Goal: Task Accomplishment & Management: Manage account settings

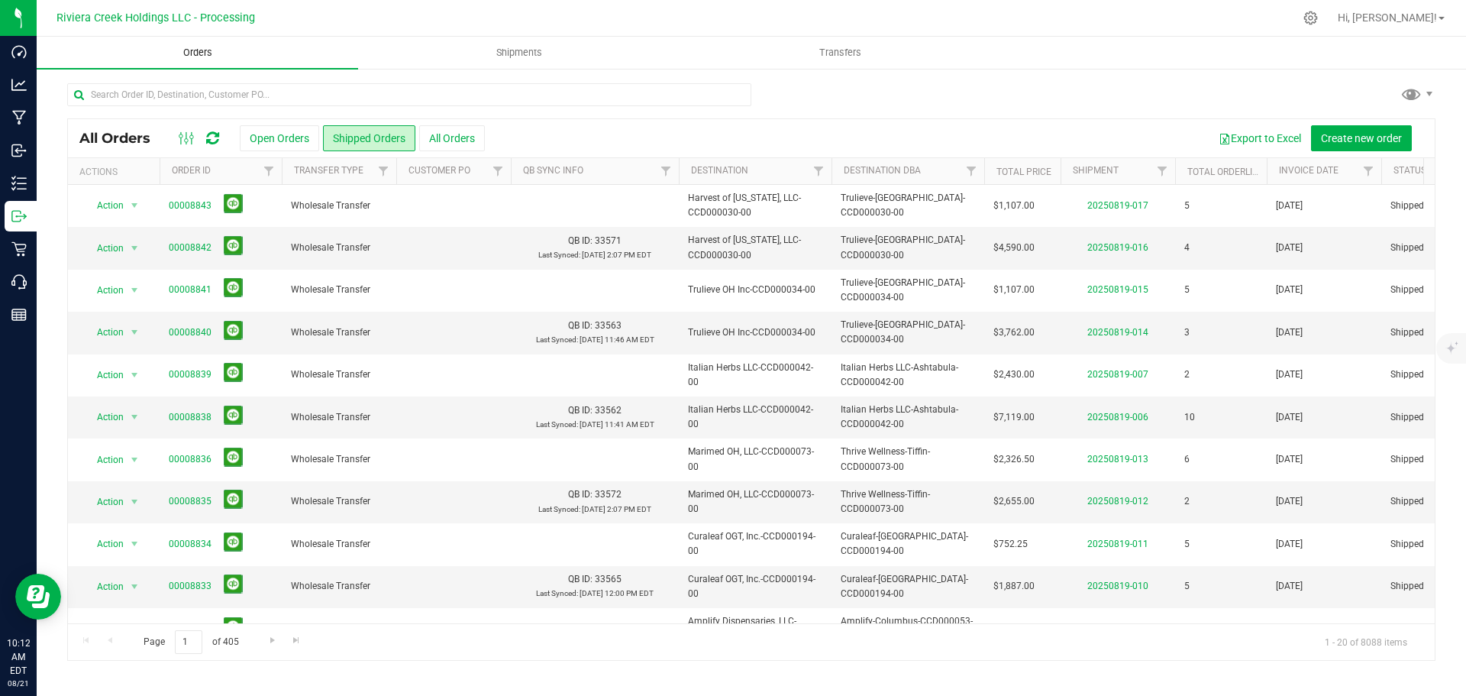
click at [194, 53] on span "Orders" at bounding box center [198, 53] width 70 height 14
click at [263, 143] on button "Open Orders" at bounding box center [279, 138] width 79 height 26
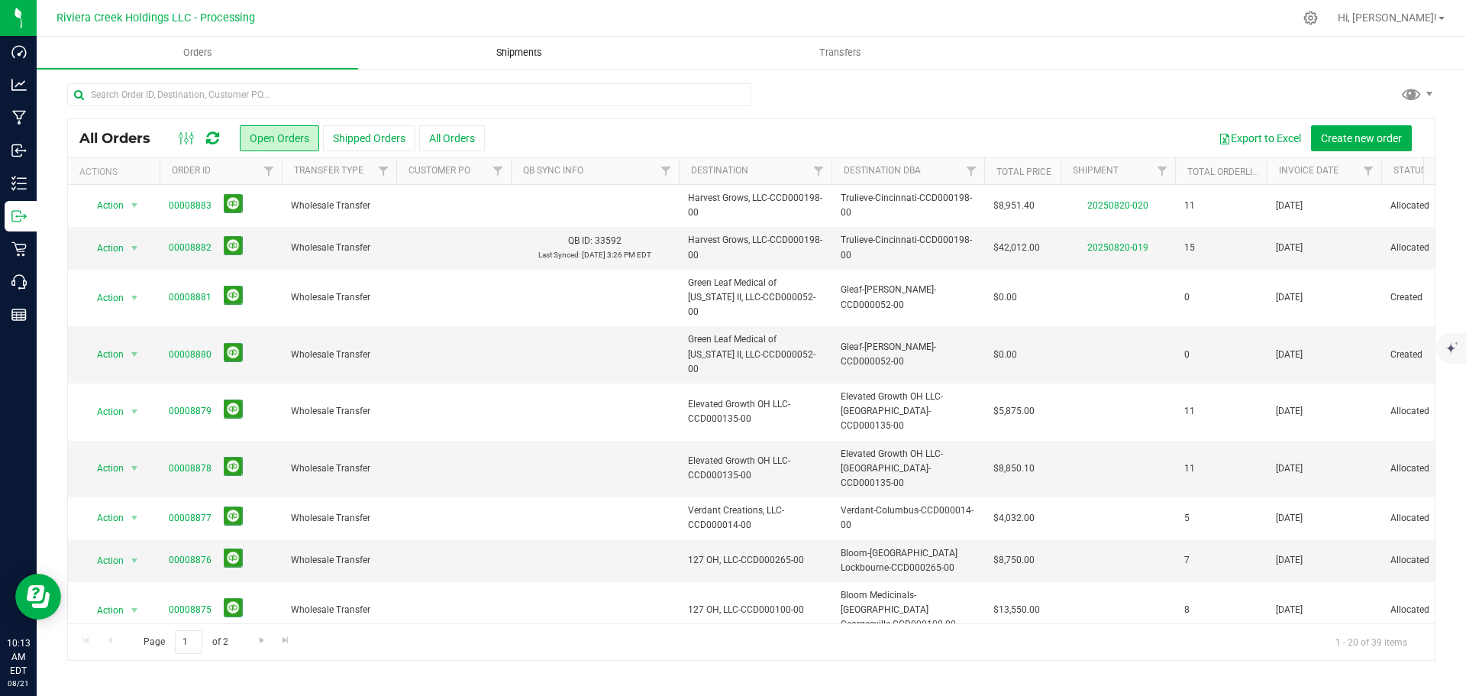
click at [518, 53] on span "Shipments" at bounding box center [519, 53] width 87 height 14
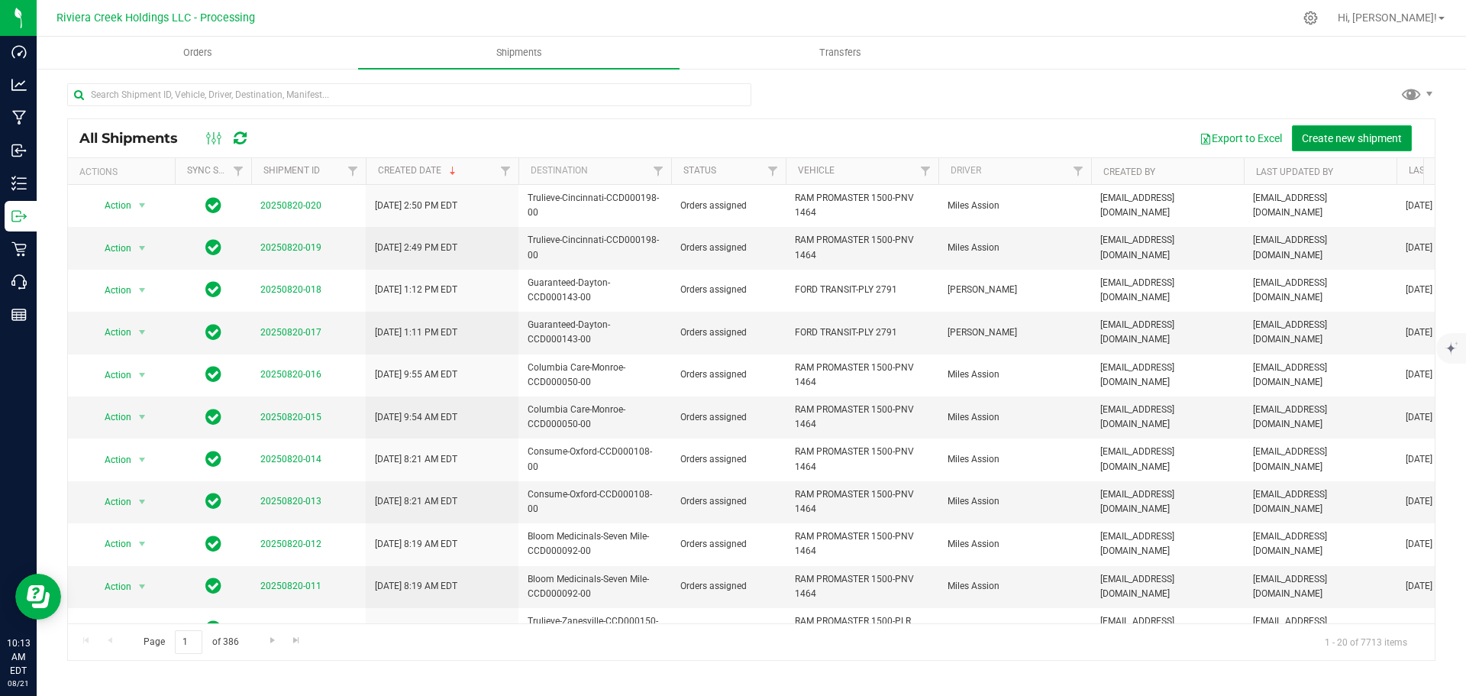
click at [1311, 140] on span "Create new shipment" at bounding box center [1352, 138] width 100 height 12
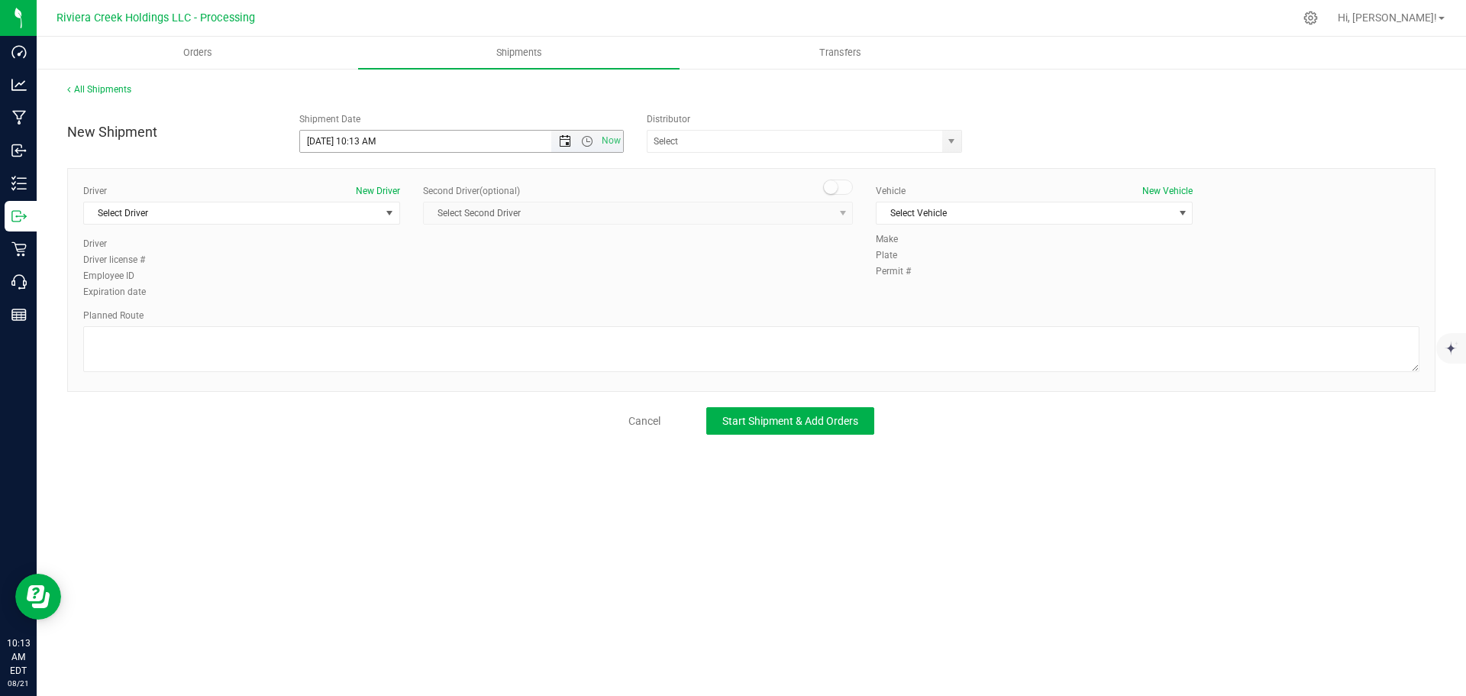
click at [561, 144] on span "Open the date view" at bounding box center [565, 141] width 12 height 12
click at [426, 300] on link "22" at bounding box center [424, 297] width 22 height 24
click at [588, 140] on span "Open the time view" at bounding box center [587, 141] width 12 height 12
click at [347, 195] on li "6:30 AM" at bounding box center [461, 192] width 322 height 20
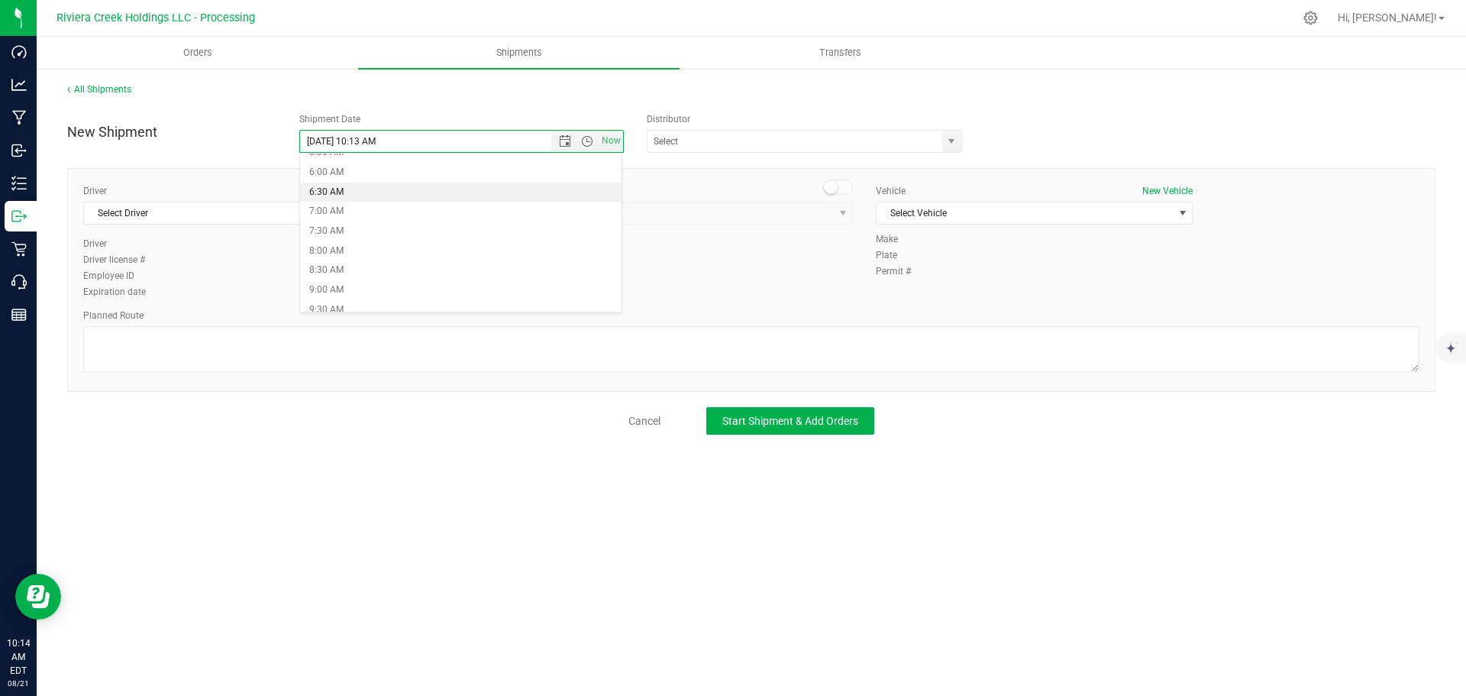
type input "8/22/2025 6:30 AM"
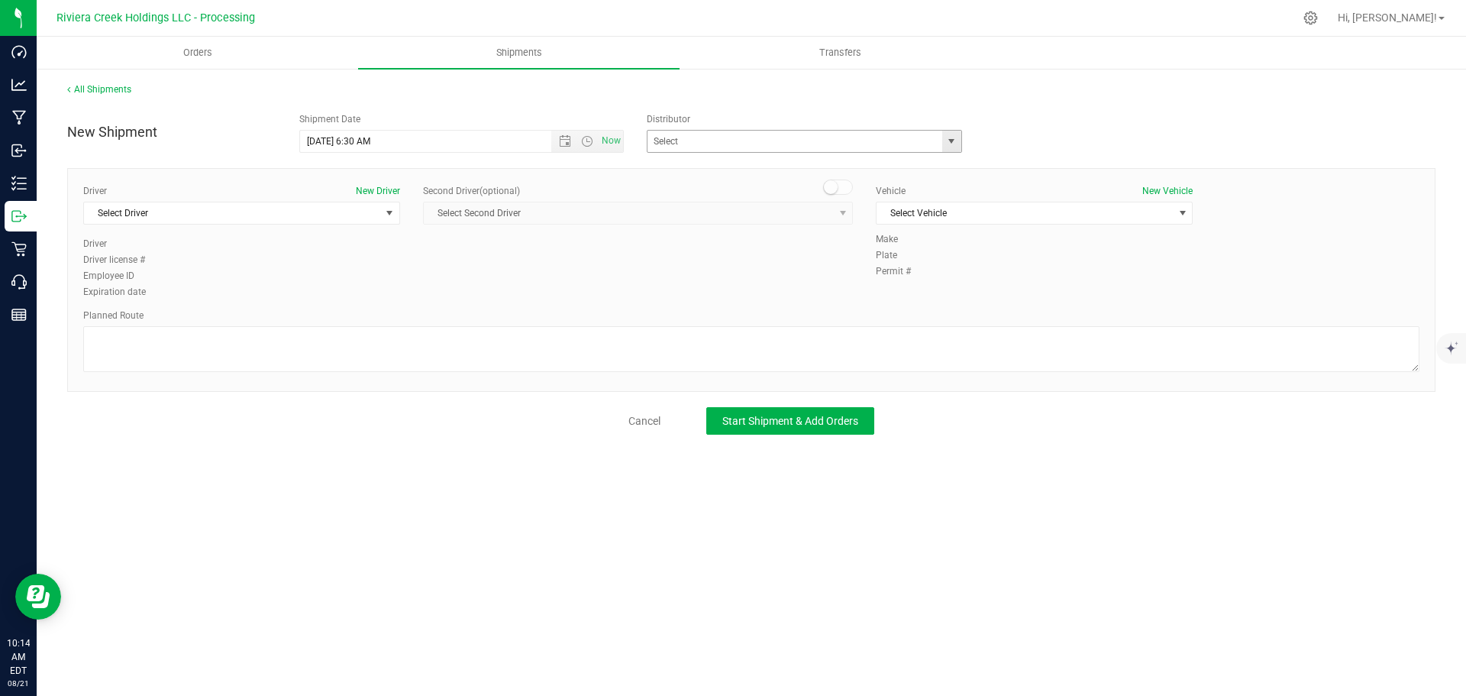
click at [950, 149] on span "select" at bounding box center [951, 141] width 19 height 21
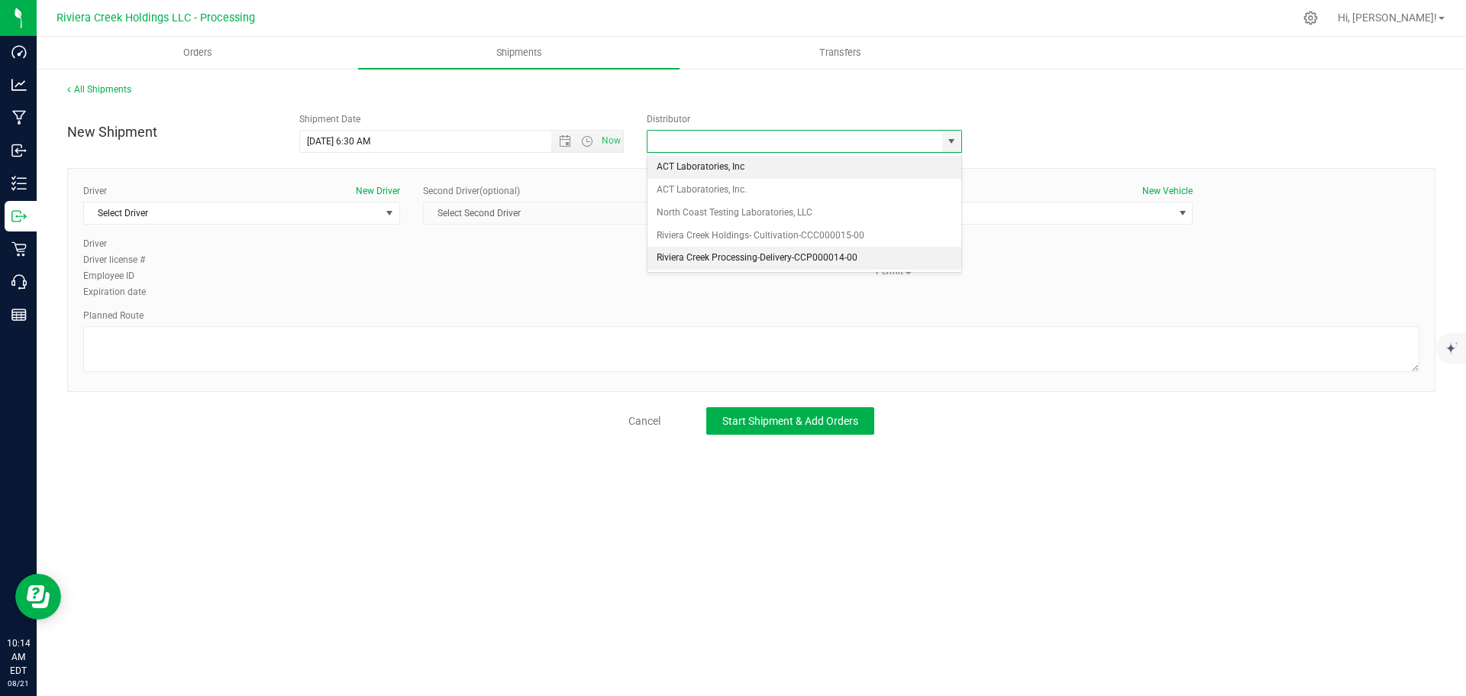
click at [686, 260] on li "Riviera Creek Processing-Delivery-CCP000014-00" at bounding box center [805, 258] width 314 height 23
type input "Riviera Creek Processing-Delivery-CCP000014-00"
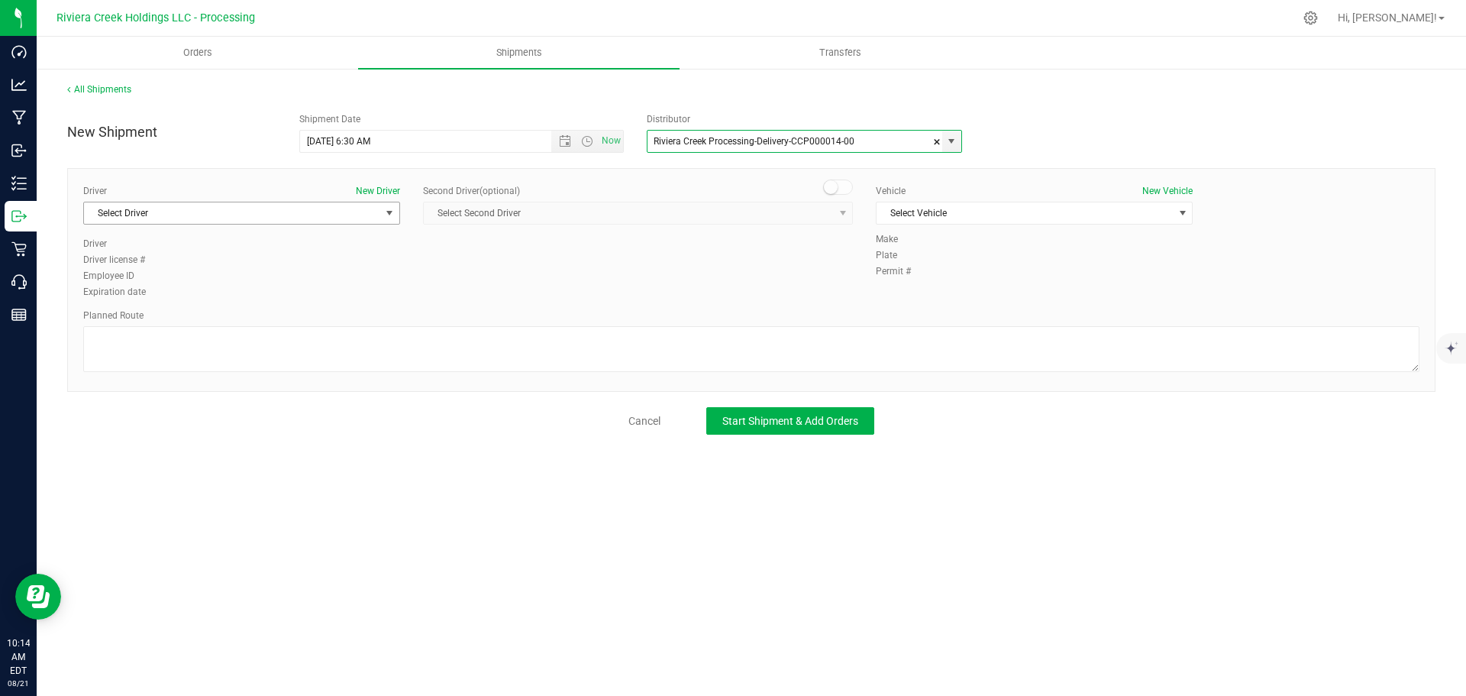
click at [217, 222] on span "Select Driver" at bounding box center [232, 212] width 296 height 21
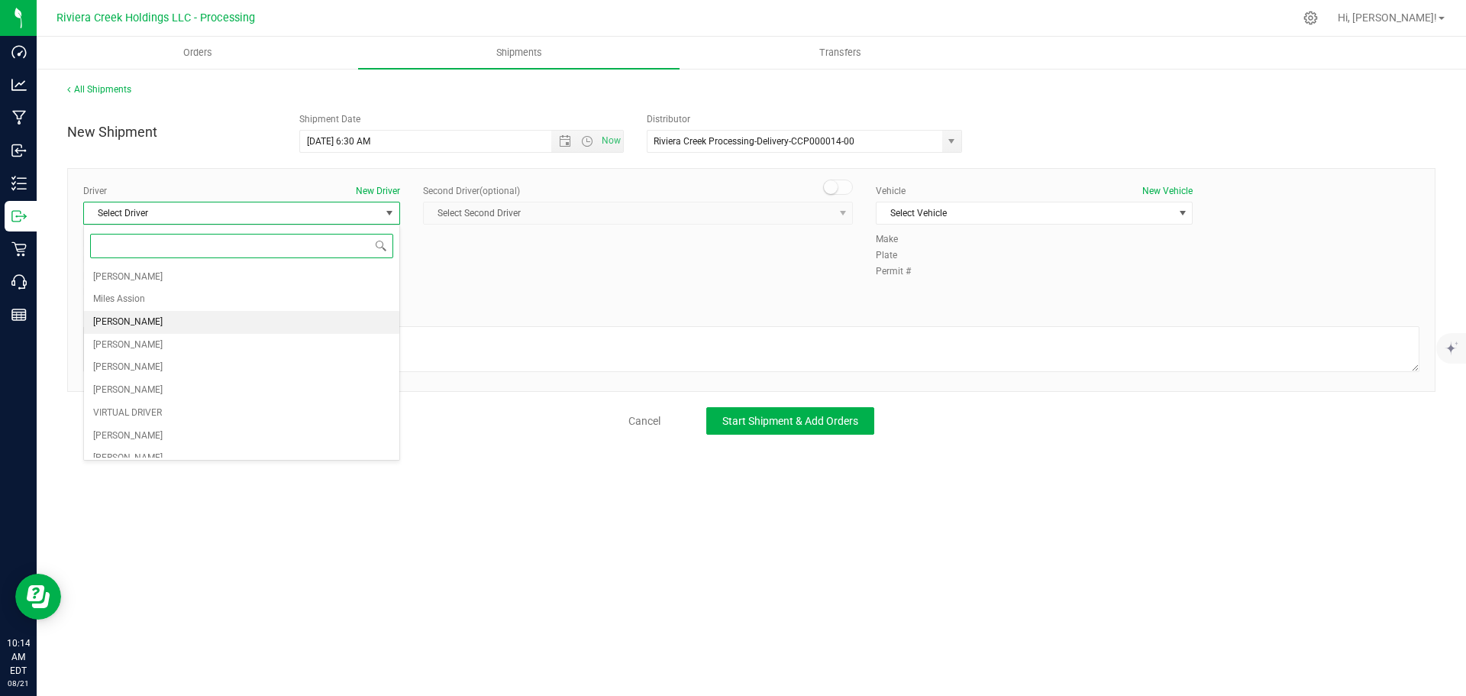
click at [175, 318] on li "James Bednar Jr." at bounding box center [241, 322] width 315 height 23
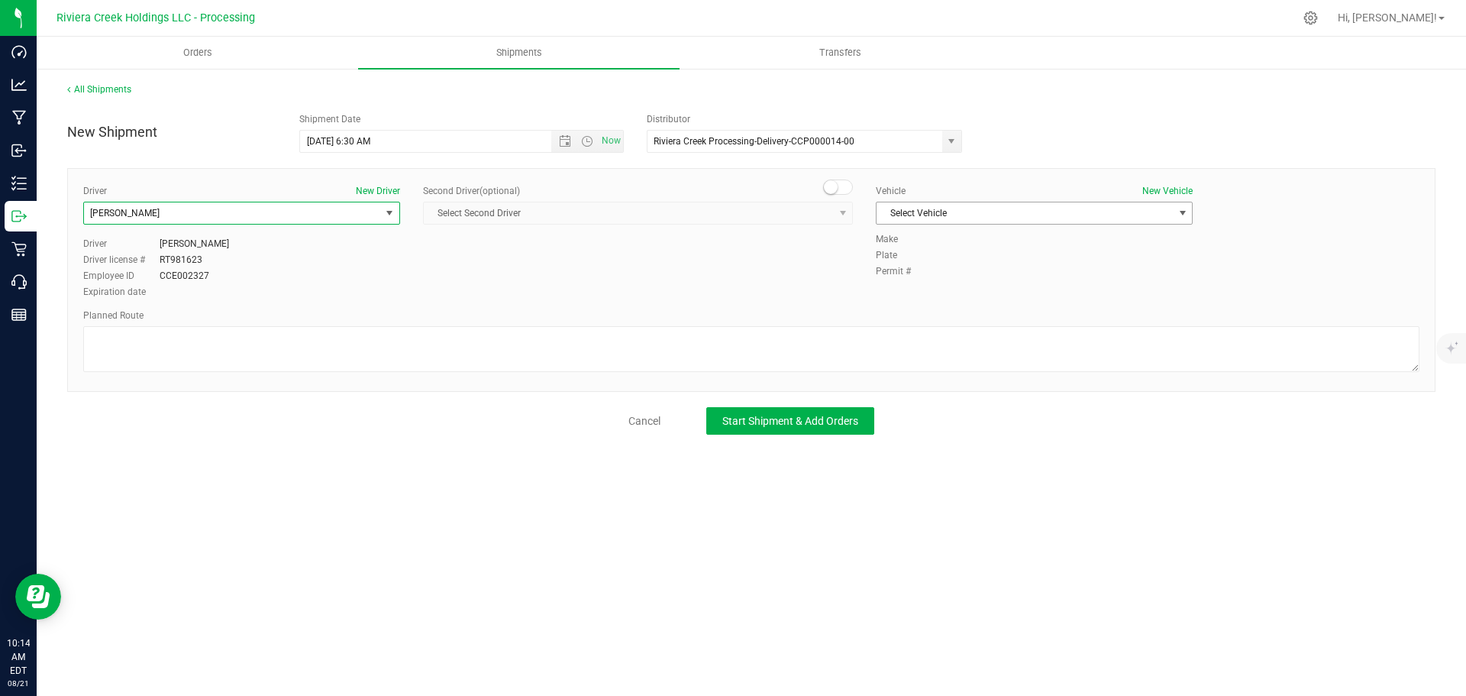
click at [1045, 217] on span "Select Vehicle" at bounding box center [1025, 212] width 296 height 21
click at [1155, 220] on span "Select Vehicle" at bounding box center [1025, 212] width 296 height 21
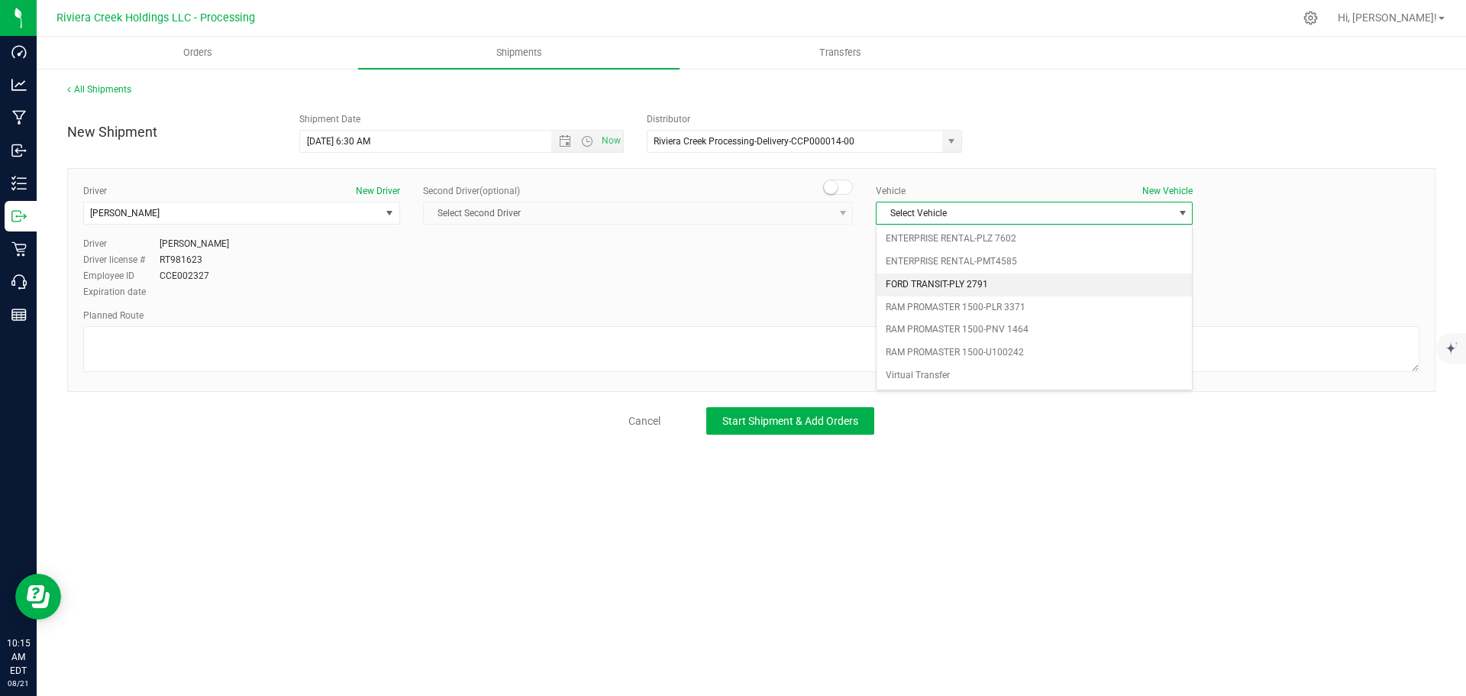
click at [934, 286] on li "FORD TRANSIT-PLY 2791" at bounding box center [1034, 284] width 315 height 23
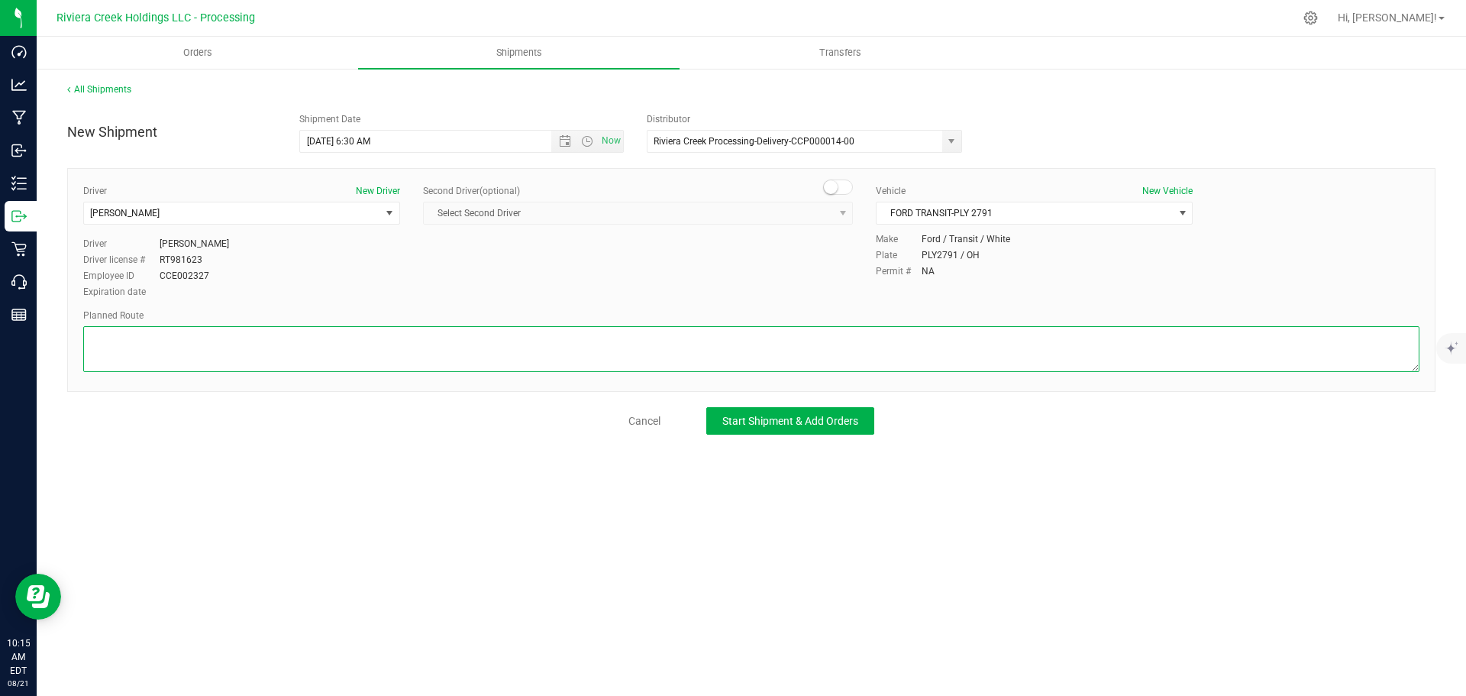
click at [132, 334] on textarea at bounding box center [751, 349] width 1336 height 46
paste textarea "Head east on St Clair St toward W Rayen Ave 650 ft Turn left onto W Rayen Ave 1…"
type textarea "Head east on St Clair St toward W Rayen Ave 650 ft Turn left onto W Rayen Ave 1…"
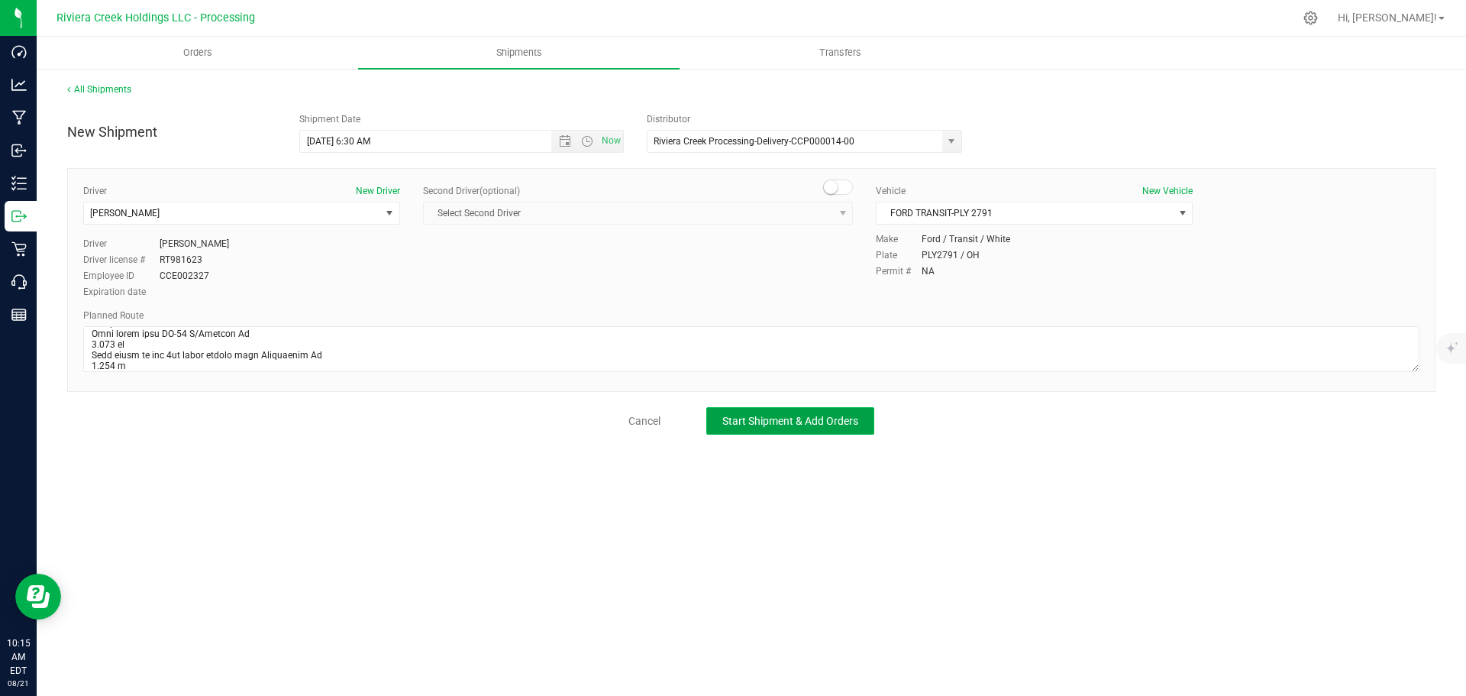
click at [748, 422] on span "Start Shipment & Add Orders" at bounding box center [790, 421] width 136 height 12
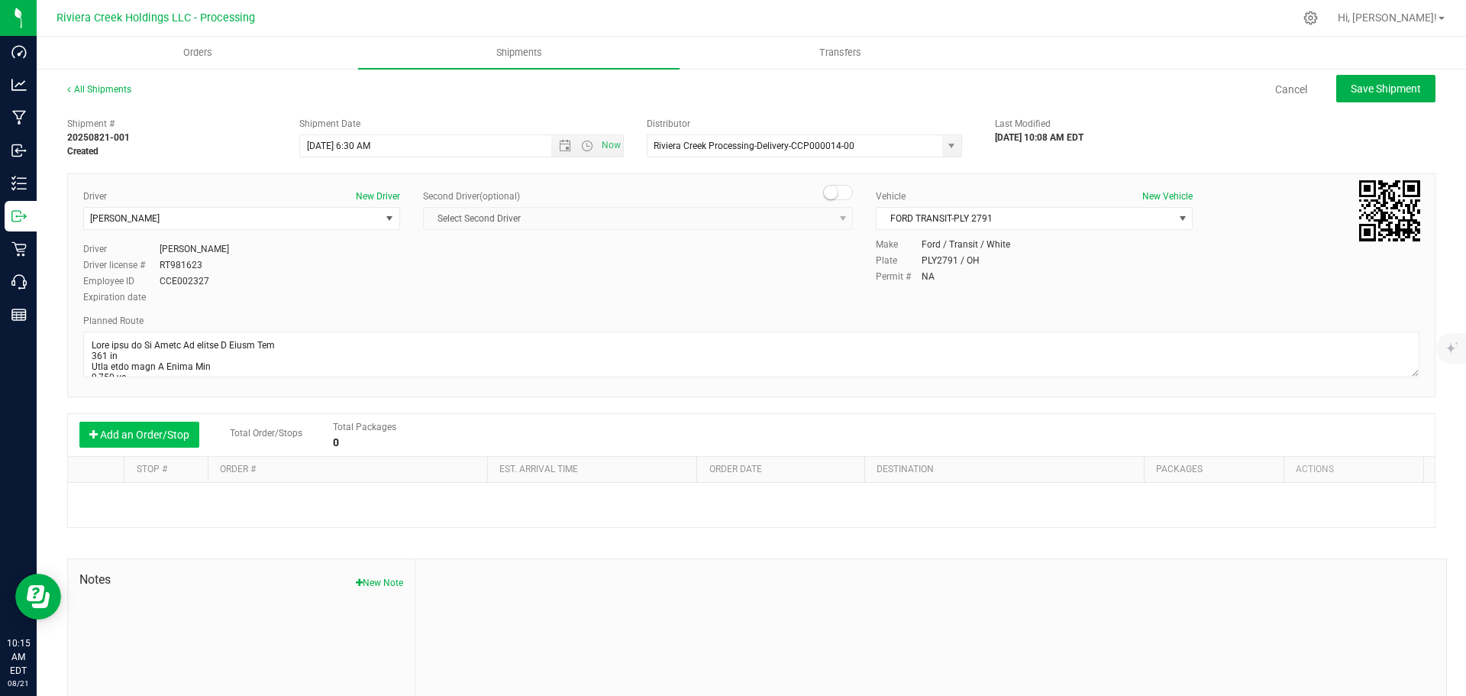
click at [159, 431] on button "Add an Order/Stop" at bounding box center [139, 434] width 120 height 26
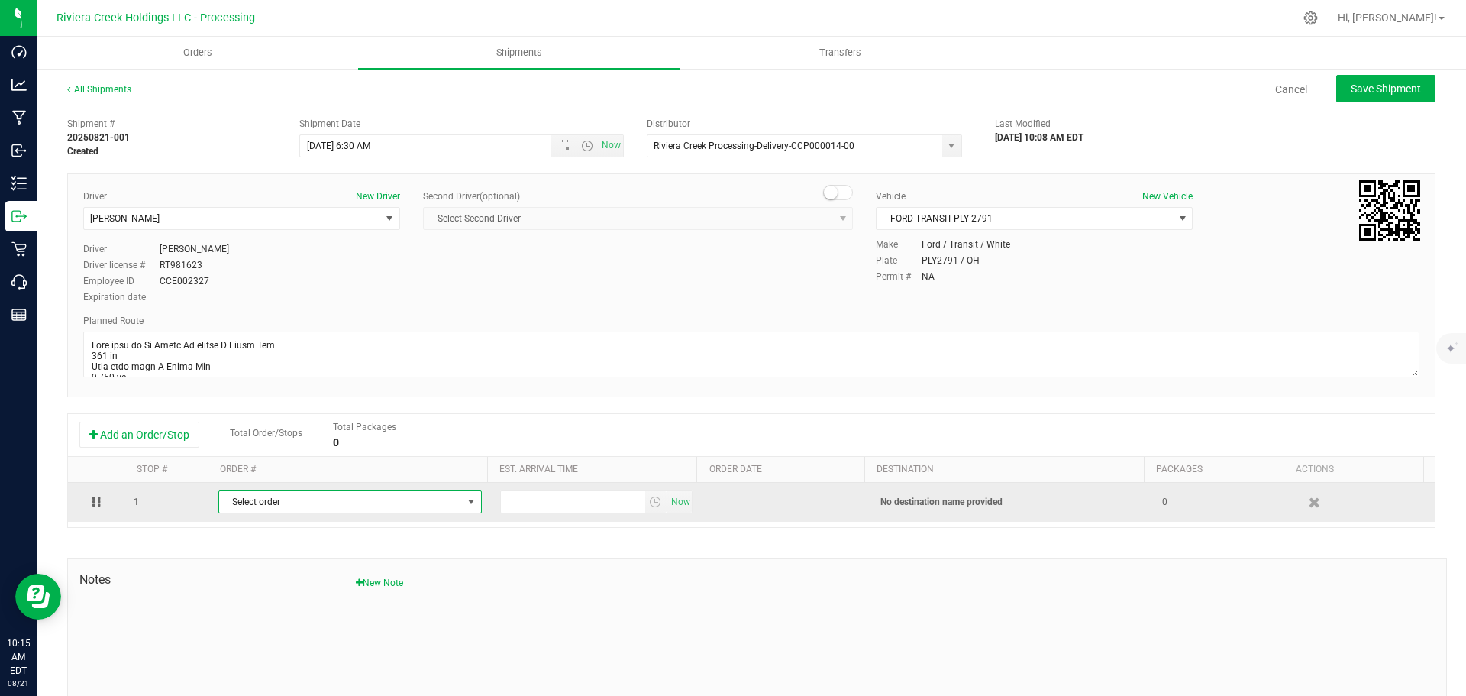
click at [288, 502] on span "Select order" at bounding box center [340, 501] width 243 height 21
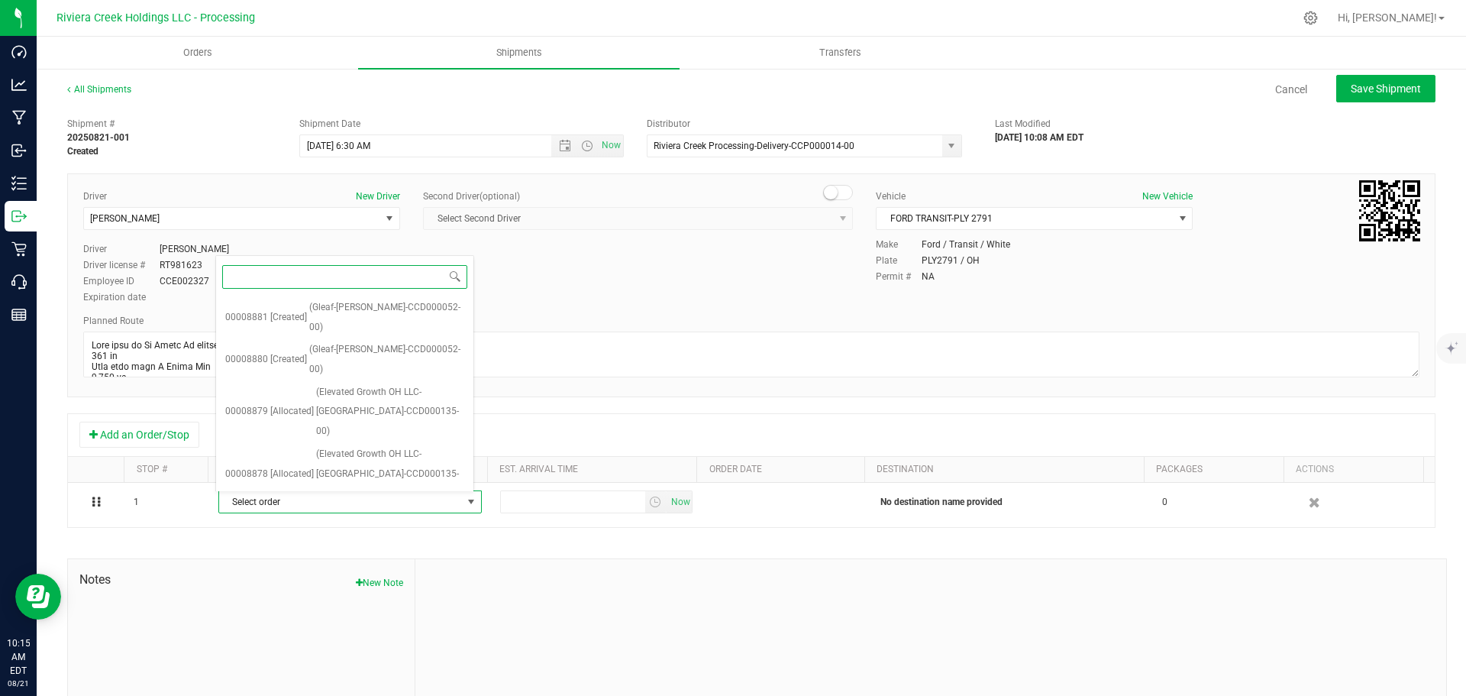
scroll to position [573, 0]
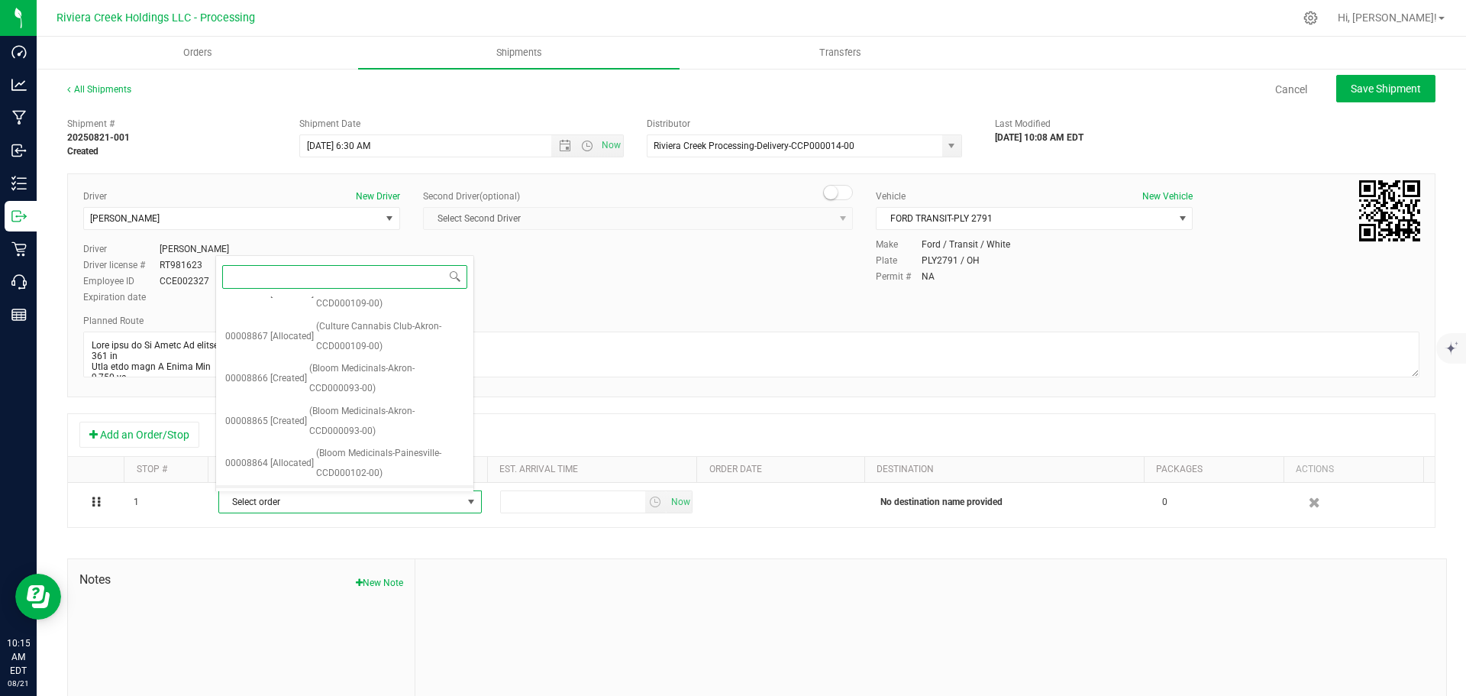
click at [343, 486] on span "(Bloom Medicinals-Painesville-CCD000102-00)" at bounding box center [390, 505] width 148 height 39
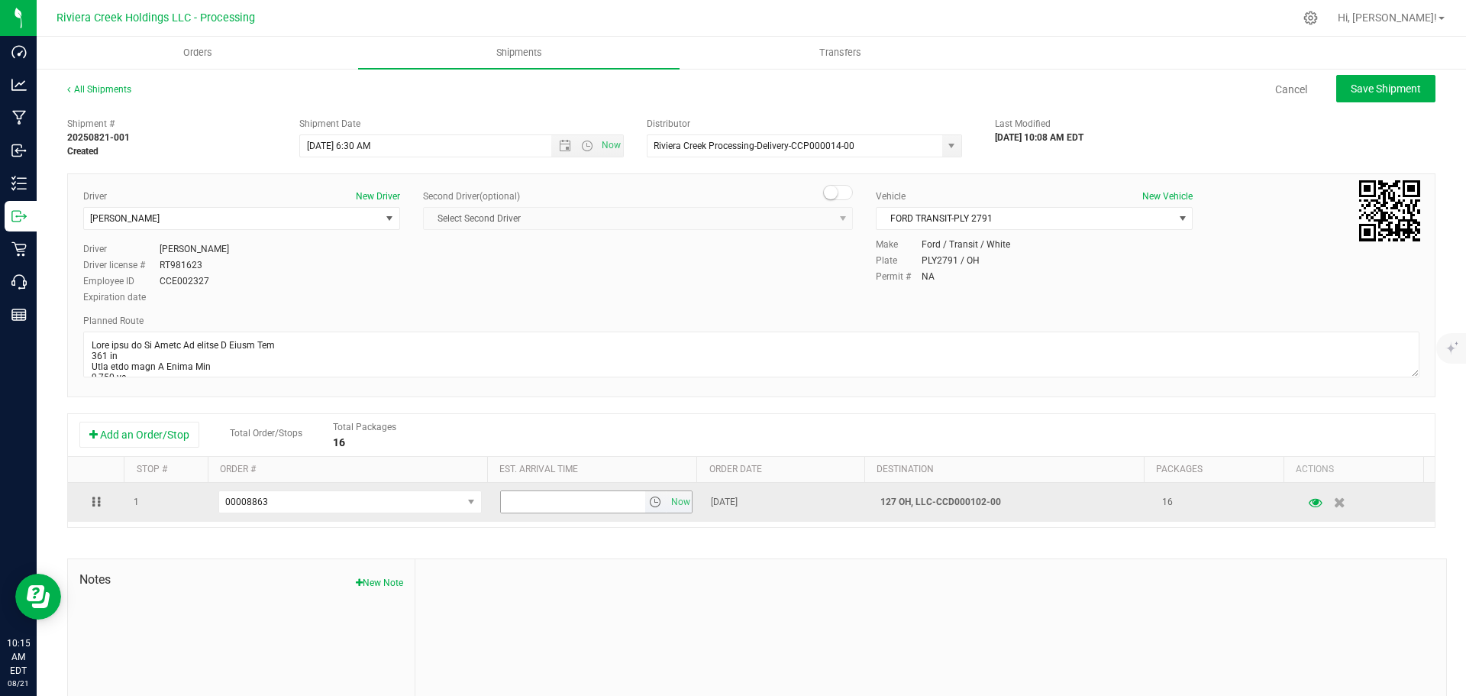
click at [649, 505] on span "select" at bounding box center [655, 502] width 12 height 12
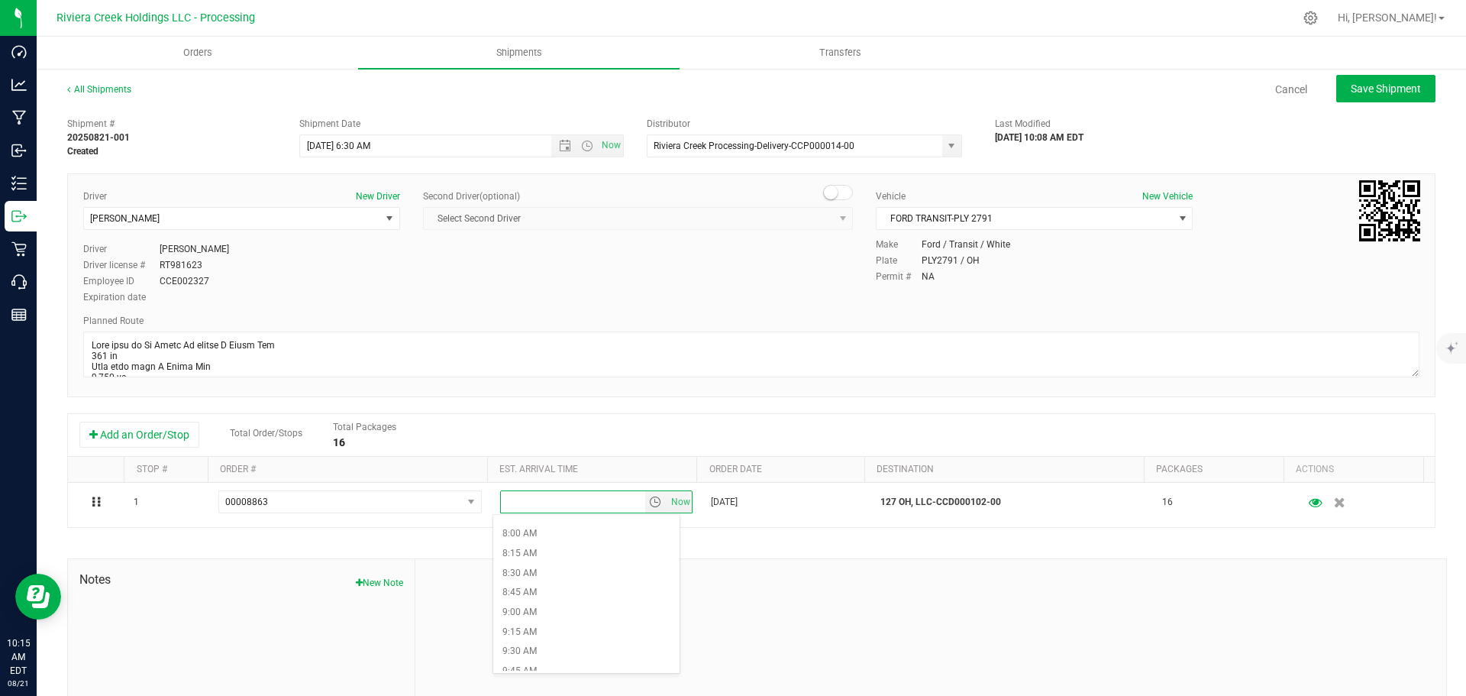
scroll to position [611, 0]
click at [554, 546] on li "8:00 AM" at bounding box center [586, 544] width 186 height 20
click at [1362, 92] on span "Save Shipment" at bounding box center [1386, 88] width 70 height 12
type input "8/22/2025 10:30 AM"
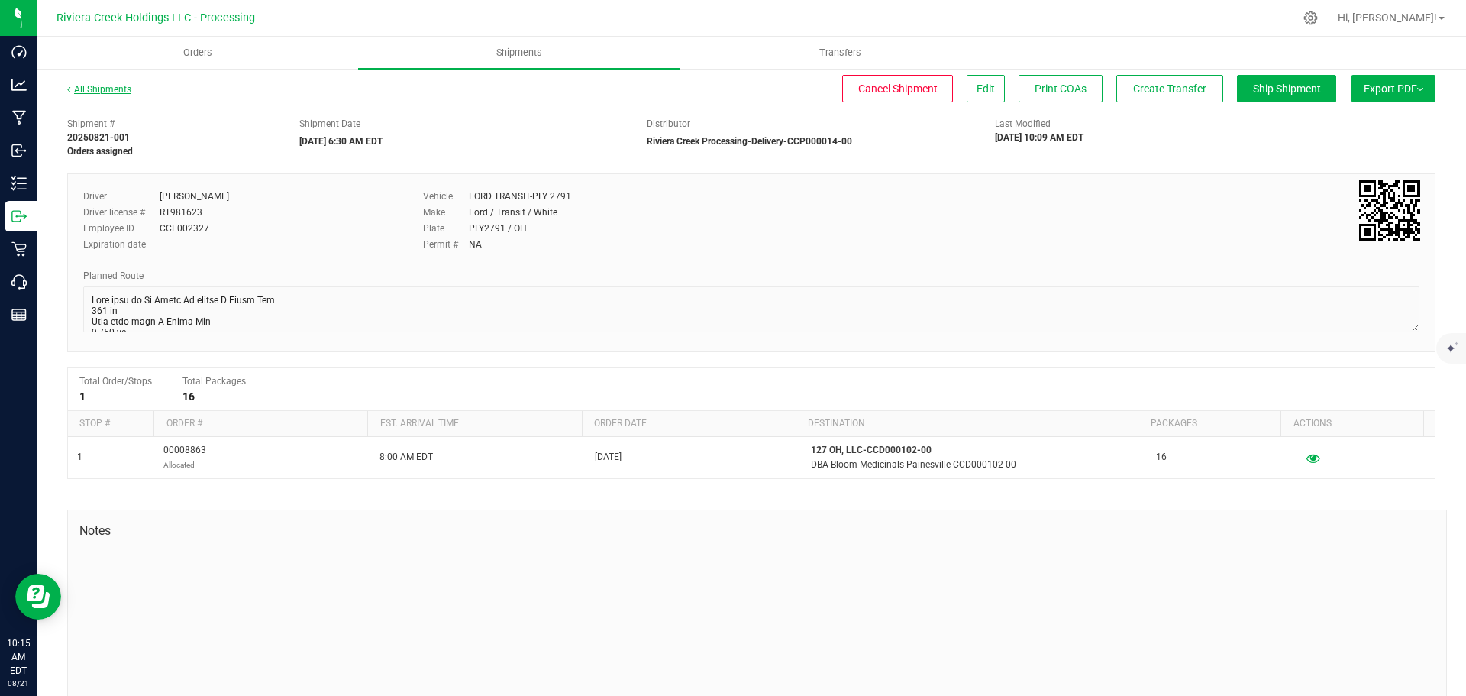
click at [100, 90] on link "All Shipments" at bounding box center [99, 89] width 64 height 11
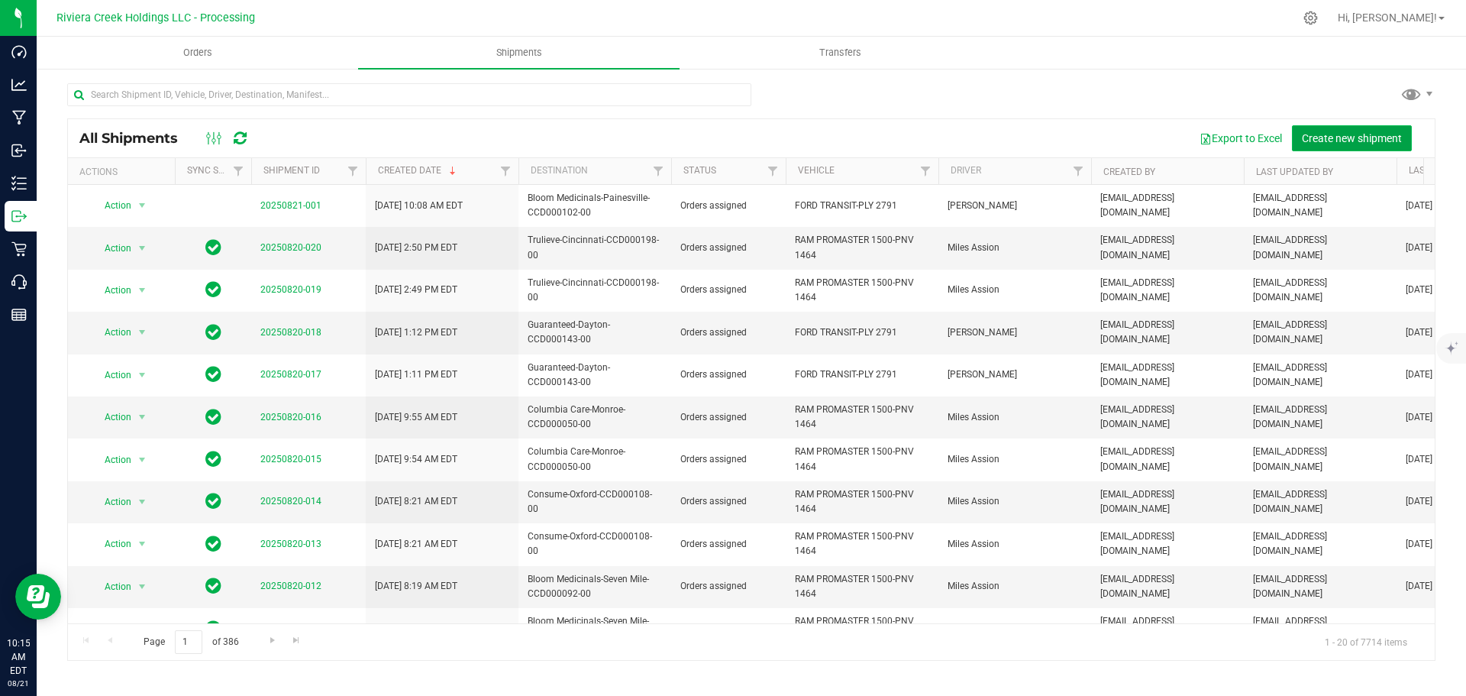
click at [1317, 141] on span "Create new shipment" at bounding box center [1352, 138] width 100 height 12
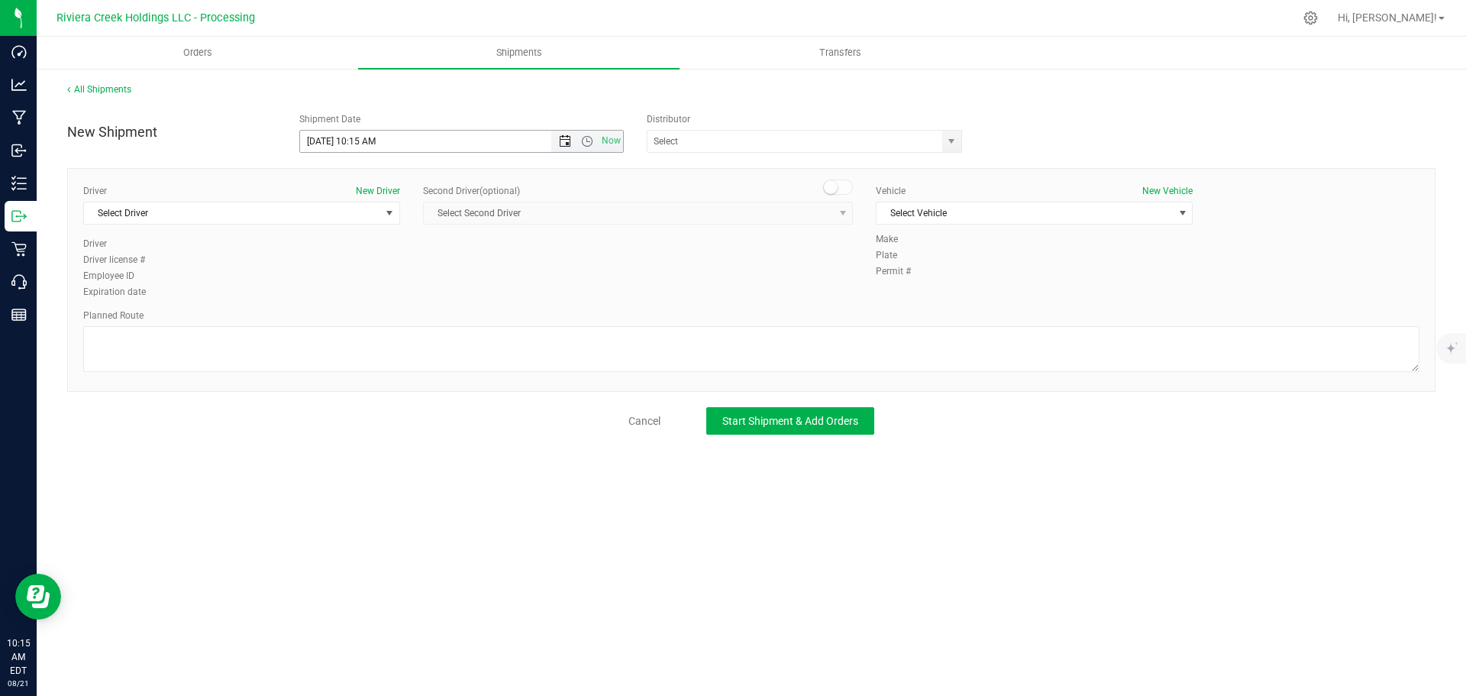
click at [564, 145] on span "Open the date view" at bounding box center [565, 141] width 12 height 12
click at [425, 301] on link "22" at bounding box center [424, 297] width 22 height 24
click at [586, 139] on span "Open the time view" at bounding box center [587, 141] width 12 height 12
click at [343, 260] on li "6:30 AM" at bounding box center [461, 269] width 322 height 20
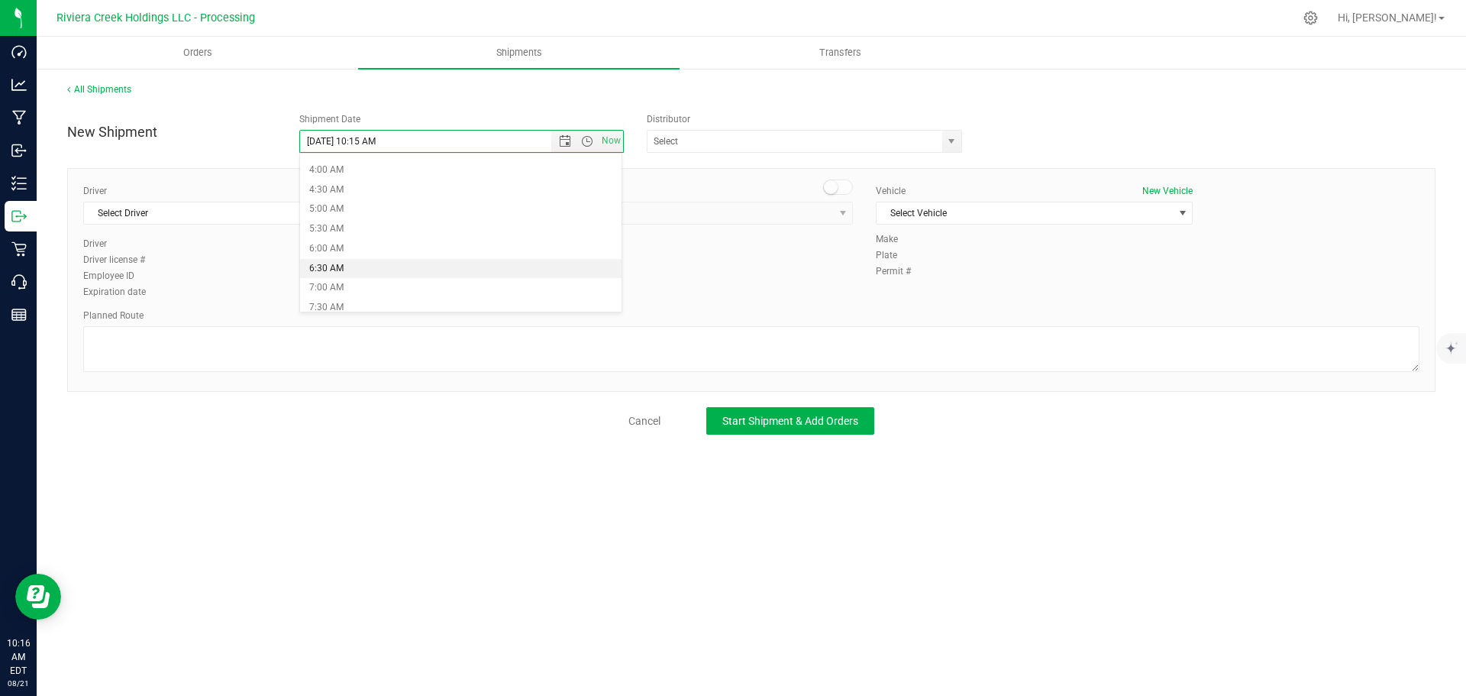
type input "8/22/2025 6:30 AM"
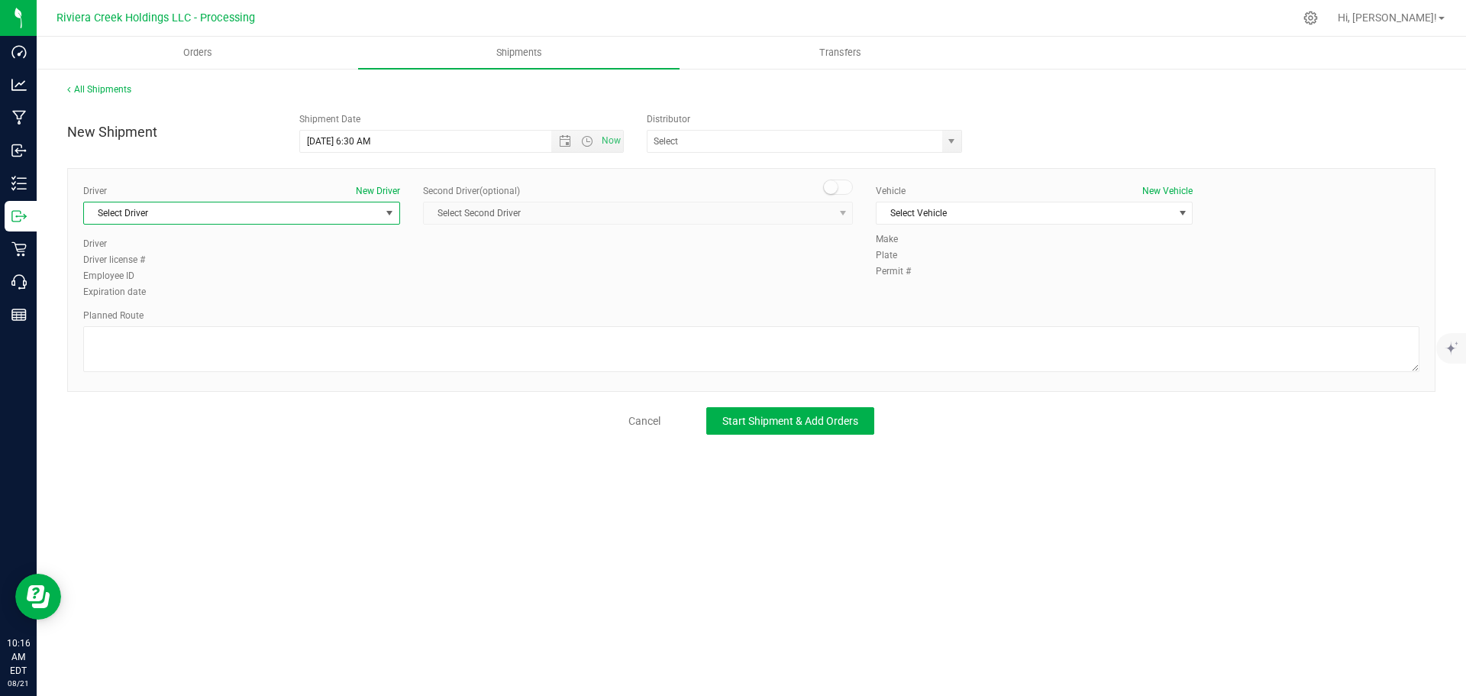
click at [389, 219] on span "select" at bounding box center [389, 212] width 19 height 21
click at [948, 141] on span "select" at bounding box center [951, 141] width 12 height 12
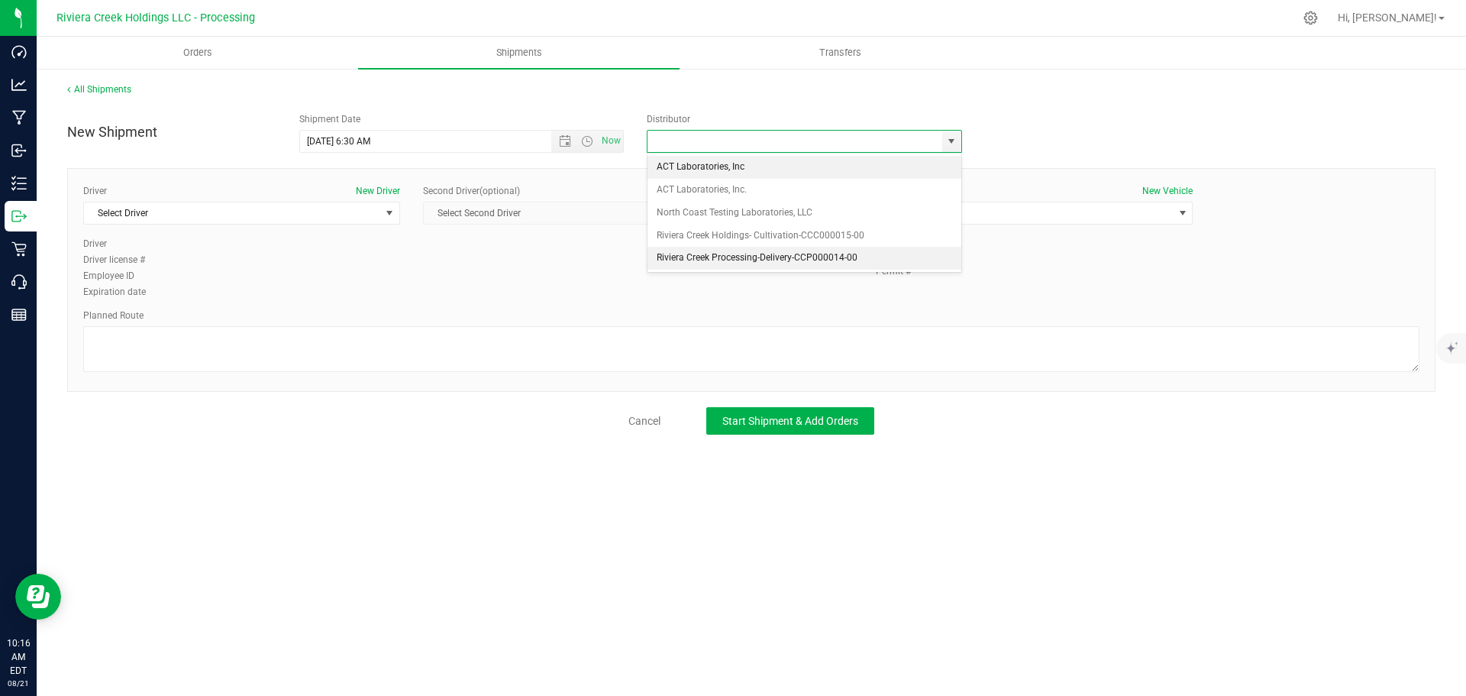
click at [722, 259] on li "Riviera Creek Processing-Delivery-CCP000014-00" at bounding box center [805, 258] width 314 height 23
type input "Riviera Creek Processing-Delivery-CCP000014-00"
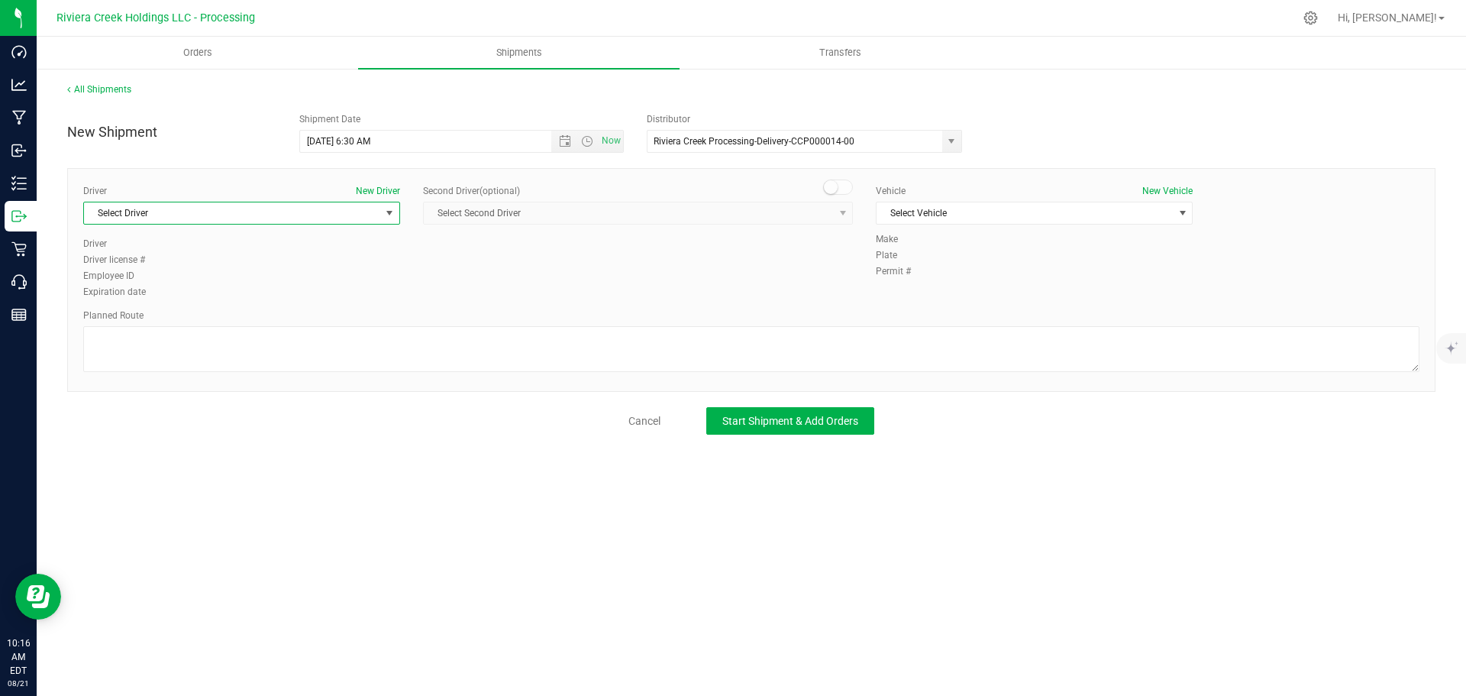
click at [389, 216] on span "select" at bounding box center [389, 213] width 12 height 12
click at [236, 318] on li "James Bednar Jr." at bounding box center [241, 322] width 315 height 23
click at [918, 216] on span "Select Vehicle" at bounding box center [1025, 212] width 296 height 21
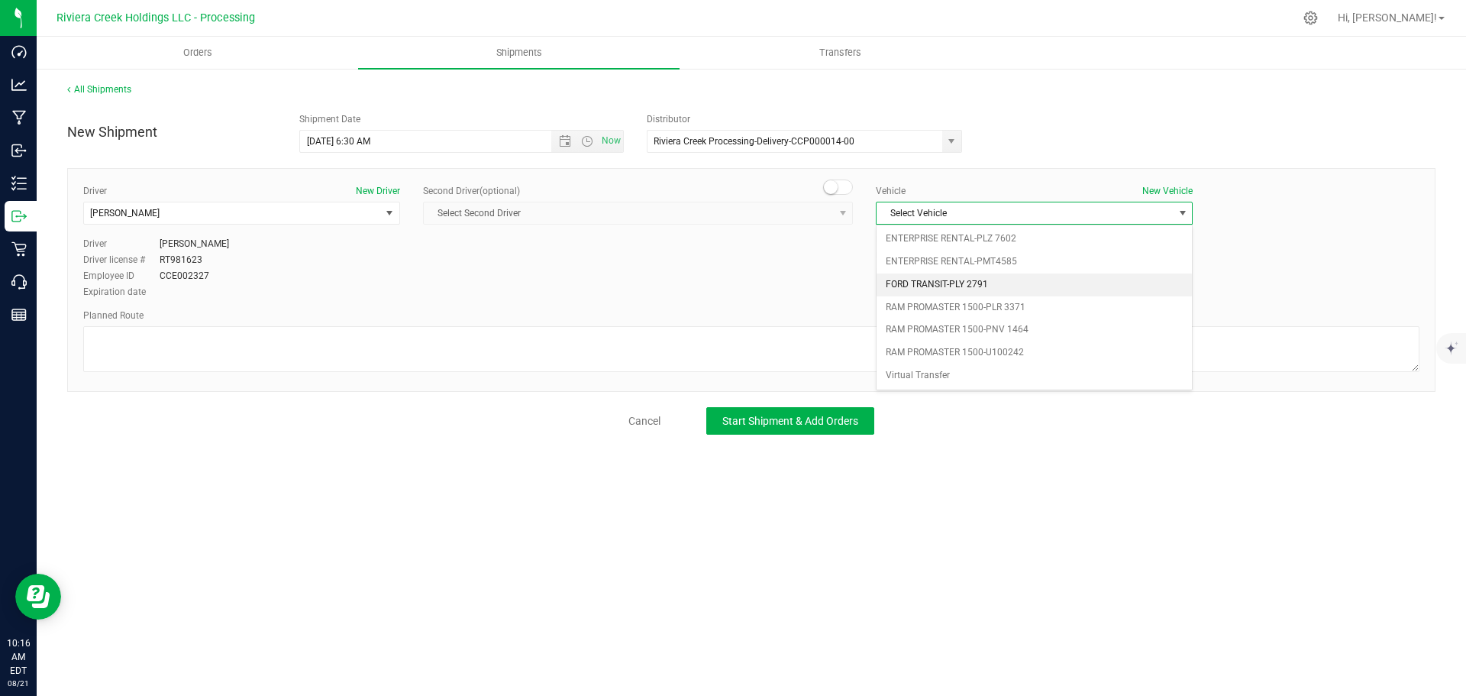
click at [938, 282] on li "FORD TRANSIT-PLY 2791" at bounding box center [1034, 284] width 315 height 23
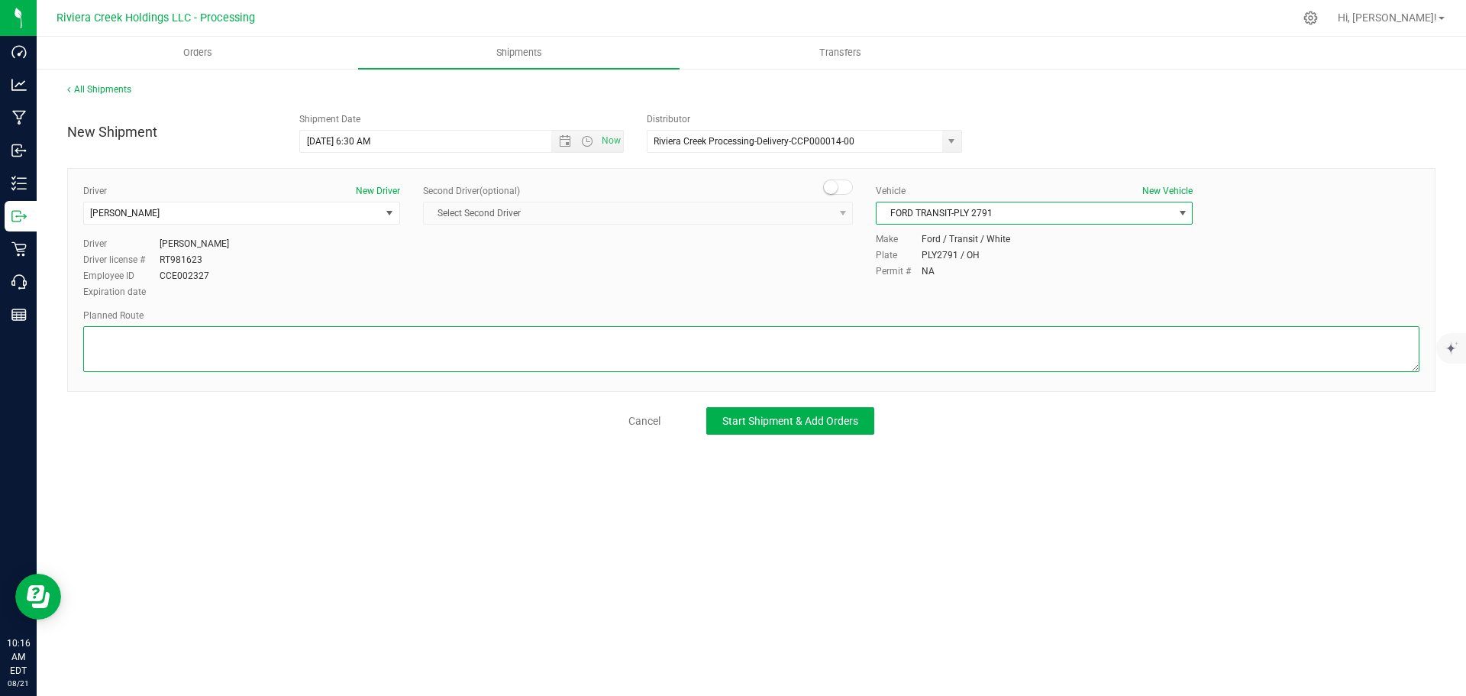
click at [353, 354] on textarea at bounding box center [751, 349] width 1336 height 46
paste textarea "Head east on St Clair St toward W Rayen Ave 650 ft Turn left onto W Rayen Ave 1…"
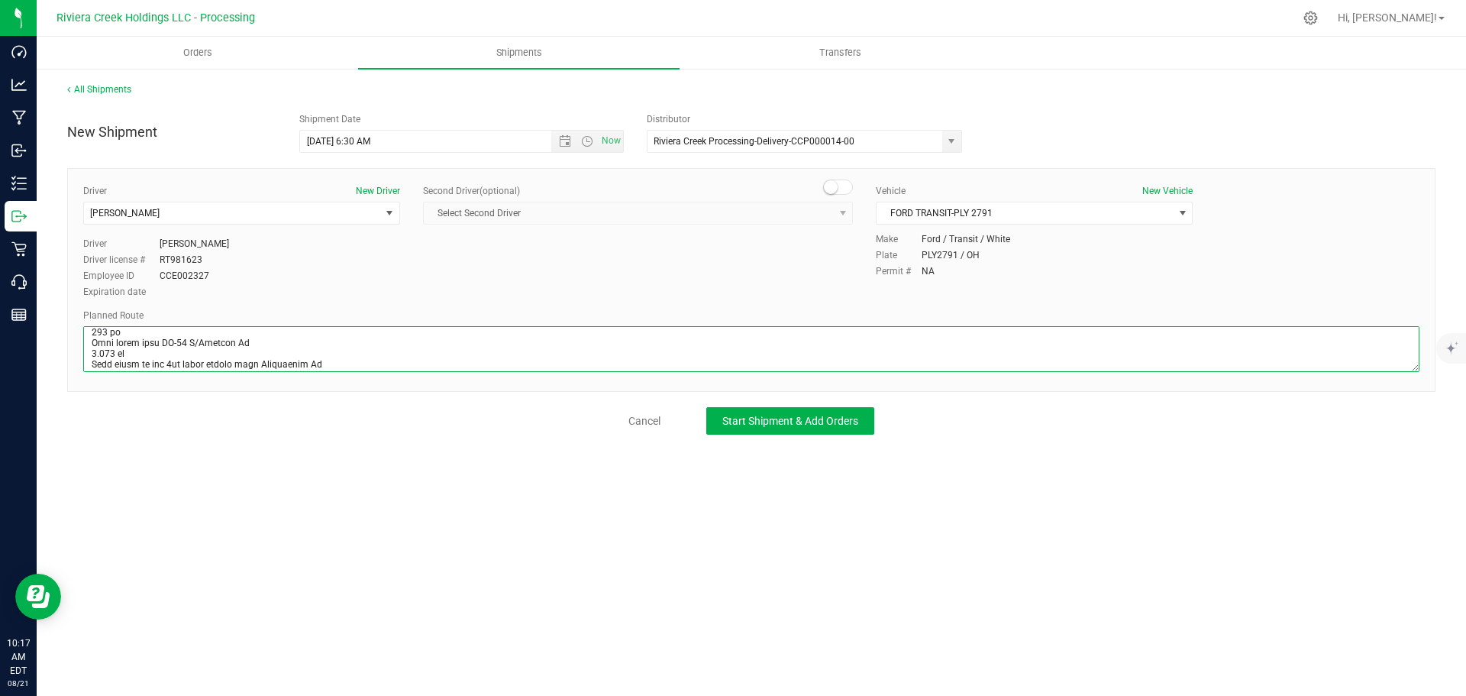
scroll to position [399, 0]
type textarea "Head east on St Clair St toward W Rayen Ave 650 ft Turn left onto W Rayen Ave 1…"
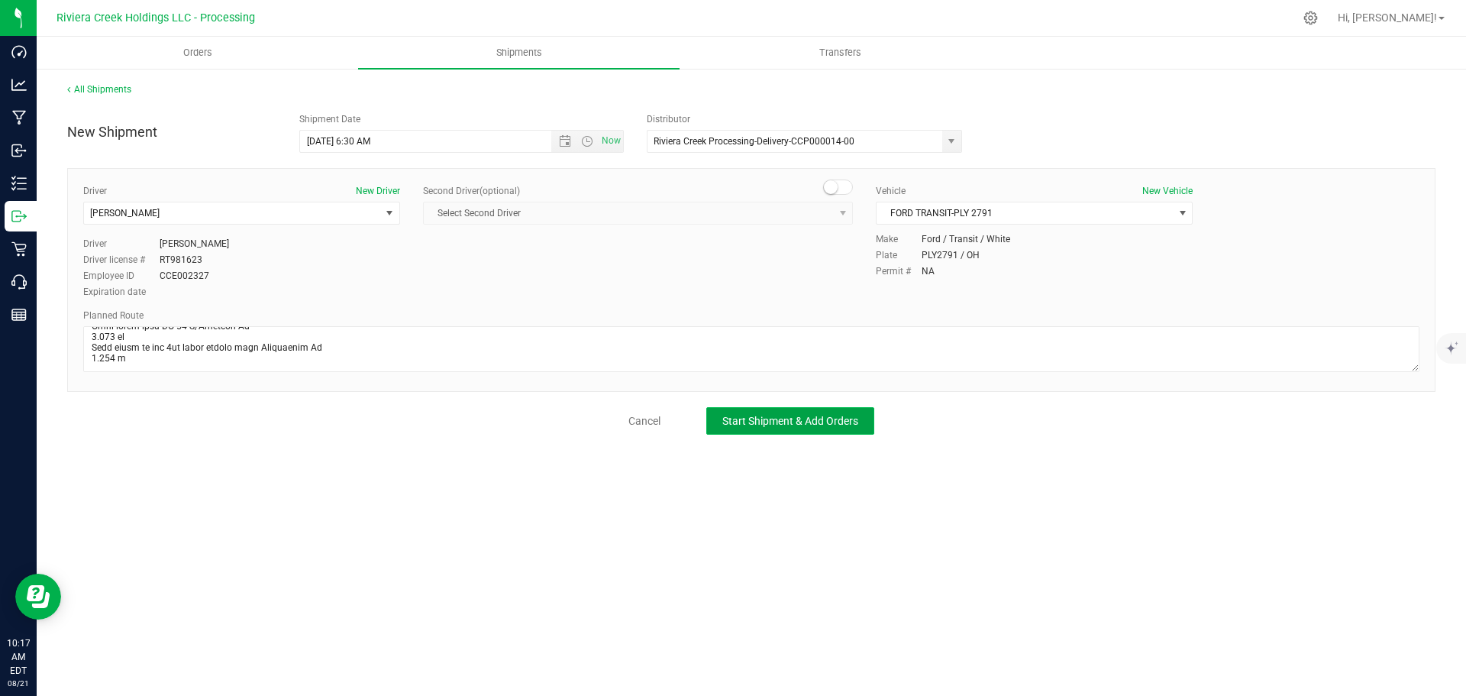
click at [735, 415] on span "Start Shipment & Add Orders" at bounding box center [790, 421] width 136 height 12
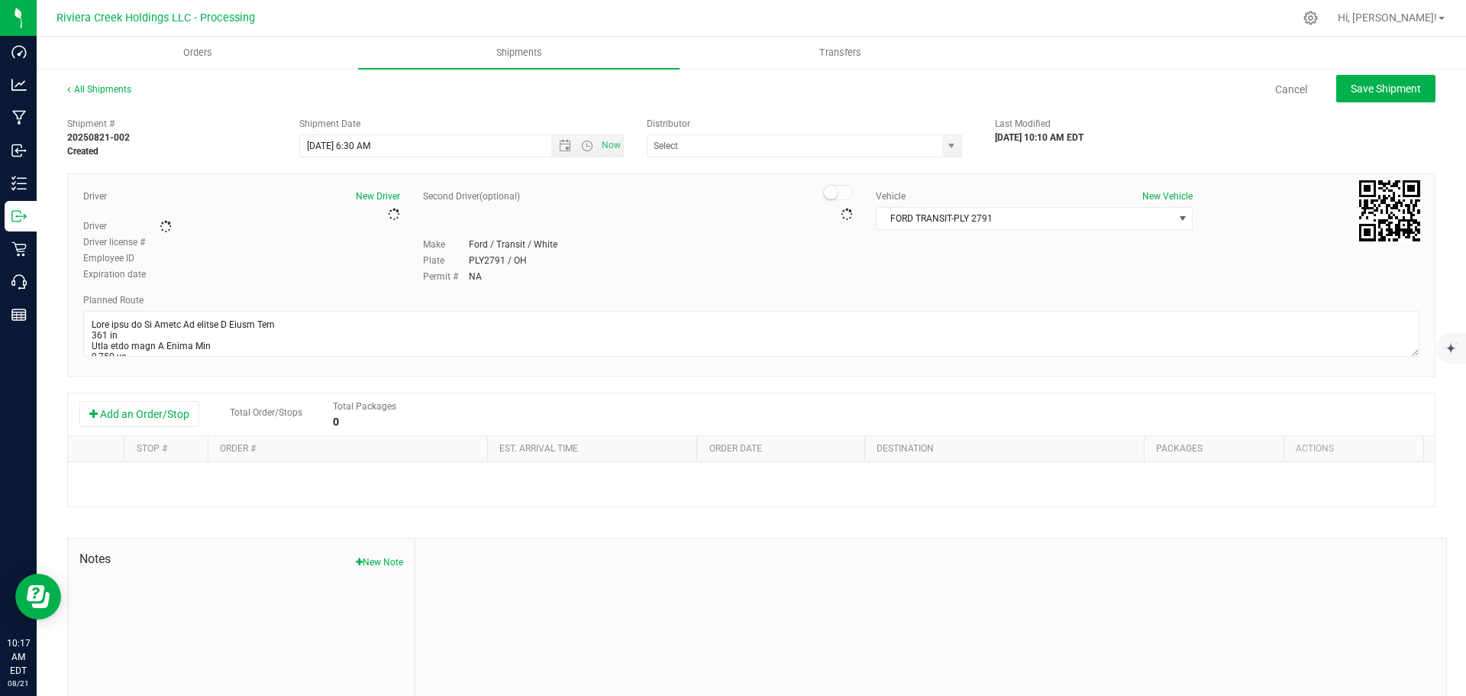
type input "Riviera Creek Processing-Delivery-CCP000014-00"
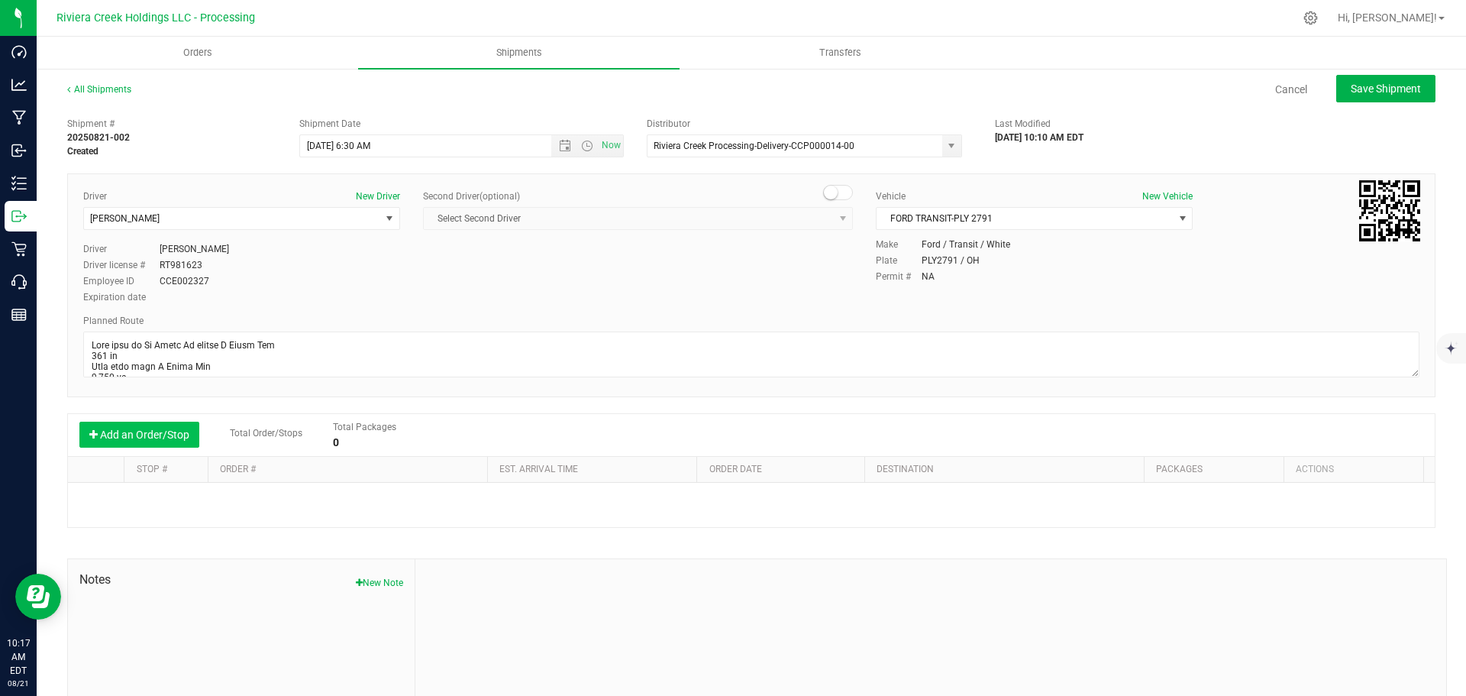
click at [171, 436] on button "Add an Order/Stop" at bounding box center [139, 434] width 120 height 26
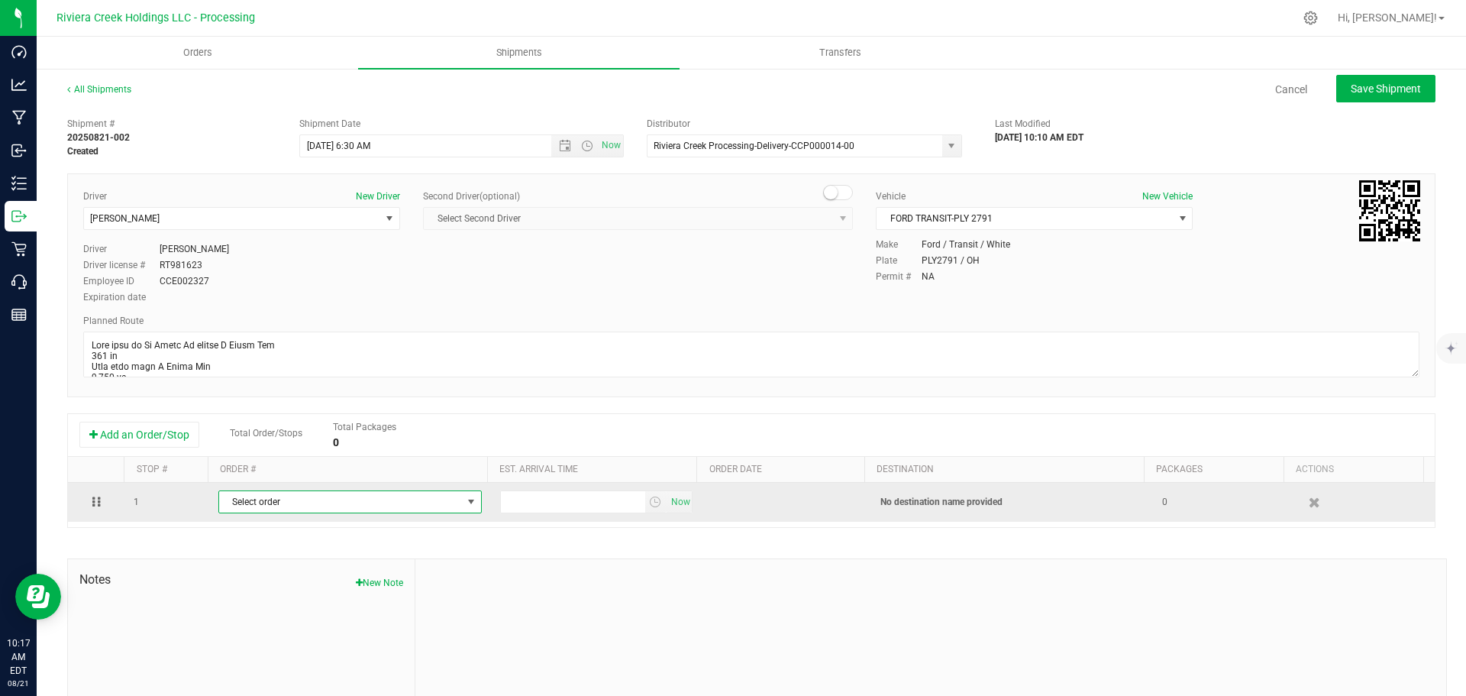
click at [334, 502] on span "Select order" at bounding box center [340, 501] width 243 height 21
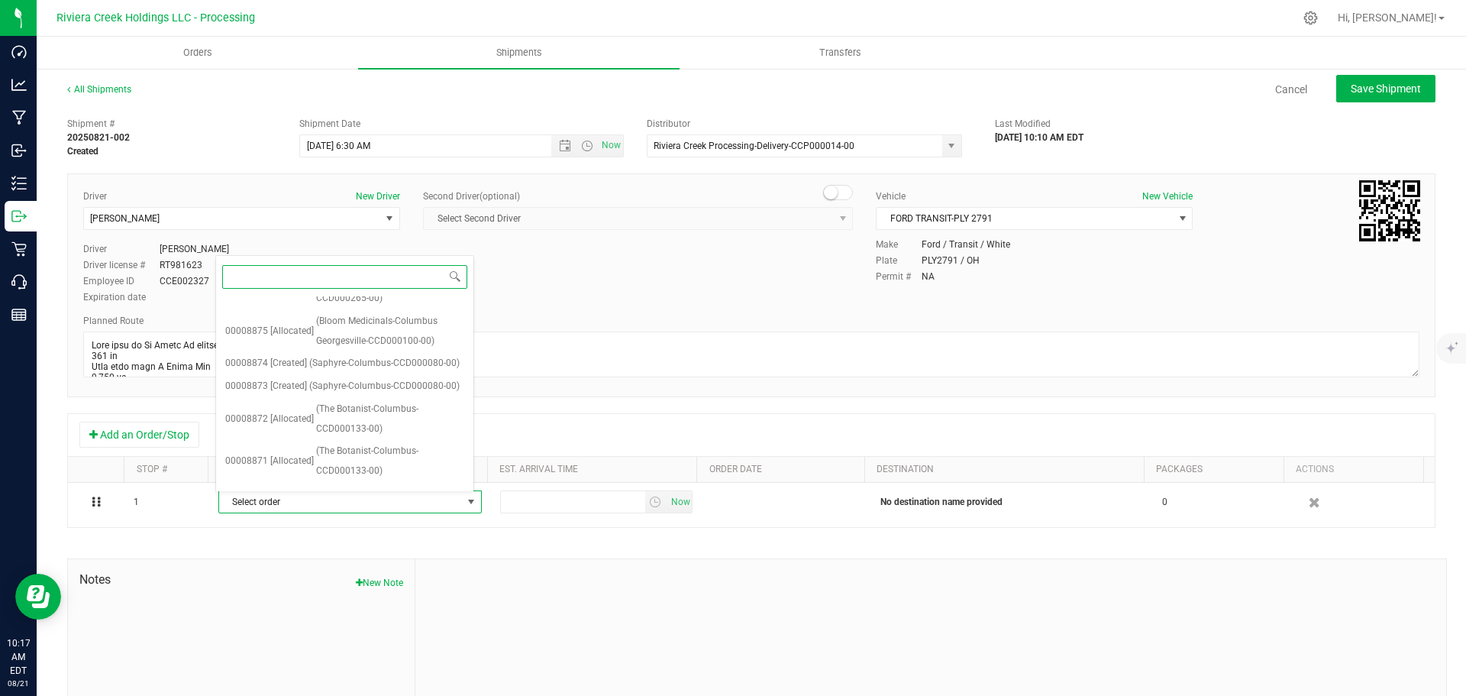
scroll to position [531, 0]
click at [358, 486] on span "(Bloom Medicinals-Painesville-CCD000102-00)" at bounding box center [390, 505] width 148 height 39
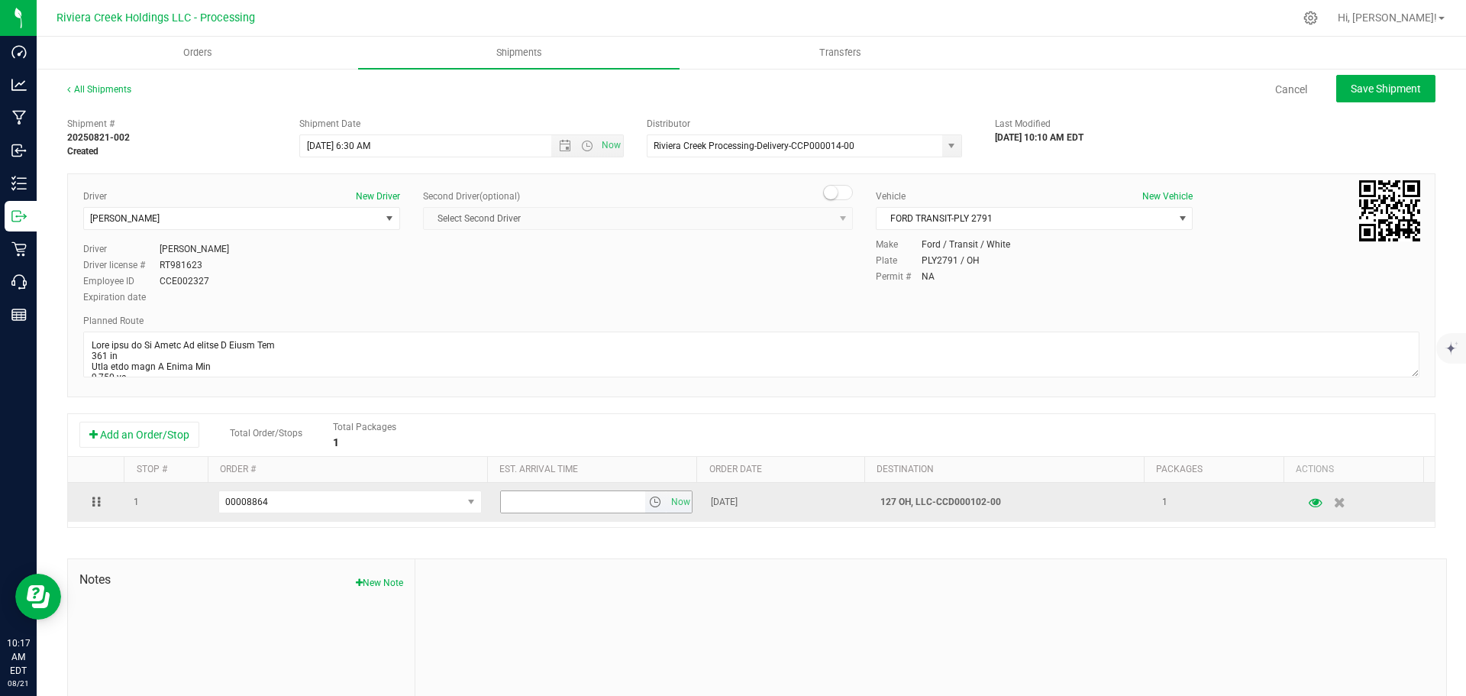
click at [649, 508] on span "select" at bounding box center [655, 502] width 12 height 12
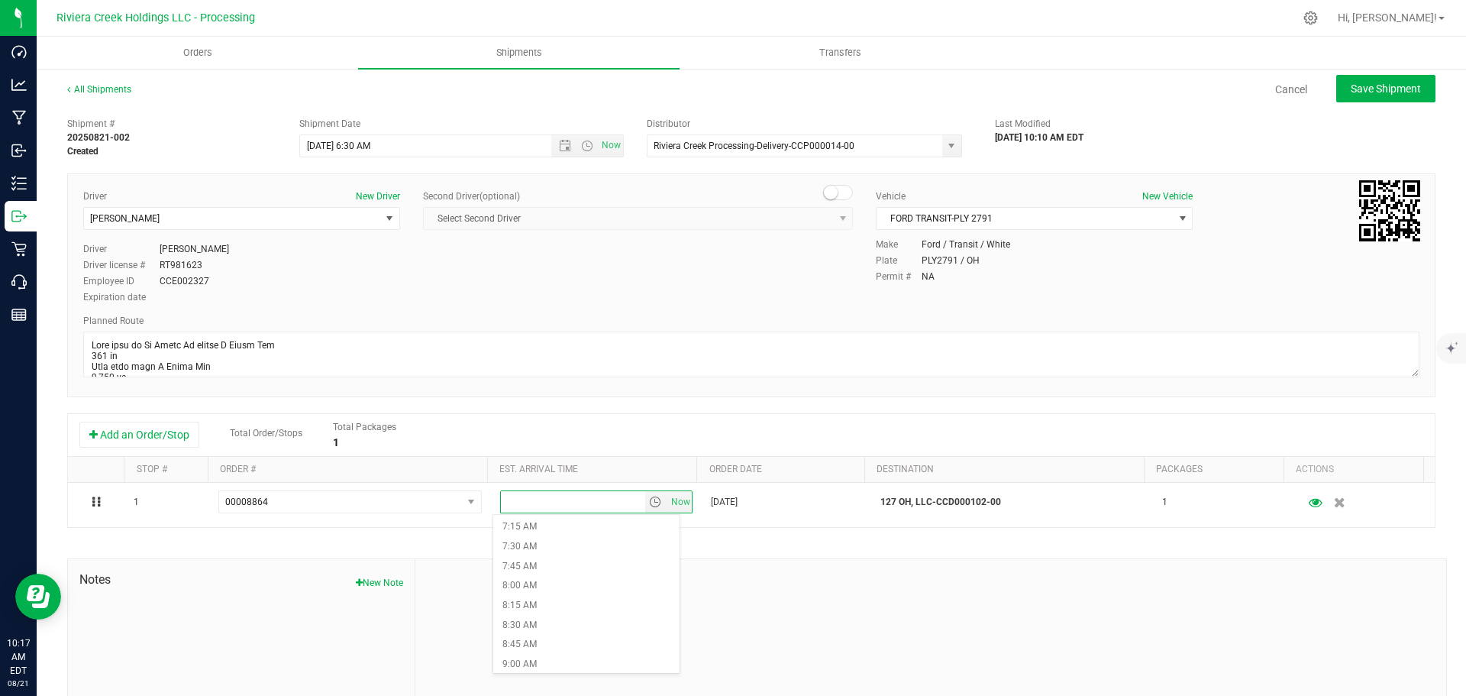
scroll to position [611, 0]
click at [548, 544] on li "8:00 AM" at bounding box center [586, 544] width 186 height 20
click at [1368, 86] on span "Save Shipment" at bounding box center [1386, 88] width 70 height 12
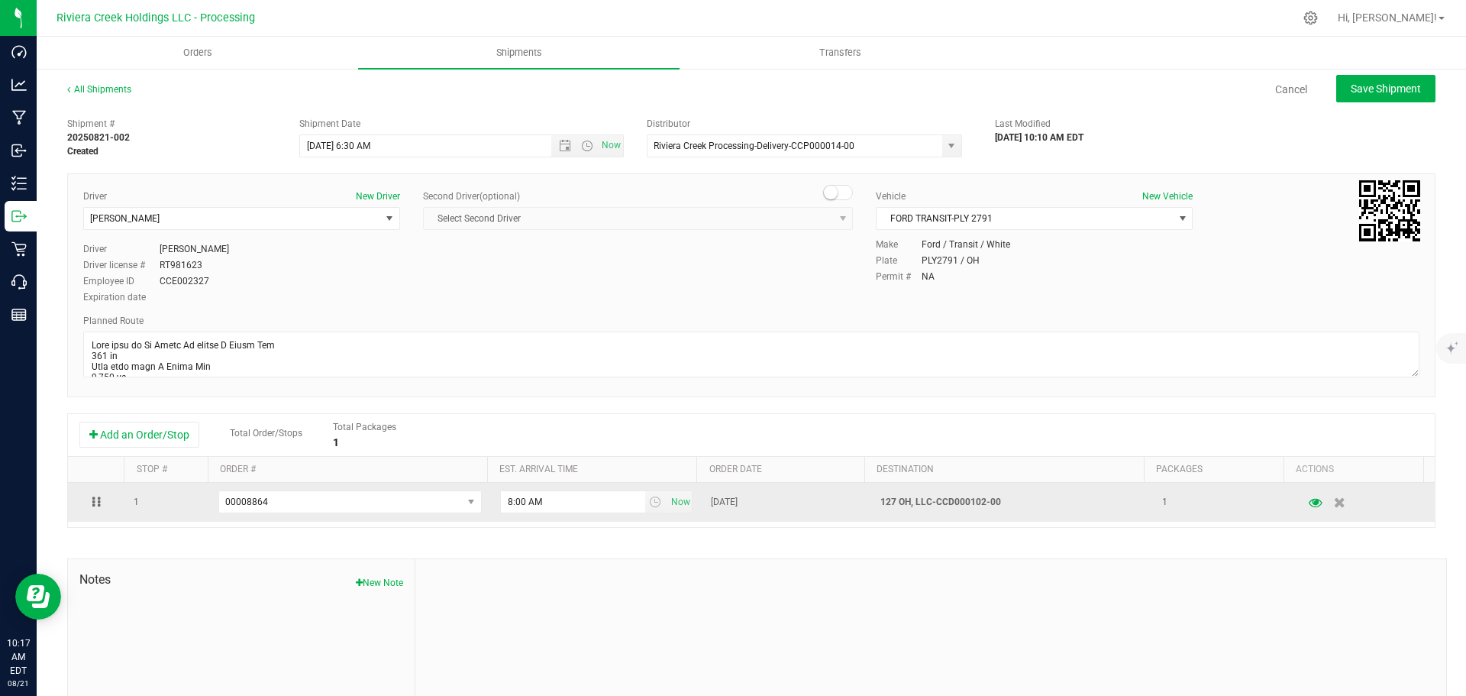
type input "8/22/2025 10:30 AM"
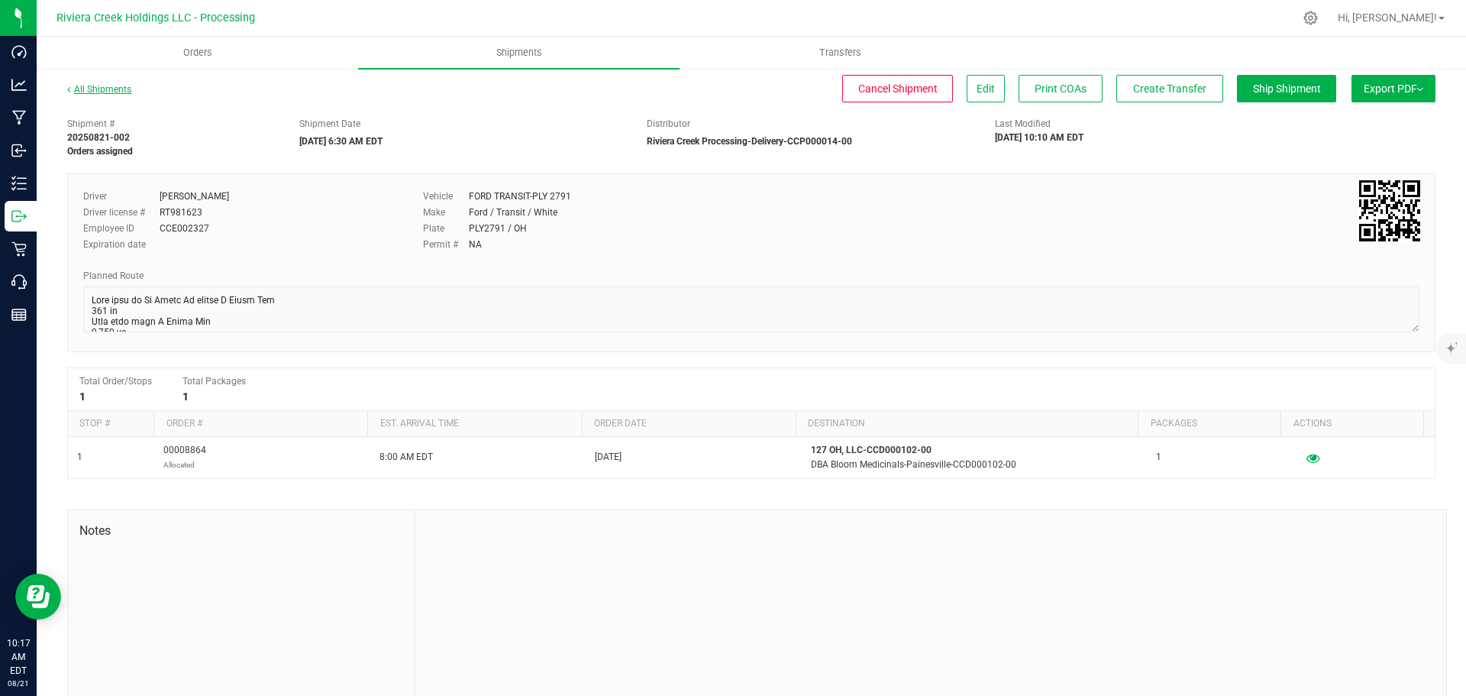
click at [111, 86] on link "All Shipments" at bounding box center [99, 89] width 64 height 11
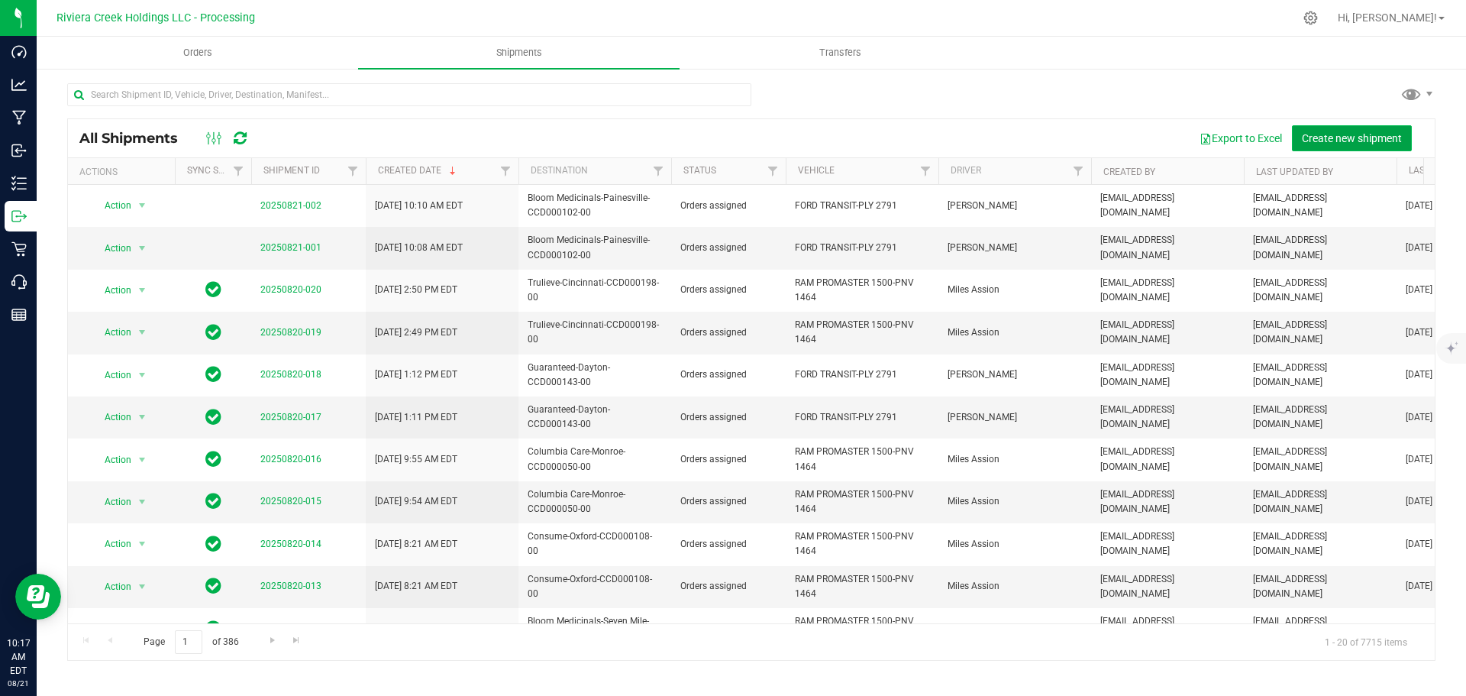
click at [1338, 137] on span "Create new shipment" at bounding box center [1352, 138] width 100 height 12
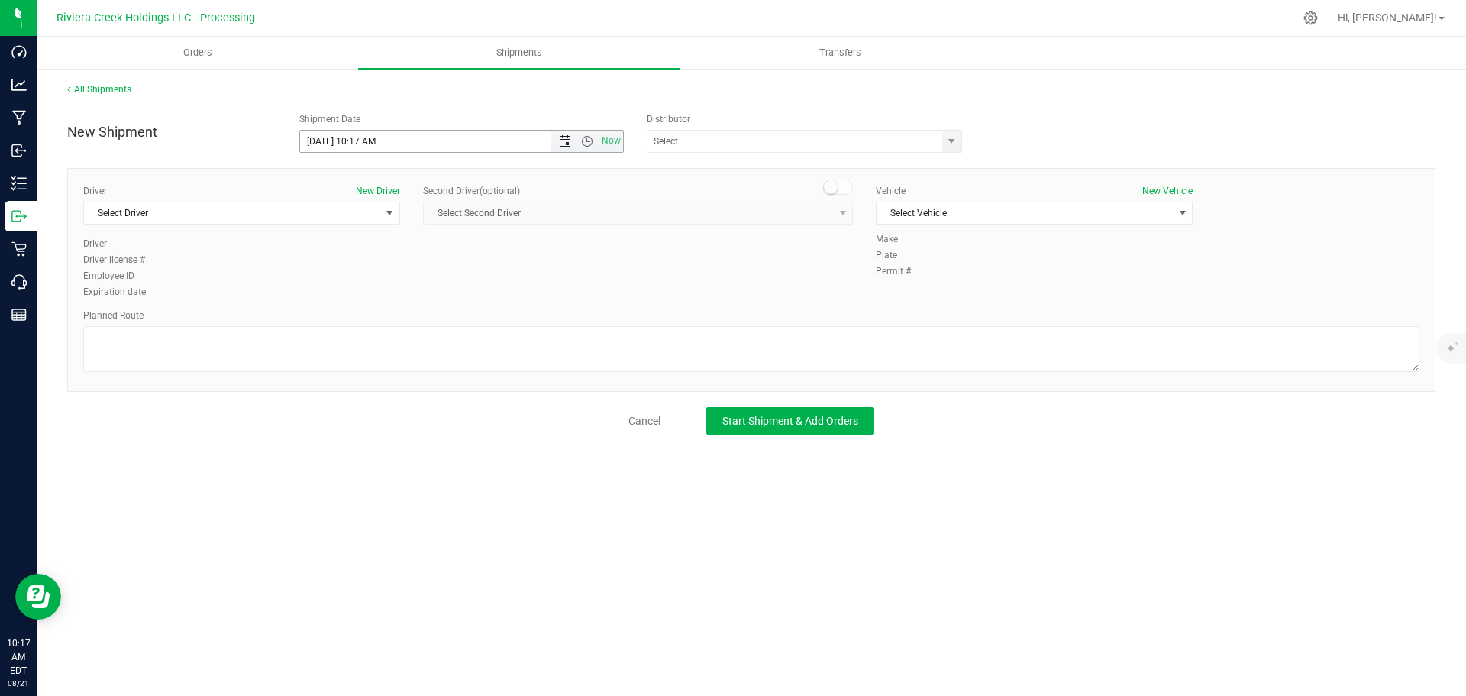
click at [560, 146] on span "Open the date view" at bounding box center [565, 141] width 12 height 12
click at [425, 297] on link "22" at bounding box center [424, 297] width 22 height 24
click at [585, 145] on span "Open the time view" at bounding box center [587, 141] width 12 height 12
click at [344, 266] on li "6:30 AM" at bounding box center [461, 269] width 322 height 20
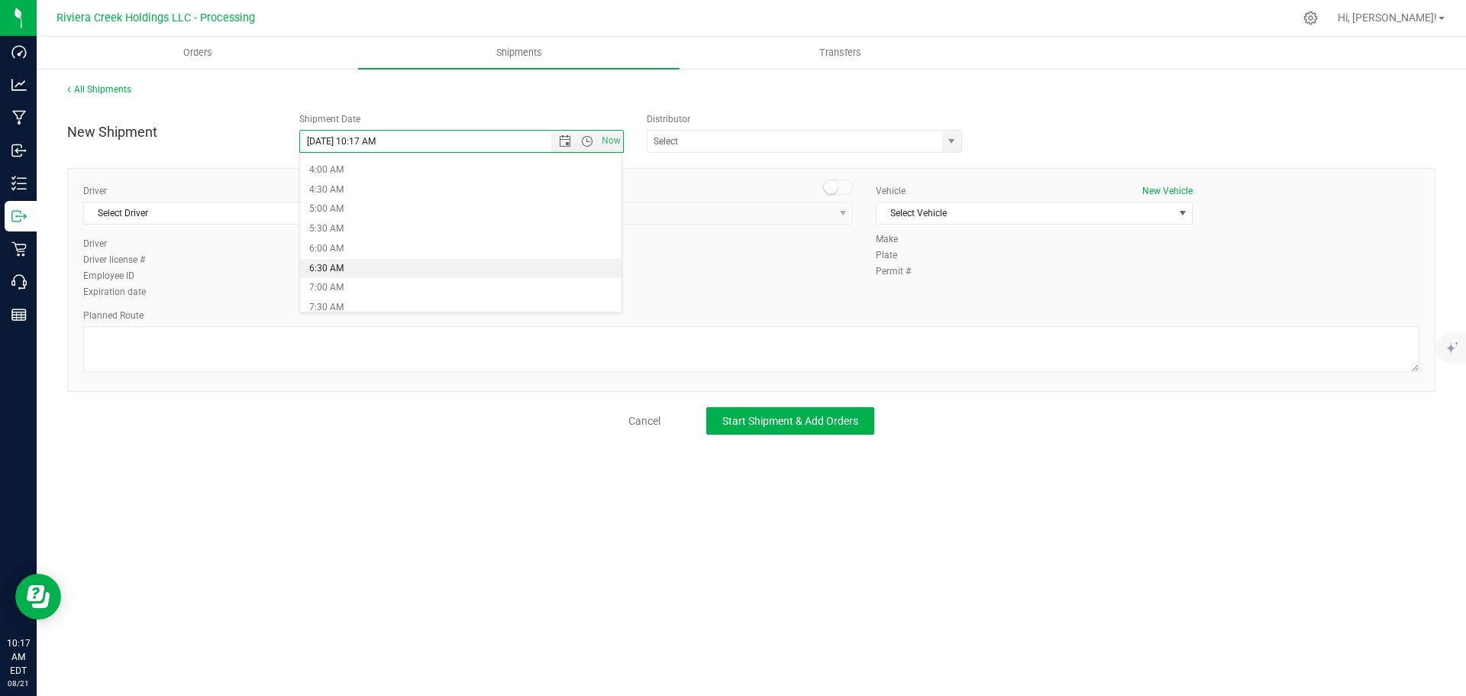
type input "8/22/2025 6:30 AM"
click at [950, 142] on span "select" at bounding box center [951, 141] width 12 height 12
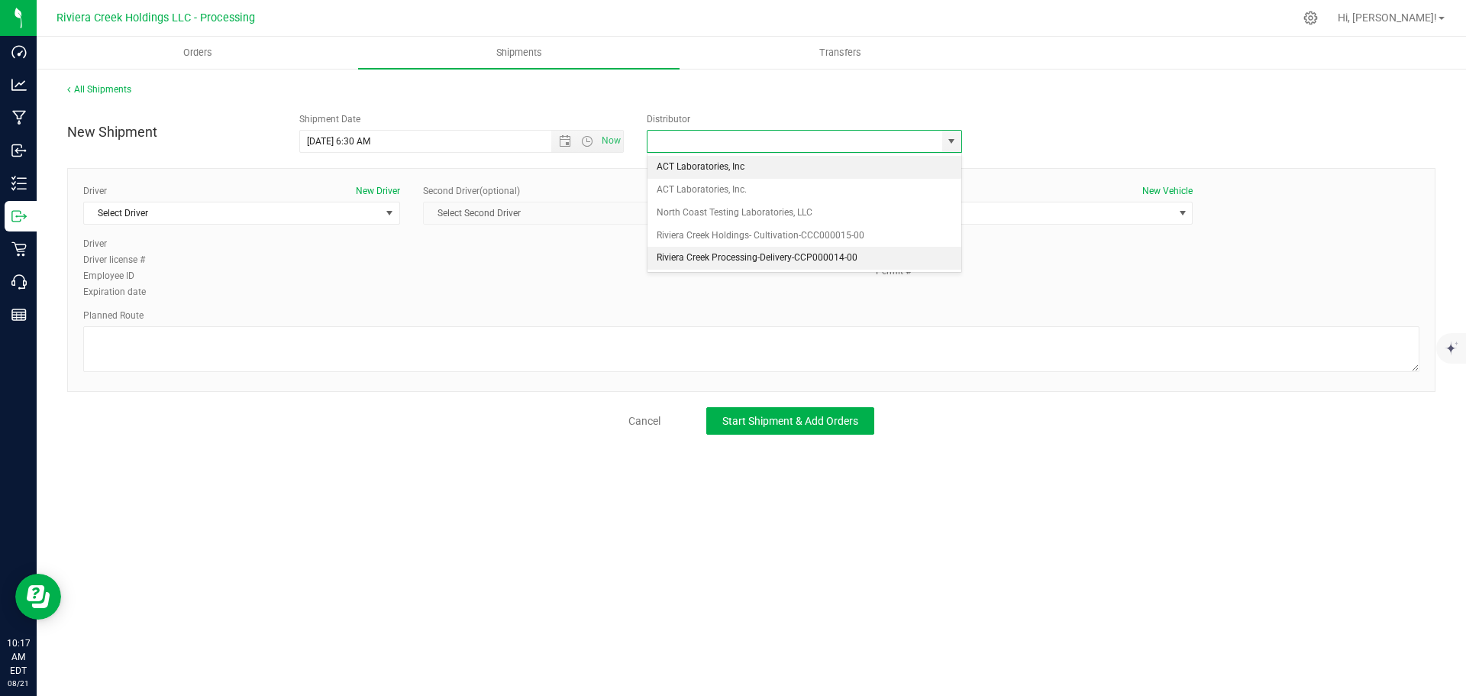
click at [683, 260] on li "Riviera Creek Processing-Delivery-CCP000014-00" at bounding box center [805, 258] width 314 height 23
type input "Riviera Creek Processing-Delivery-CCP000014-00"
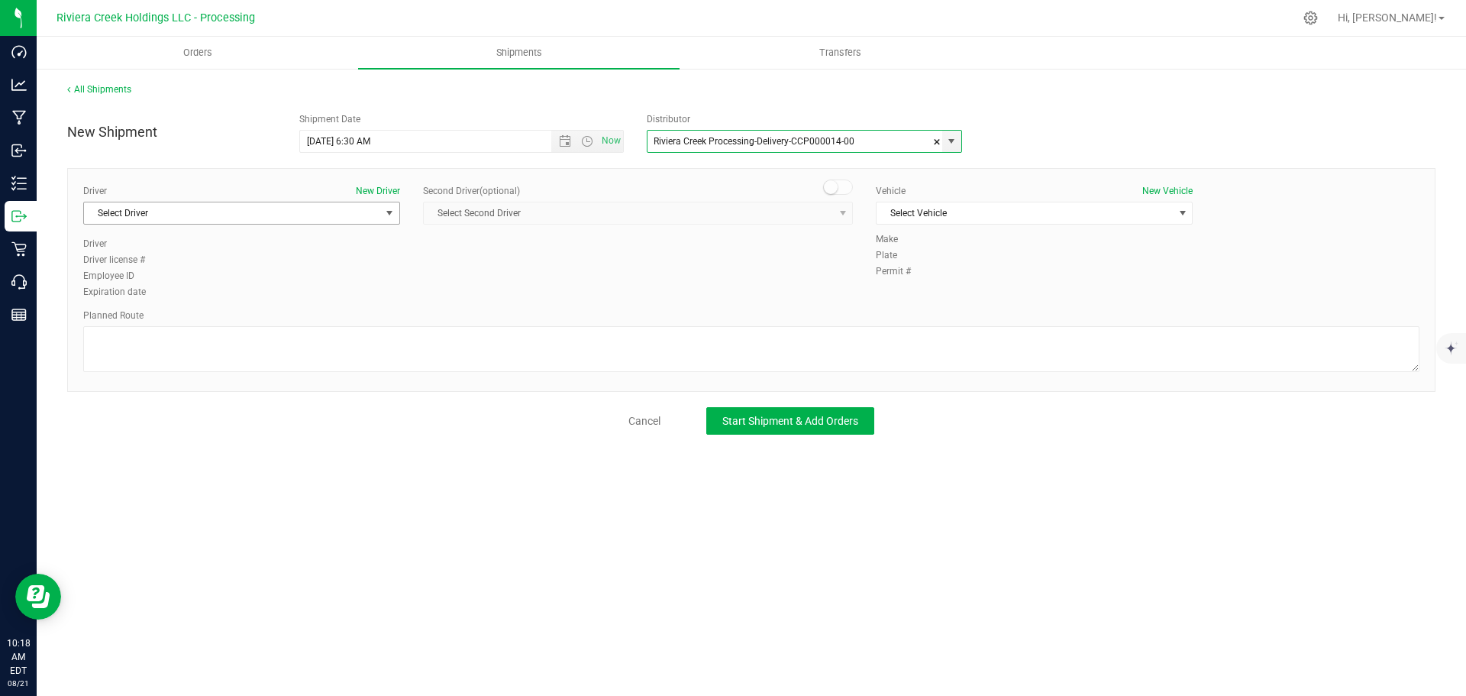
click at [247, 219] on span "Select Driver" at bounding box center [232, 212] width 296 height 21
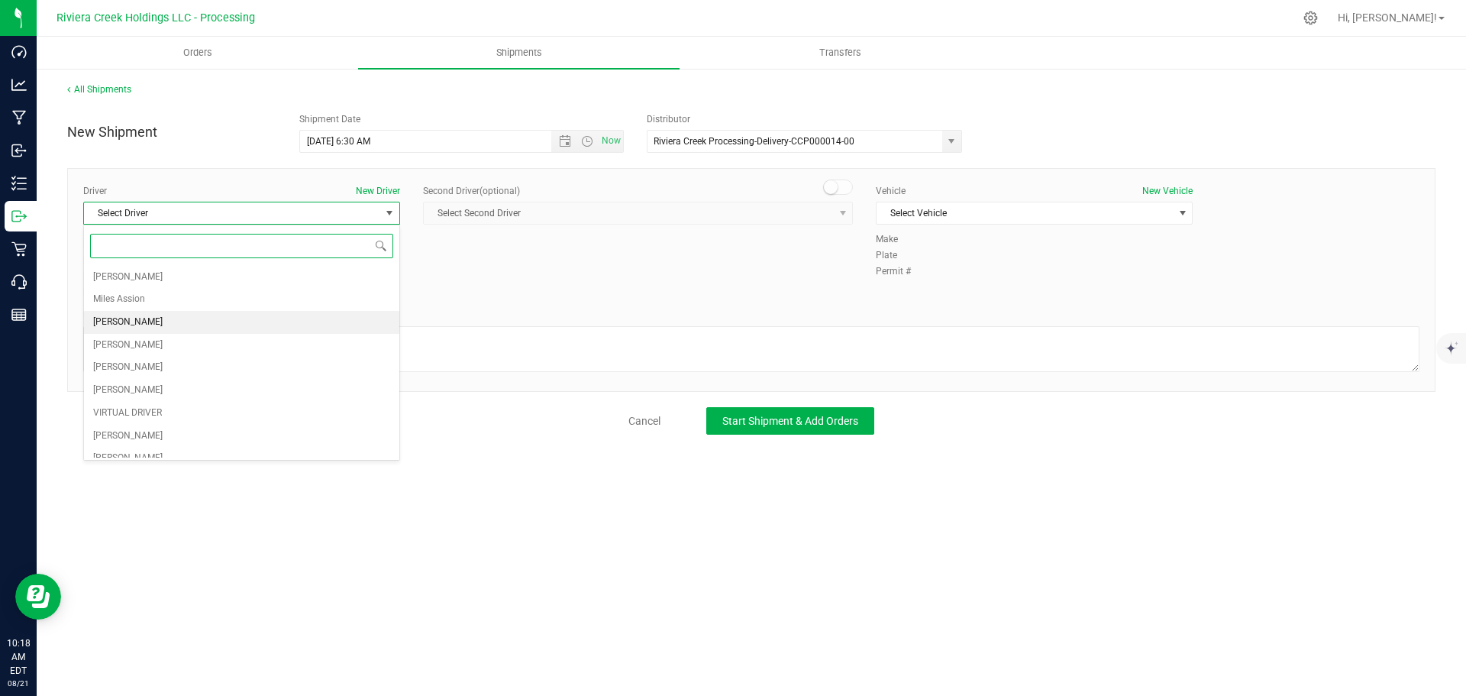
click at [140, 325] on span "James Bednar Jr." at bounding box center [127, 322] width 69 height 20
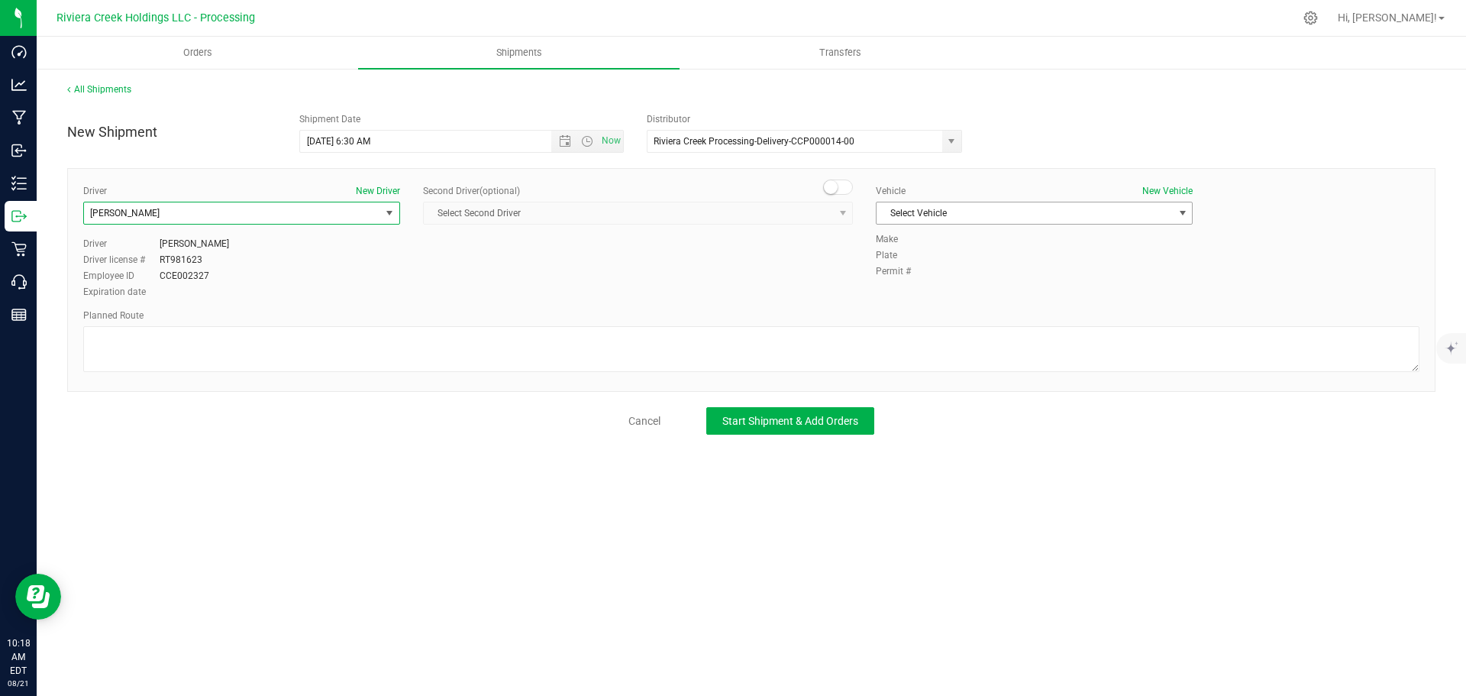
click at [905, 211] on span "Select Vehicle" at bounding box center [1025, 212] width 296 height 21
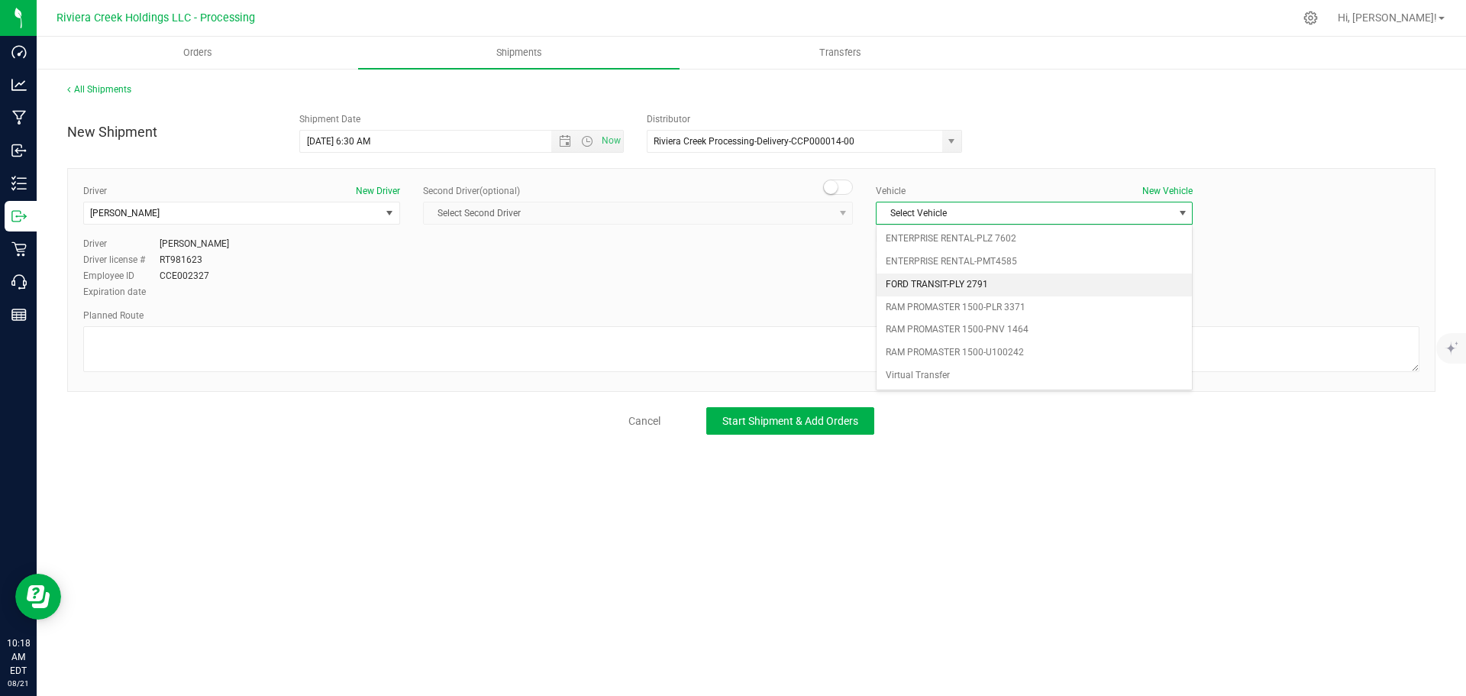
click at [935, 278] on li "FORD TRANSIT-PLY 2791" at bounding box center [1034, 284] width 315 height 23
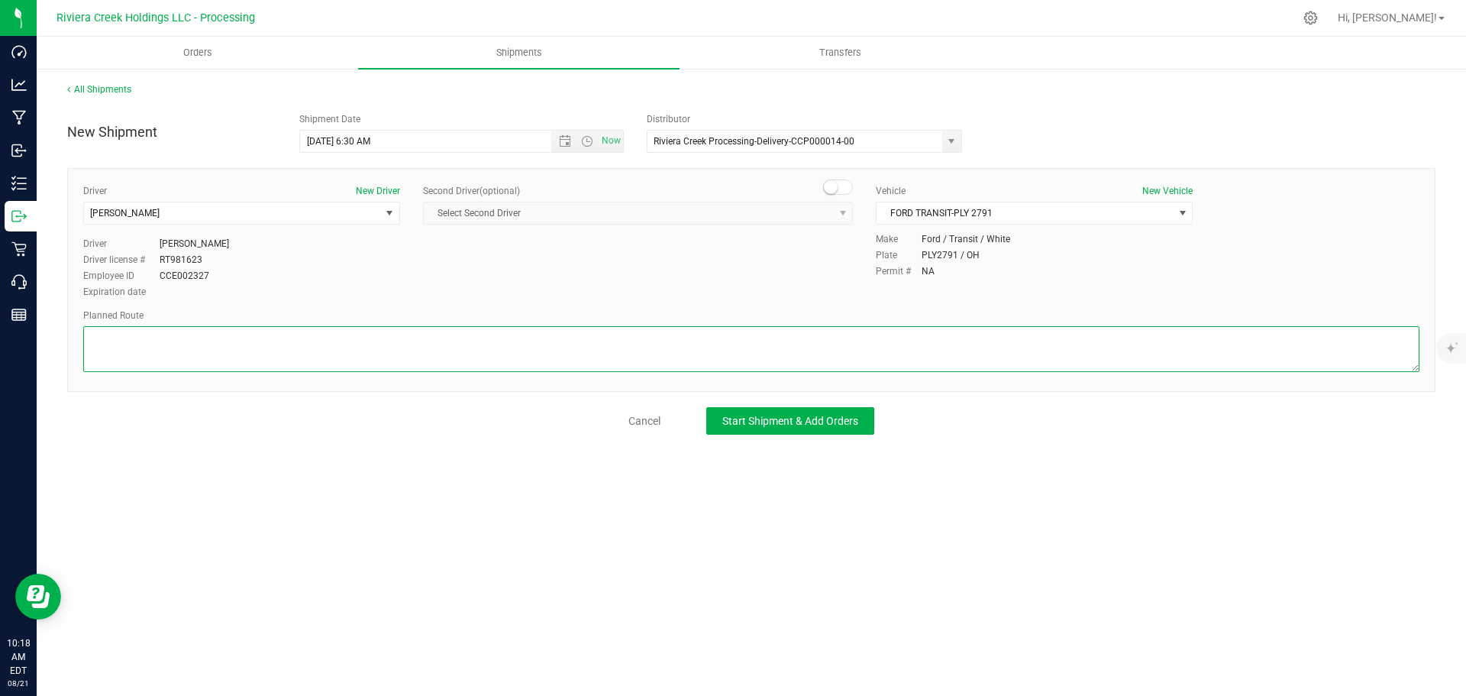
click at [821, 347] on textarea at bounding box center [751, 349] width 1336 height 46
paste textarea "Head west on Blackbrook Rd toward Callendar Blvd 0.829 mi Turn left onto Heisle…"
type textarea "Head west on Blackbrook Rd toward Callendar Blvd 0.829 mi Turn left onto Heisle…"
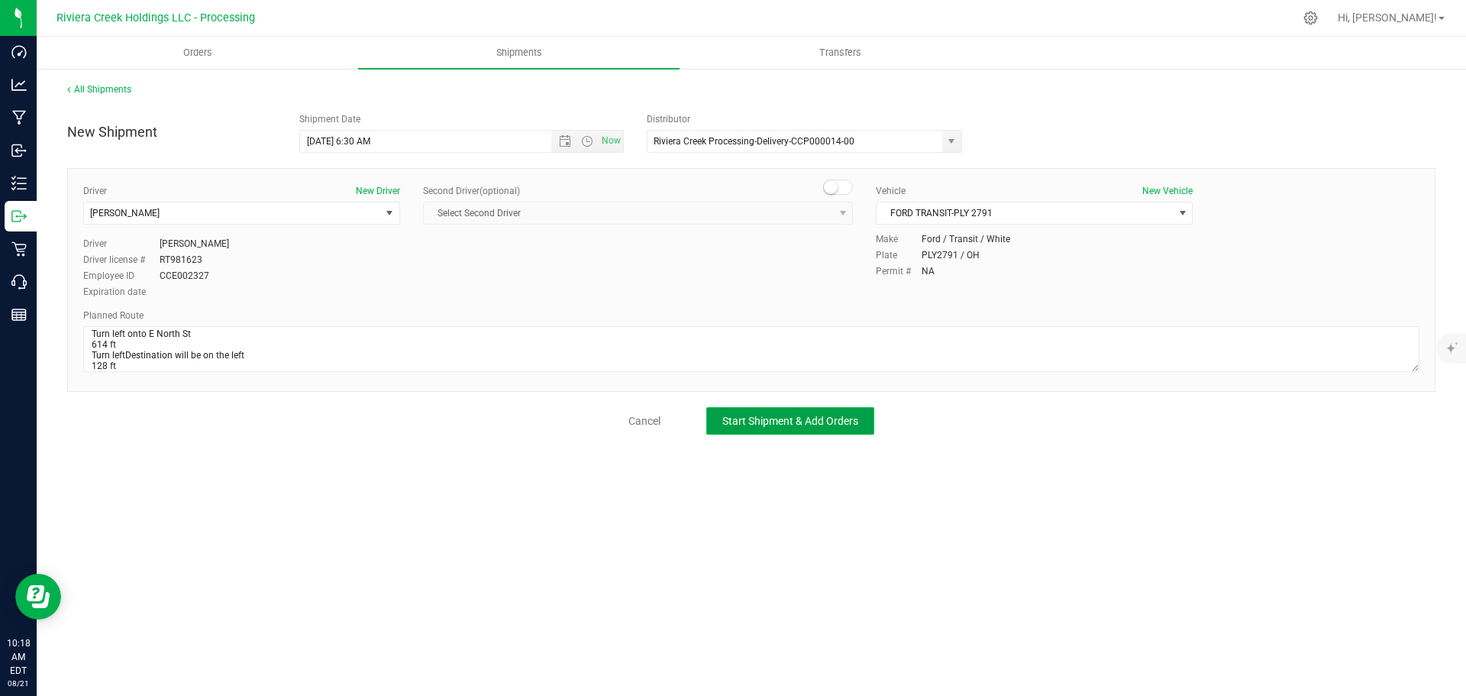
click at [857, 421] on span "Start Shipment & Add Orders" at bounding box center [790, 421] width 136 height 12
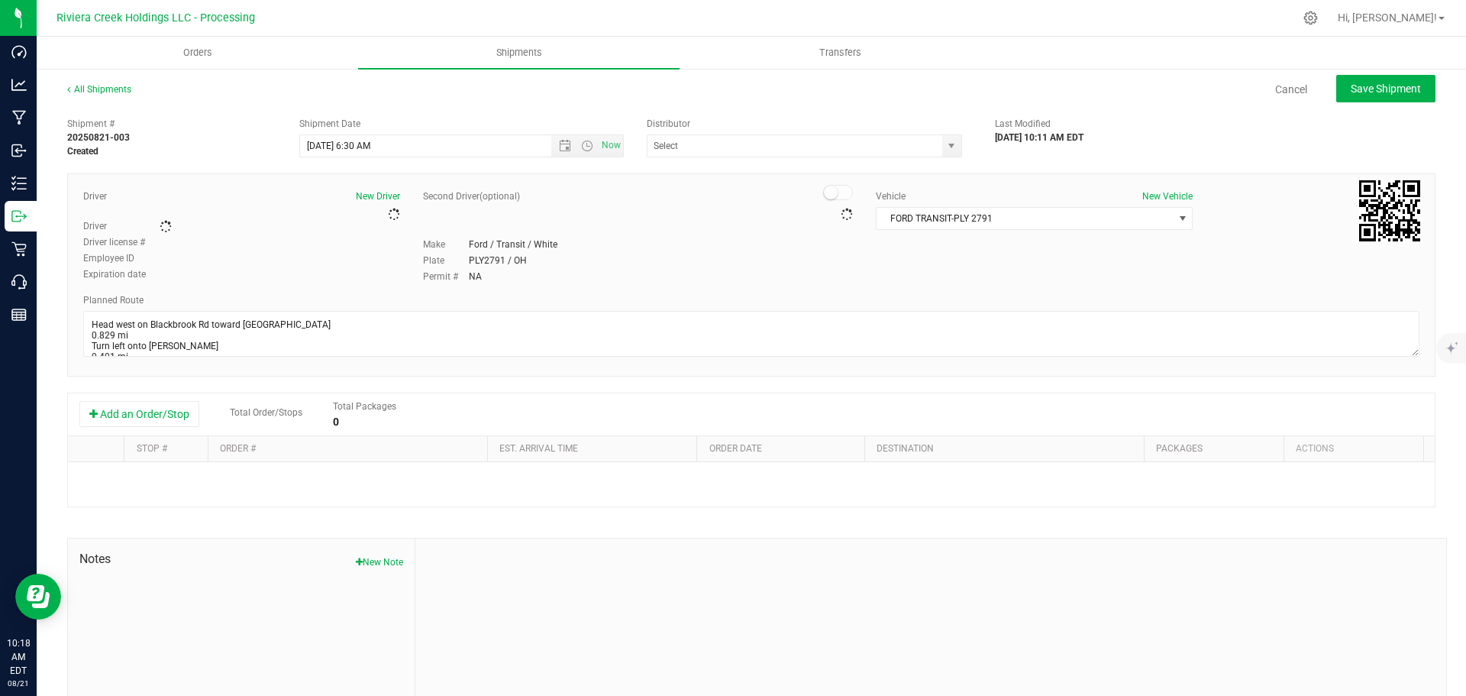
type input "Riviera Creek Processing-Delivery-CCP000014-00"
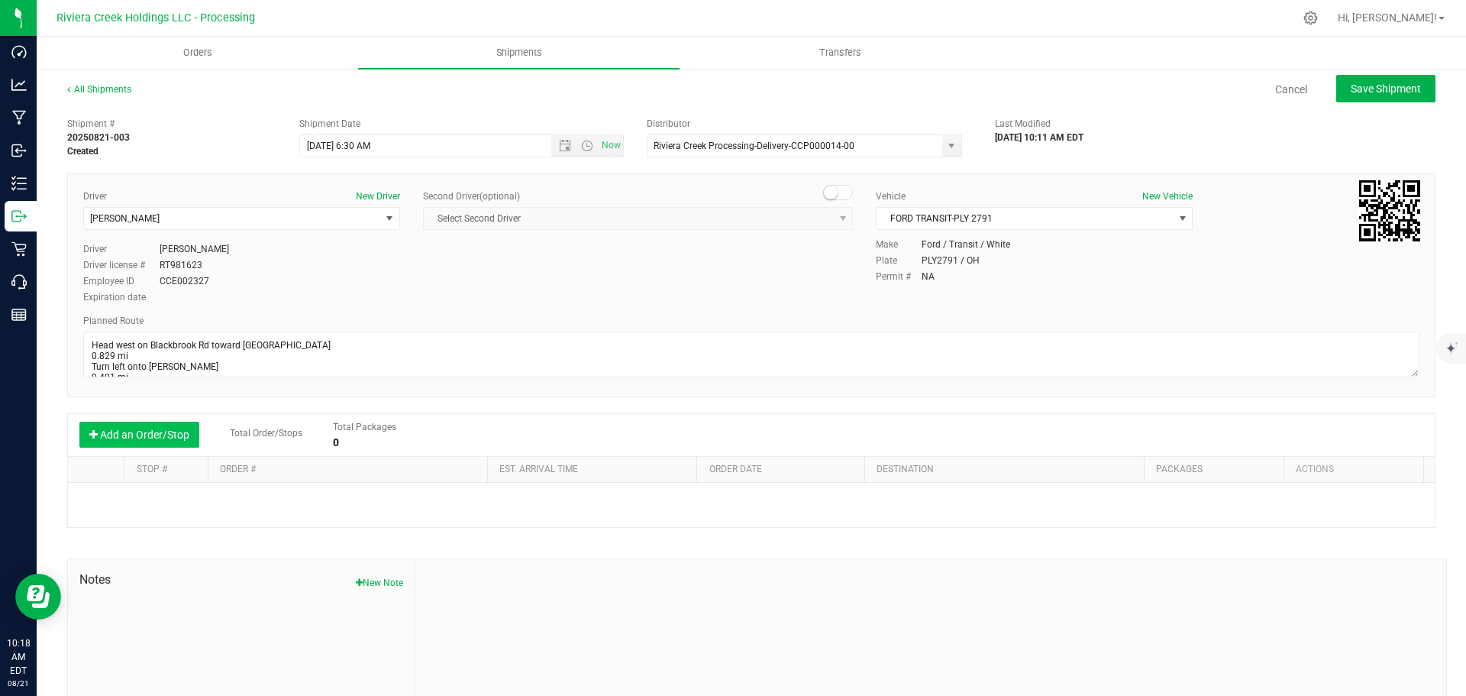
click at [162, 439] on button "Add an Order/Stop" at bounding box center [139, 434] width 120 height 26
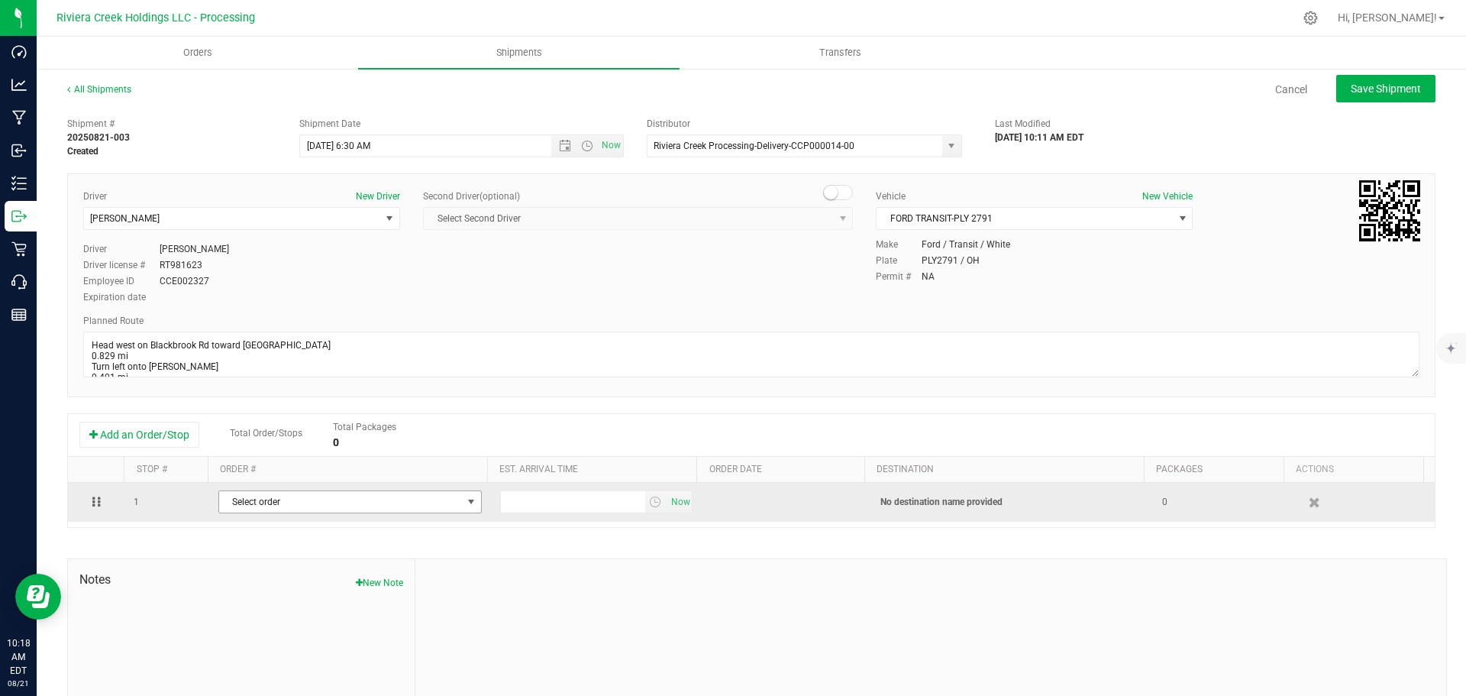
click at [334, 511] on span "Select order" at bounding box center [340, 501] width 243 height 21
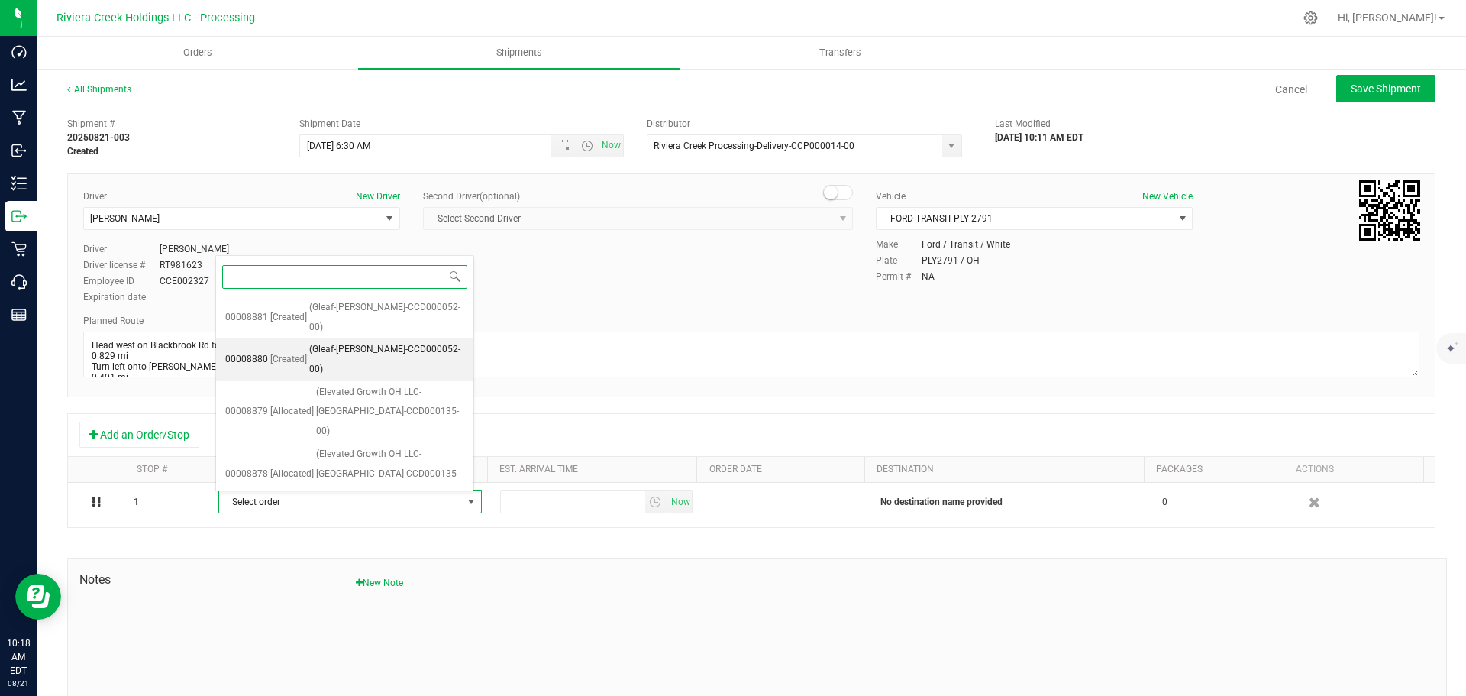
scroll to position [489, 0]
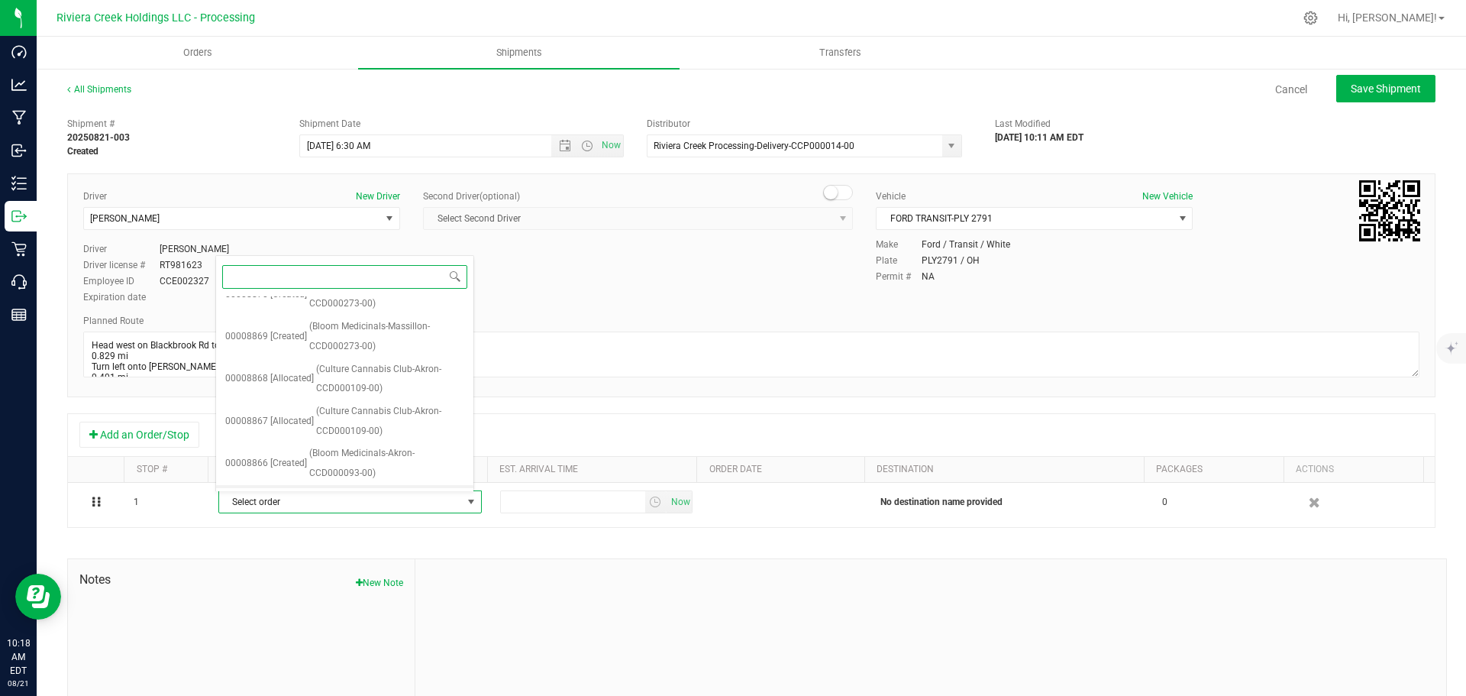
click at [346, 486] on span "(Bloom Medicinals-Akron-CCD000093-00)" at bounding box center [386, 505] width 155 height 39
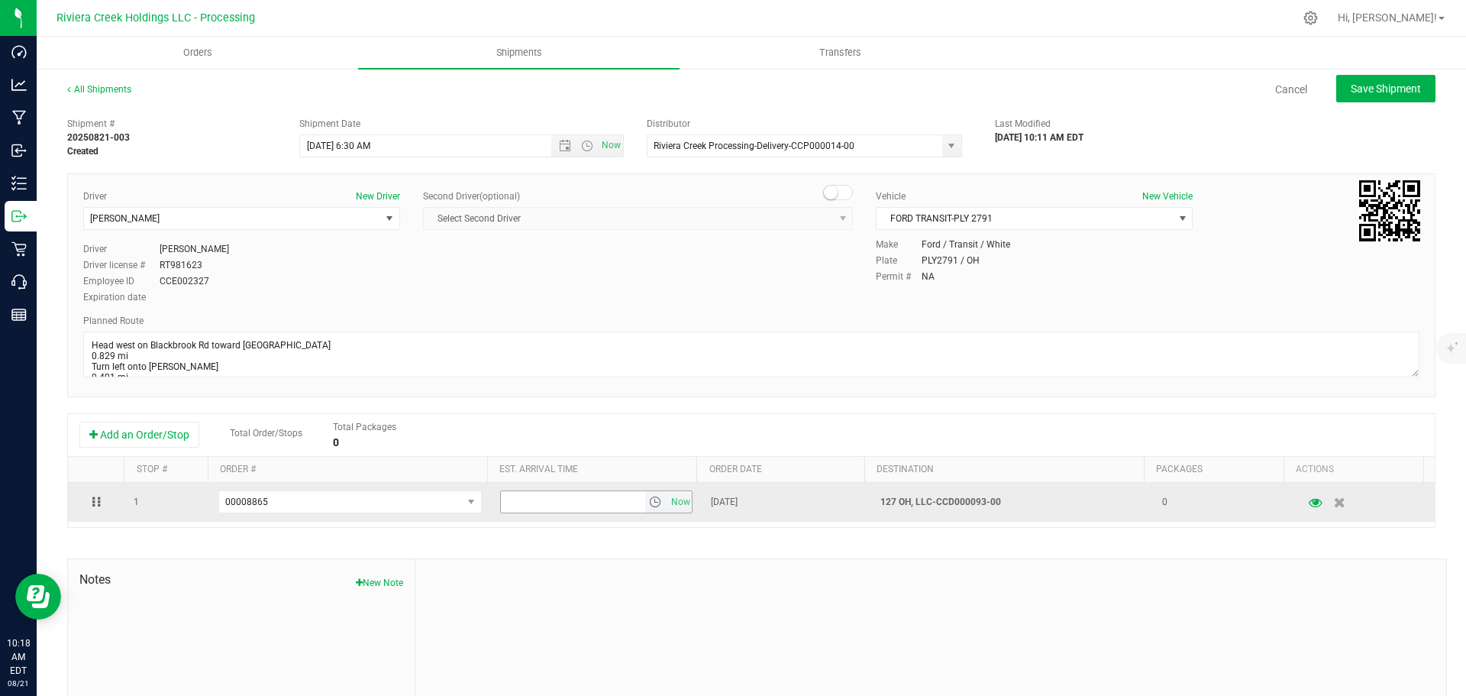
click at [649, 505] on span "select" at bounding box center [655, 502] width 12 height 12
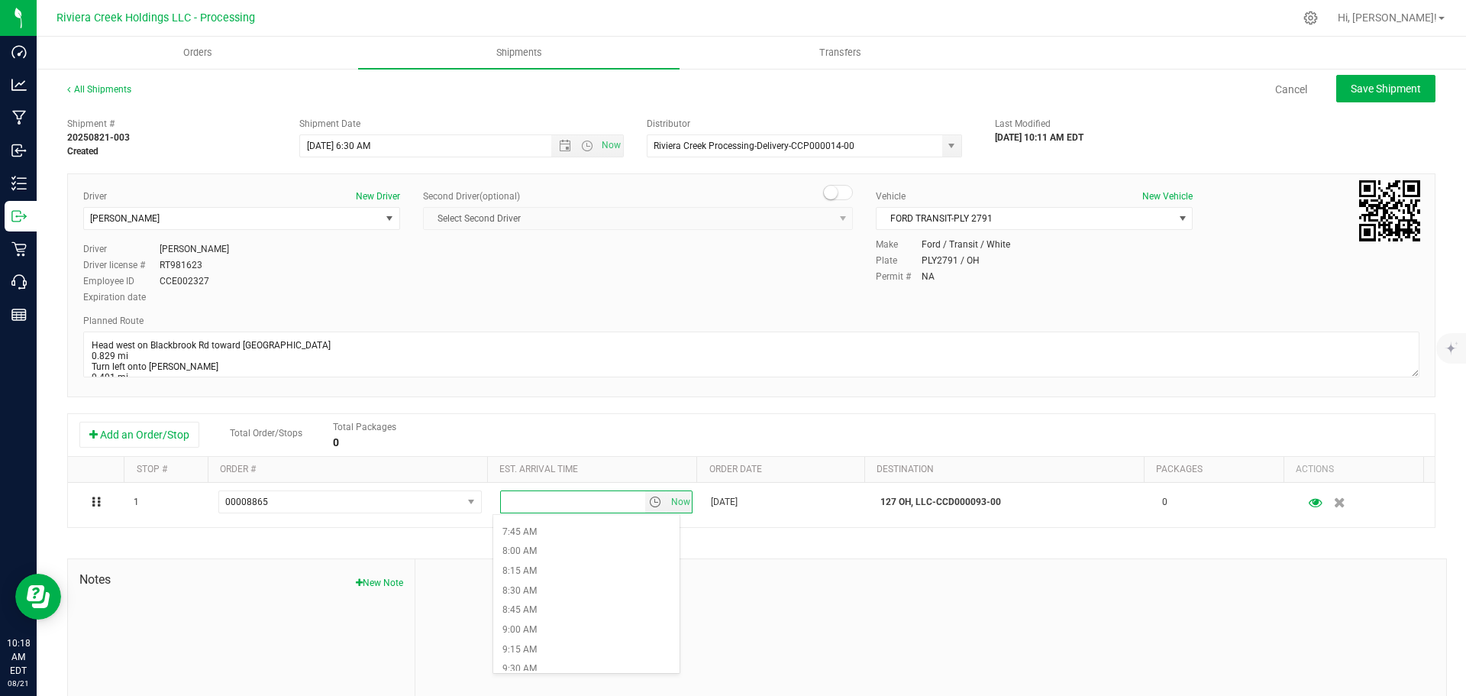
scroll to position [611, 0]
click at [531, 655] on li "9:30 AM" at bounding box center [586, 662] width 186 height 20
click at [1336, 83] on button "Save Shipment" at bounding box center [1385, 88] width 99 height 27
type input "8/22/2025 10:30 AM"
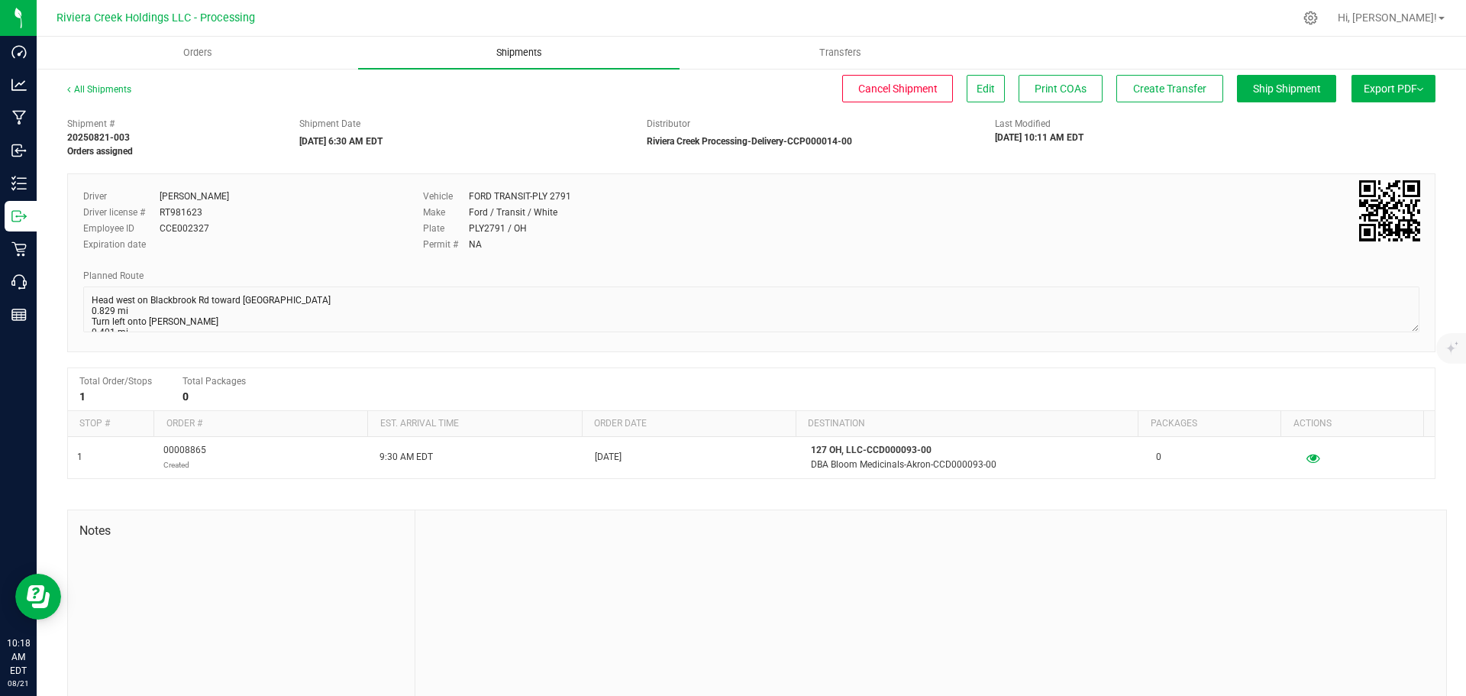
click at [507, 58] on span "Shipments" at bounding box center [519, 53] width 87 height 14
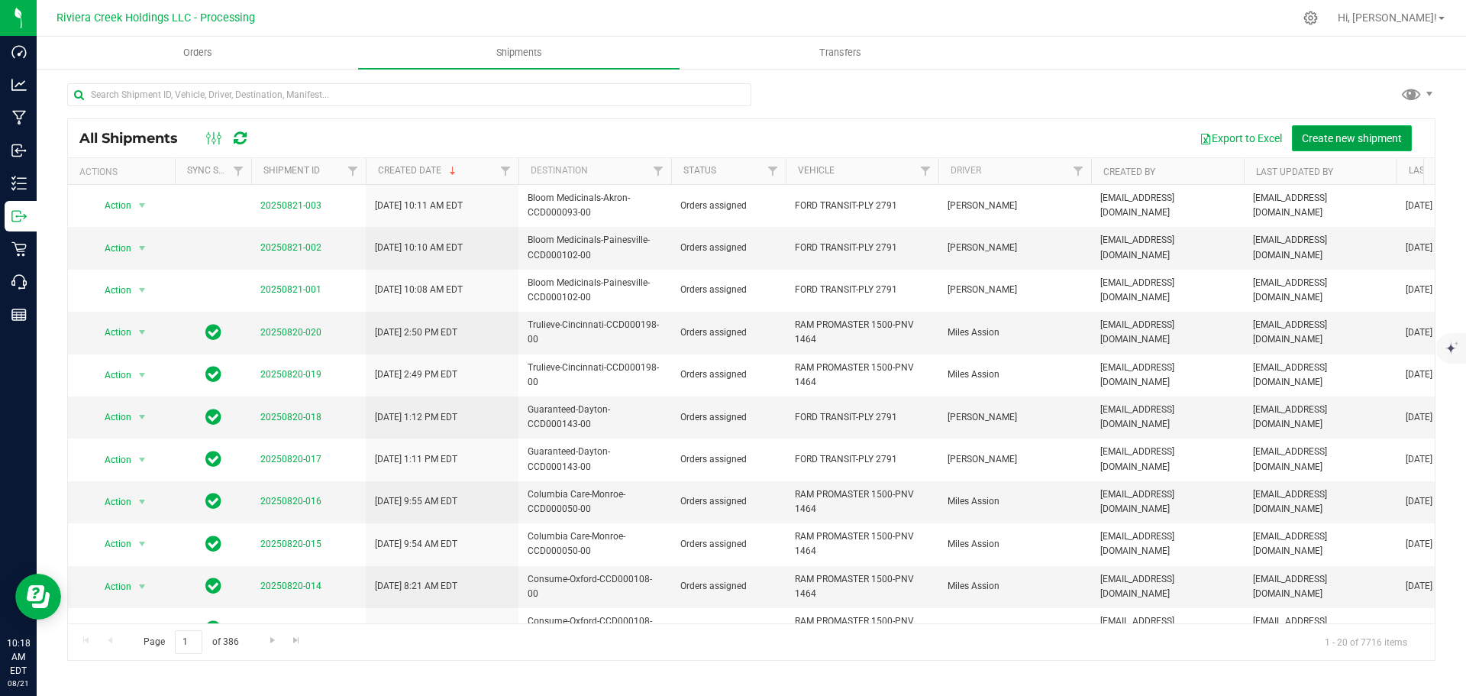
click at [1325, 136] on span "Create new shipment" at bounding box center [1352, 138] width 100 height 12
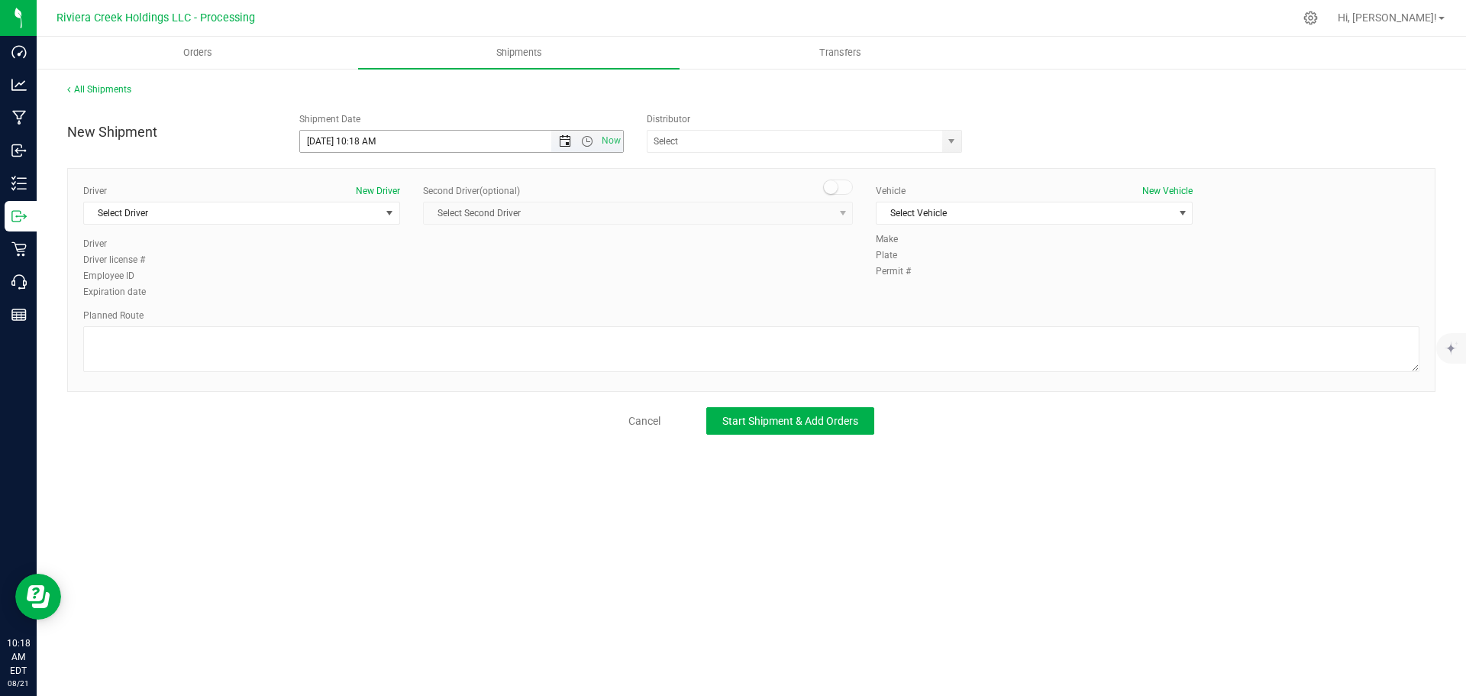
click at [564, 143] on span "Open the date view" at bounding box center [565, 141] width 12 height 12
click at [425, 297] on link "22" at bounding box center [424, 297] width 22 height 24
click at [587, 144] on span "Open the time view" at bounding box center [587, 141] width 12 height 12
click at [341, 267] on li "6:30 AM" at bounding box center [461, 269] width 322 height 20
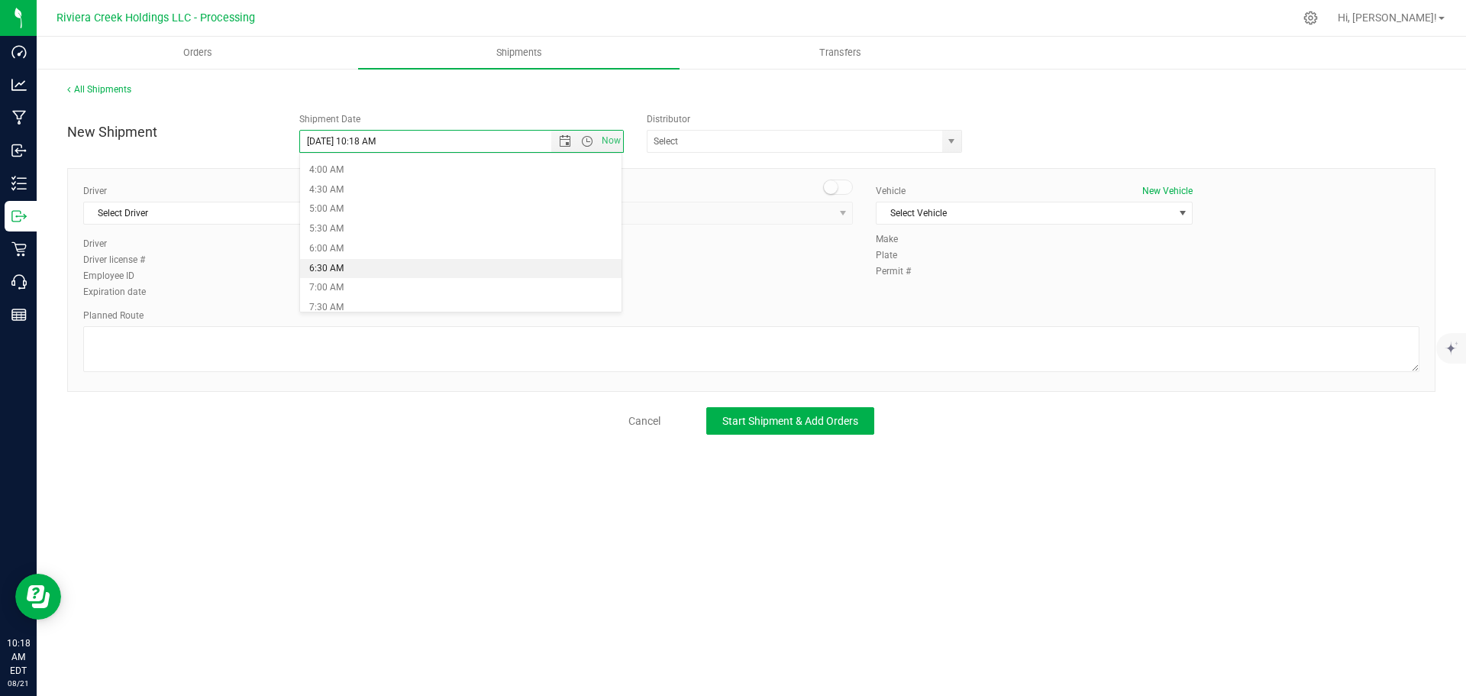
type input "8/22/2025 6:30 AM"
click at [948, 143] on span "select" at bounding box center [951, 141] width 12 height 12
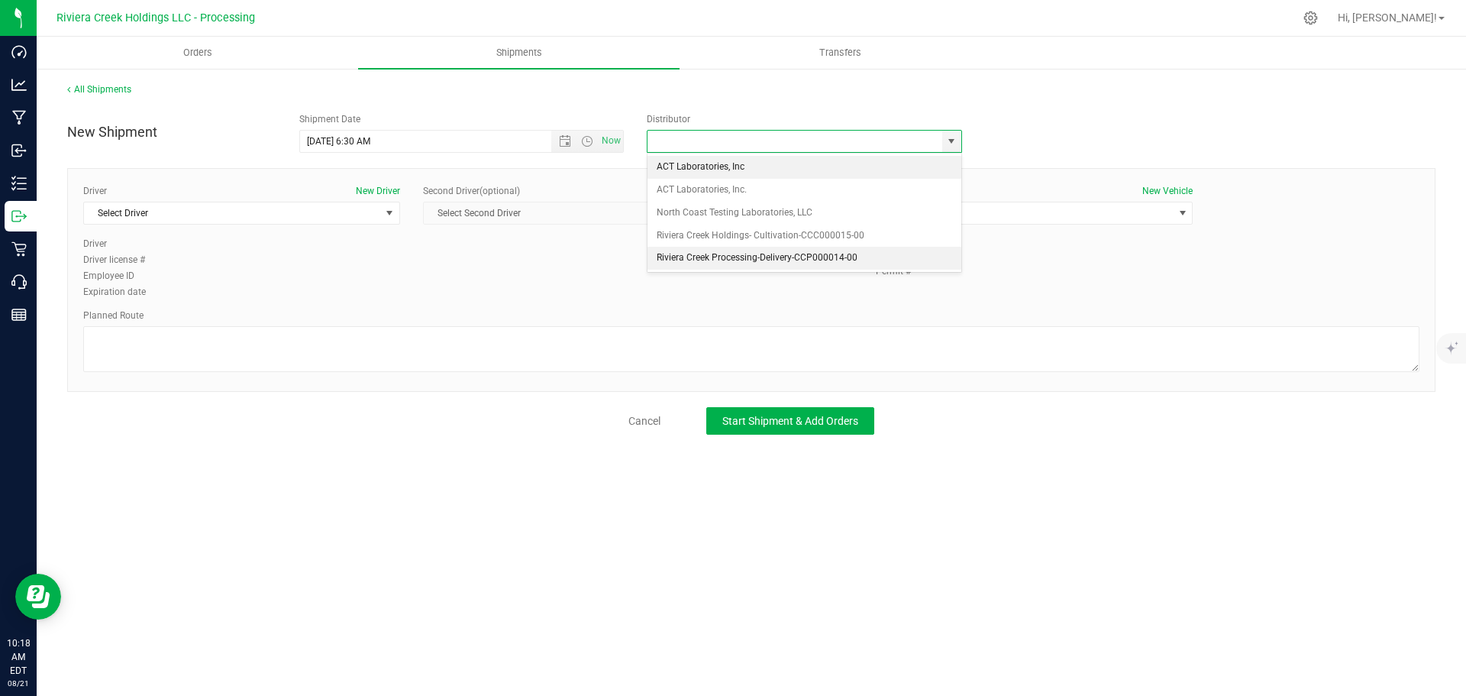
click at [702, 255] on li "Riviera Creek Processing-Delivery-CCP000014-00" at bounding box center [805, 258] width 314 height 23
type input "Riviera Creek Processing-Delivery-CCP000014-00"
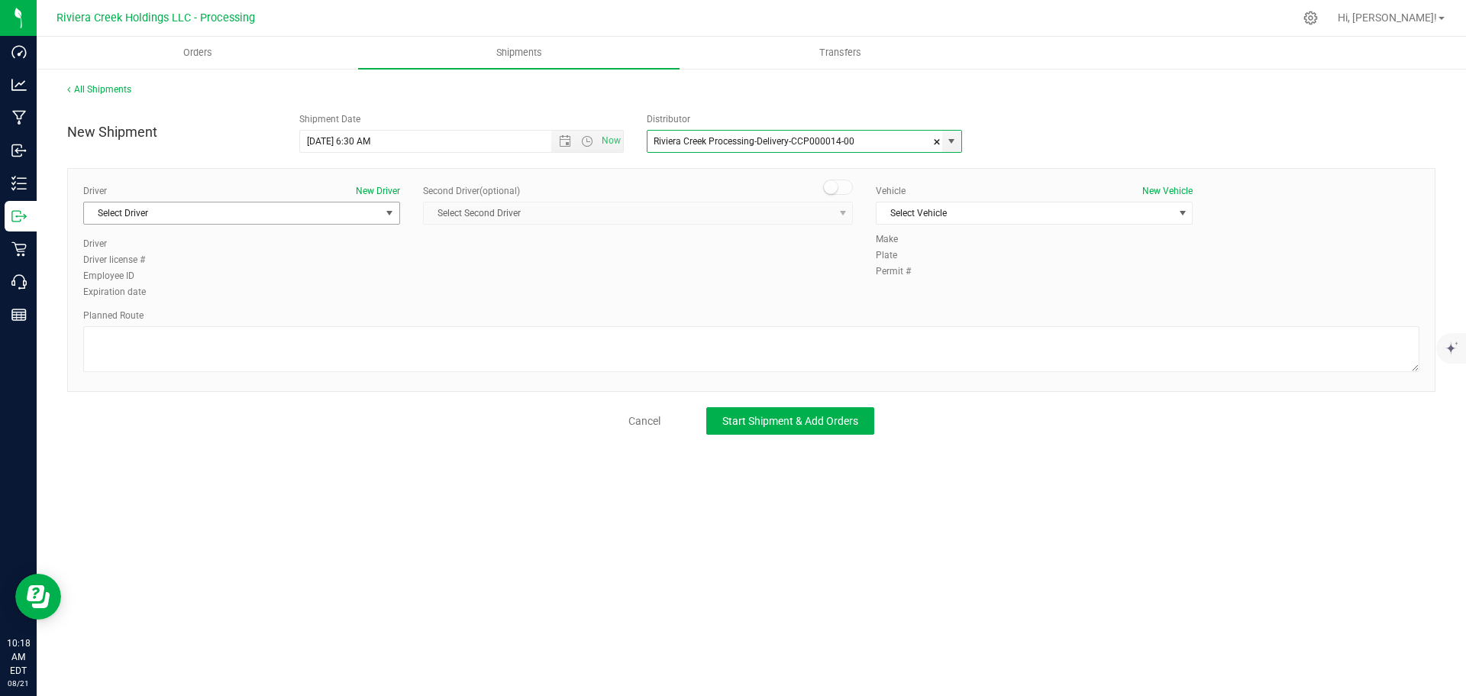
click at [284, 220] on span "Select Driver" at bounding box center [232, 212] width 296 height 21
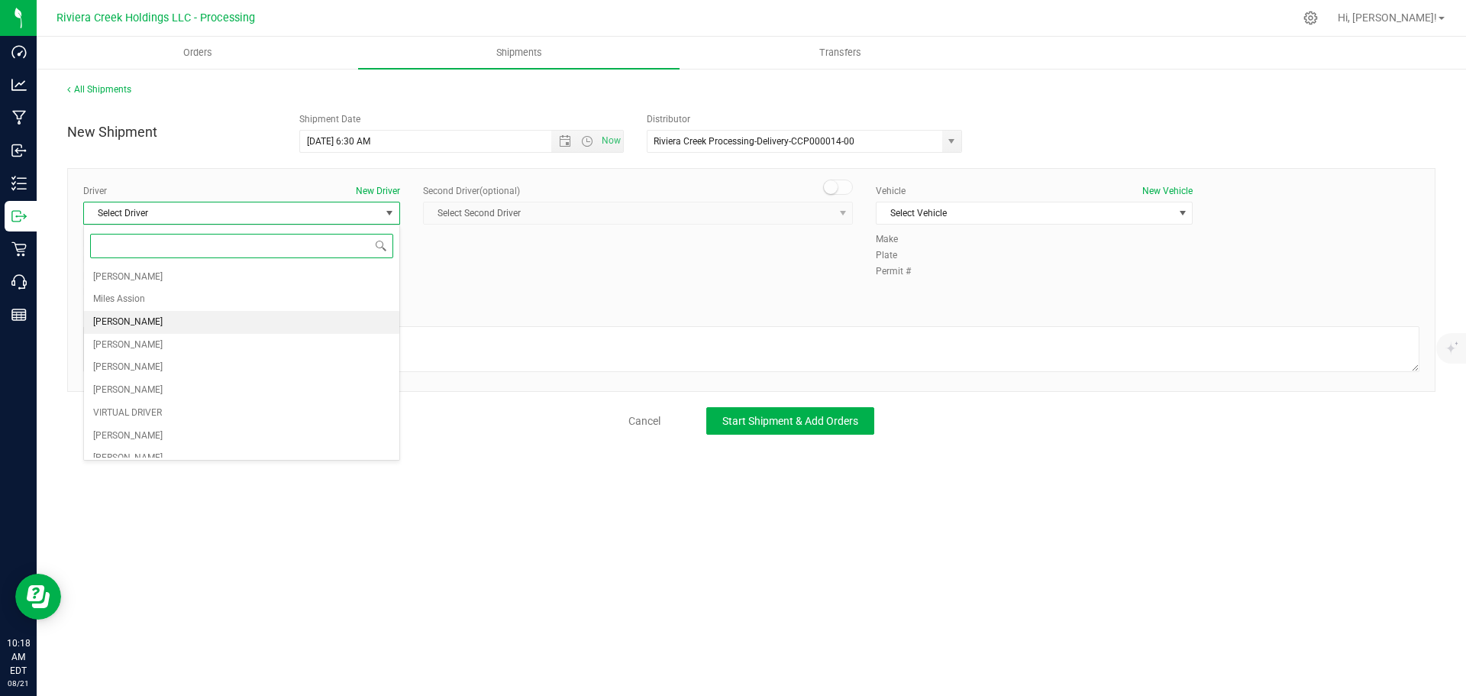
click at [150, 318] on span "James Bednar Jr." at bounding box center [127, 322] width 69 height 20
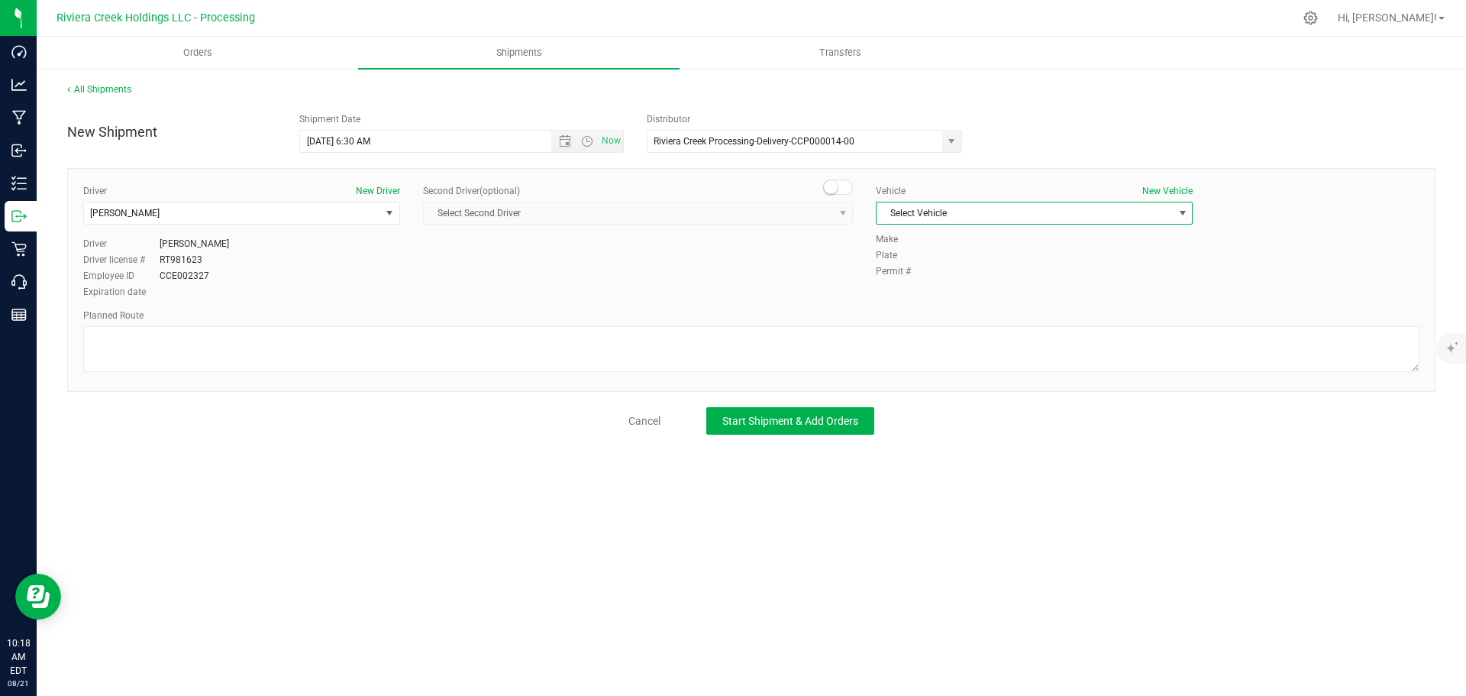
click at [959, 215] on span "Select Vehicle" at bounding box center [1025, 212] width 296 height 21
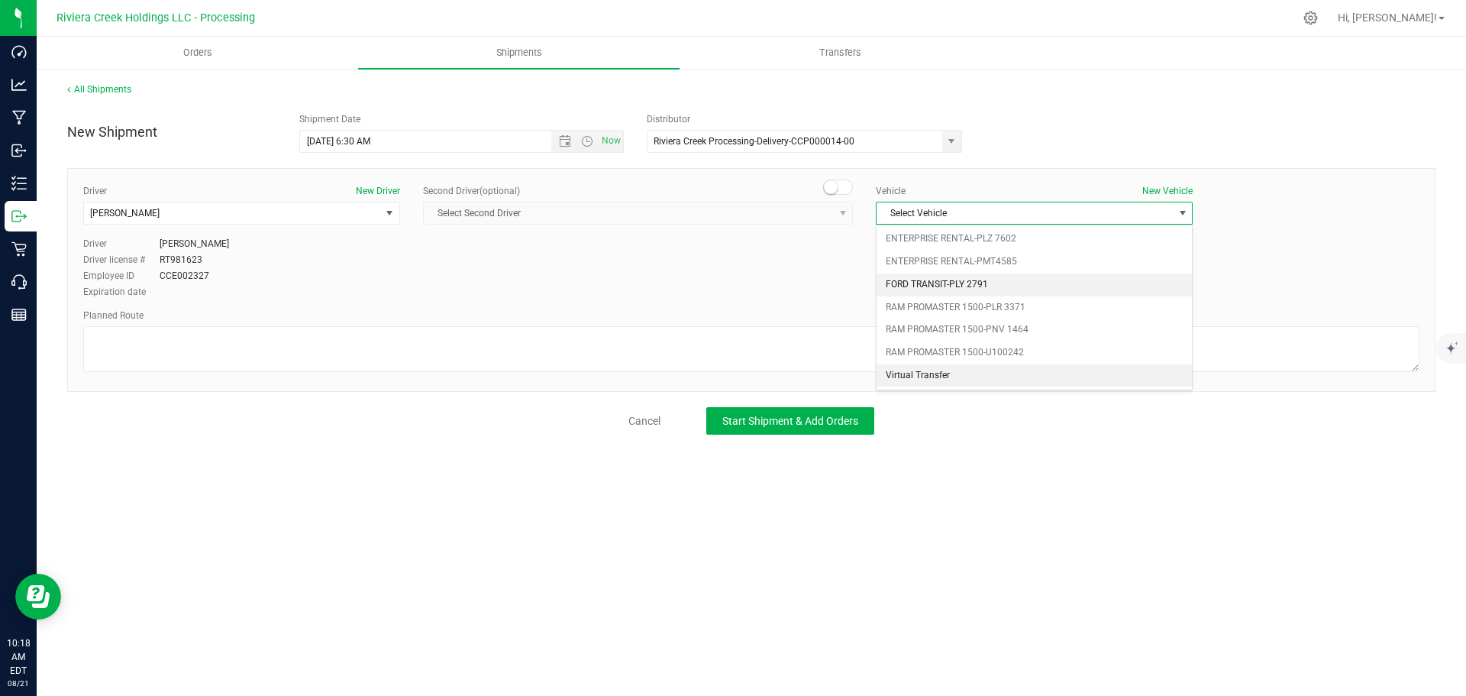
drag, startPoint x: 951, startPoint y: 282, endPoint x: 925, endPoint y: 286, distance: 25.5
click at [950, 282] on li "FORD TRANSIT-PLY 2791" at bounding box center [1034, 284] width 315 height 23
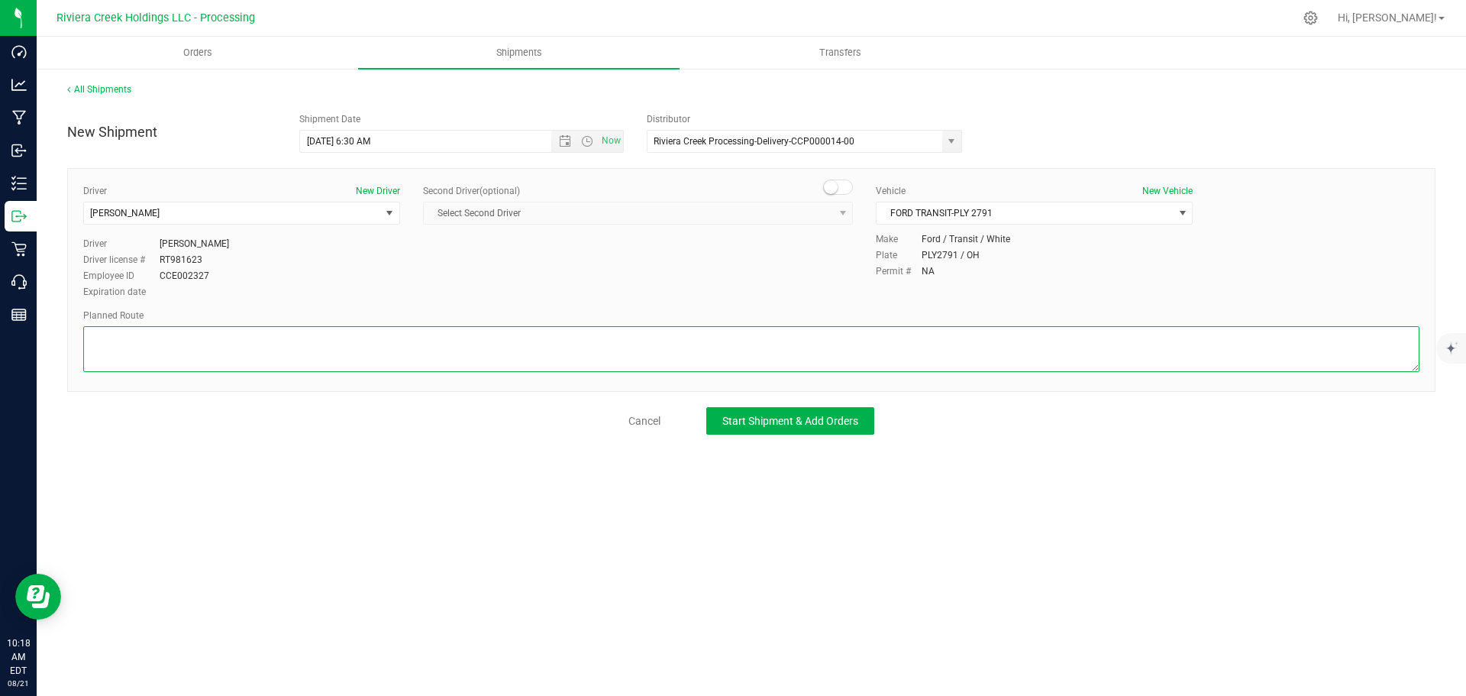
click at [631, 347] on textarea at bounding box center [751, 349] width 1336 height 46
paste textarea "Head west on Blackbrook Rd toward Callendar Blvd 0.829 mi Turn left onto Heisle…"
type textarea "Head west on Blackbrook Rd toward Callendar Blvd 0.829 mi Turn left onto Heisle…"
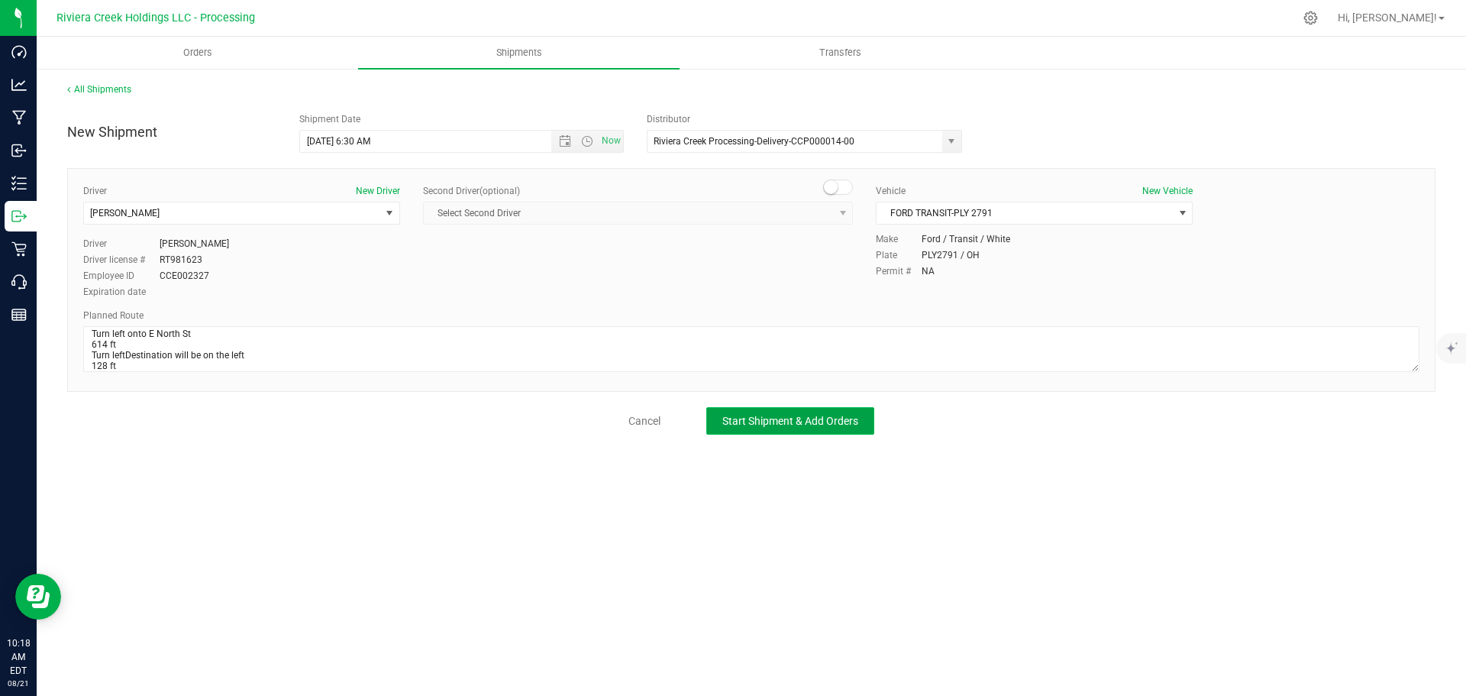
click at [785, 419] on span "Start Shipment & Add Orders" at bounding box center [790, 421] width 136 height 12
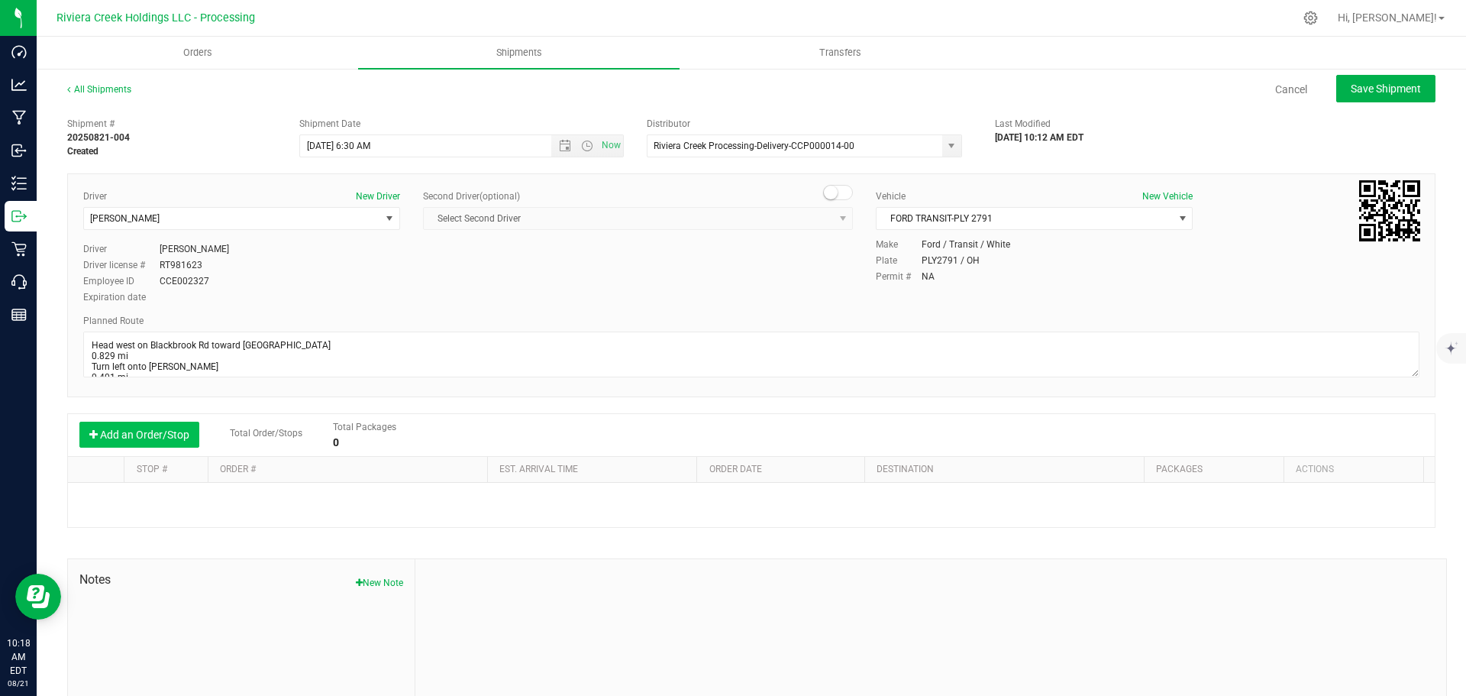
click at [125, 438] on button "Add an Order/Stop" at bounding box center [139, 434] width 120 height 26
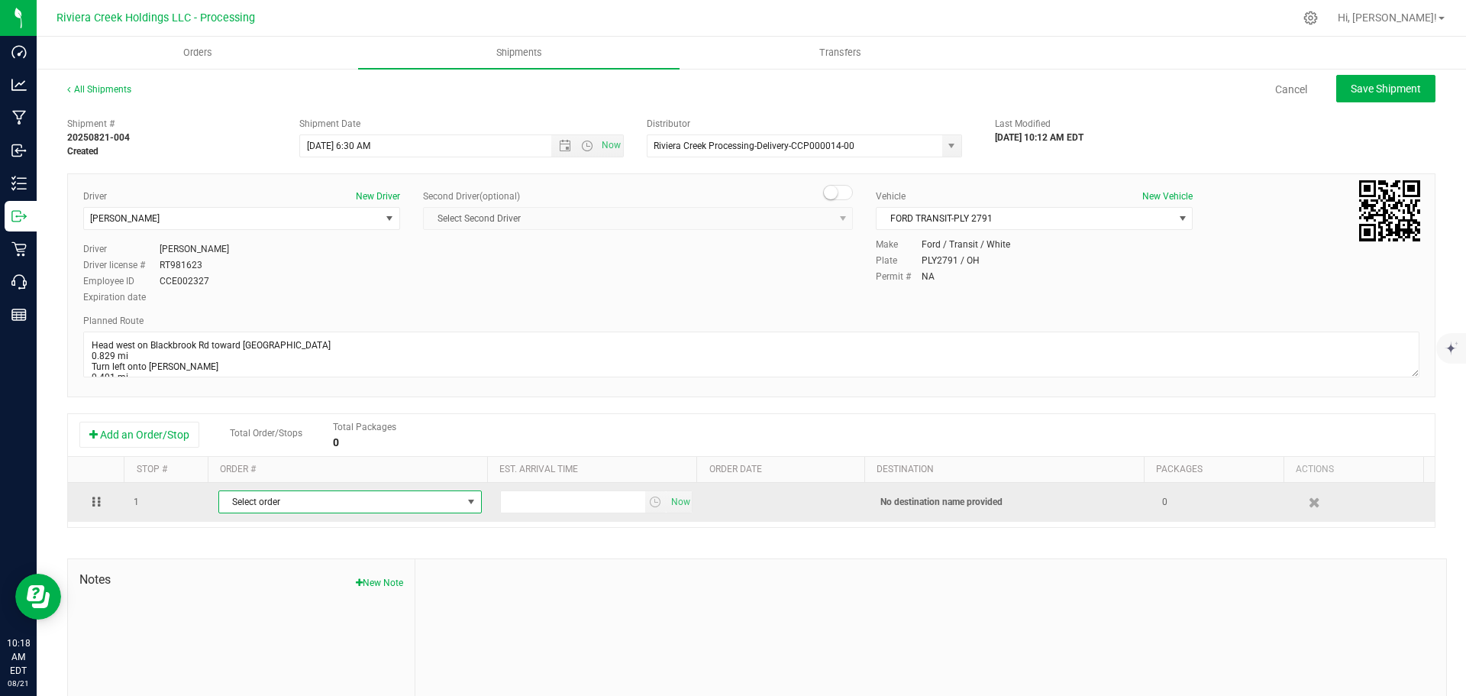
click at [305, 499] on span "Select order" at bounding box center [340, 501] width 243 height 21
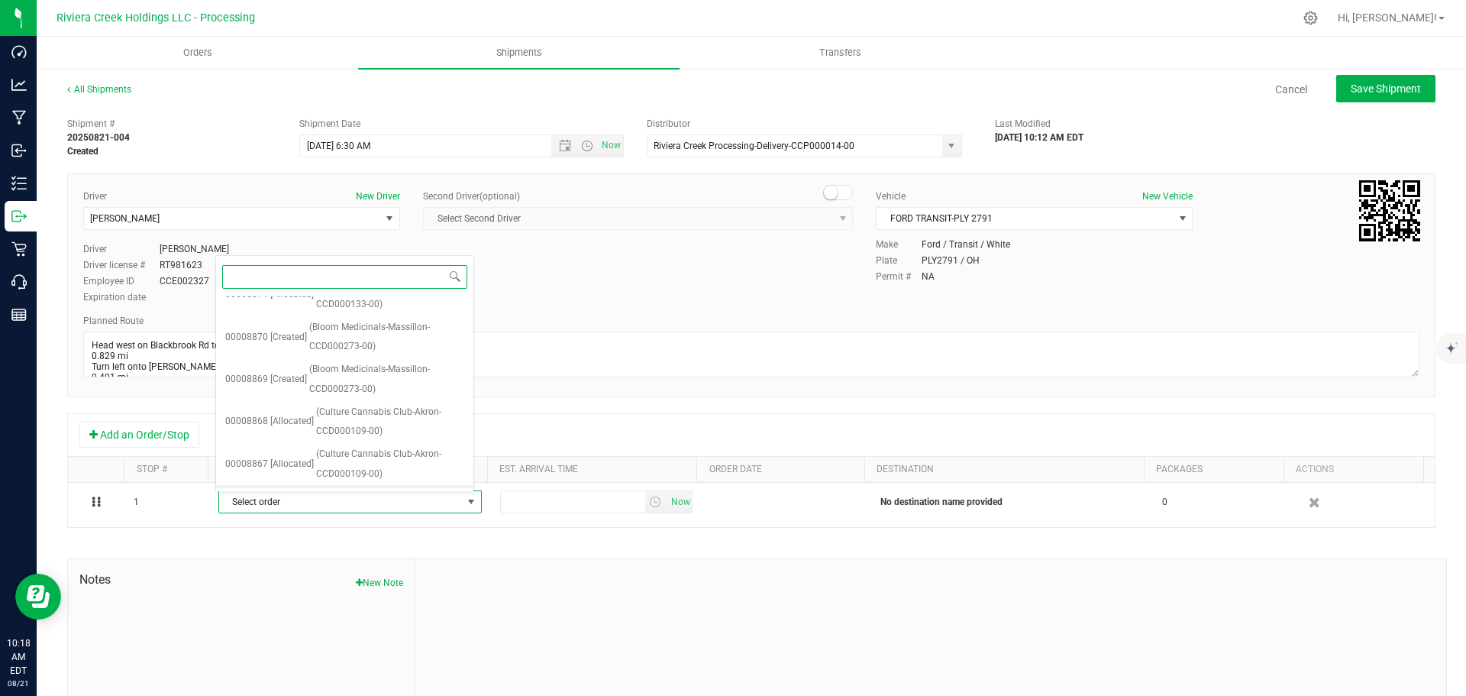
scroll to position [447, 0]
click at [336, 486] on span "(Bloom Medicinals-Akron-CCD000093-00)" at bounding box center [386, 505] width 155 height 39
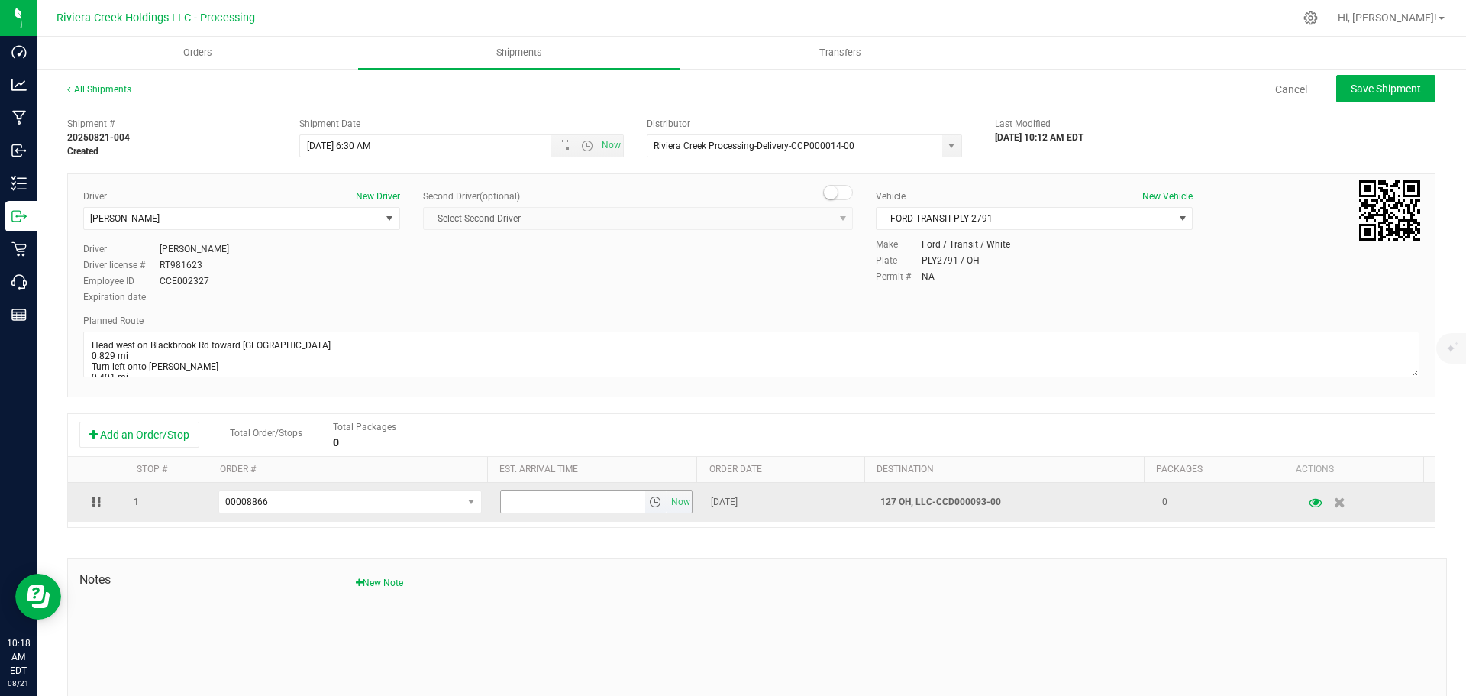
click at [649, 505] on span "select" at bounding box center [655, 502] width 12 height 12
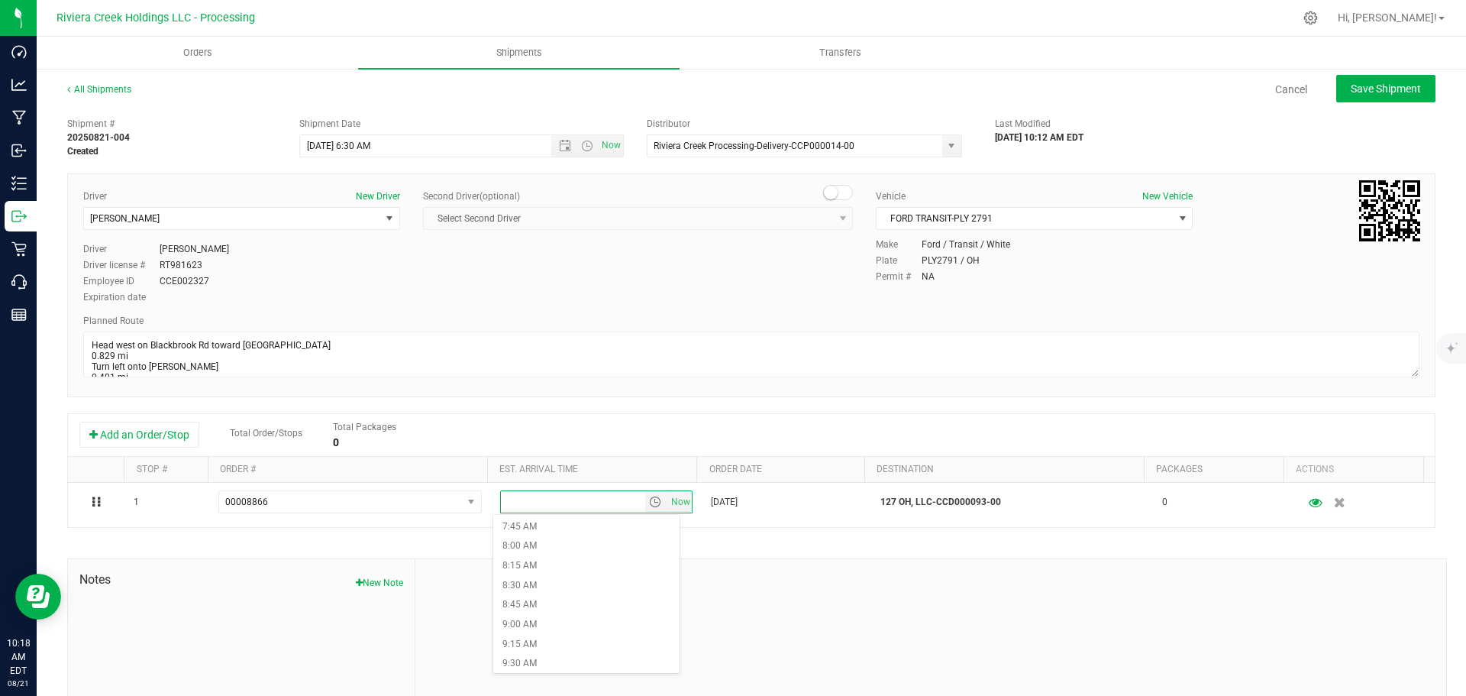
scroll to position [611, 0]
click at [530, 657] on li "9:30 AM" at bounding box center [586, 662] width 186 height 20
click at [1351, 86] on span "Save Shipment" at bounding box center [1386, 88] width 70 height 12
type input "8/22/2025 10:30 AM"
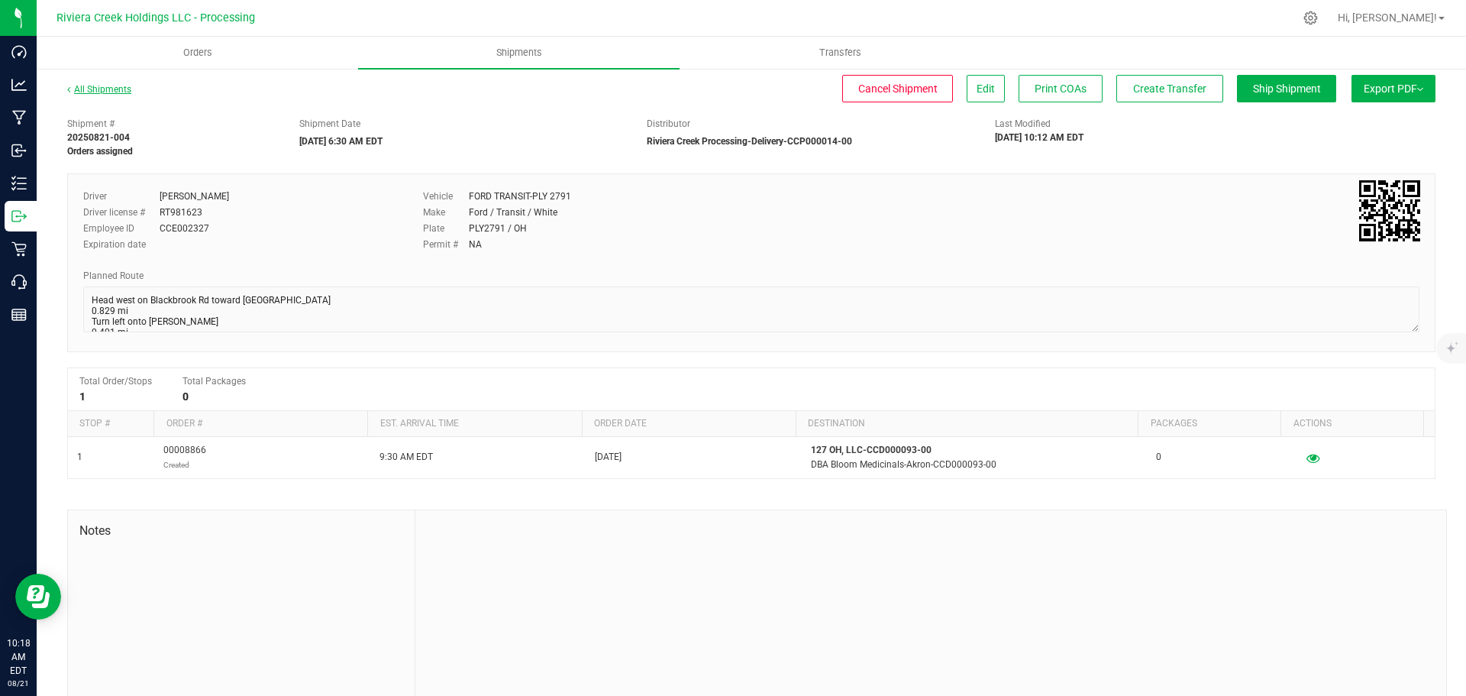
click at [115, 89] on link "All Shipments" at bounding box center [99, 89] width 64 height 11
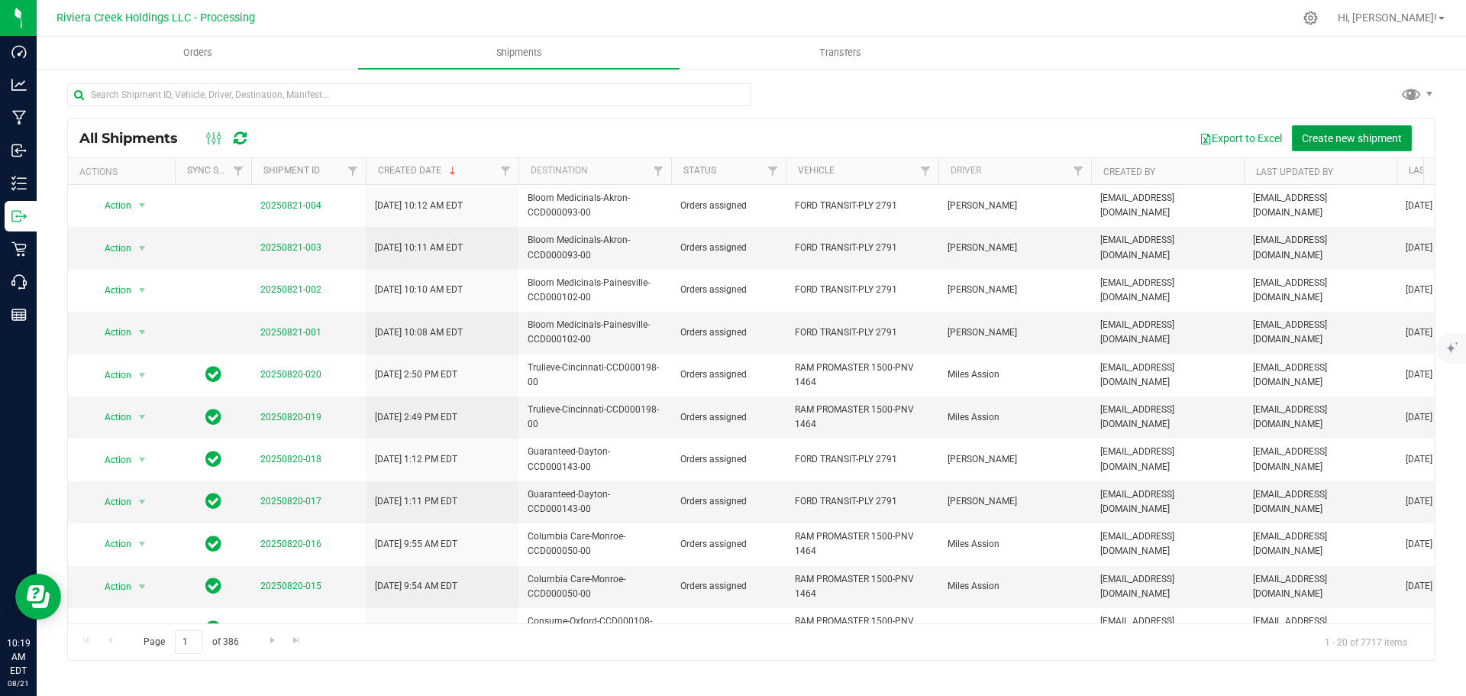
click at [1327, 135] on span "Create new shipment" at bounding box center [1352, 138] width 100 height 12
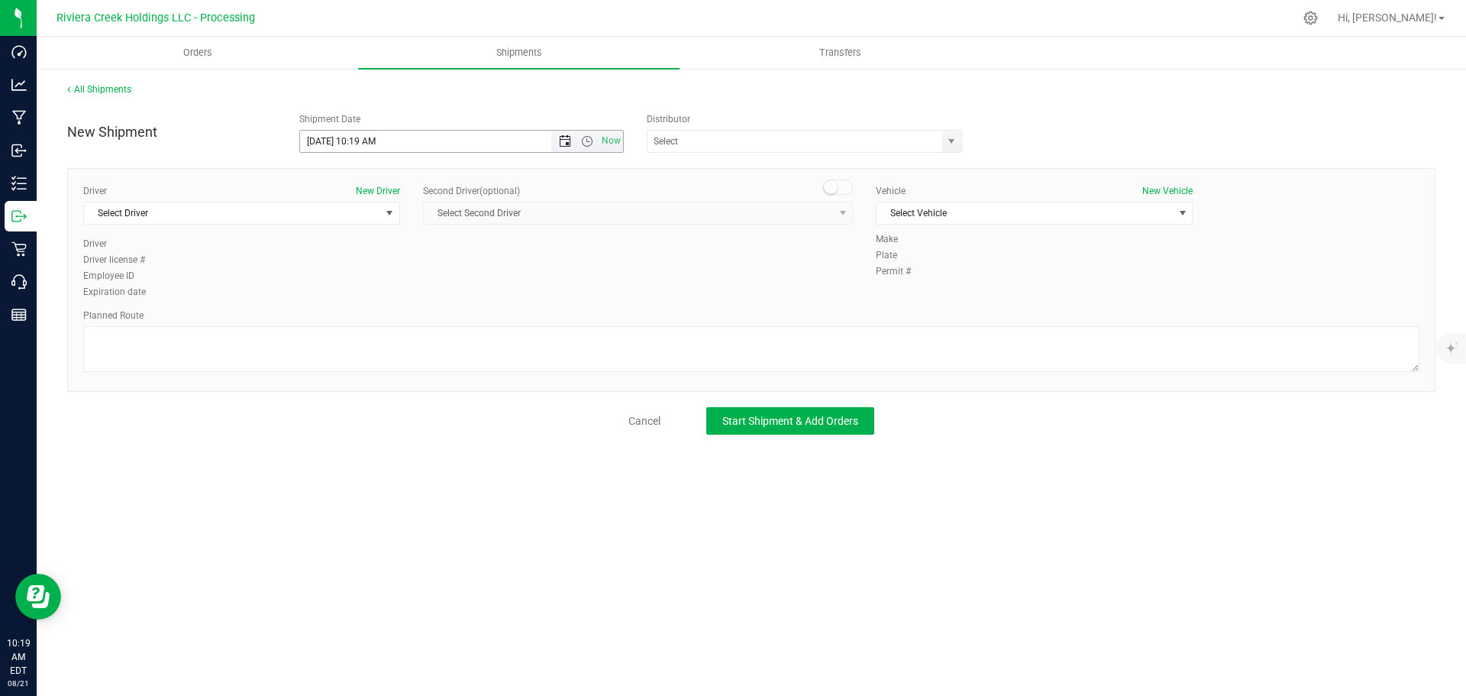
click at [567, 144] on span "Open the date view" at bounding box center [565, 141] width 12 height 12
click at [429, 298] on link "22" at bounding box center [424, 297] width 22 height 24
click at [589, 140] on span "Open the time view" at bounding box center [587, 141] width 12 height 12
click at [353, 263] on li "6:30 AM" at bounding box center [461, 269] width 322 height 20
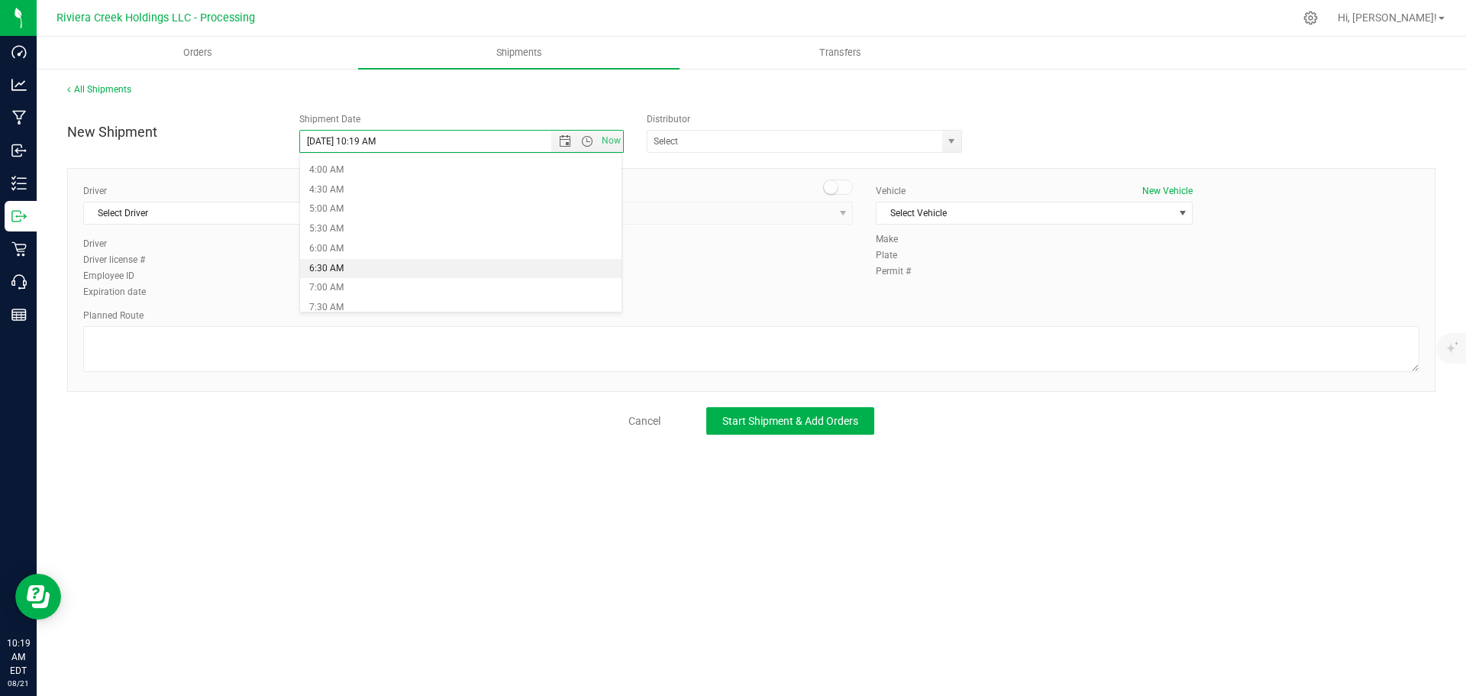
type input "8/22/2025 6:30 AM"
click at [950, 145] on span "select" at bounding box center [951, 141] width 12 height 12
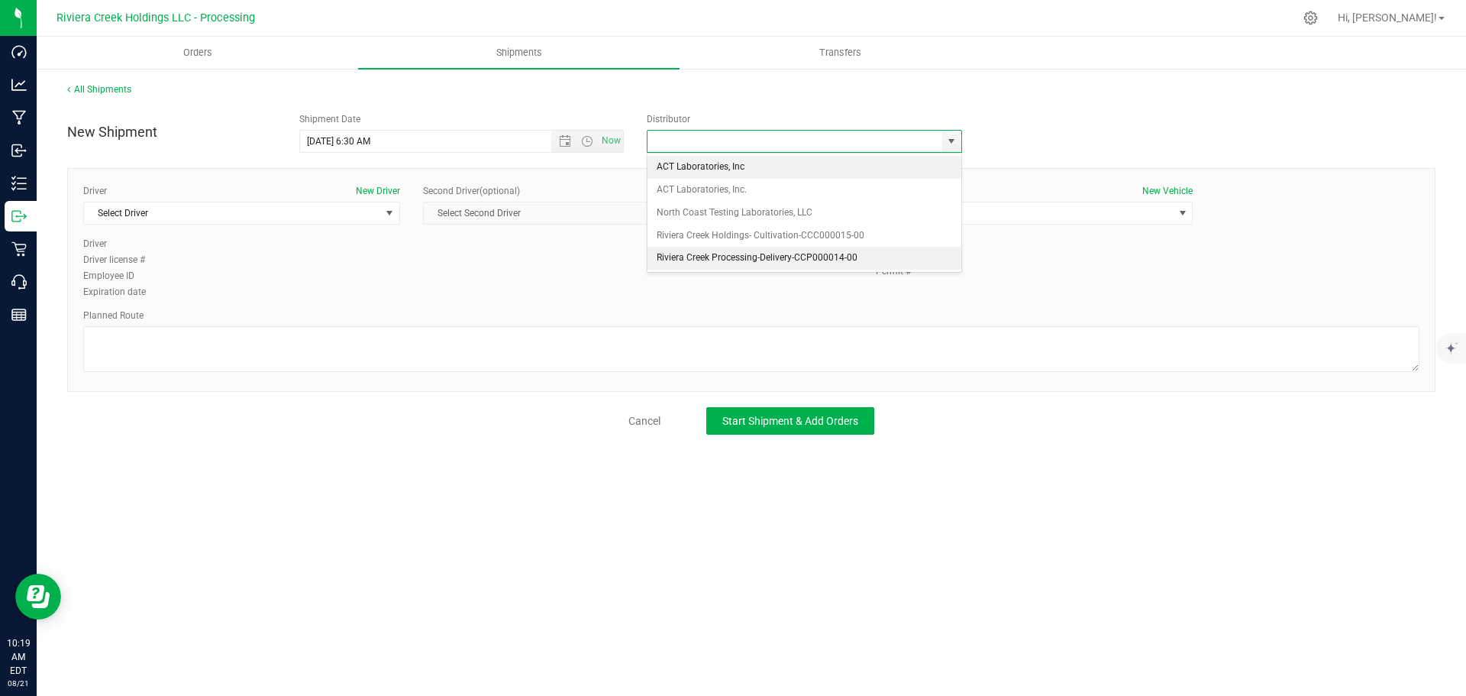
click at [666, 253] on li "Riviera Creek Processing-Delivery-CCP000014-00" at bounding box center [805, 258] width 314 height 23
type input "Riviera Creek Processing-Delivery-CCP000014-00"
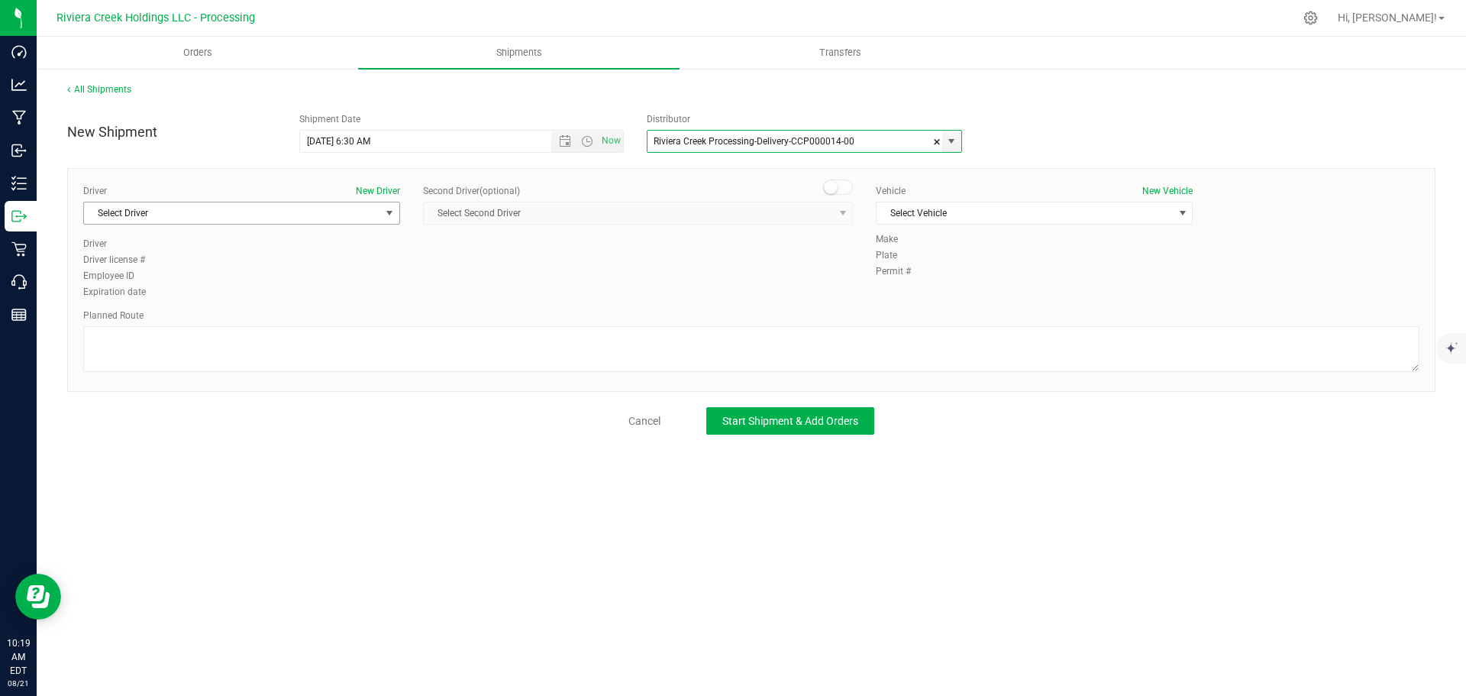
click at [214, 218] on span "Select Driver" at bounding box center [232, 212] width 296 height 21
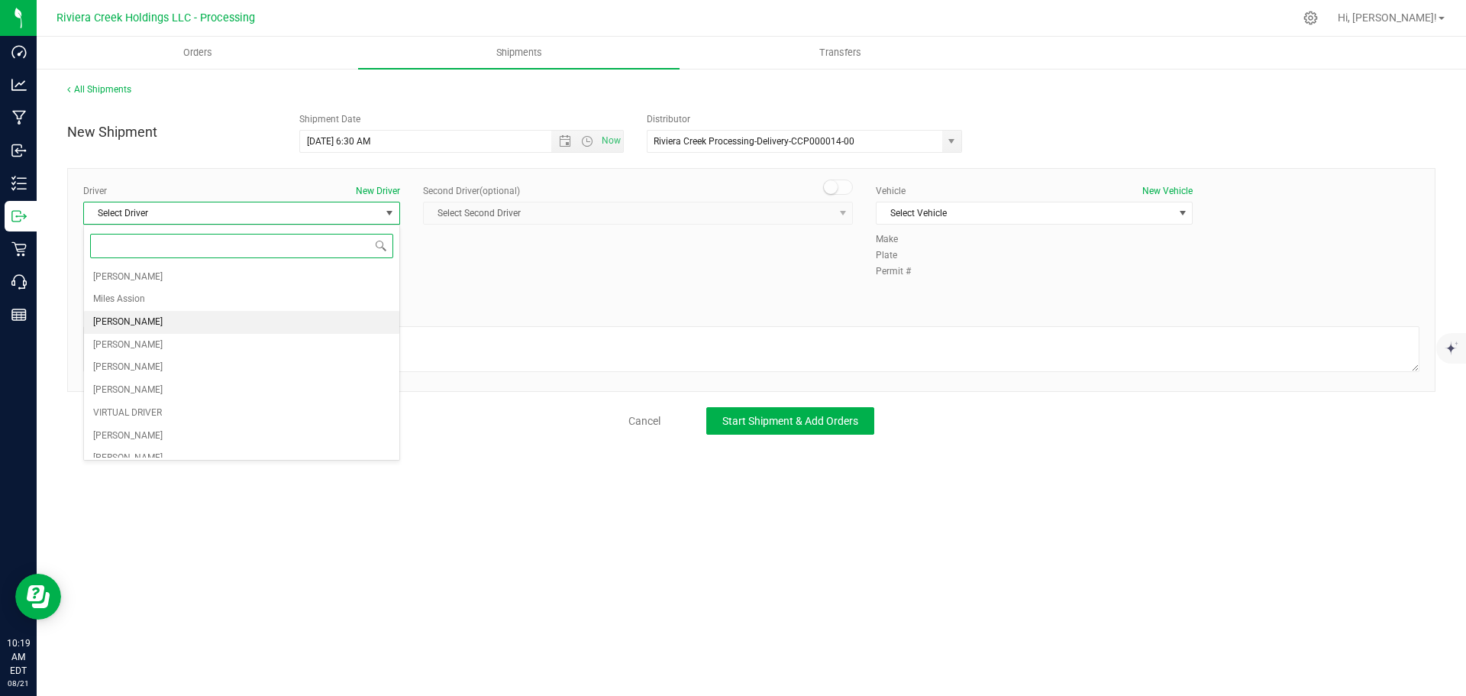
click at [133, 318] on span "James Bednar Jr." at bounding box center [127, 322] width 69 height 20
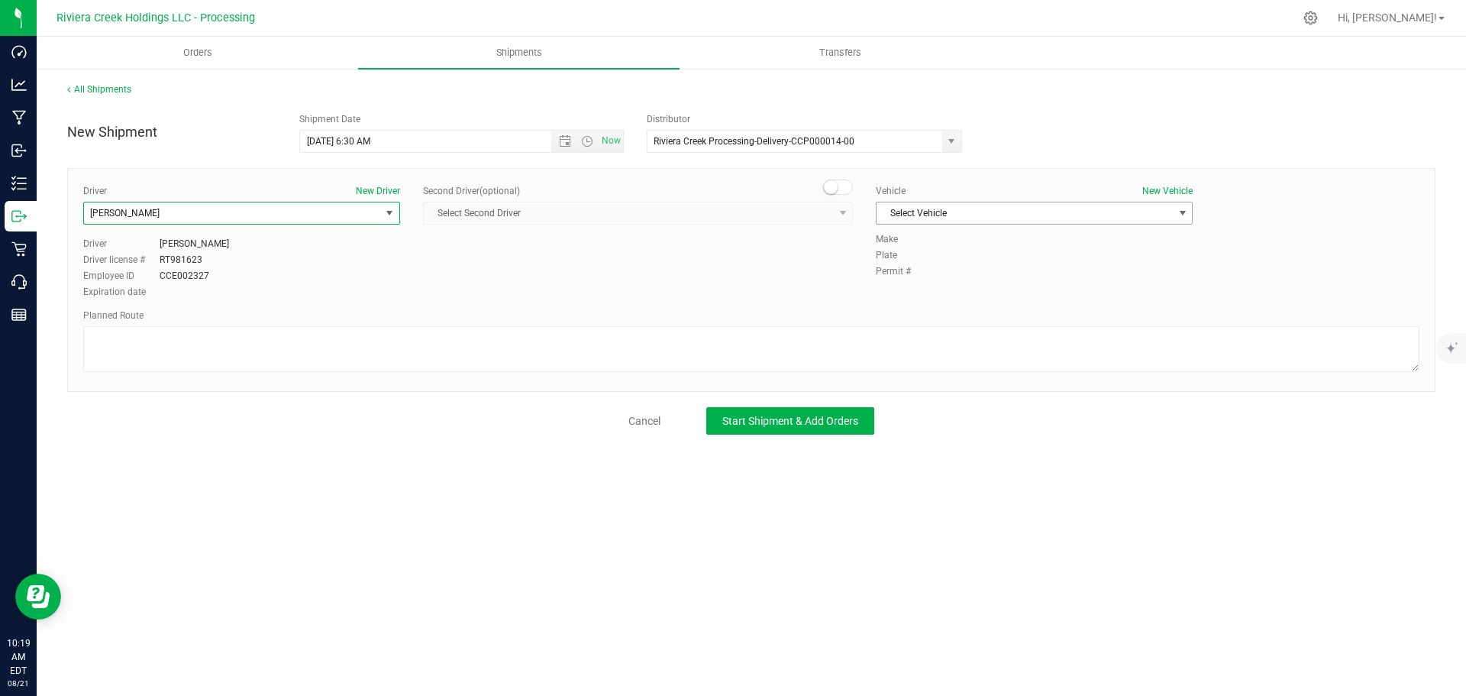
click at [906, 218] on span "Select Vehicle" at bounding box center [1025, 212] width 296 height 21
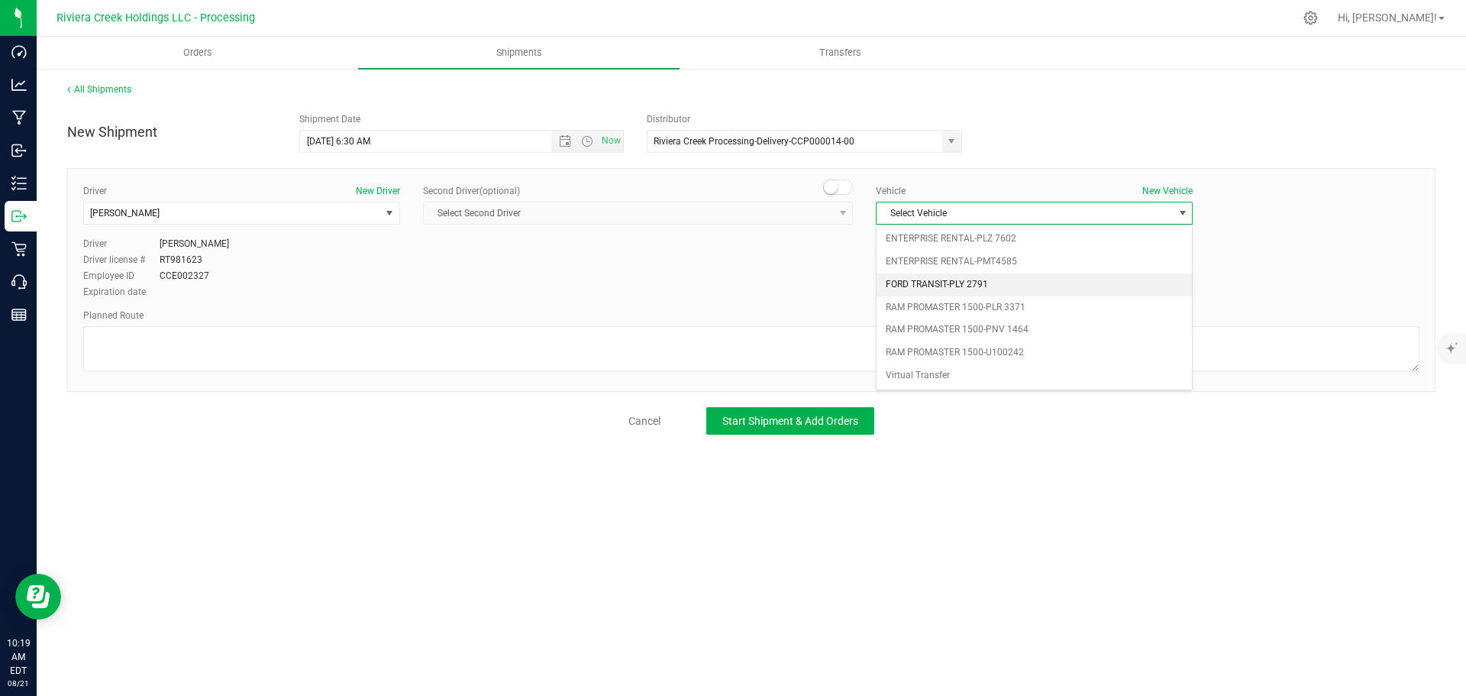
click at [908, 278] on li "FORD TRANSIT-PLY 2791" at bounding box center [1034, 284] width 315 height 23
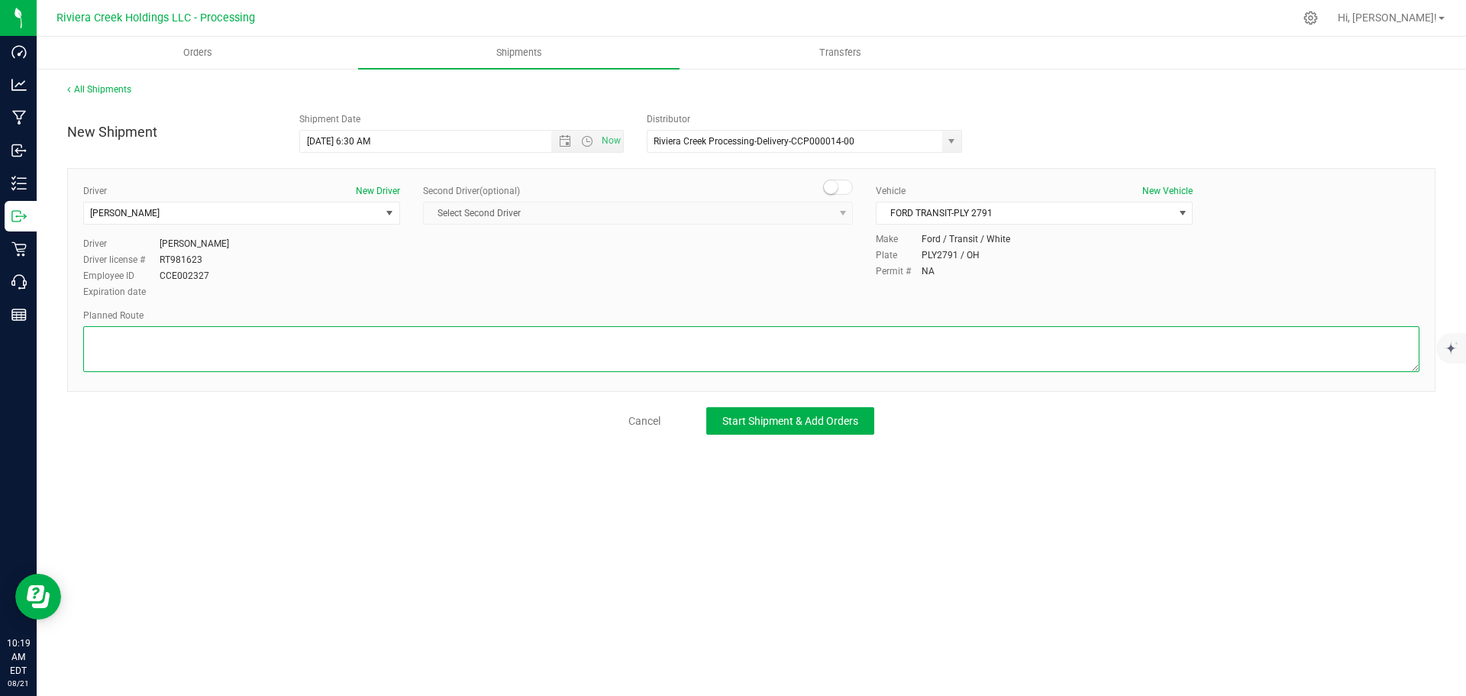
click at [638, 349] on textarea at bounding box center [751, 349] width 1336 height 46
paste textarea "Head south toward E North St 128 ft Slight left onto N Arlington St 1.06 mi Tur…"
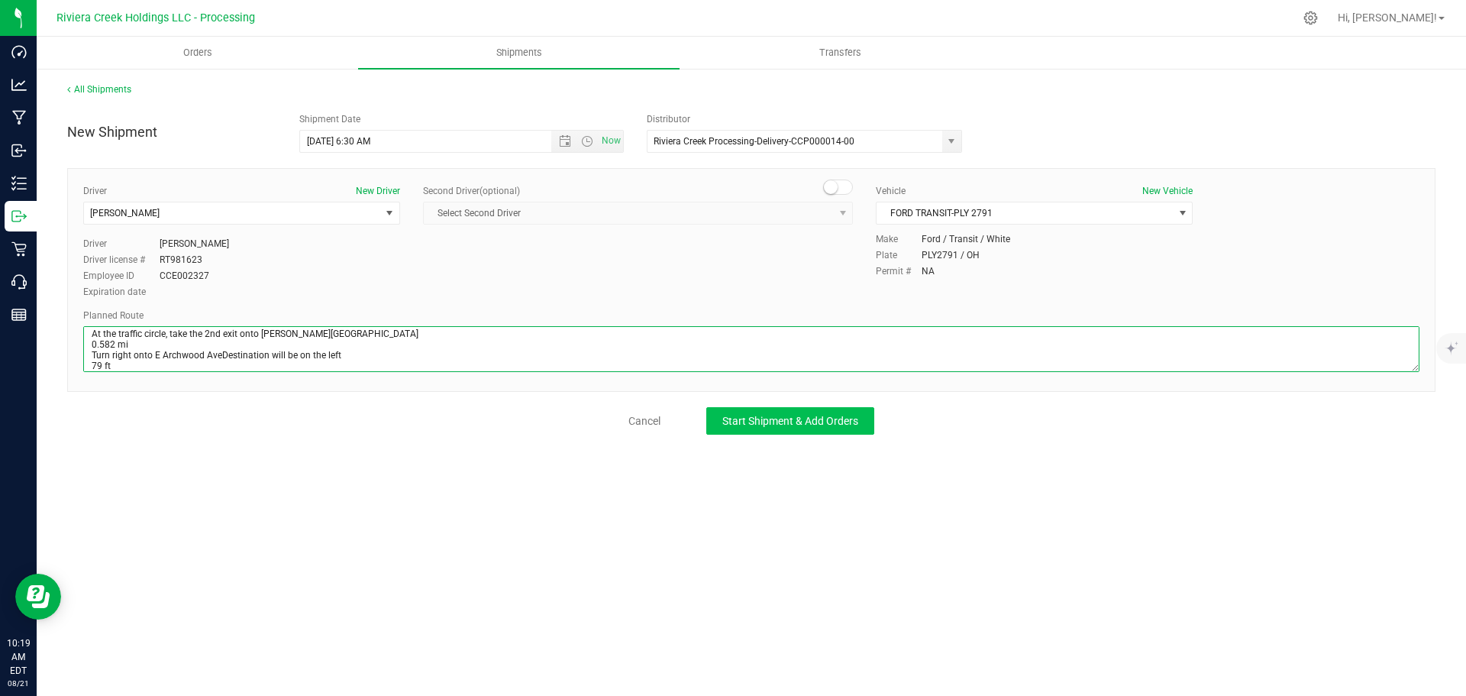
type textarea "Head south toward E North St 128 ft Slight left onto N Arlington St 1.06 mi Tur…"
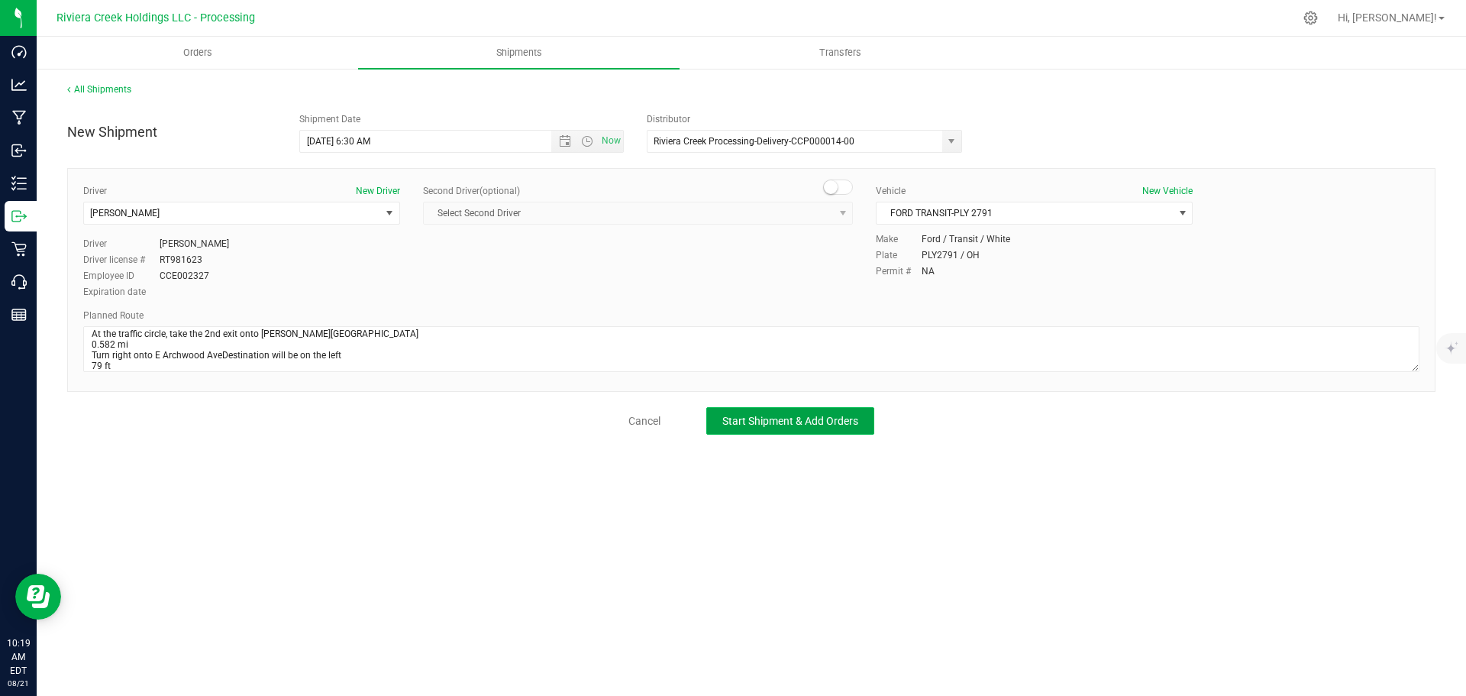
click at [775, 418] on span "Start Shipment & Add Orders" at bounding box center [790, 421] width 136 height 12
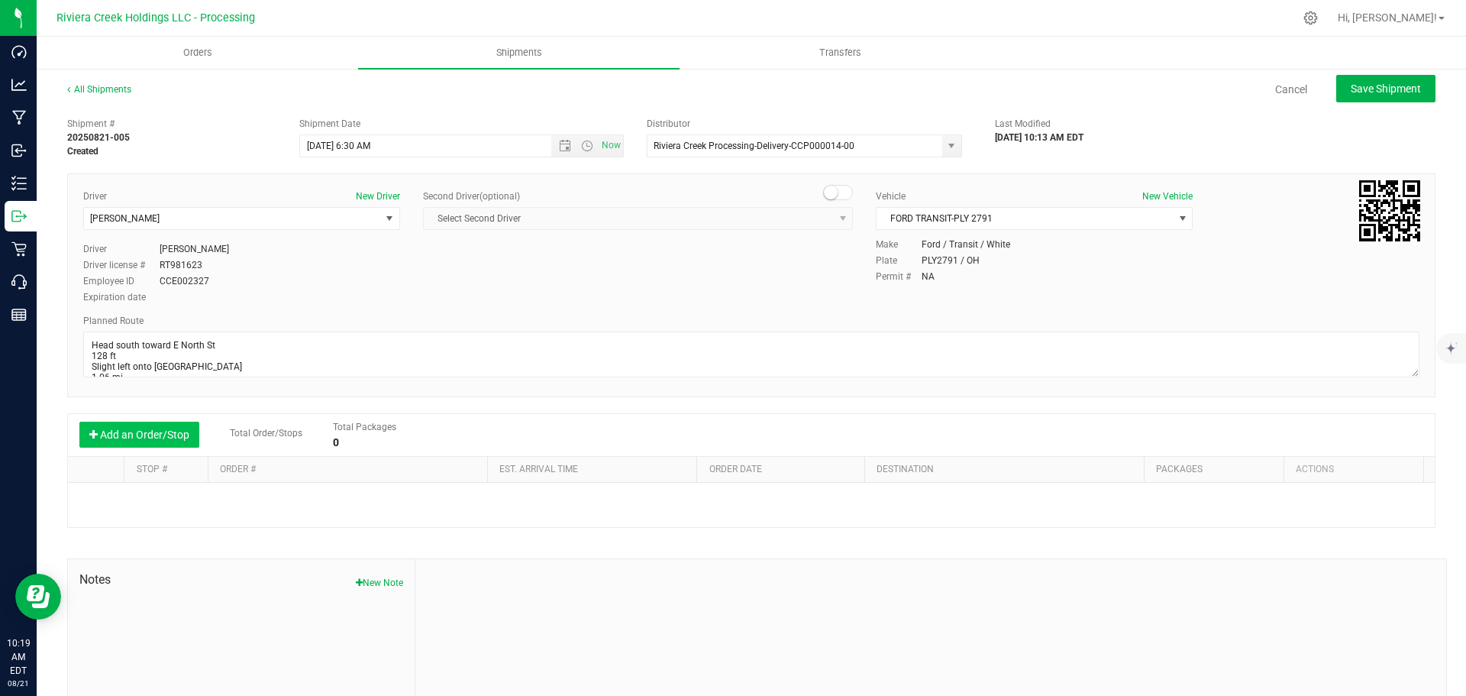
click at [154, 426] on button "Add an Order/Stop" at bounding box center [139, 434] width 120 height 26
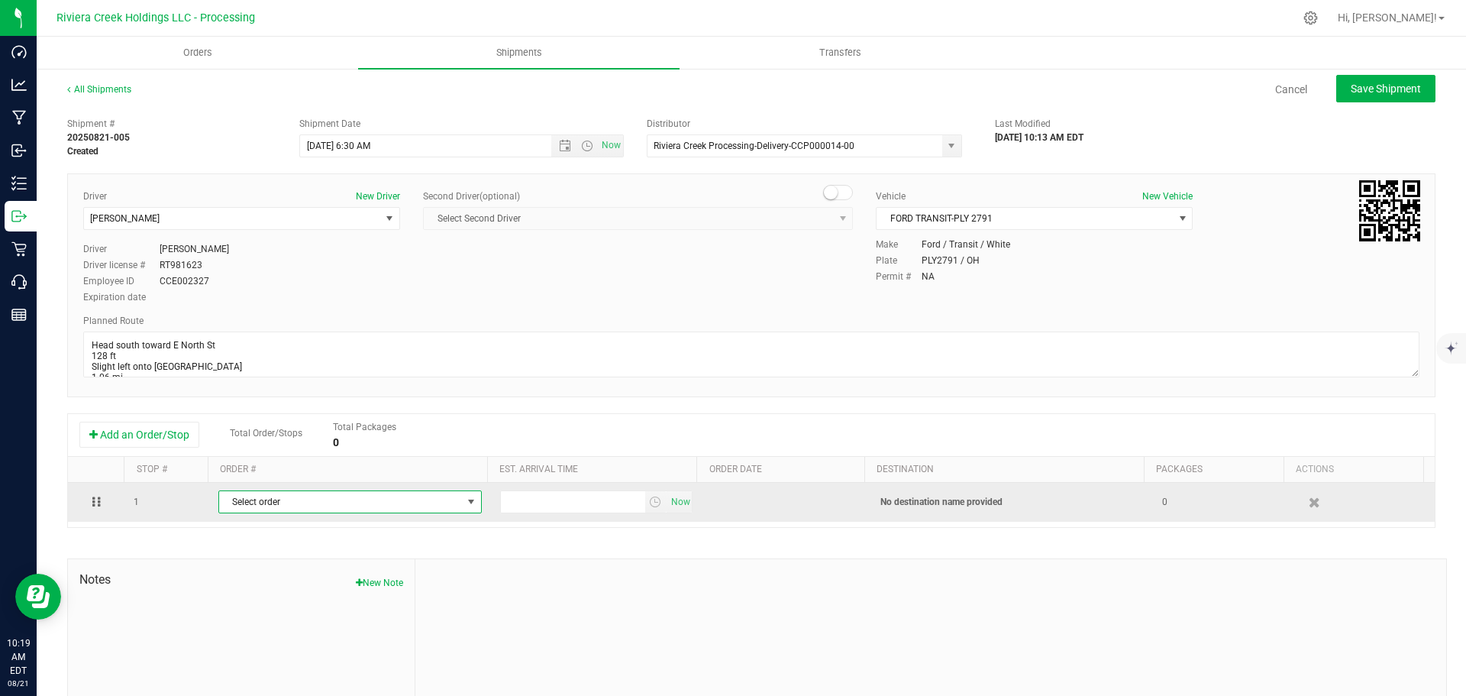
click at [322, 503] on span "Select order" at bounding box center [340, 501] width 243 height 21
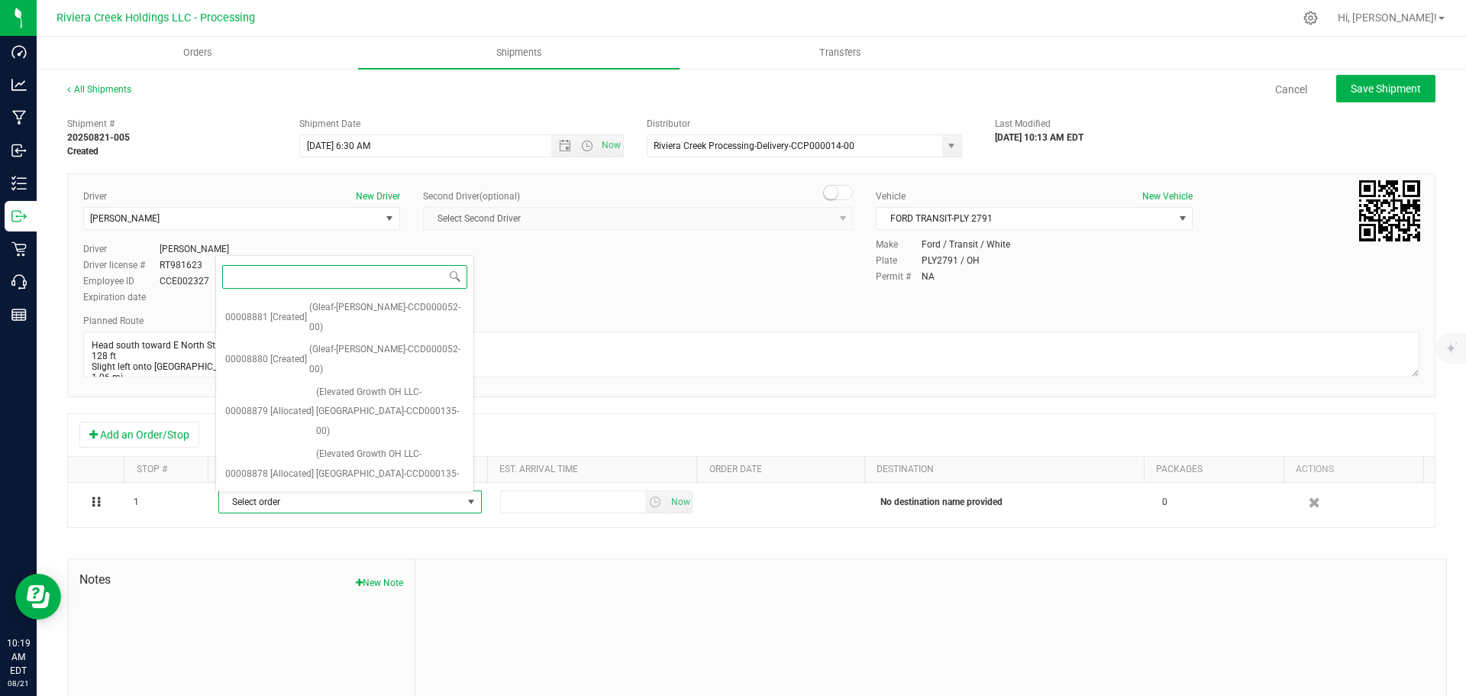
scroll to position [404, 0]
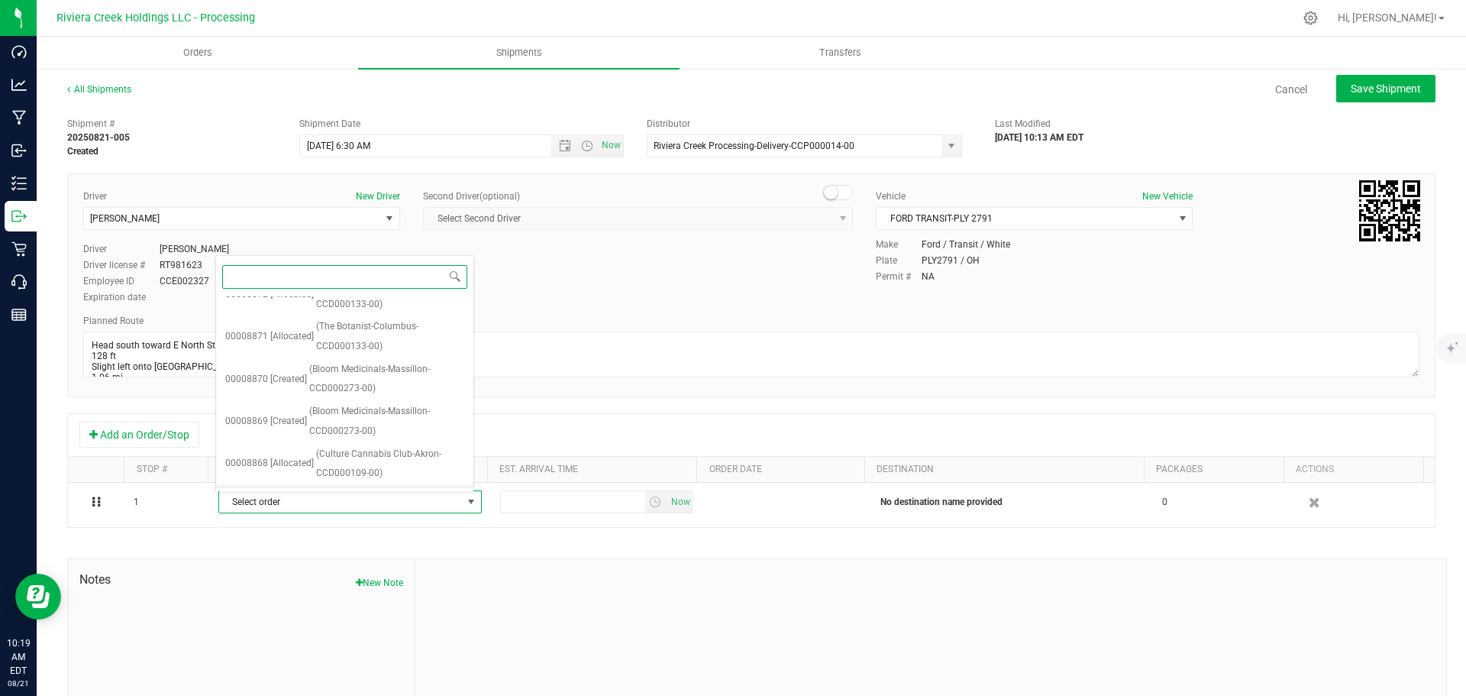
click at [342, 486] on span "(Culture Cannabis Club-Akron-CCD000109-00)" at bounding box center [390, 505] width 148 height 39
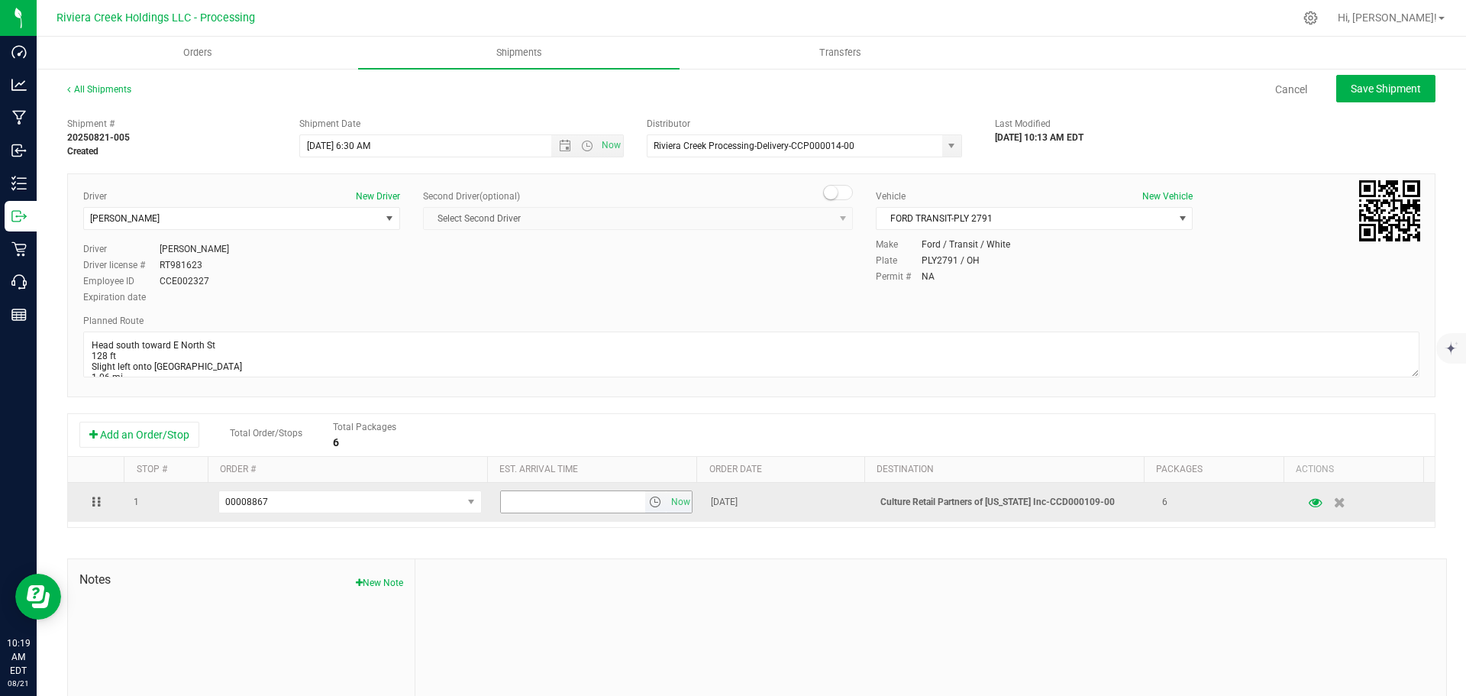
click at [649, 508] on span "select" at bounding box center [655, 502] width 12 height 12
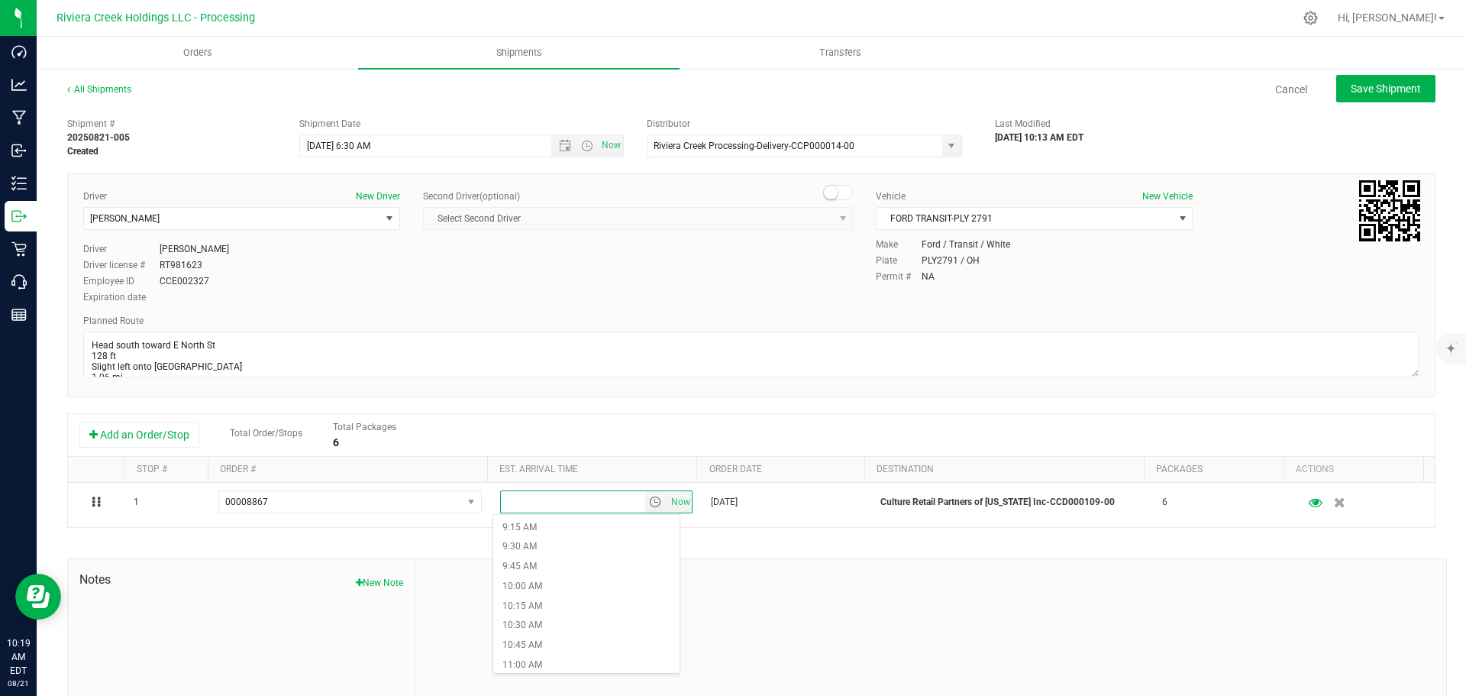
scroll to position [764, 0]
click at [528, 629] on li "11:00 AM" at bounding box center [586, 628] width 186 height 20
click at [1154, 224] on span "FORD TRANSIT-PLY 2791" at bounding box center [1025, 218] width 296 height 21
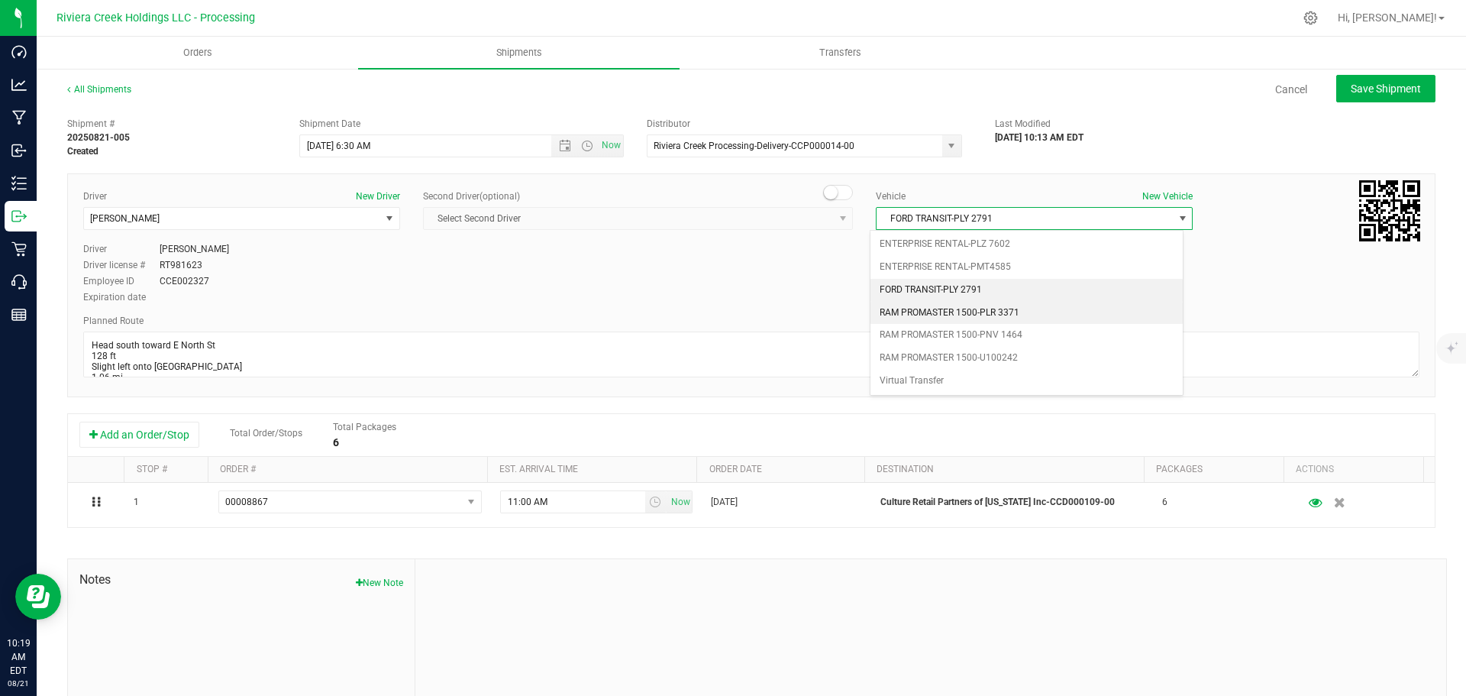
click at [934, 310] on li "RAM PROMASTER 1500-PLR 3371" at bounding box center [1026, 313] width 312 height 23
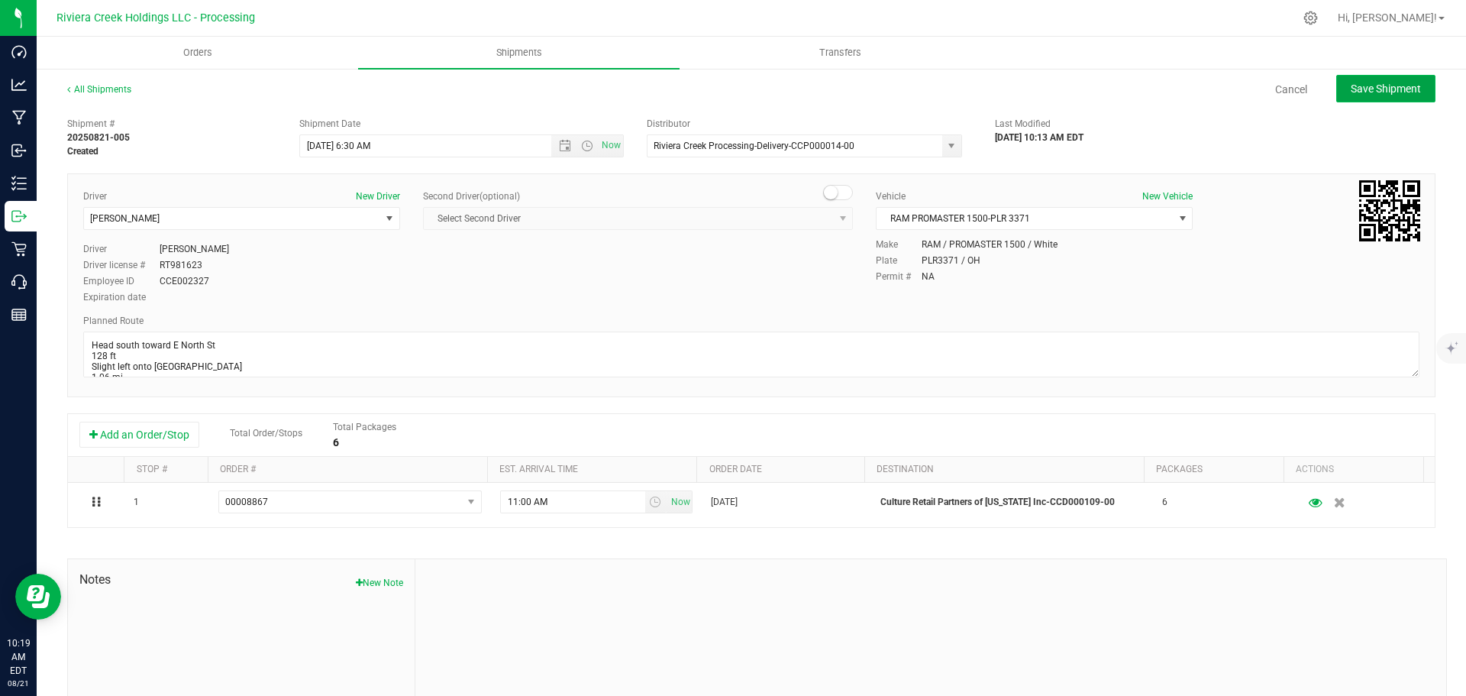
click at [1349, 97] on button "Save Shipment" at bounding box center [1385, 88] width 99 height 27
type input "8/22/2025 10:30 AM"
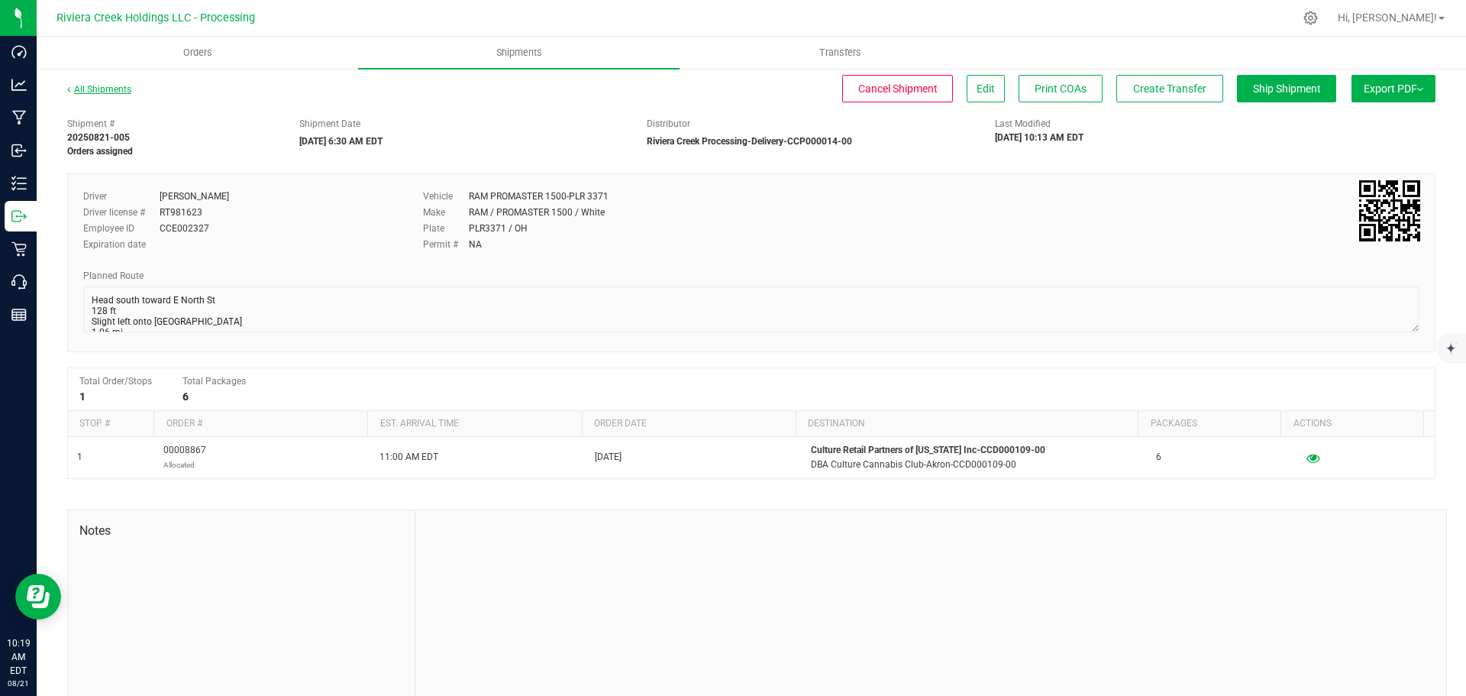
click at [102, 88] on link "All Shipments" at bounding box center [99, 89] width 64 height 11
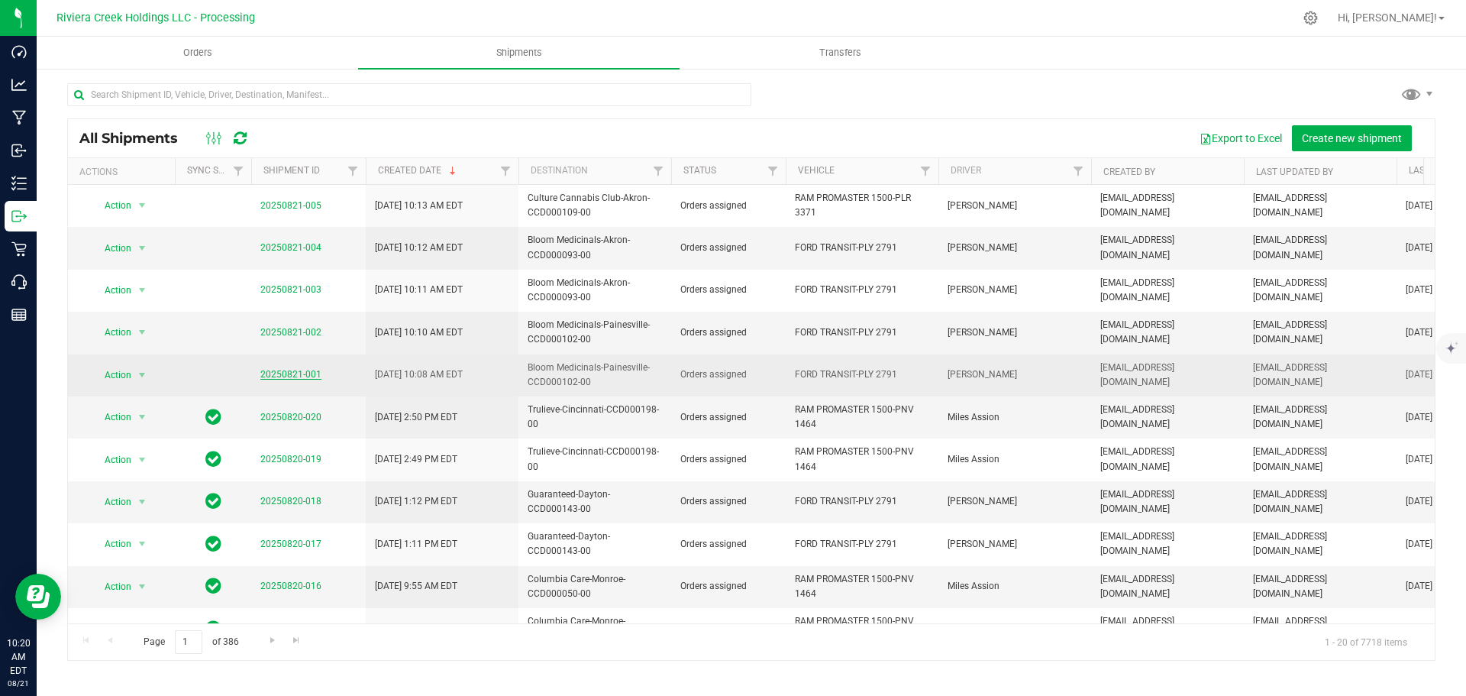
click at [297, 373] on link "20250821-001" at bounding box center [290, 374] width 61 height 11
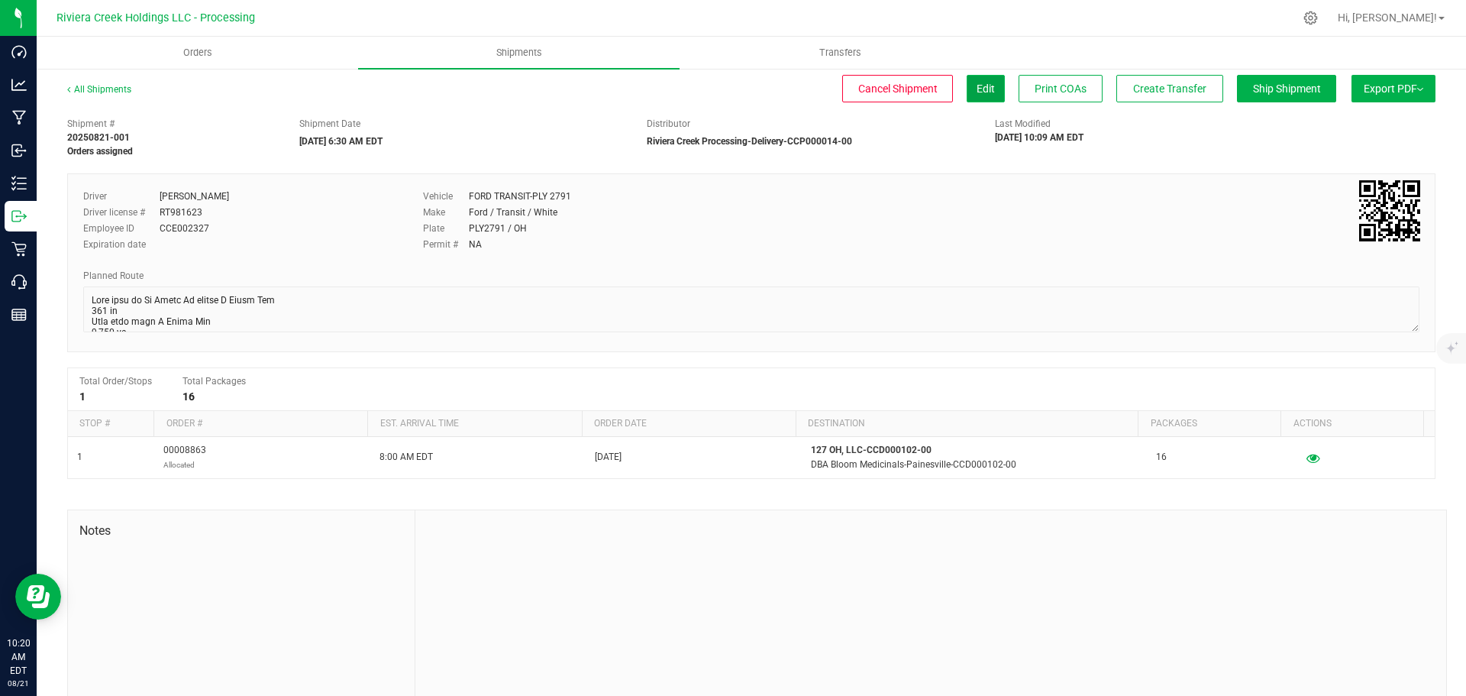
click at [977, 94] on span "Edit" at bounding box center [986, 88] width 18 height 12
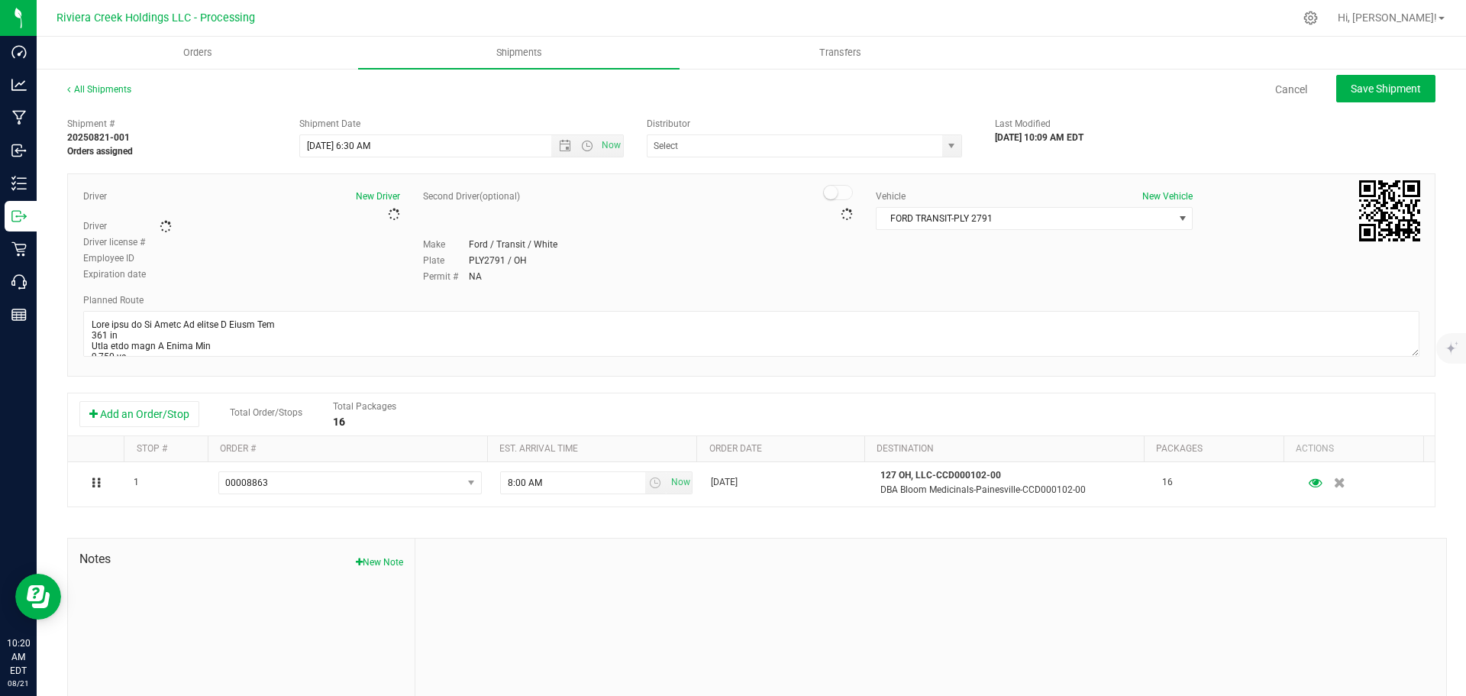
type input "Riviera Creek Processing-Delivery-CCP000014-00"
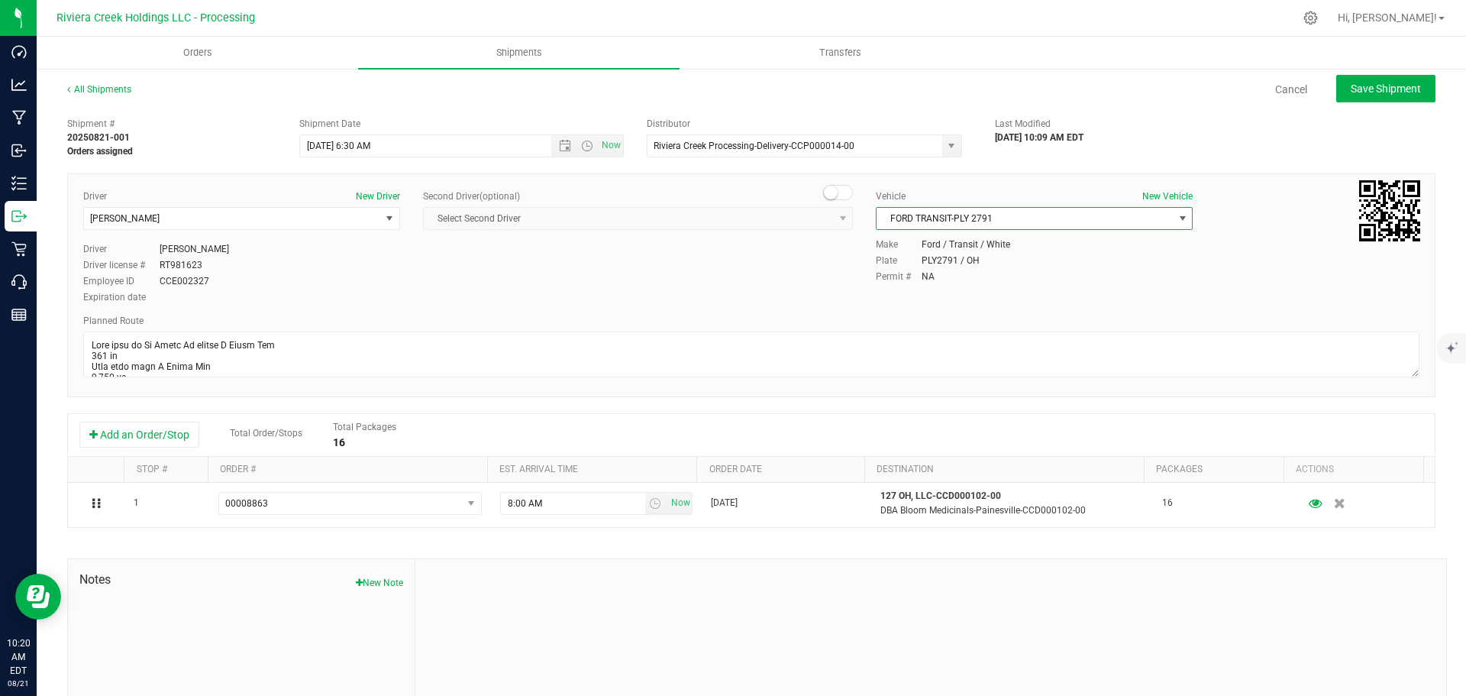
click at [1035, 221] on span "FORD TRANSIT-PLY 2791" at bounding box center [1025, 218] width 296 height 21
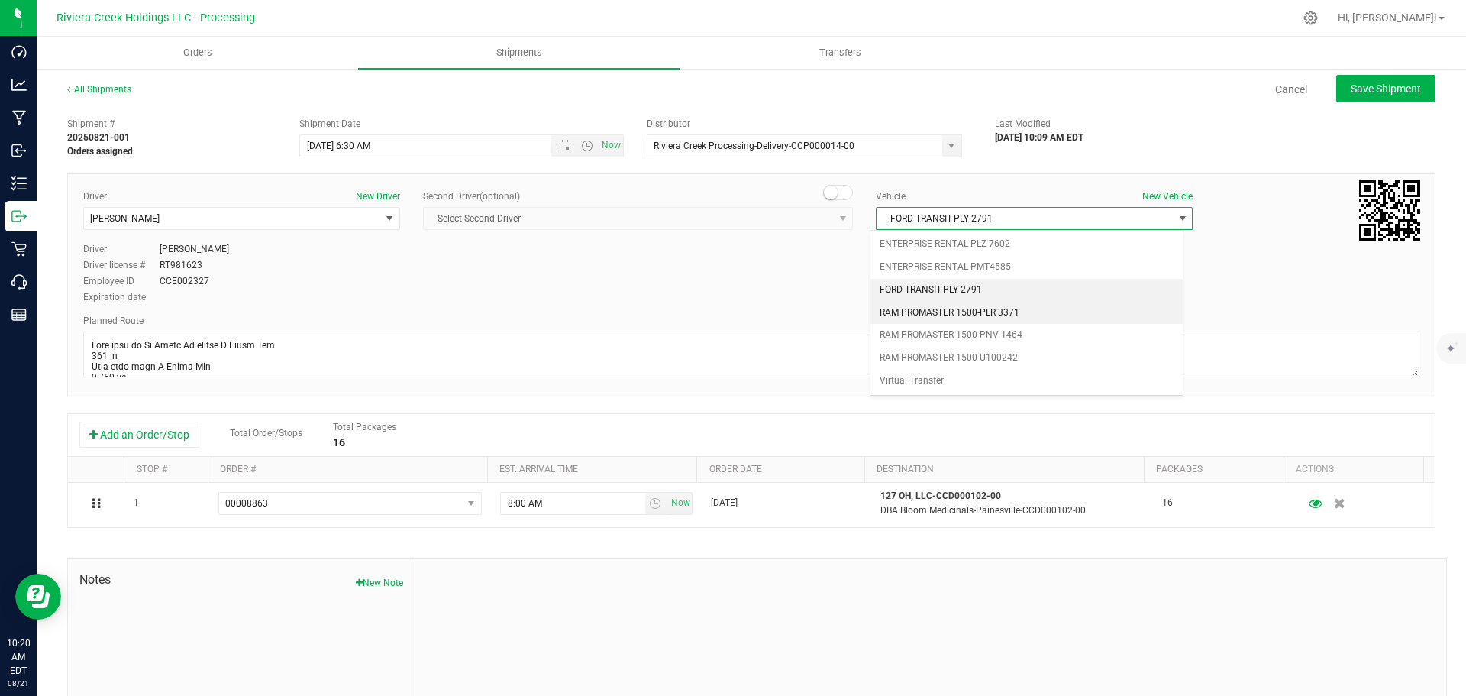
click at [1024, 308] on li "RAM PROMASTER 1500-PLR 3371" at bounding box center [1026, 313] width 312 height 23
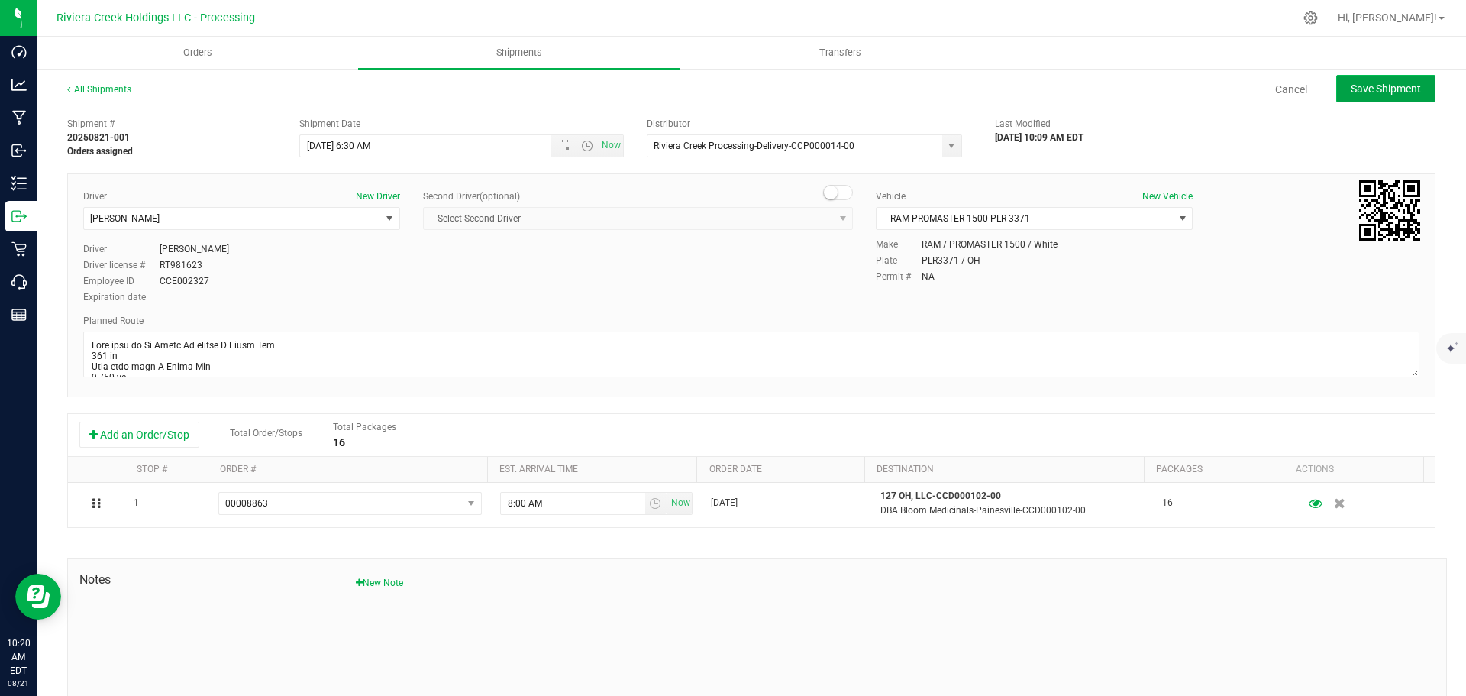
click at [1352, 90] on span "Save Shipment" at bounding box center [1386, 88] width 70 height 12
type input "8/22/2025 10:30 AM"
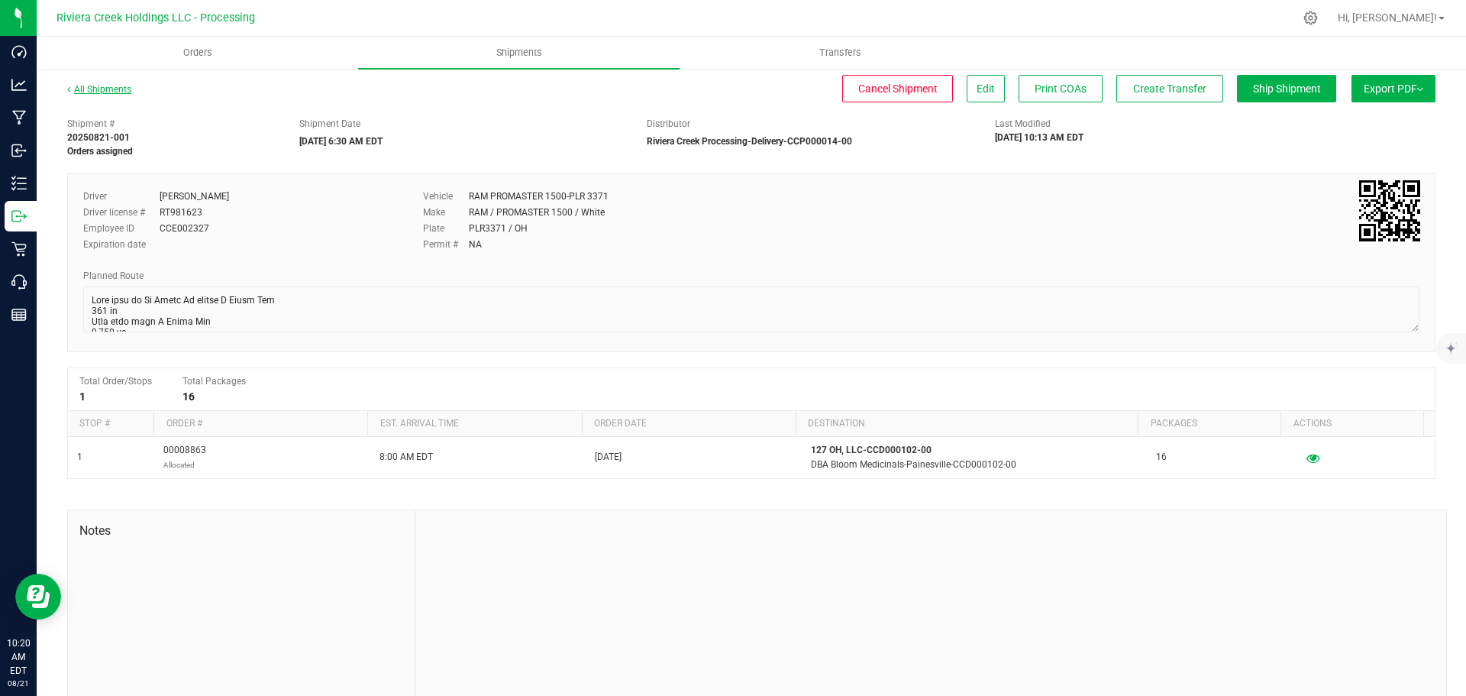
click at [113, 89] on link "All Shipments" at bounding box center [99, 89] width 64 height 11
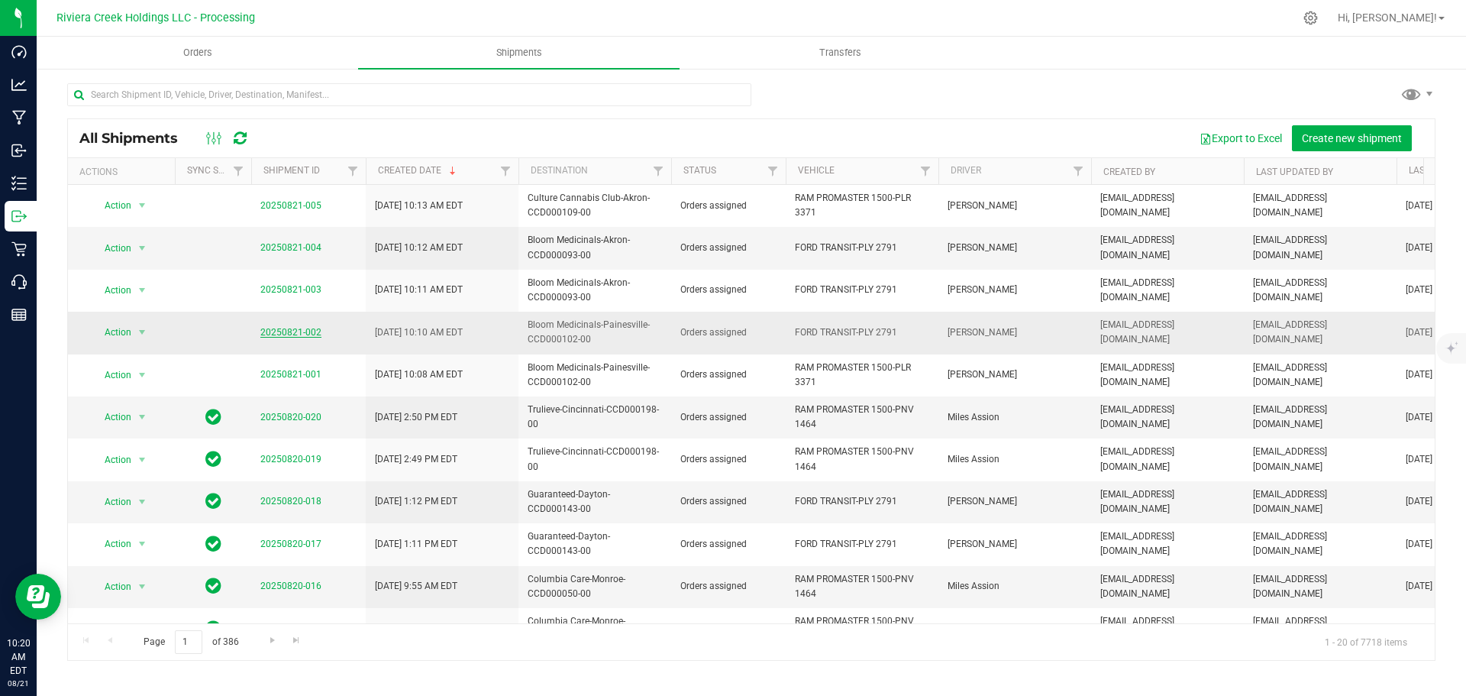
click at [291, 335] on link "20250821-002" at bounding box center [290, 332] width 61 height 11
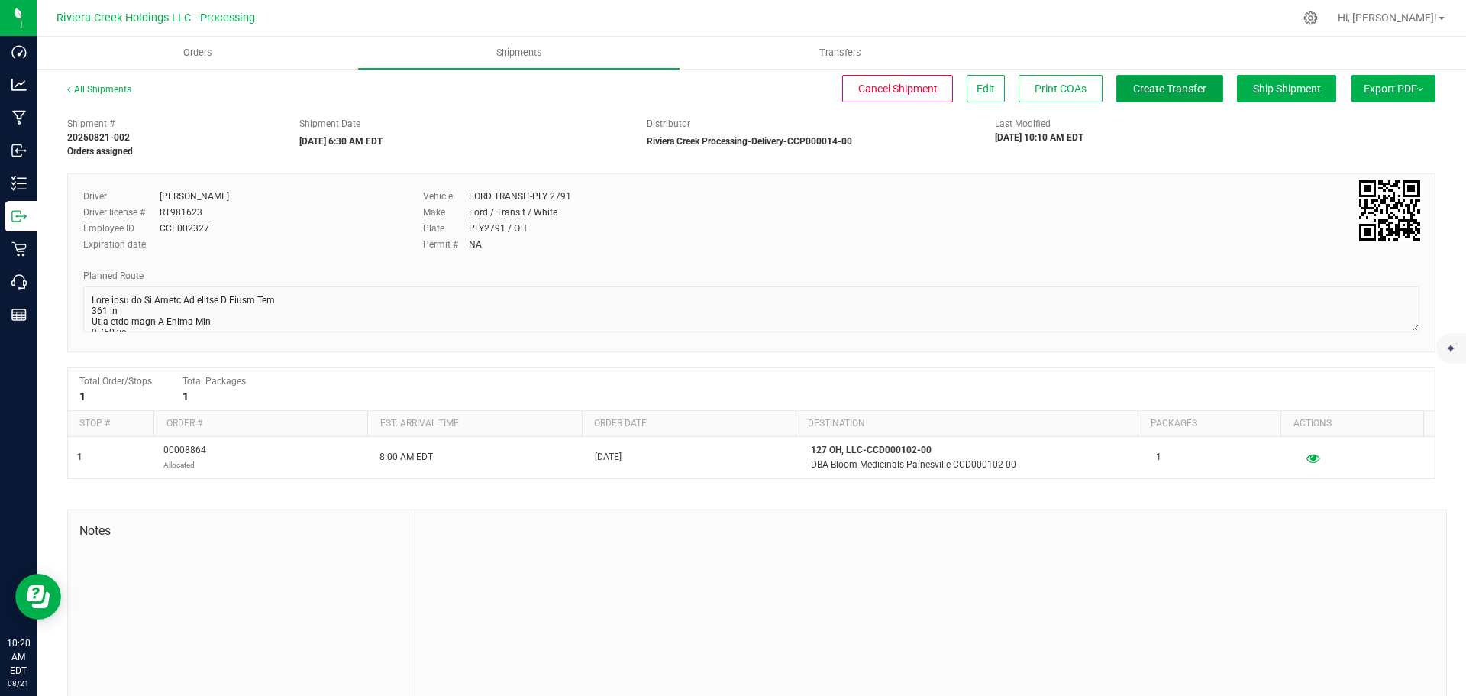
click at [1140, 95] on button "Create Transfer" at bounding box center [1169, 88] width 107 height 27
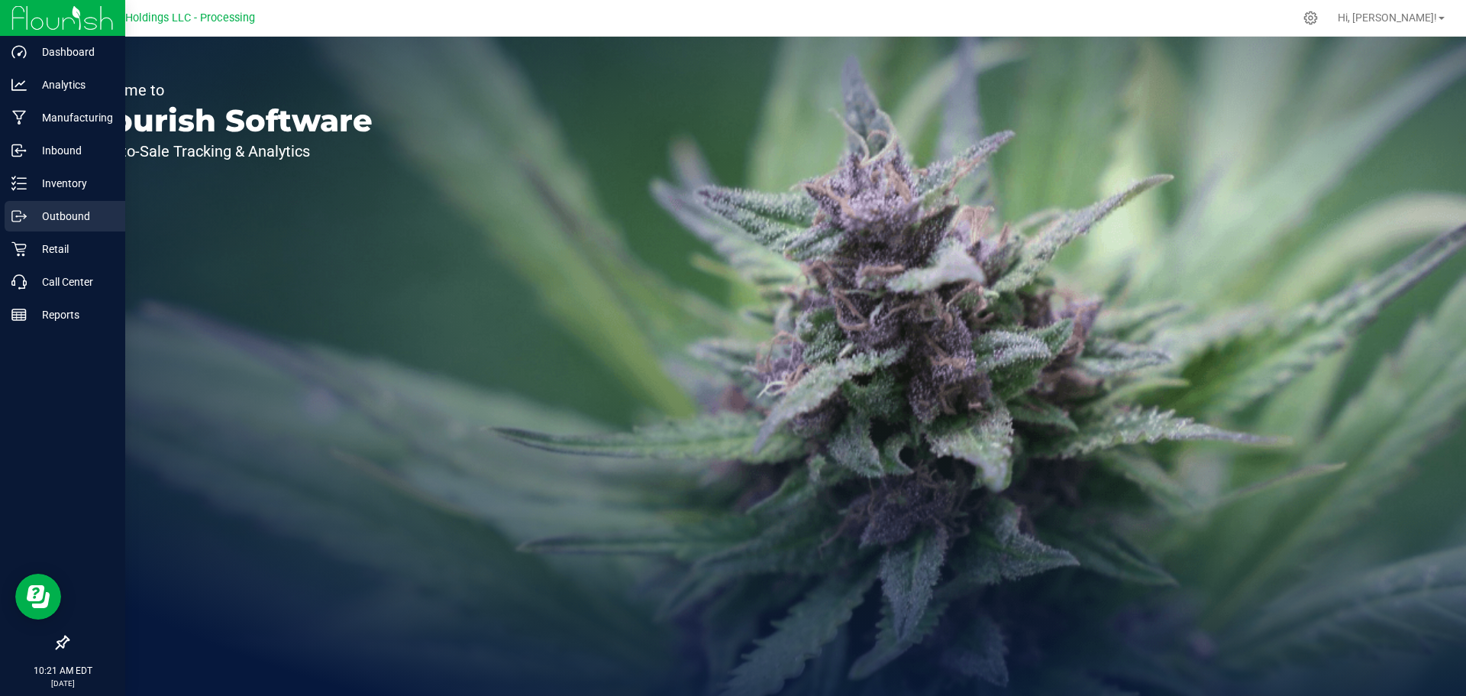
click at [53, 212] on p "Outbound" at bounding box center [73, 216] width 92 height 18
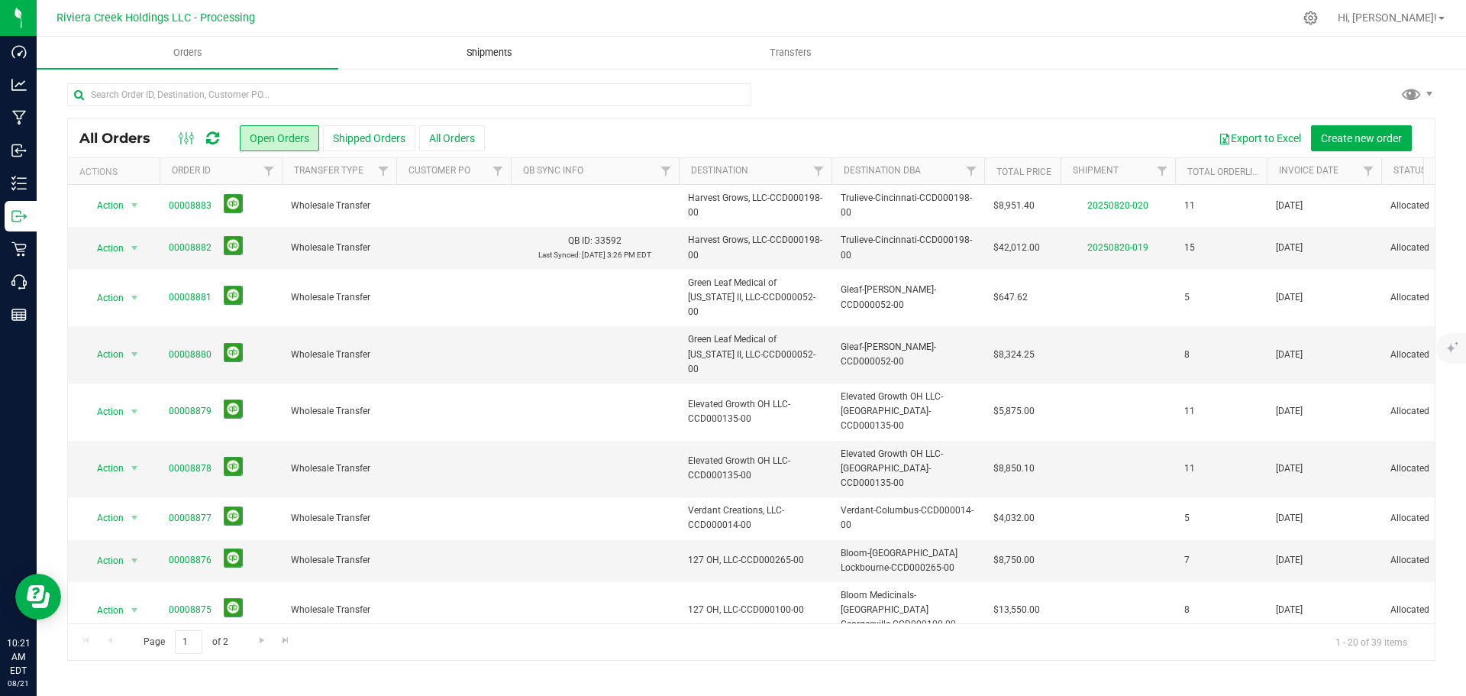
click at [487, 46] on span "Shipments" at bounding box center [489, 53] width 87 height 14
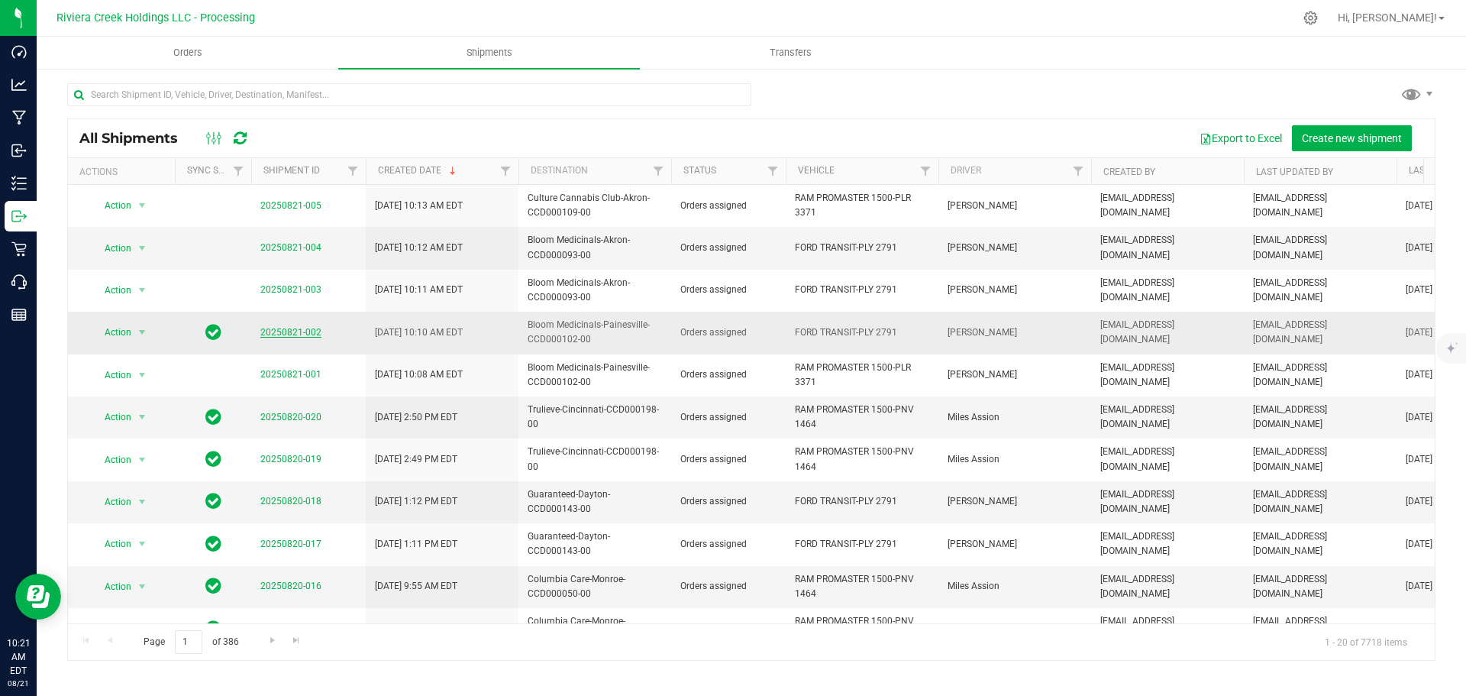
click at [295, 332] on link "20250821-002" at bounding box center [290, 332] width 61 height 11
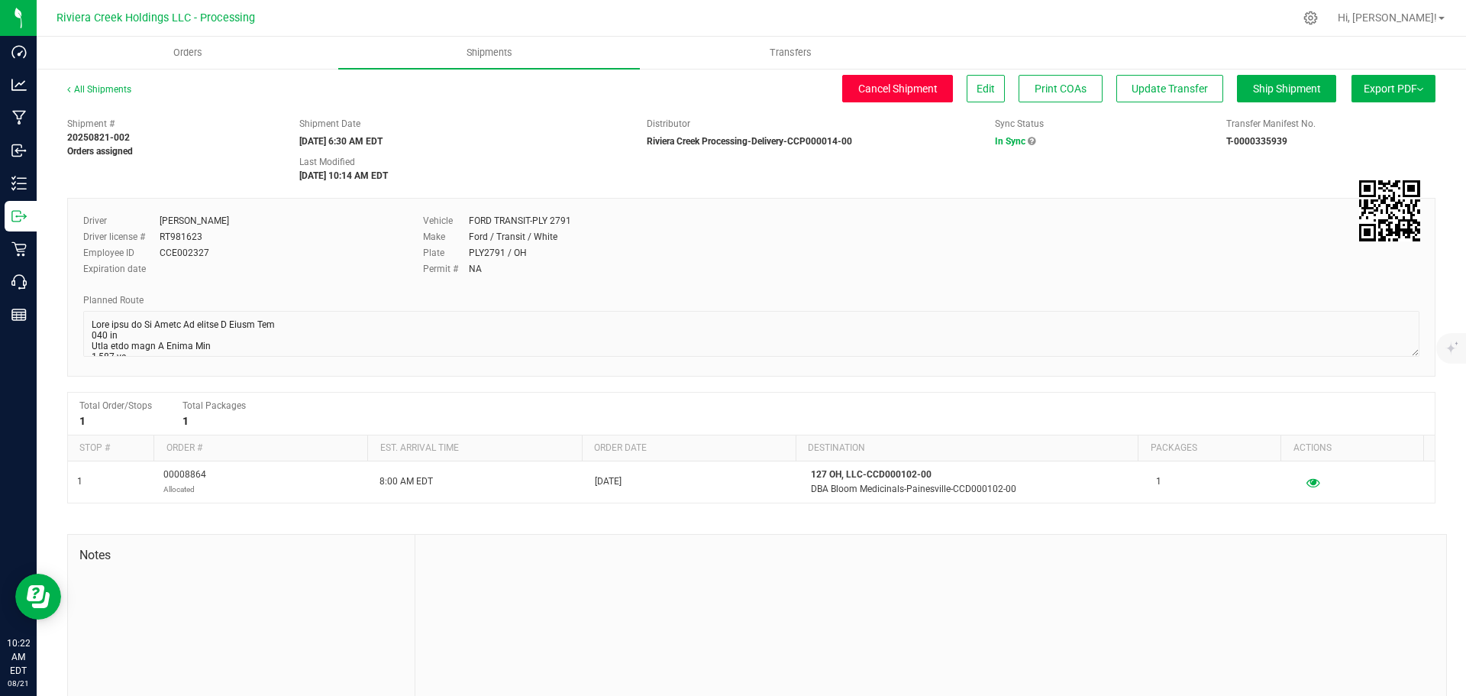
click at [878, 93] on span "Cancel Shipment" at bounding box center [897, 88] width 79 height 12
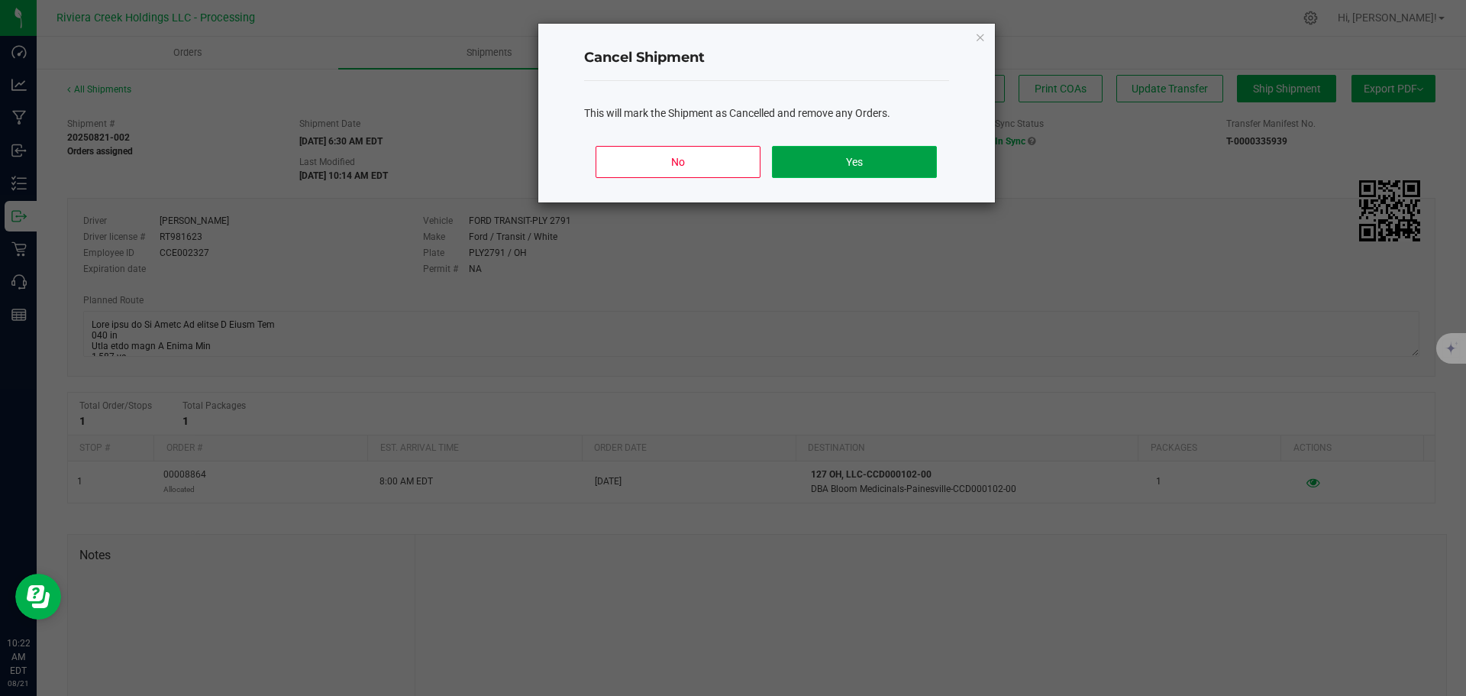
click at [831, 168] on button "Yes" at bounding box center [854, 162] width 164 height 32
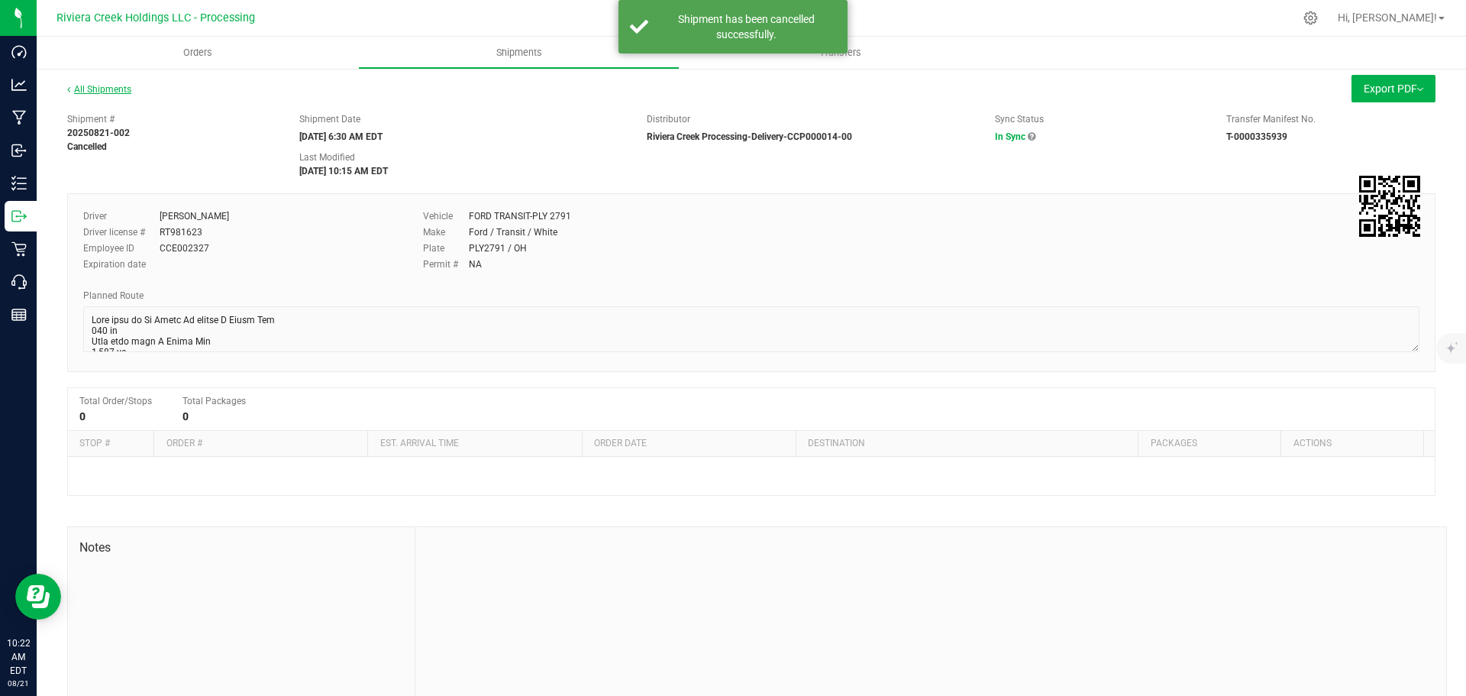
click at [114, 89] on link "All Shipments" at bounding box center [99, 89] width 64 height 11
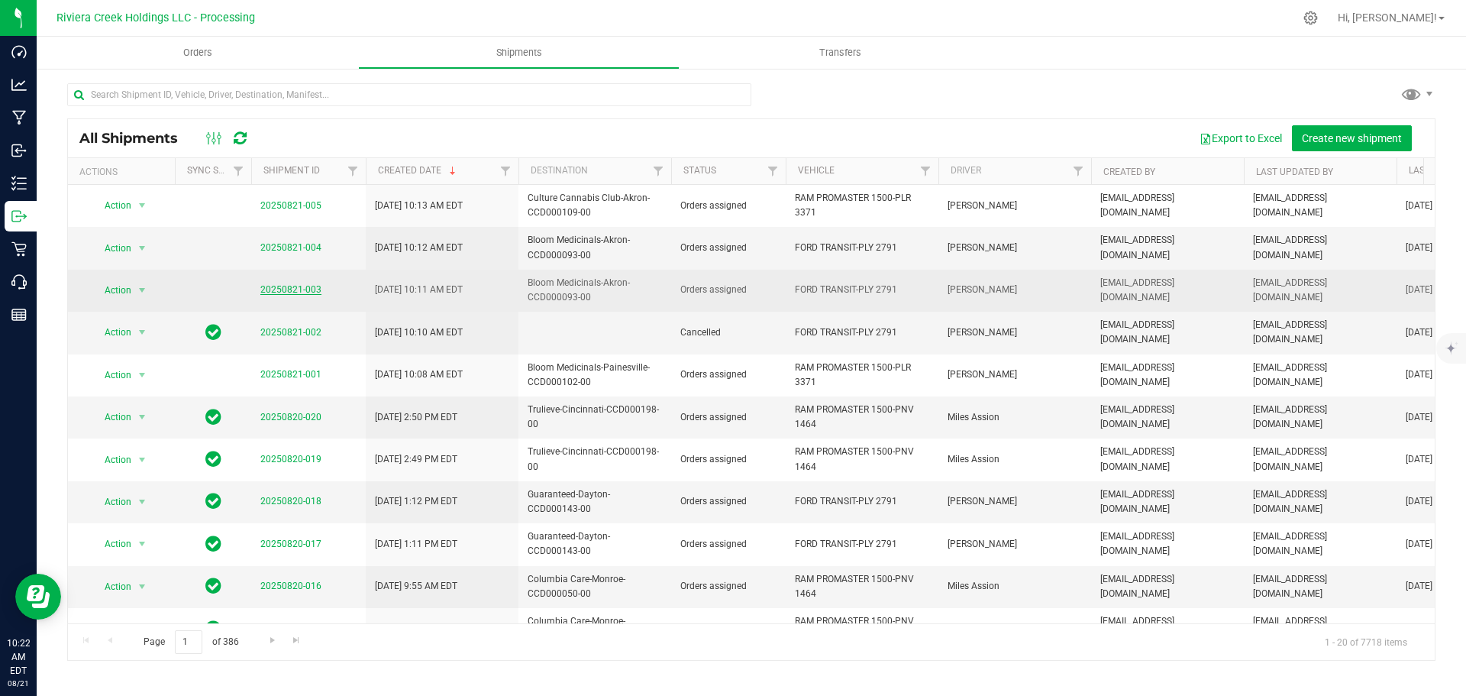
click at [286, 289] on link "20250821-003" at bounding box center [290, 289] width 61 height 11
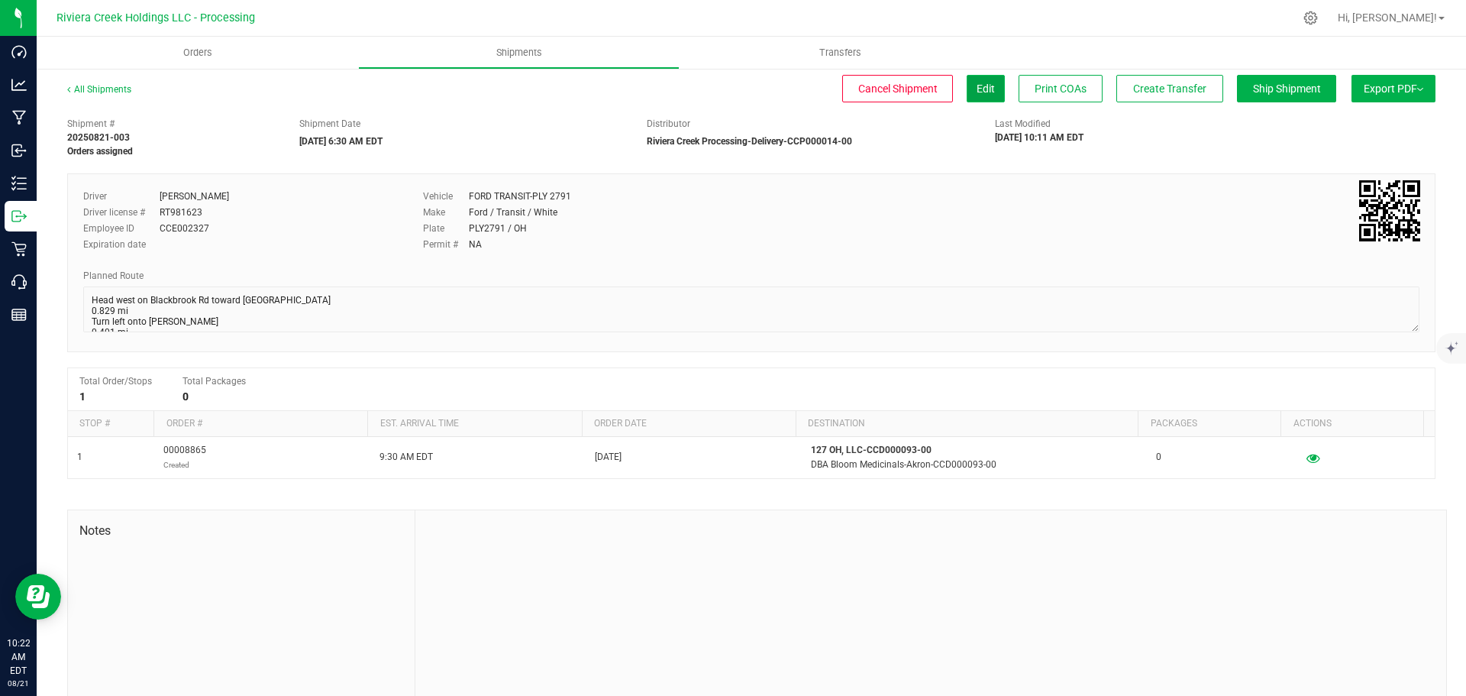
click at [970, 99] on button "Edit" at bounding box center [986, 88] width 38 height 27
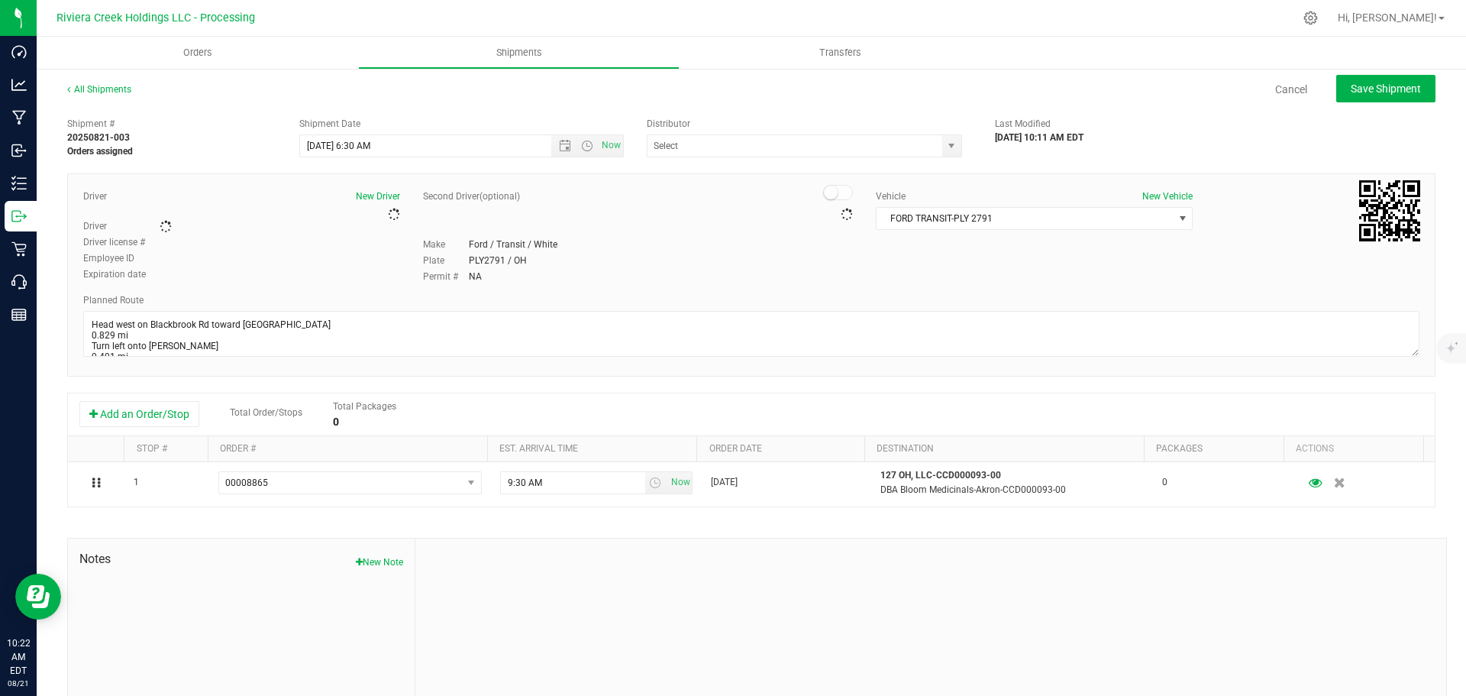
type input "Riviera Creek Processing-Delivery-CCP000014-00"
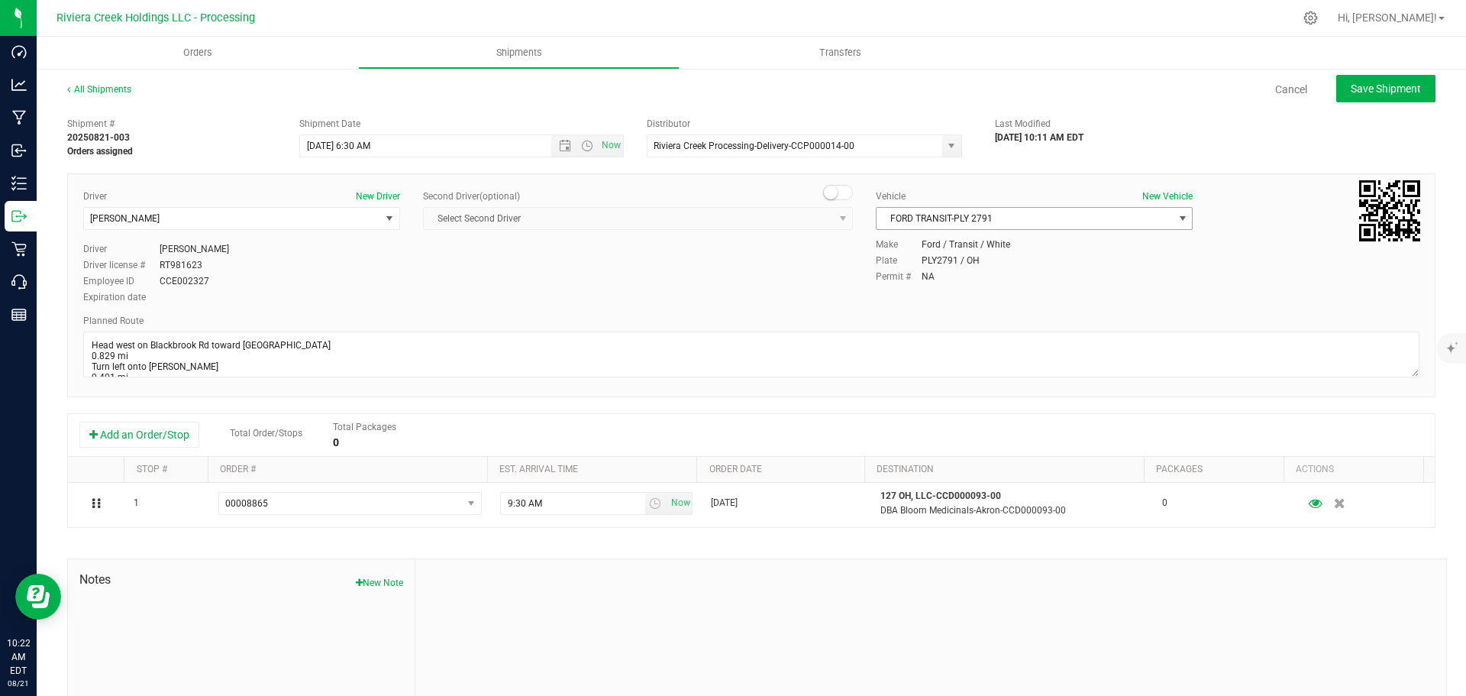
click at [1022, 222] on span "FORD TRANSIT-PLY 2791" at bounding box center [1025, 218] width 296 height 21
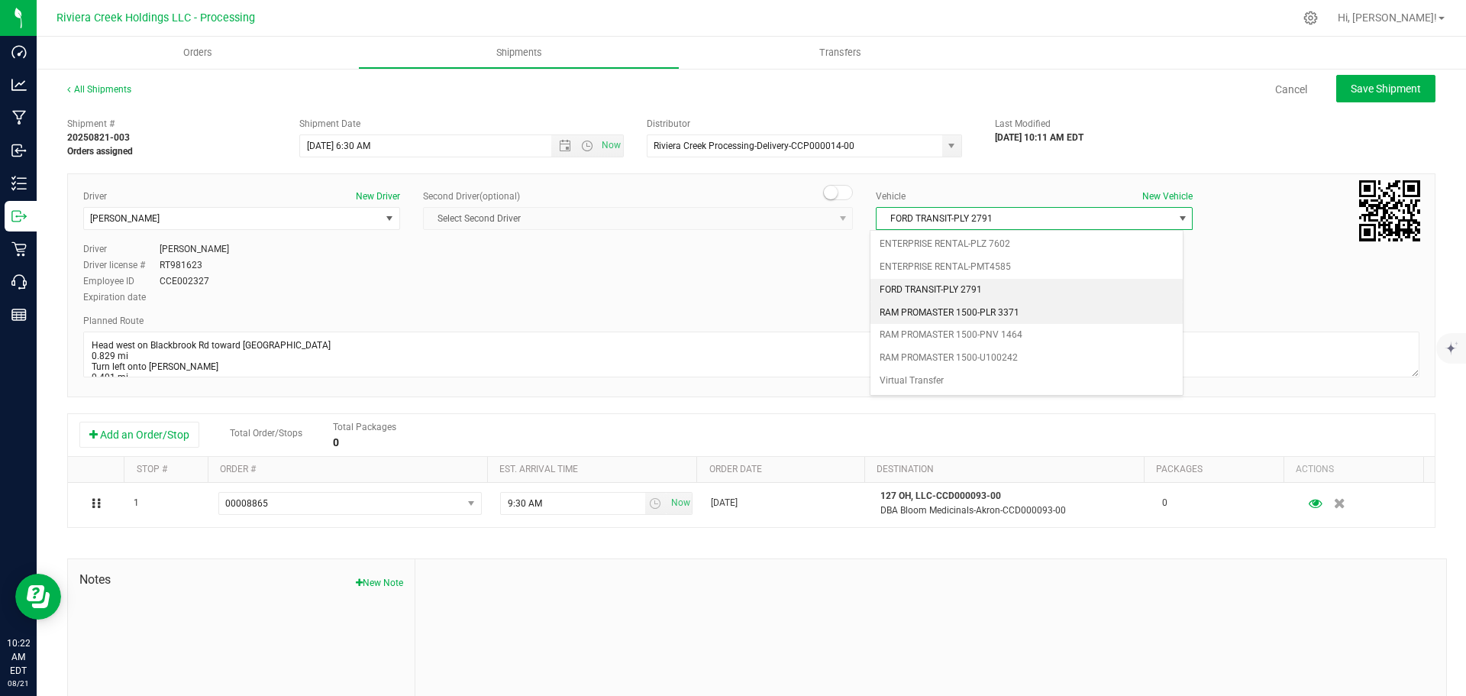
click at [996, 305] on li "RAM PROMASTER 1500-PLR 3371" at bounding box center [1026, 313] width 312 height 23
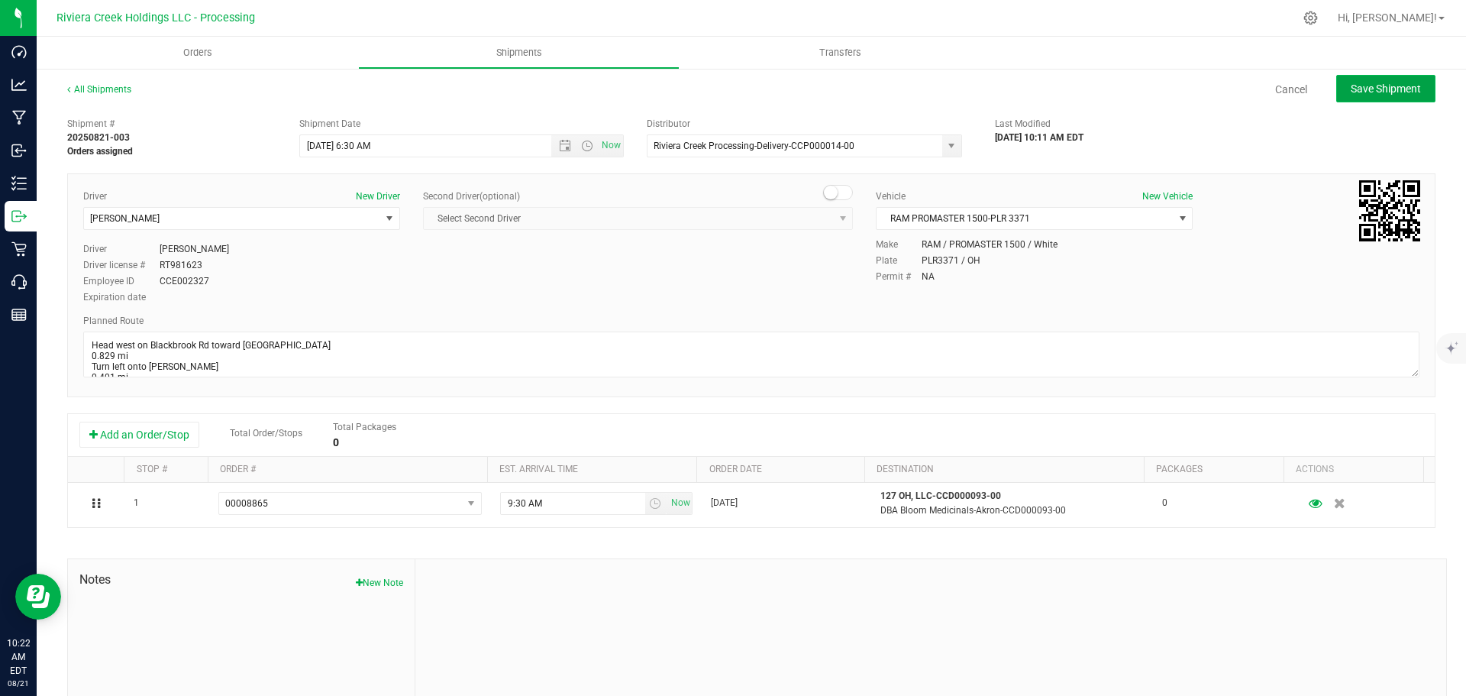
click at [1351, 94] on span "Save Shipment" at bounding box center [1386, 88] width 70 height 12
type input "8/22/2025 10:30 AM"
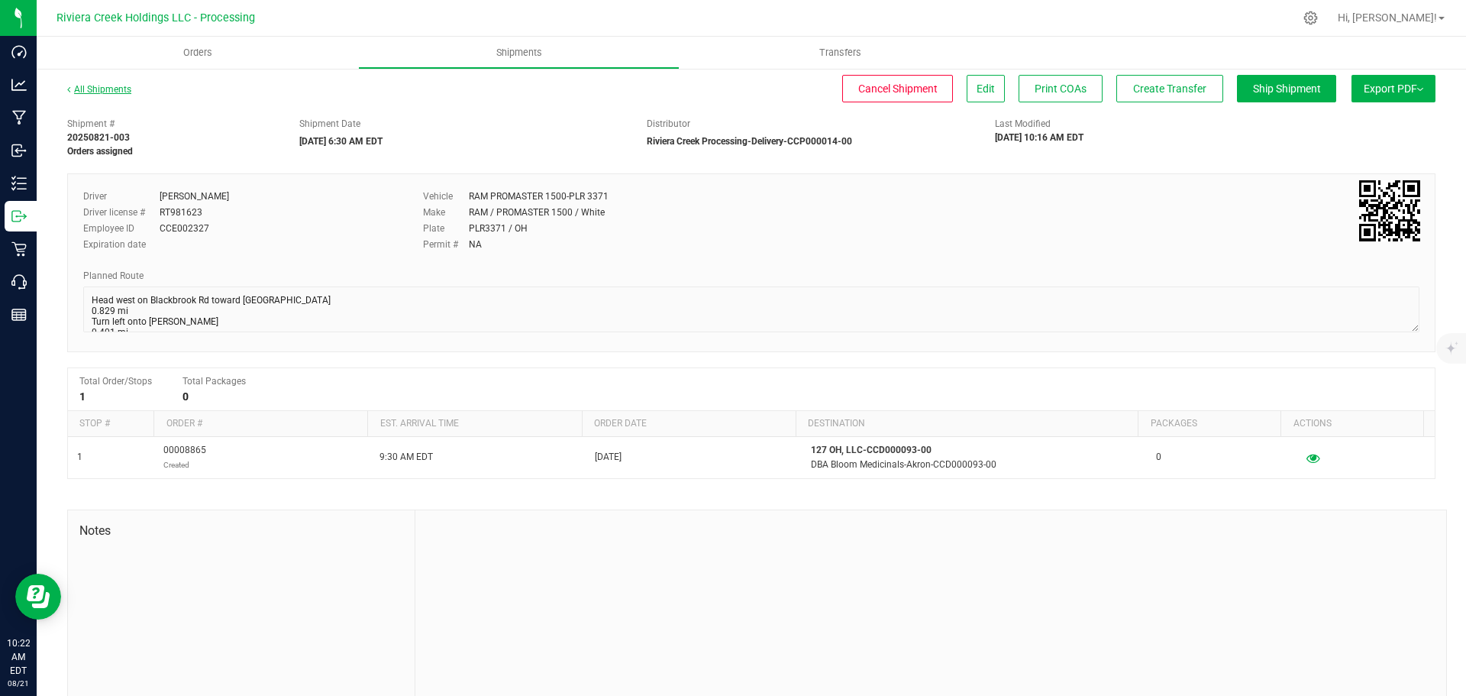
click at [115, 88] on link "All Shipments" at bounding box center [99, 89] width 64 height 11
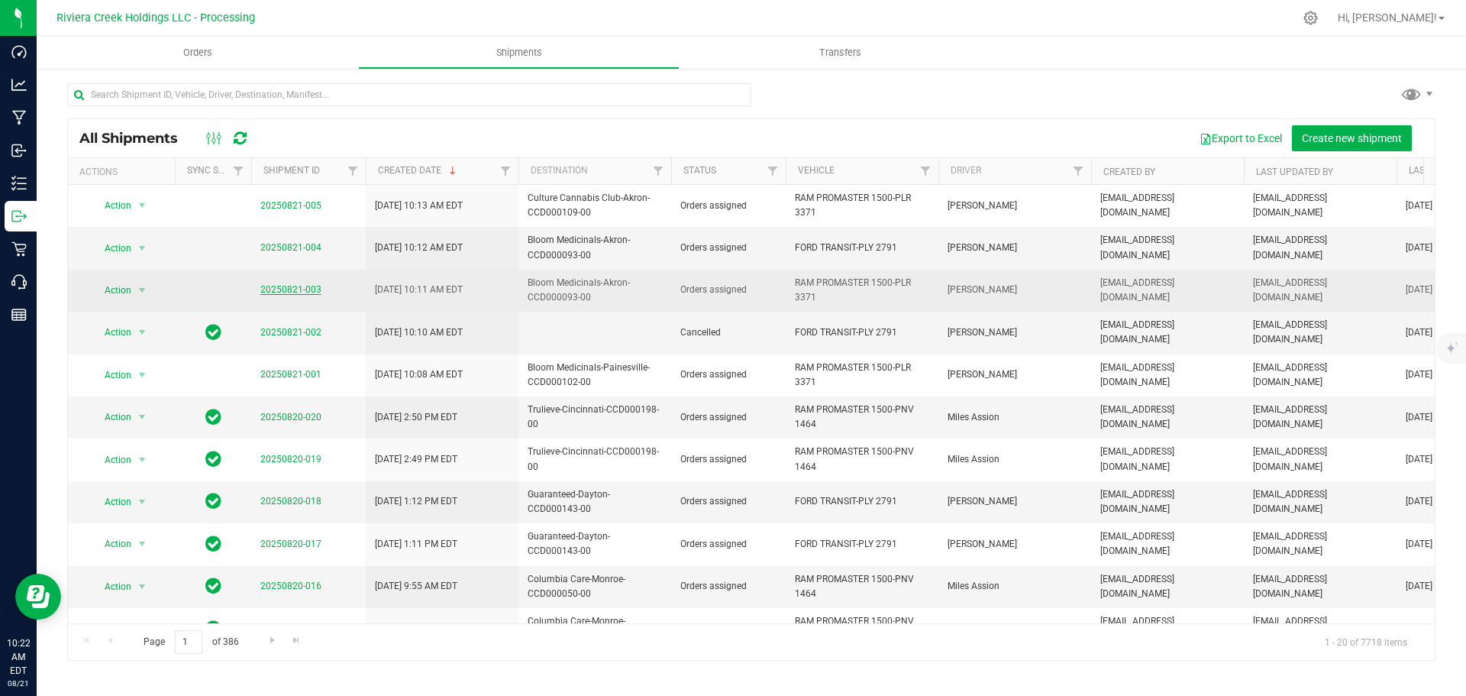
click at [279, 285] on link "20250821-003" at bounding box center [290, 289] width 61 height 11
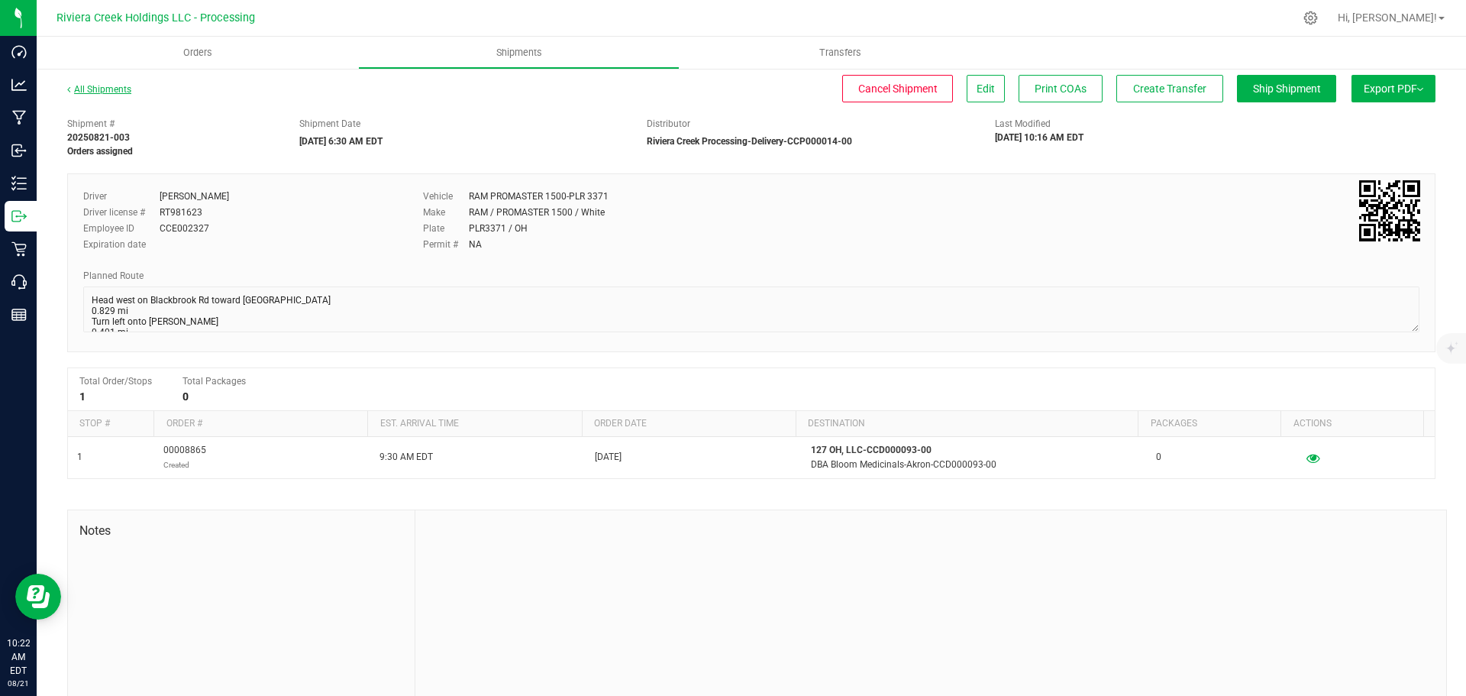
click at [95, 91] on link "All Shipments" at bounding box center [99, 89] width 64 height 11
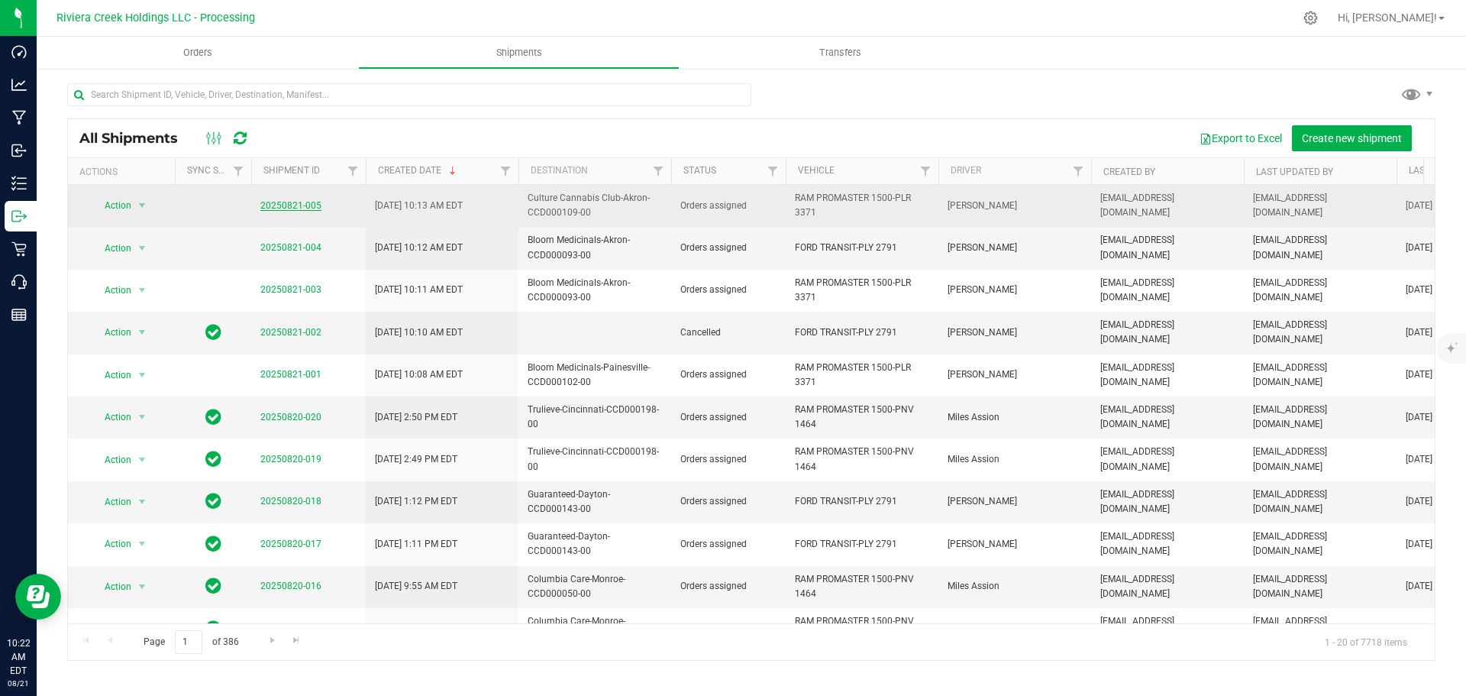
click at [296, 210] on link "20250821-005" at bounding box center [290, 205] width 61 height 11
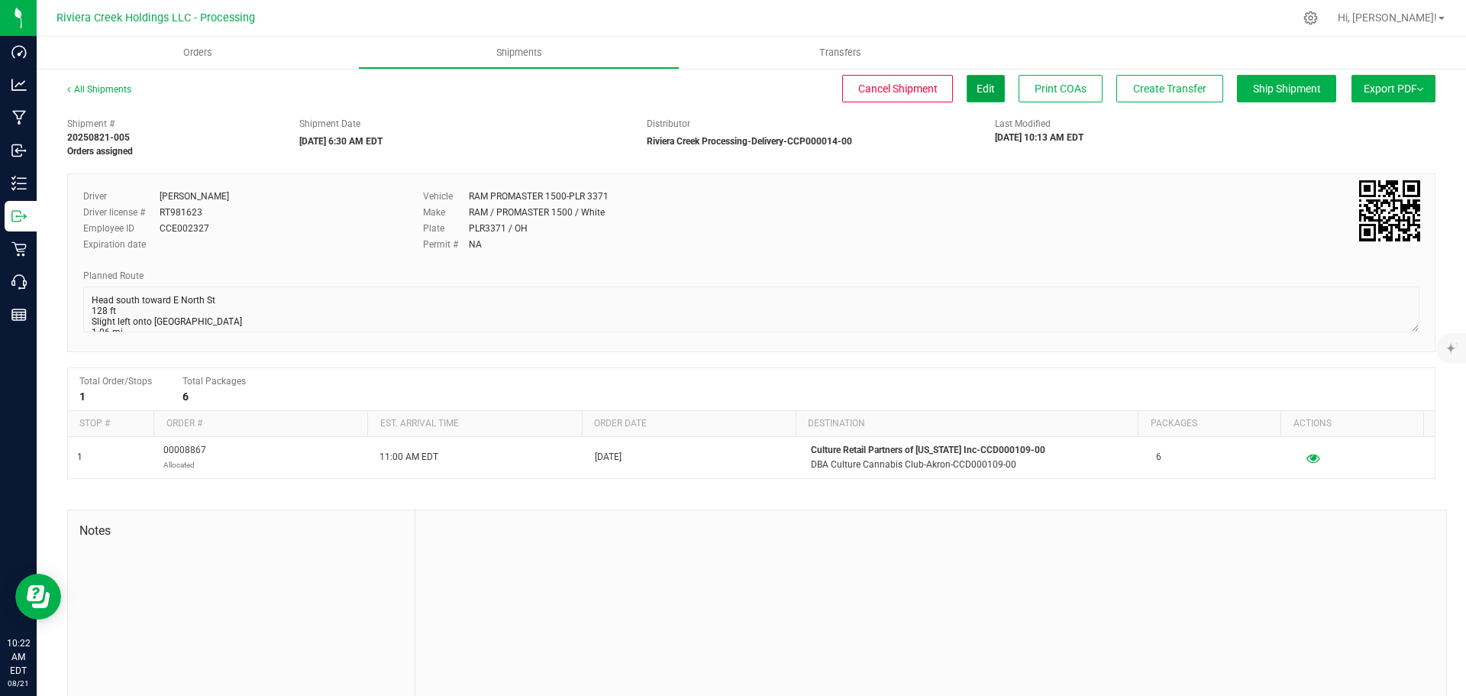
click at [977, 90] on span "Edit" at bounding box center [986, 88] width 18 height 12
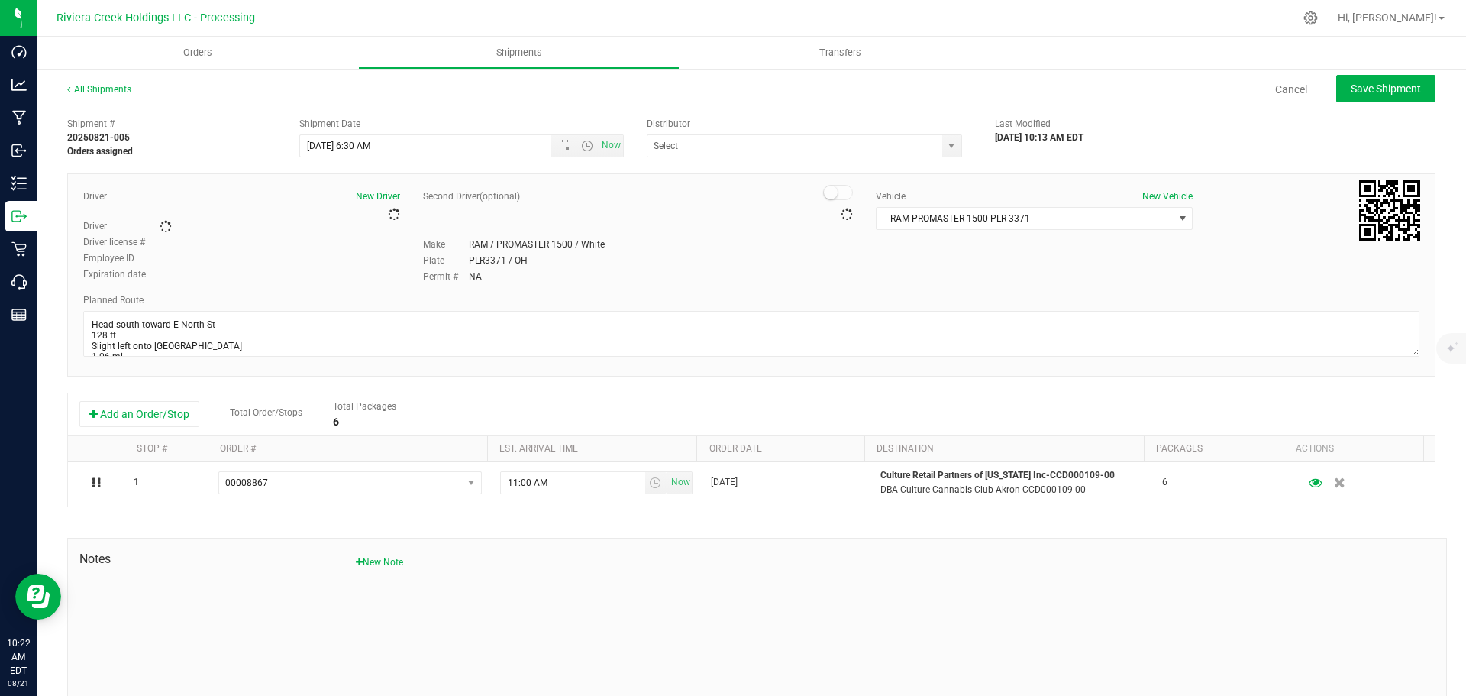
type input "Riviera Creek Processing-Delivery-CCP000014-00"
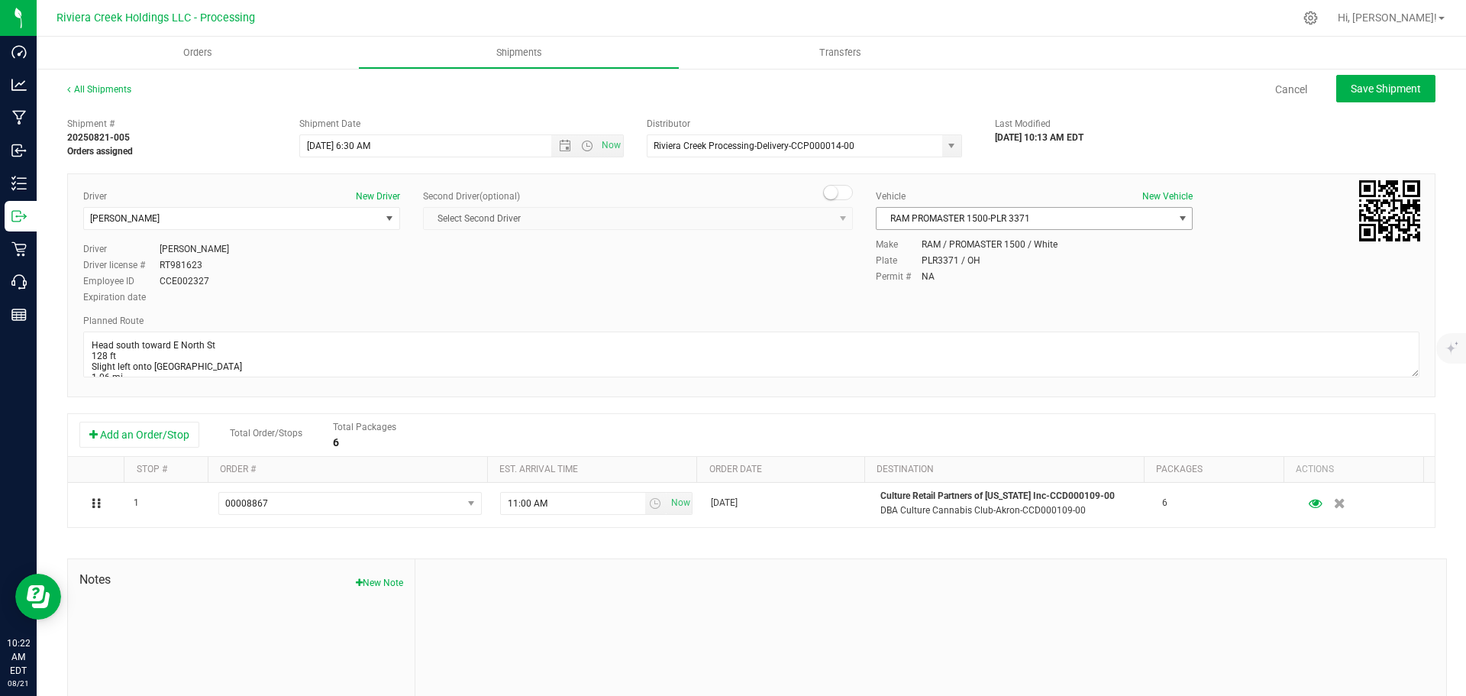
click at [1038, 221] on span "RAM PROMASTER 1500-PLR 3371" at bounding box center [1025, 218] width 296 height 21
click at [719, 282] on div "Driver New Driver James Bednar Jr. Select Driver Matthew Andruswicz Miles Assio…" at bounding box center [751, 247] width 1359 height 117
click at [107, 89] on link "All Shipments" at bounding box center [99, 89] width 64 height 11
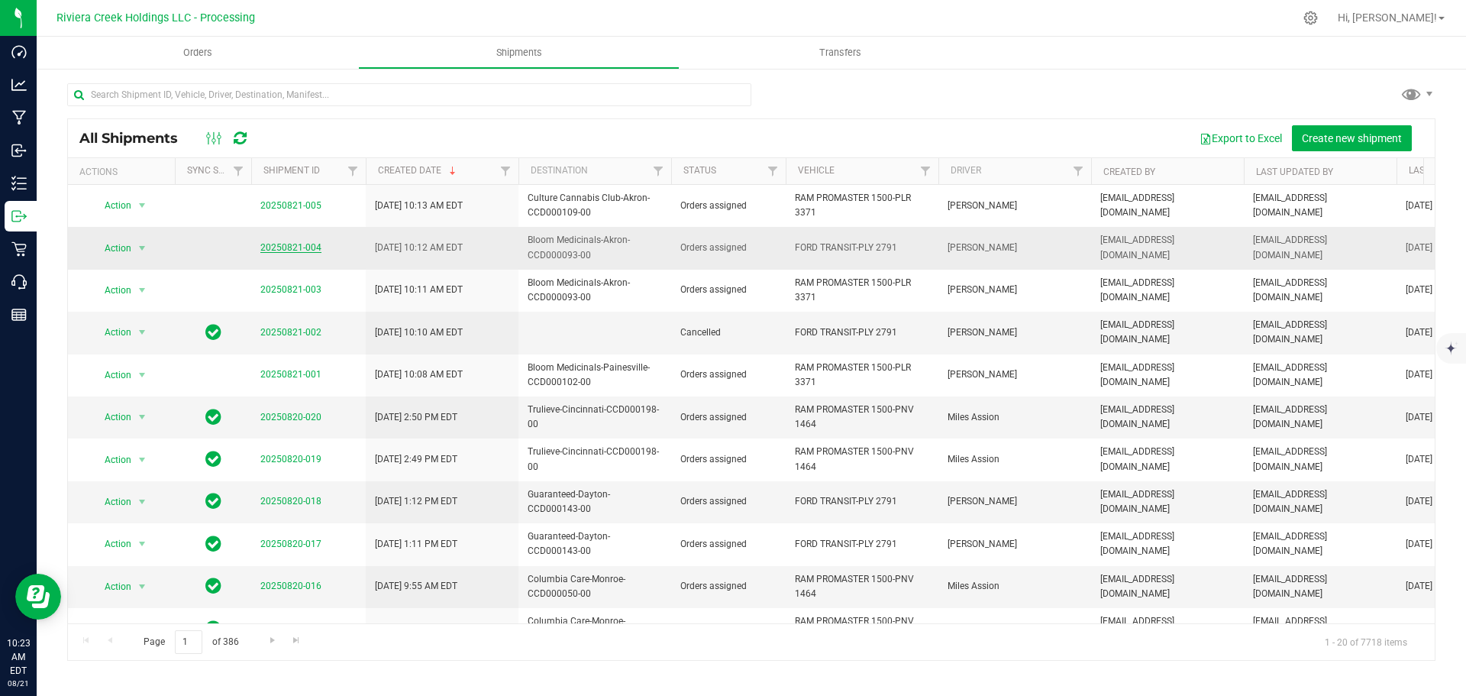
click at [293, 249] on link "20250821-004" at bounding box center [290, 247] width 61 height 11
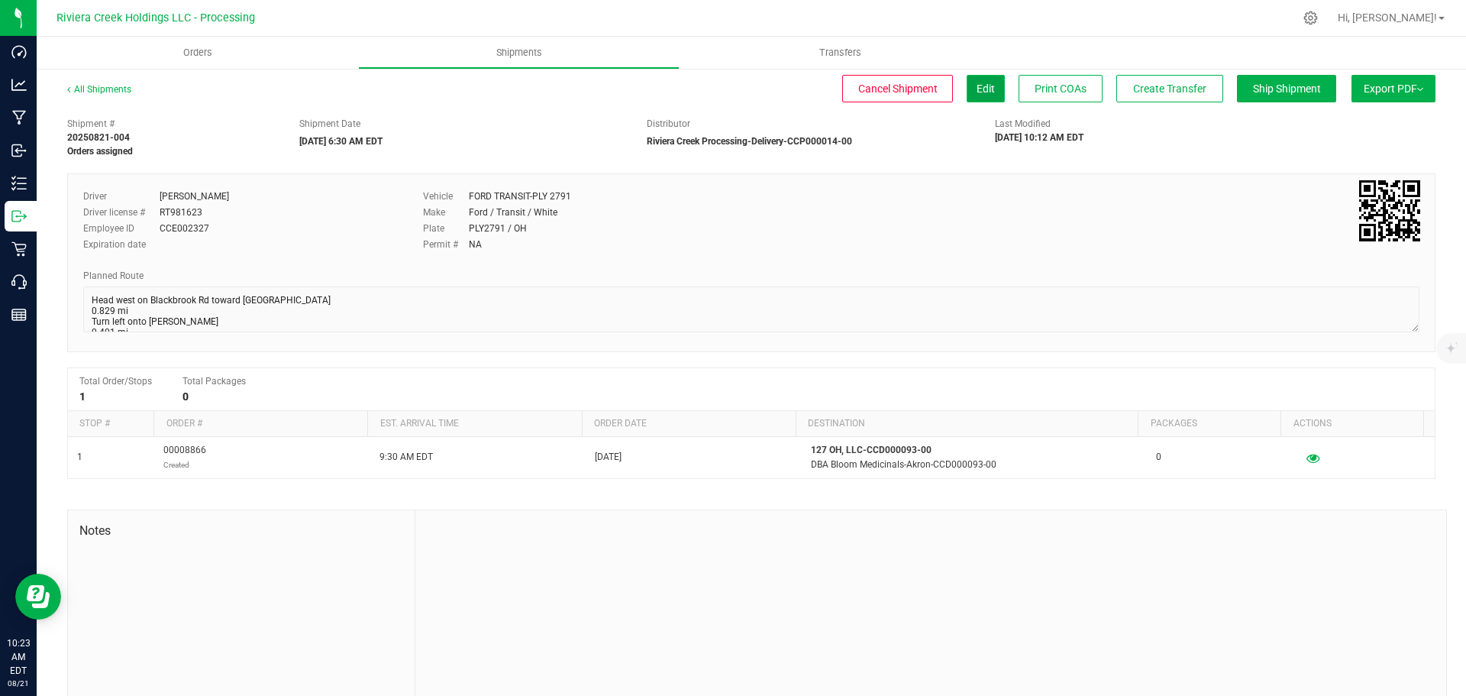
click at [973, 95] on button "Edit" at bounding box center [986, 88] width 38 height 27
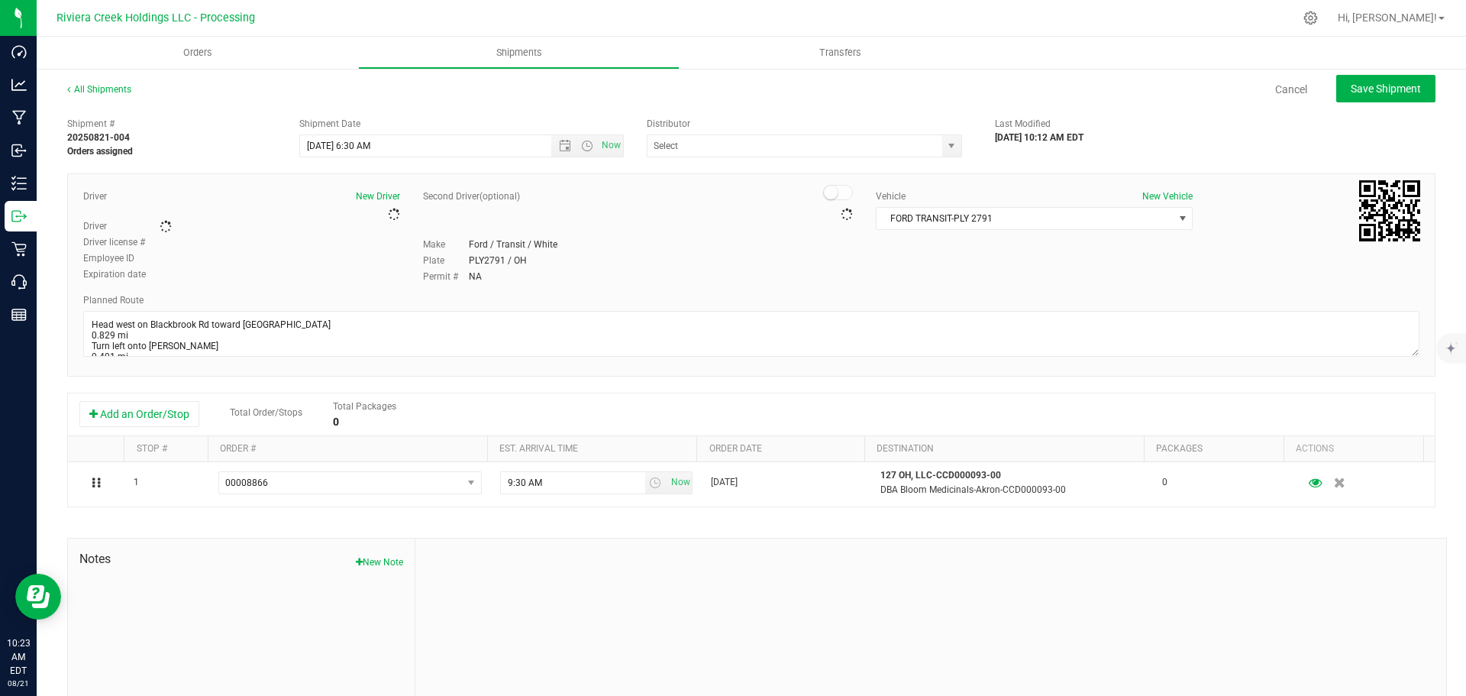
type input "Riviera Creek Processing-Delivery-CCP000014-00"
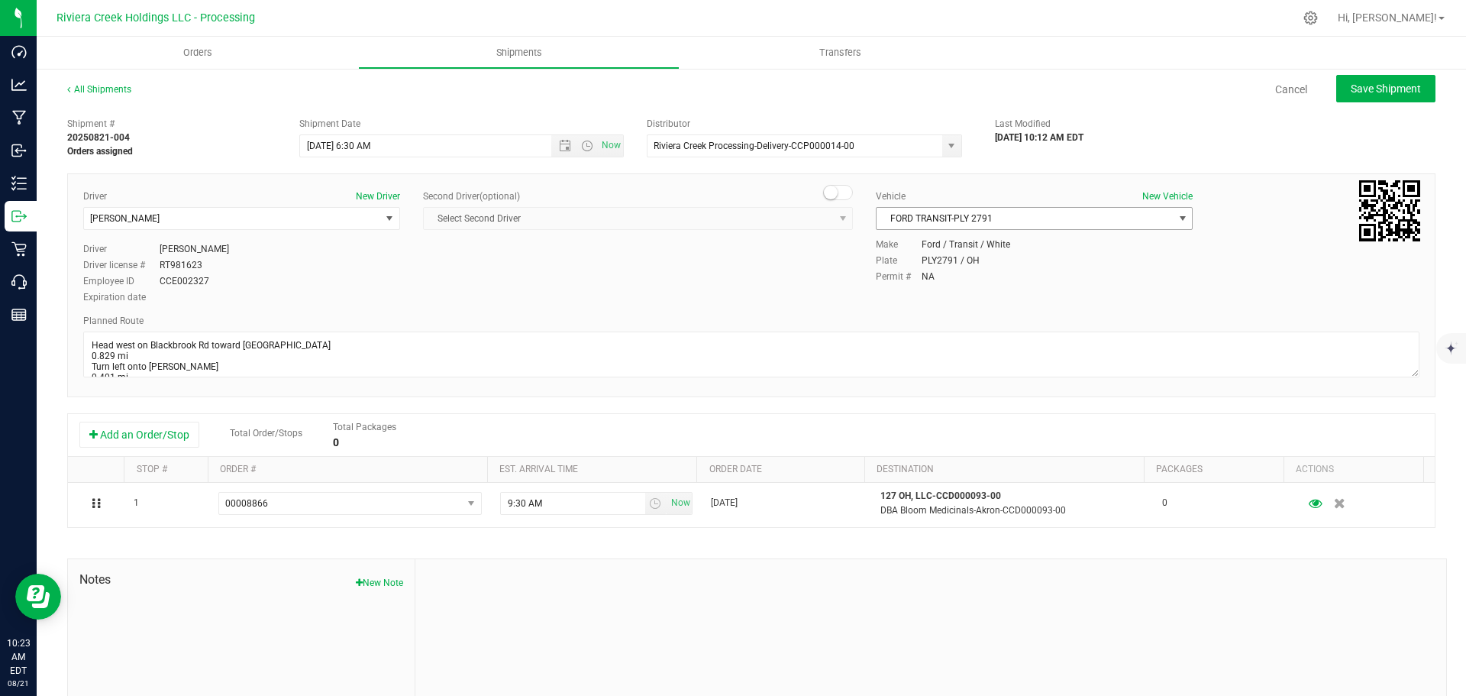
click at [956, 221] on span "FORD TRANSIT-PLY 2791" at bounding box center [1025, 218] width 296 height 21
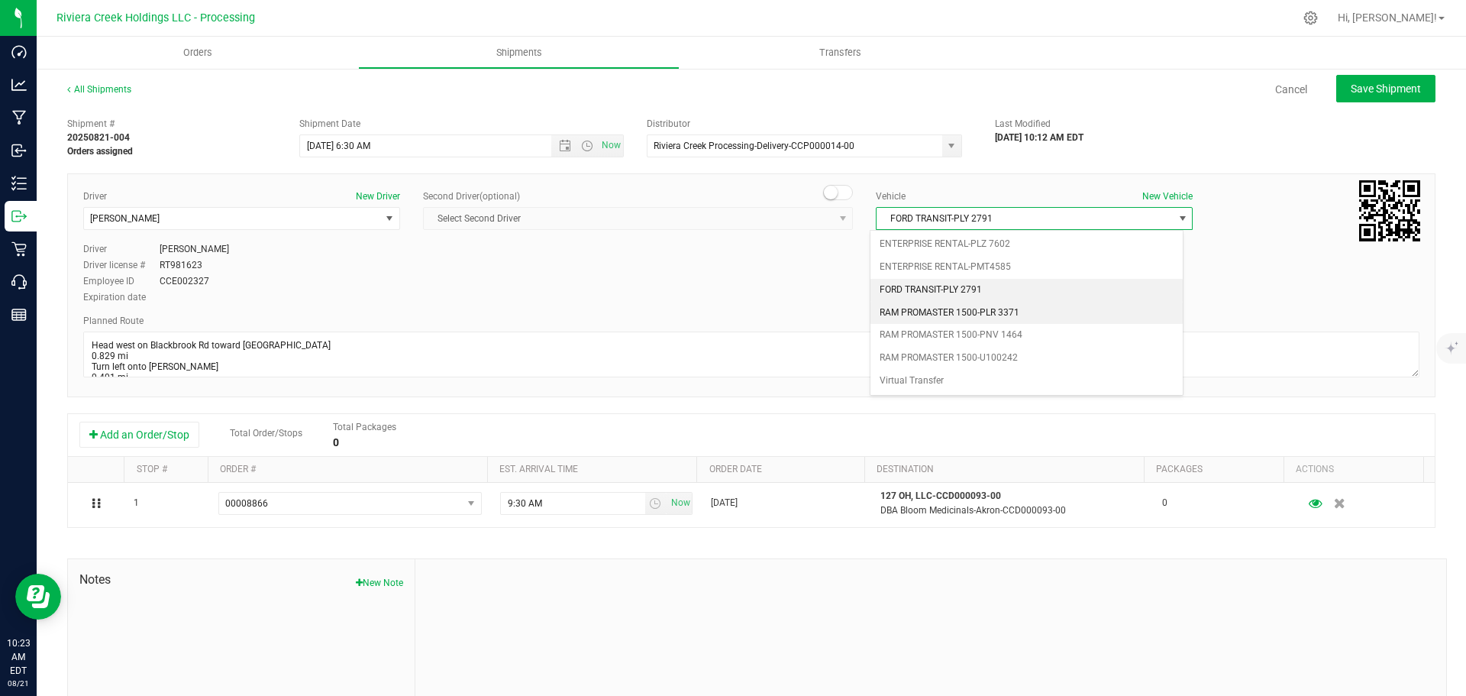
click at [961, 308] on li "RAM PROMASTER 1500-PLR 3371" at bounding box center [1026, 313] width 312 height 23
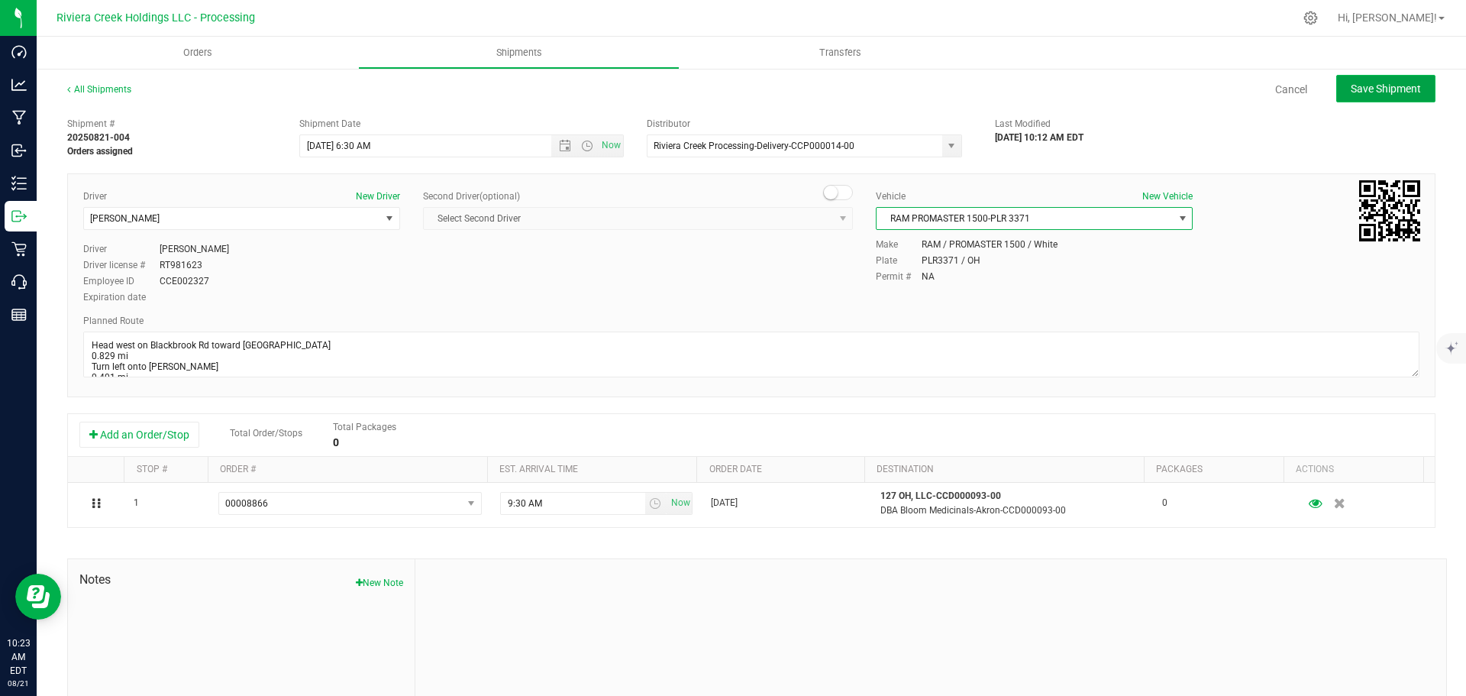
click at [1339, 97] on button "Save Shipment" at bounding box center [1385, 88] width 99 height 27
type input "8/22/2025 10:30 AM"
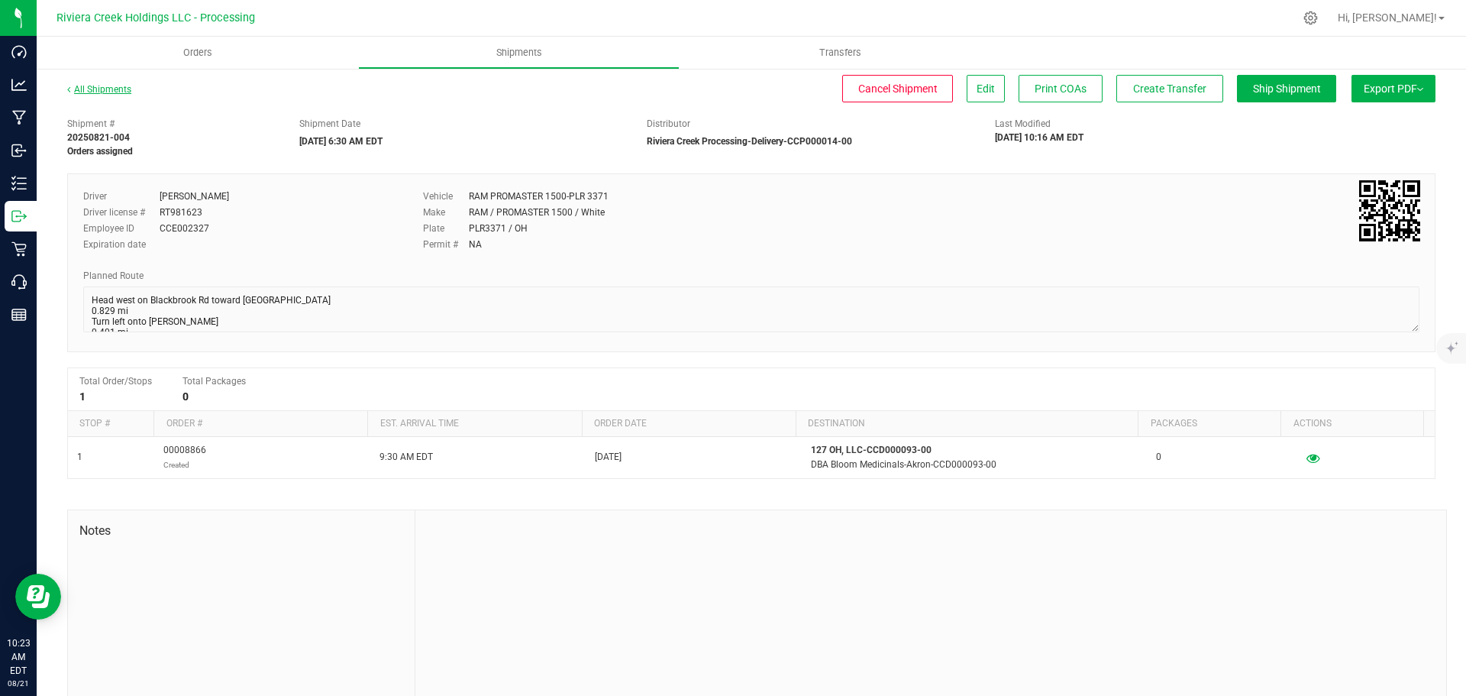
click at [116, 88] on link "All Shipments" at bounding box center [99, 89] width 64 height 11
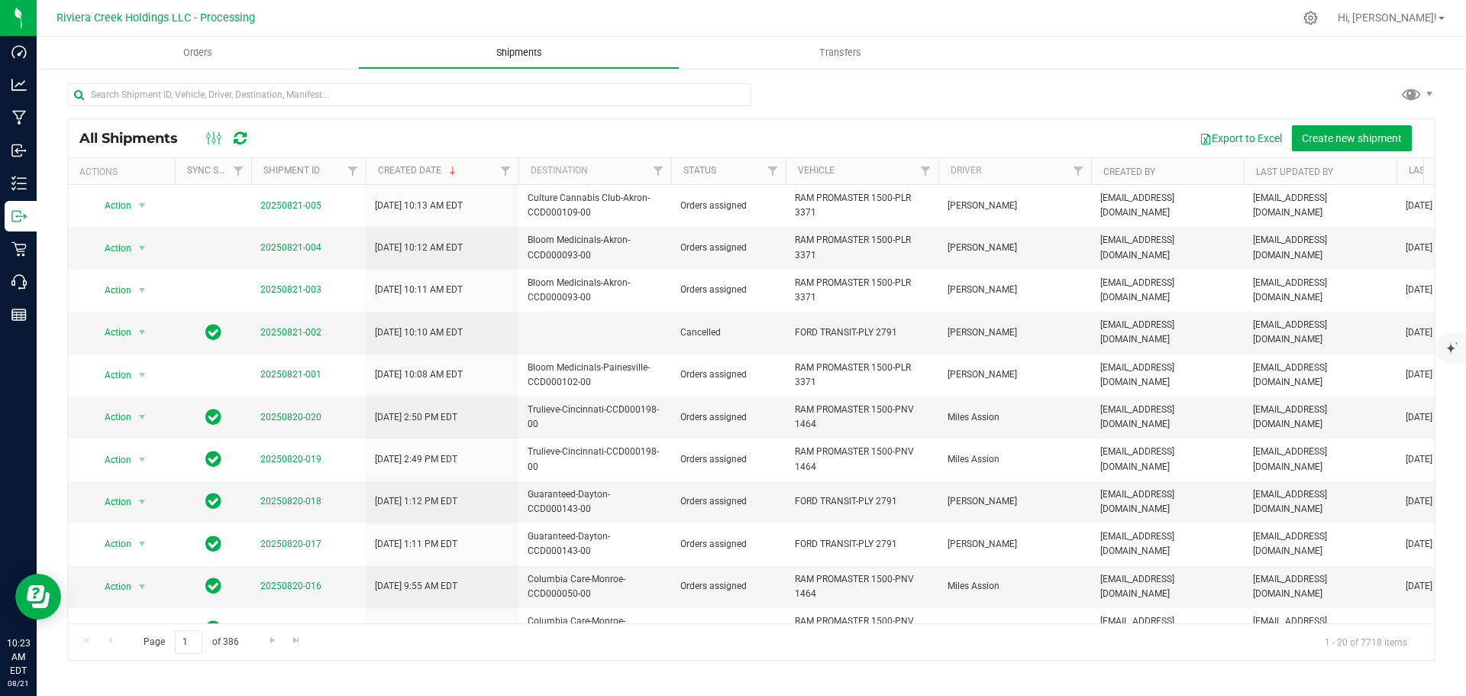
click at [504, 53] on span "Shipments" at bounding box center [519, 53] width 87 height 14
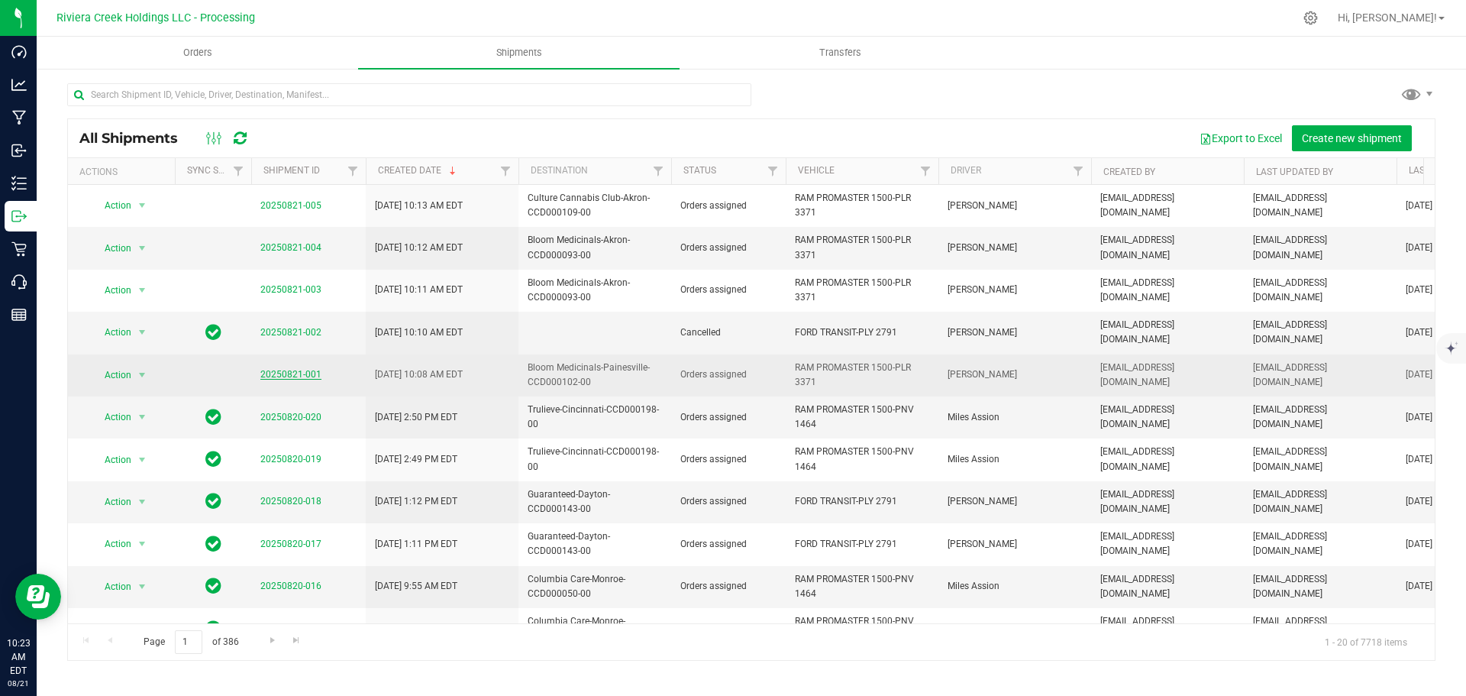
click at [301, 369] on link "20250821-001" at bounding box center [290, 374] width 61 height 11
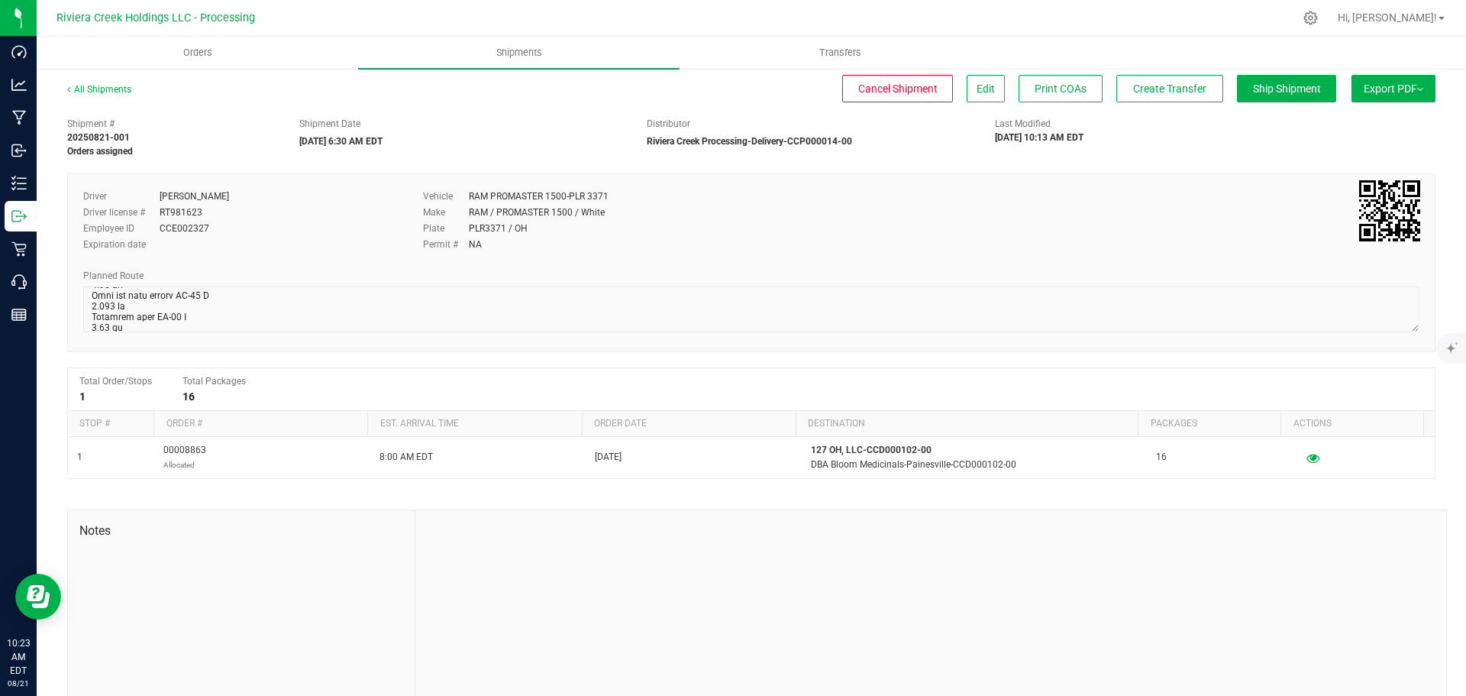
scroll to position [399, 0]
click at [609, 373] on div "Shipment # 20250821-001 Orders assigned Shipment Date 08/22/2025 6:30 AM EDT Di…" at bounding box center [751, 413] width 1368 height 606
click at [121, 86] on link "All Shipments" at bounding box center [99, 89] width 64 height 11
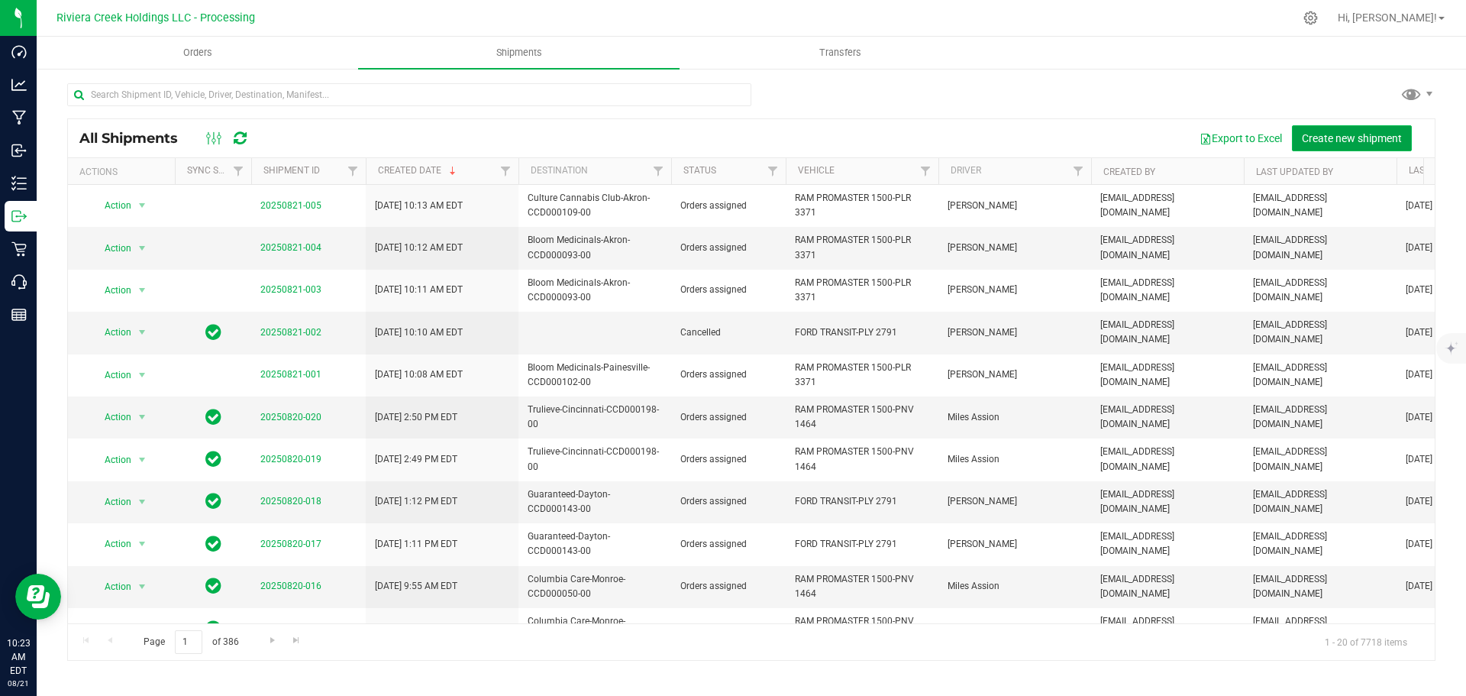
click at [1345, 134] on span "Create new shipment" at bounding box center [1352, 138] width 100 height 12
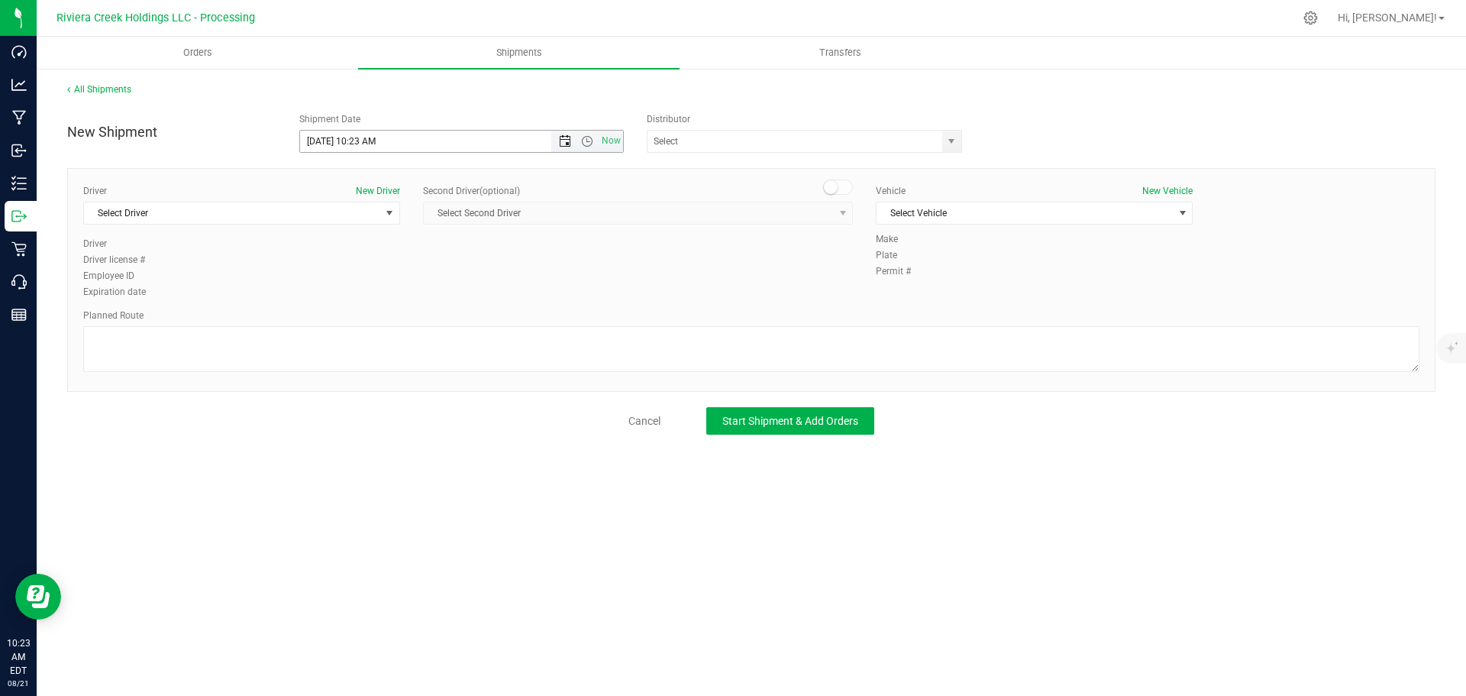
click at [563, 145] on span "Open the date view" at bounding box center [565, 141] width 12 height 12
click at [425, 295] on link "22" at bounding box center [424, 297] width 22 height 24
click at [583, 143] on span "Open the time view" at bounding box center [587, 141] width 12 height 12
click at [583, 141] on span "Open the time view" at bounding box center [587, 141] width 12 height 12
click at [589, 142] on span "Open the time view" at bounding box center [587, 141] width 12 height 12
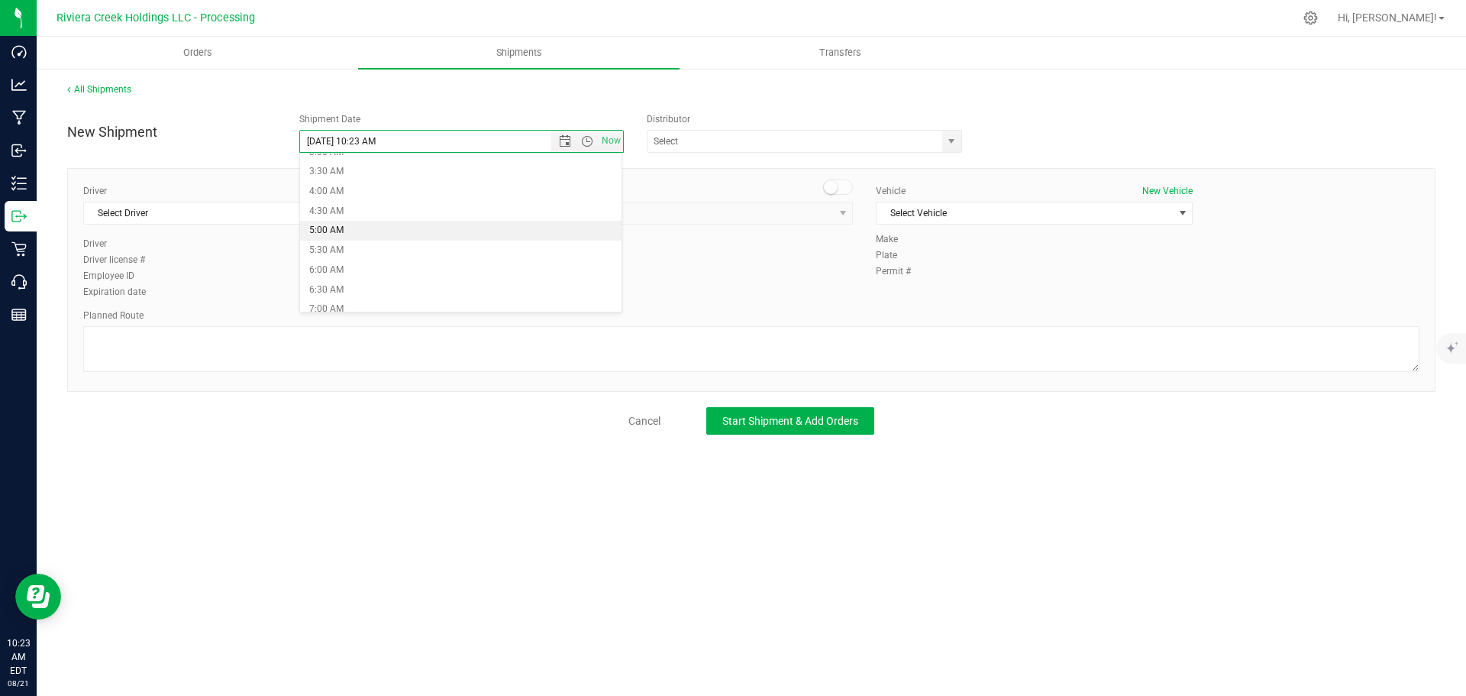
scroll to position [153, 0]
click at [336, 270] on li "6:30 AM" at bounding box center [461, 269] width 322 height 20
type input "8/22/2025 6:30 AM"
click at [952, 137] on span "select" at bounding box center [951, 141] width 12 height 12
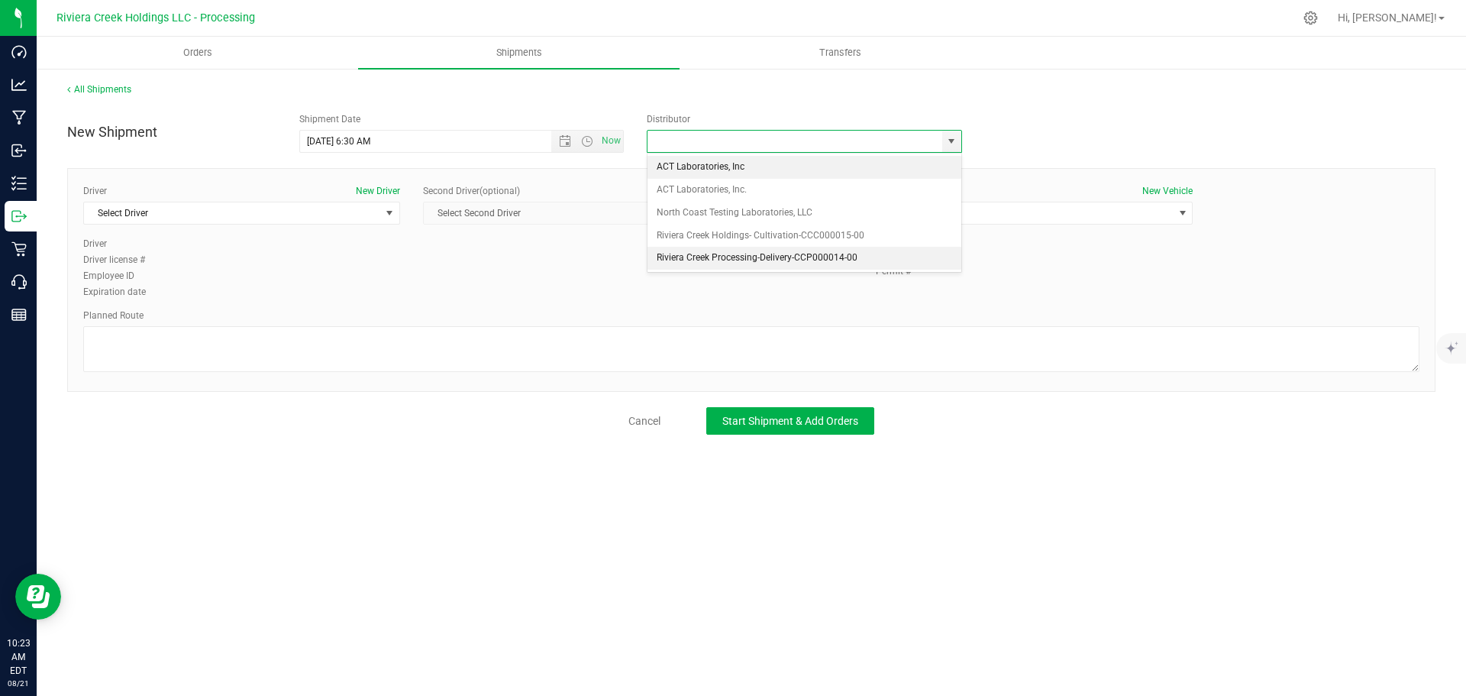
click at [707, 253] on li "Riviera Creek Processing-Delivery-CCP000014-00" at bounding box center [805, 258] width 314 height 23
type input "Riviera Creek Processing-Delivery-CCP000014-00"
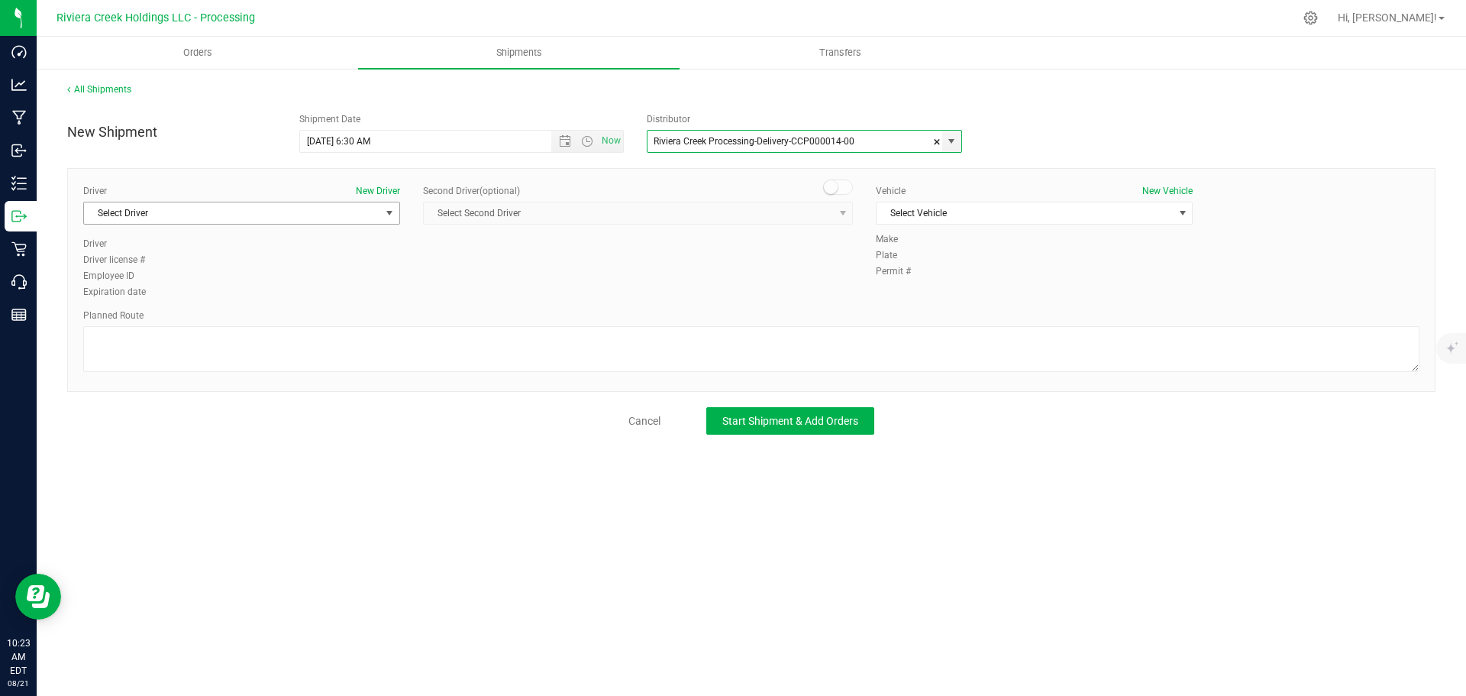
click at [208, 216] on span "Select Driver" at bounding box center [232, 212] width 296 height 21
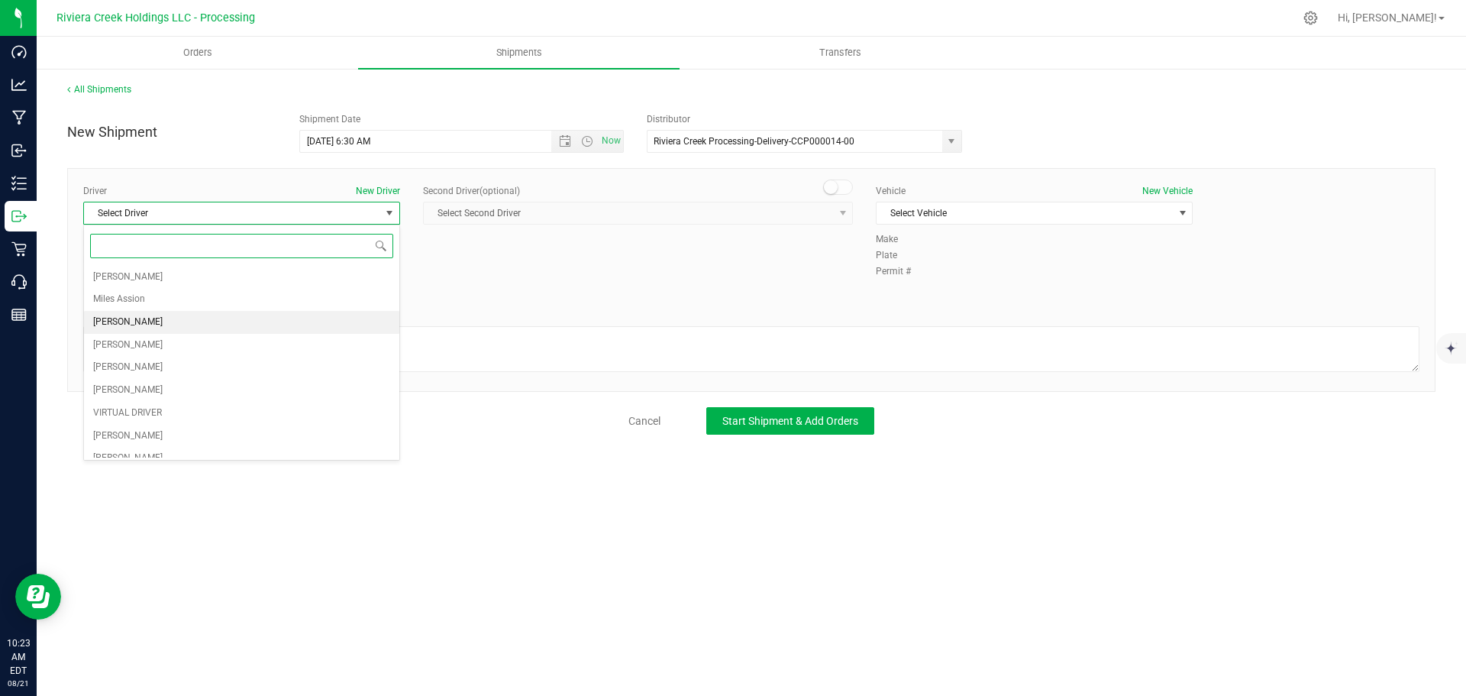
click at [159, 317] on span "James Bednar Jr." at bounding box center [127, 322] width 69 height 20
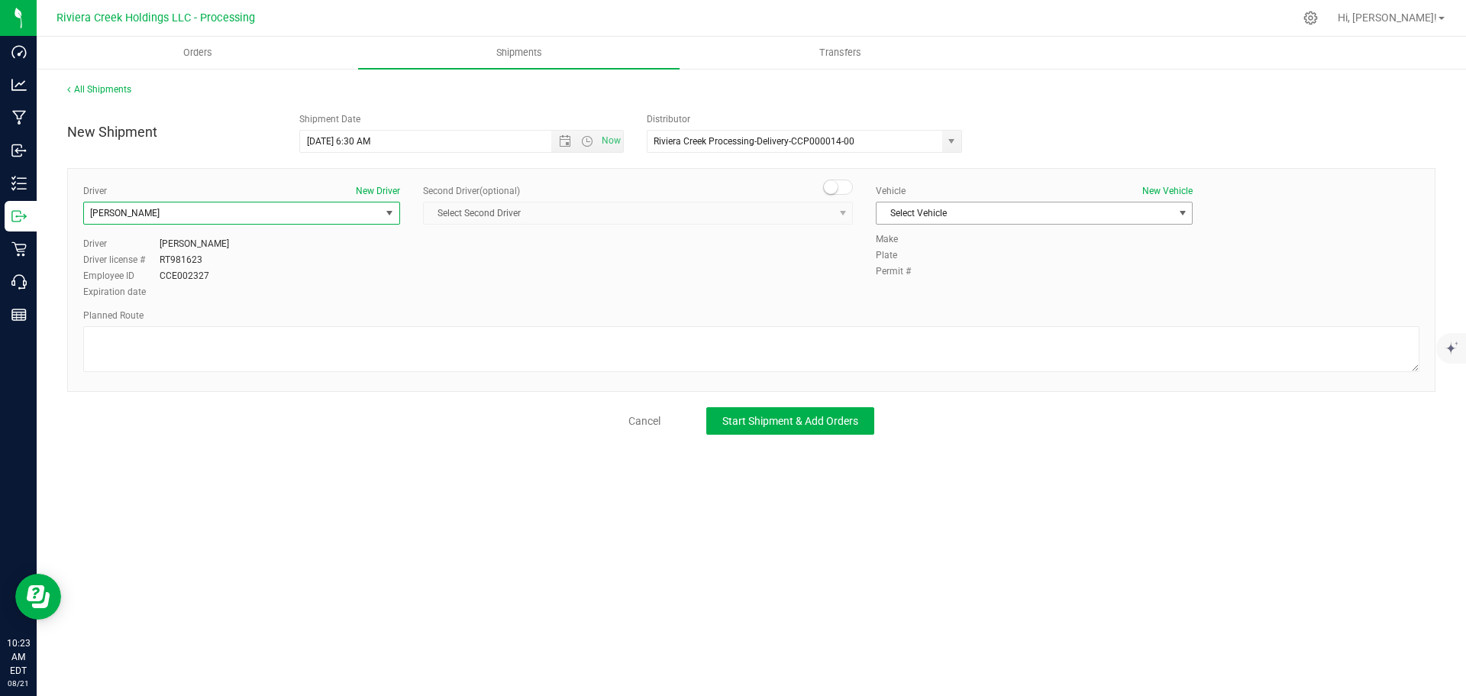
click at [920, 213] on span "Select Vehicle" at bounding box center [1025, 212] width 296 height 21
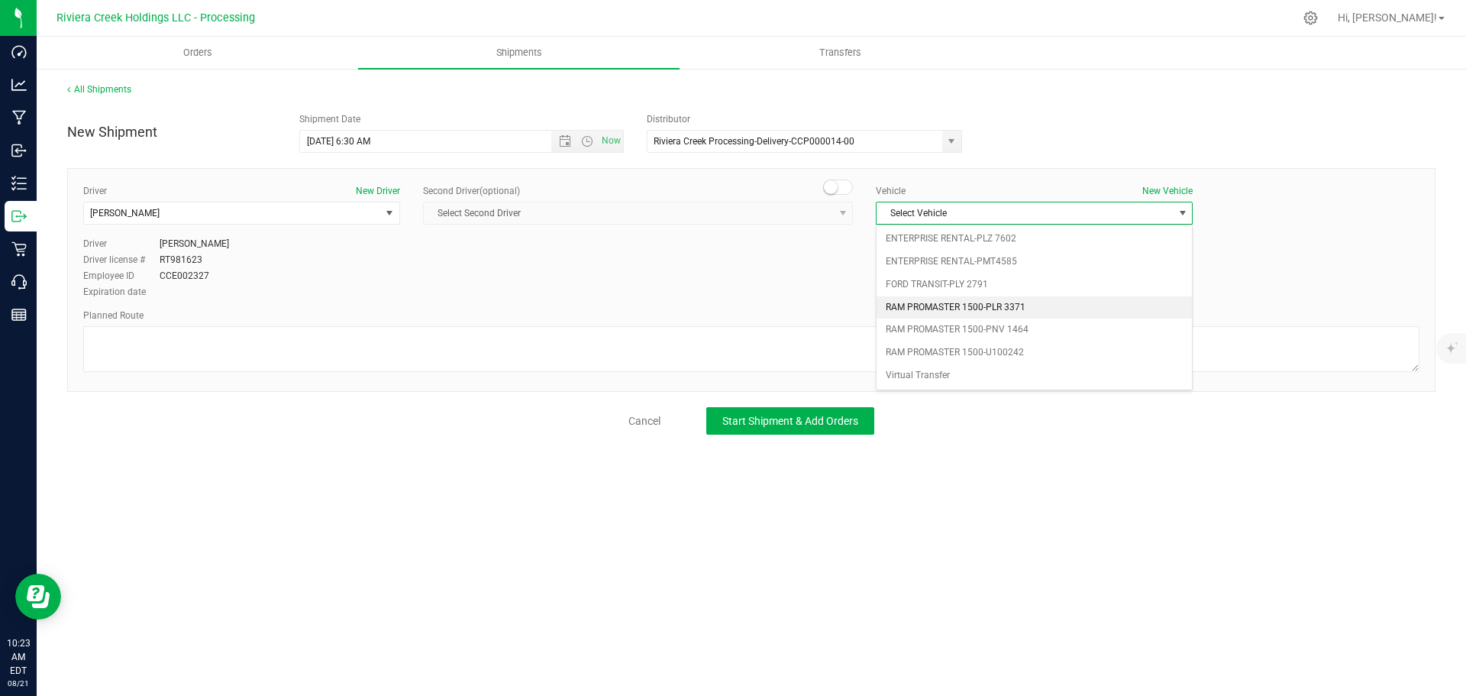
drag, startPoint x: 930, startPoint y: 305, endPoint x: 667, endPoint y: 314, distance: 263.6
click at [929, 305] on li "RAM PROMASTER 1500-PLR 3371" at bounding box center [1034, 307] width 315 height 23
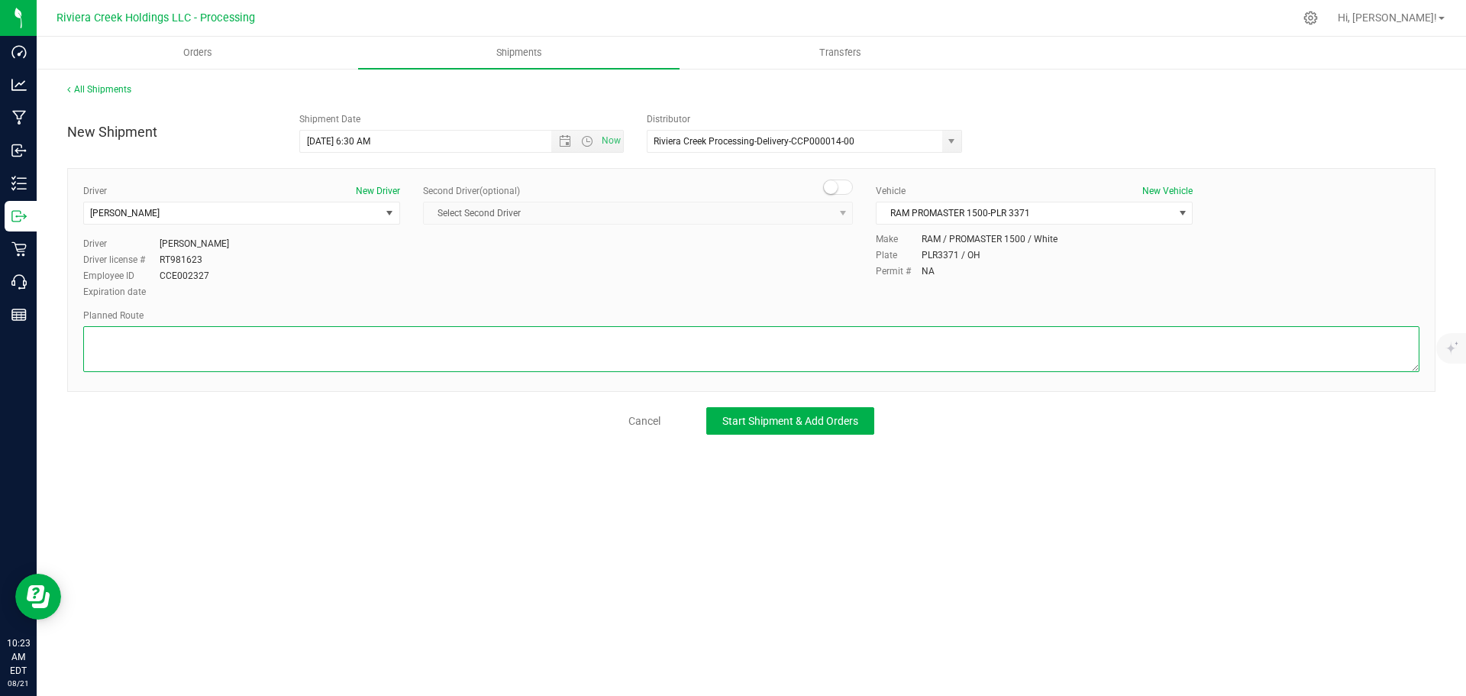
click at [515, 346] on textarea at bounding box center [751, 349] width 1336 height 46
paste textarea "Head east on St Clair St toward W Rayen Ave 650 ft Turn left onto W Rayen Ave 1…"
type textarea "Head east on St Clair St toward W Rayen Ave 650 ft Turn left onto W Rayen Ave 1…"
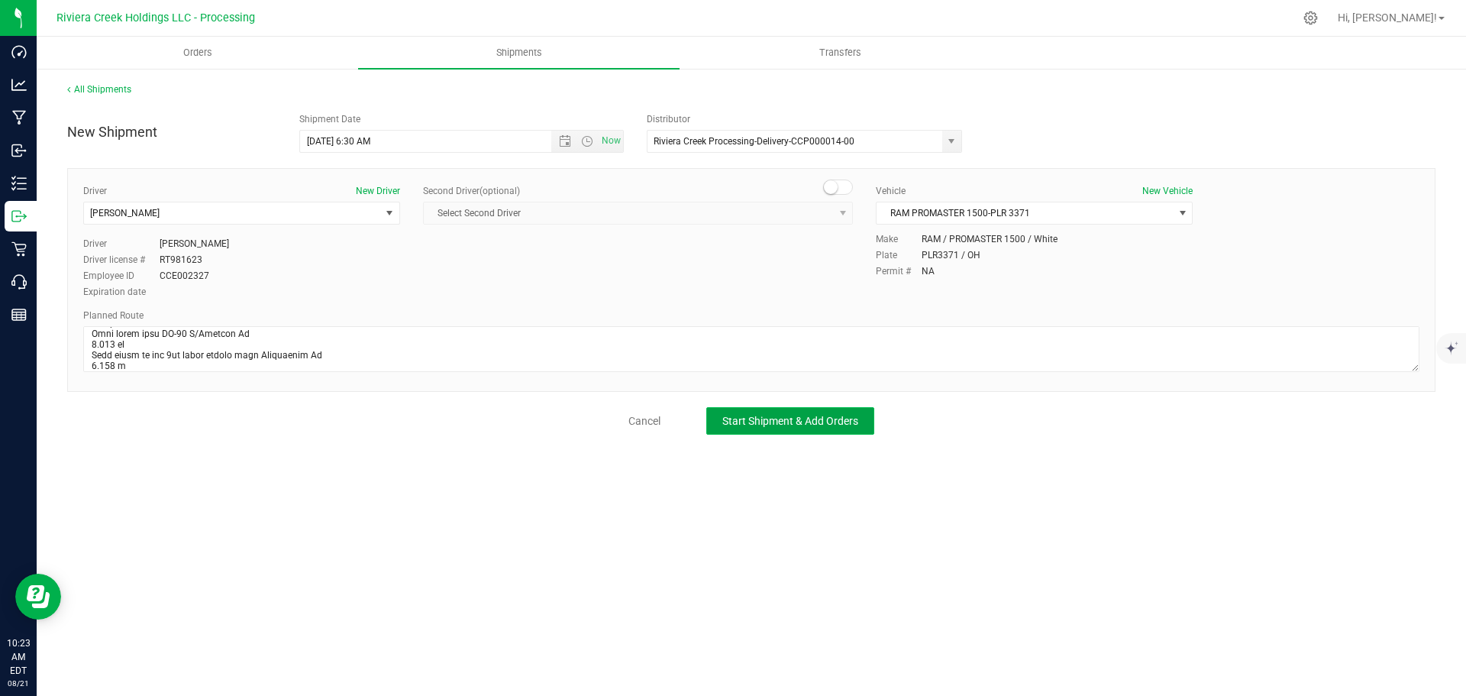
click at [734, 425] on span "Start Shipment & Add Orders" at bounding box center [790, 421] width 136 height 12
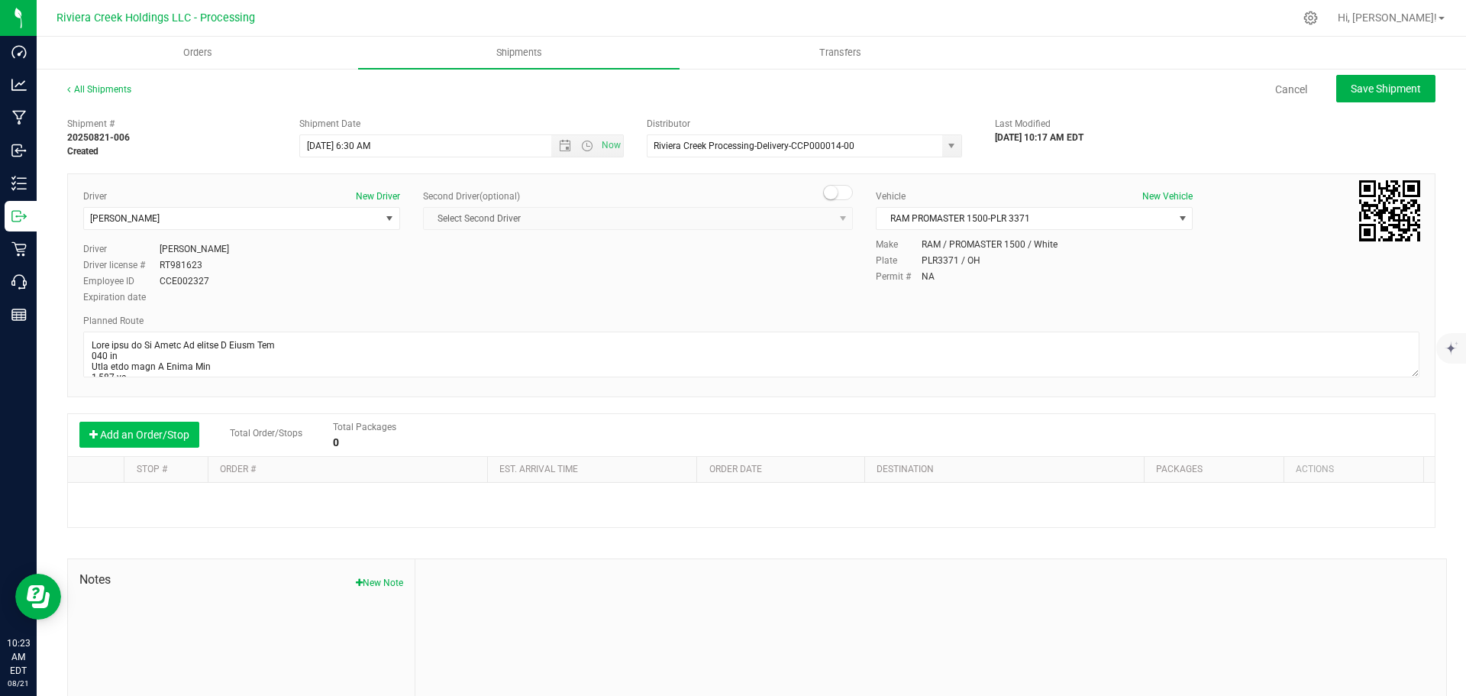
click at [162, 438] on button "Add an Order/Stop" at bounding box center [139, 434] width 120 height 26
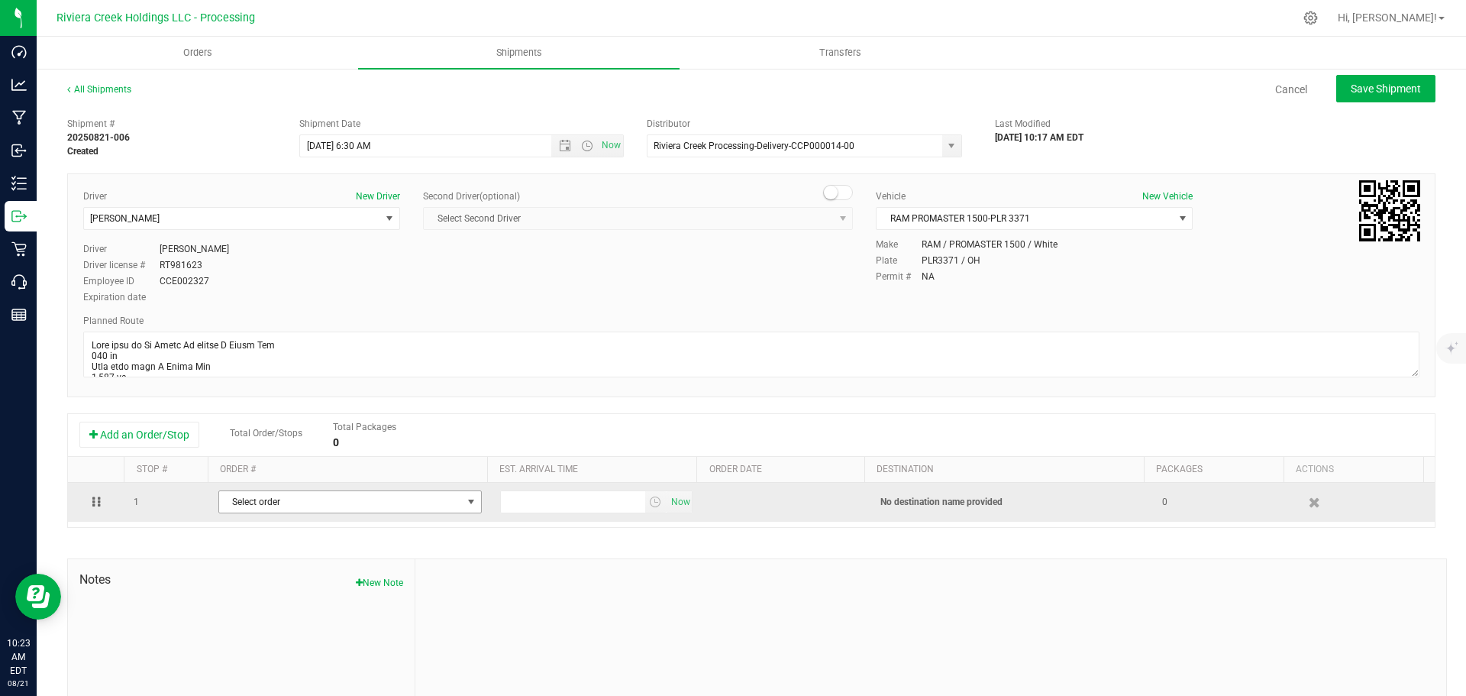
click at [322, 503] on span "Select order" at bounding box center [340, 501] width 243 height 21
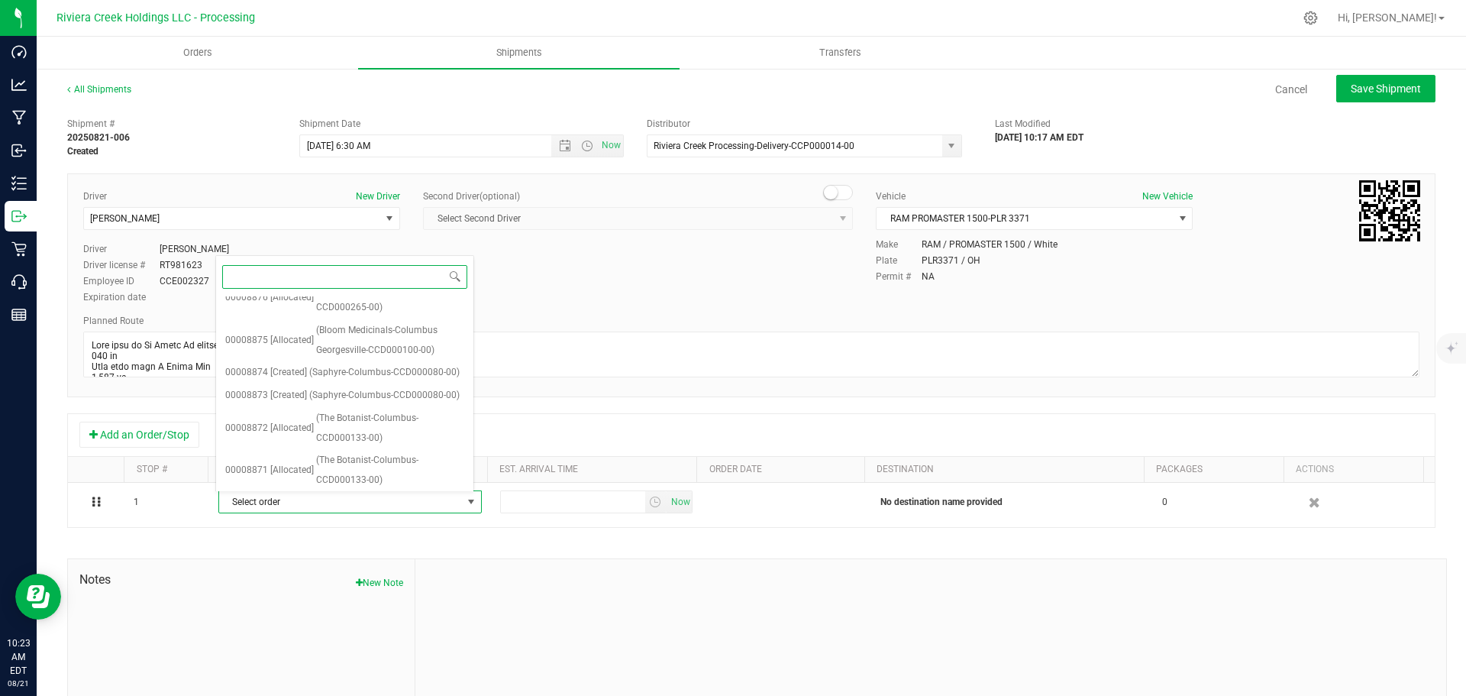
scroll to position [404, 0]
click at [321, 486] on span "(Bloom Medicinals-Painesville-CCD000102-00)" at bounding box center [390, 505] width 148 height 39
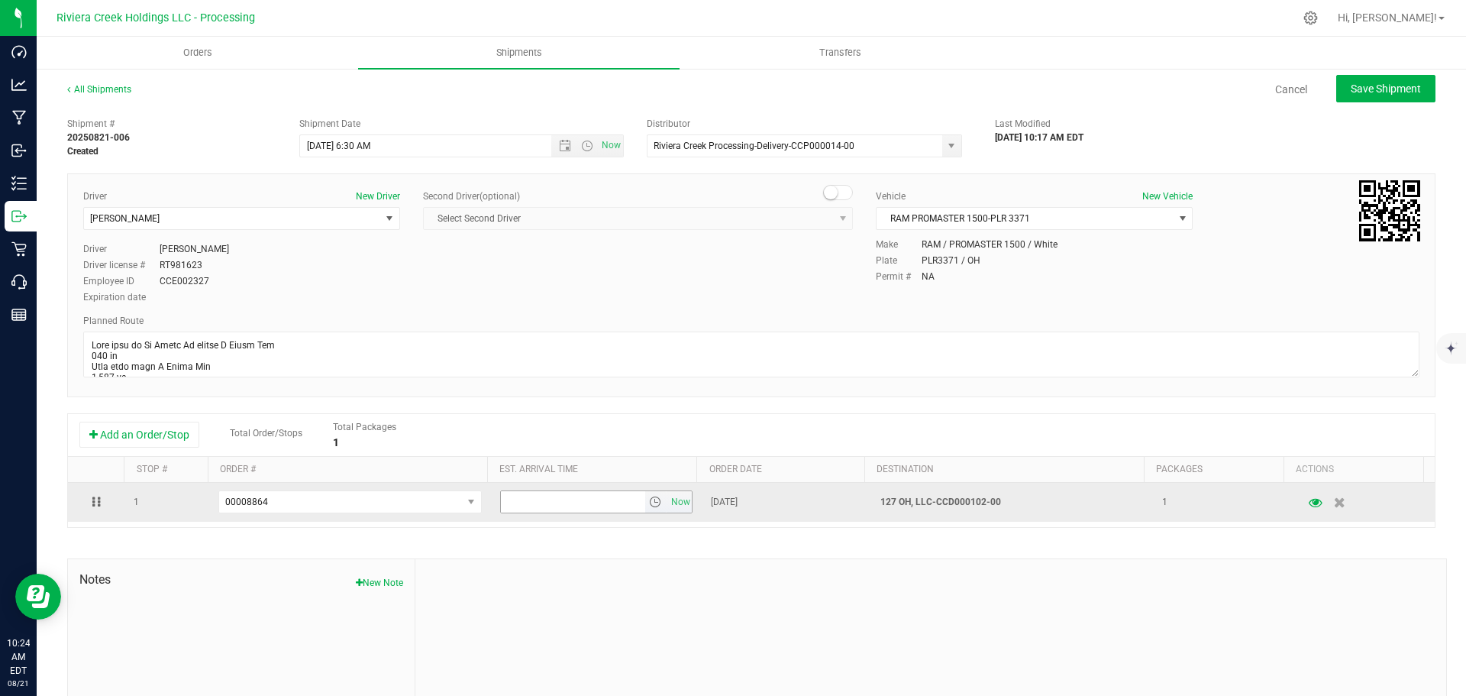
click at [649, 502] on span "select" at bounding box center [655, 502] width 12 height 12
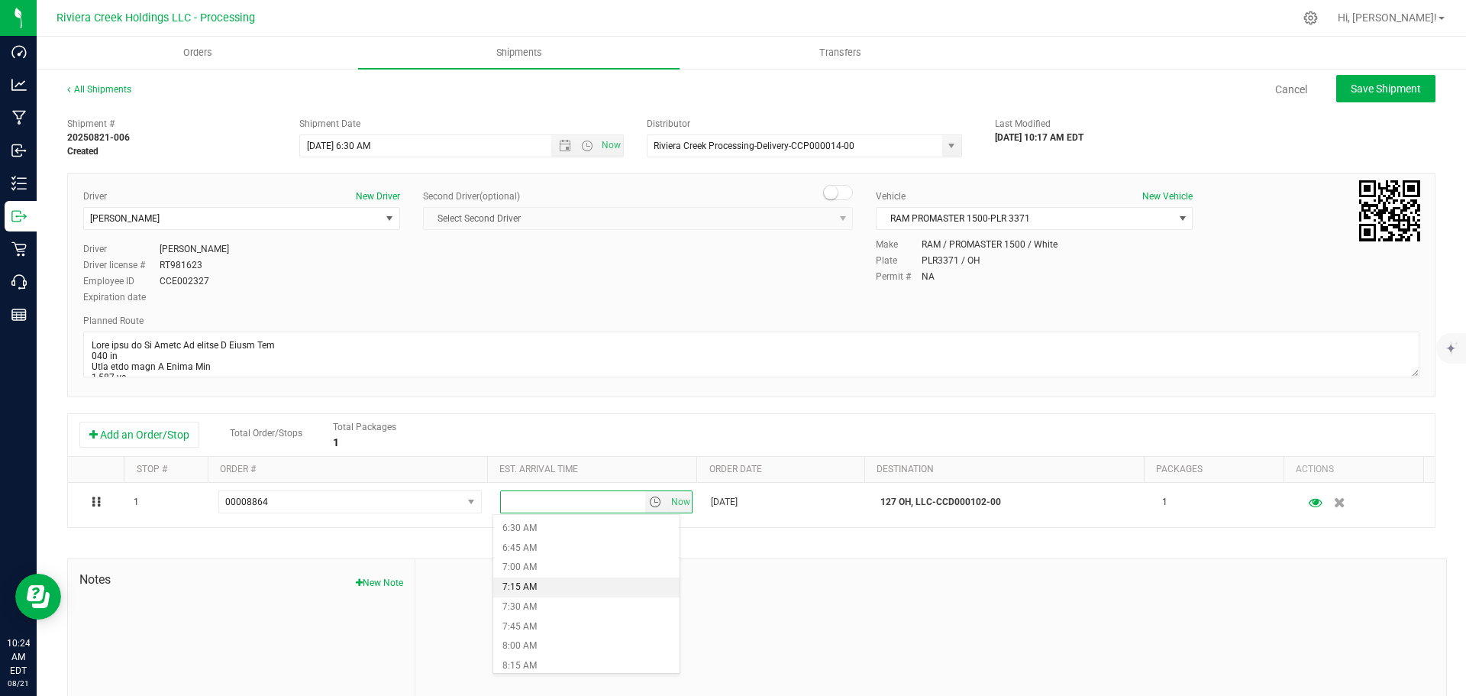
scroll to position [534, 0]
click at [531, 625] on li "8:00 AM" at bounding box center [586, 621] width 186 height 20
click at [1387, 93] on span "Save Shipment" at bounding box center [1386, 88] width 70 height 12
type input "8/22/2025 10:30 AM"
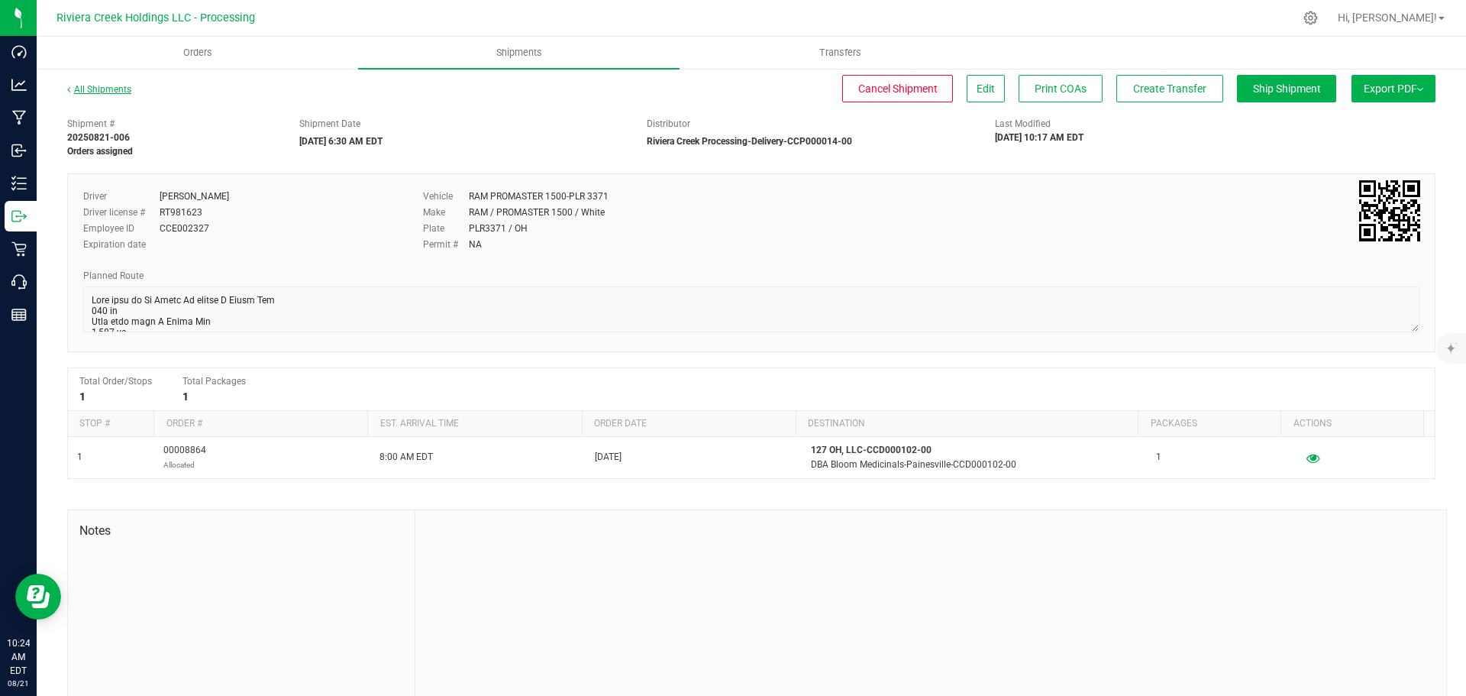
click at [100, 91] on link "All Shipments" at bounding box center [99, 89] width 64 height 11
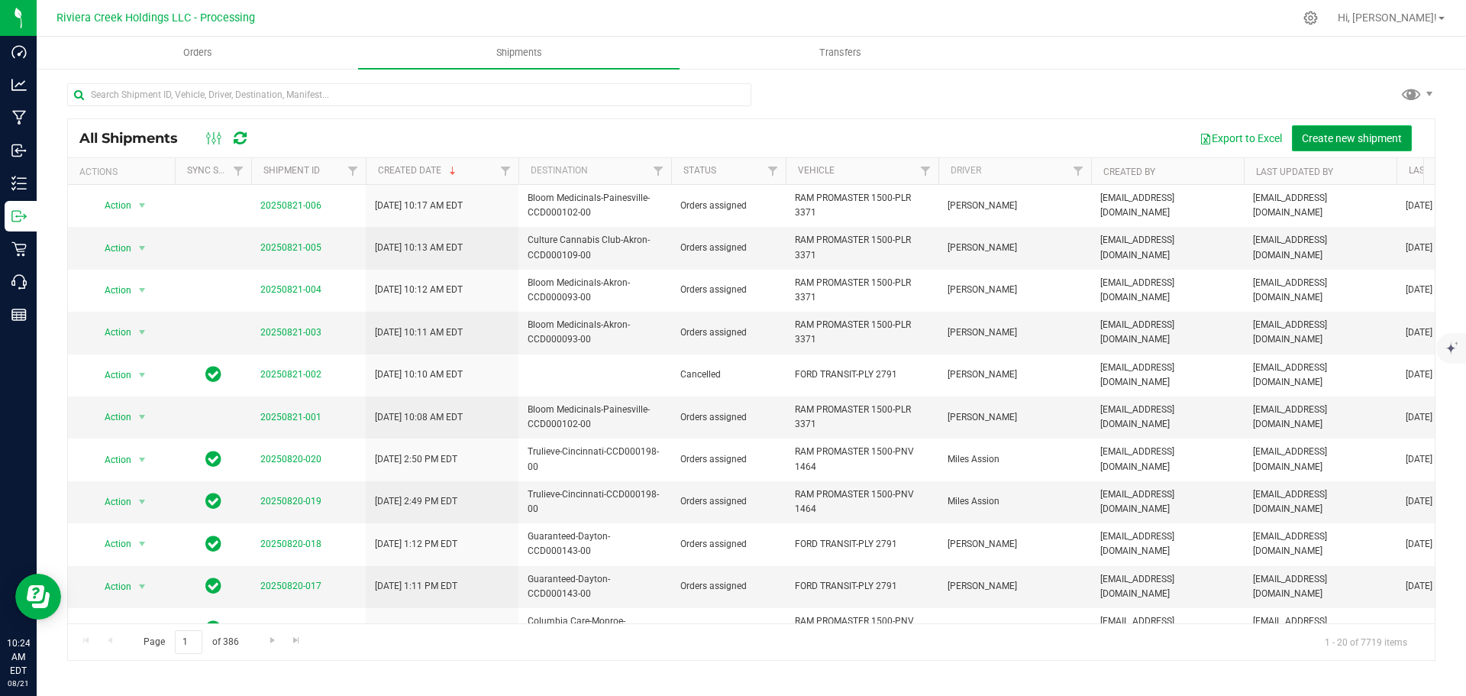
click at [1352, 137] on span "Create new shipment" at bounding box center [1352, 138] width 100 height 12
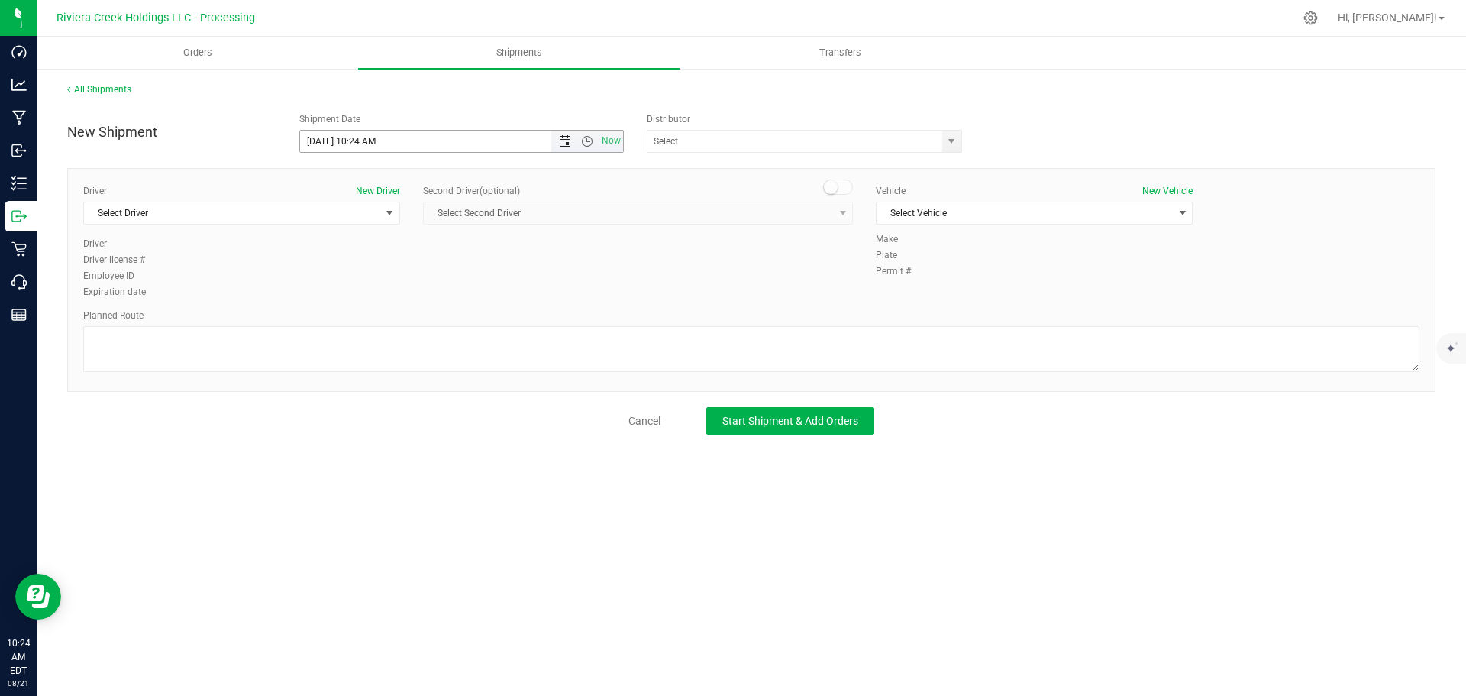
click at [560, 139] on span "Open the date view" at bounding box center [565, 141] width 12 height 12
click at [120, 89] on link "All Shipments" at bounding box center [99, 89] width 64 height 11
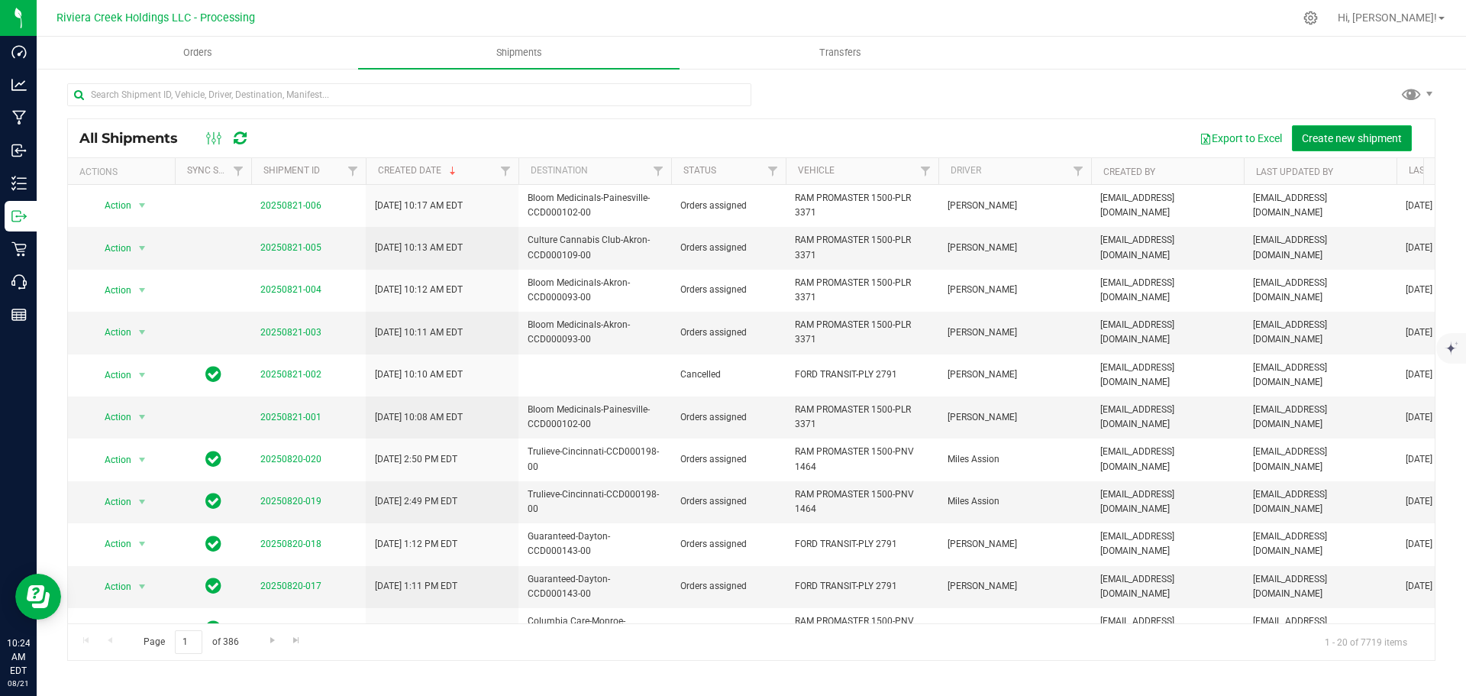
click at [1341, 138] on span "Create new shipment" at bounding box center [1352, 138] width 100 height 12
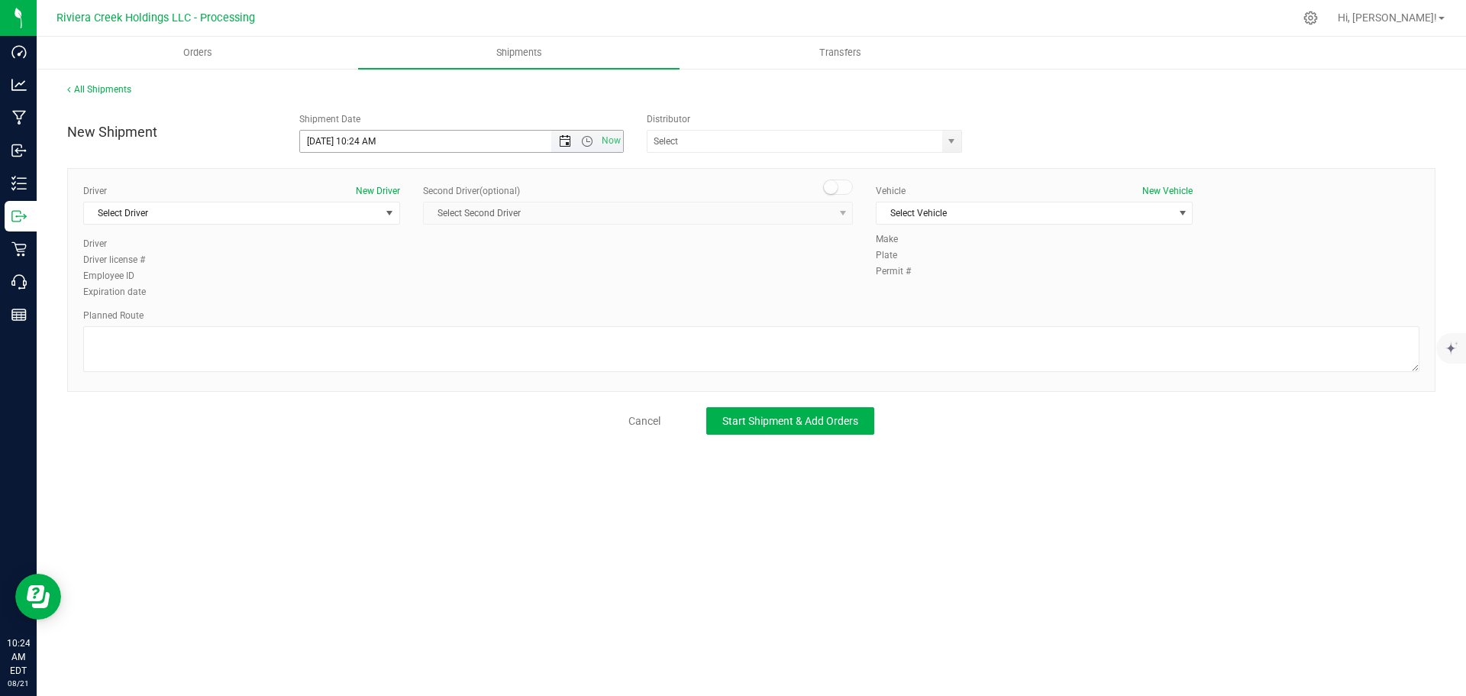
click at [565, 142] on span "Open the date view" at bounding box center [565, 141] width 12 height 12
click at [423, 296] on link "22" at bounding box center [424, 297] width 22 height 24
click at [583, 140] on span "Open the time view" at bounding box center [587, 141] width 12 height 12
click at [344, 269] on li "6:30 AM" at bounding box center [461, 269] width 322 height 20
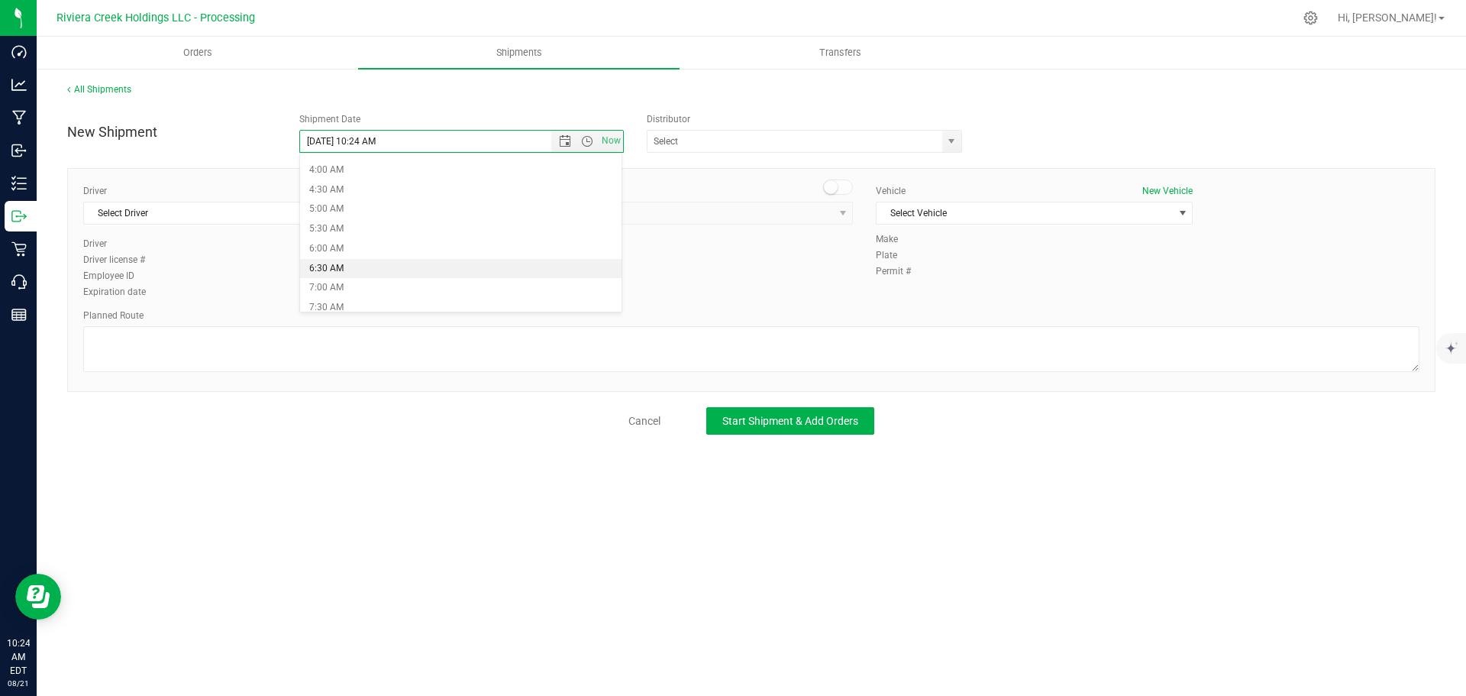
type input "8/22/2025 6:30 AM"
click at [951, 144] on span "select" at bounding box center [951, 141] width 12 height 12
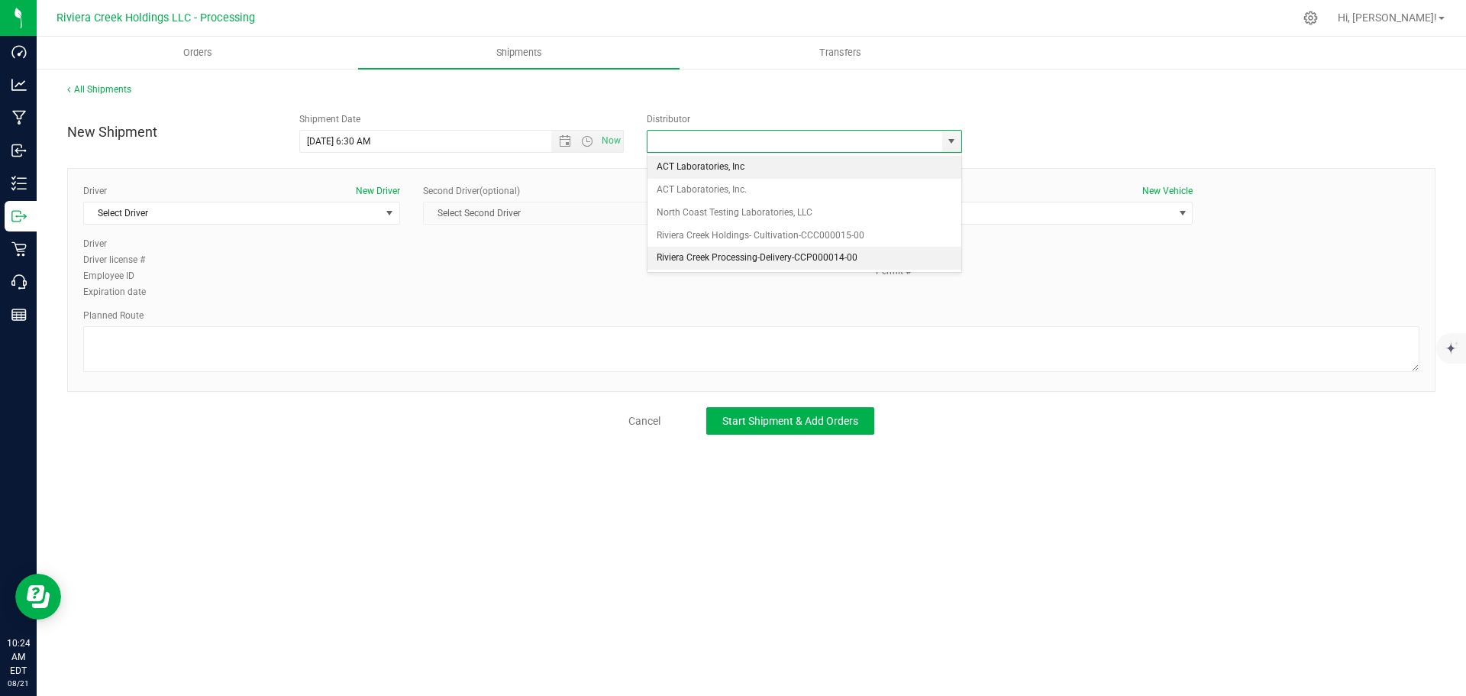
click at [670, 255] on li "Riviera Creek Processing-Delivery-CCP000014-00" at bounding box center [805, 258] width 314 height 23
type input "Riviera Creek Processing-Delivery-CCP000014-00"
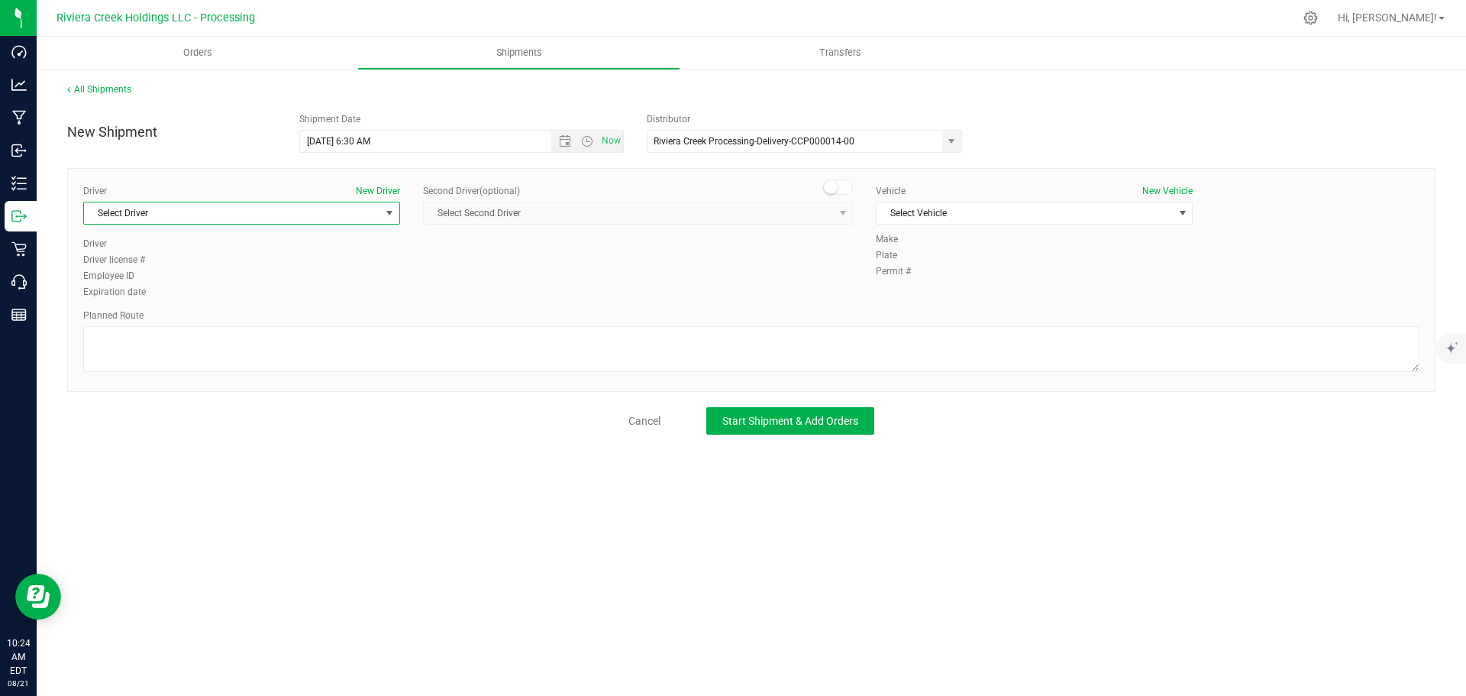
click at [151, 217] on span "Select Driver" at bounding box center [232, 212] width 296 height 21
click at [154, 315] on span "James Bednar Jr." at bounding box center [127, 322] width 69 height 20
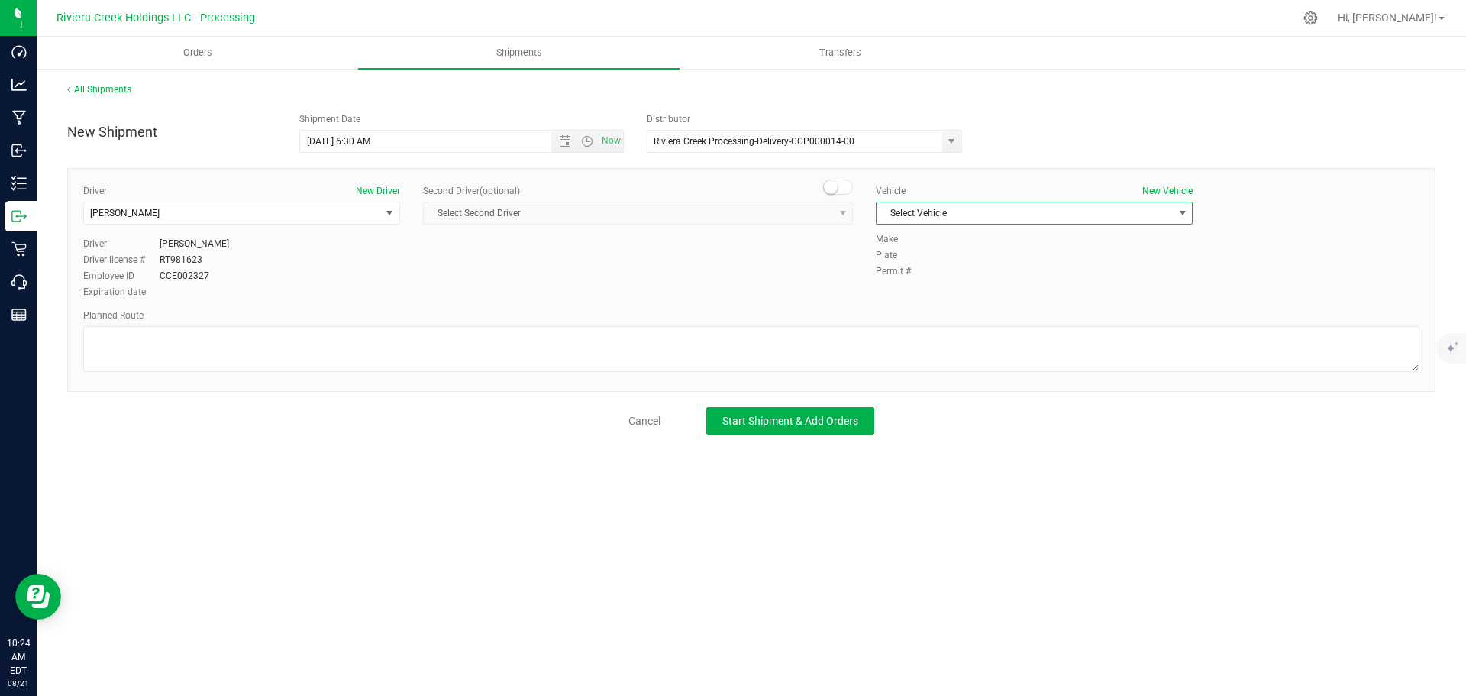
click at [903, 214] on span "Select Vehicle" at bounding box center [1025, 212] width 296 height 21
click at [913, 308] on li "RAM PROMASTER 1500-PLR 3371" at bounding box center [1034, 307] width 315 height 23
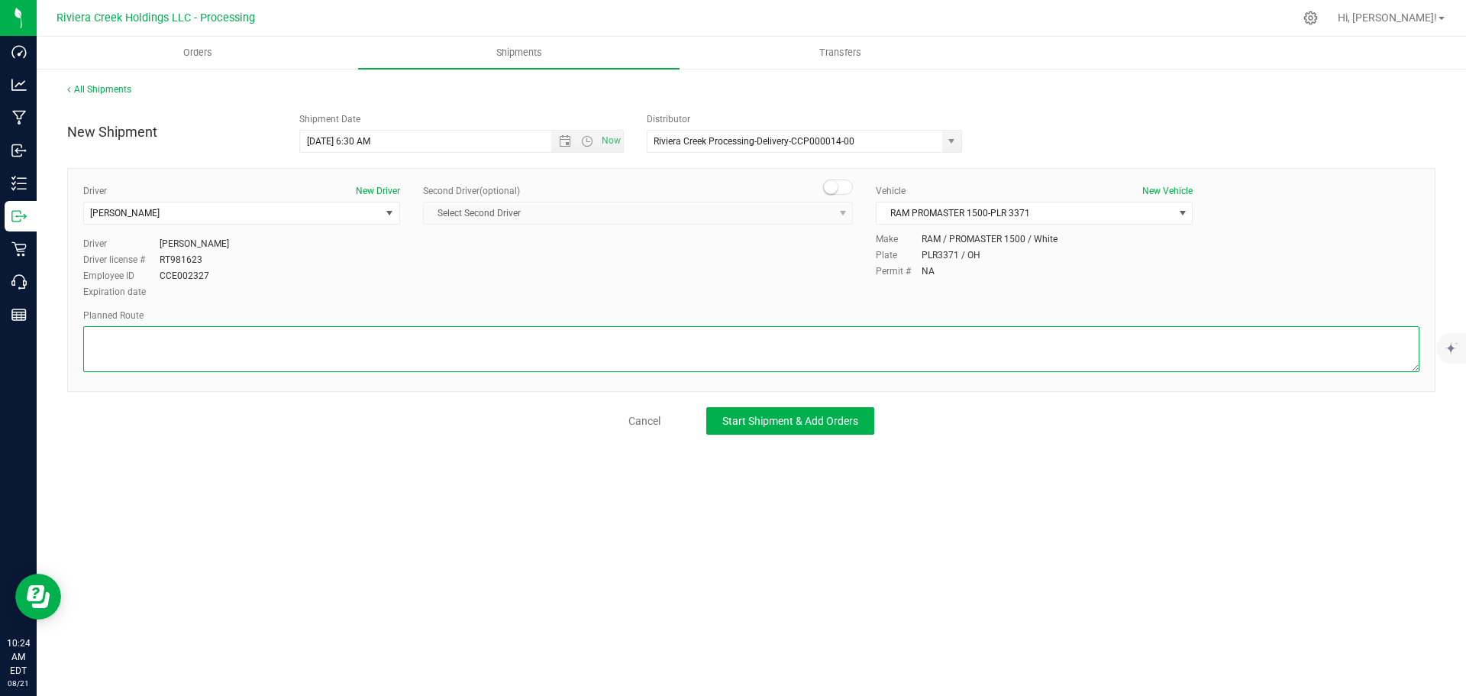
click at [250, 338] on textarea at bounding box center [751, 349] width 1336 height 46
paste textarea "Head south toward E North St 128 ft Slight left onto N Arlington St 1.06 mi Tur…"
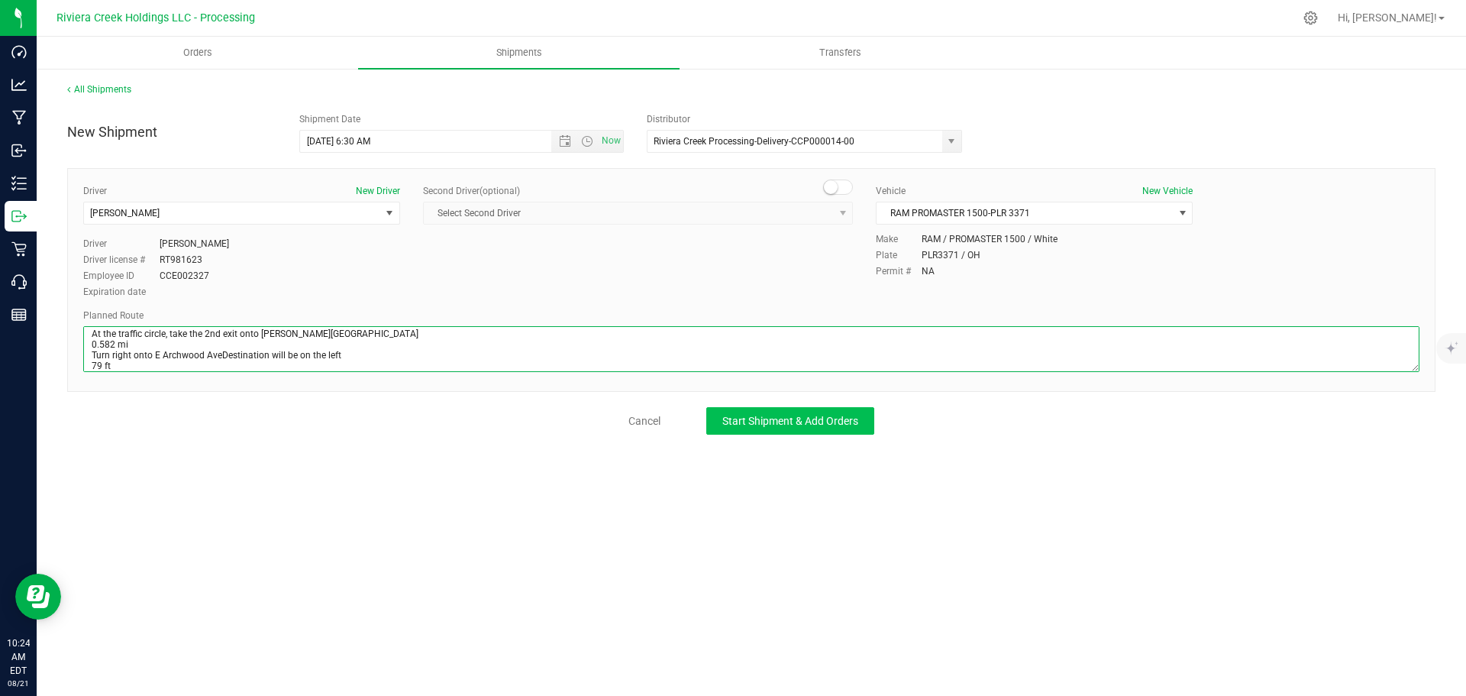
type textarea "Head south toward E North St 128 ft Slight left onto N Arlington St 1.06 mi Tur…"
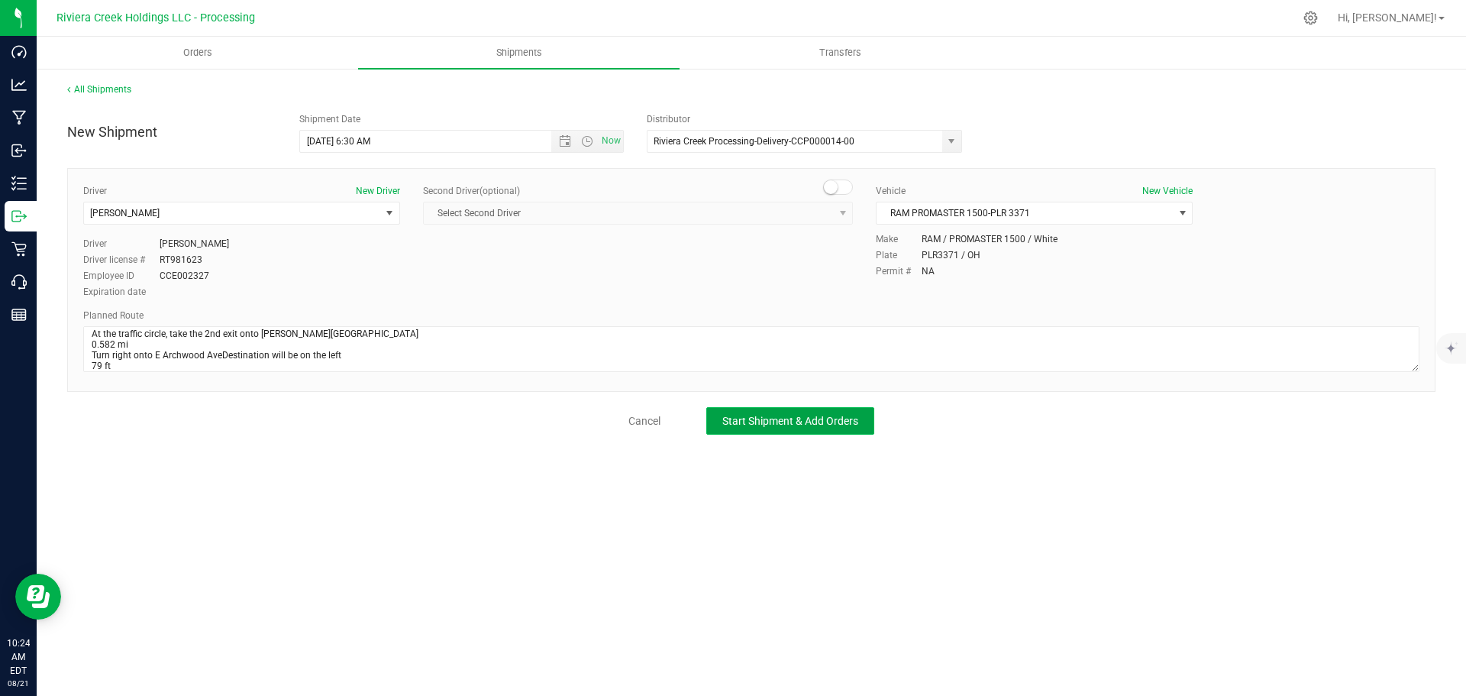
click at [778, 420] on span "Start Shipment & Add Orders" at bounding box center [790, 421] width 136 height 12
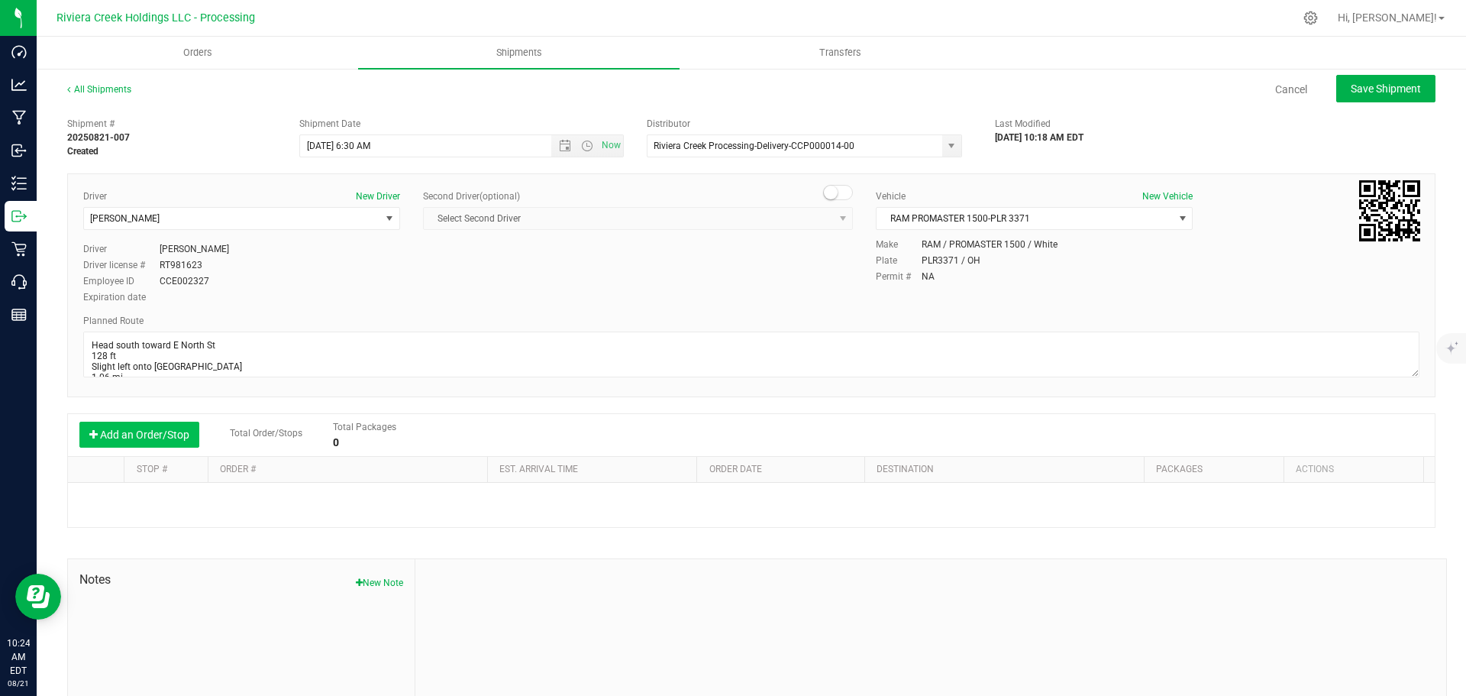
click at [148, 438] on button "Add an Order/Stop" at bounding box center [139, 434] width 120 height 26
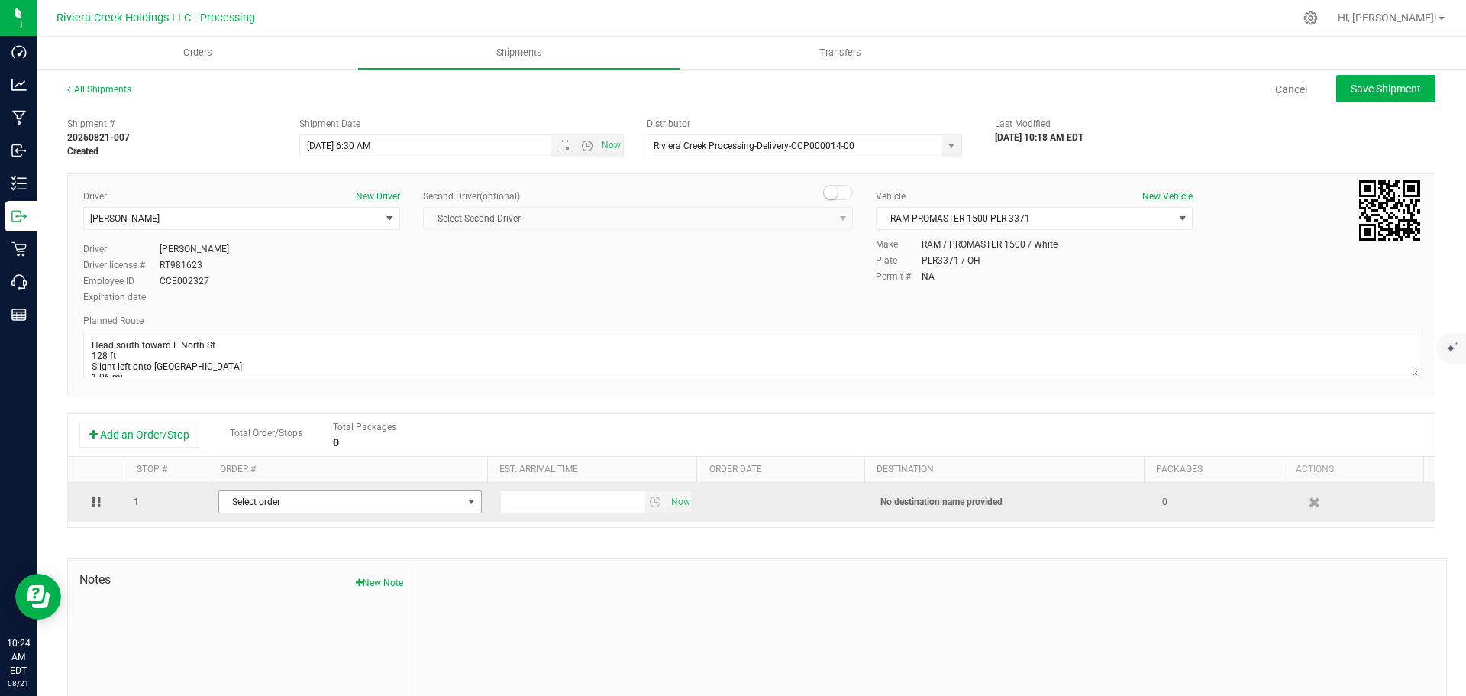
click at [305, 497] on span "Select order" at bounding box center [340, 501] width 243 height 21
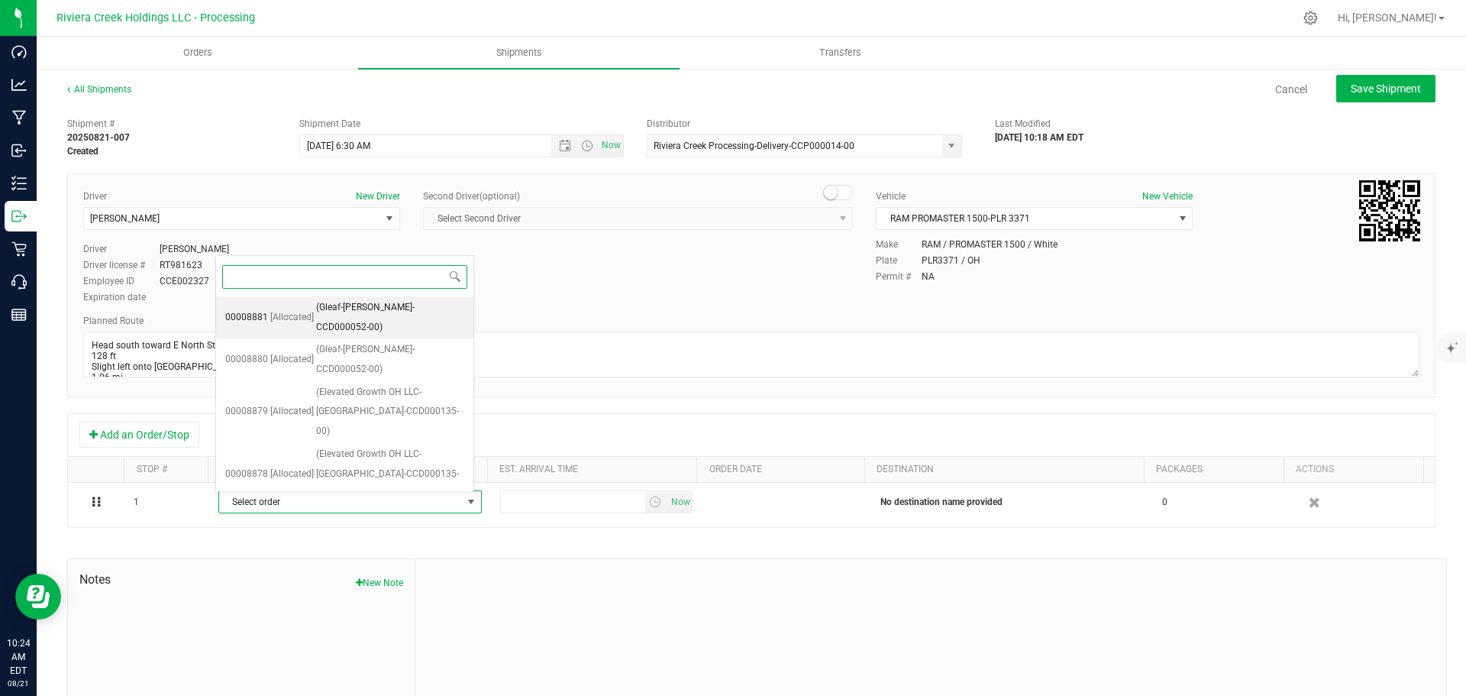
scroll to position [362, 0]
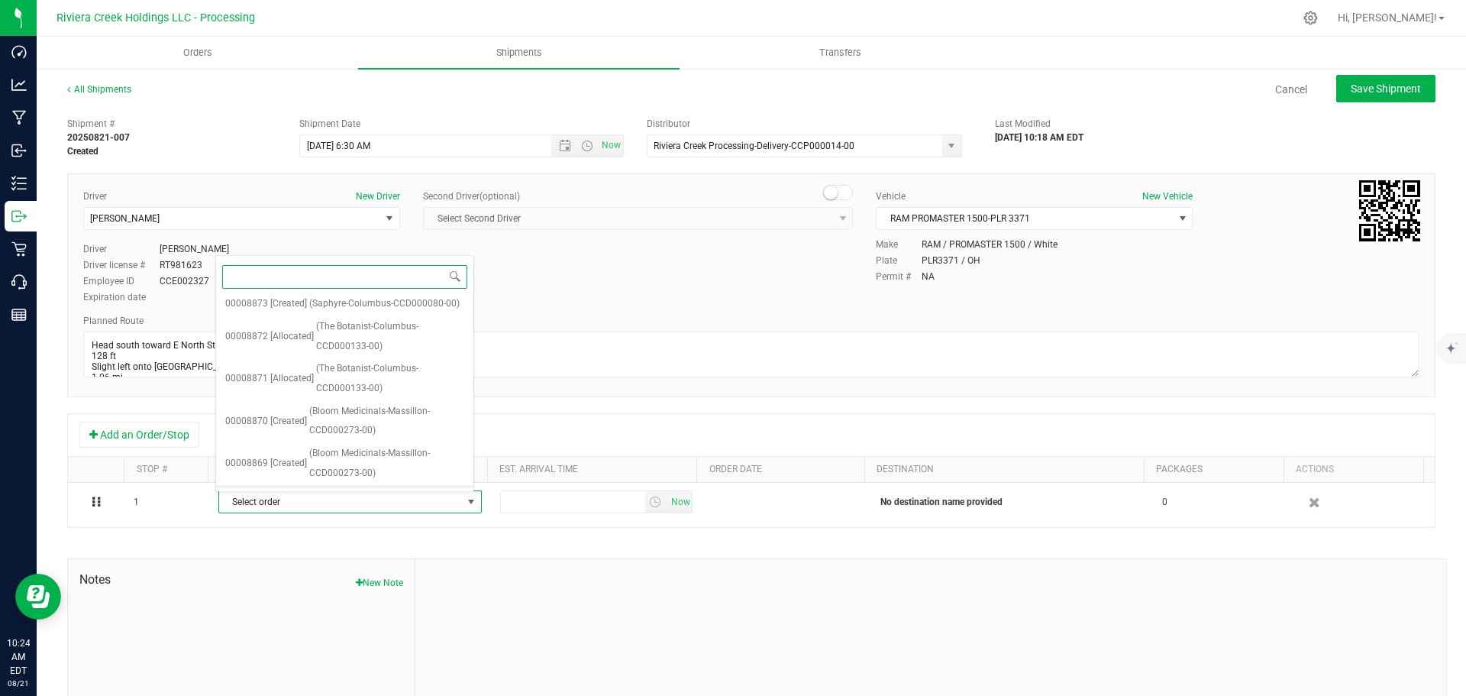
click at [346, 486] on span "(Culture Cannabis Club-Akron-CCD000109-00)" at bounding box center [390, 505] width 148 height 39
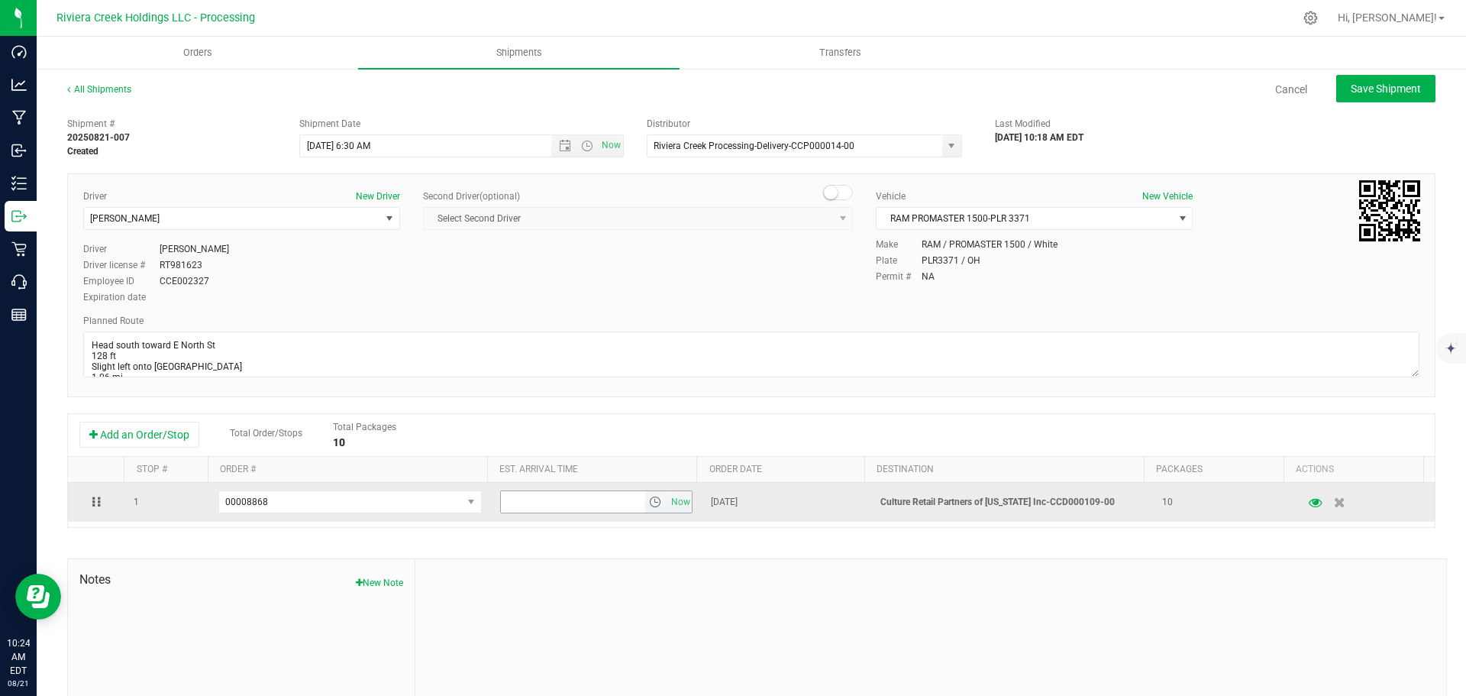
click at [649, 503] on span "select" at bounding box center [655, 502] width 12 height 12
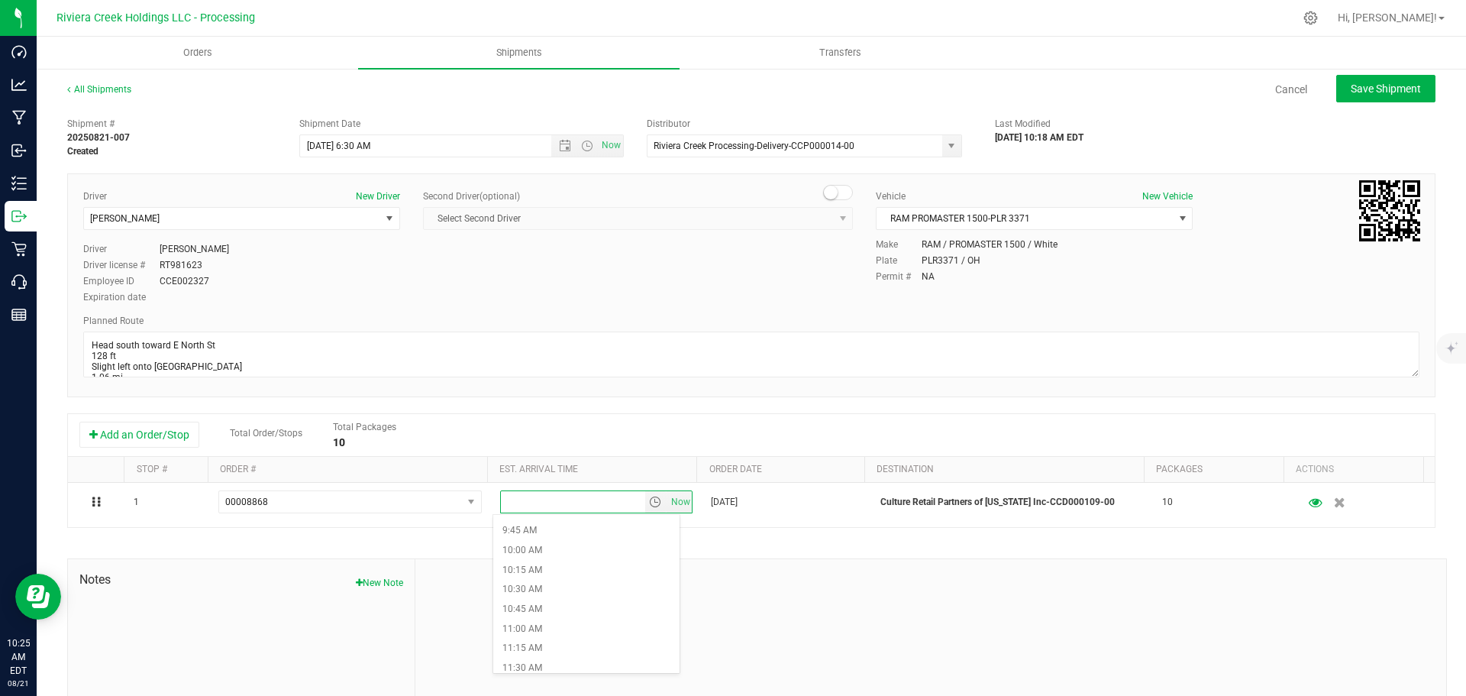
scroll to position [764, 0]
click at [543, 629] on li "11:00 AM" at bounding box center [586, 628] width 186 height 20
click at [1363, 89] on span "Save Shipment" at bounding box center [1386, 88] width 70 height 12
type input "8/22/2025 10:30 AM"
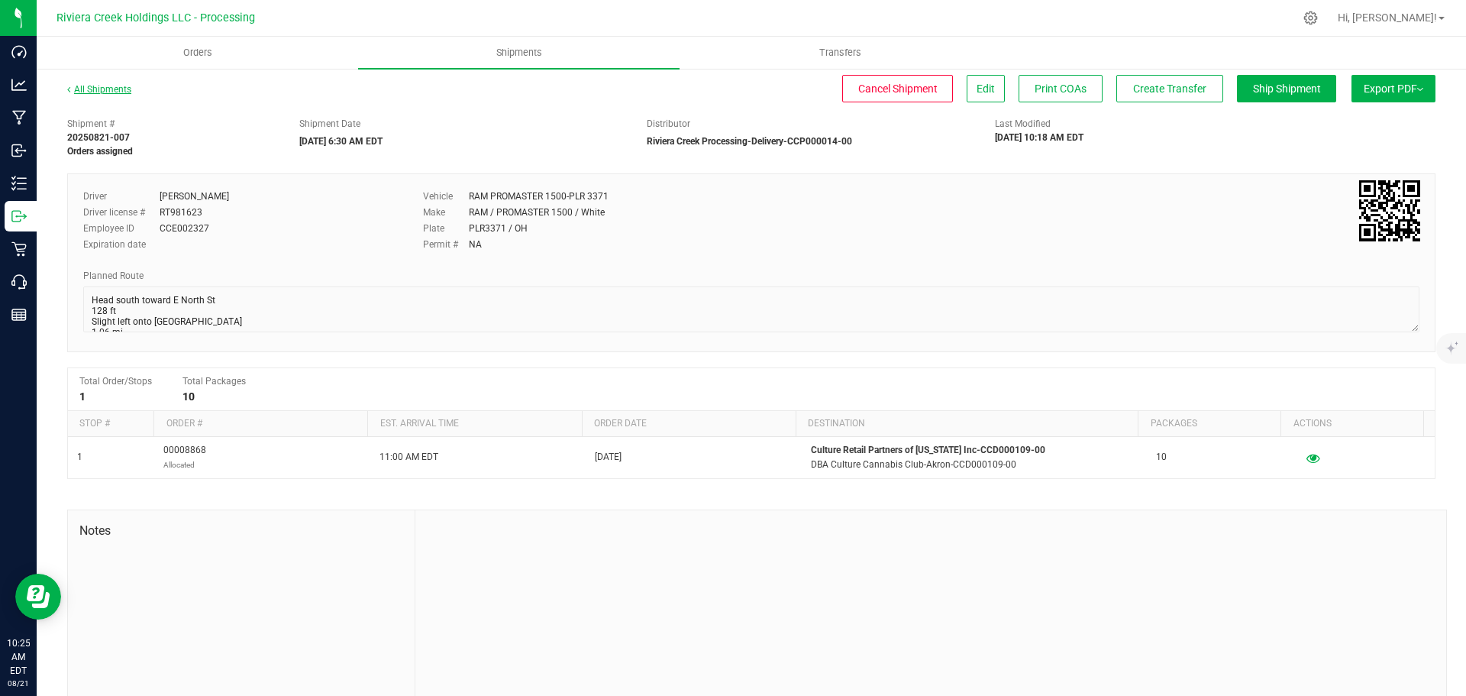
click at [108, 93] on link "All Shipments" at bounding box center [99, 89] width 64 height 11
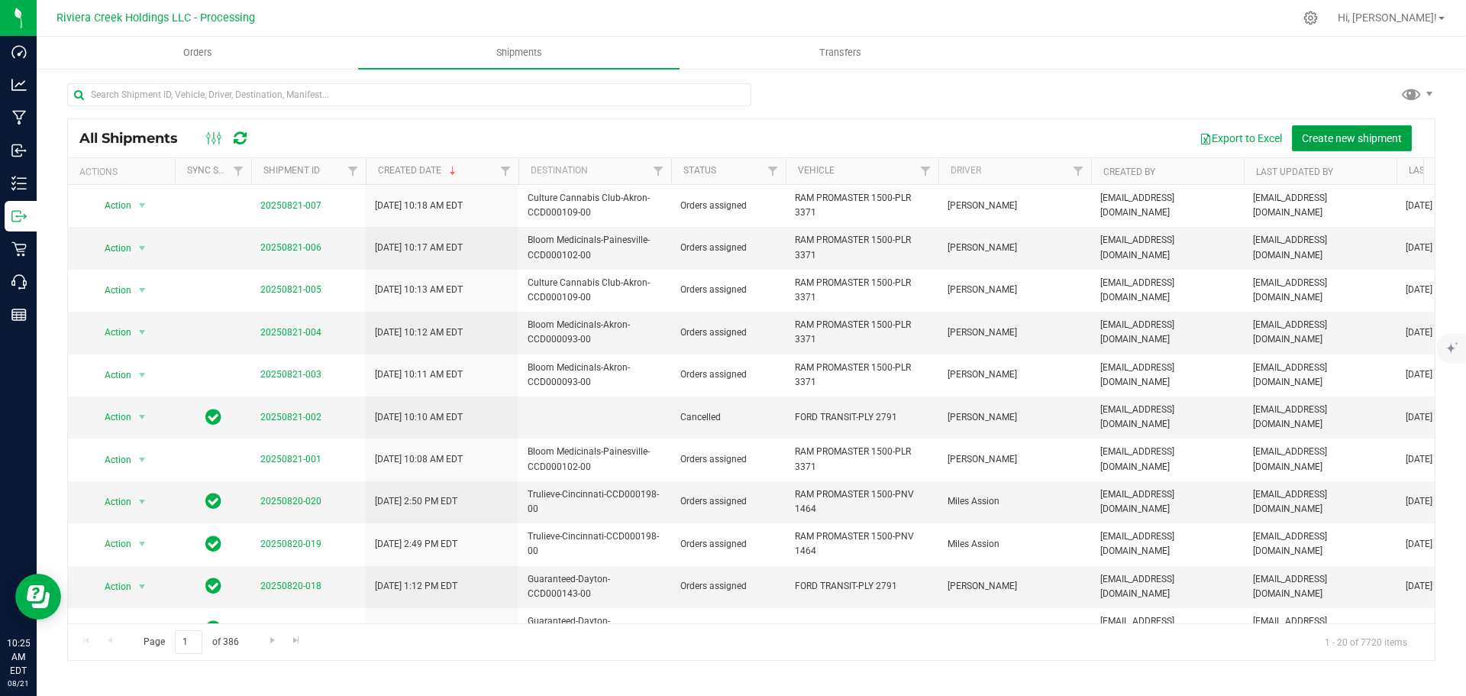
click at [1314, 139] on span "Create new shipment" at bounding box center [1352, 138] width 100 height 12
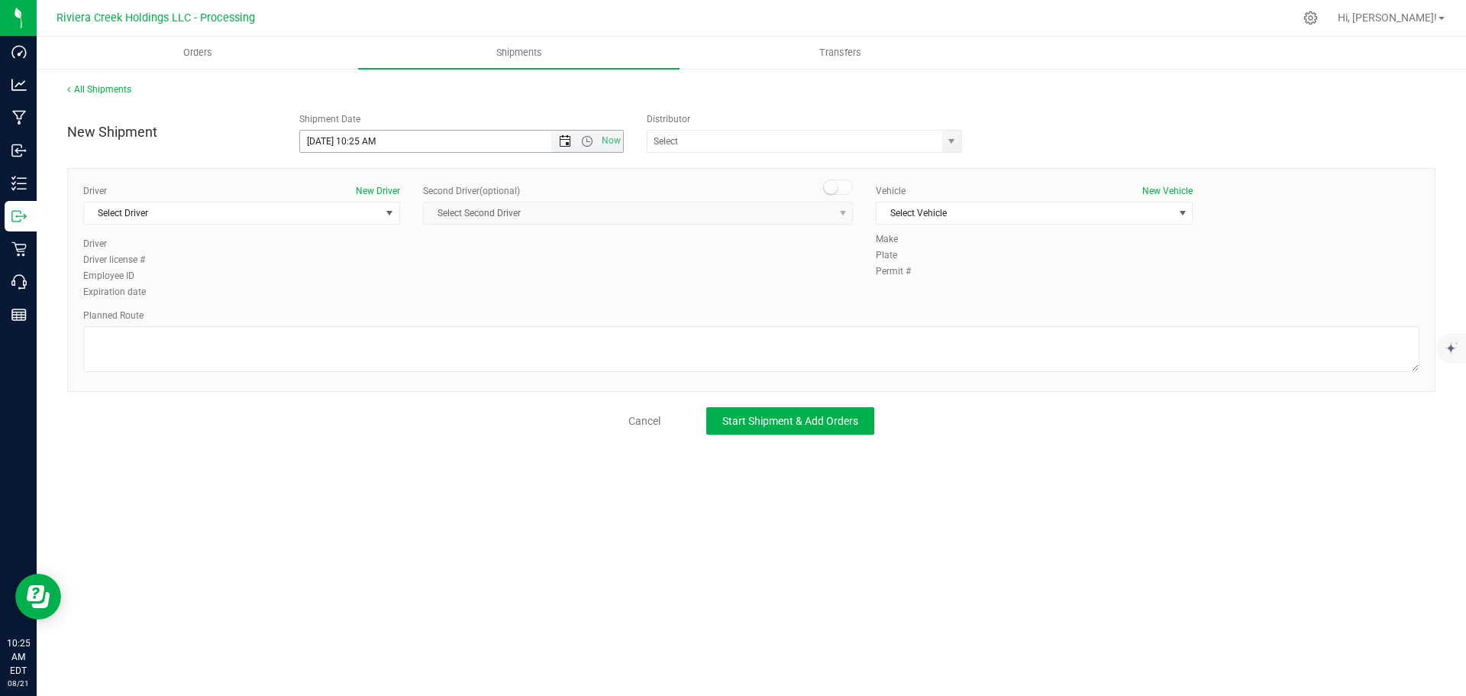
click at [564, 143] on span "Open the date view" at bounding box center [565, 141] width 12 height 12
click at [425, 293] on link "22" at bounding box center [424, 297] width 22 height 24
click at [586, 139] on span "Open the time view" at bounding box center [587, 141] width 12 height 12
click at [349, 266] on li "6:30 AM" at bounding box center [461, 269] width 322 height 20
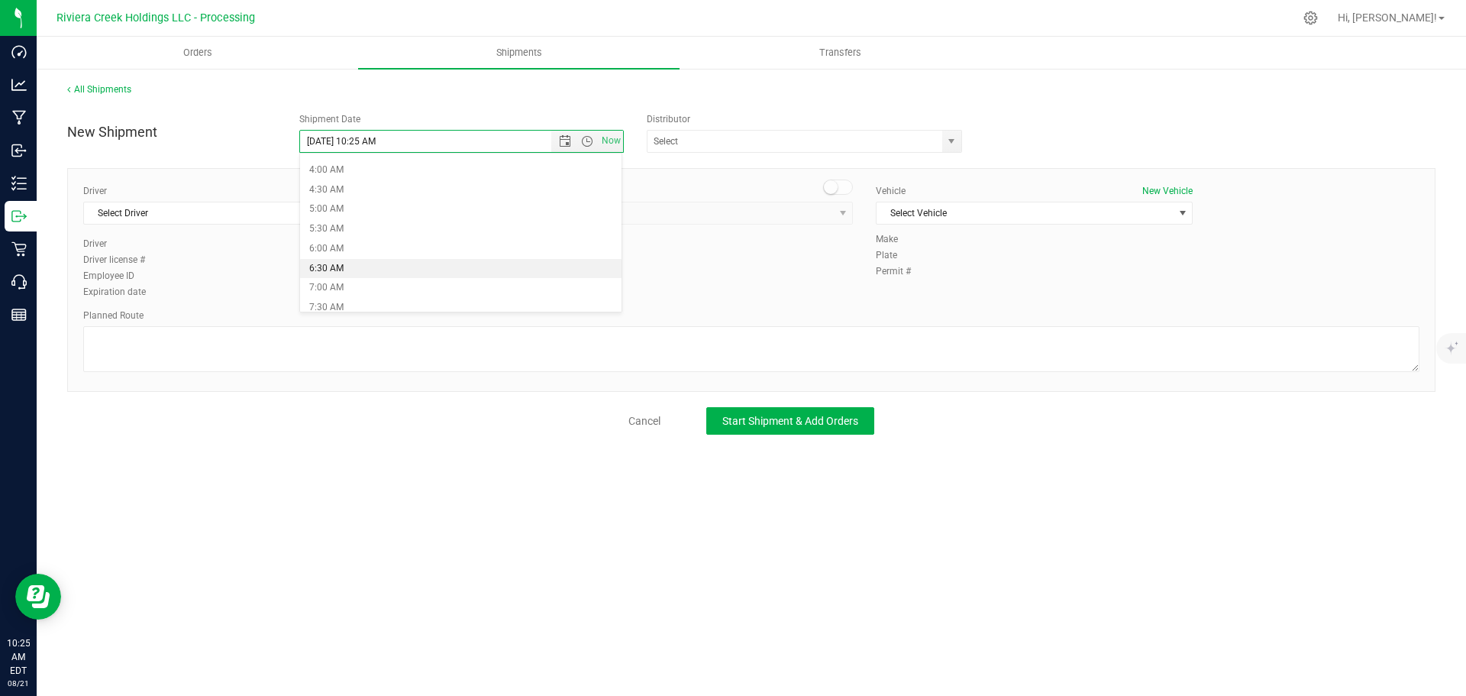
type input "8/22/2025 6:30 AM"
click at [947, 142] on span "select" at bounding box center [951, 141] width 12 height 12
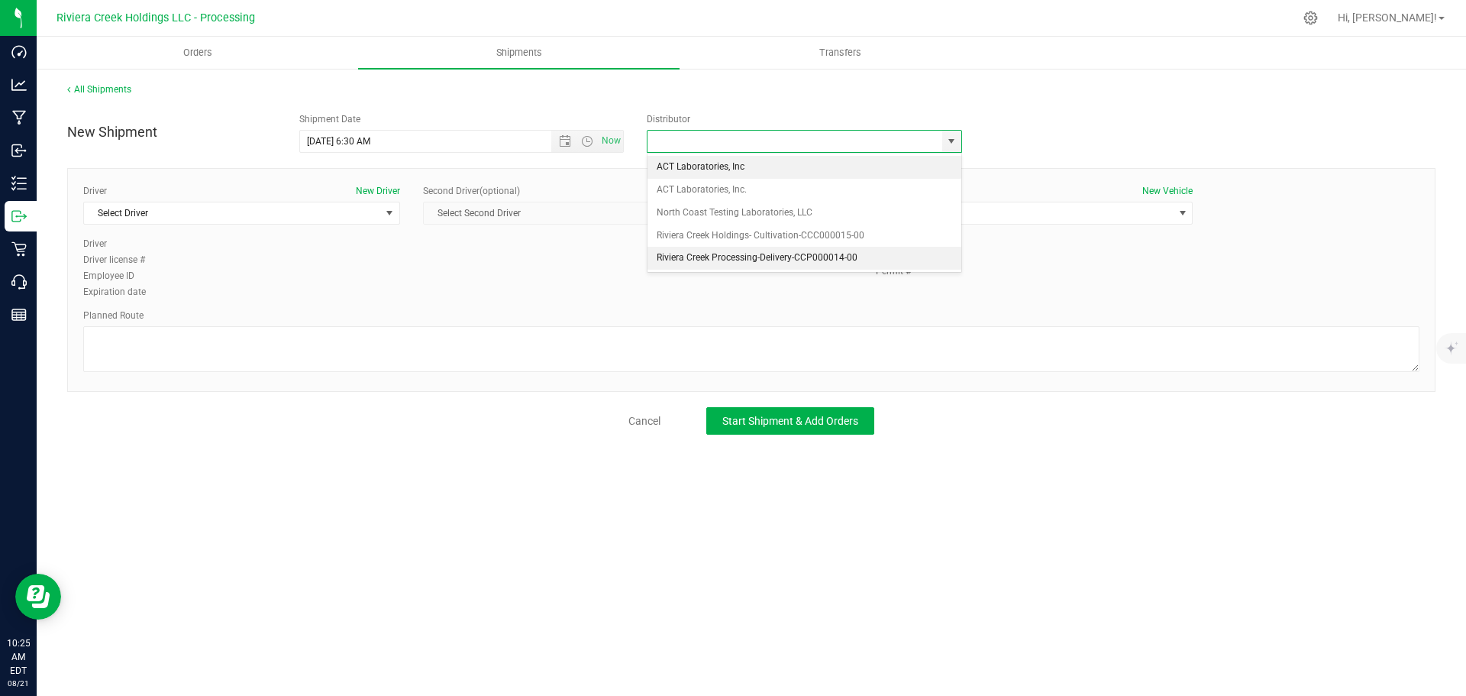
click at [667, 258] on li "Riviera Creek Processing-Delivery-CCP000014-00" at bounding box center [805, 258] width 314 height 23
type input "Riviera Creek Processing-Delivery-CCP000014-00"
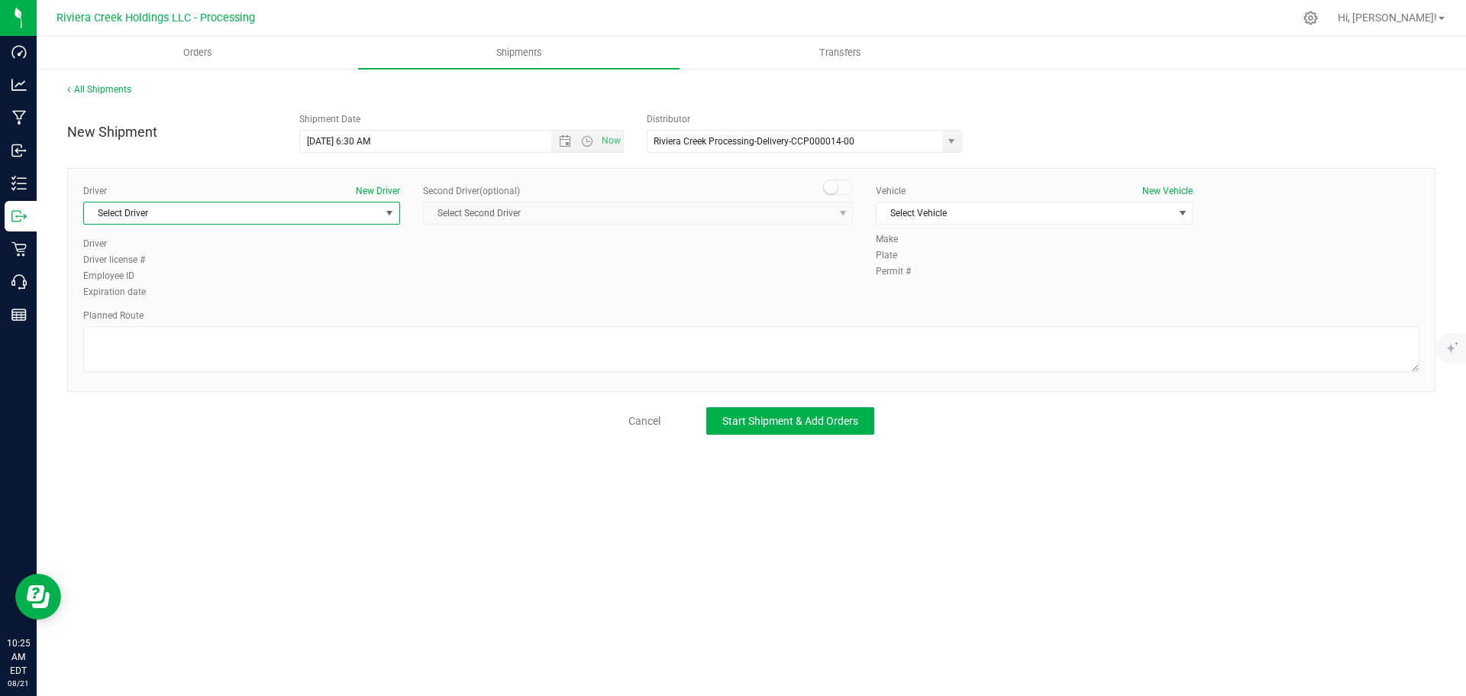
click at [215, 218] on span "Select Driver" at bounding box center [232, 212] width 296 height 21
click at [169, 322] on li "James Bednar Jr." at bounding box center [241, 322] width 315 height 23
click at [904, 215] on span "Select Vehicle" at bounding box center [1025, 212] width 296 height 21
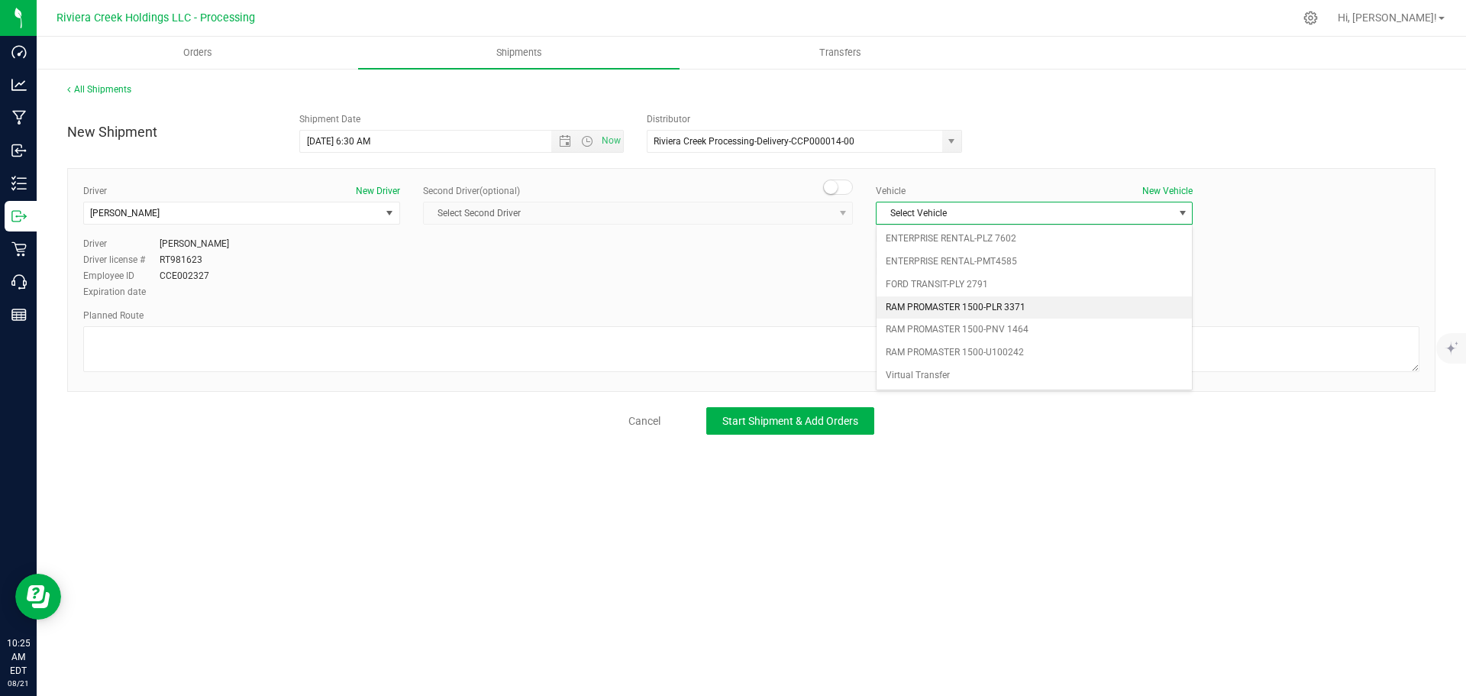
click at [914, 302] on li "RAM PROMASTER 1500-PLR 3371" at bounding box center [1034, 307] width 315 height 23
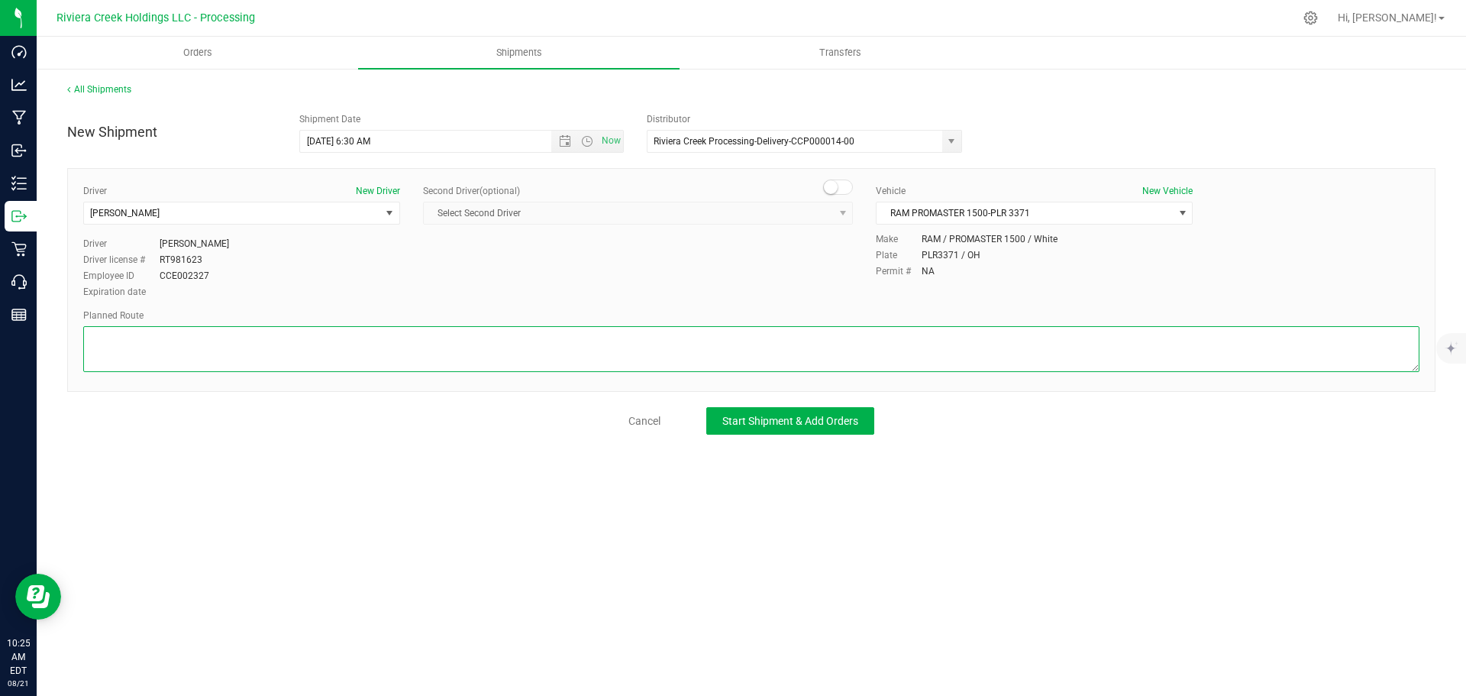
click at [638, 337] on textarea at bounding box center [751, 349] width 1336 height 46
paste textarea "Head west on E Archwood Ave 0.568 mi Turn left onto Kelly Ave 1.44 mi Turn righ…"
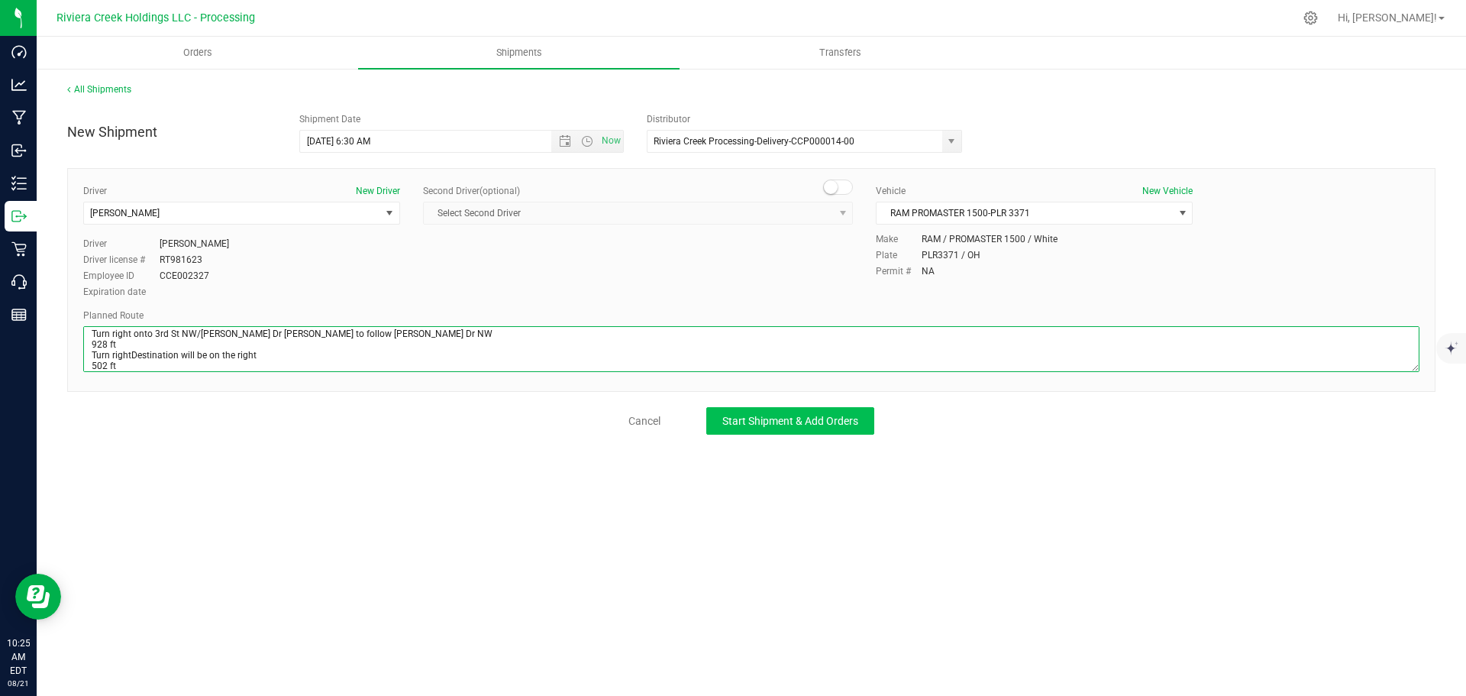
type textarea "Head west on E Archwood Ave 0.568 mi Turn left onto Kelly Ave 1.44 mi Turn righ…"
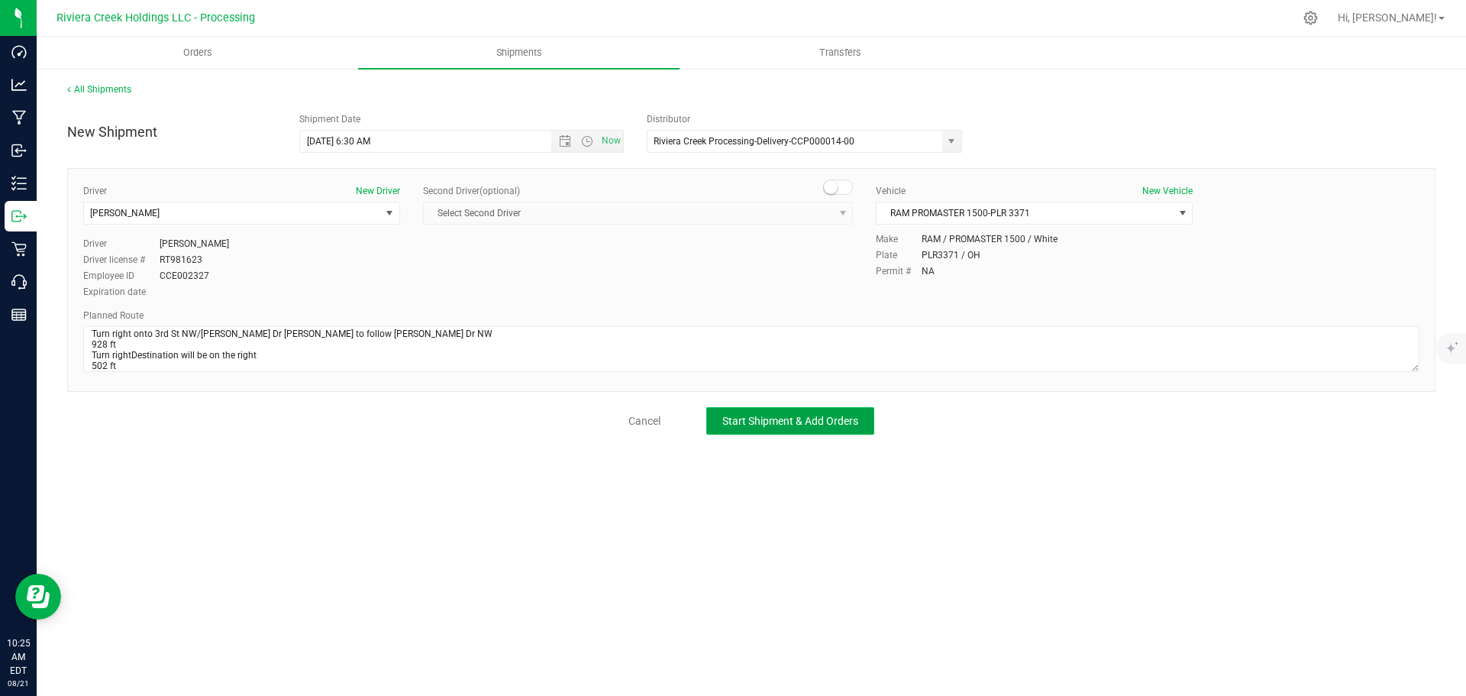
click at [724, 424] on span "Start Shipment & Add Orders" at bounding box center [790, 421] width 136 height 12
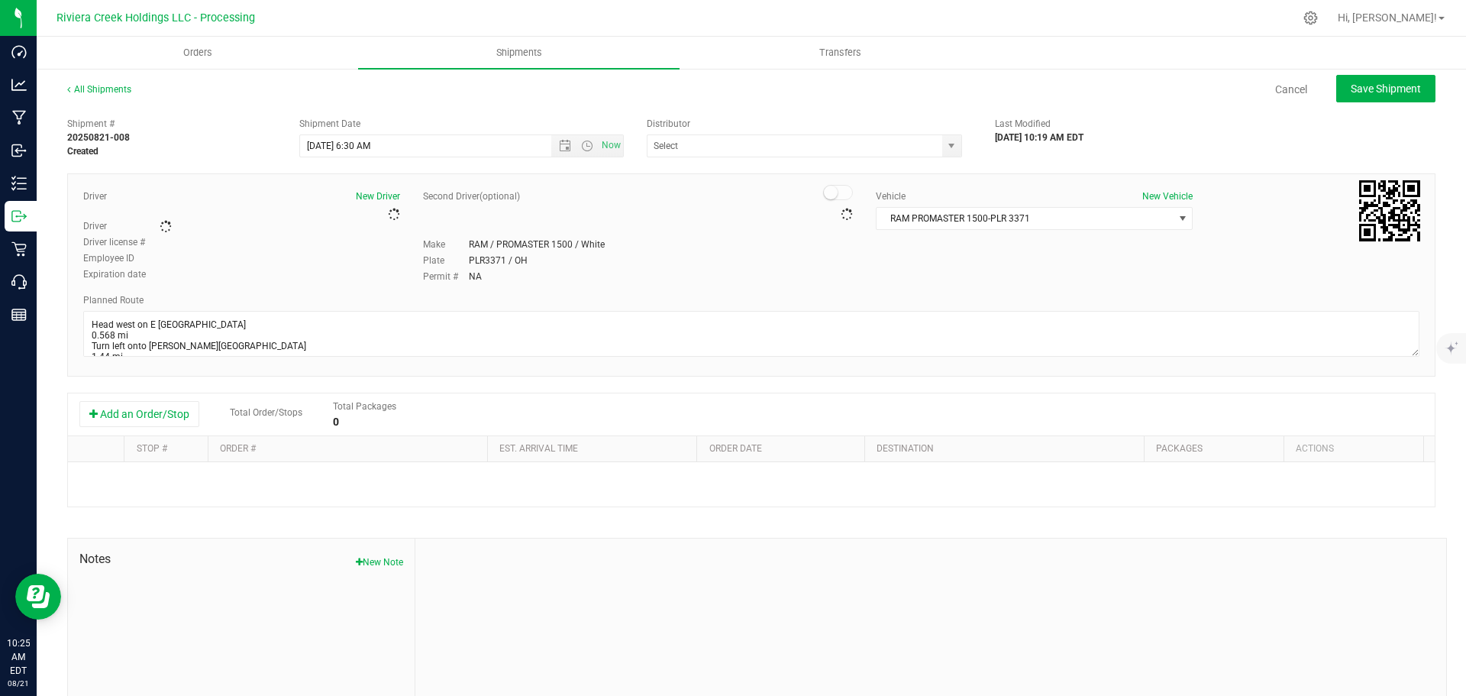
type input "Riviera Creek Processing-Delivery-CCP000014-00"
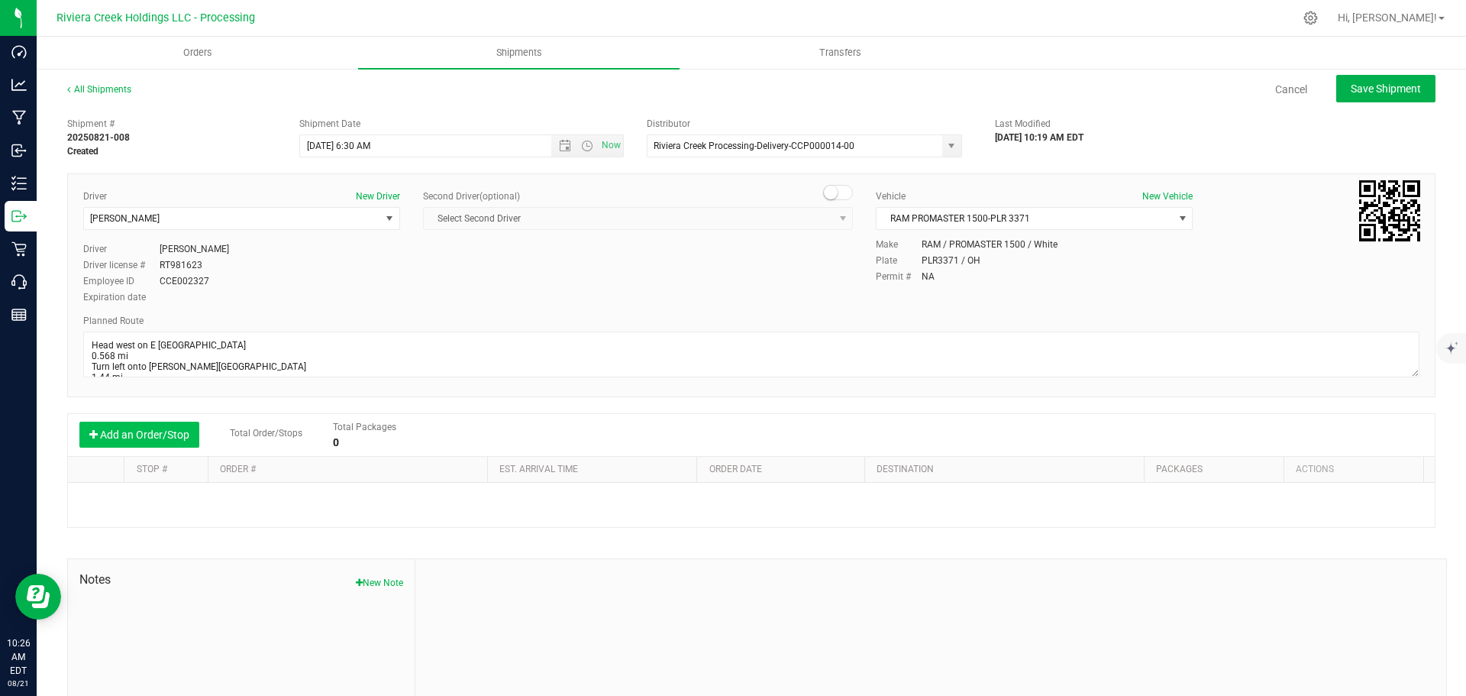
click at [168, 434] on button "Add an Order/Stop" at bounding box center [139, 434] width 120 height 26
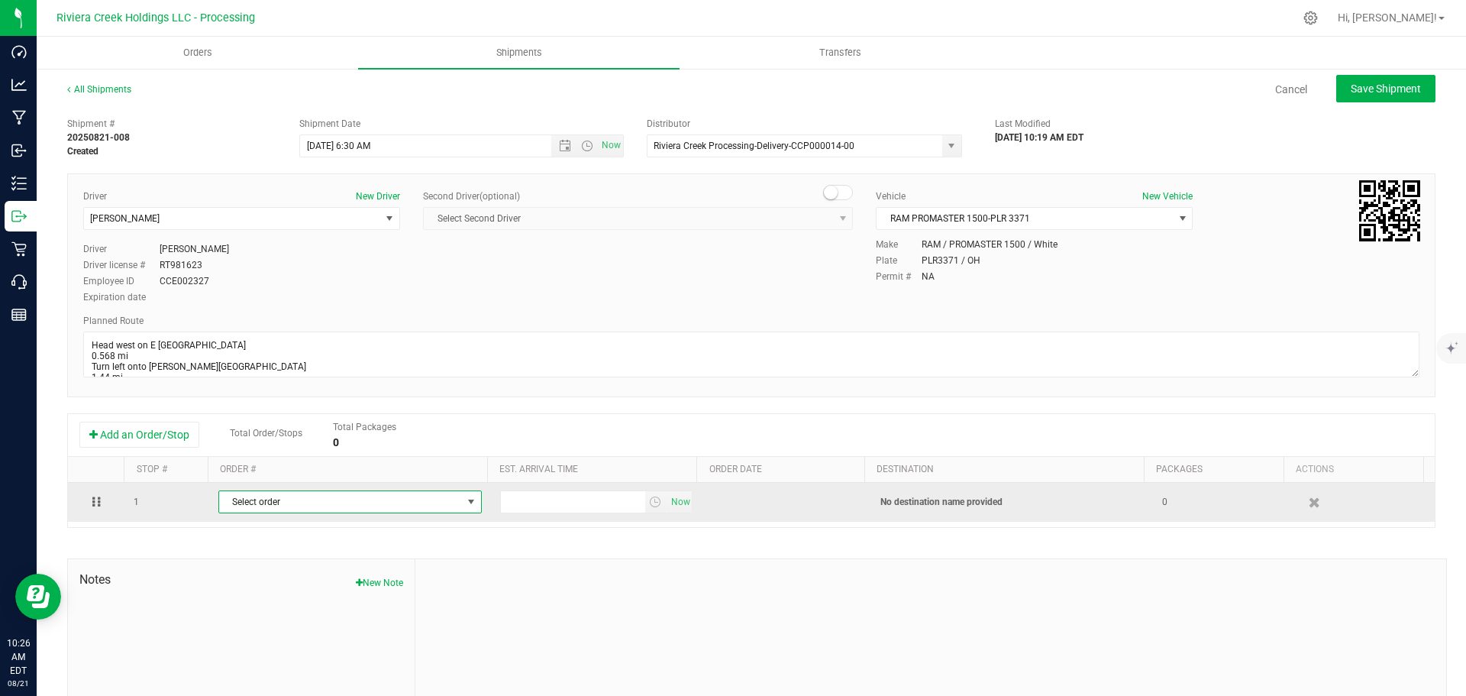
click at [313, 495] on span "Select order" at bounding box center [340, 501] width 243 height 21
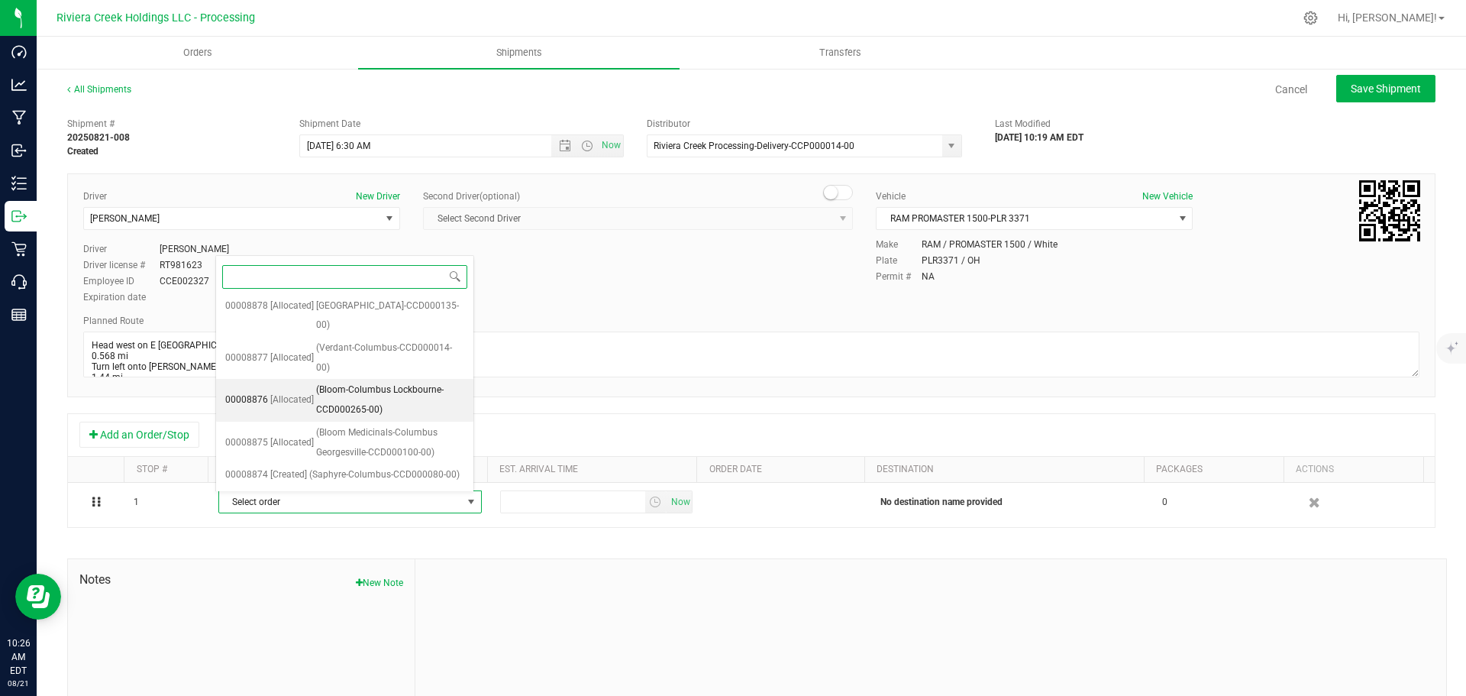
scroll to position [319, 0]
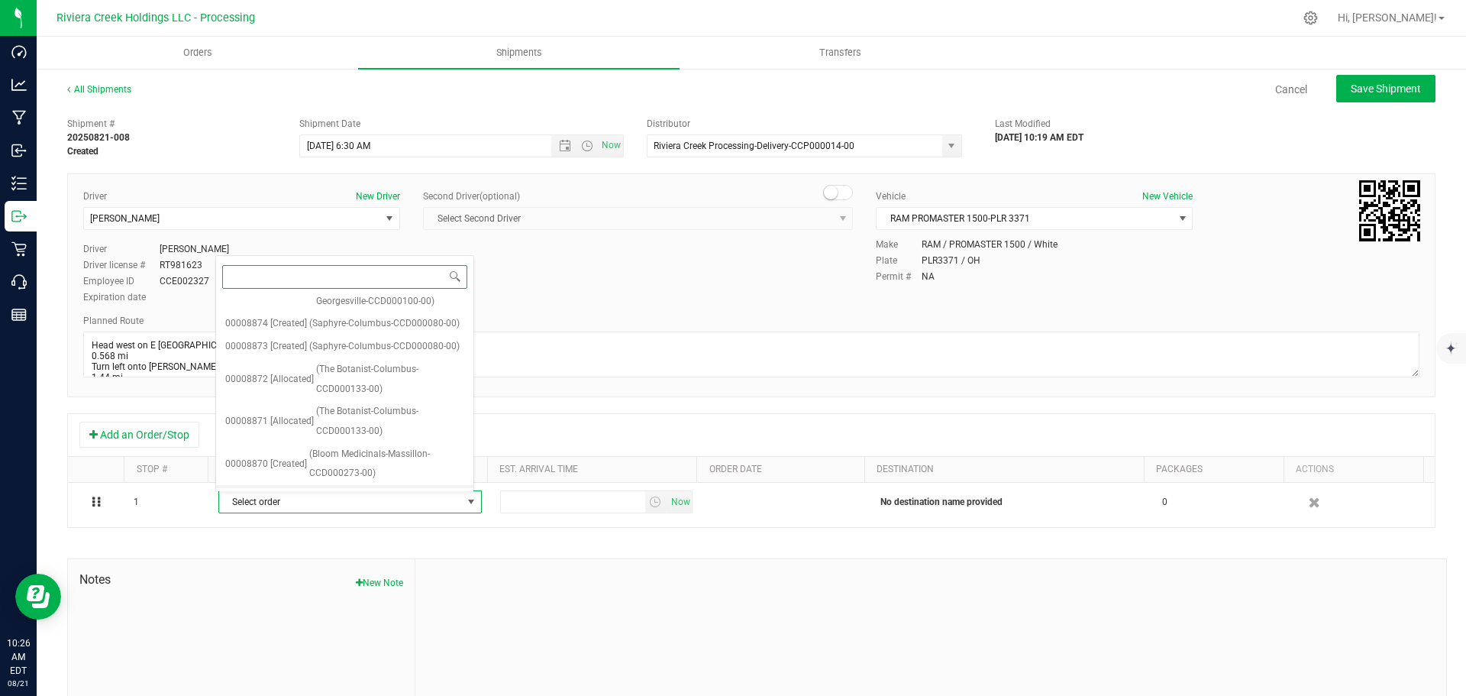
click at [334, 486] on span "(Bloom Medicinals-Massillon-CCD000273-00)" at bounding box center [386, 505] width 155 height 39
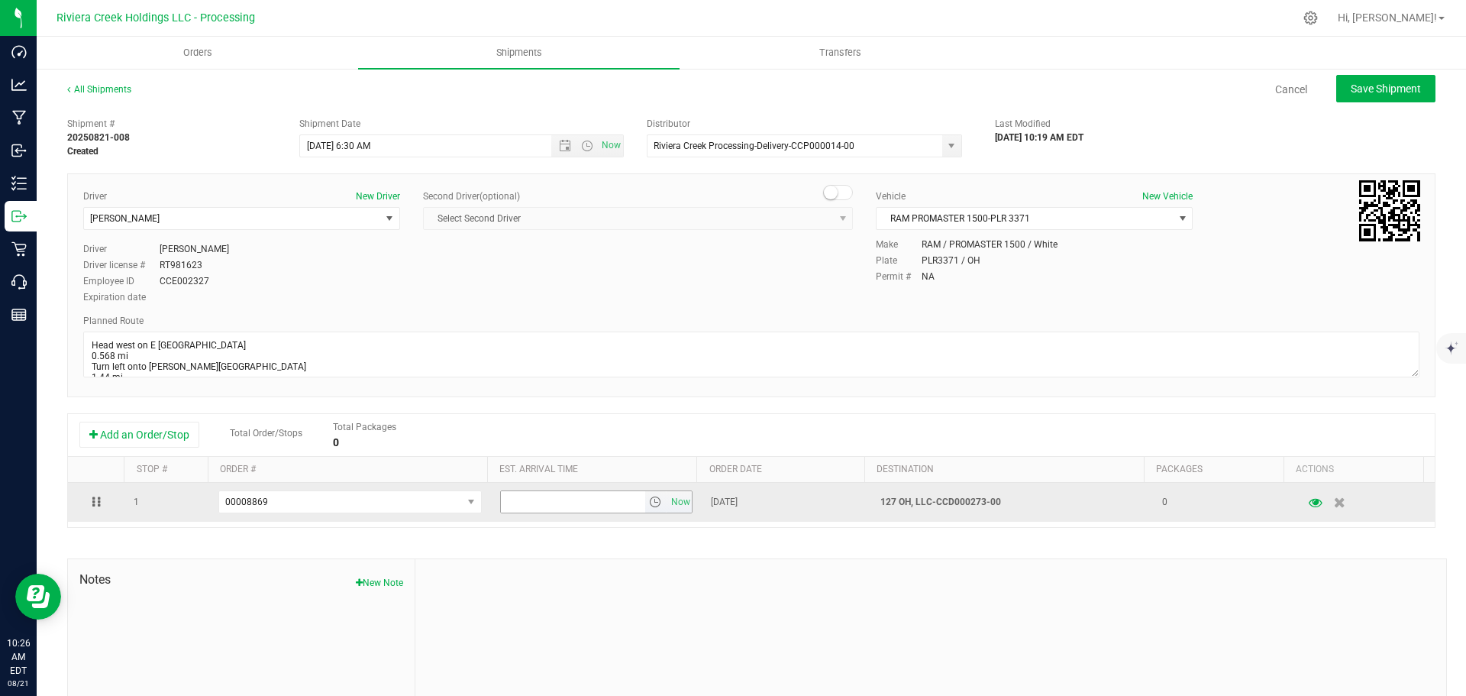
click at [651, 504] on span "select" at bounding box center [655, 502] width 12 height 12
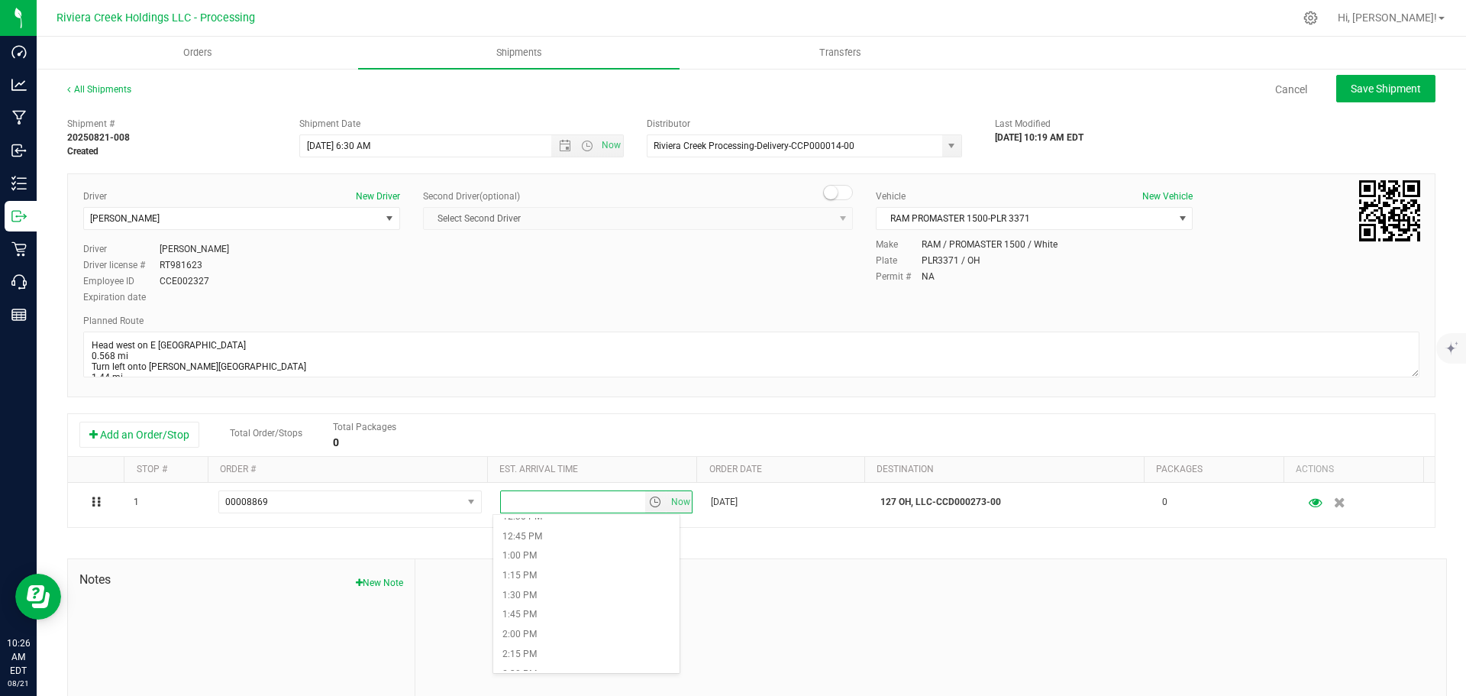
scroll to position [993, 0]
click at [535, 576] on li "1:15 PM" at bounding box center [586, 575] width 186 height 20
click at [1367, 86] on span "Save Shipment" at bounding box center [1386, 88] width 70 height 12
type input "8/22/2025 10:30 AM"
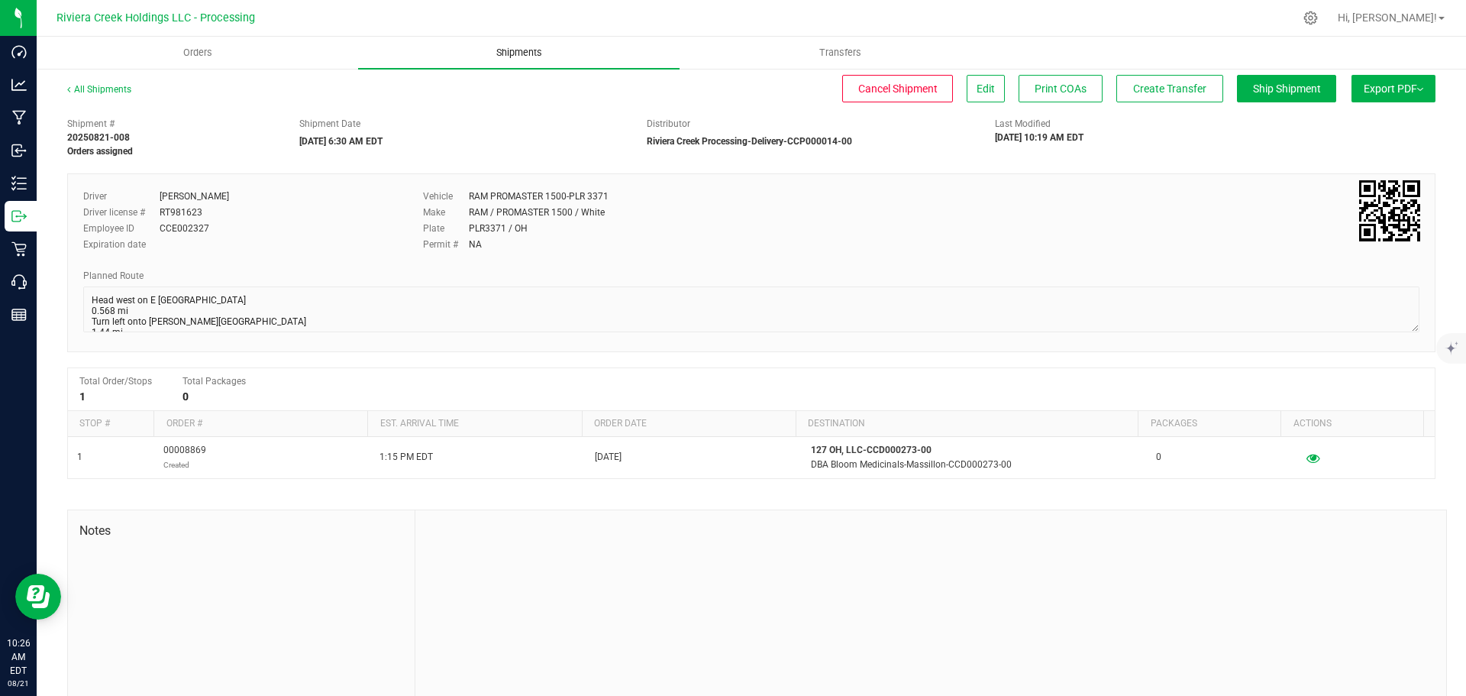
click at [512, 55] on span "Shipments" at bounding box center [519, 53] width 87 height 14
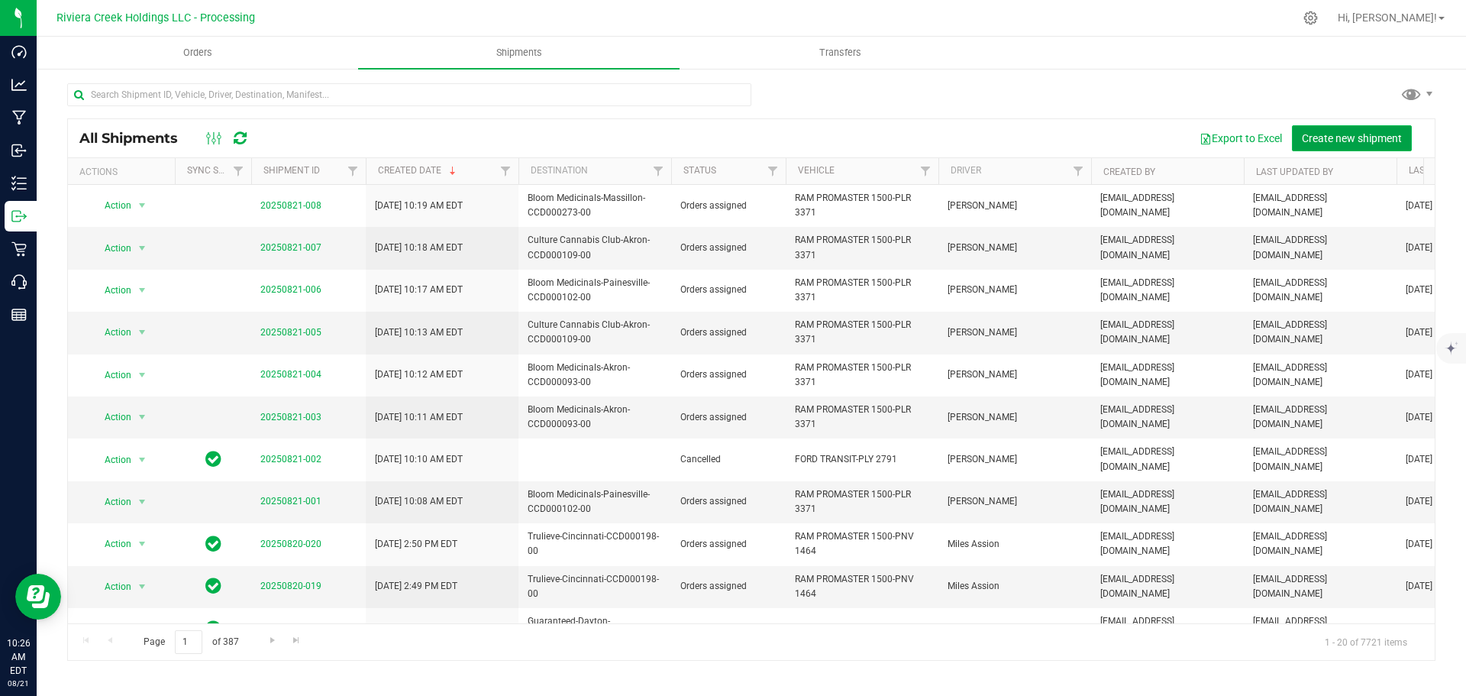
click at [1340, 136] on span "Create new shipment" at bounding box center [1352, 138] width 100 height 12
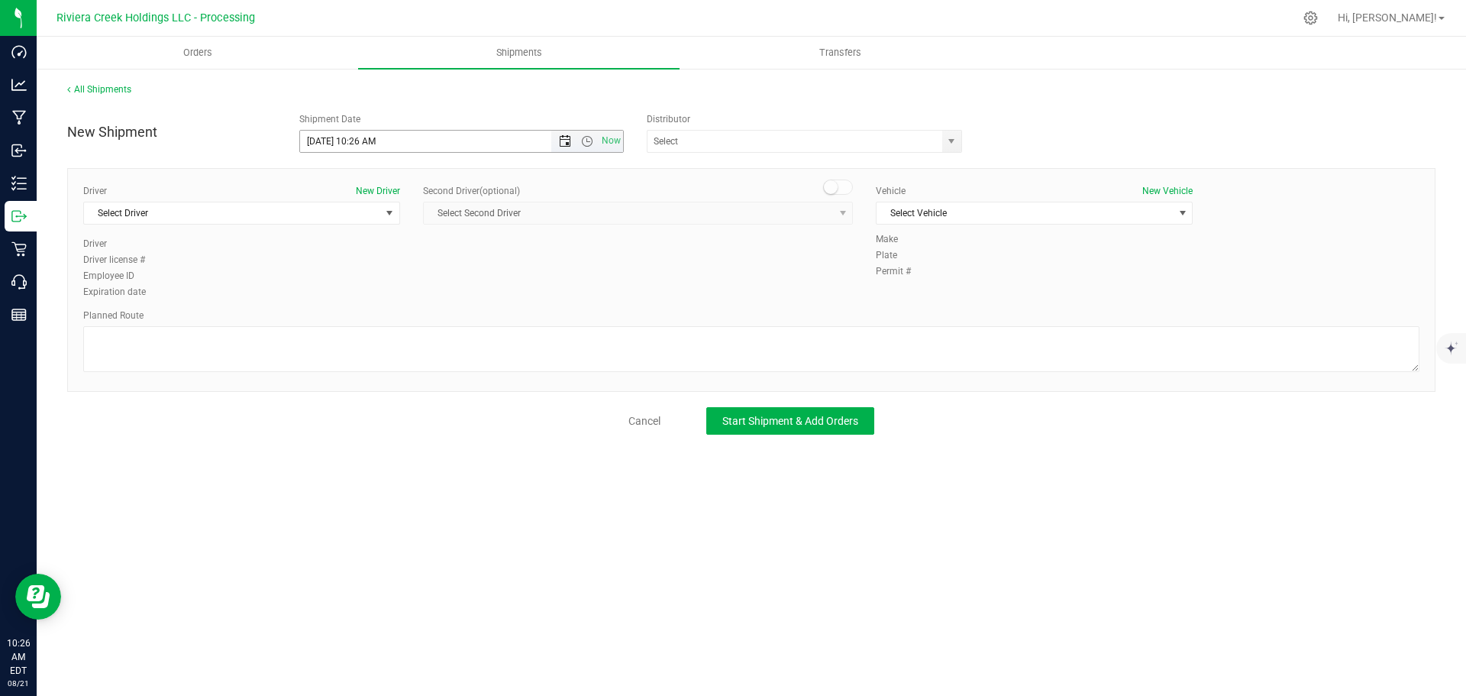
click at [565, 146] on span "Open the date view" at bounding box center [565, 141] width 12 height 12
click at [424, 294] on link "22" at bounding box center [424, 297] width 22 height 24
click at [588, 144] on span "Open the time view" at bounding box center [587, 141] width 12 height 12
click at [344, 262] on li "6:30 AM" at bounding box center [461, 269] width 322 height 20
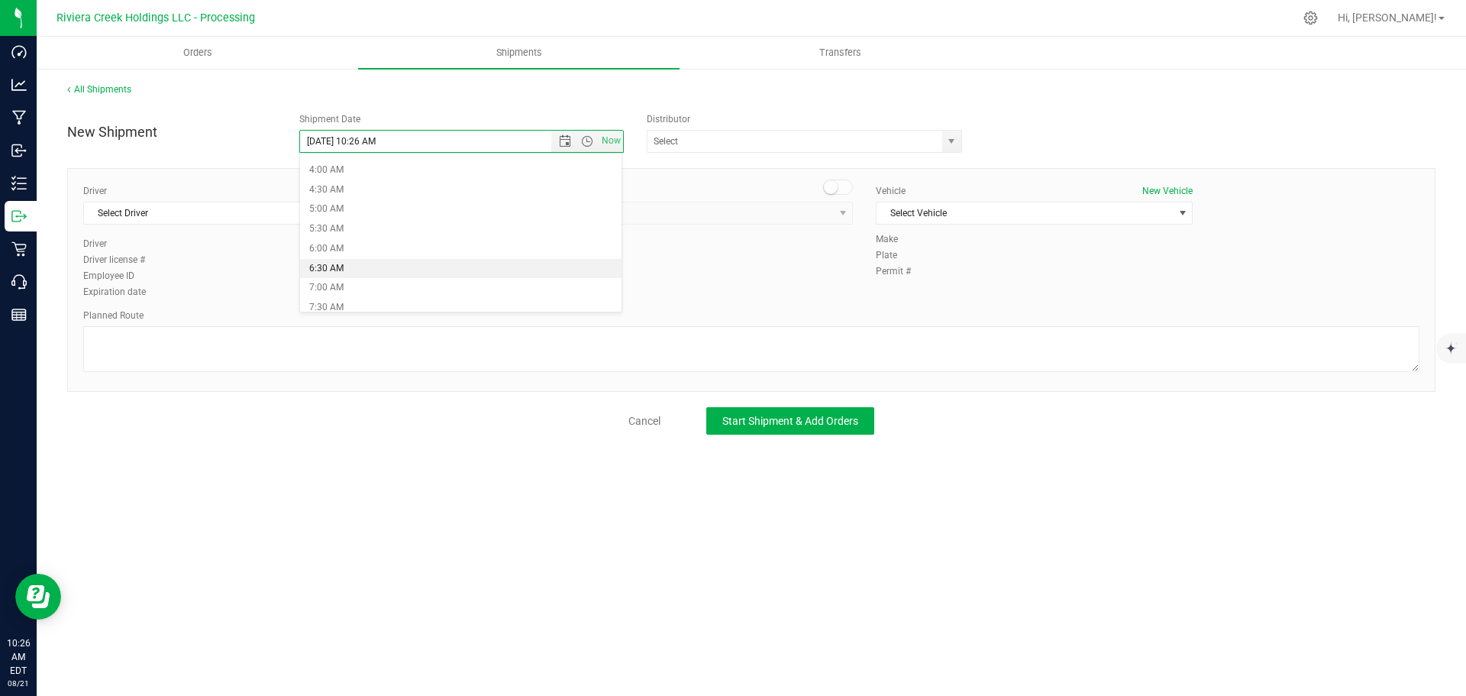
type input "8/22/2025 6:30 AM"
click at [951, 140] on span "select" at bounding box center [951, 141] width 12 height 12
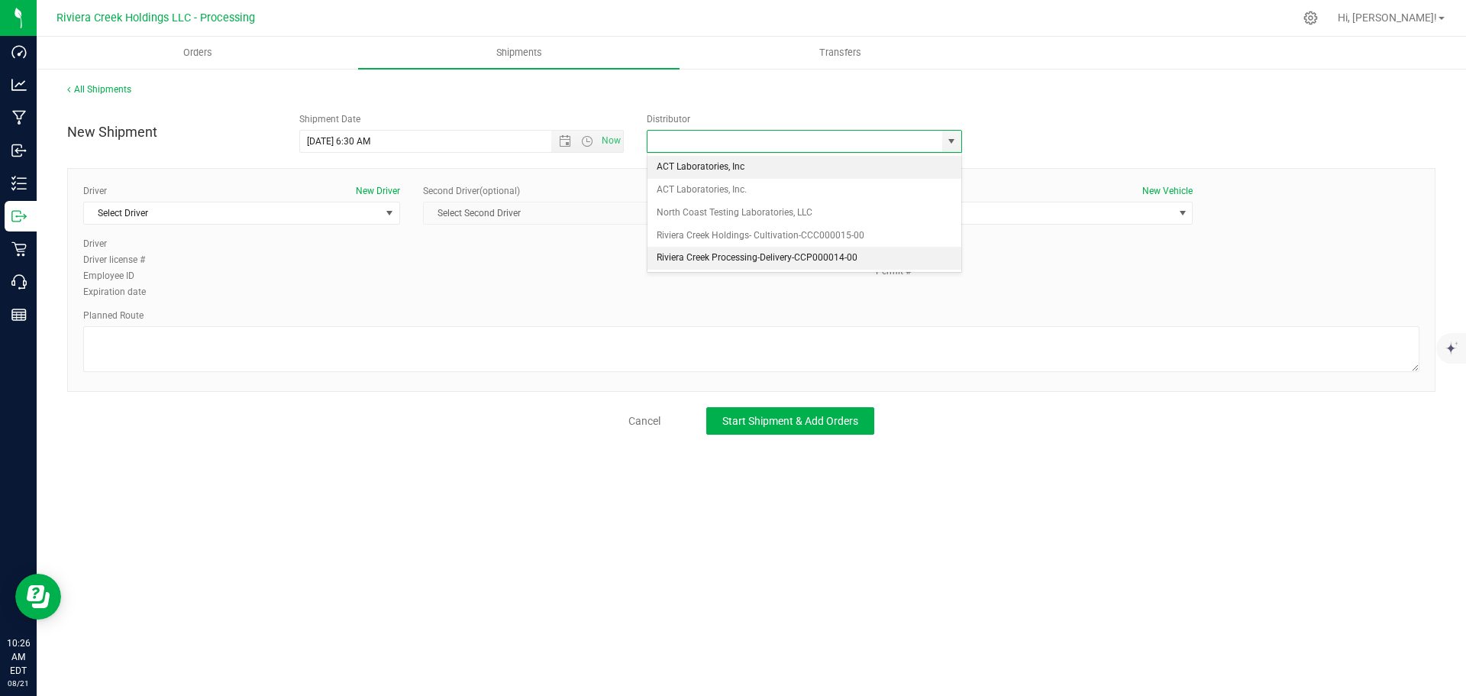
click at [673, 258] on li "Riviera Creek Processing-Delivery-CCP000014-00" at bounding box center [805, 258] width 314 height 23
type input "Riviera Creek Processing-Delivery-CCP000014-00"
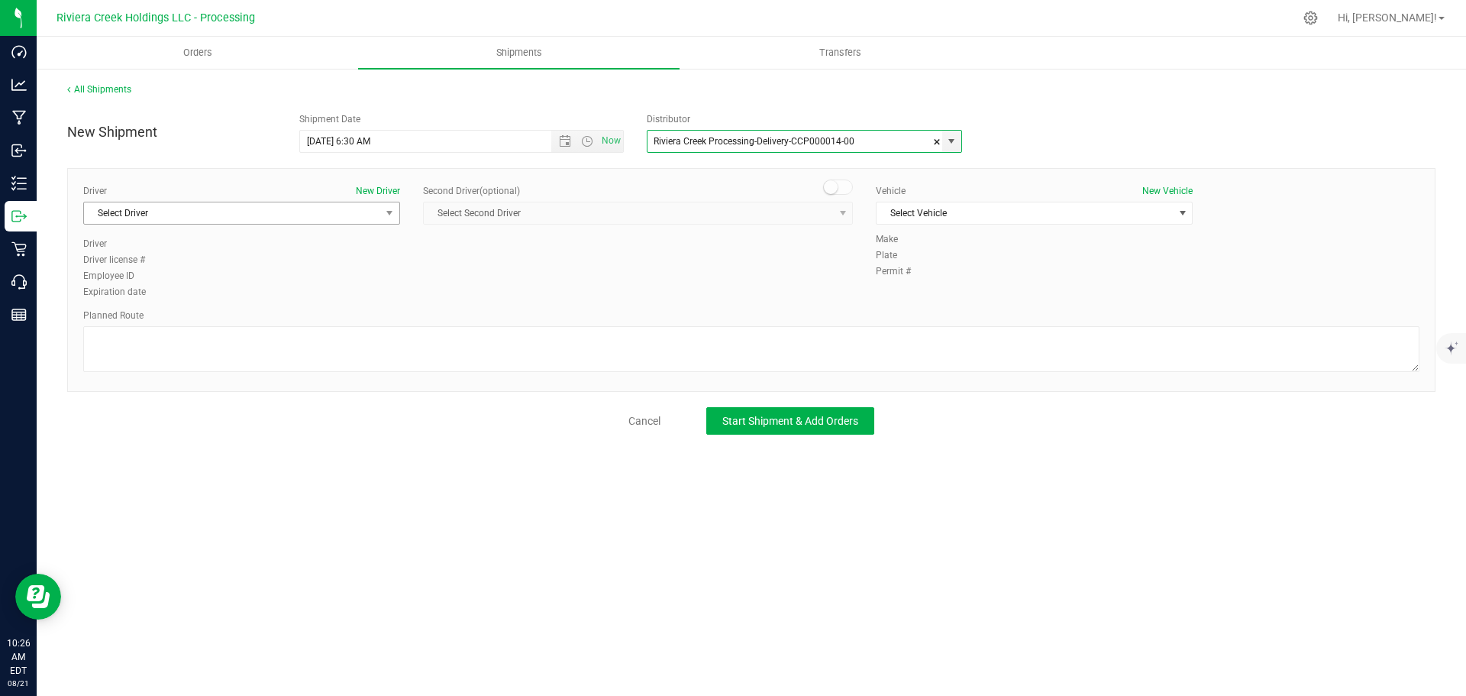
click at [188, 221] on span "Select Driver" at bounding box center [232, 212] width 296 height 21
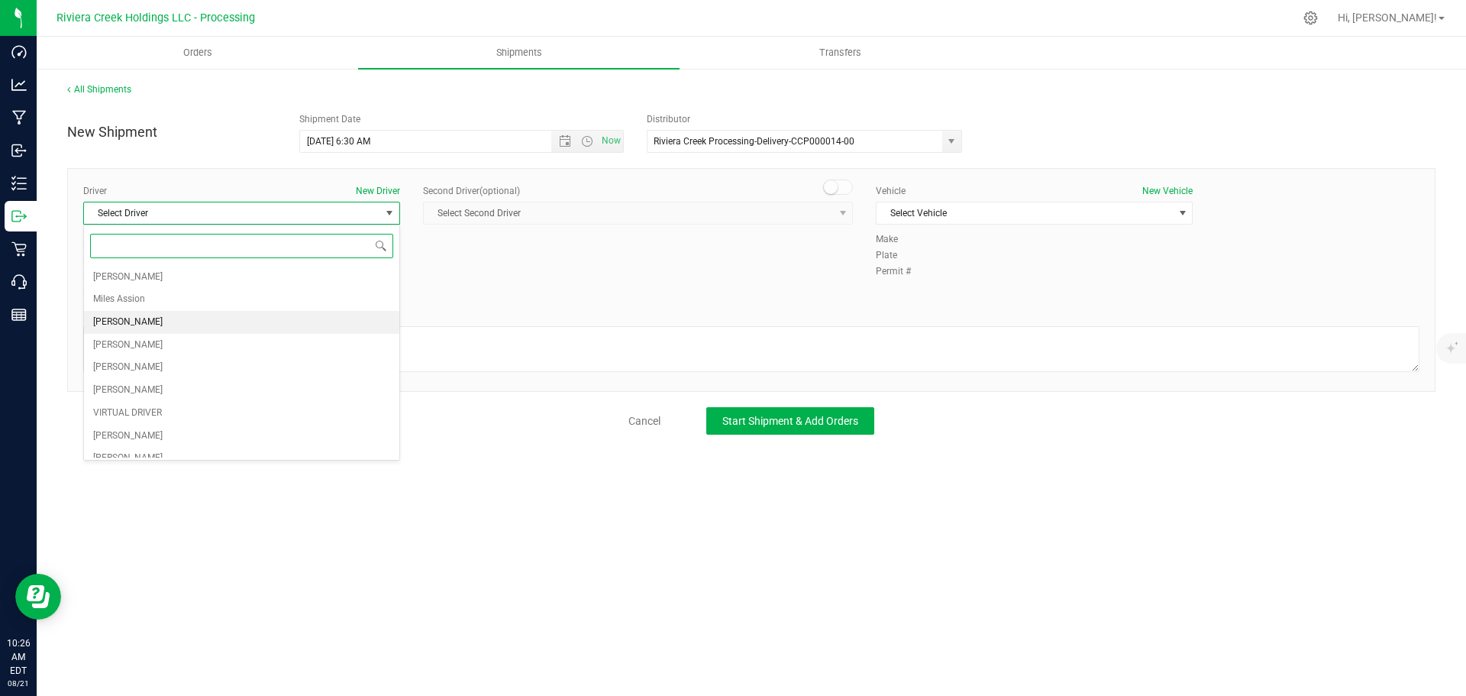
click at [141, 317] on span "James Bednar Jr." at bounding box center [127, 322] width 69 height 20
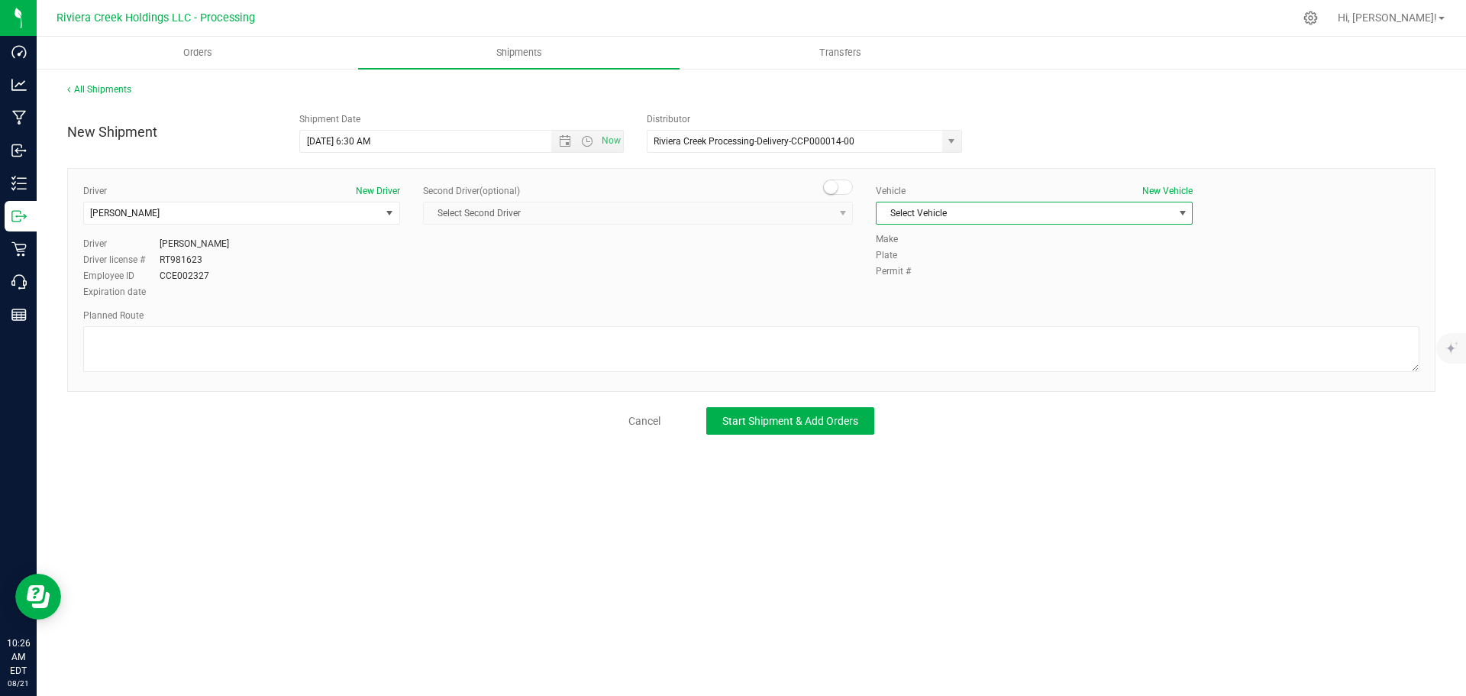
click at [945, 218] on span "Select Vehicle" at bounding box center [1025, 212] width 296 height 21
click at [958, 302] on li "RAM PROMASTER 1500-PLR 3371" at bounding box center [1034, 307] width 315 height 23
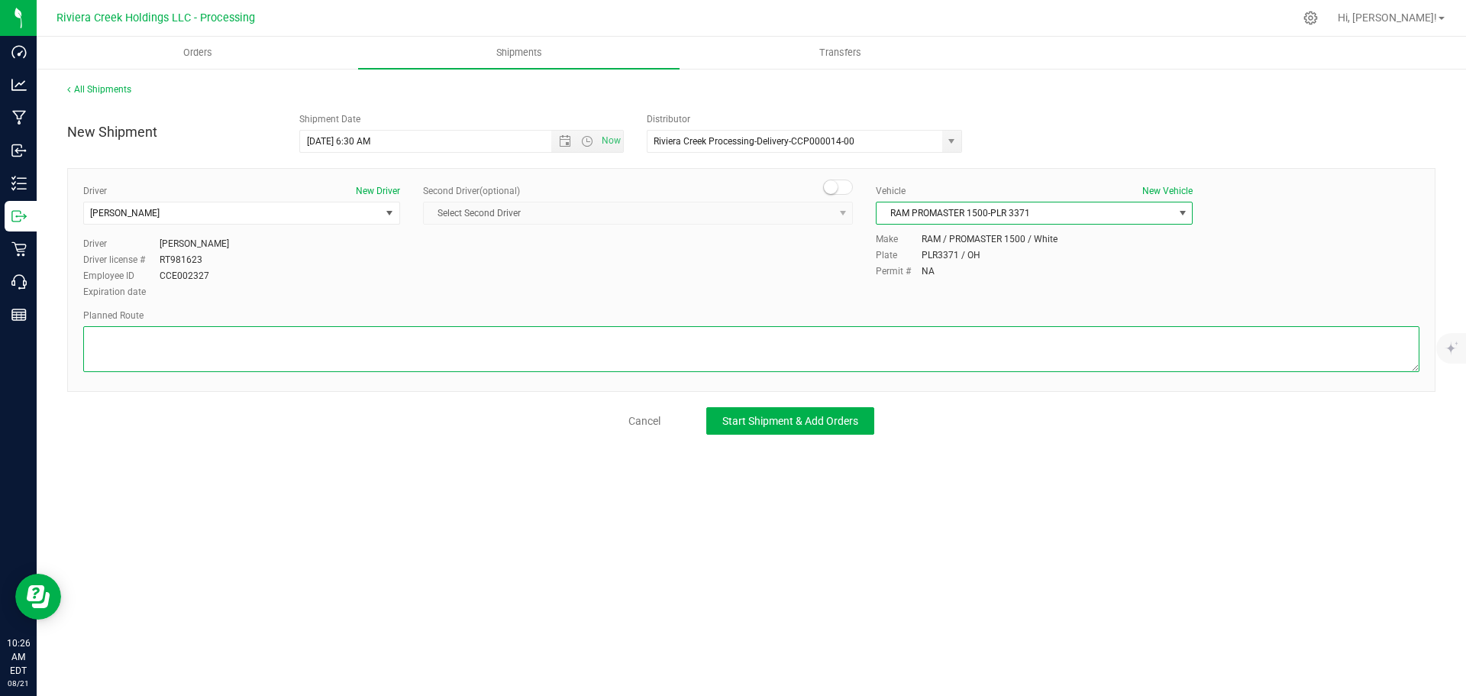
click at [597, 367] on textarea at bounding box center [751, 349] width 1336 height 46
paste textarea "Head west on E Archwood Ave 0.568 mi Turn left onto Kelly Ave 1.44 mi Turn righ…"
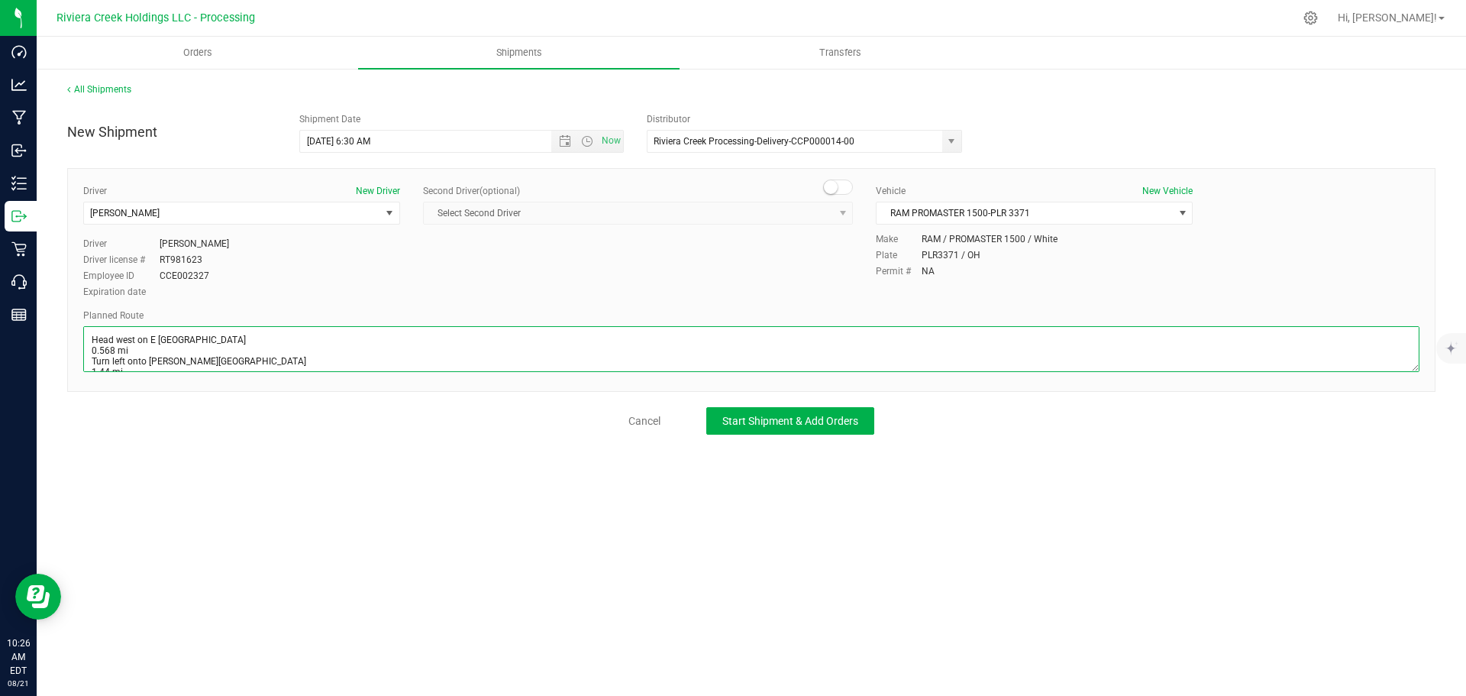
scroll to position [199, 0]
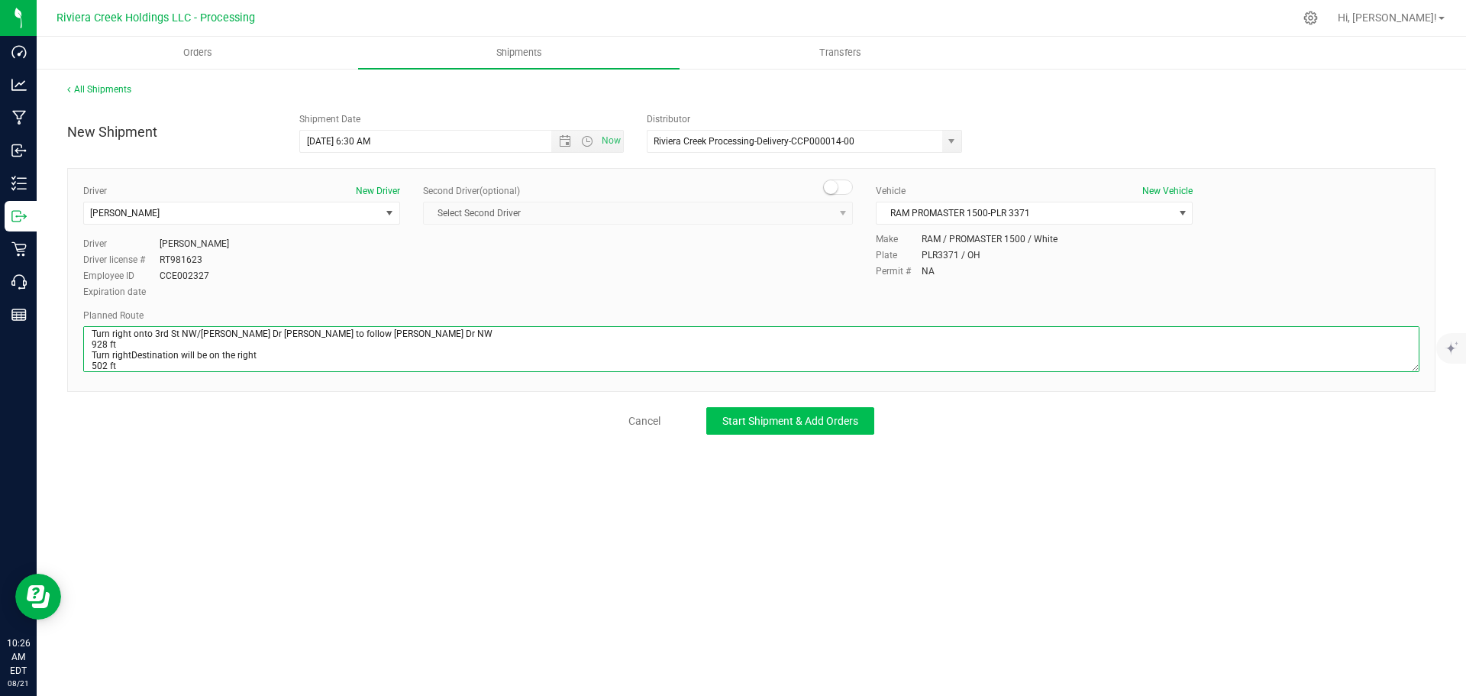
type textarea "Head west on E Archwood Ave 0.568 mi Turn left onto Kelly Ave 1.44 mi Turn righ…"
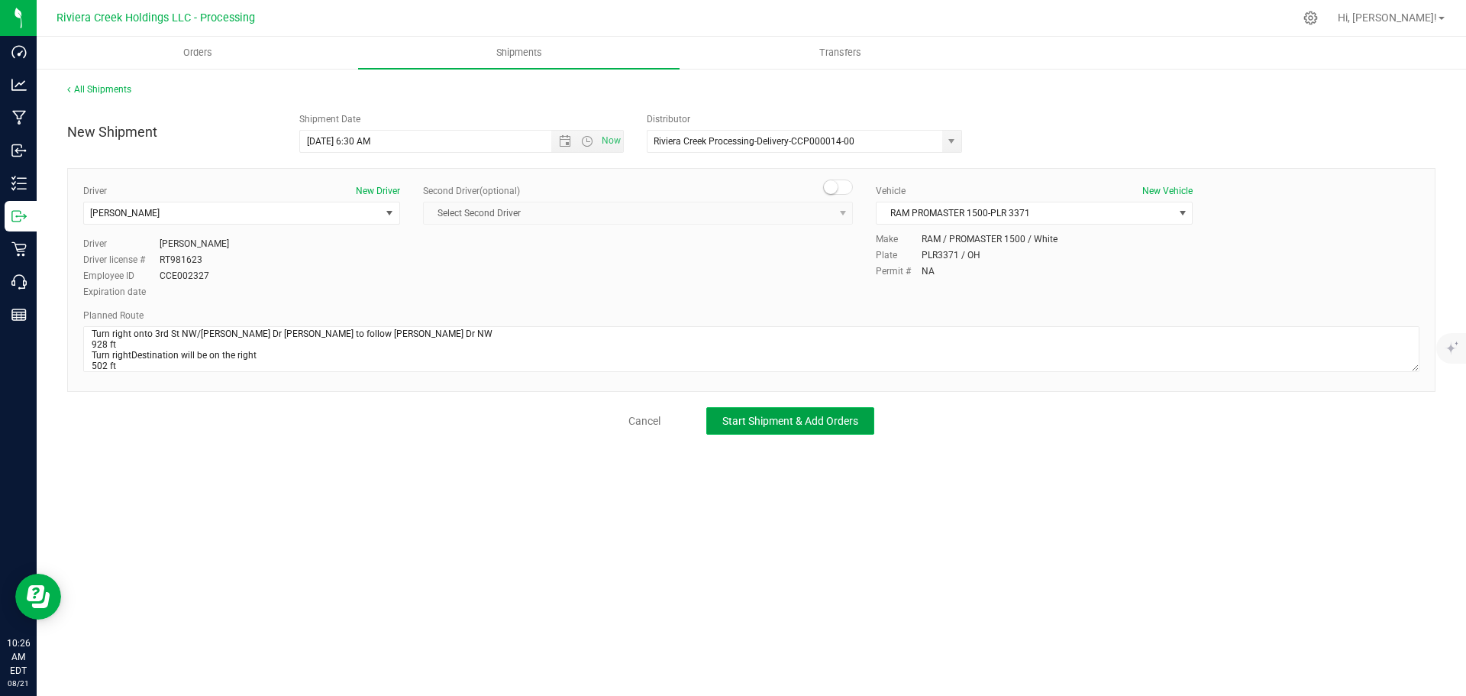
click at [751, 421] on span "Start Shipment & Add Orders" at bounding box center [790, 421] width 136 height 12
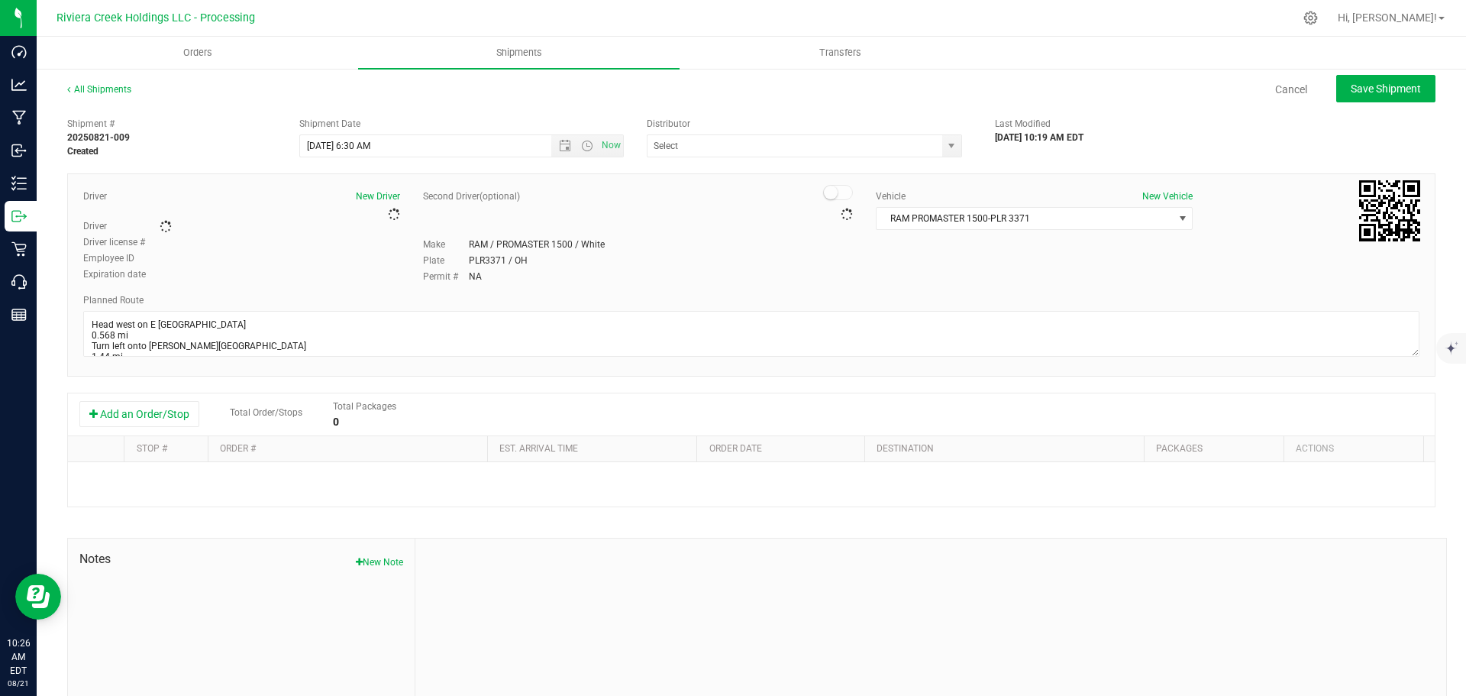
type input "Riviera Creek Processing-Delivery-CCP000014-00"
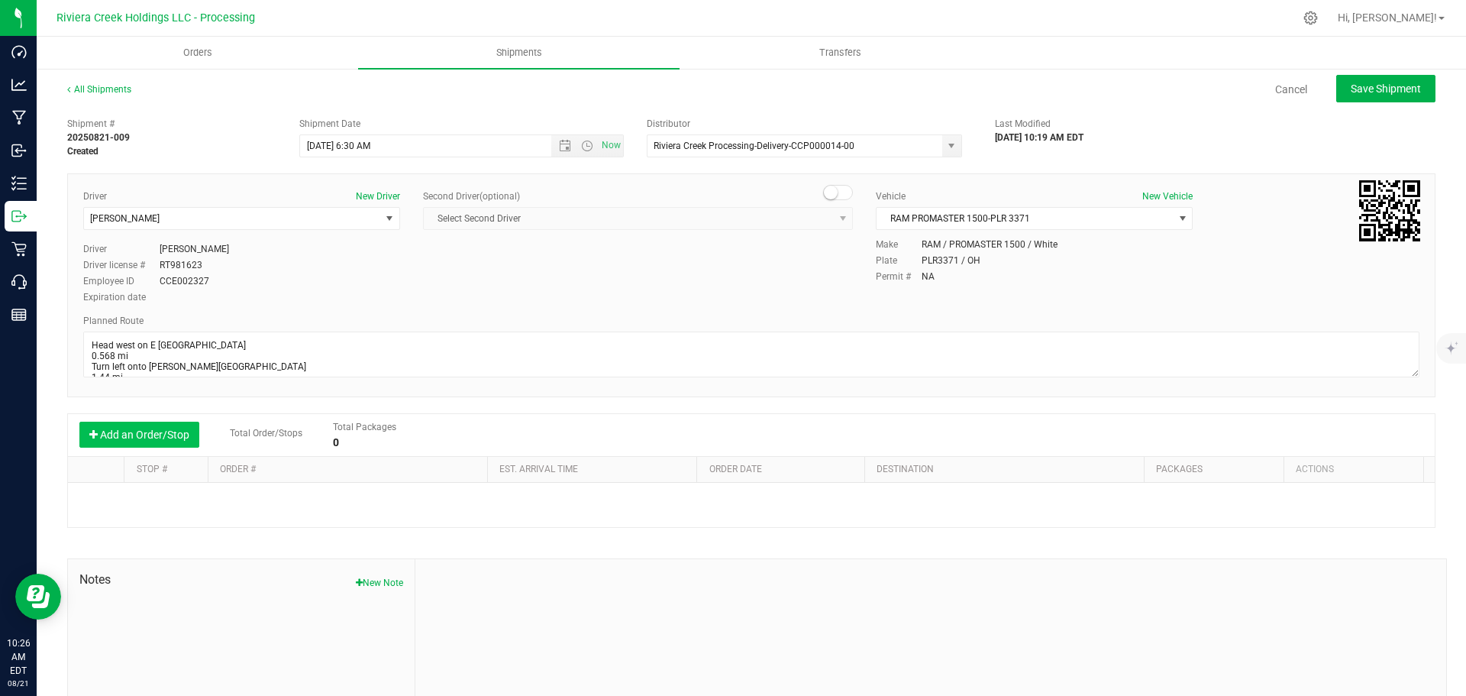
click at [157, 433] on button "Add an Order/Stop" at bounding box center [139, 434] width 120 height 26
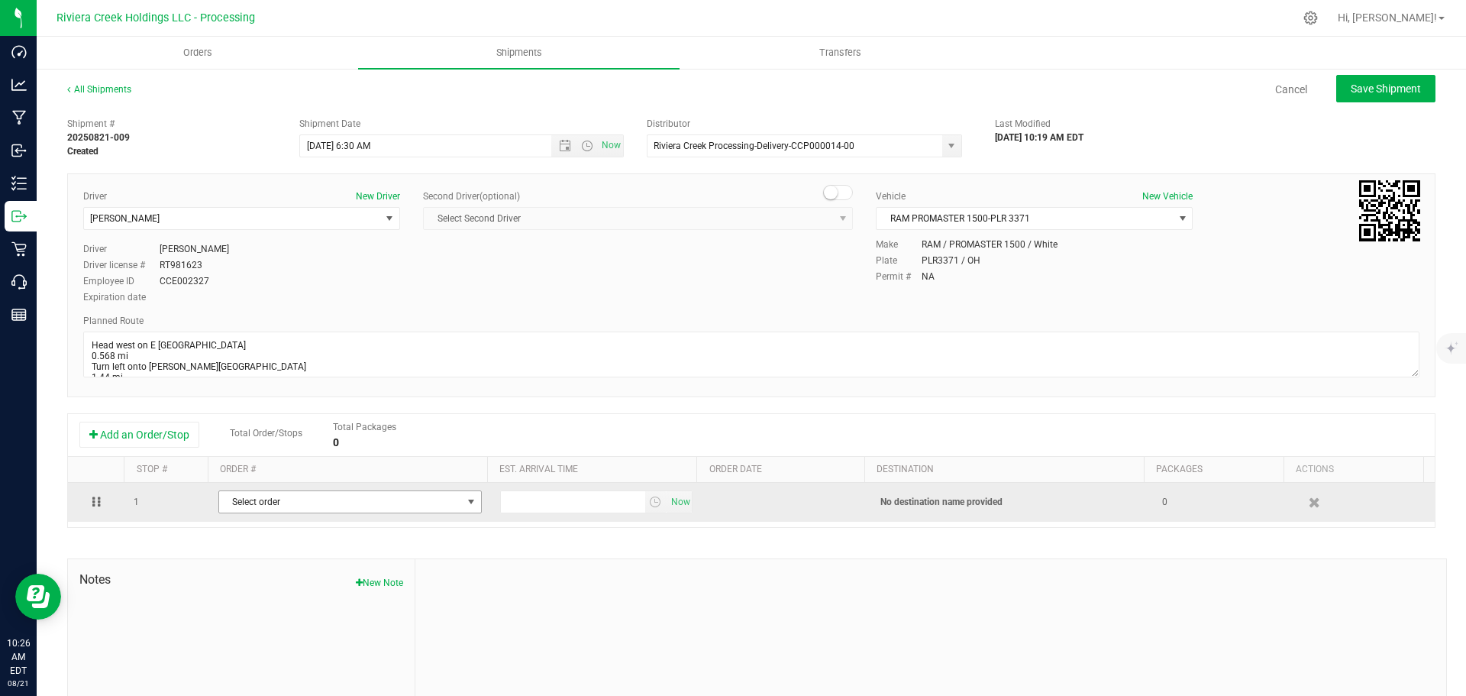
click at [319, 504] on span "Select order" at bounding box center [340, 501] width 243 height 21
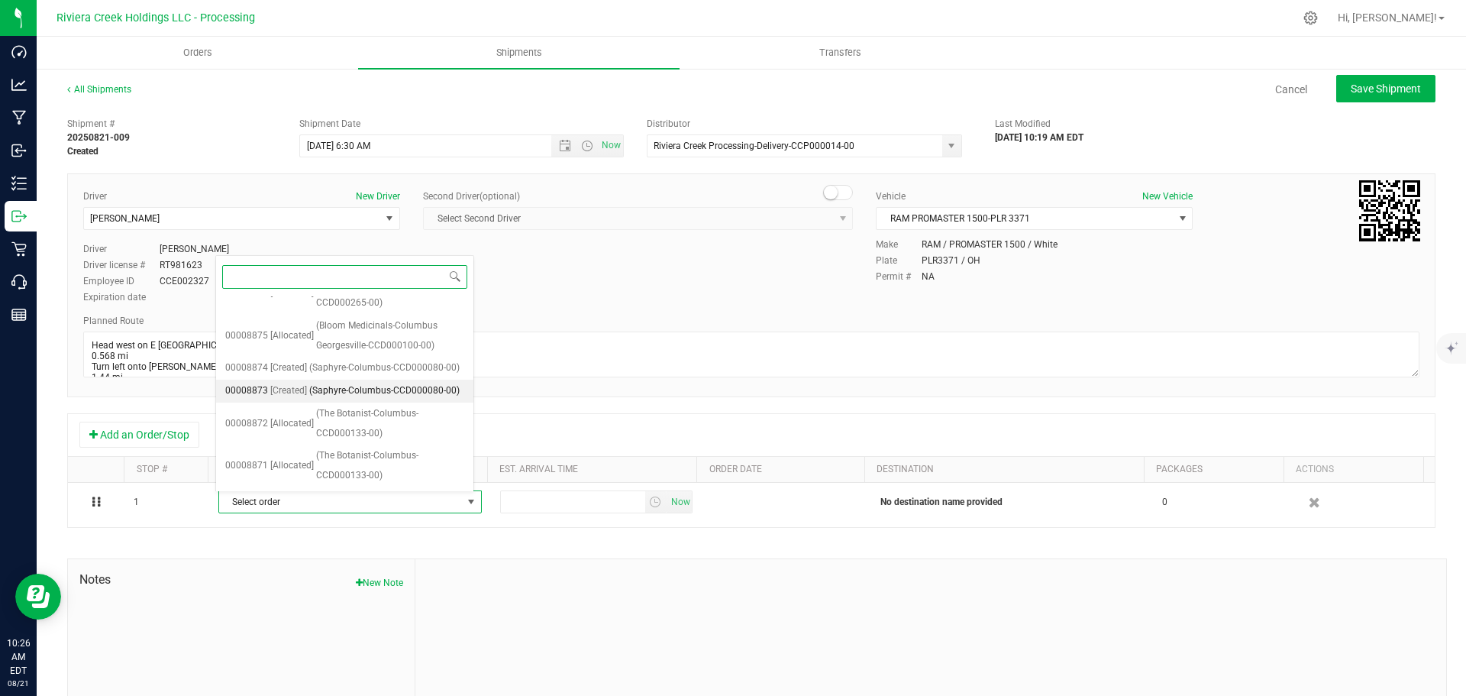
scroll to position [277, 0]
click at [352, 486] on span "(Bloom Medicinals-Massillon-CCD000273-00)" at bounding box center [386, 505] width 155 height 39
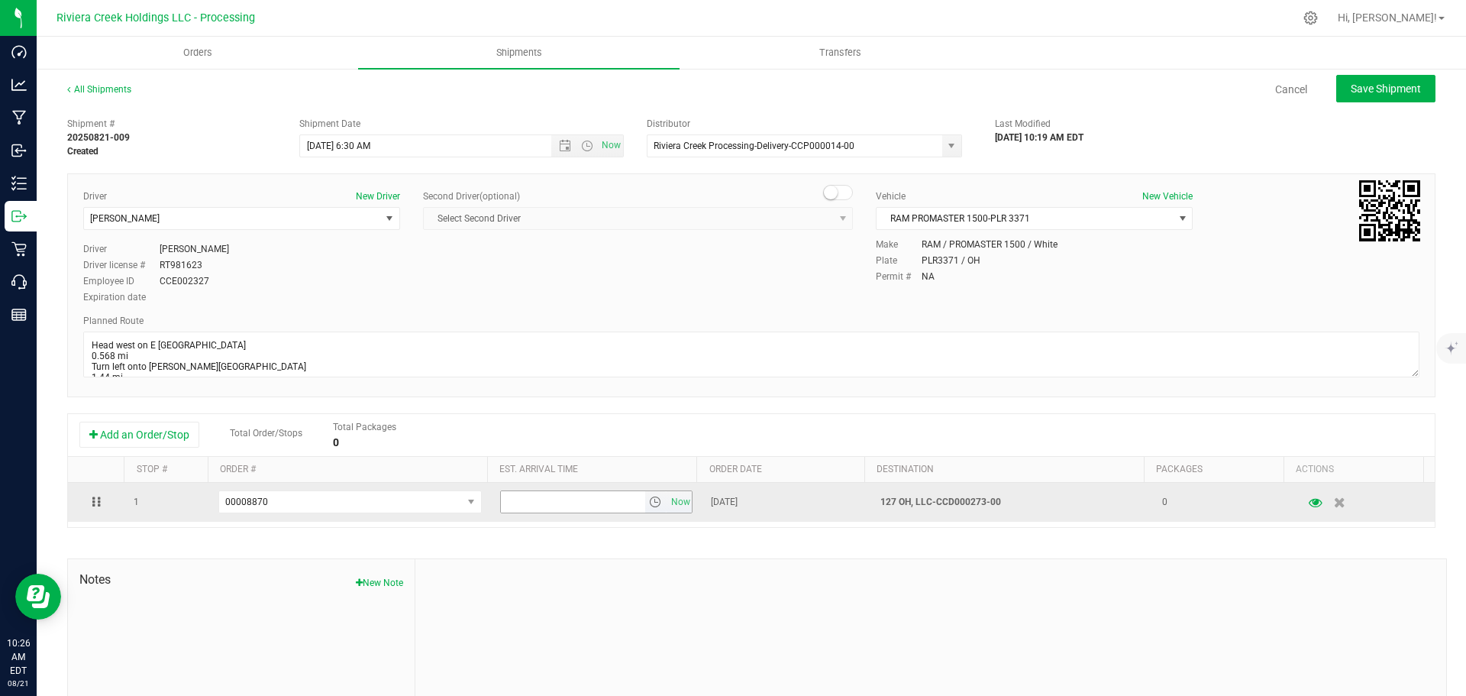
click at [649, 507] on span "select" at bounding box center [655, 502] width 12 height 12
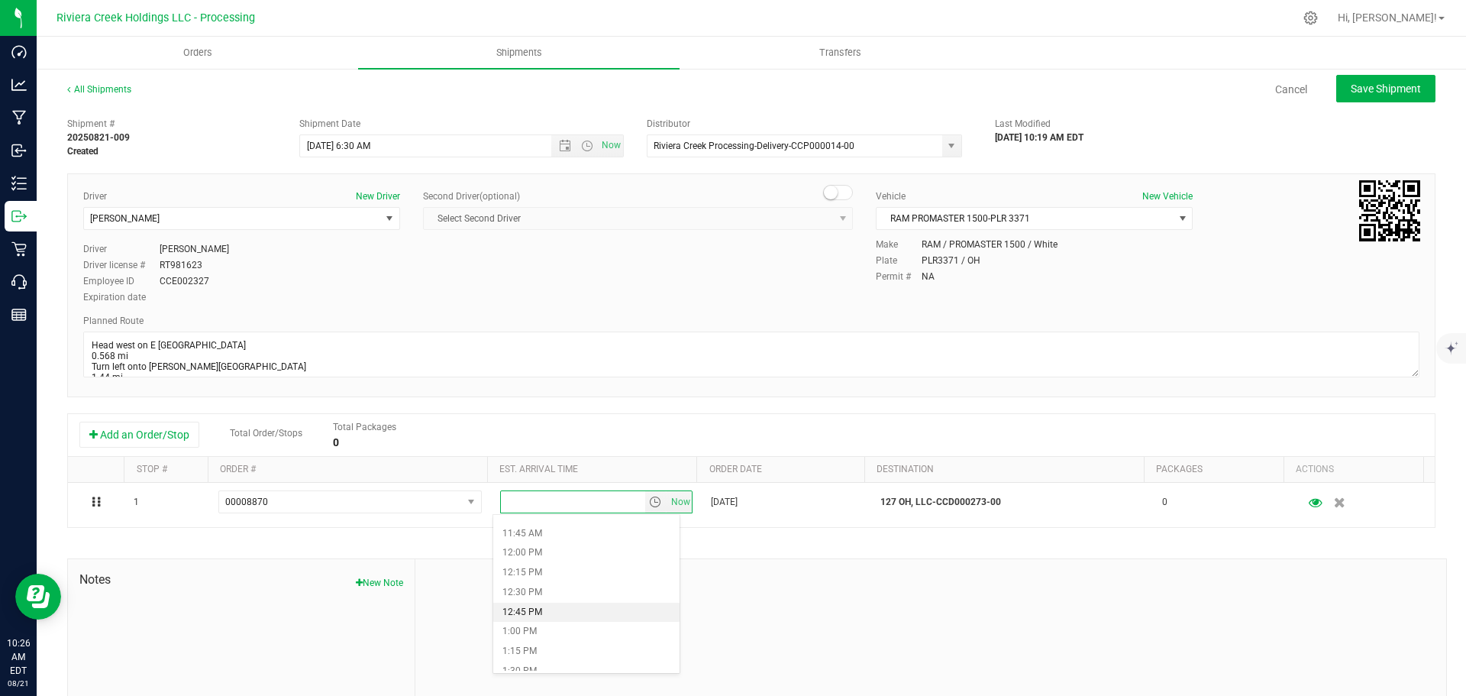
scroll to position [993, 0]
click at [554, 579] on li "1:15 PM" at bounding box center [586, 575] width 186 height 20
click at [1351, 91] on span "Save Shipment" at bounding box center [1386, 88] width 70 height 12
type input "8/22/2025 10:30 AM"
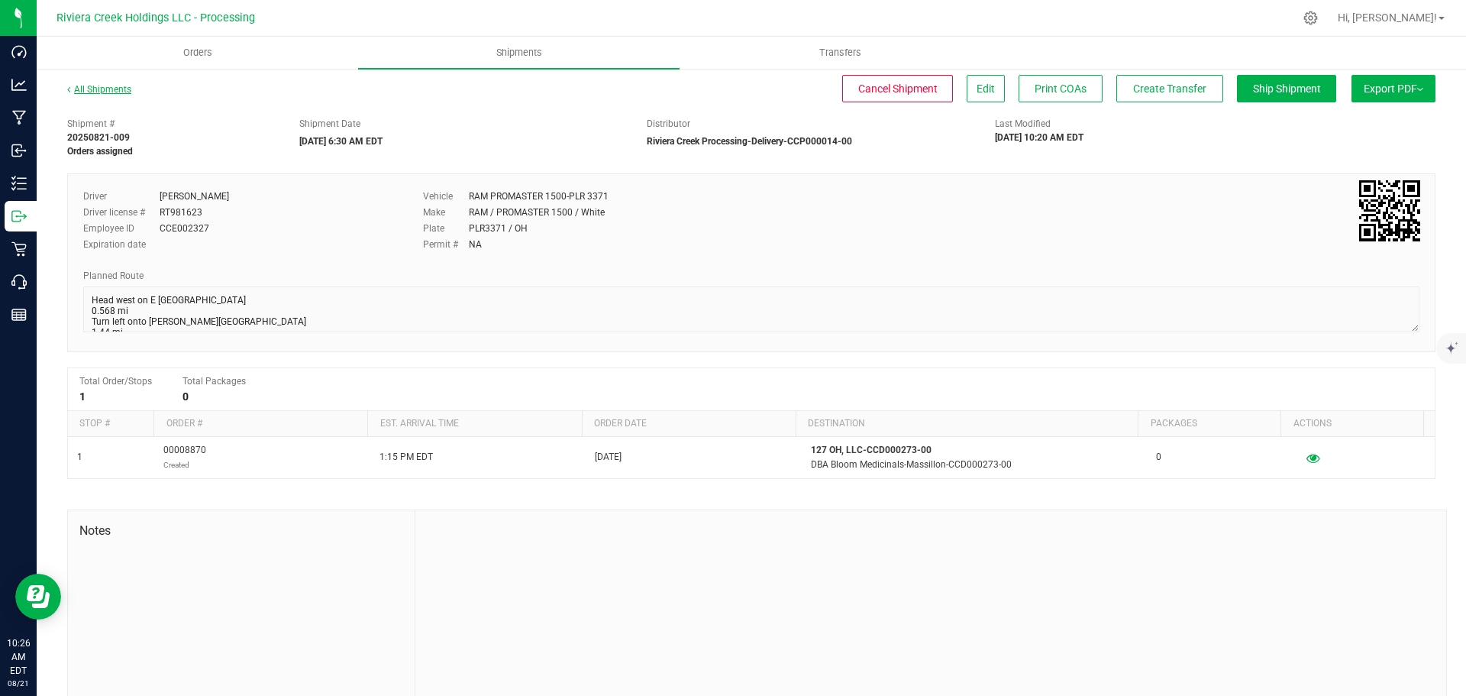
click at [101, 82] on div "All Shipments Cancel Shipment Edit Print COAs Create Transfer Ship Shipment Exp…" at bounding box center [751, 399] width 1429 height 664
click at [99, 88] on link "All Shipments" at bounding box center [99, 89] width 64 height 11
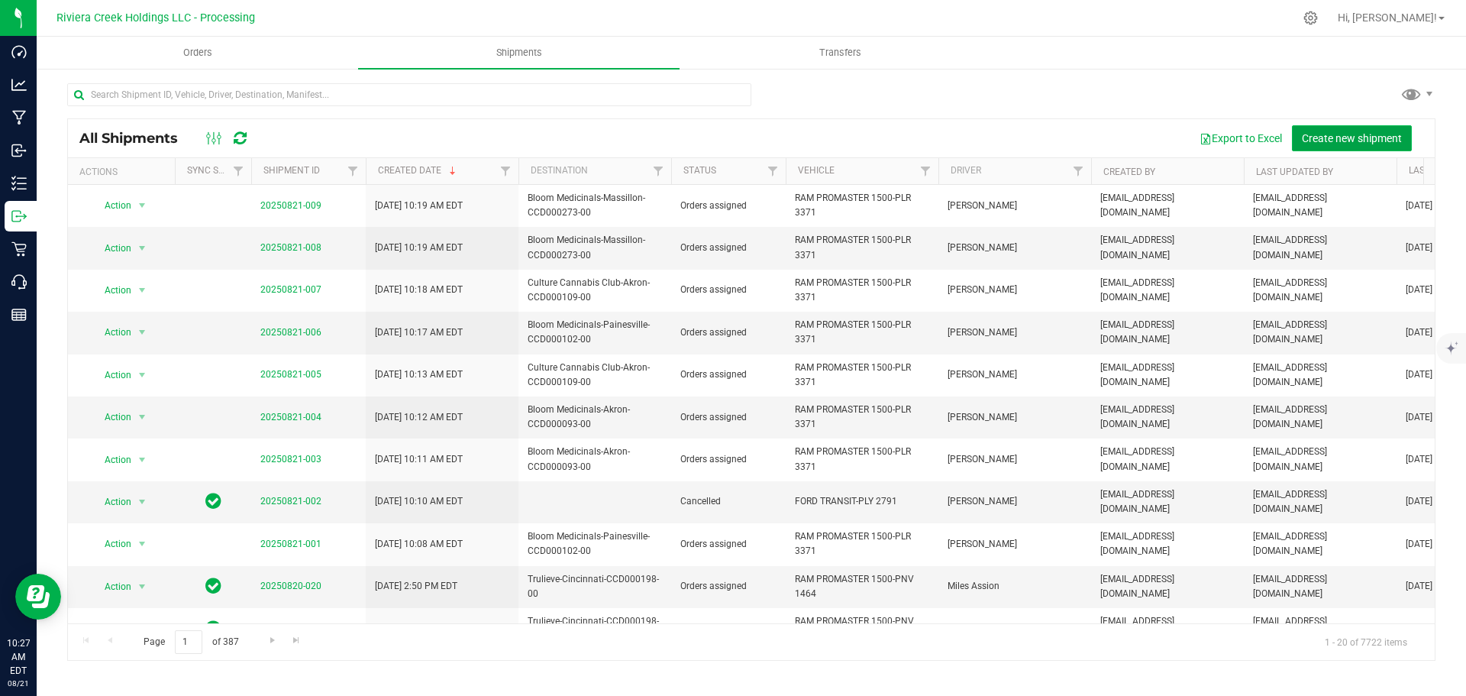
click at [1335, 144] on span "Create new shipment" at bounding box center [1352, 138] width 100 height 12
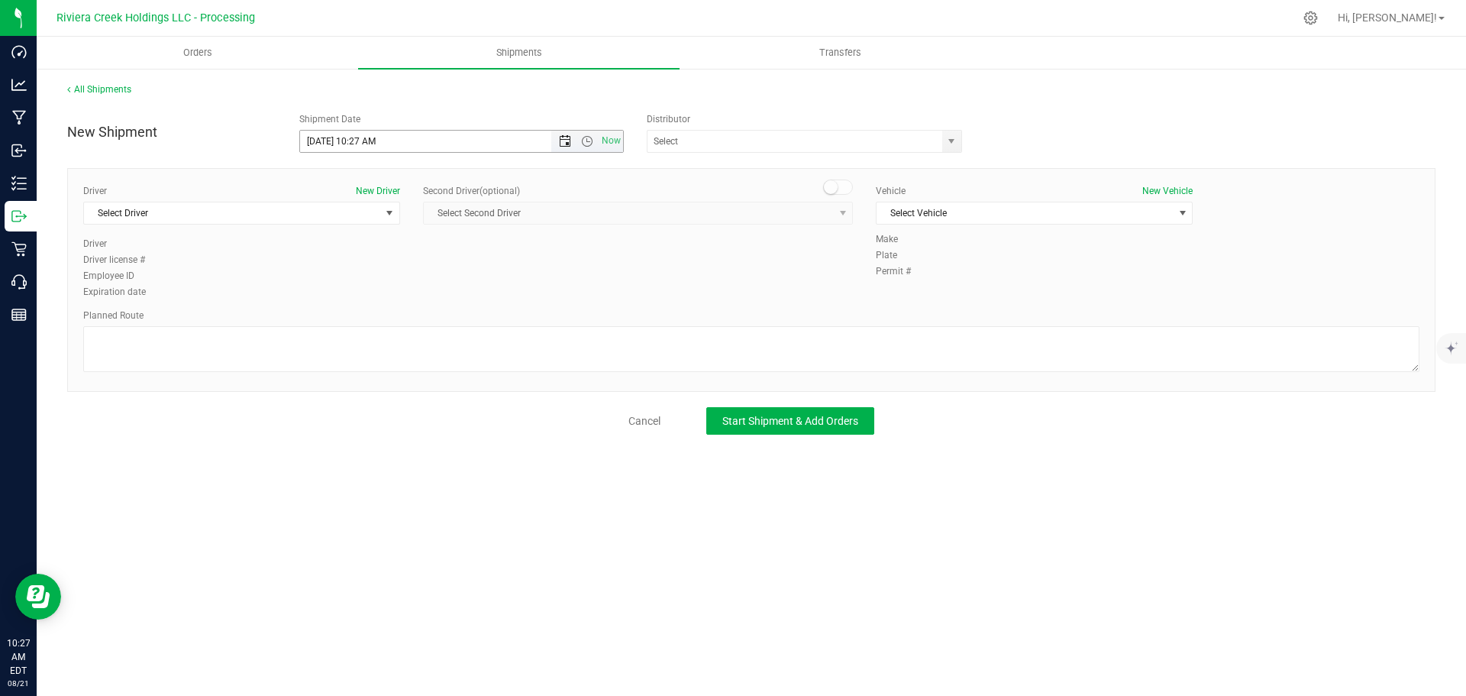
click at [564, 138] on span "Open the date view" at bounding box center [565, 141] width 12 height 12
click at [422, 296] on link "22" at bounding box center [424, 297] width 22 height 24
click at [589, 144] on span "Open the time view" at bounding box center [587, 141] width 12 height 12
click at [341, 283] on li "7:00 AM" at bounding box center [461, 288] width 322 height 20
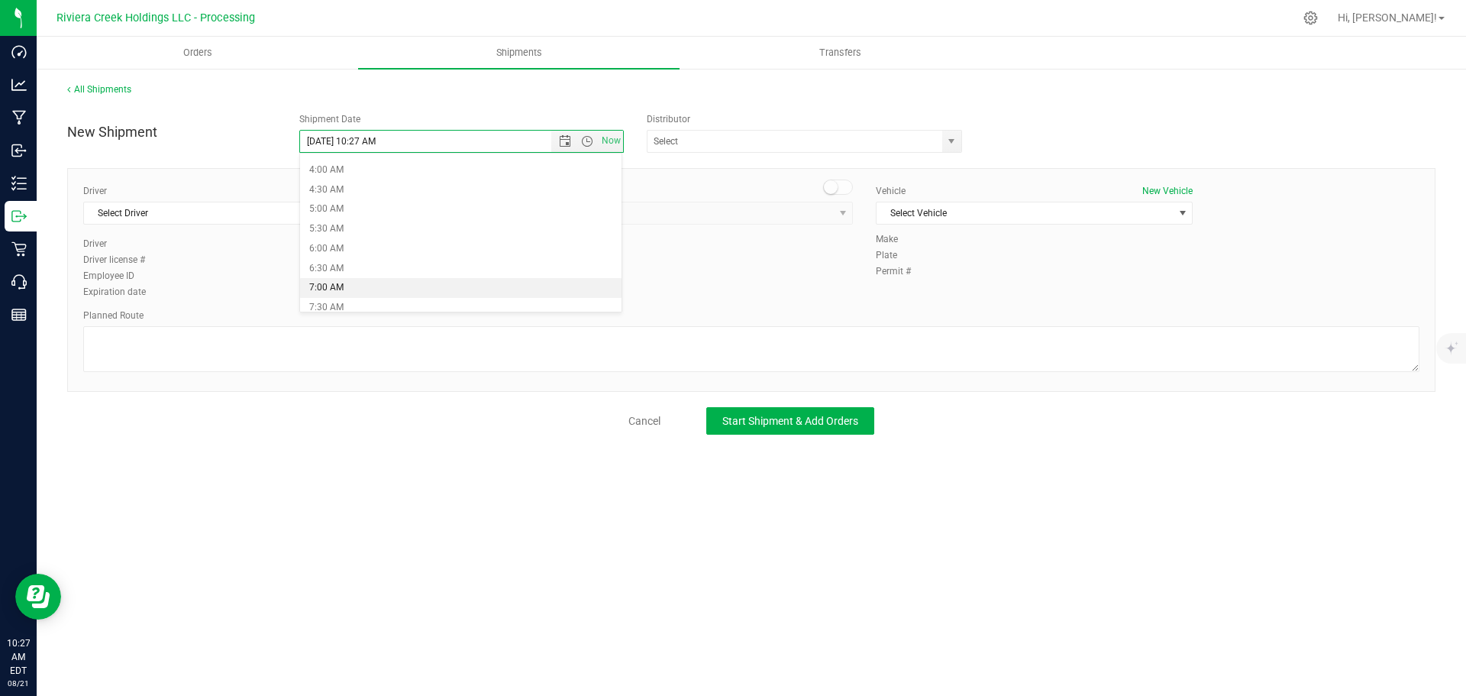
type input "8/22/2025 7:00 AM"
click at [943, 142] on span "select" at bounding box center [951, 141] width 19 height 21
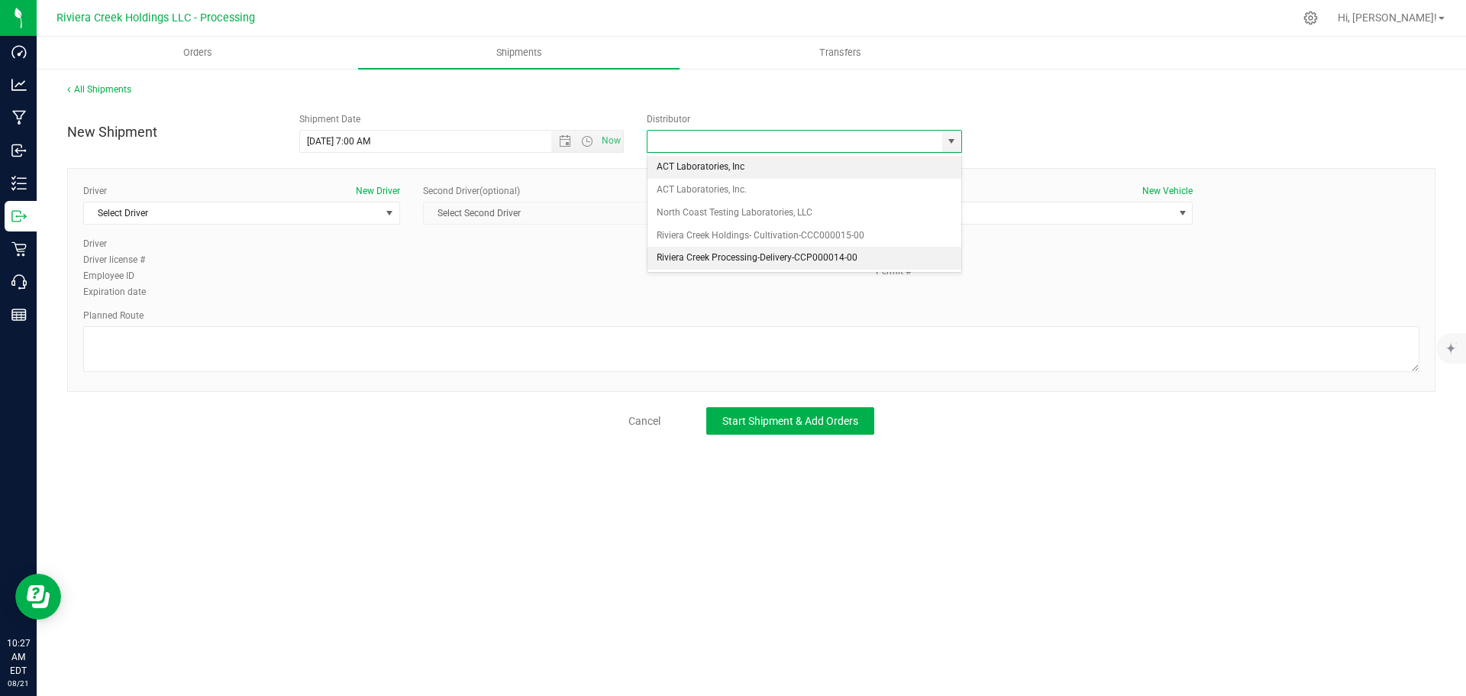
click at [700, 251] on li "Riviera Creek Processing-Delivery-CCP000014-00" at bounding box center [805, 258] width 314 height 23
type input "Riviera Creek Processing-Delivery-CCP000014-00"
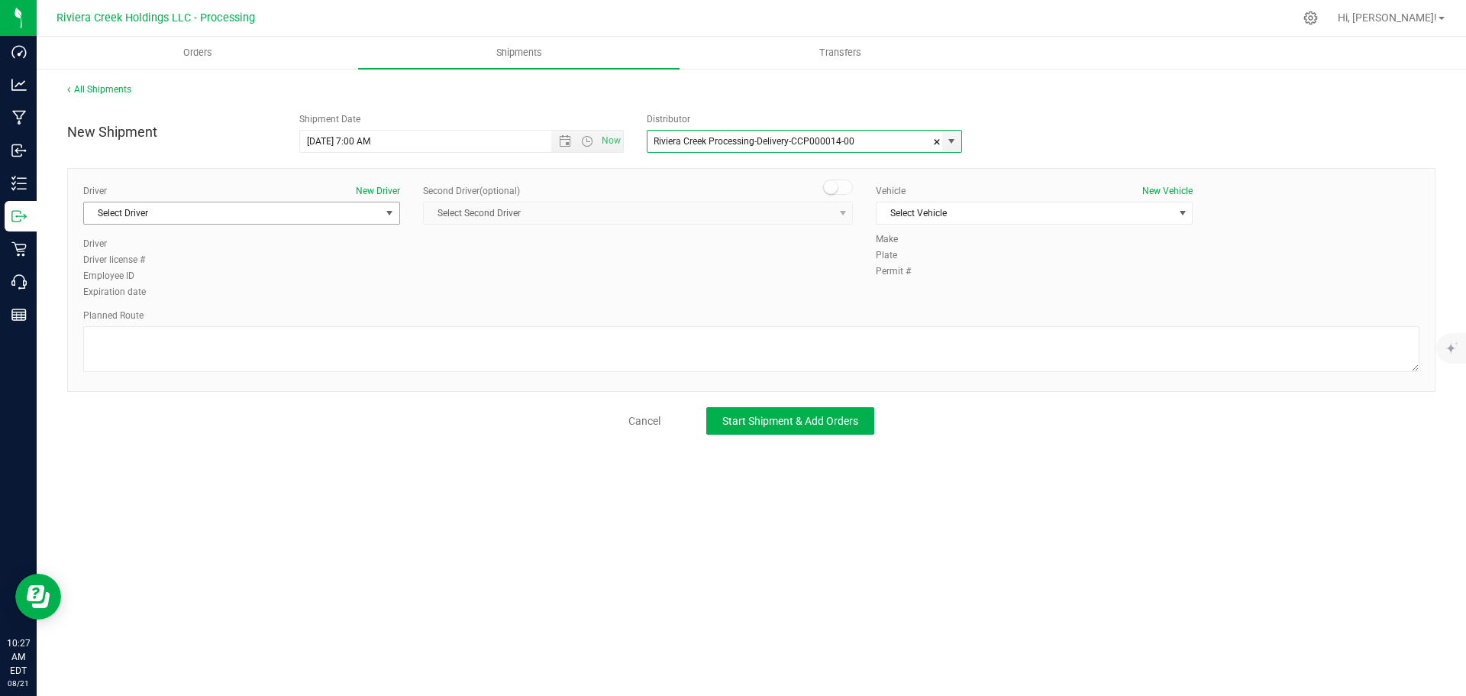
click at [215, 215] on span "Select Driver" at bounding box center [232, 212] width 296 height 21
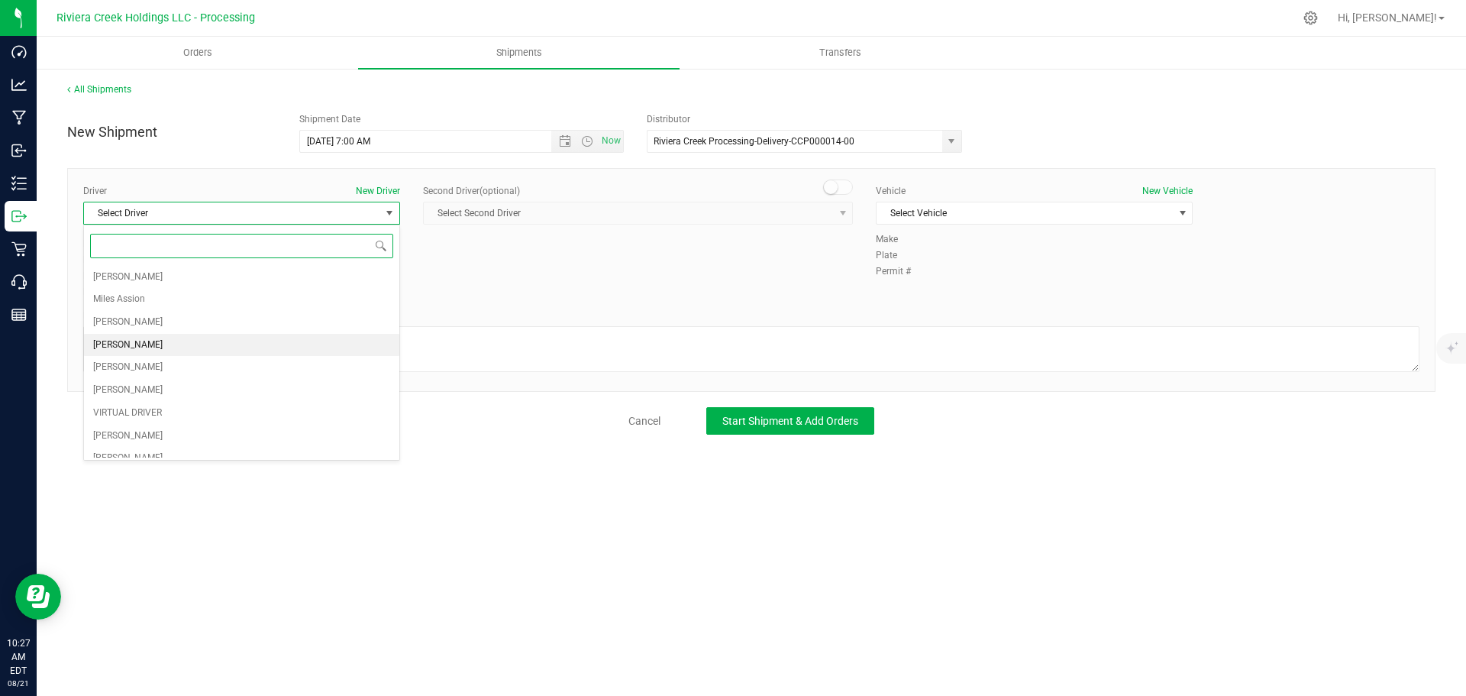
click at [127, 341] on span "Taon Belcher" at bounding box center [127, 345] width 69 height 20
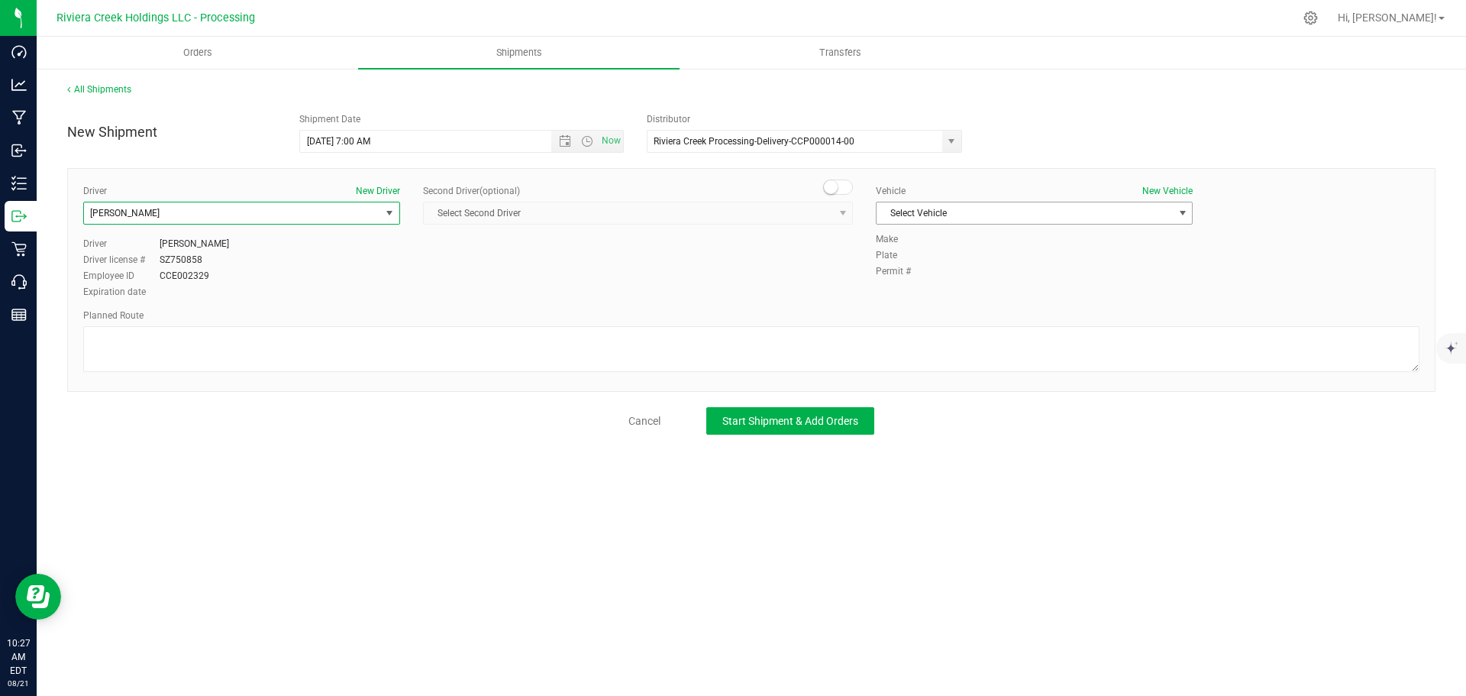
click at [963, 209] on span "Select Vehicle" at bounding box center [1025, 212] width 296 height 21
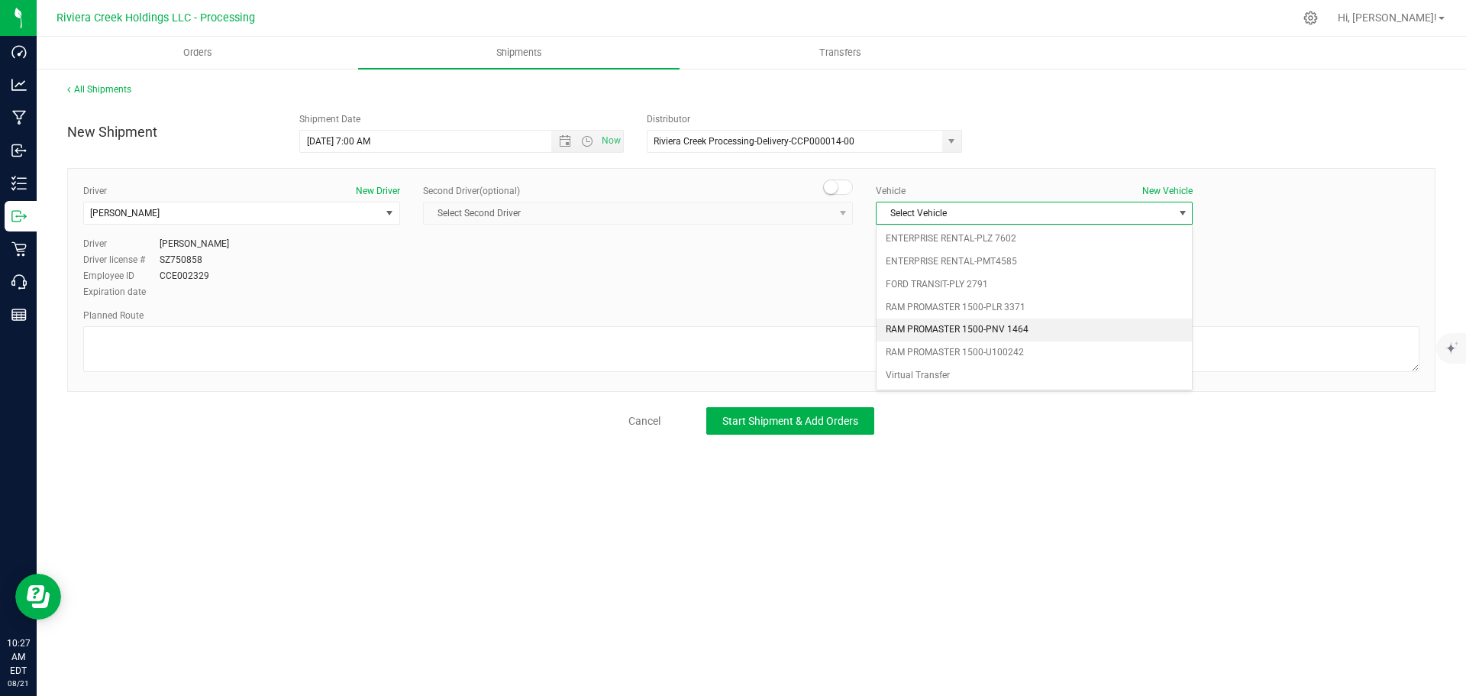
click at [939, 328] on li "RAM PROMASTER 1500-PNV 1464" at bounding box center [1034, 329] width 315 height 23
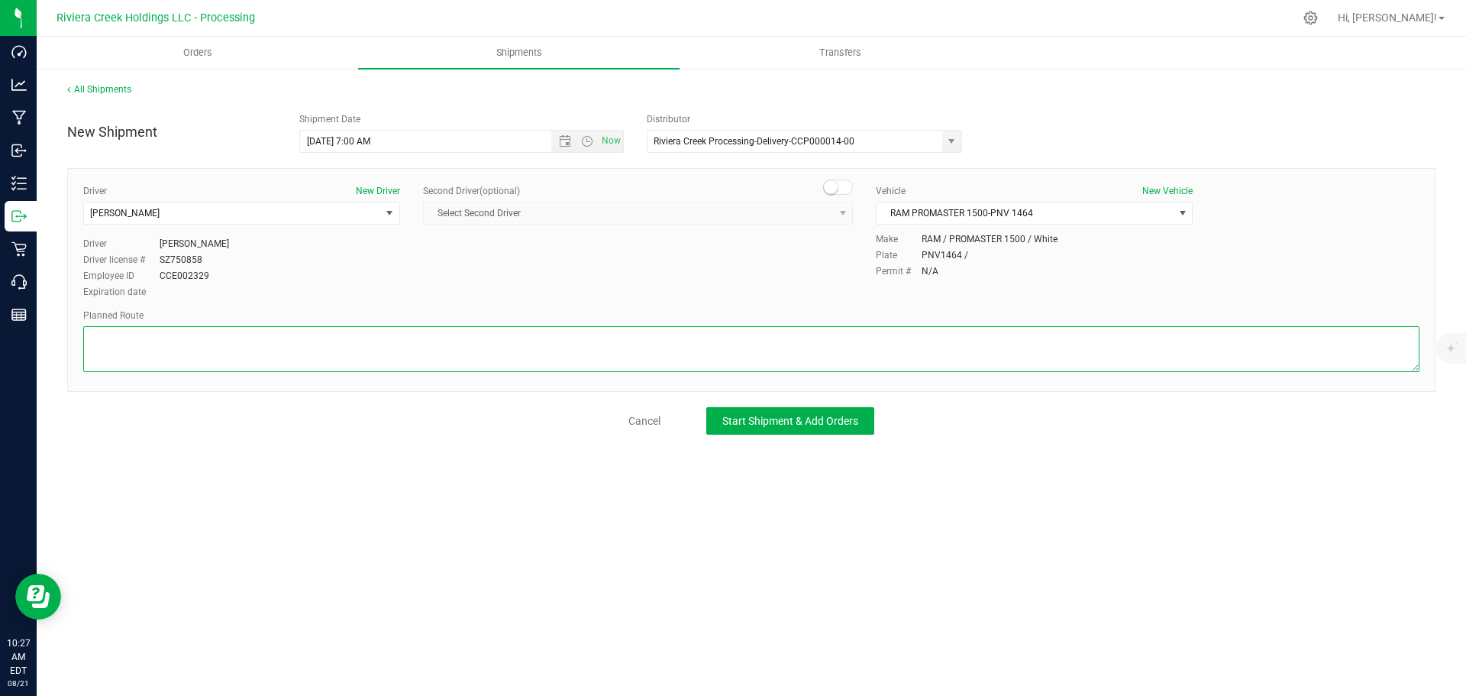
click at [732, 354] on textarea at bounding box center [751, 349] width 1336 height 46
paste textarea "Head west on St Clair St toward Crescent St 187 ft St Clair St turns slightly l…"
type textarea "Head west on St Clair St toward Crescent St 187 ft St Clair St turns slightly l…"
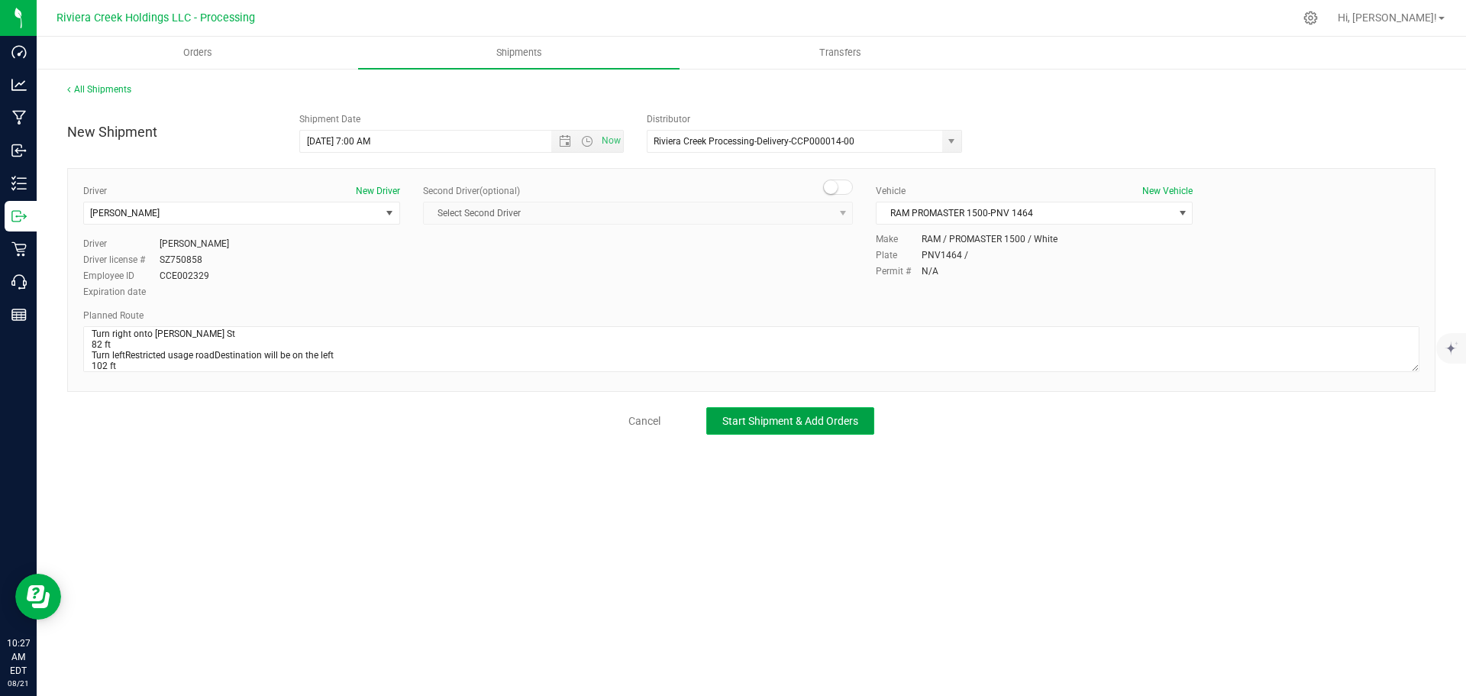
click at [774, 421] on span "Start Shipment & Add Orders" at bounding box center [790, 421] width 136 height 12
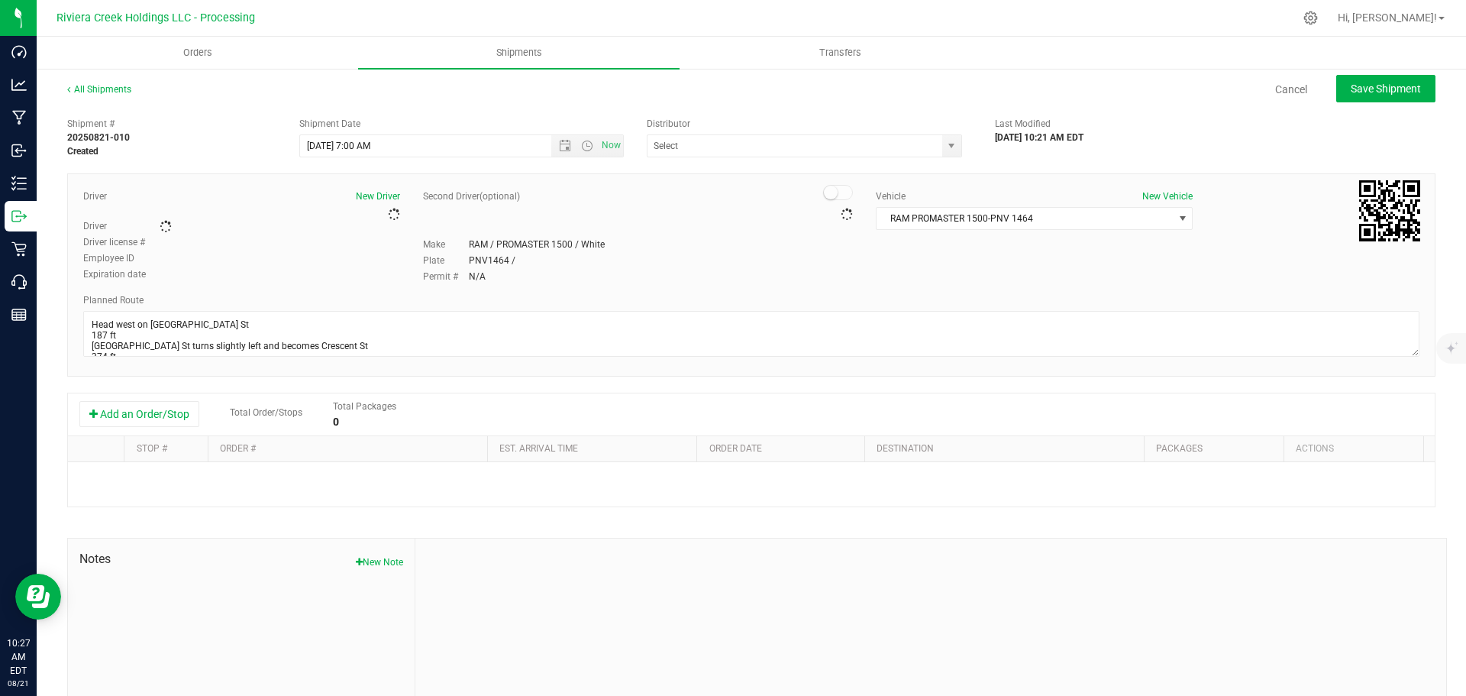
type input "Riviera Creek Processing-Delivery-CCP000014-00"
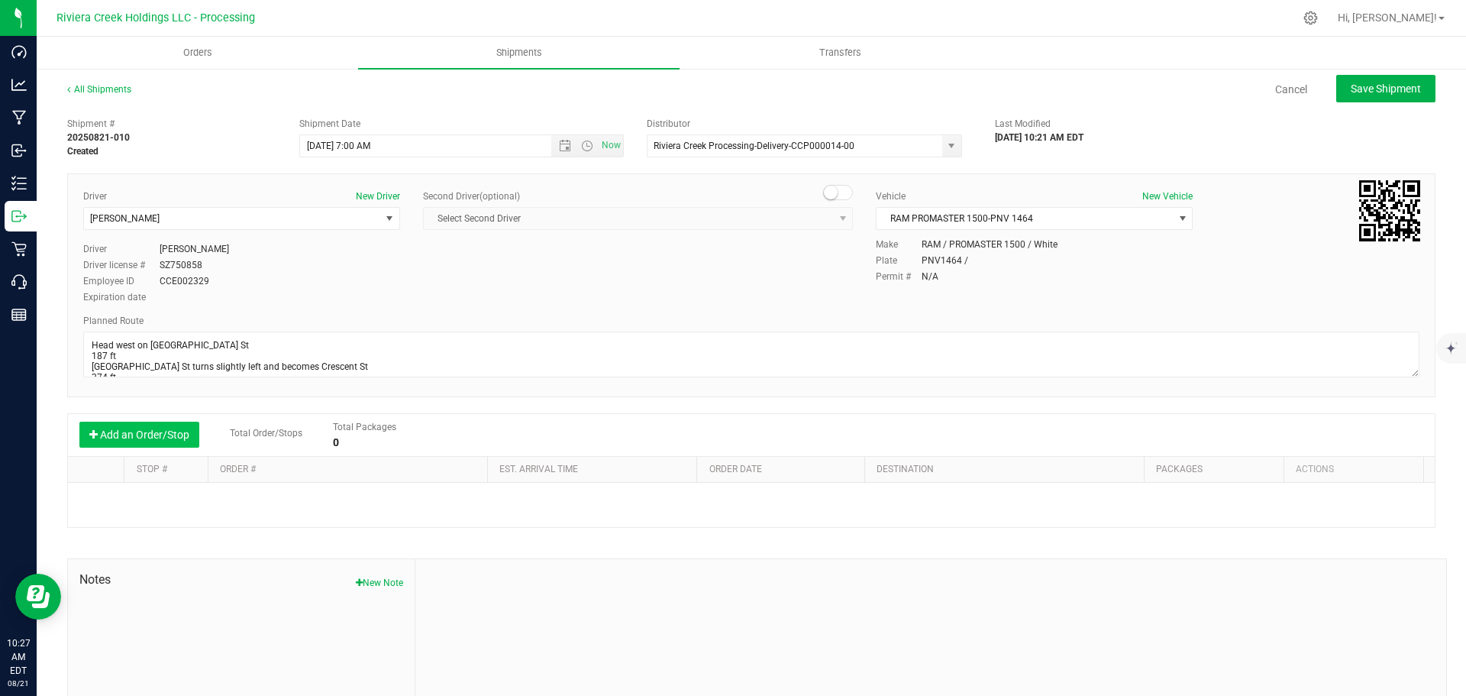
click at [124, 435] on button "Add an Order/Stop" at bounding box center [139, 434] width 120 height 26
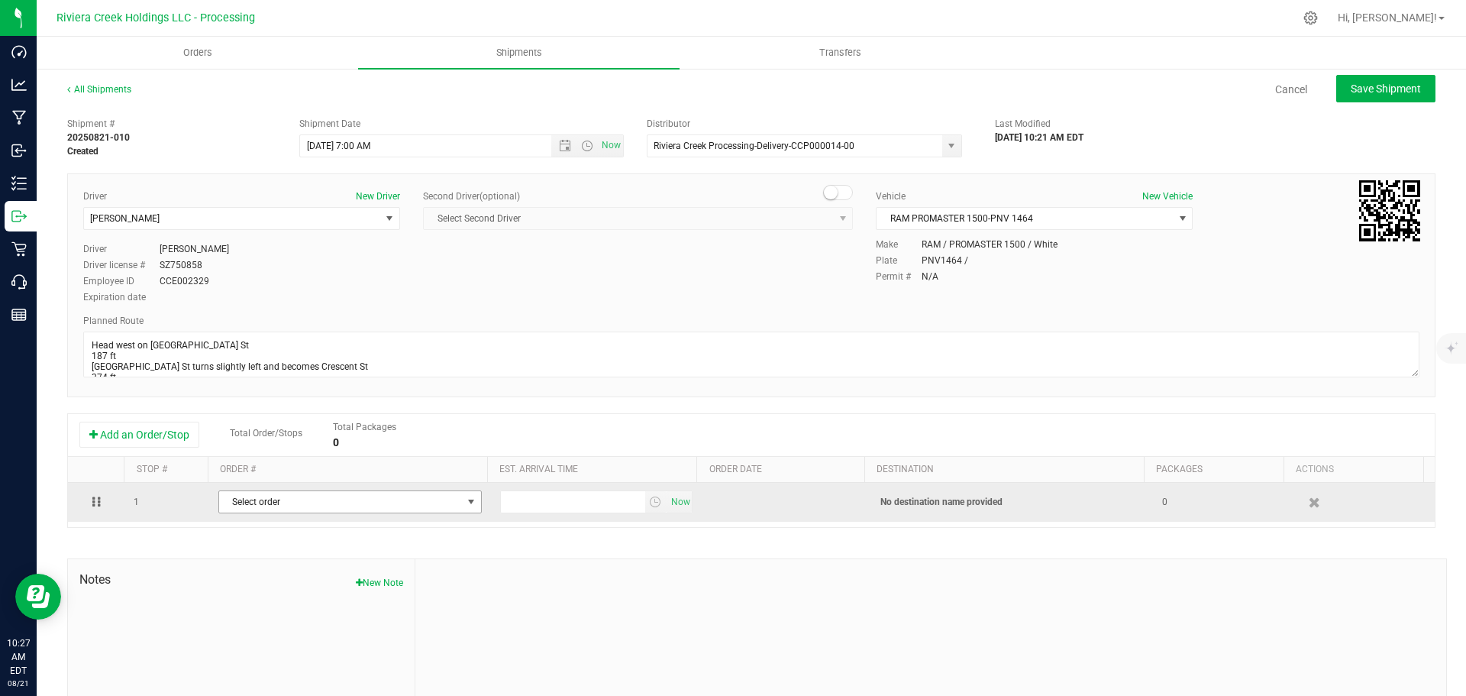
click at [274, 507] on span "Select order" at bounding box center [340, 501] width 243 height 21
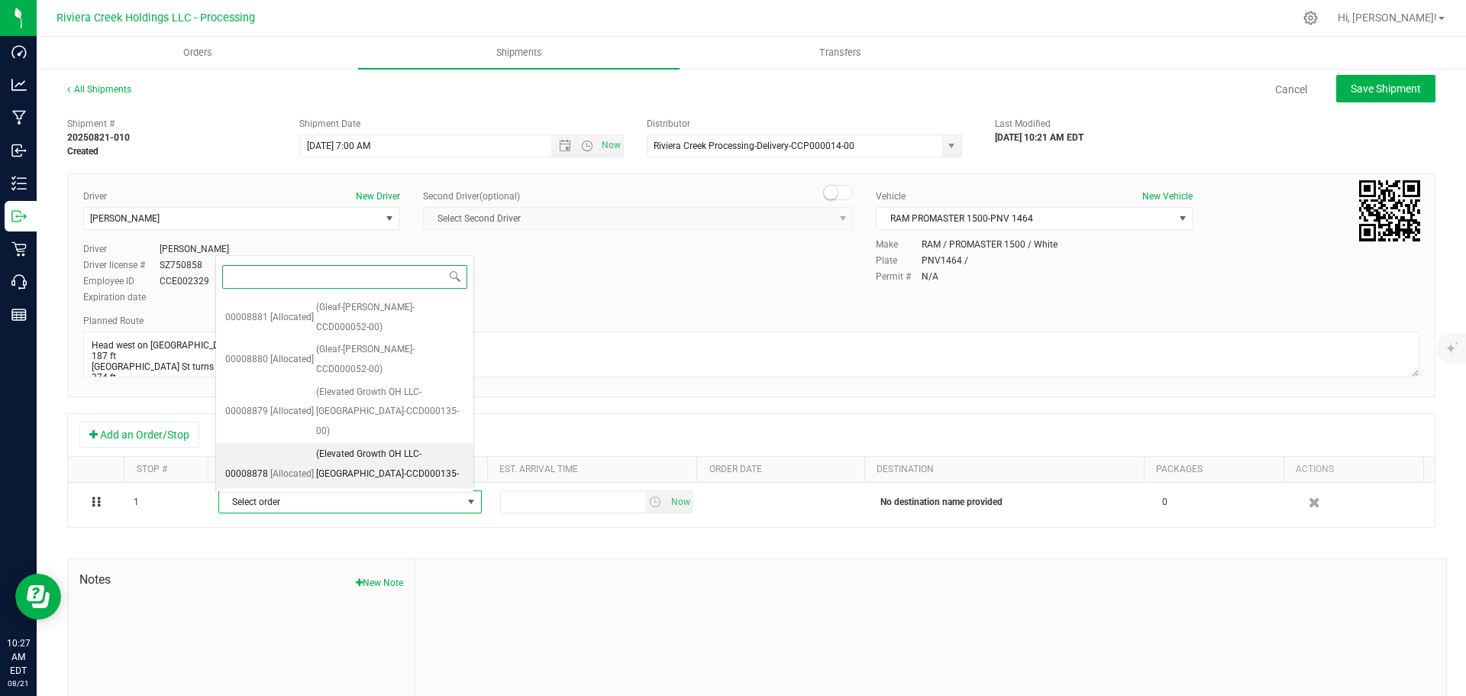
scroll to position [234, 0]
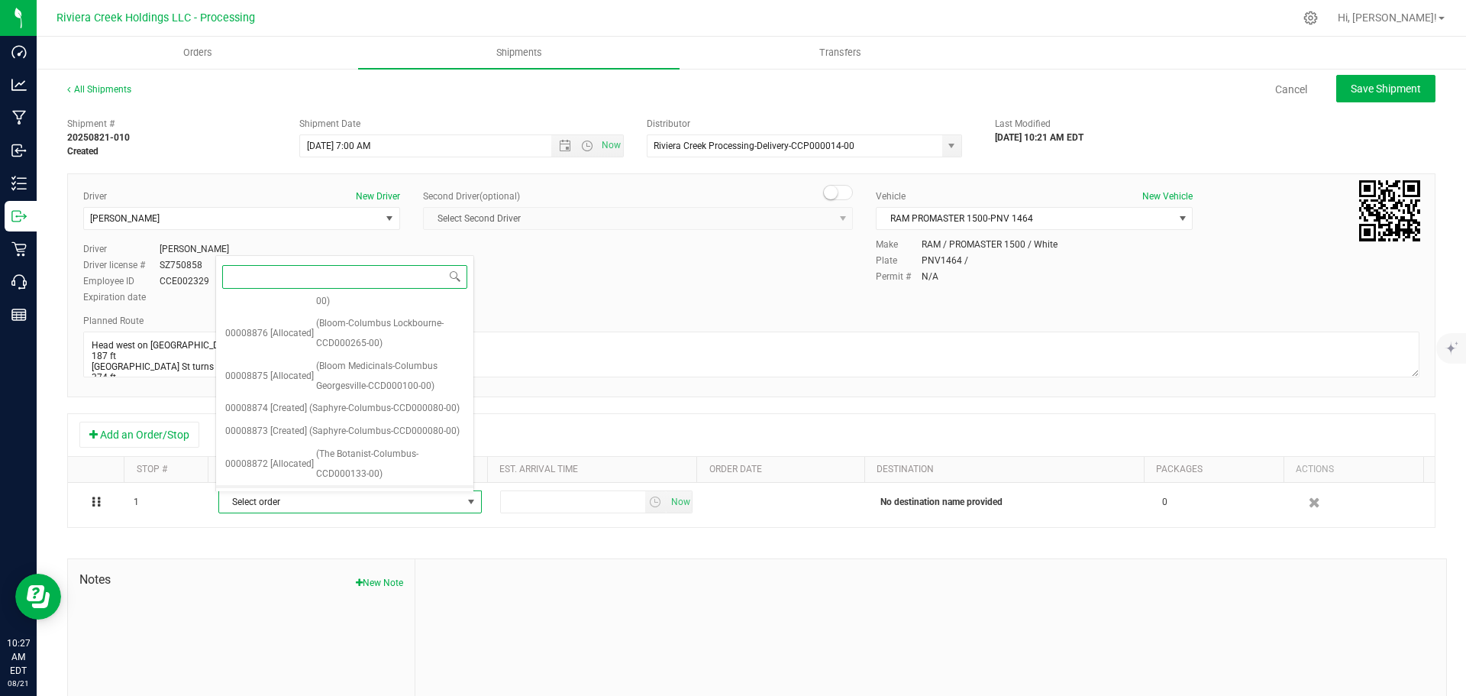
click at [347, 486] on span "(The Botanist-Columbus-CCD000133-00)" at bounding box center [390, 505] width 148 height 39
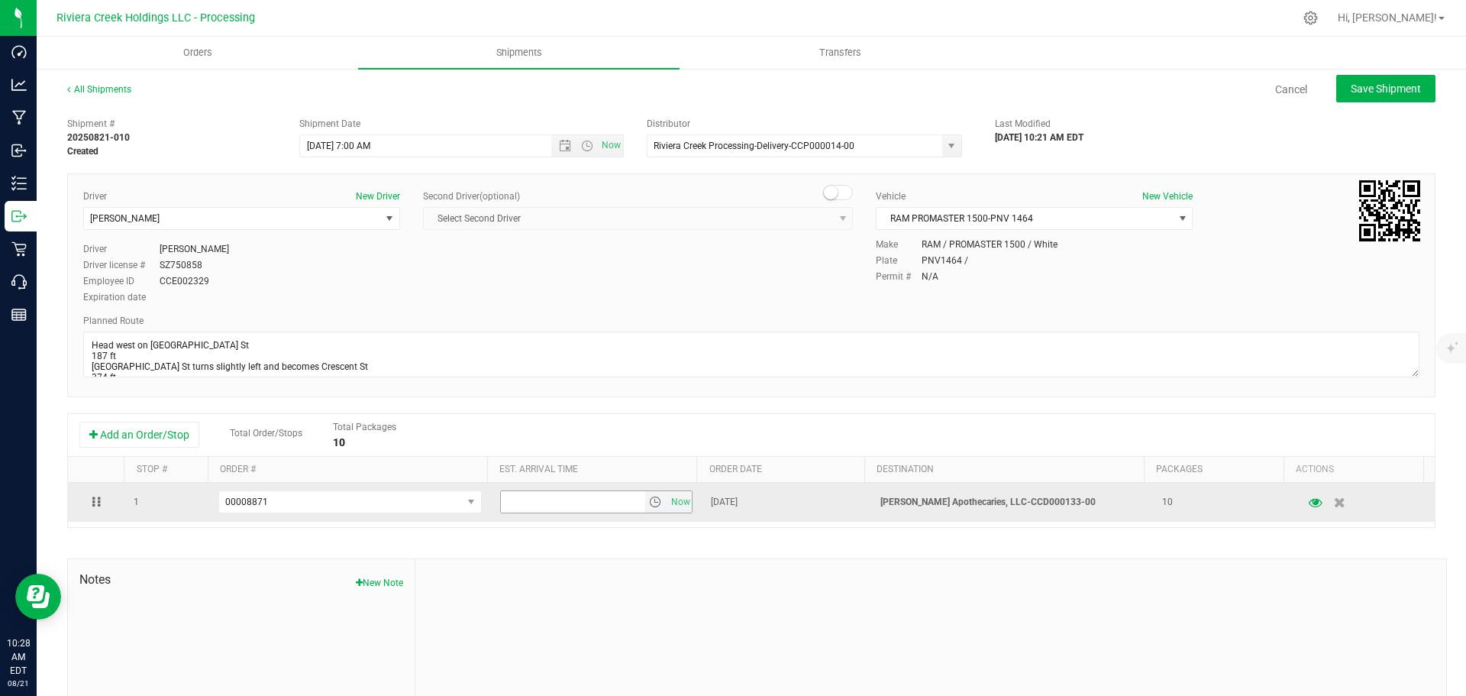
click at [649, 503] on span "select" at bounding box center [655, 502] width 12 height 12
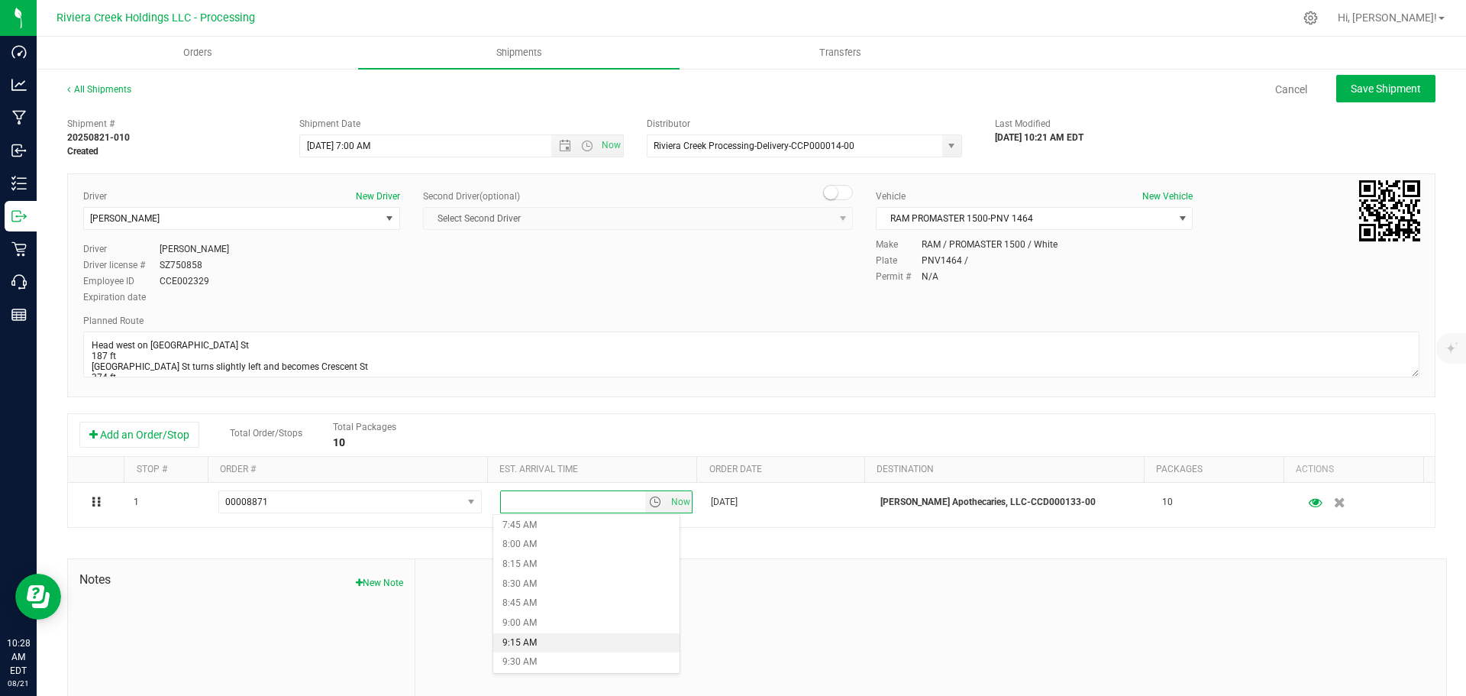
scroll to position [687, 0]
click at [552, 626] on li "10:00 AM" at bounding box center [586, 625] width 186 height 20
click at [1363, 95] on button "Save Shipment" at bounding box center [1385, 88] width 99 height 27
type input "8/22/2025 11:00 AM"
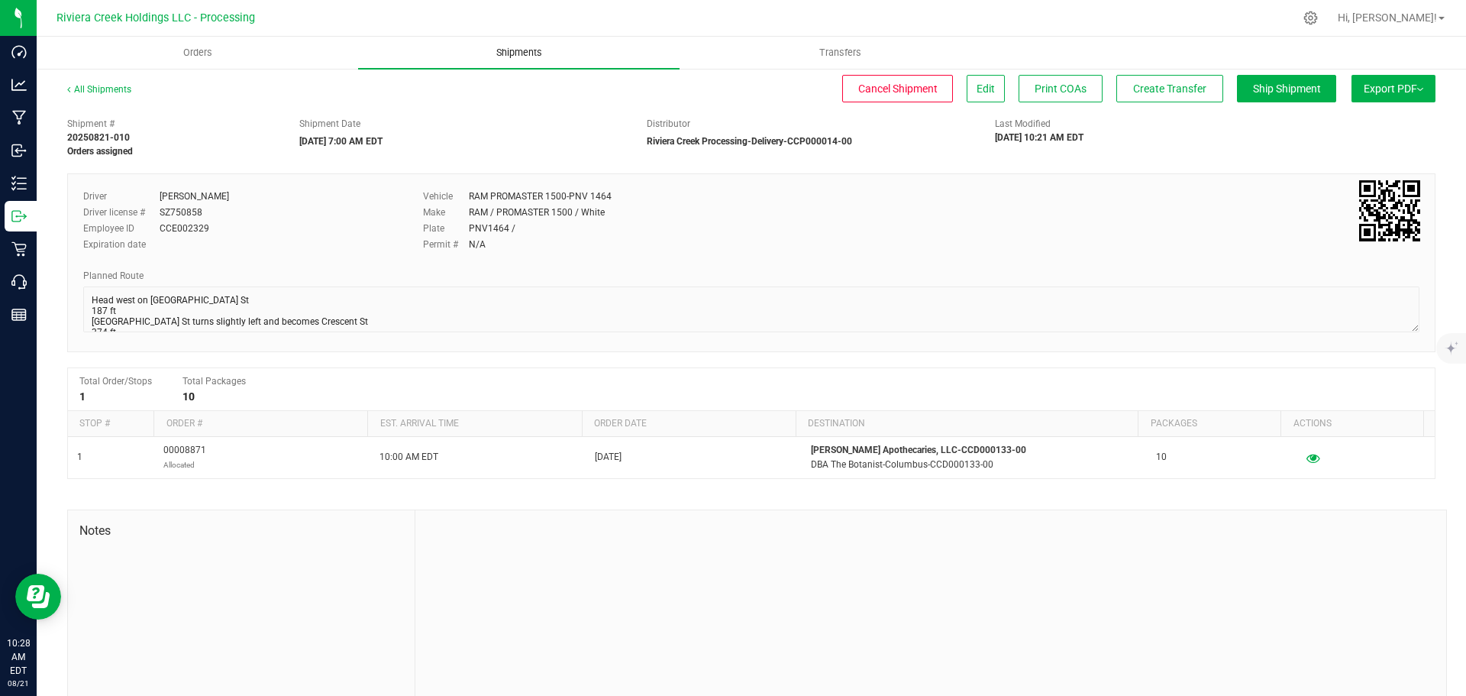
click at [509, 54] on span "Shipments" at bounding box center [519, 53] width 87 height 14
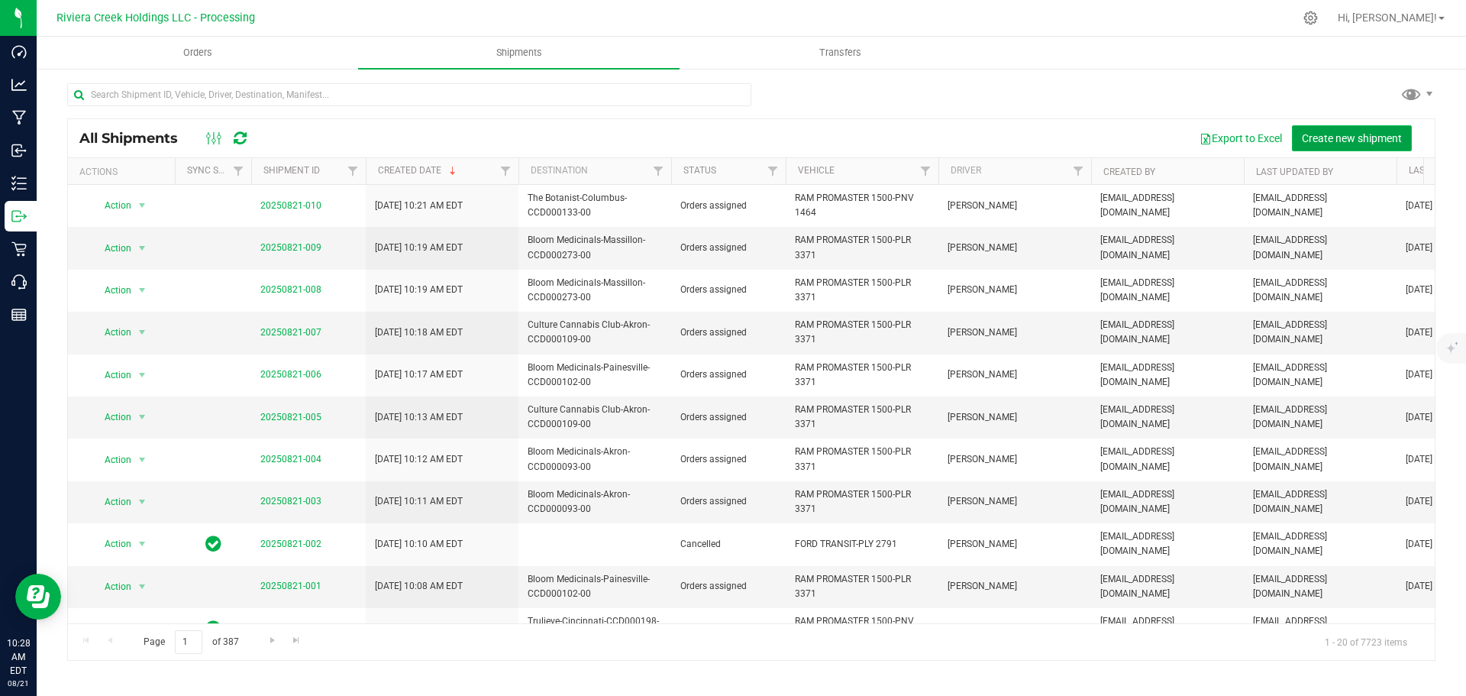
click at [1326, 137] on span "Create new shipment" at bounding box center [1352, 138] width 100 height 12
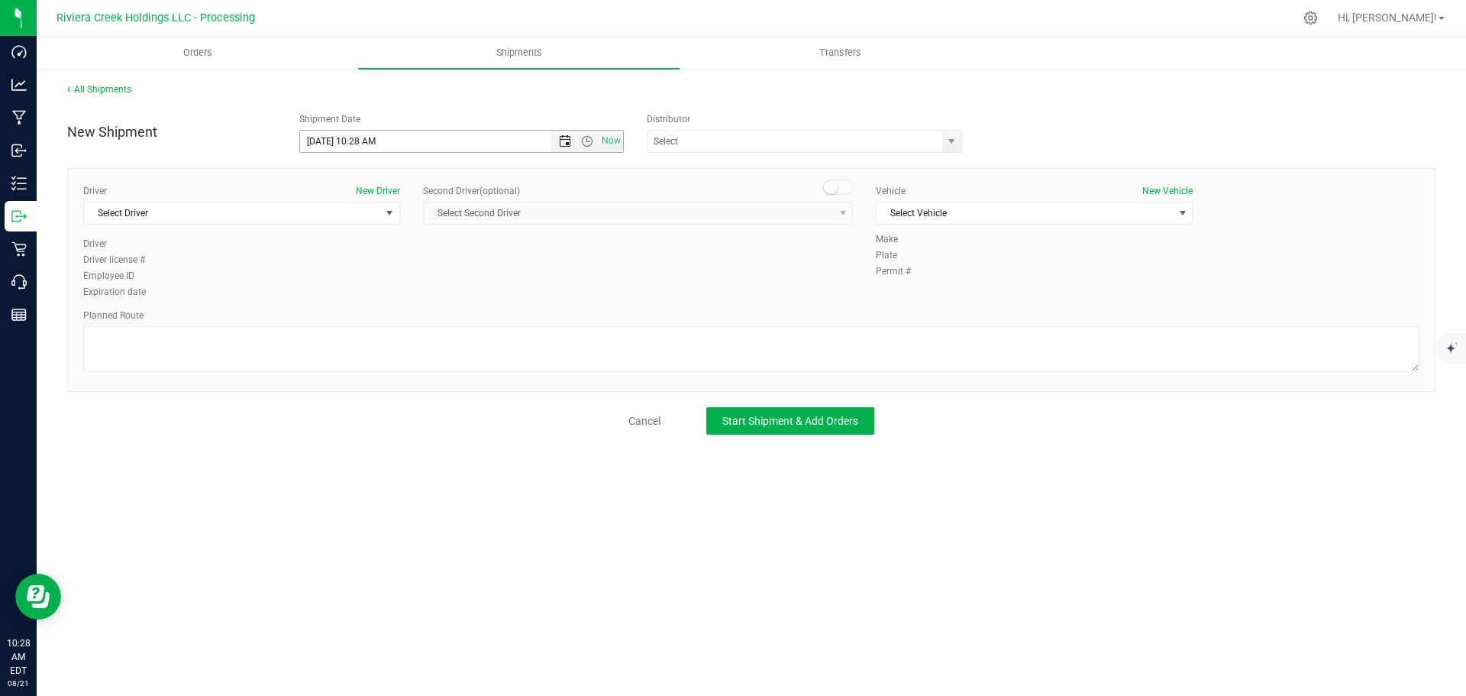
click at [559, 140] on span "Open the date view" at bounding box center [565, 141] width 12 height 12
click at [420, 293] on link "22" at bounding box center [424, 297] width 22 height 24
click at [581, 140] on span "Open the time view" at bounding box center [587, 141] width 12 height 12
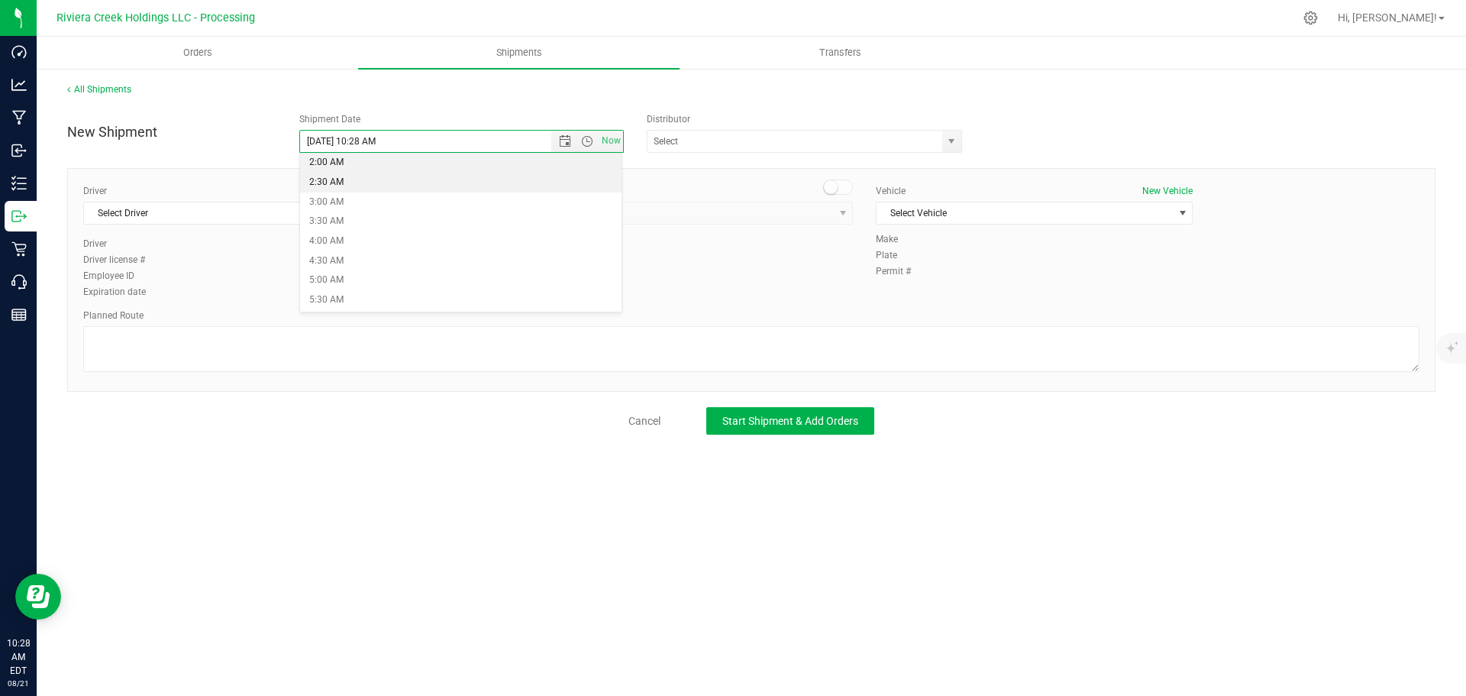
scroll to position [153, 0]
click at [335, 292] on li "7:00 AM" at bounding box center [461, 288] width 322 height 20
type input "8/22/2025 7:00 AM"
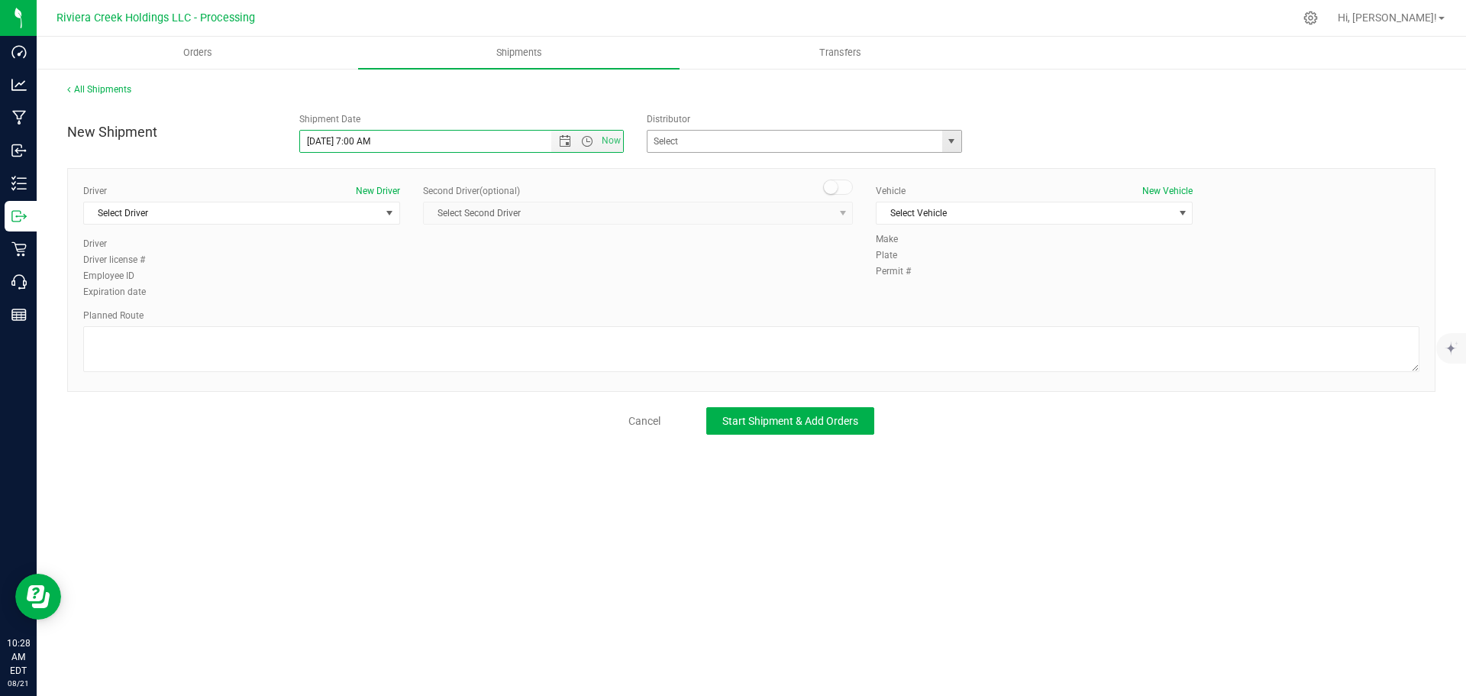
click at [952, 145] on span "select" at bounding box center [951, 141] width 12 height 12
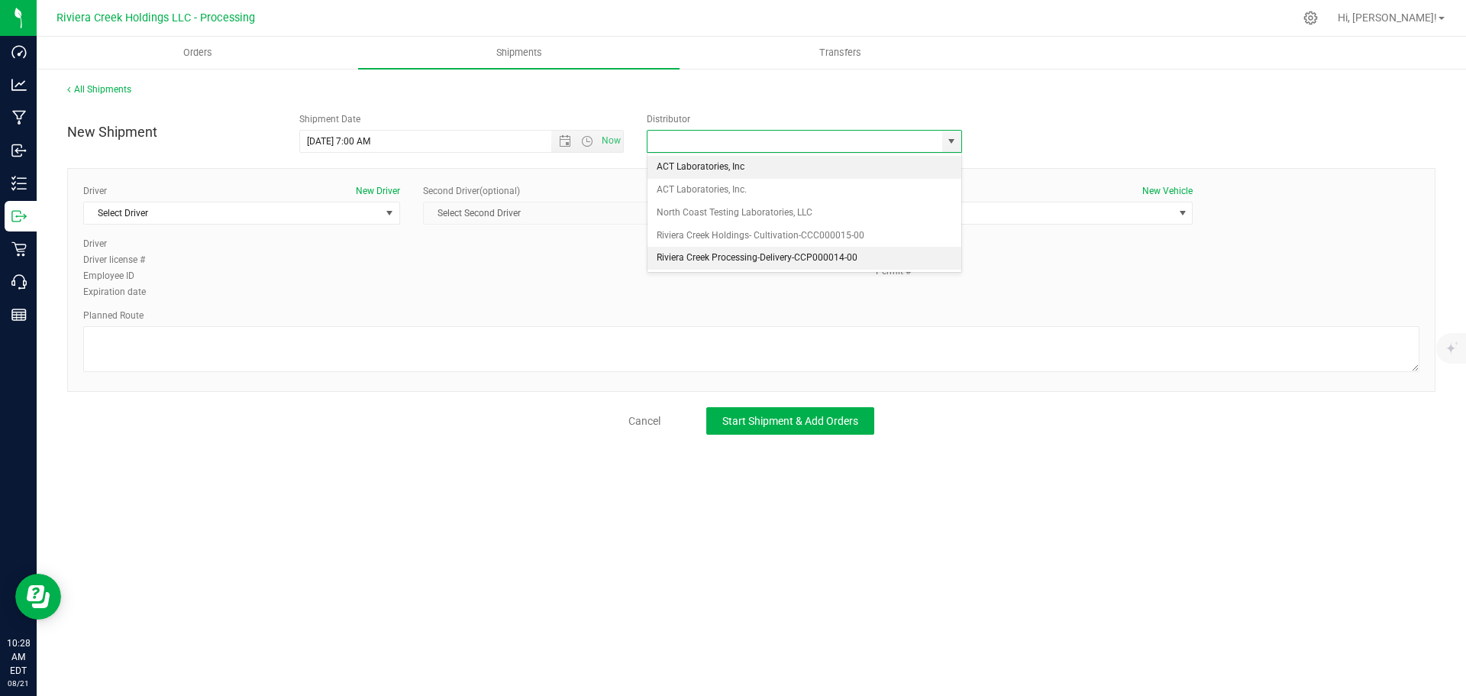
click at [706, 253] on li "Riviera Creek Processing-Delivery-CCP000014-00" at bounding box center [805, 258] width 314 height 23
type input "Riviera Creek Processing-Delivery-CCP000014-00"
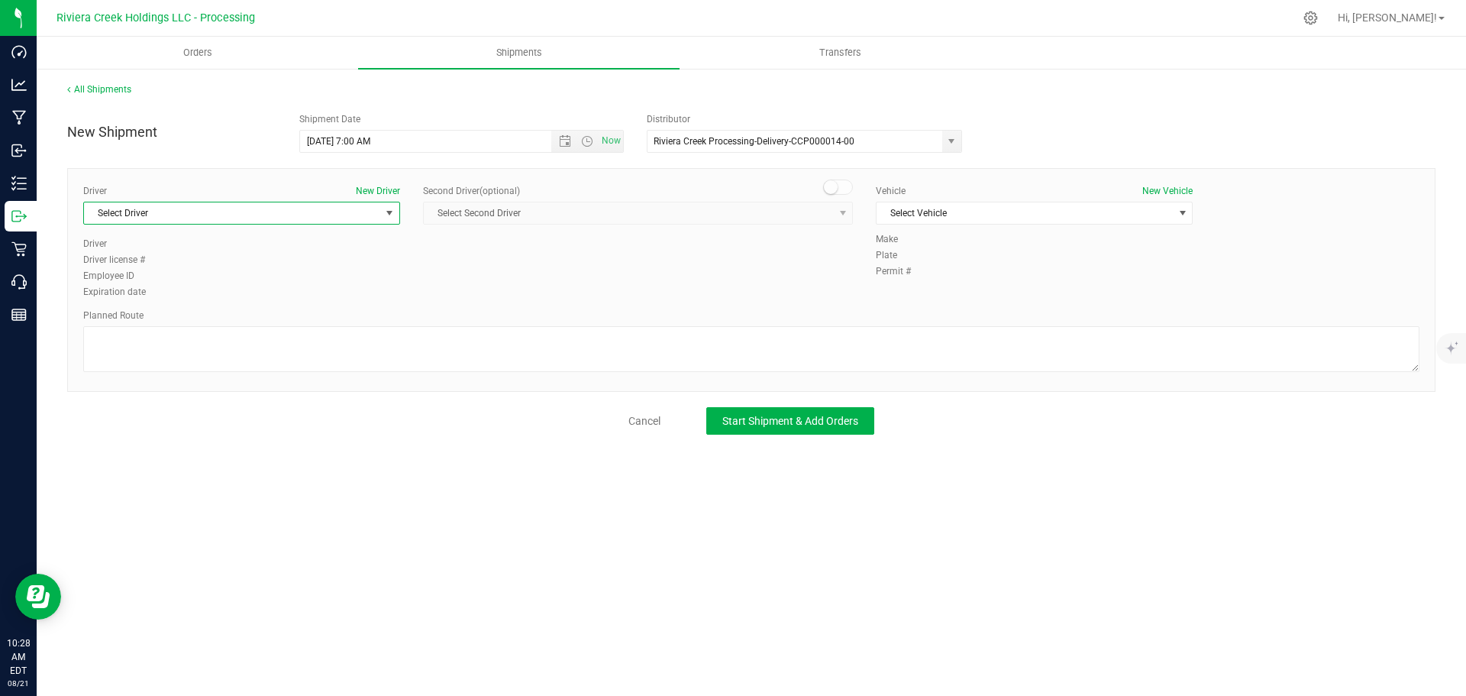
click at [192, 212] on span "Select Driver" at bounding box center [232, 212] width 296 height 21
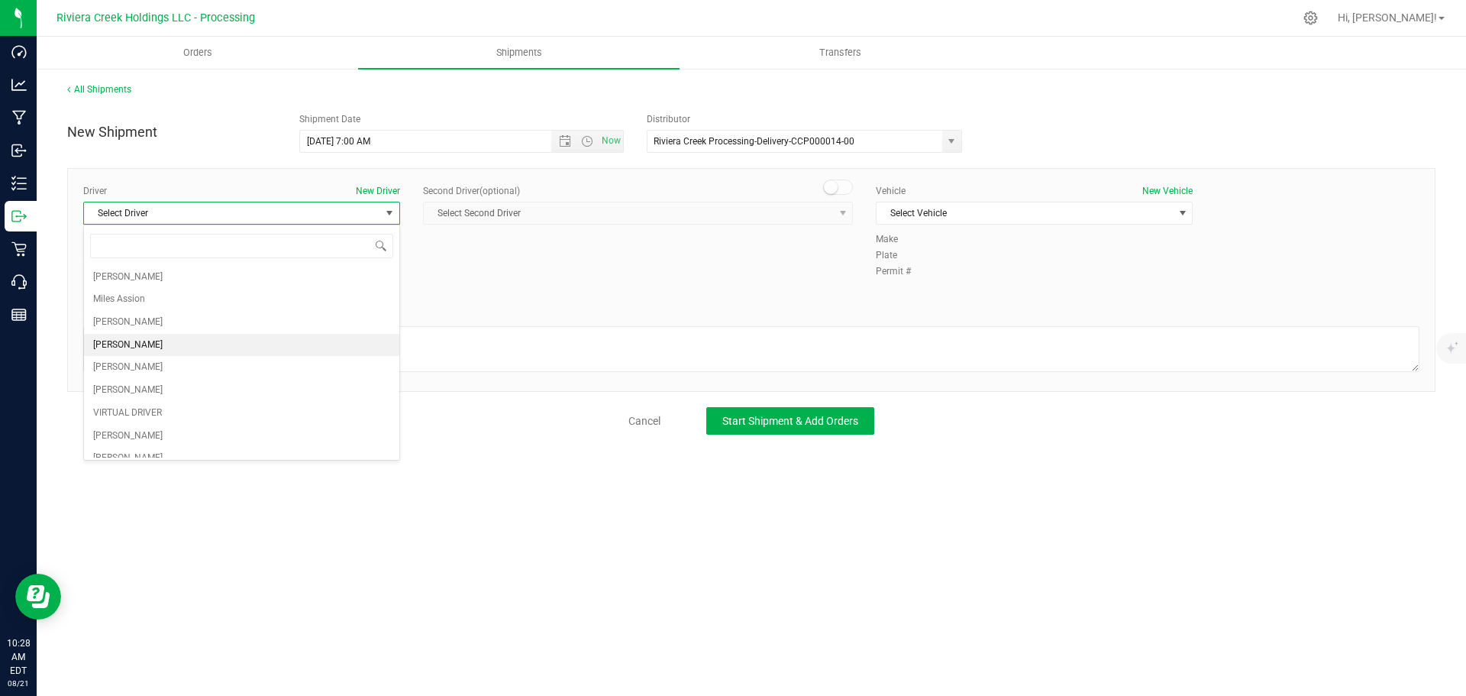
click at [116, 344] on span "Taon Belcher" at bounding box center [127, 345] width 69 height 20
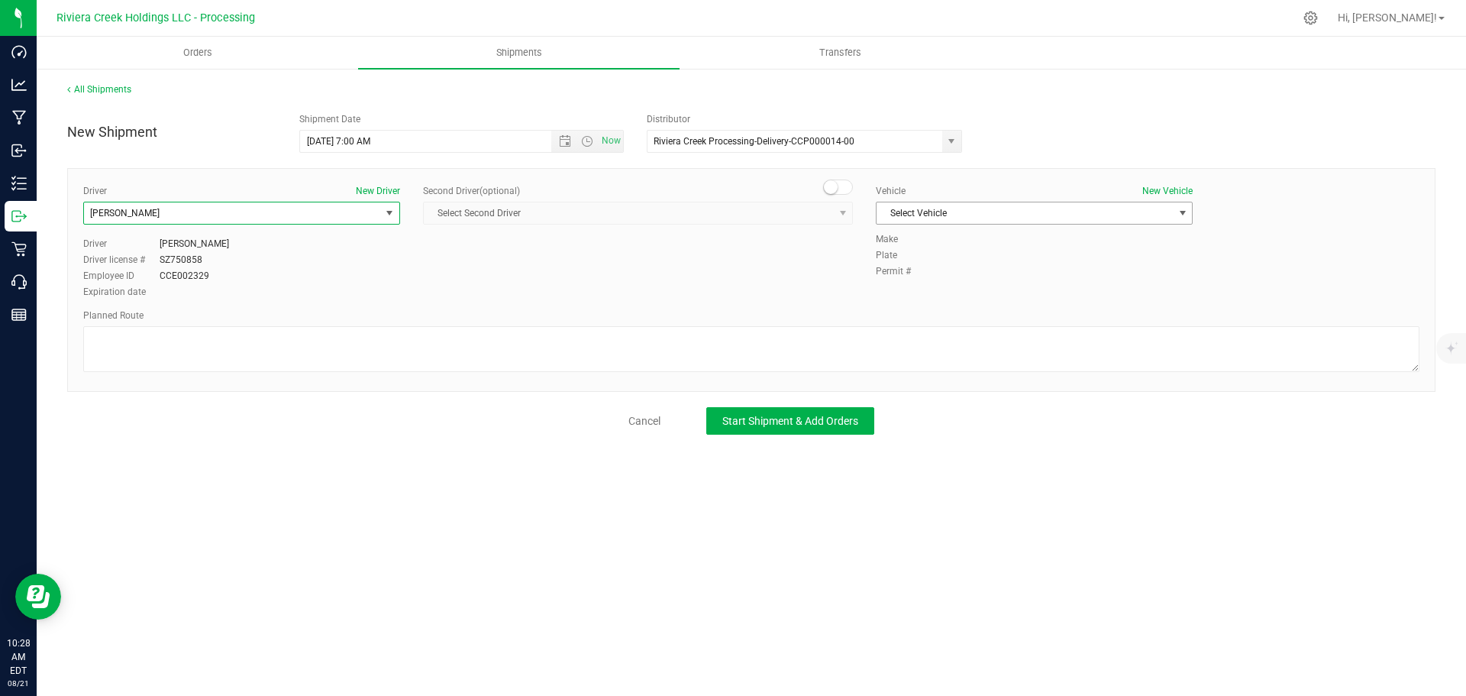
click at [977, 209] on span "Select Vehicle" at bounding box center [1025, 212] width 296 height 21
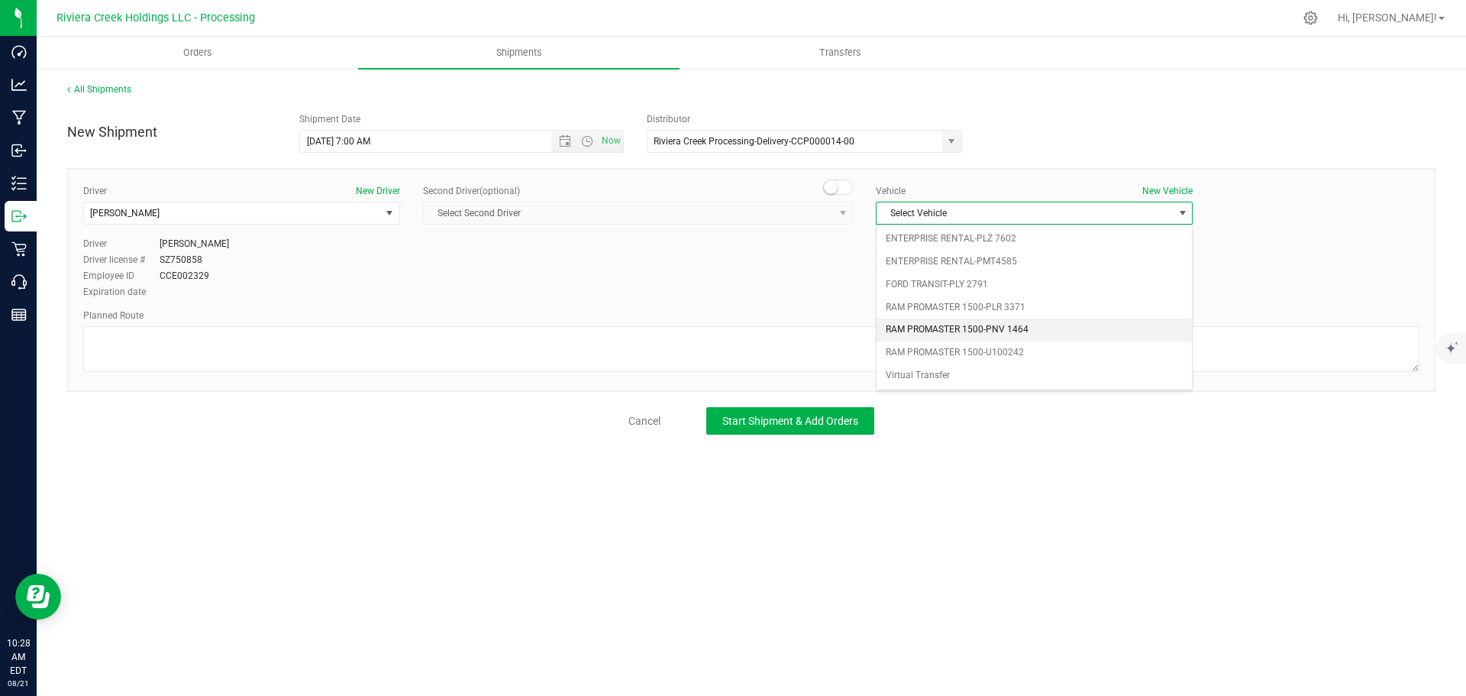
click at [971, 334] on li "RAM PROMASTER 1500-PNV 1464" at bounding box center [1034, 329] width 315 height 23
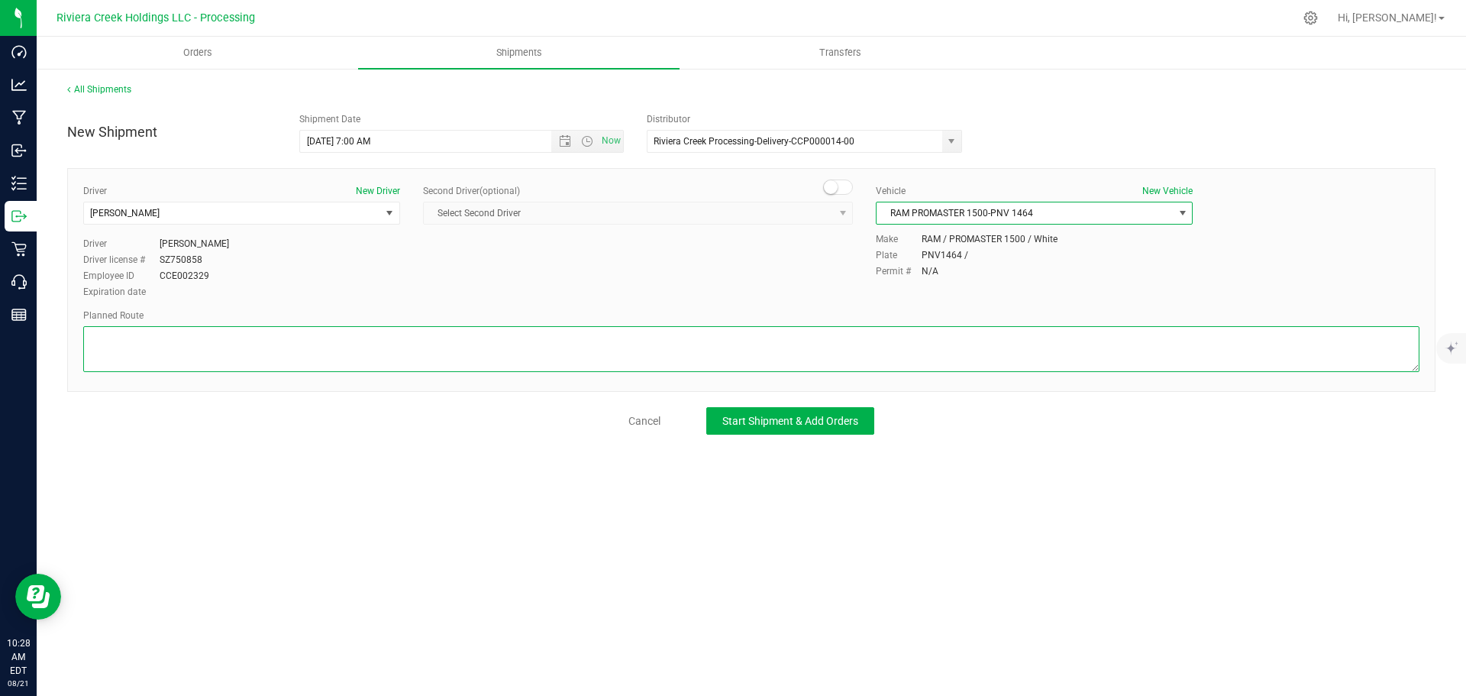
click at [523, 355] on textarea at bounding box center [751, 349] width 1336 height 46
paste textarea "Head west on St Clair St toward Crescent St 187 ft St Clair St turns slightly l…"
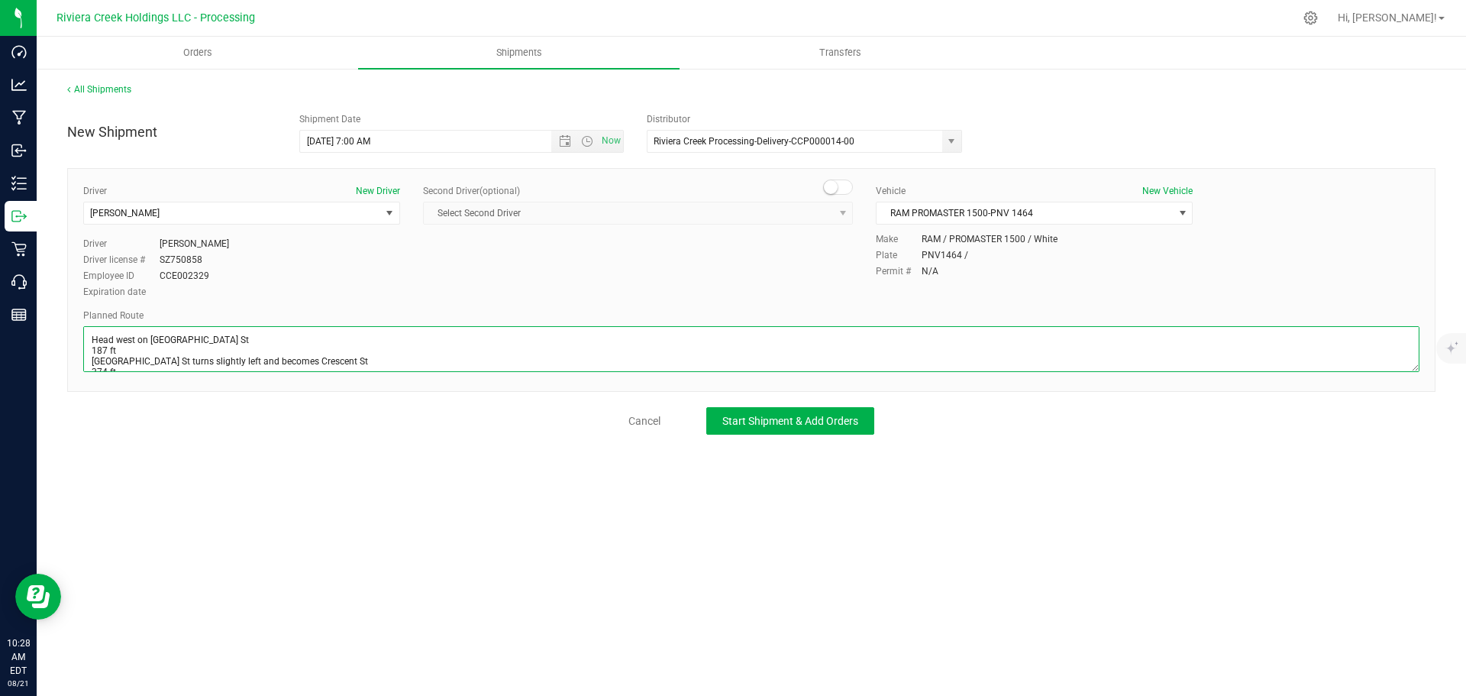
scroll to position [284, 0]
type textarea "Head west on St Clair St toward Crescent St 187 ft St Clair St turns slightly l…"
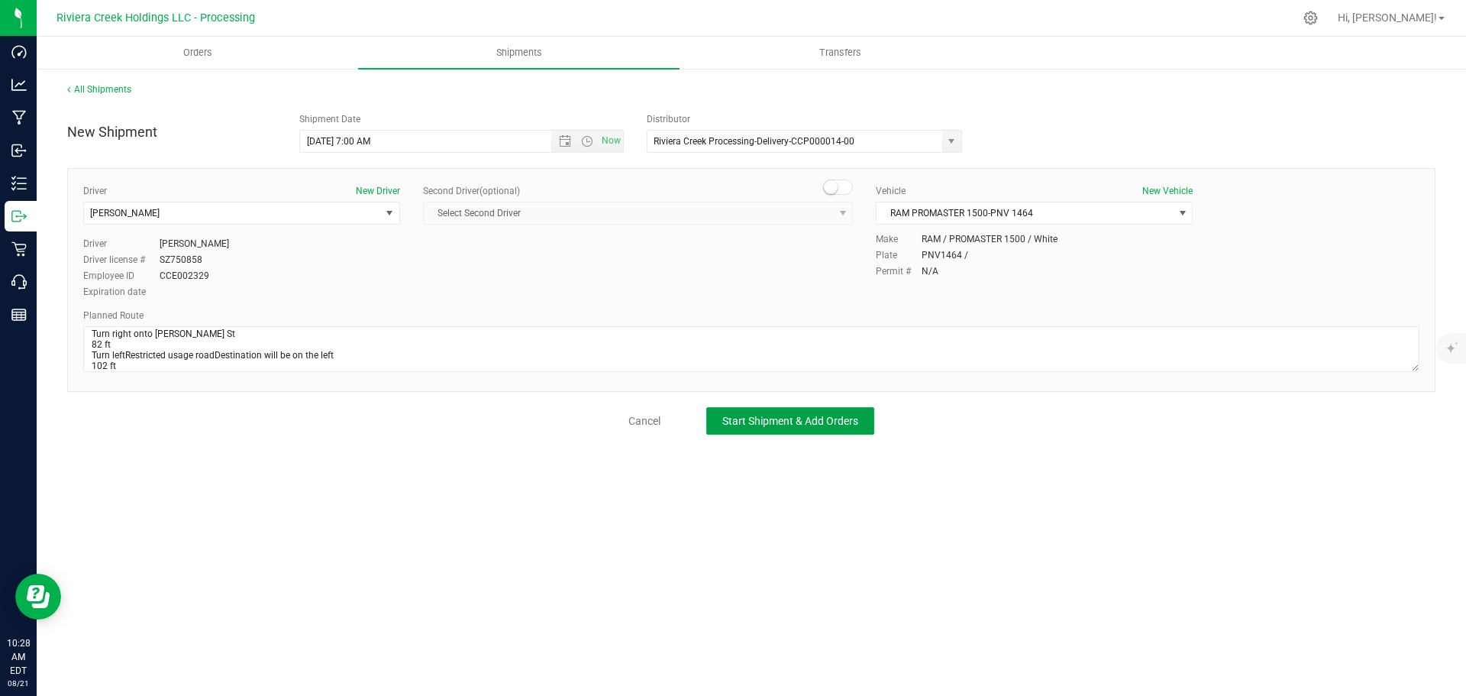
click at [760, 418] on span "Start Shipment & Add Orders" at bounding box center [790, 421] width 136 height 12
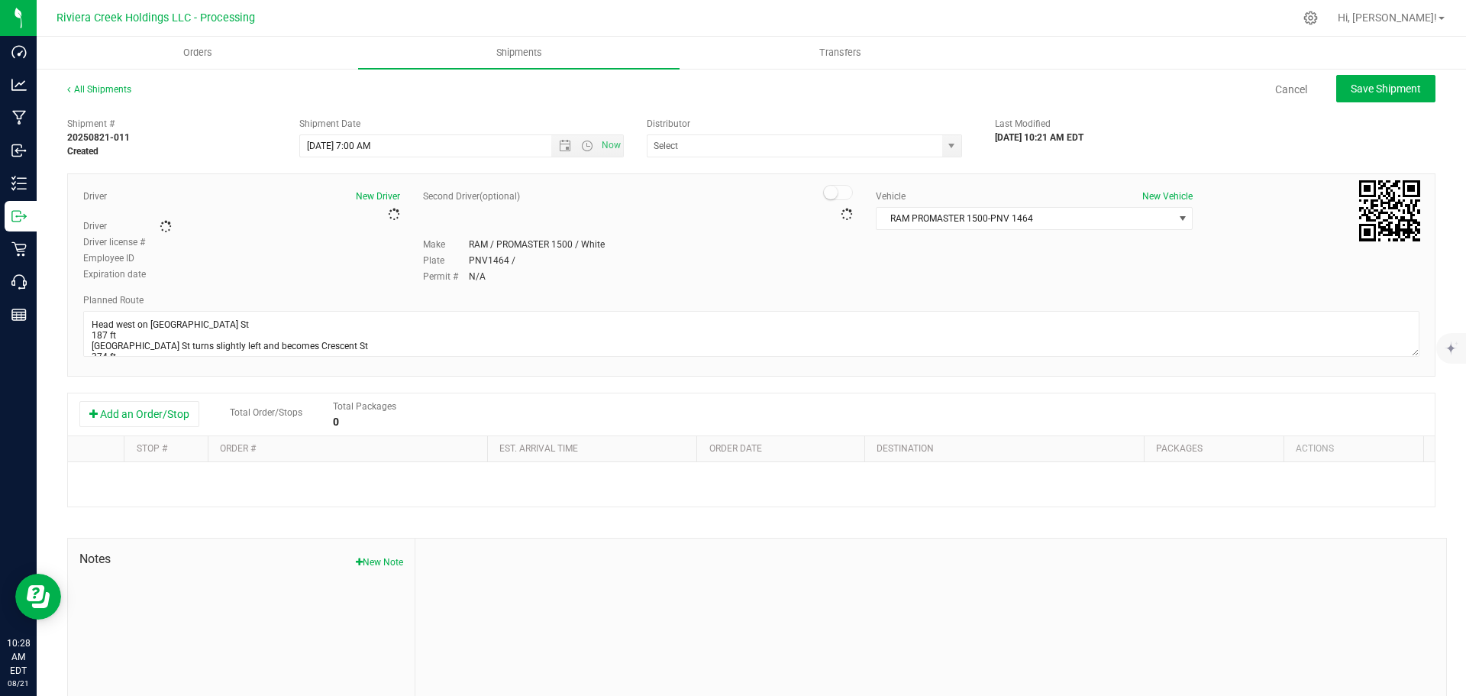
type input "Riviera Creek Processing-Delivery-CCP000014-00"
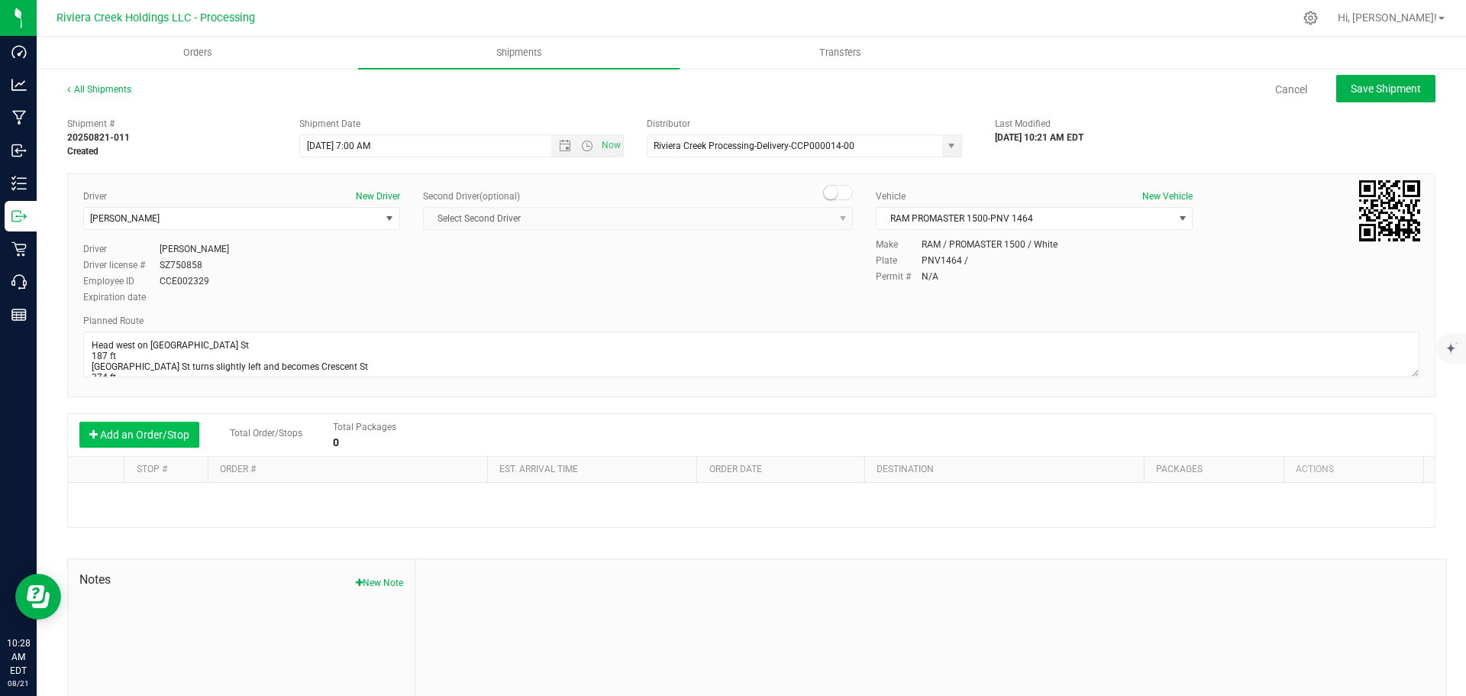
click at [163, 442] on button "Add an Order/Stop" at bounding box center [139, 434] width 120 height 26
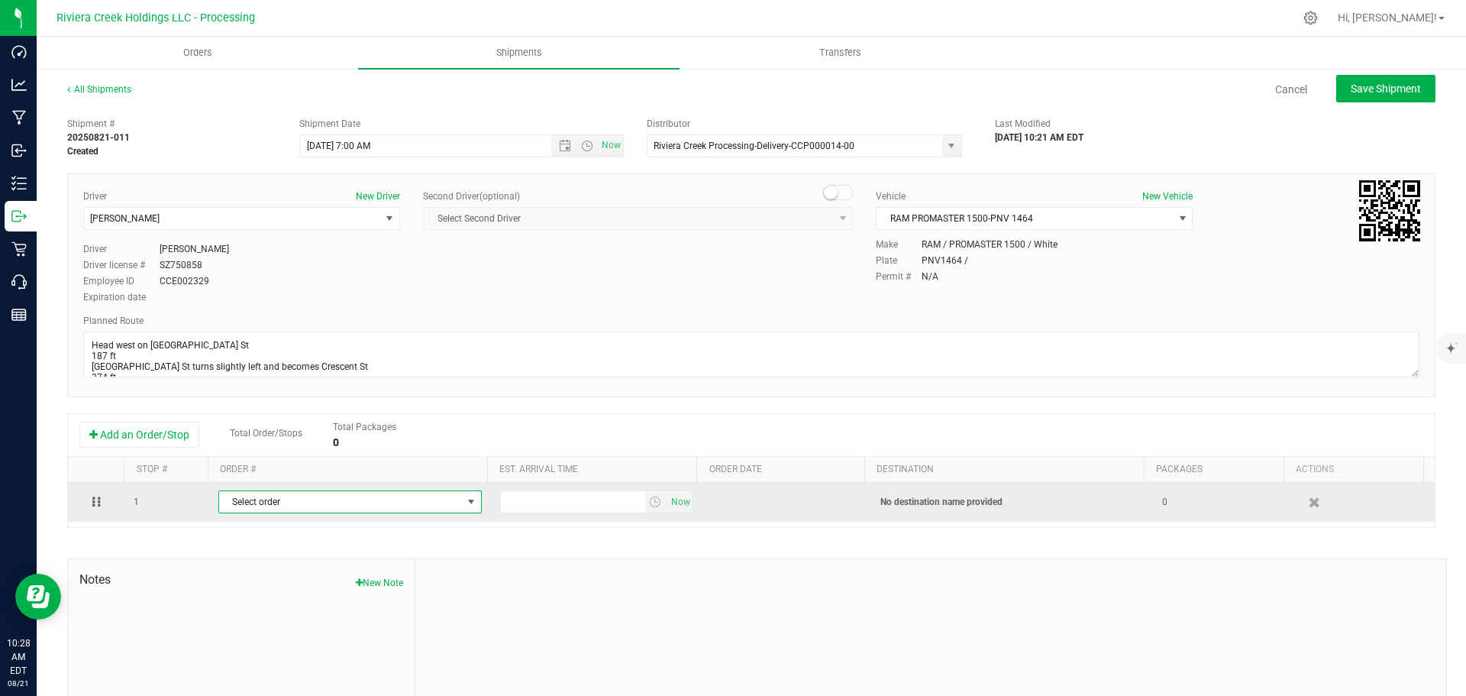
click at [308, 501] on span "Select order" at bounding box center [340, 501] width 243 height 21
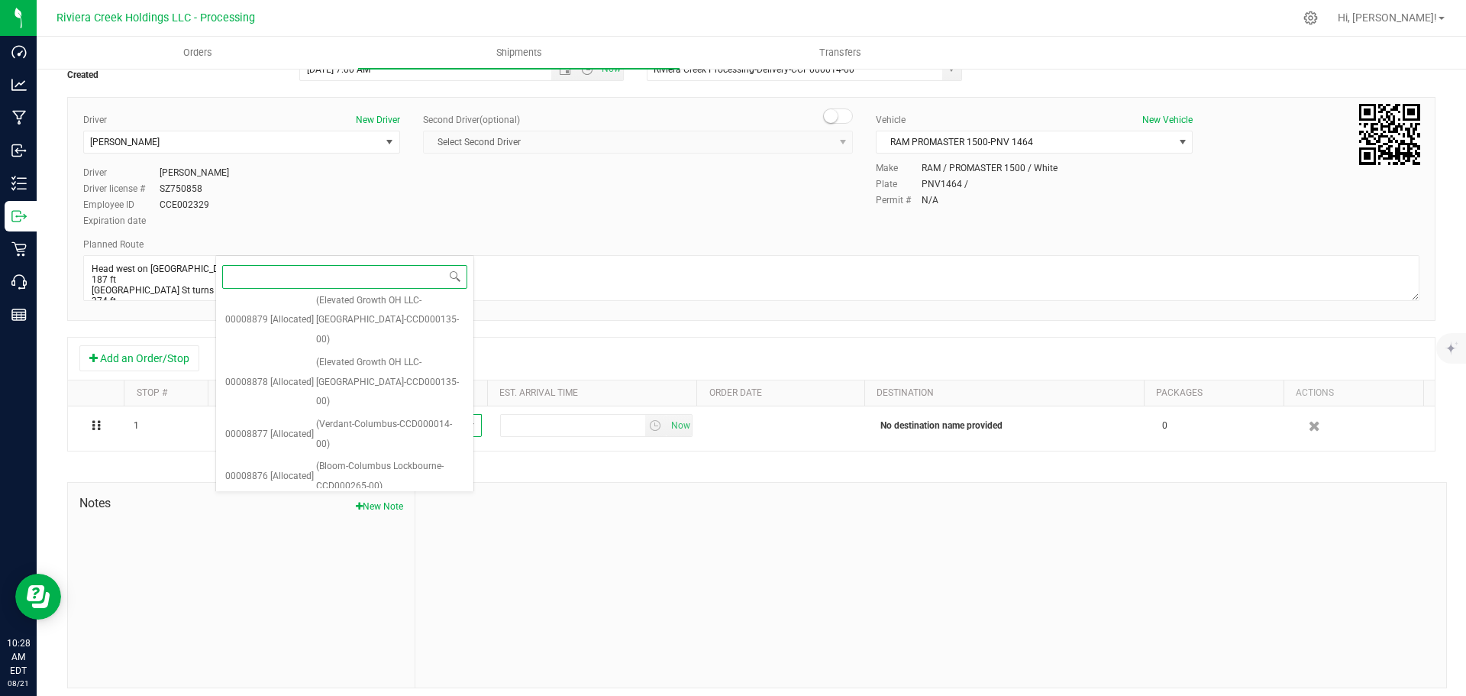
scroll to position [192, 0]
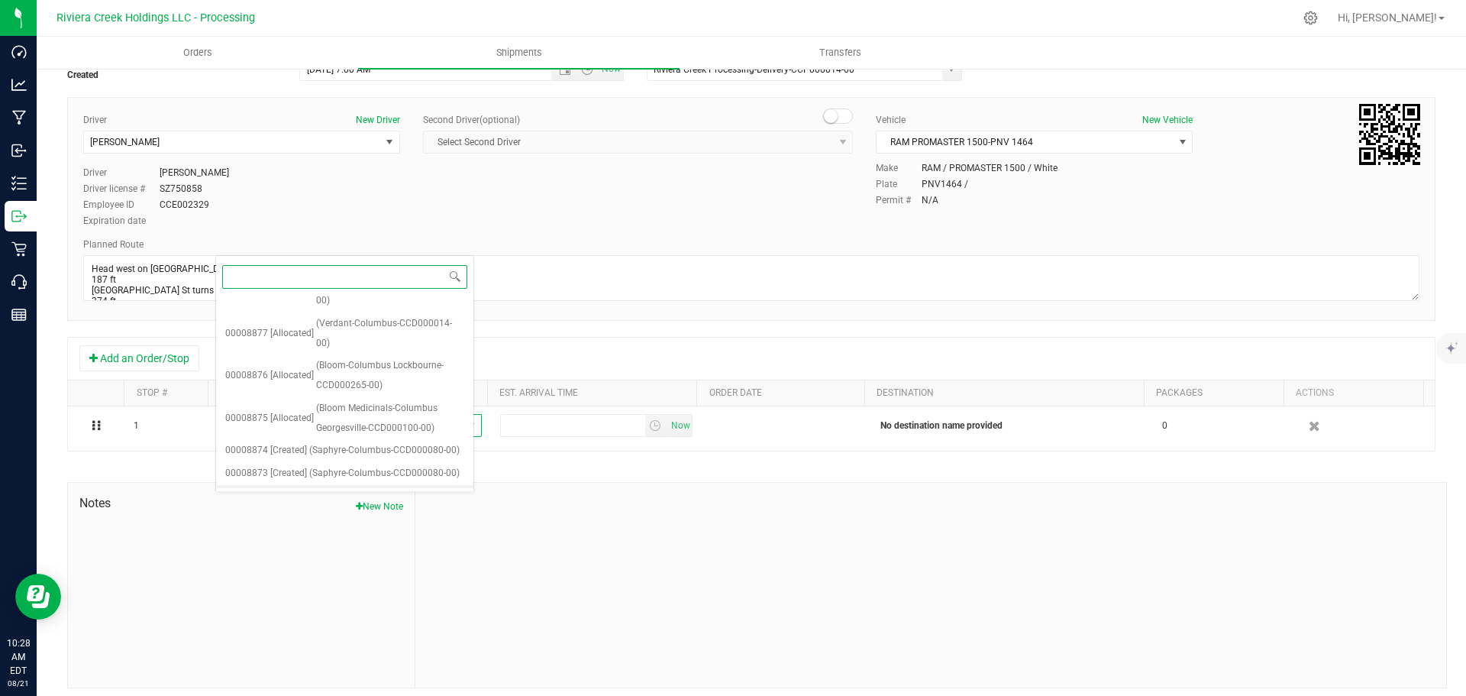
click at [365, 486] on span "(The Botanist-Columbus-CCD000133-00)" at bounding box center [390, 505] width 148 height 39
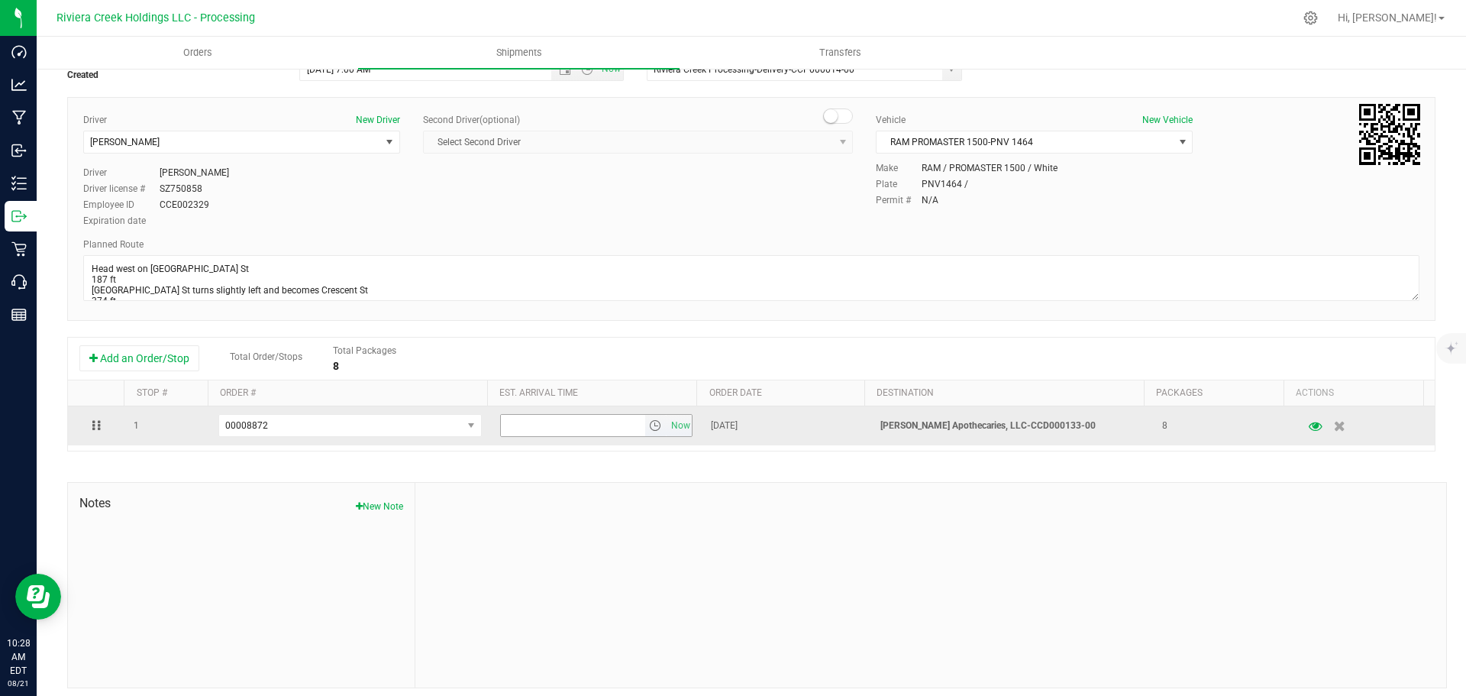
click at [649, 428] on span "select" at bounding box center [655, 425] width 12 height 12
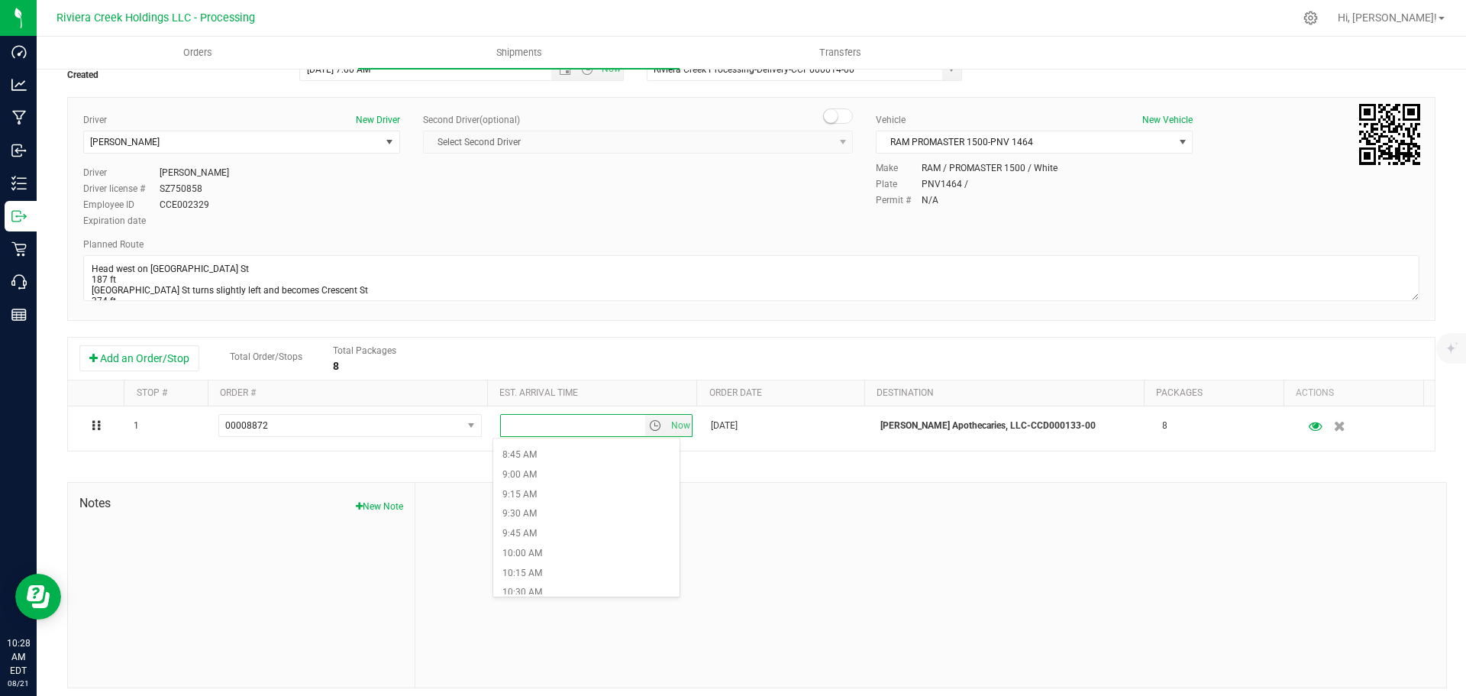
scroll to position [687, 0]
click at [546, 552] on li "10:00 AM" at bounding box center [586, 549] width 186 height 20
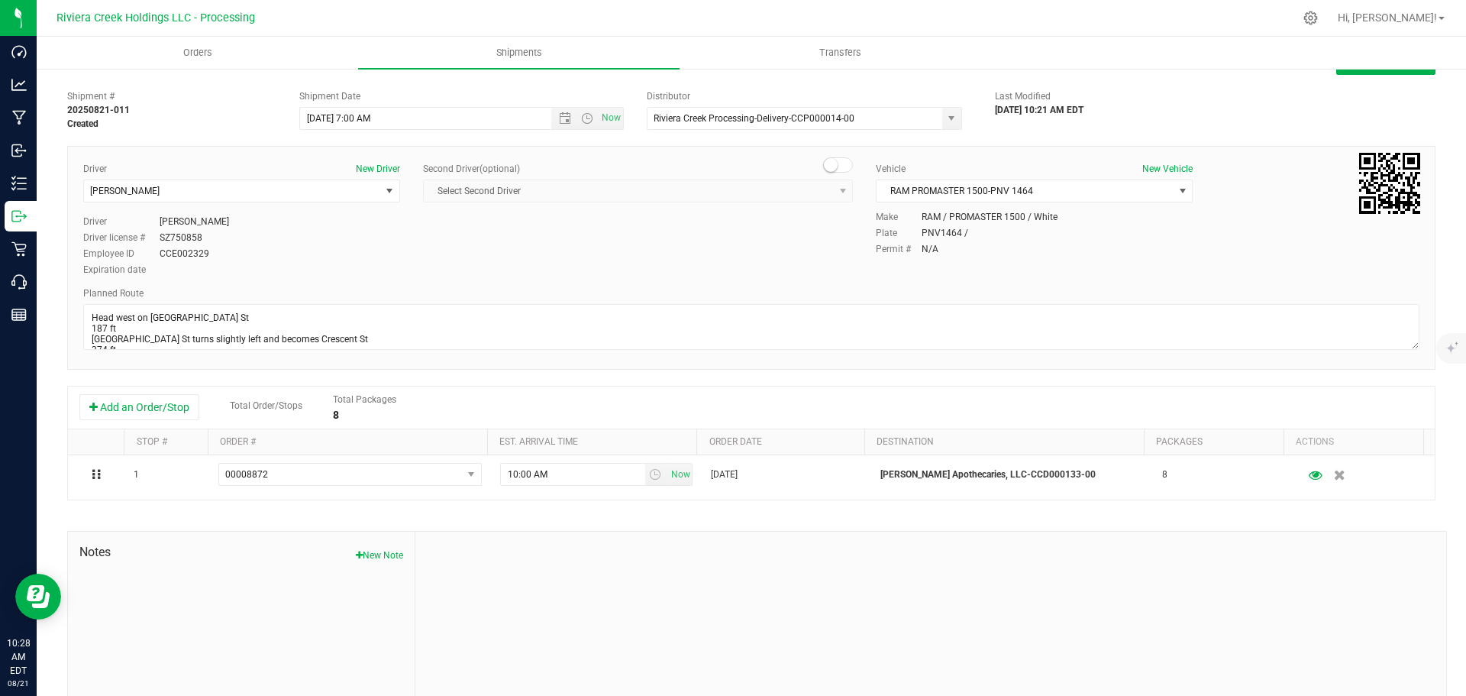
scroll to position [0, 0]
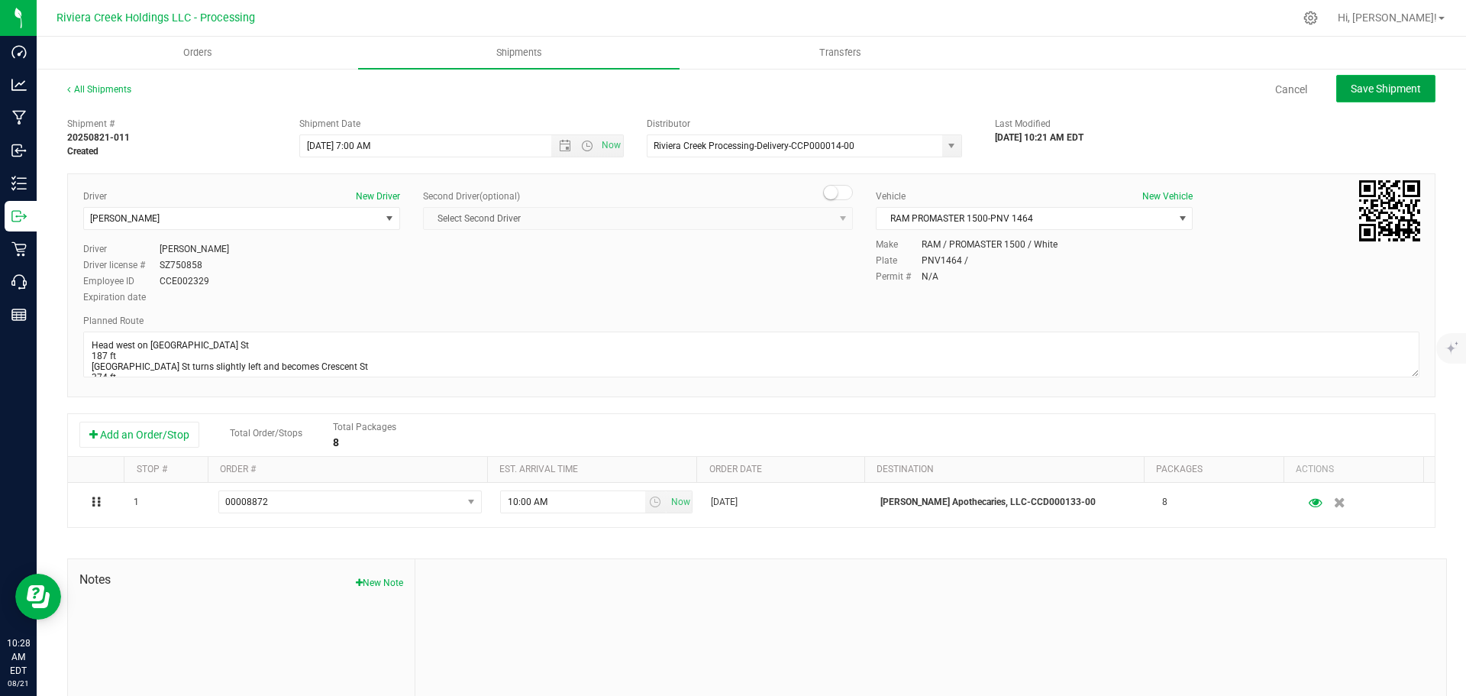
click at [1351, 92] on span "Save Shipment" at bounding box center [1386, 88] width 70 height 12
type input "8/22/2025 11:00 AM"
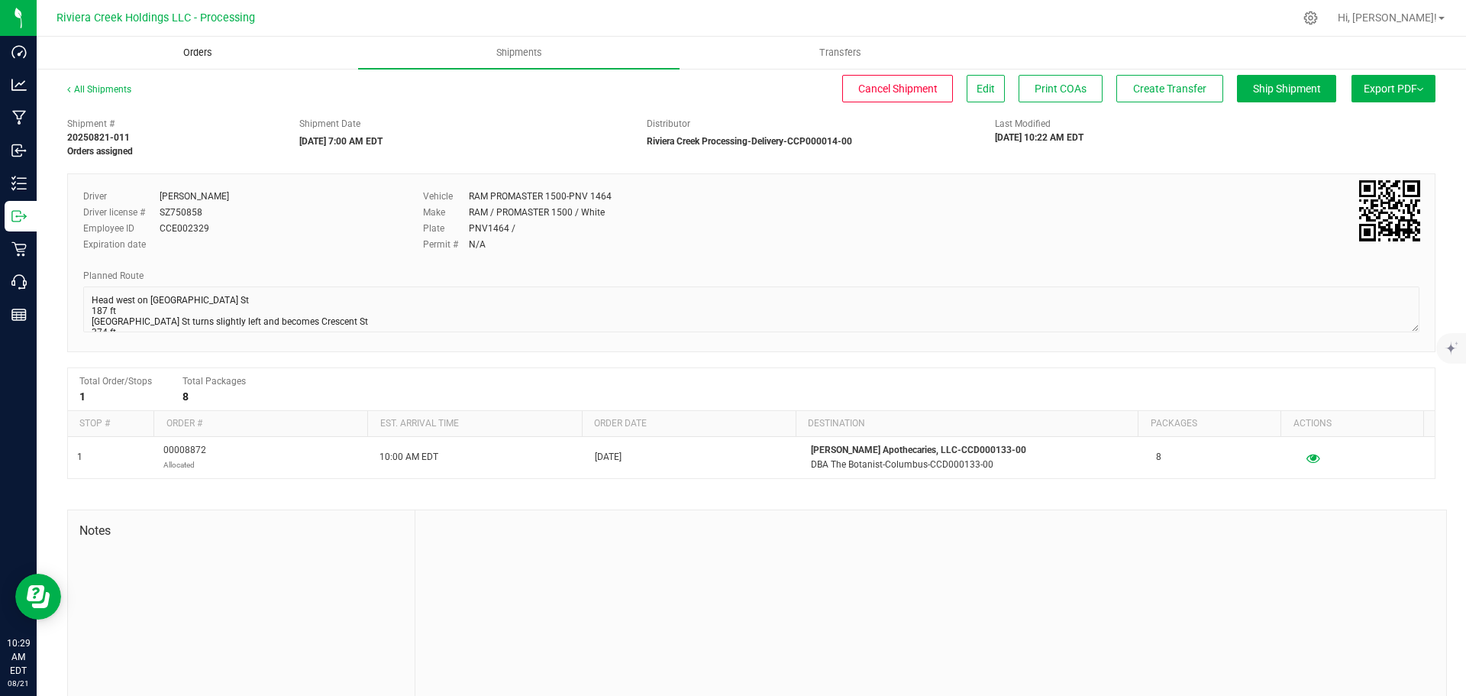
click at [205, 53] on span "Orders" at bounding box center [198, 53] width 70 height 14
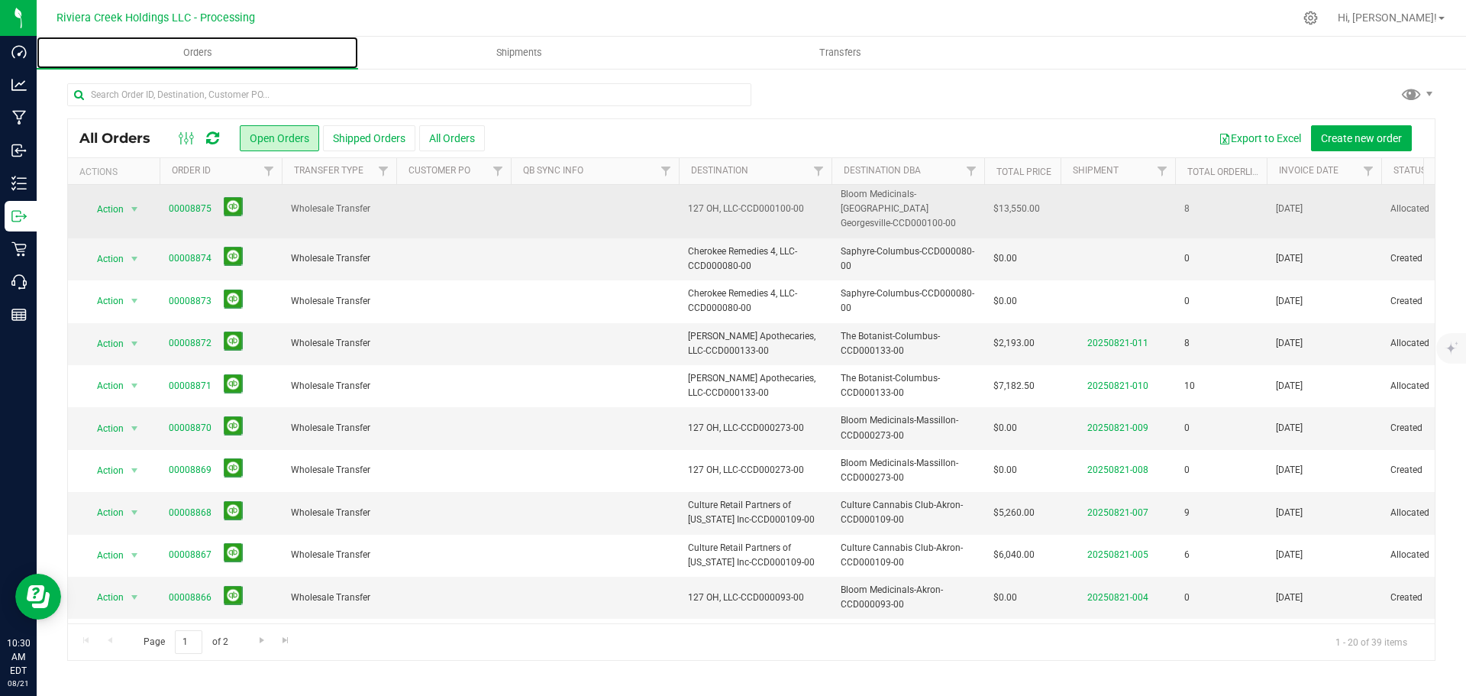
scroll to position [418, 0]
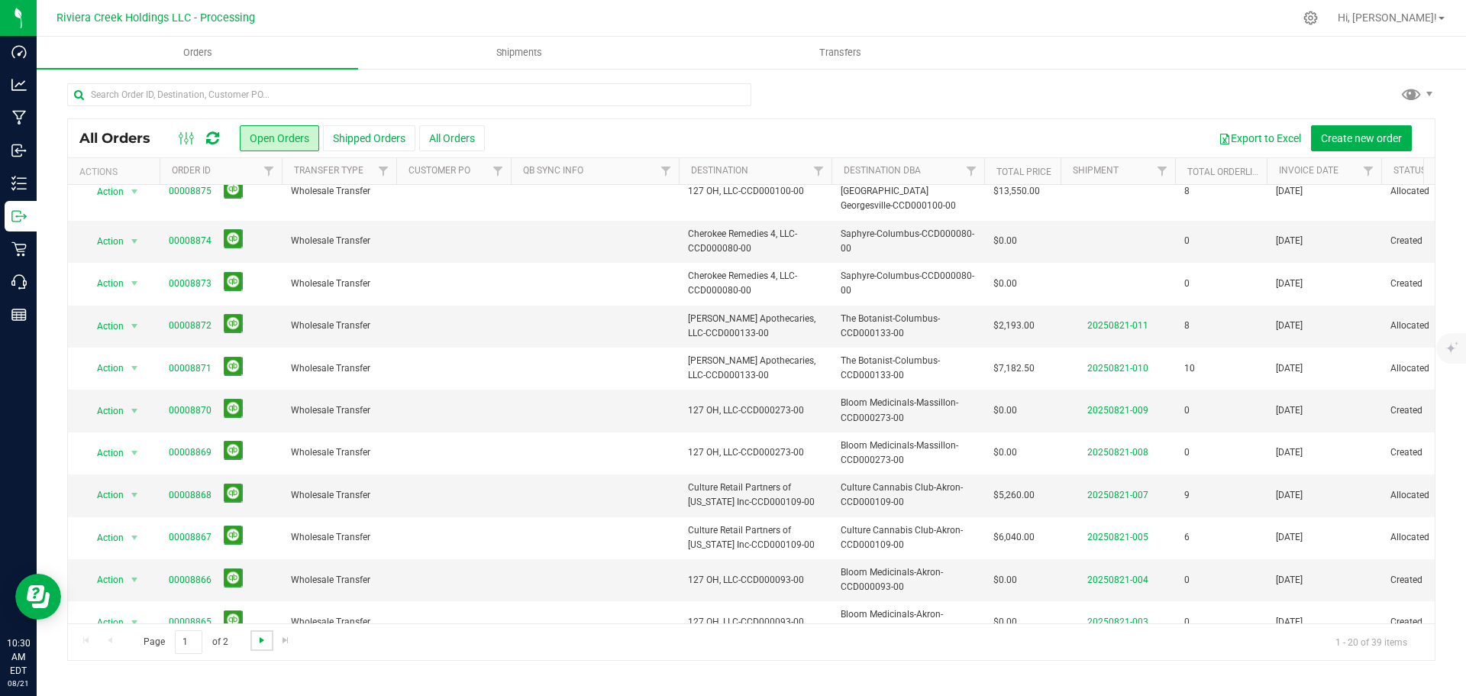
click at [257, 642] on span "Go to the next page" at bounding box center [262, 640] width 12 height 12
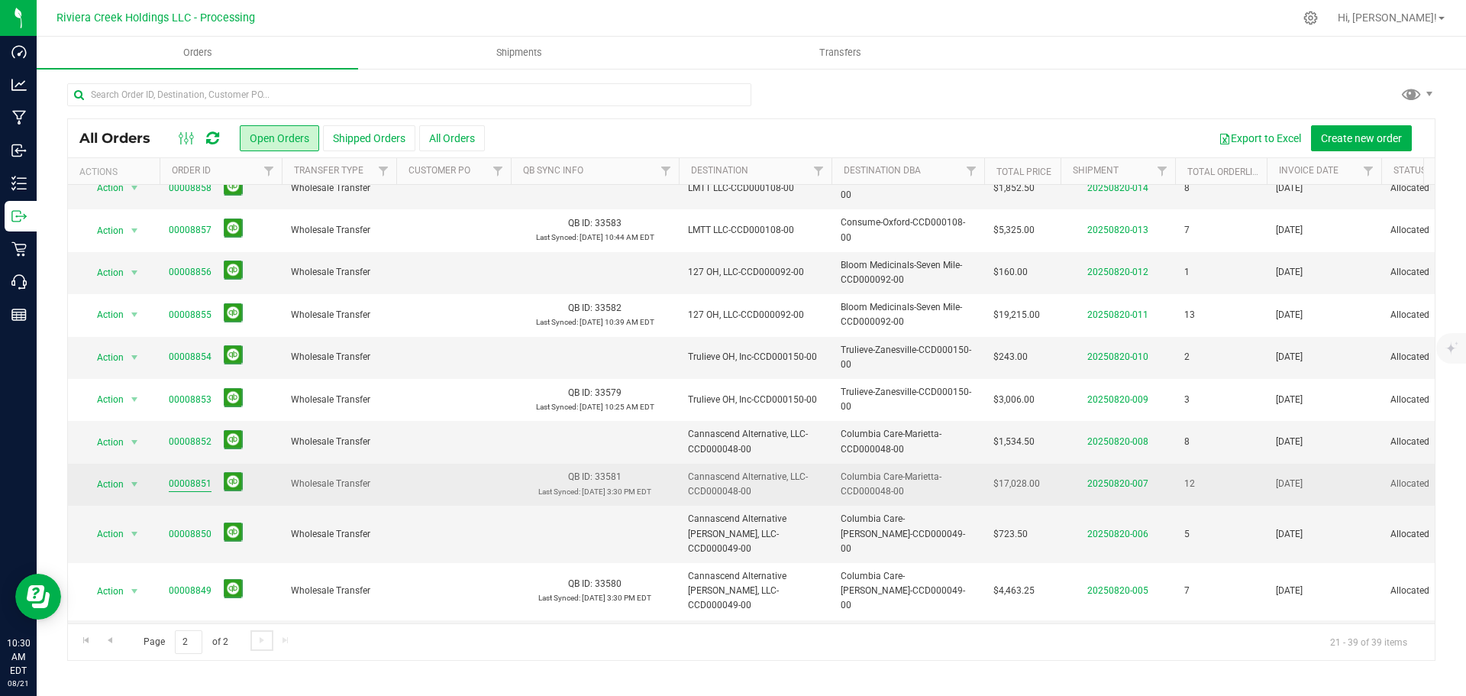
scroll to position [305, 0]
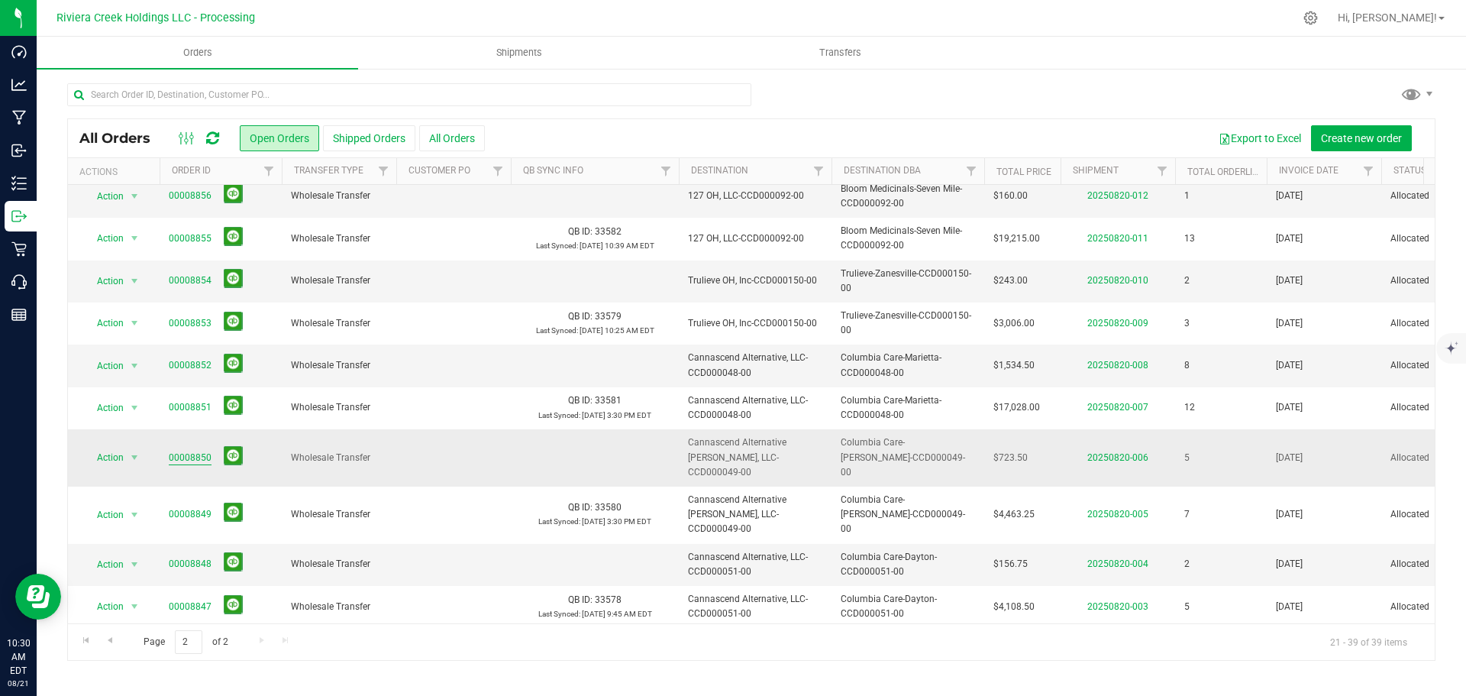
click at [186, 451] on link "00008850" at bounding box center [190, 458] width 43 height 15
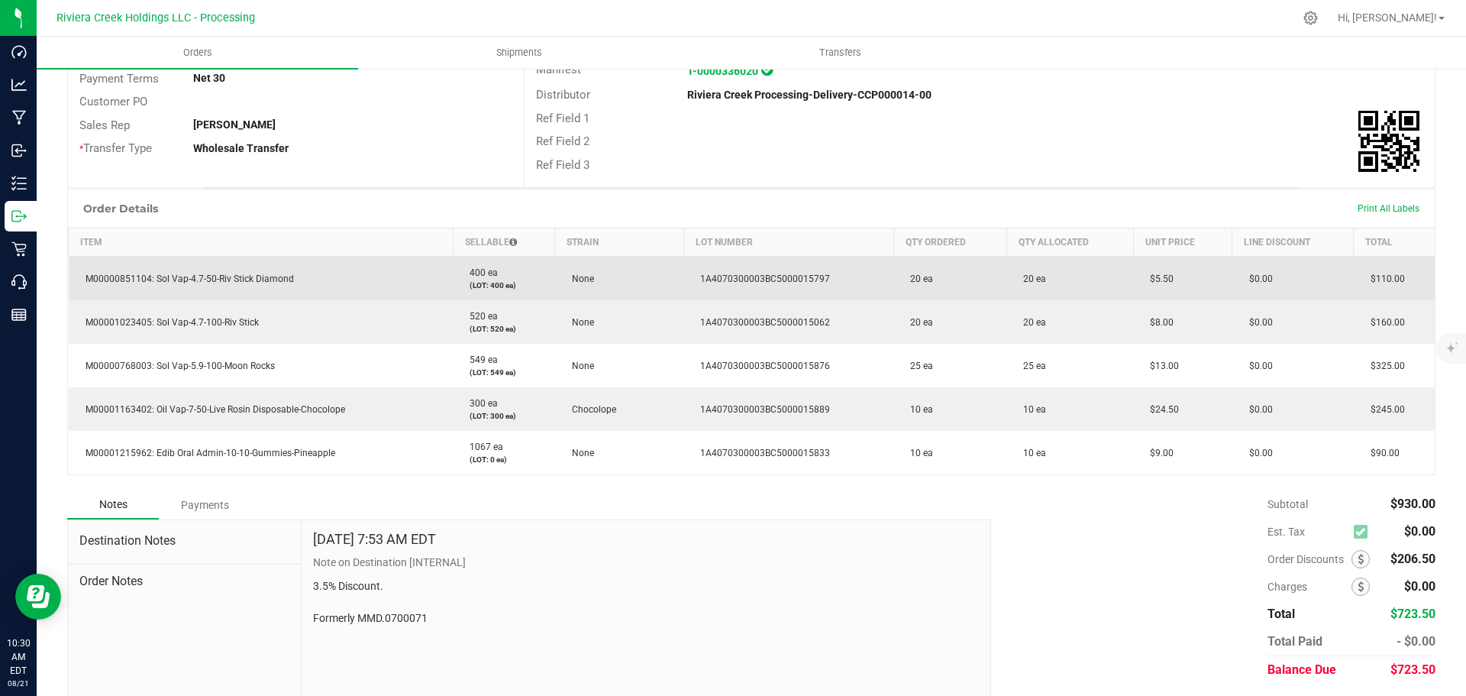
scroll to position [299, 0]
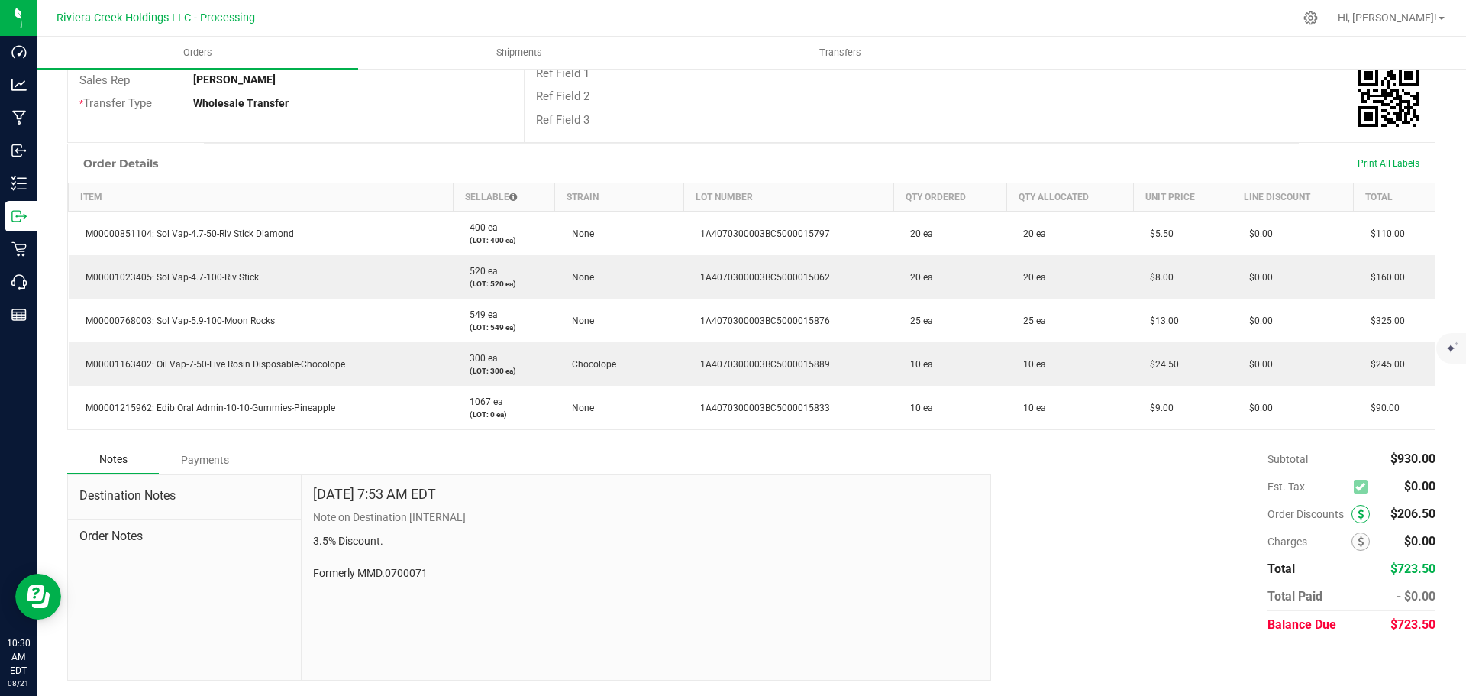
click at [1358, 517] on icon at bounding box center [1361, 514] width 6 height 11
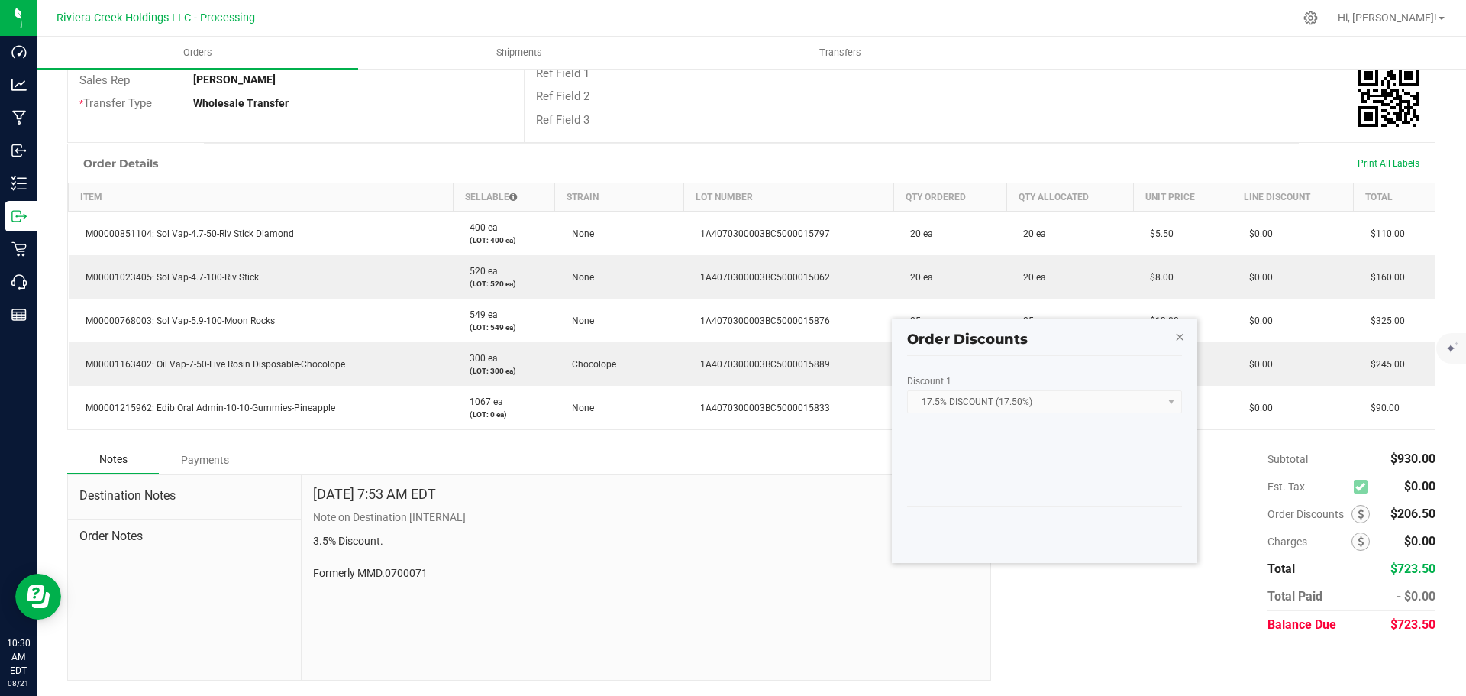
click at [1178, 336] on icon "button" at bounding box center [1179, 336] width 11 height 18
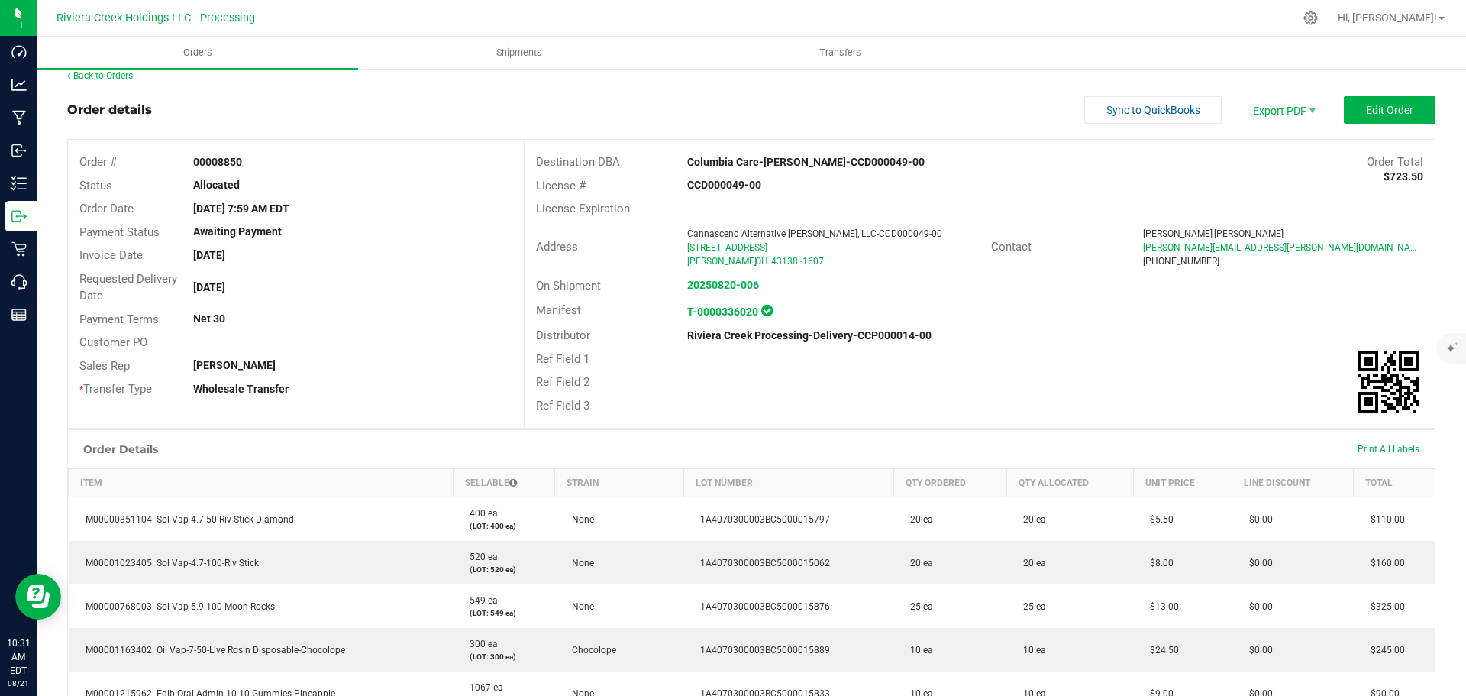
scroll to position [0, 0]
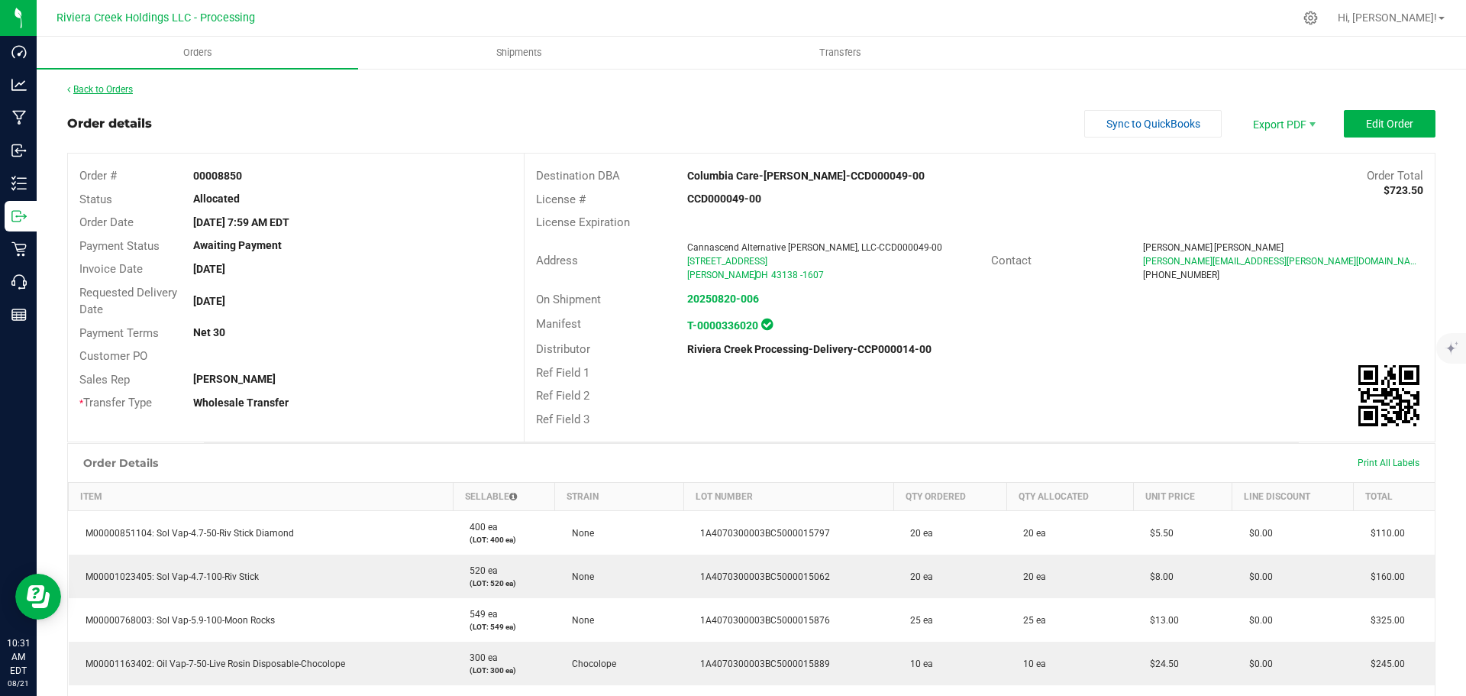
click at [101, 89] on link "Back to Orders" at bounding box center [100, 89] width 66 height 11
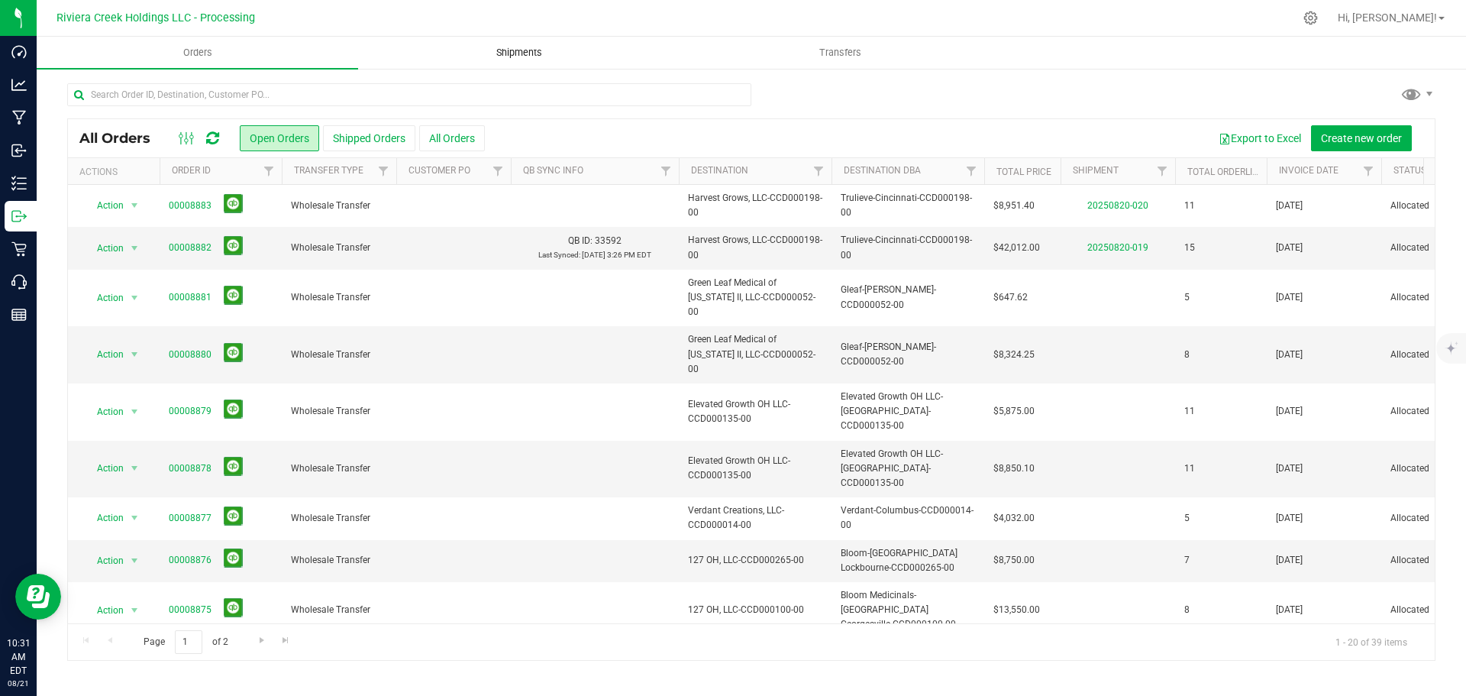
click at [518, 49] on span "Shipments" at bounding box center [519, 53] width 87 height 14
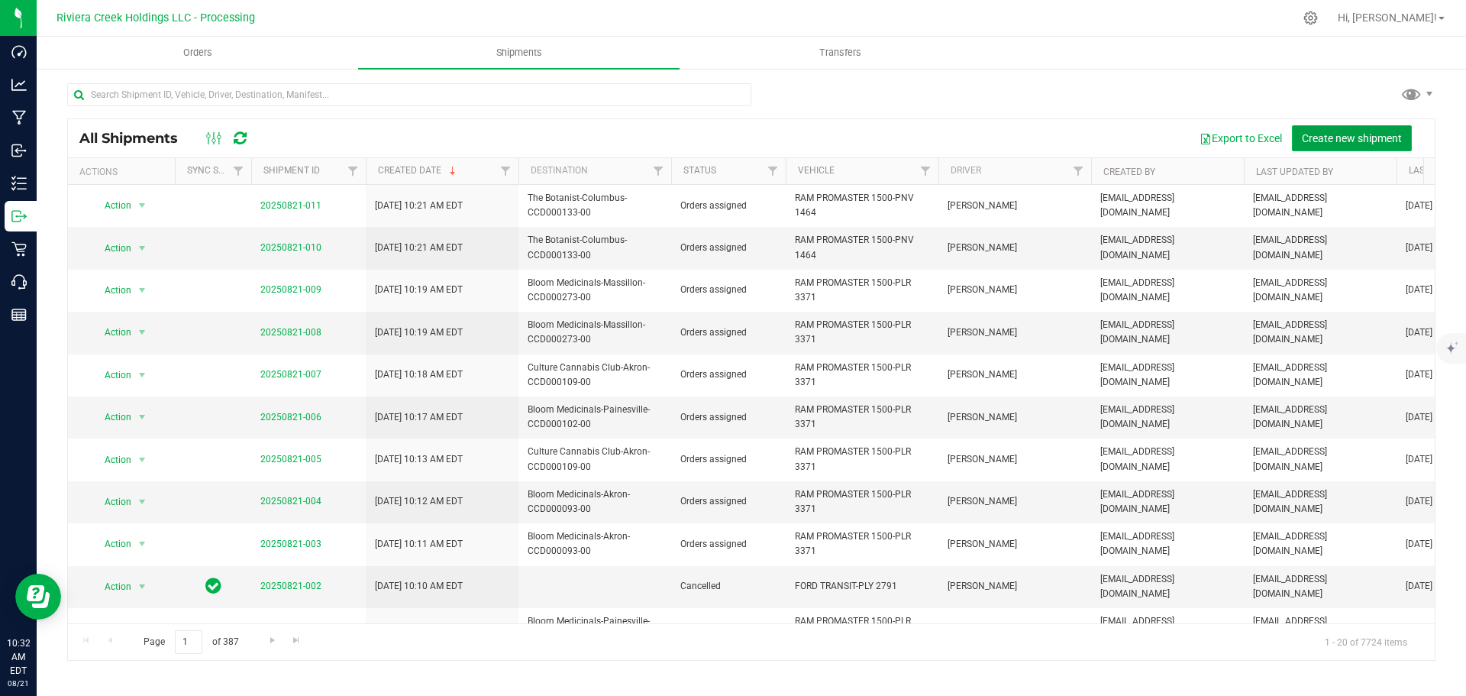
click at [1325, 132] on span "Create new shipment" at bounding box center [1352, 138] width 100 height 12
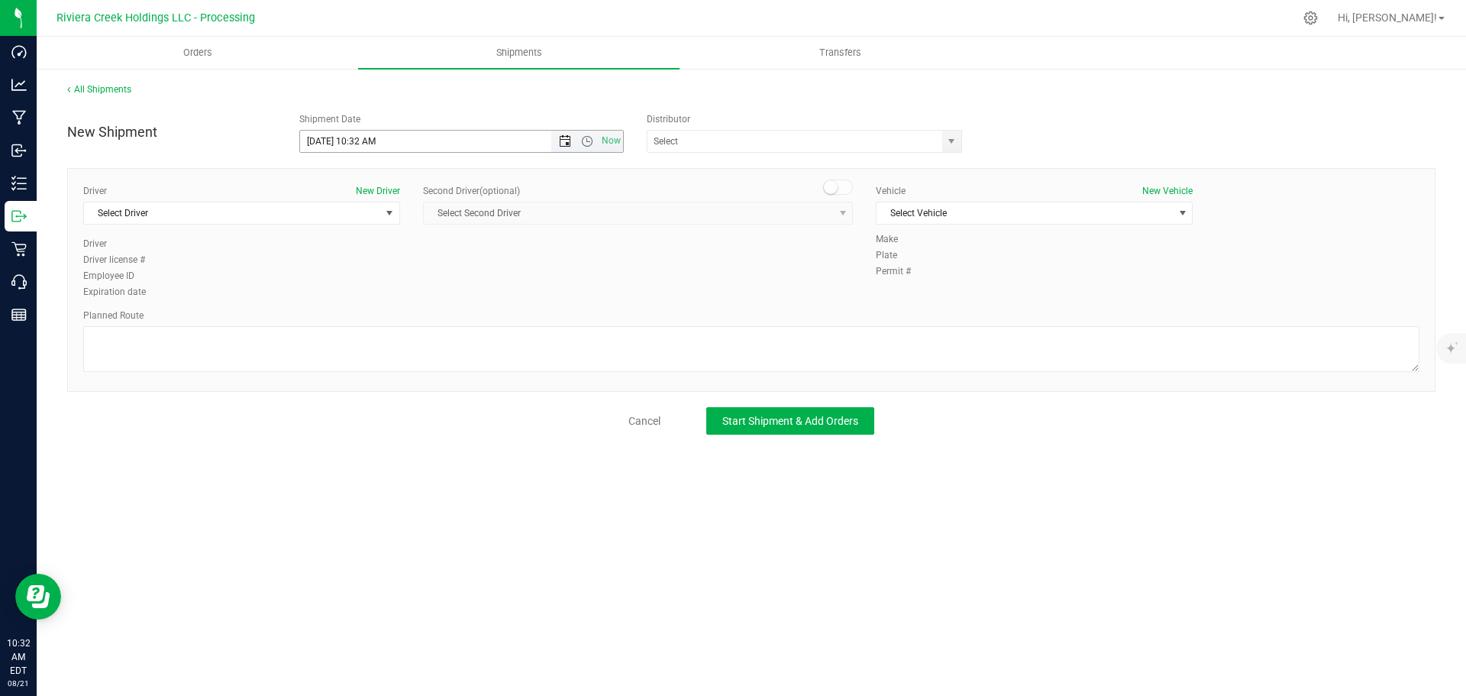
click at [564, 140] on span "Open the date view" at bounding box center [565, 141] width 12 height 12
click at [427, 296] on link "22" at bounding box center [424, 297] width 22 height 24
click at [586, 143] on span "Open the time view" at bounding box center [587, 141] width 12 height 12
click at [336, 285] on li "7:00 AM" at bounding box center [461, 288] width 322 height 20
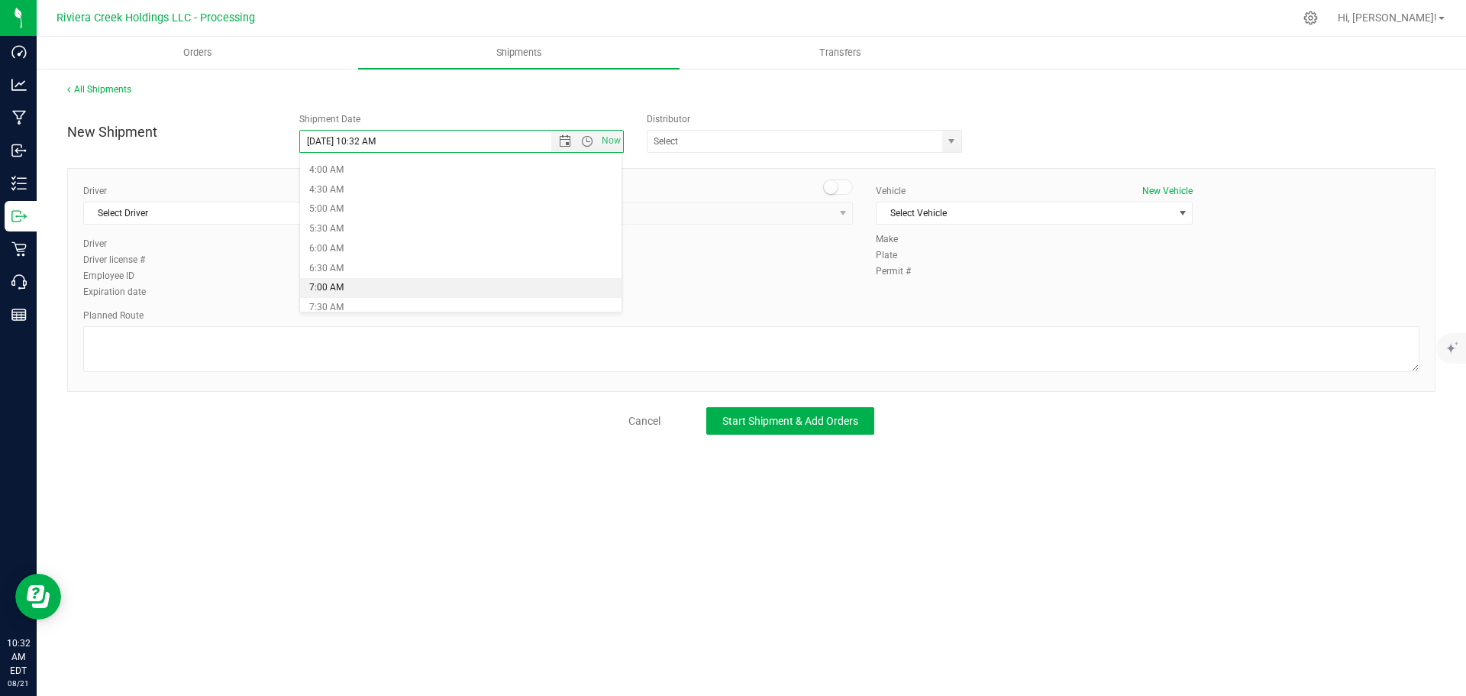
type input "8/22/2025 7:00 AM"
click at [952, 141] on span "select" at bounding box center [951, 141] width 12 height 12
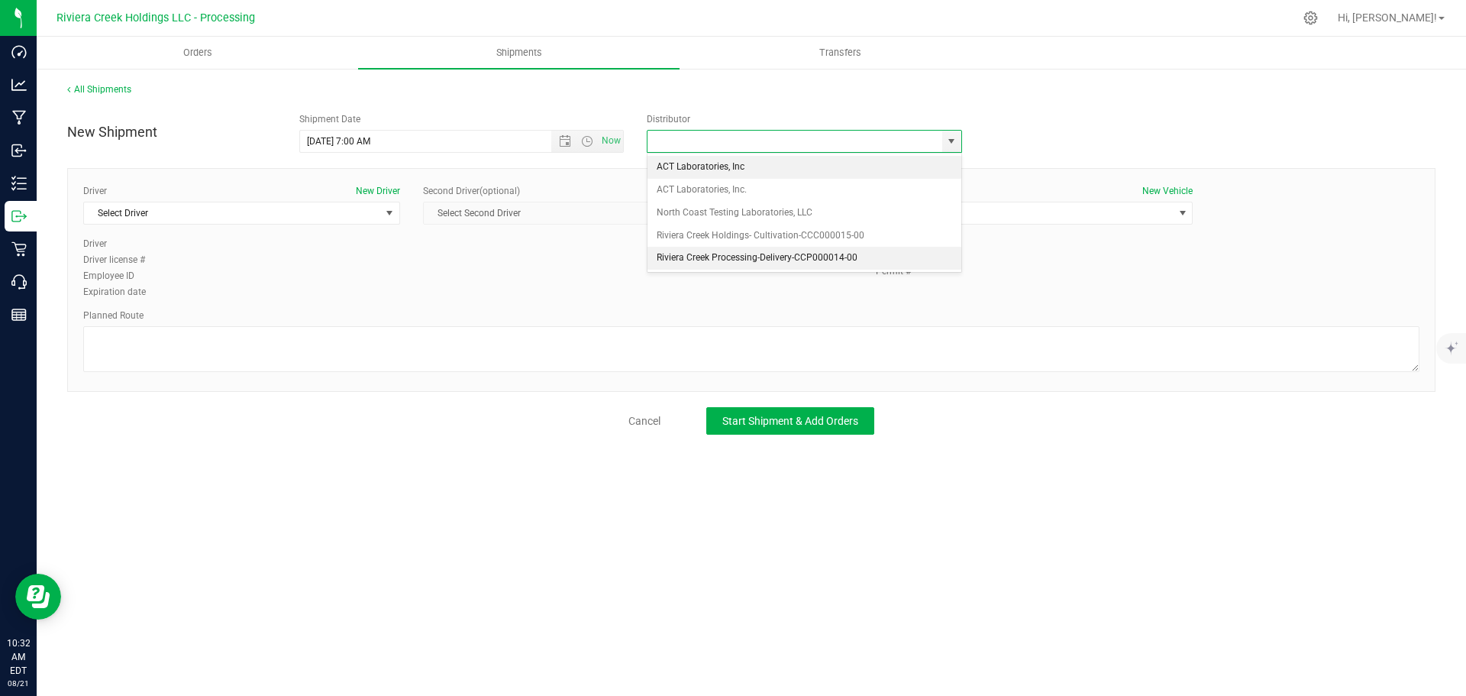
click at [702, 259] on li "Riviera Creek Processing-Delivery-CCP000014-00" at bounding box center [805, 258] width 314 height 23
type input "Riviera Creek Processing-Delivery-CCP000014-00"
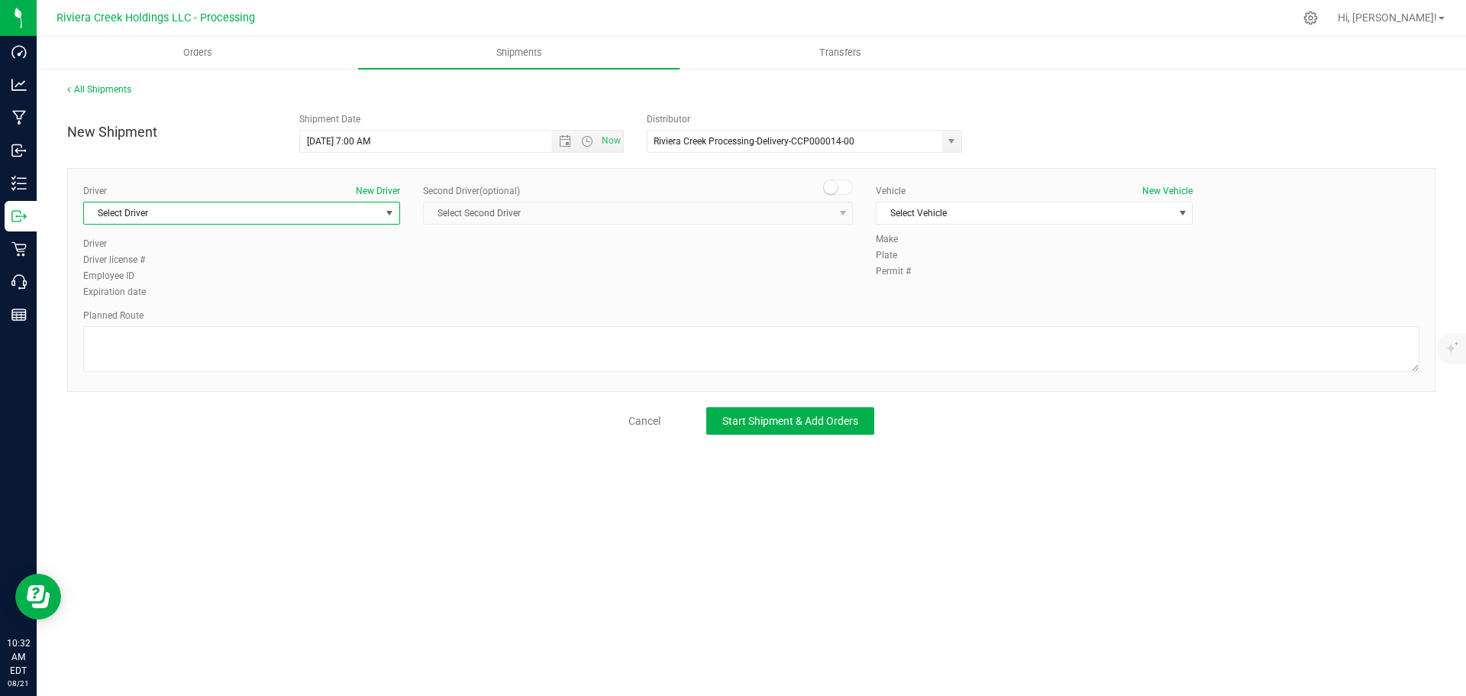
click at [153, 219] on span "Select Driver" at bounding box center [232, 212] width 296 height 21
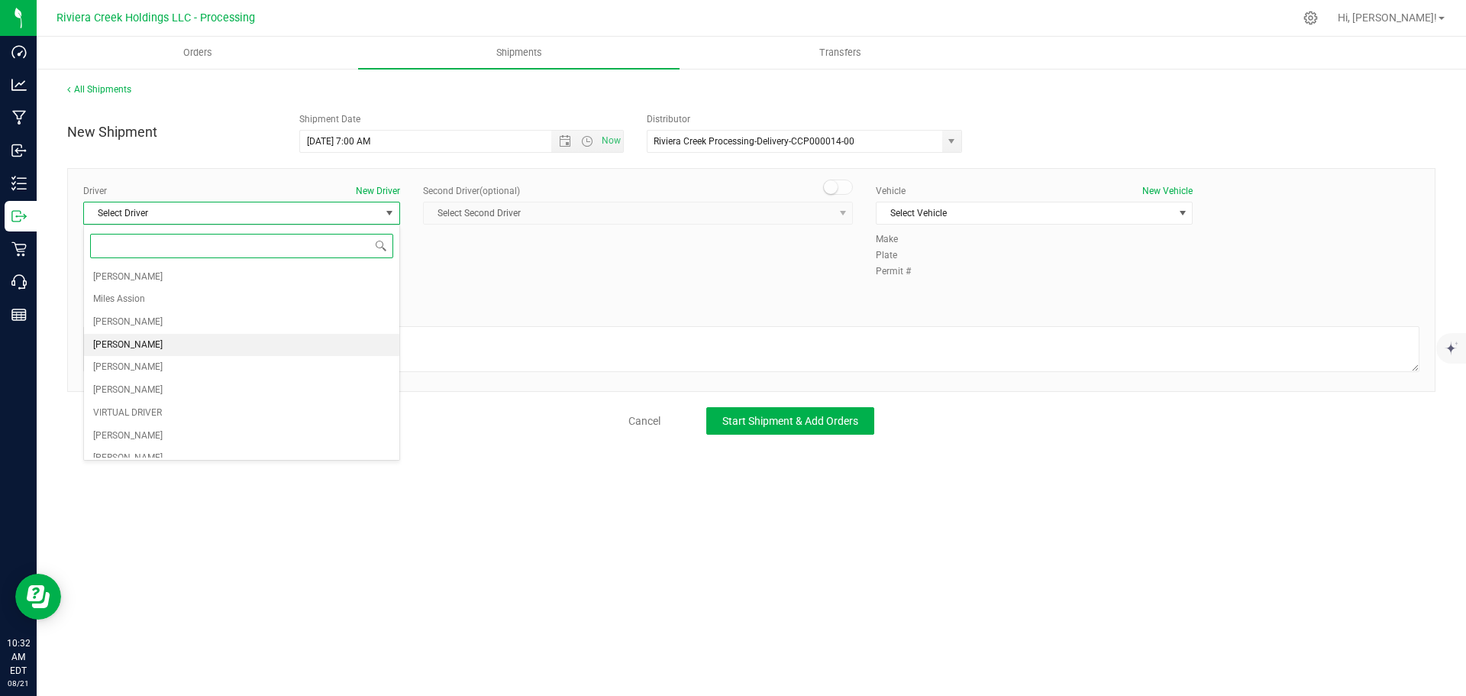
click at [112, 341] on span "Taon Belcher" at bounding box center [127, 345] width 69 height 20
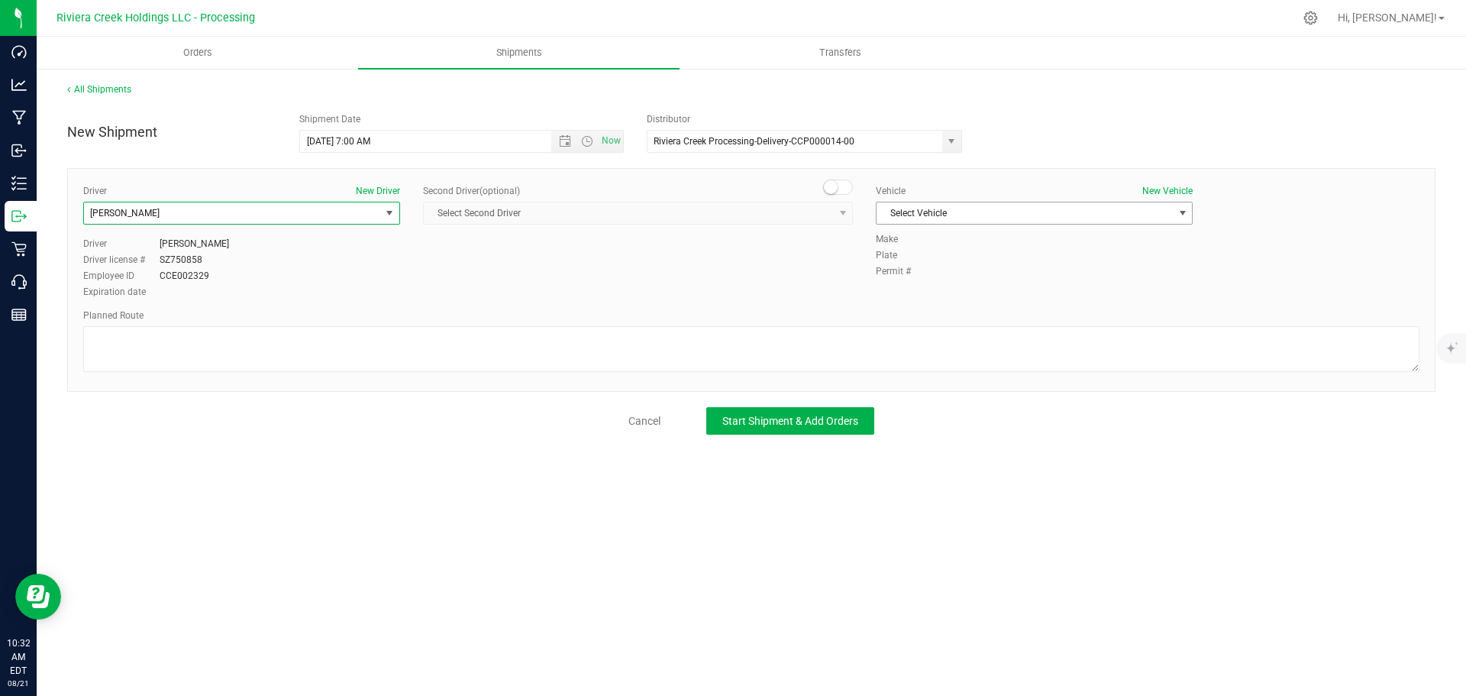
click at [979, 217] on span "Select Vehicle" at bounding box center [1025, 212] width 296 height 21
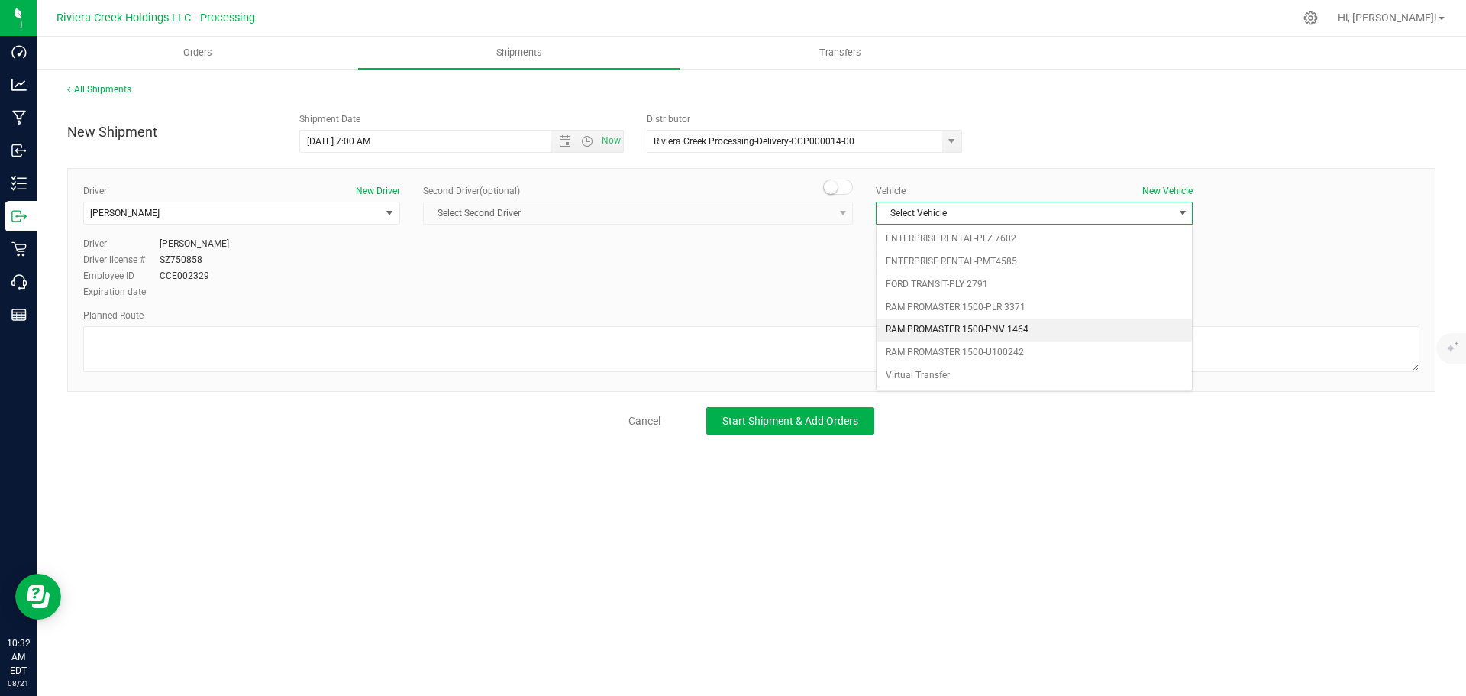
click at [977, 328] on li "RAM PROMASTER 1500-PNV 1464" at bounding box center [1034, 329] width 315 height 23
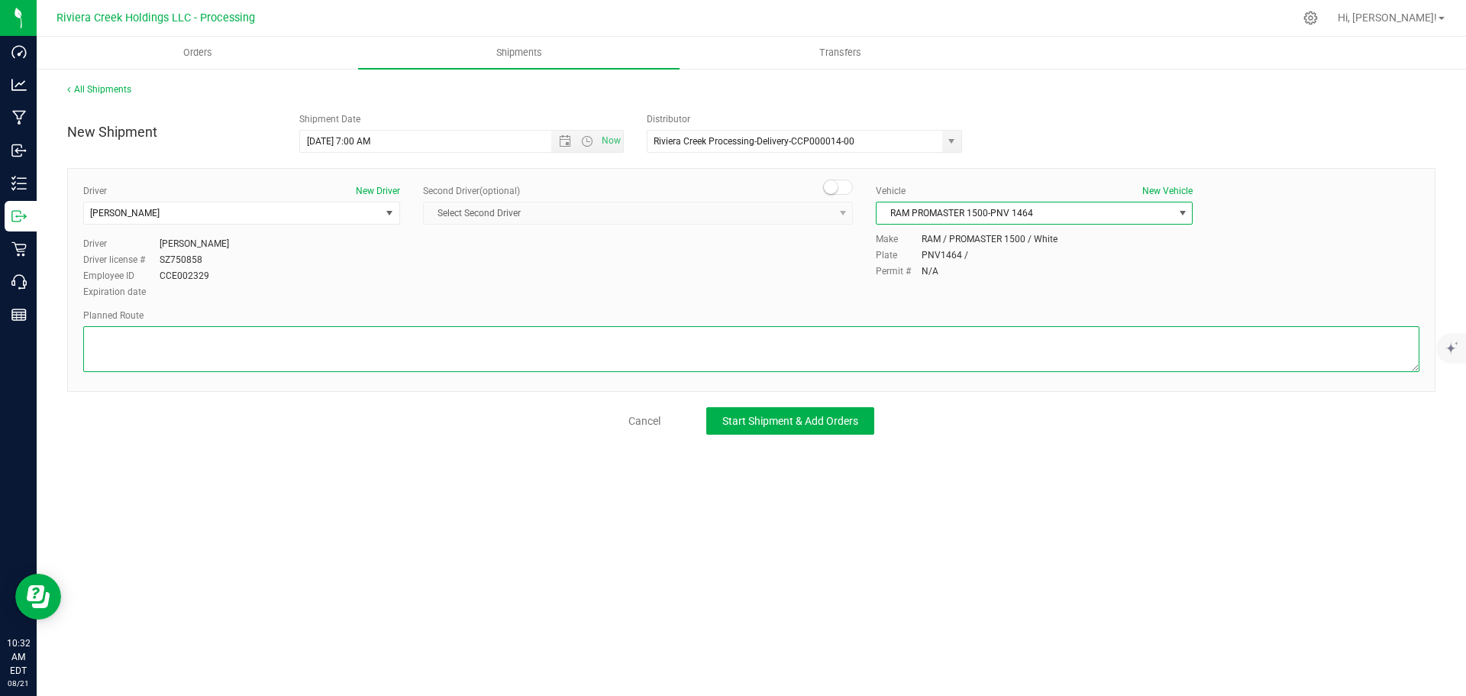
click at [712, 359] on textarea at bounding box center [751, 349] width 1336 height 46
paste textarea "Head west toward Armstrong StRestricted usage road 102 ft Turn right onto Armst…"
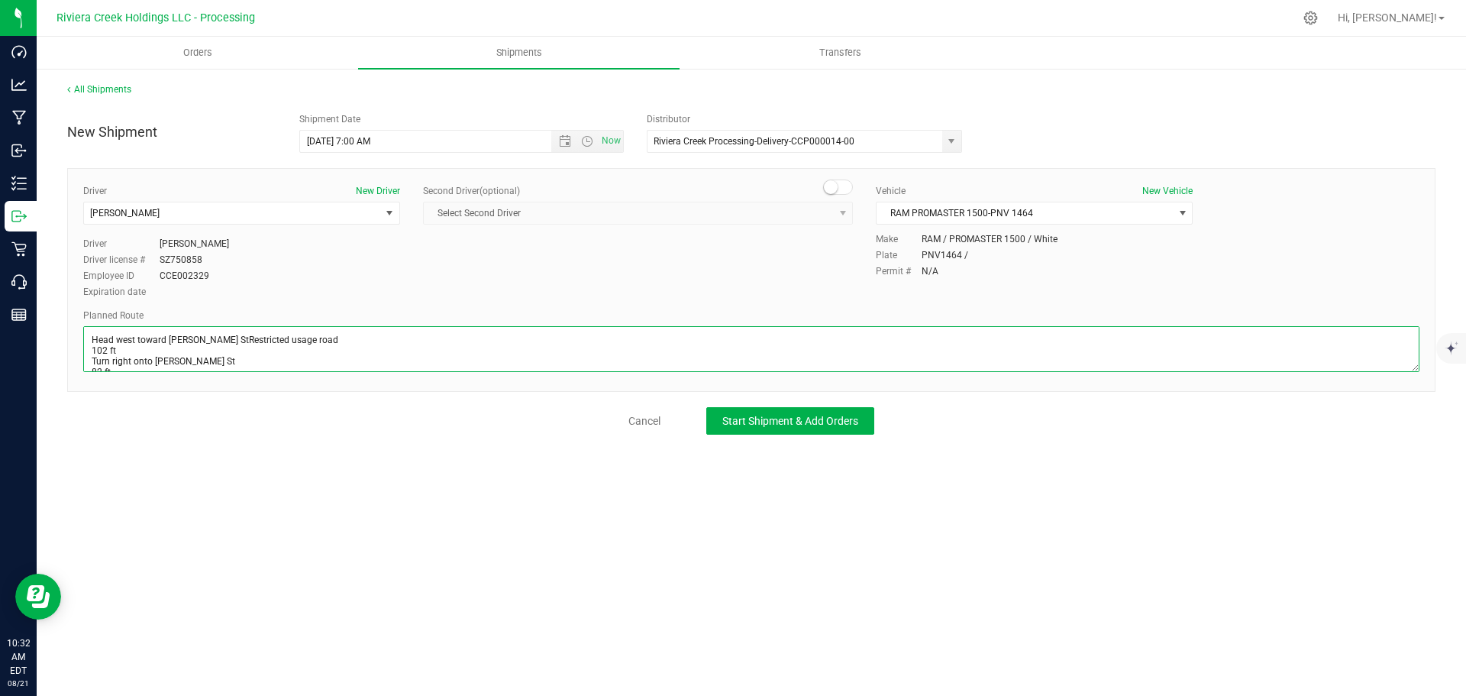
scroll to position [327, 0]
type textarea "Head west toward Armstrong StRestricted usage road 102 ft Turn right onto Armst…"
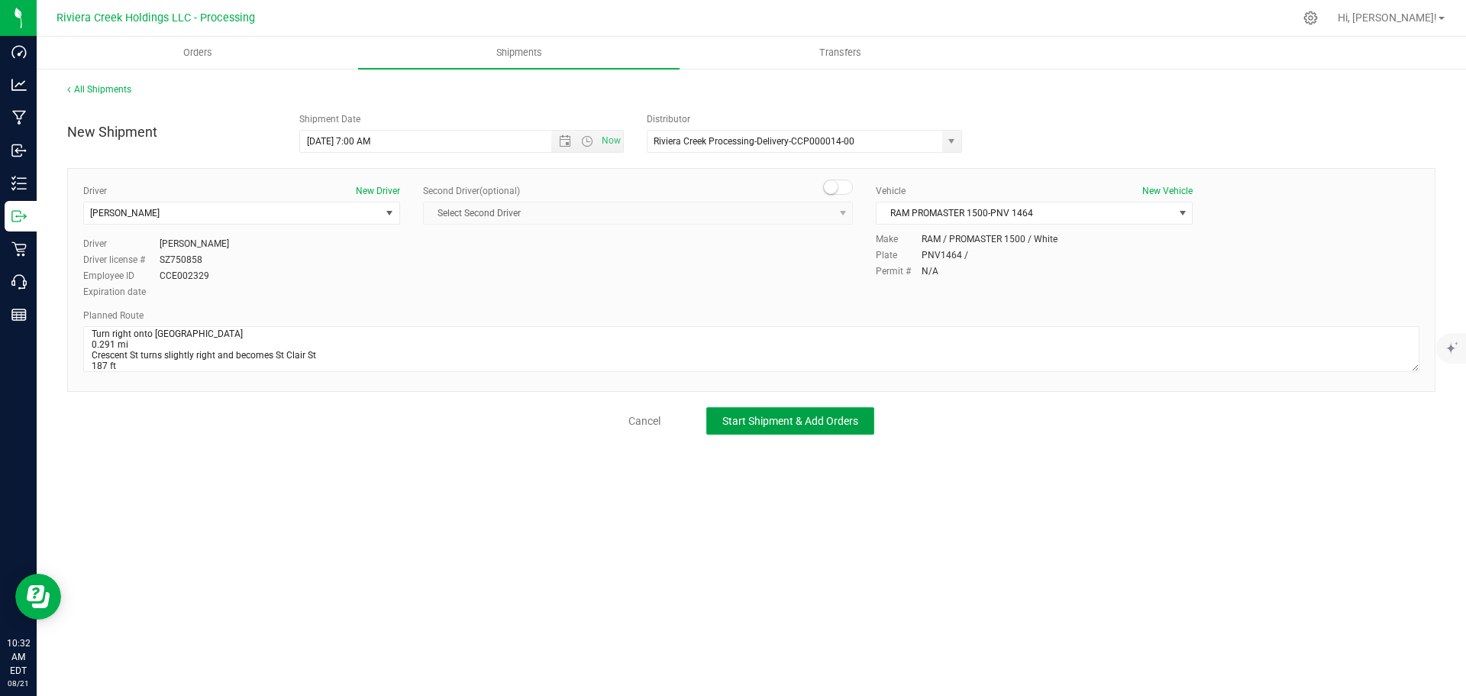
click at [754, 421] on span "Start Shipment & Add Orders" at bounding box center [790, 421] width 136 height 12
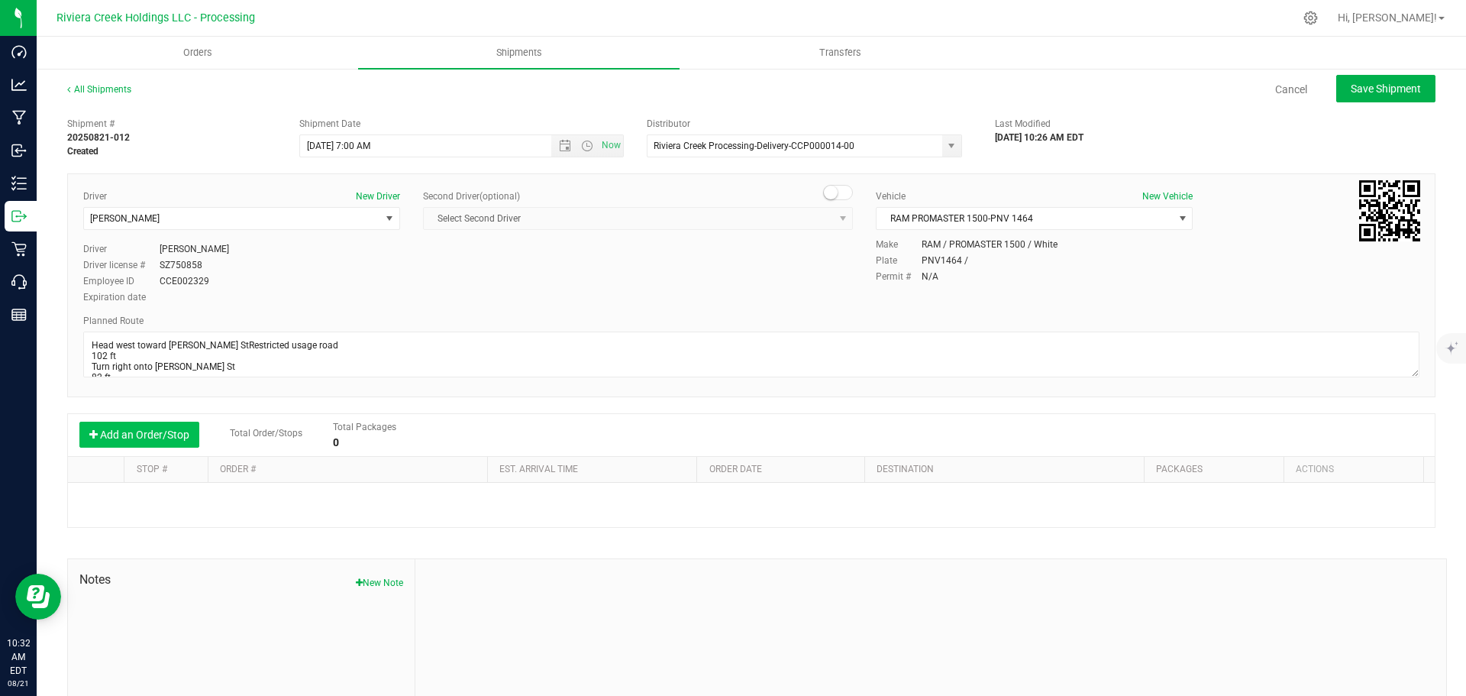
click at [158, 435] on button "Add an Order/Stop" at bounding box center [139, 434] width 120 height 26
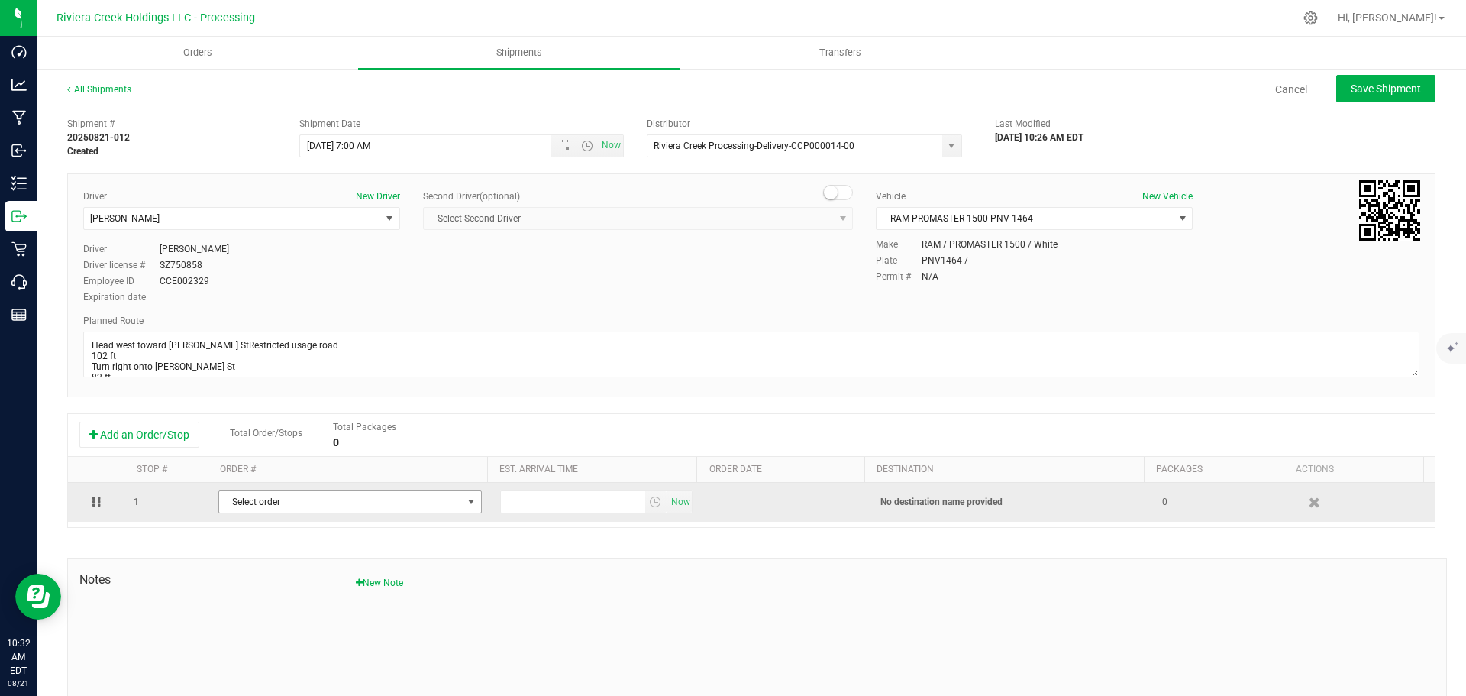
click at [326, 506] on span "Select order" at bounding box center [340, 501] width 243 height 21
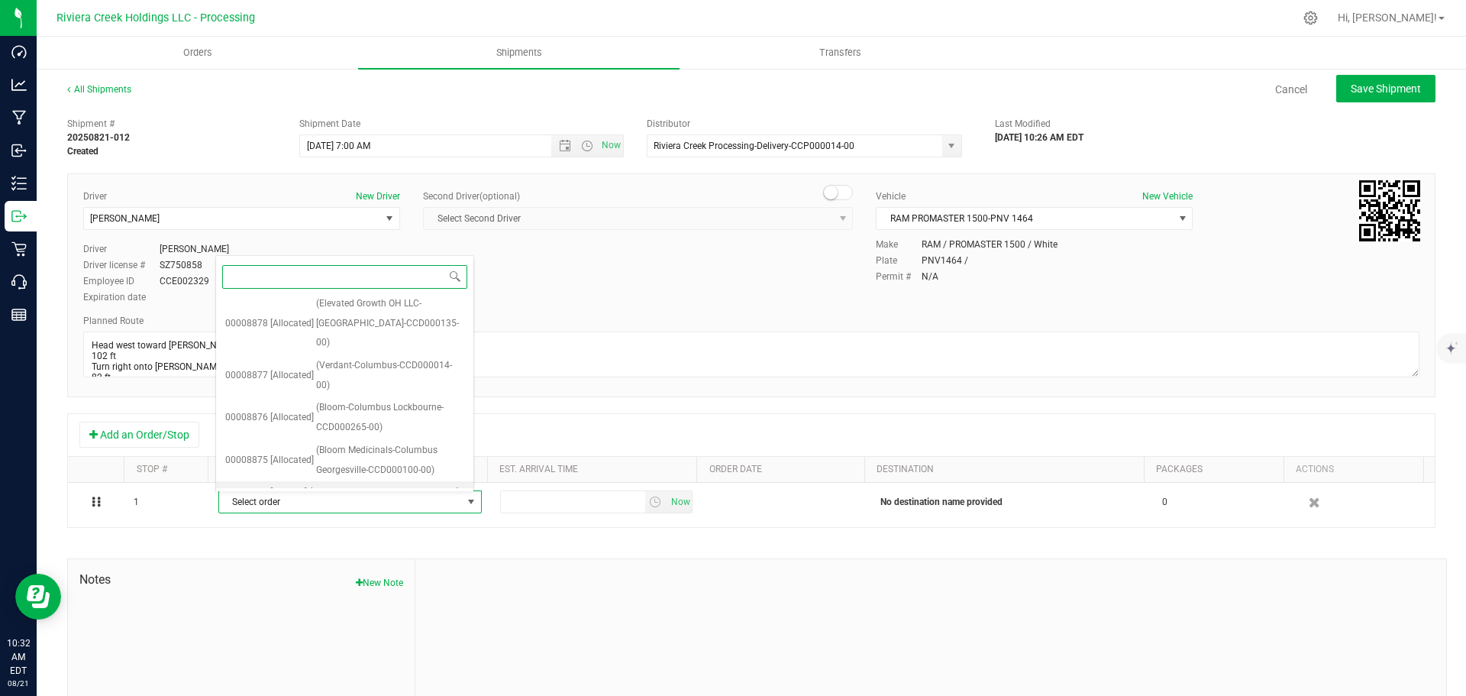
scroll to position [150, 0]
click at [354, 506] on span "(Saphyre-Columbus-CCD000080-00)" at bounding box center [384, 516] width 150 height 20
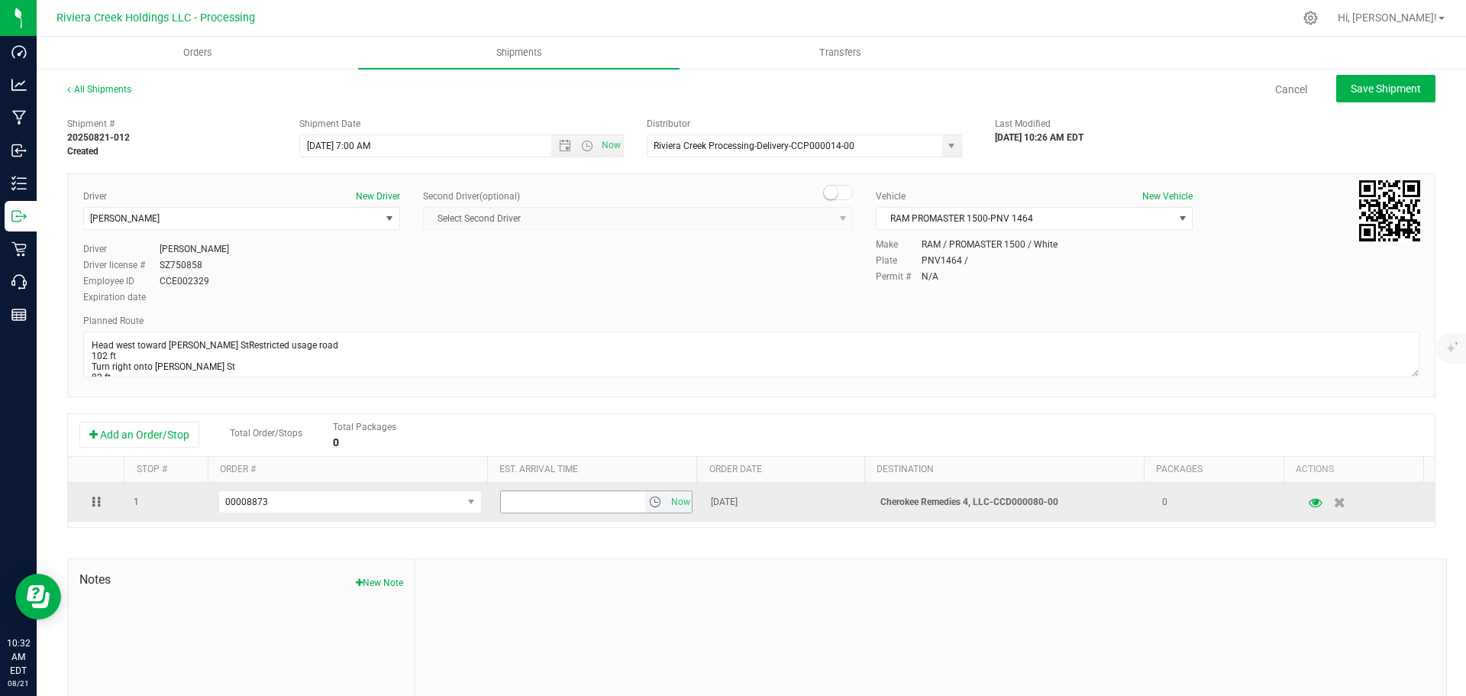
click at [649, 508] on span "select" at bounding box center [655, 502] width 12 height 12
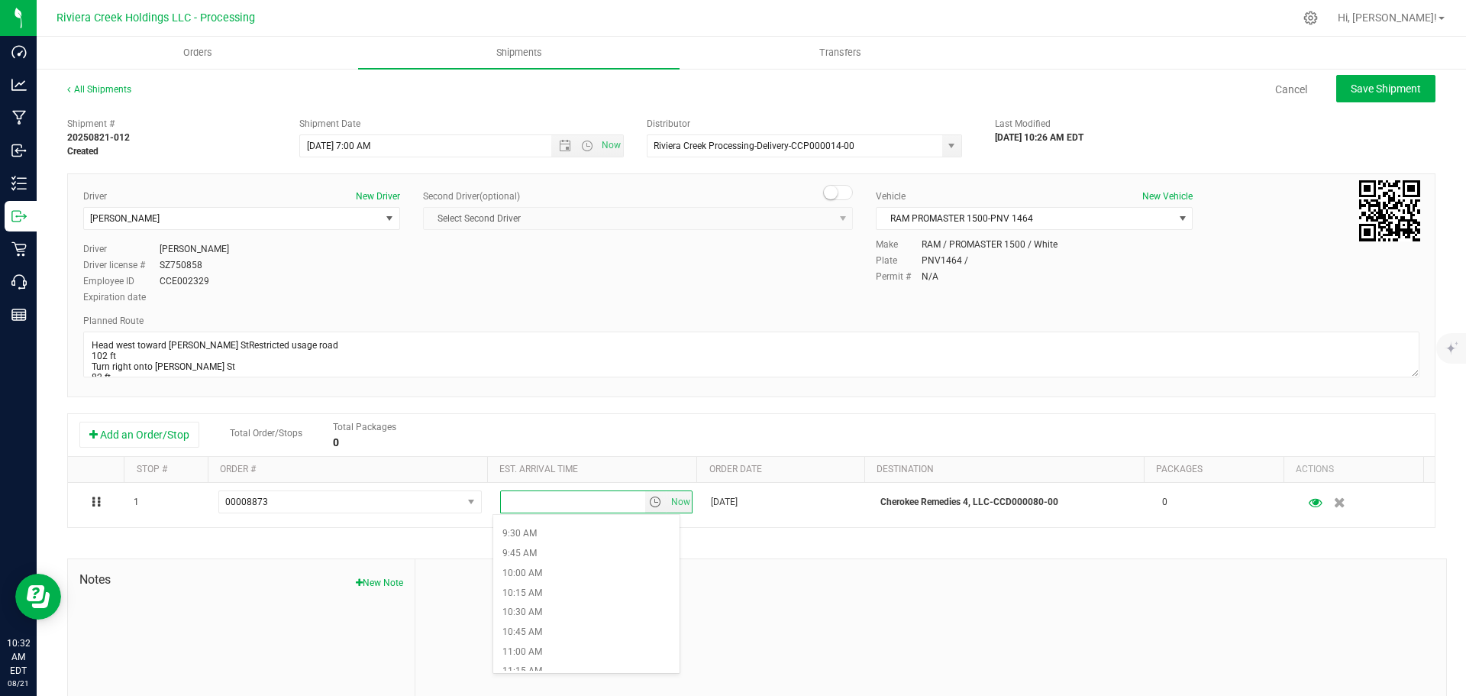
scroll to position [764, 0]
click at [547, 619] on li "11:00 AM" at bounding box center [586, 628] width 186 height 20
click at [1383, 88] on span "Save Shipment" at bounding box center [1386, 88] width 70 height 12
type input "8/22/2025 11:00 AM"
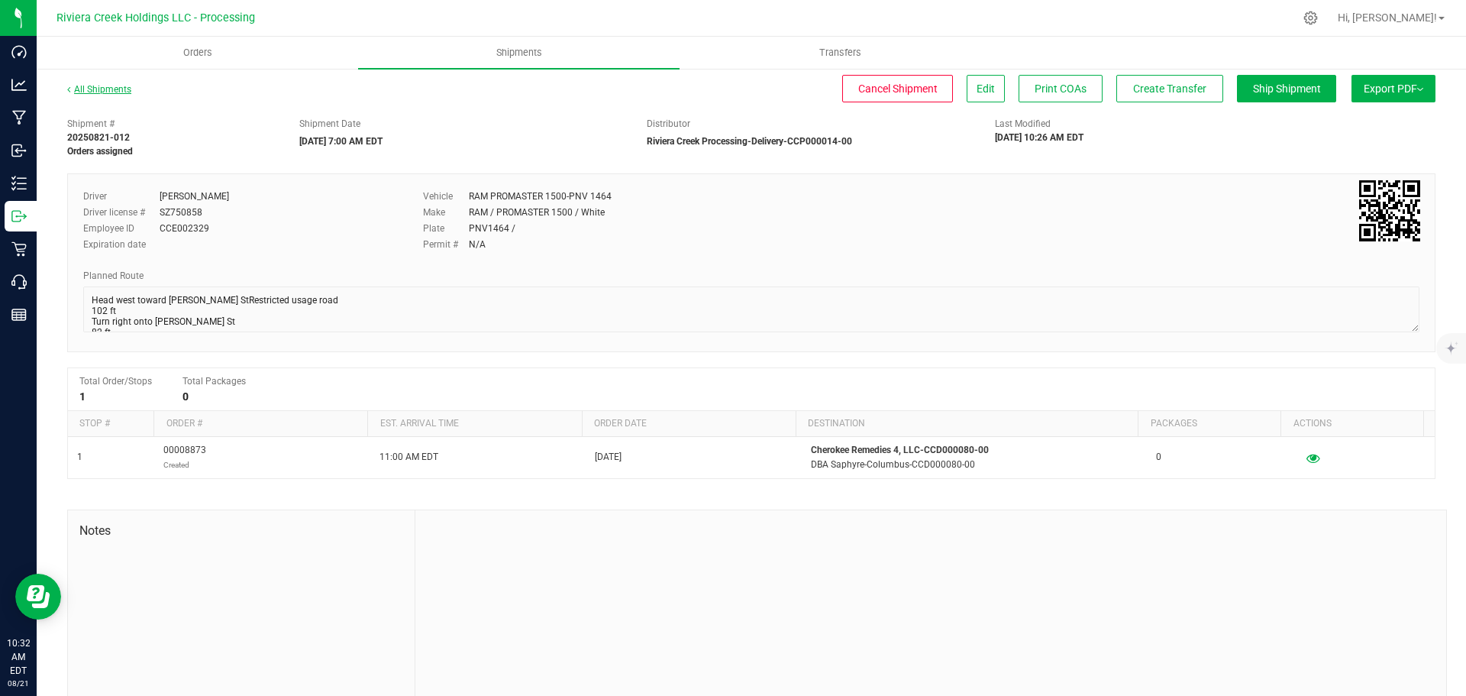
click at [115, 92] on link "All Shipments" at bounding box center [99, 89] width 64 height 11
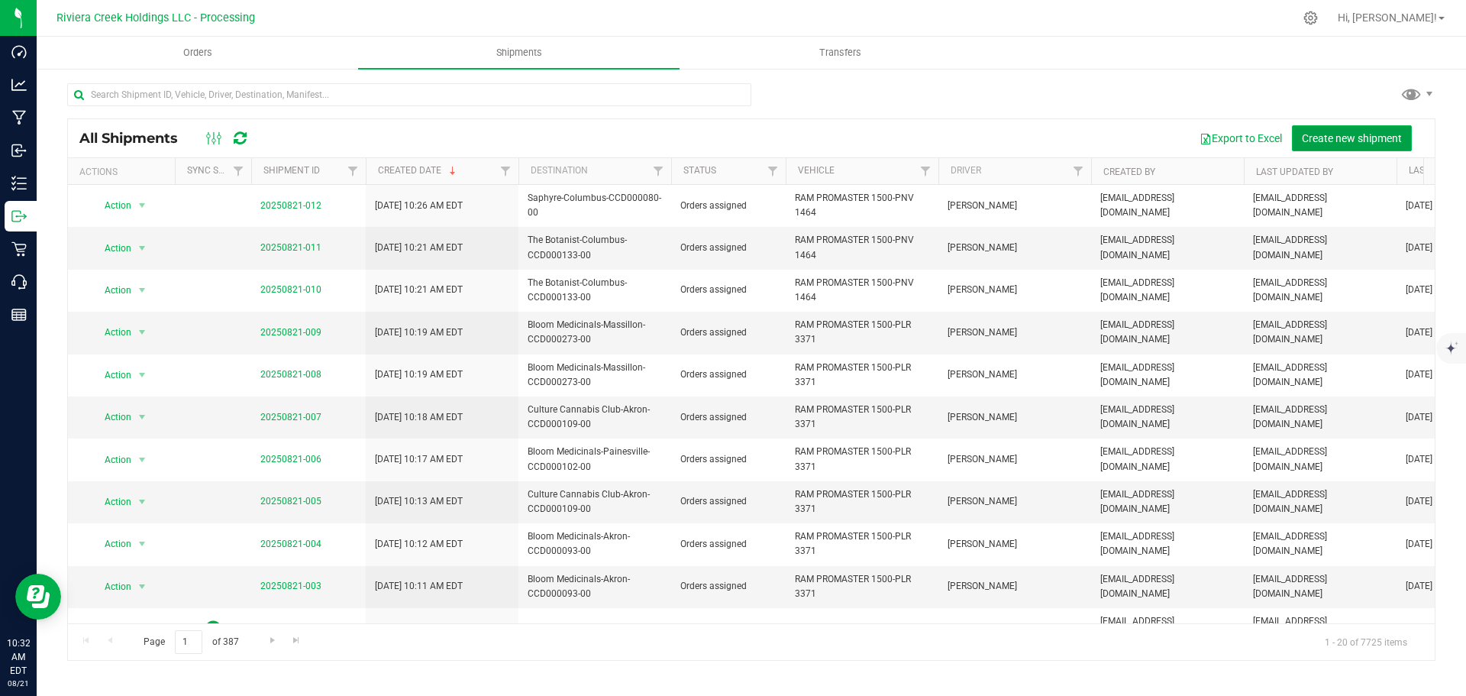
click at [1335, 132] on span "Create new shipment" at bounding box center [1352, 138] width 100 height 12
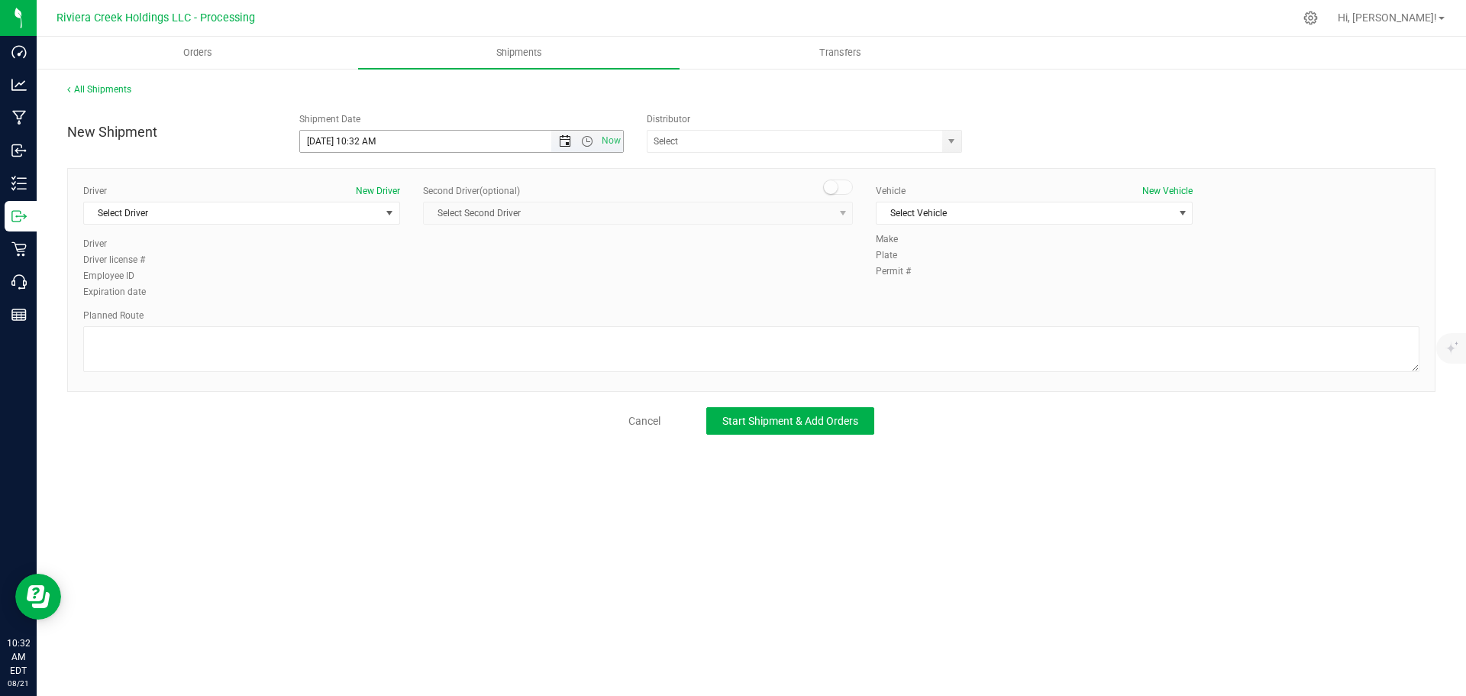
click at [568, 143] on span "Open the date view" at bounding box center [565, 141] width 12 height 12
click at [427, 299] on link "22" at bounding box center [424, 297] width 22 height 24
click at [587, 141] on span "Open the time view" at bounding box center [587, 141] width 12 height 12
click at [346, 215] on li "7:00 AM" at bounding box center [461, 212] width 322 height 20
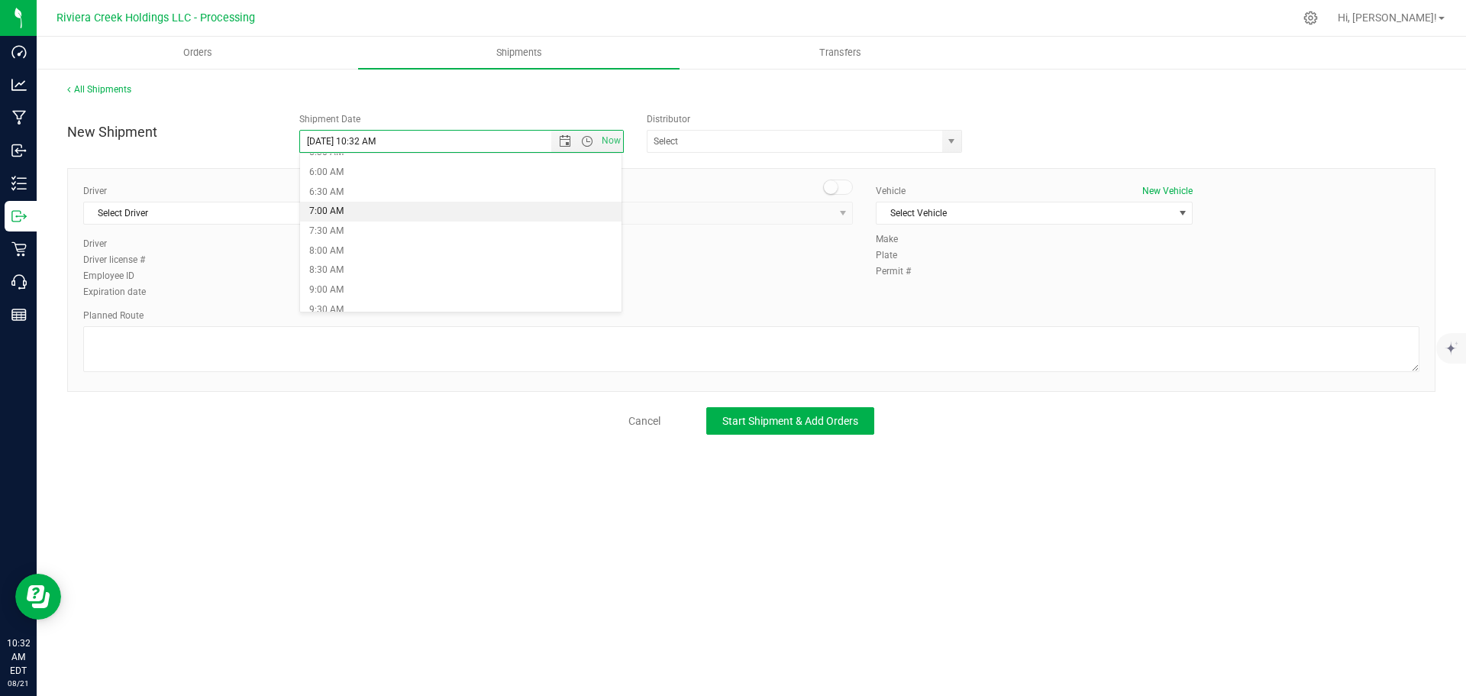
type input "8/22/2025 7:00 AM"
click at [952, 142] on span "select" at bounding box center [951, 141] width 12 height 12
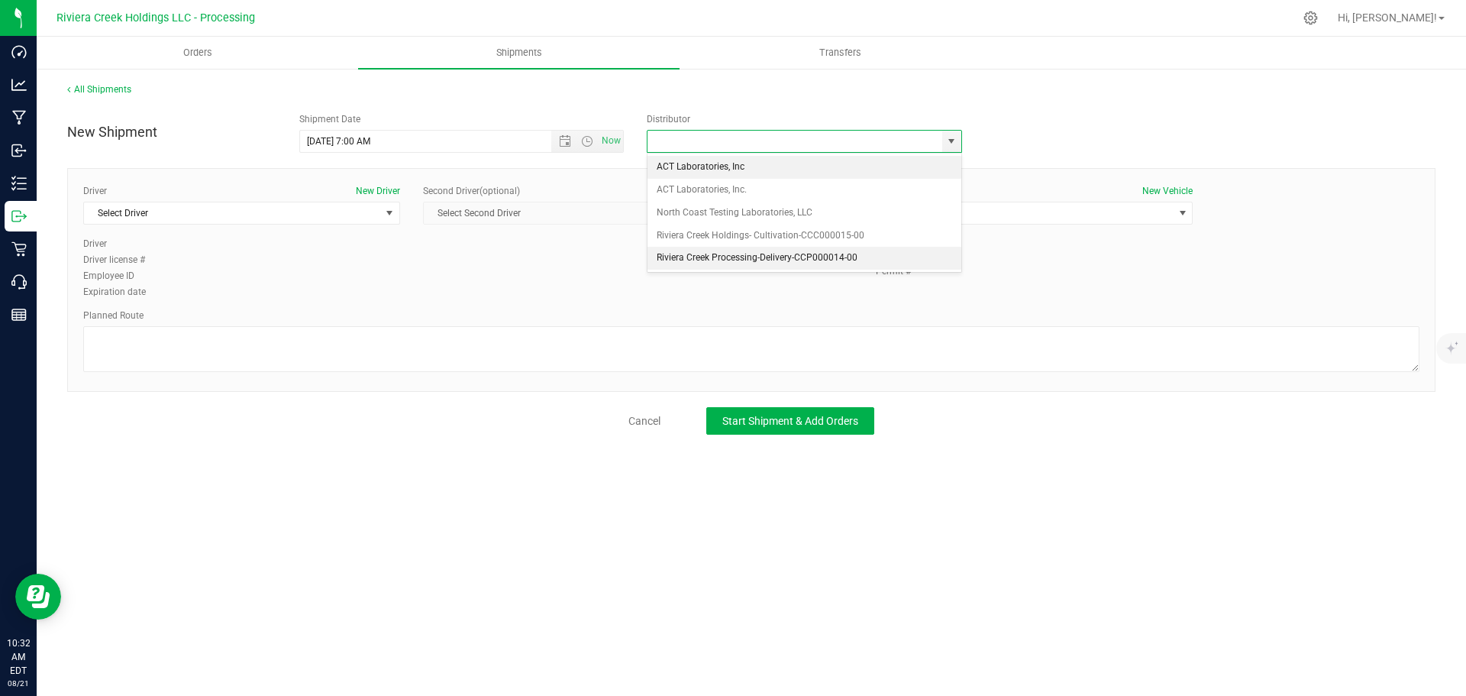
click at [709, 252] on li "Riviera Creek Processing-Delivery-CCP000014-00" at bounding box center [805, 258] width 314 height 23
type input "Riviera Creek Processing-Delivery-CCP000014-00"
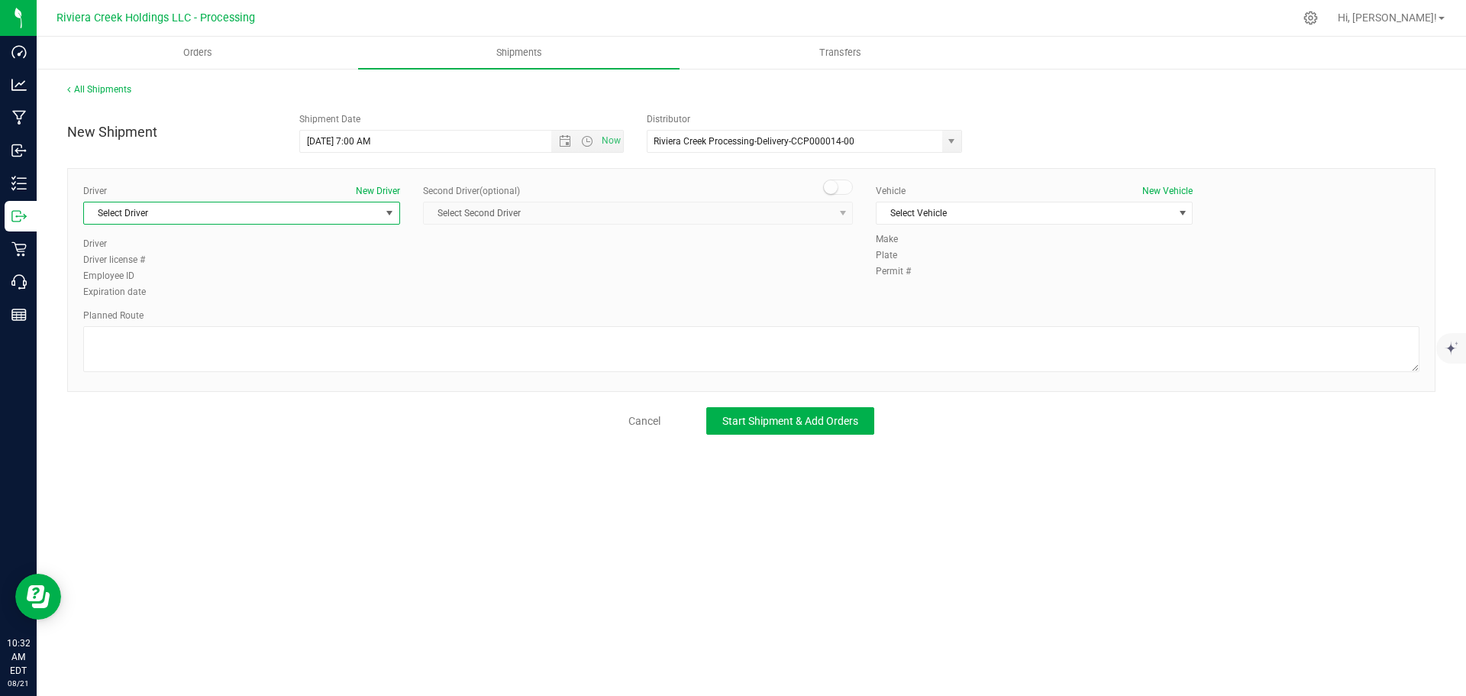
click at [166, 216] on span "Select Driver" at bounding box center [232, 212] width 296 height 21
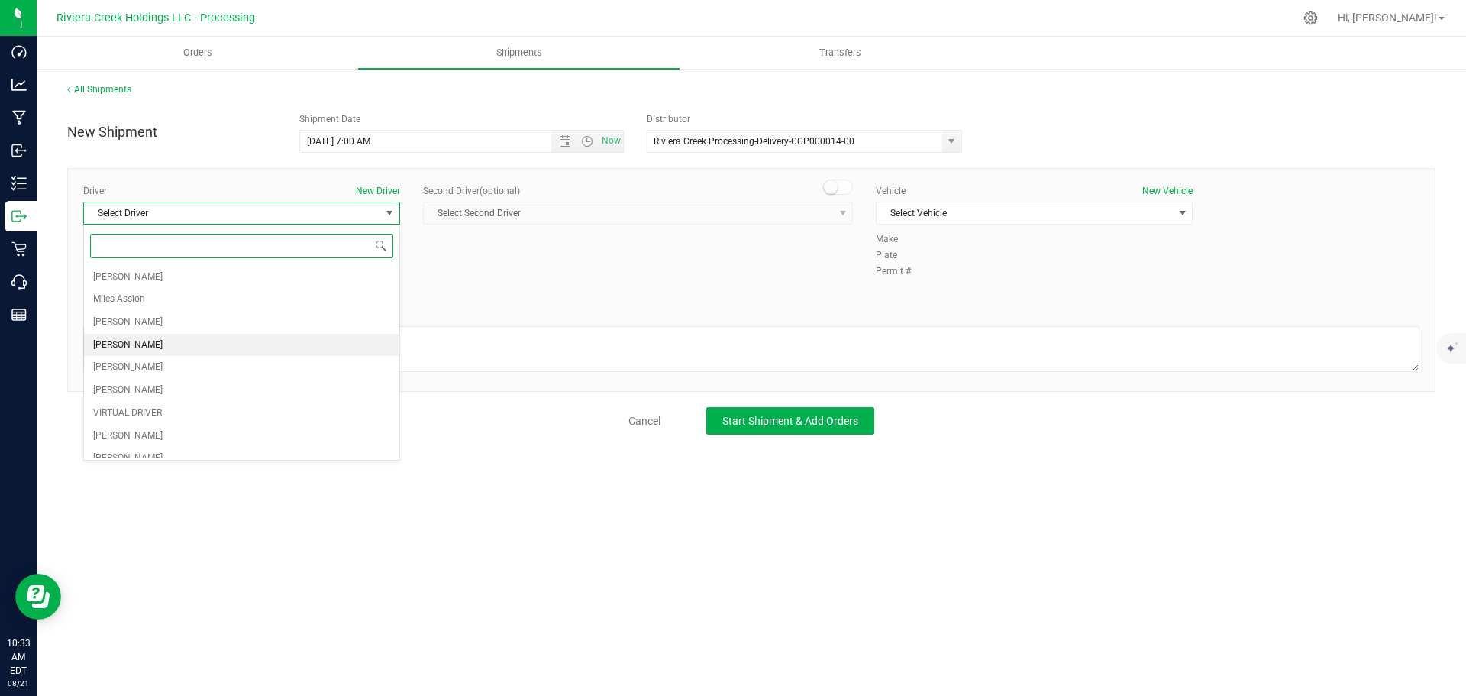
click at [150, 341] on li "Taon Belcher" at bounding box center [241, 345] width 315 height 23
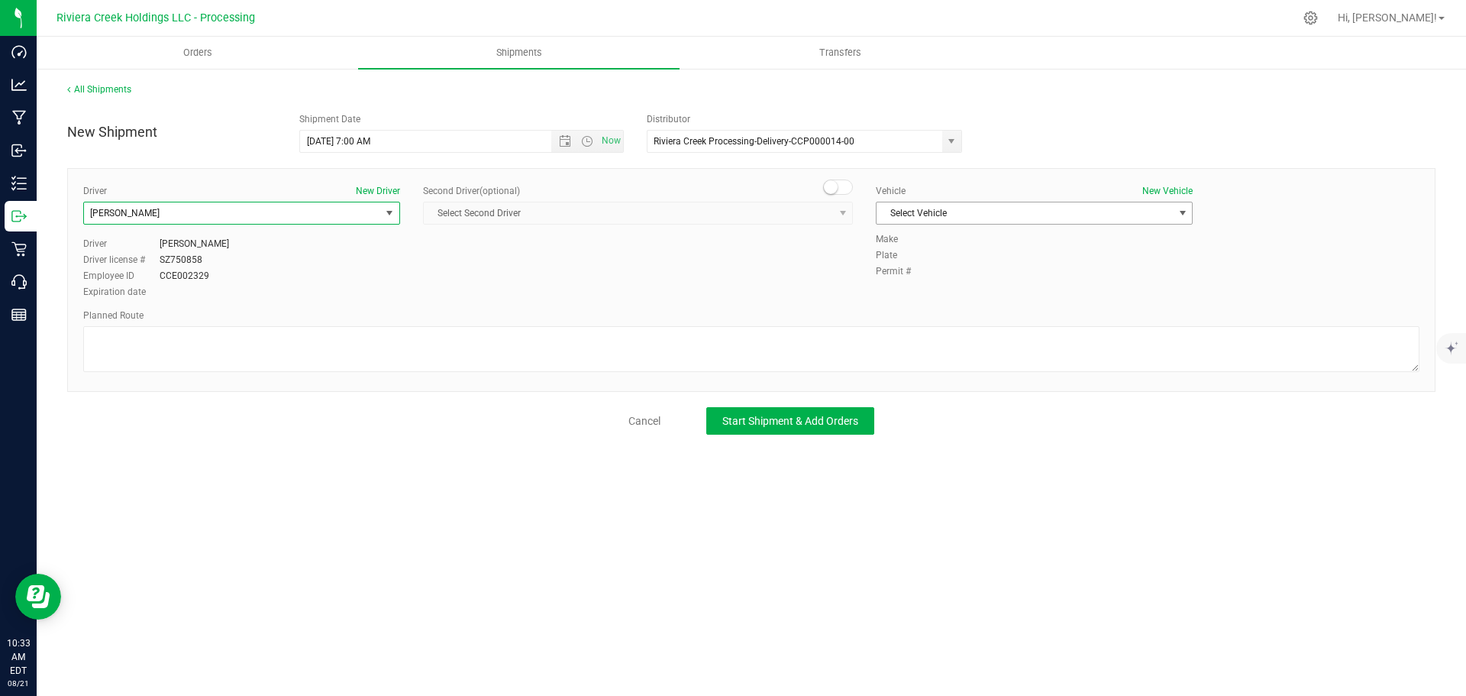
click at [908, 220] on span "Select Vehicle" at bounding box center [1025, 212] width 296 height 21
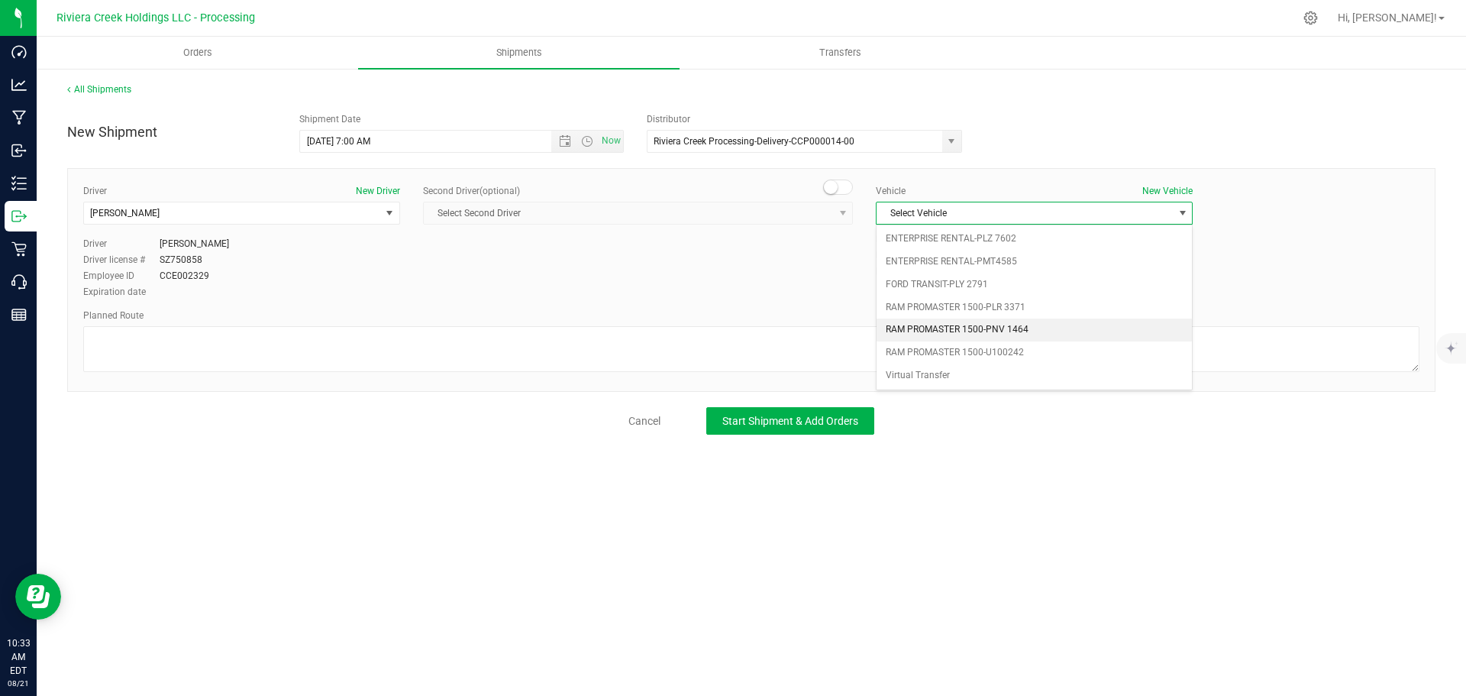
click at [964, 332] on li "RAM PROMASTER 1500-PNV 1464" at bounding box center [1034, 329] width 315 height 23
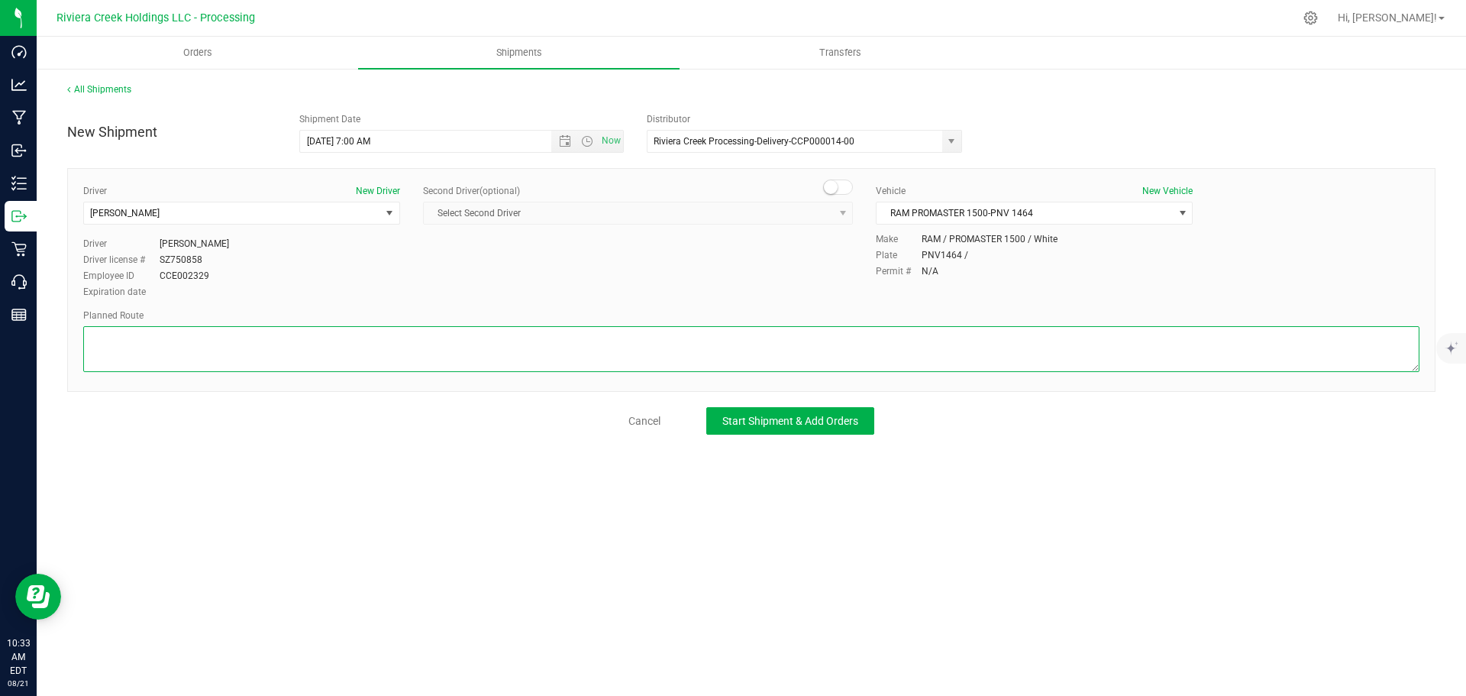
click at [903, 348] on textarea at bounding box center [751, 349] width 1336 height 46
paste textarea "Head west toward Armstrong StRestricted usage road 102 ft Turn right onto Armst…"
type textarea "Head west toward Armstrong StRestricted usage road 102 ft Turn right onto Armst…"
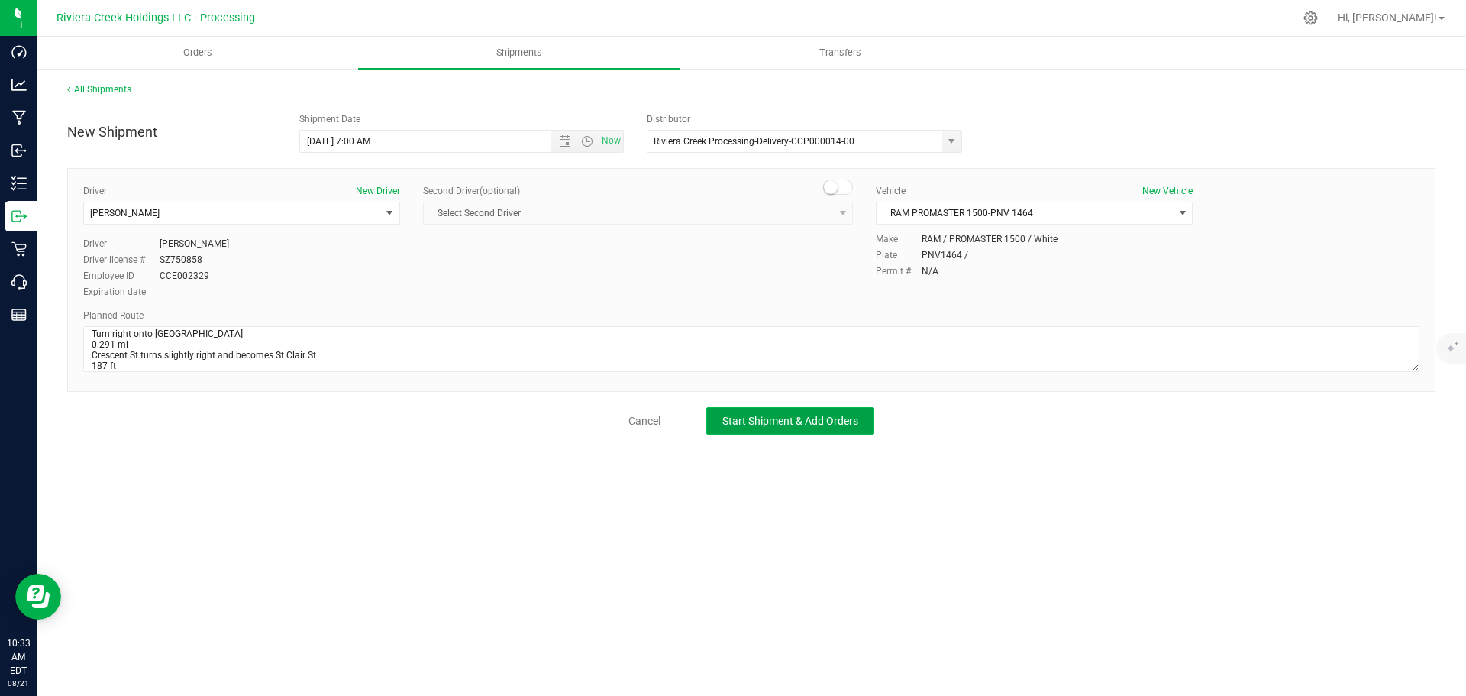
click at [836, 412] on button "Start Shipment & Add Orders" at bounding box center [790, 420] width 168 height 27
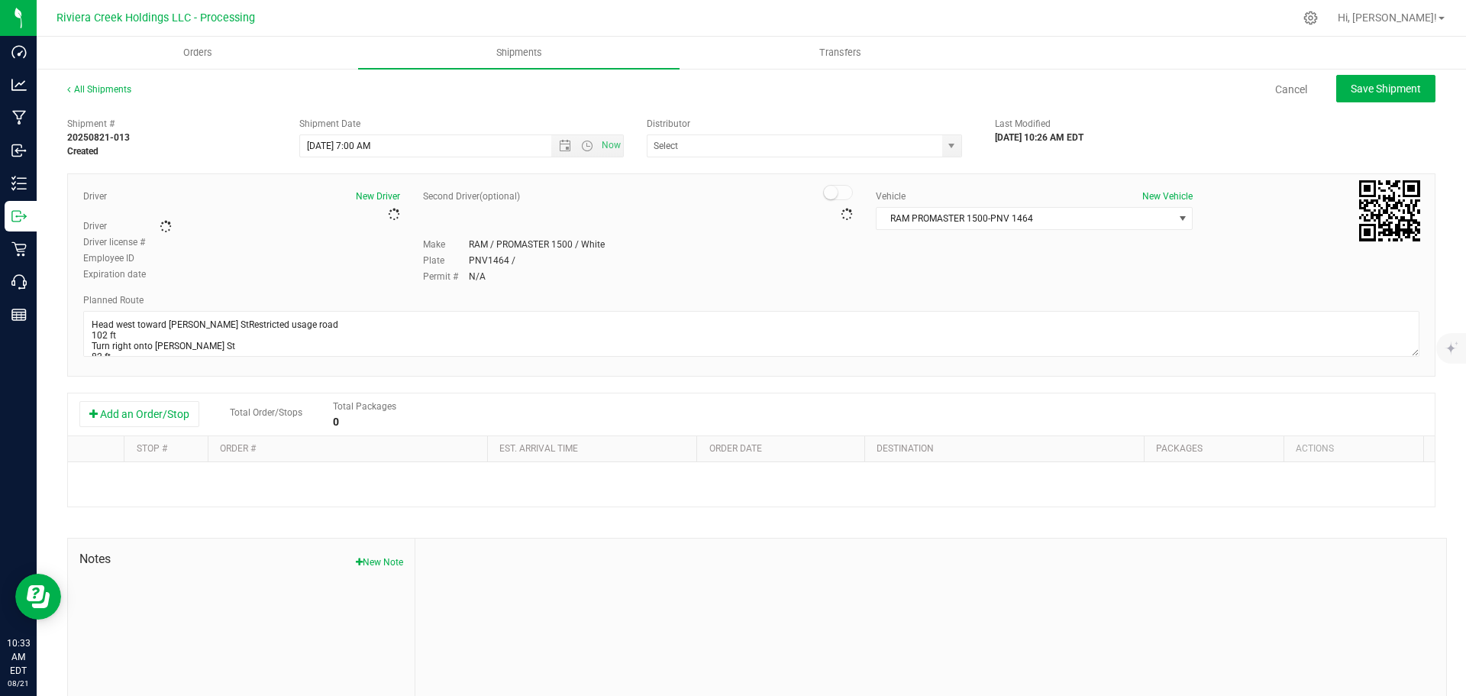
type input "Riviera Creek Processing-Delivery-CCP000014-00"
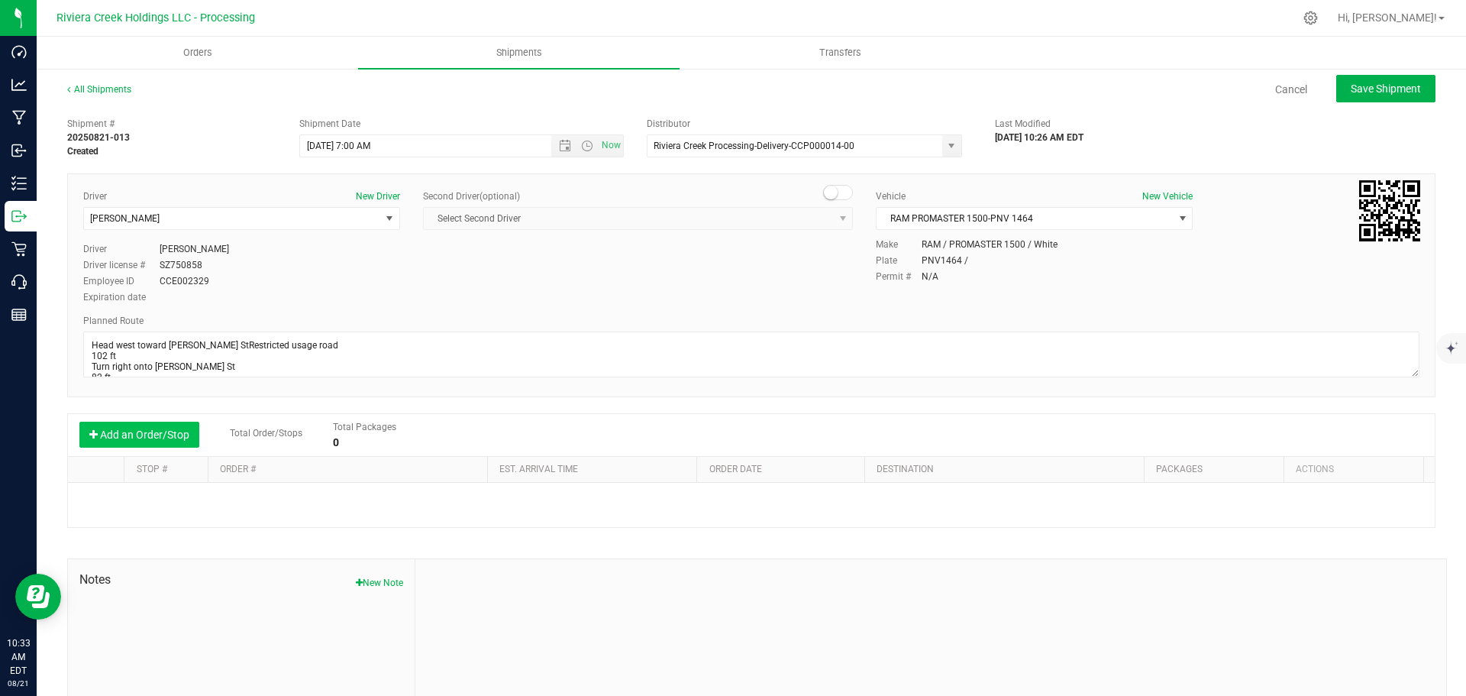
drag, startPoint x: 111, startPoint y: 437, endPoint x: 126, endPoint y: 438, distance: 15.3
click at [111, 436] on button "Add an Order/Stop" at bounding box center [139, 434] width 120 height 26
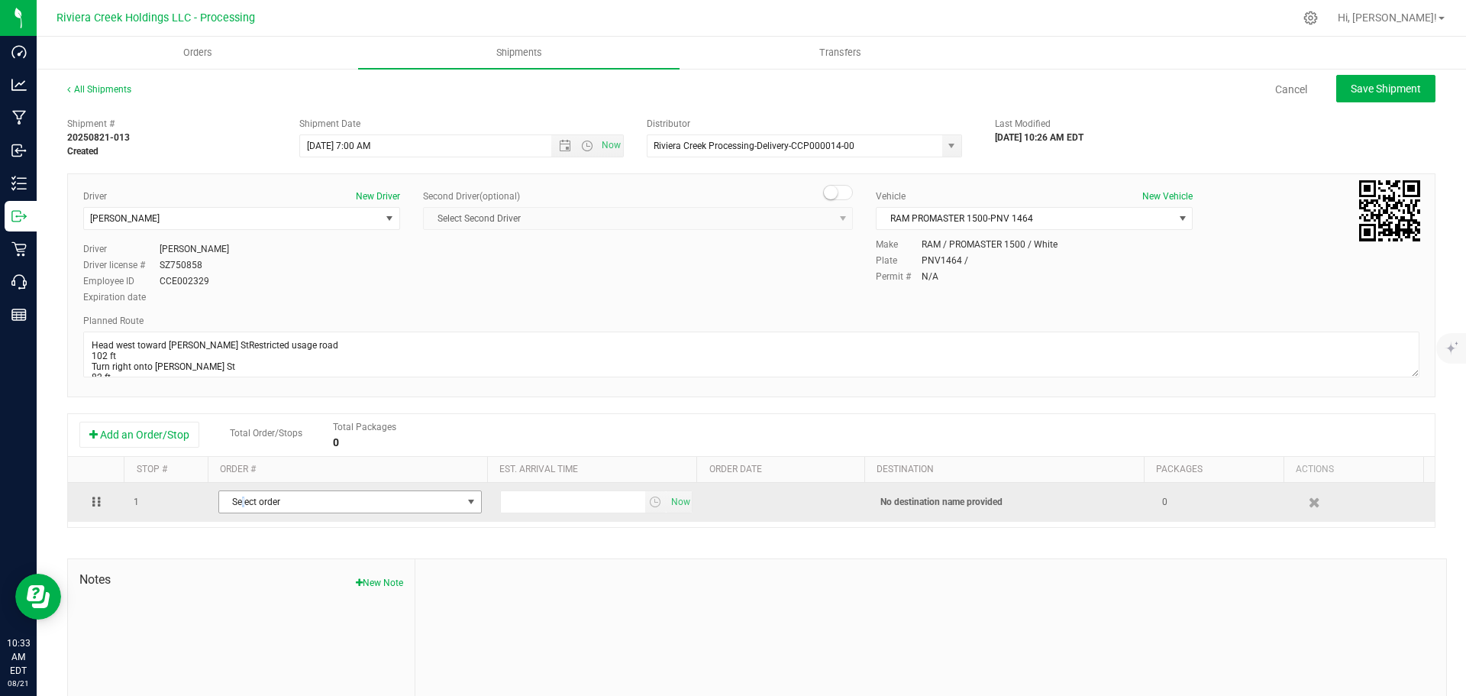
click at [242, 504] on span "Select order" at bounding box center [340, 501] width 243 height 21
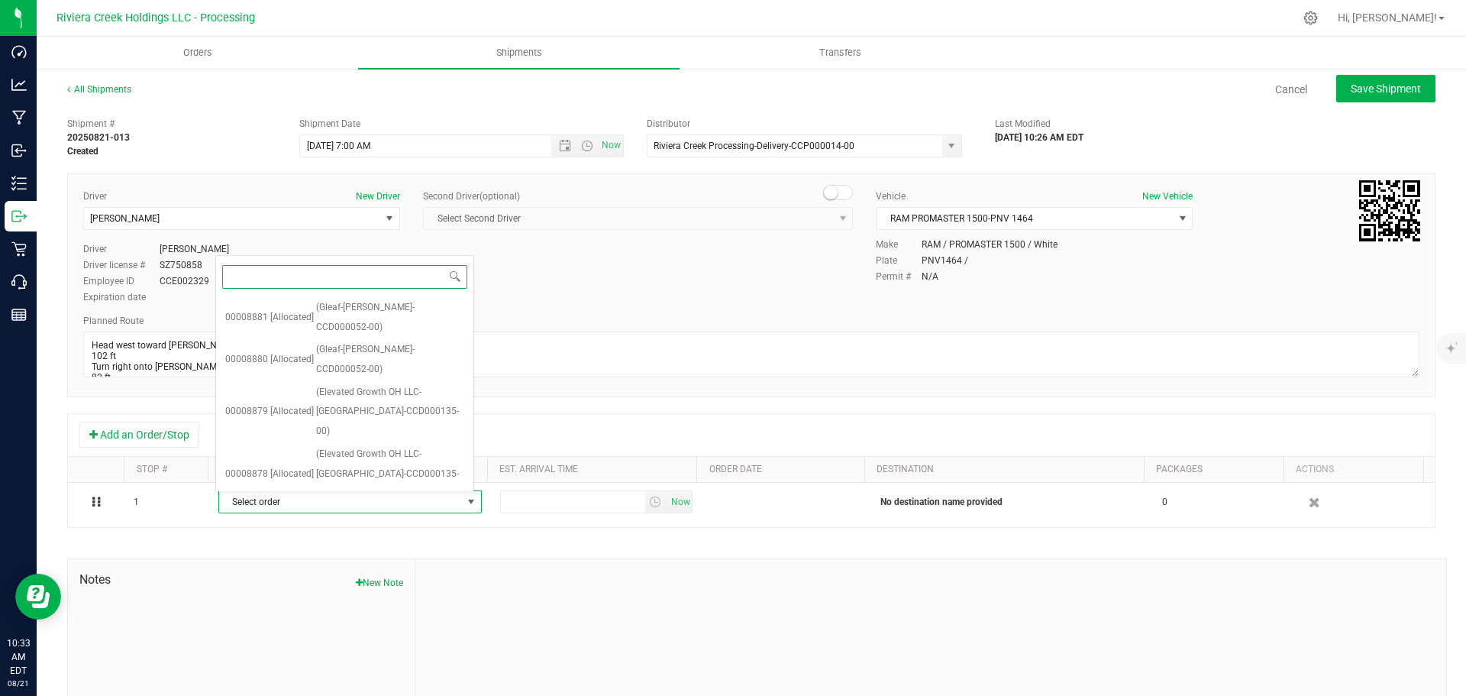
scroll to position [108, 0]
click at [383, 525] on span "(Saphyre-Columbus-CCD000080-00)" at bounding box center [384, 535] width 150 height 20
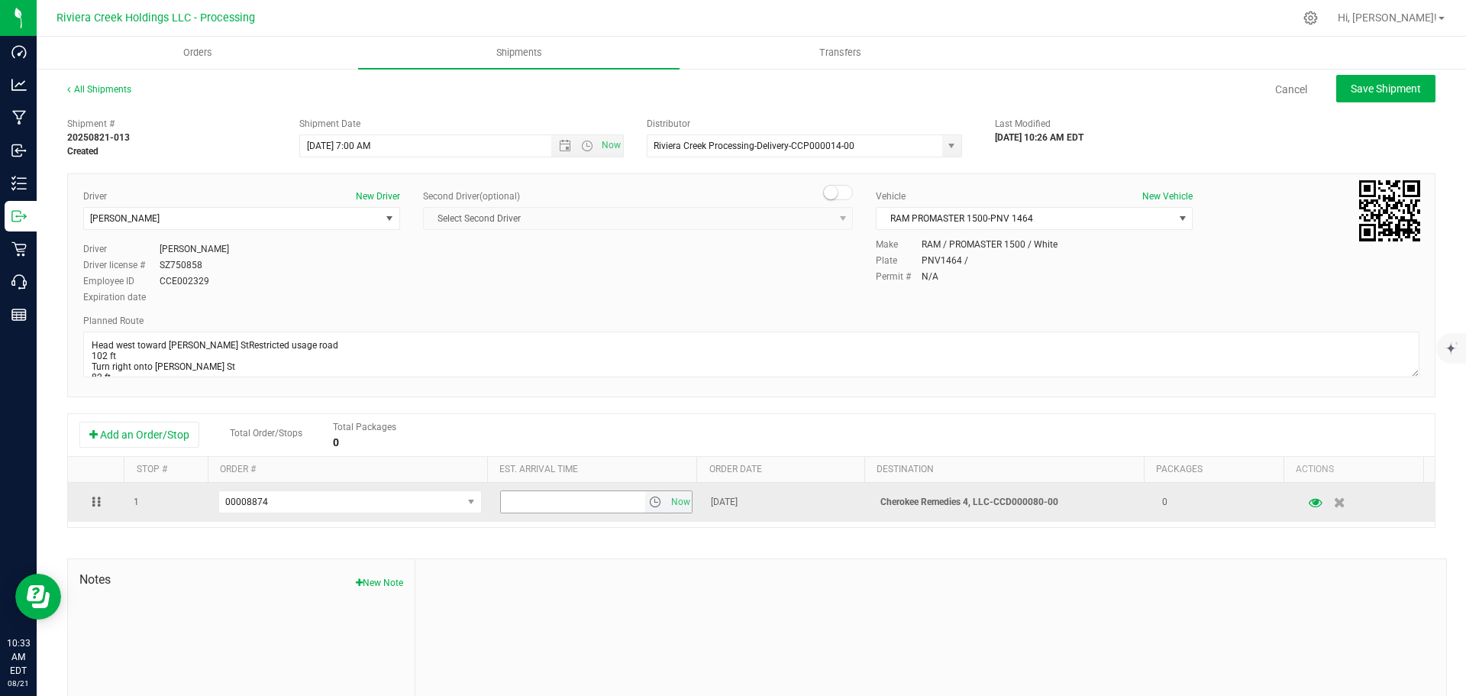
click at [645, 510] on span "select" at bounding box center [656, 501] width 22 height 21
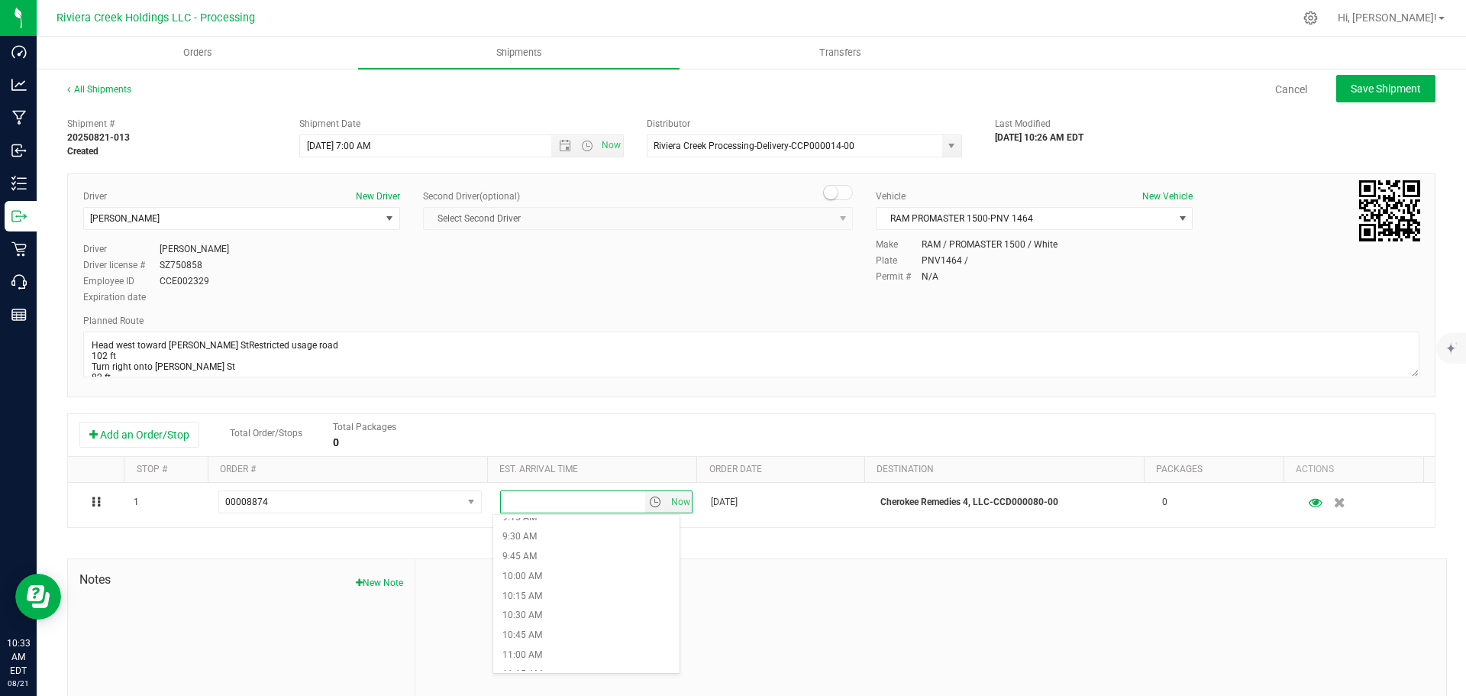
scroll to position [764, 0]
click at [525, 636] on li "11:00 AM" at bounding box center [586, 628] width 186 height 20
click at [1351, 92] on span "Save Shipment" at bounding box center [1386, 88] width 70 height 12
type input "8/22/2025 11:00 AM"
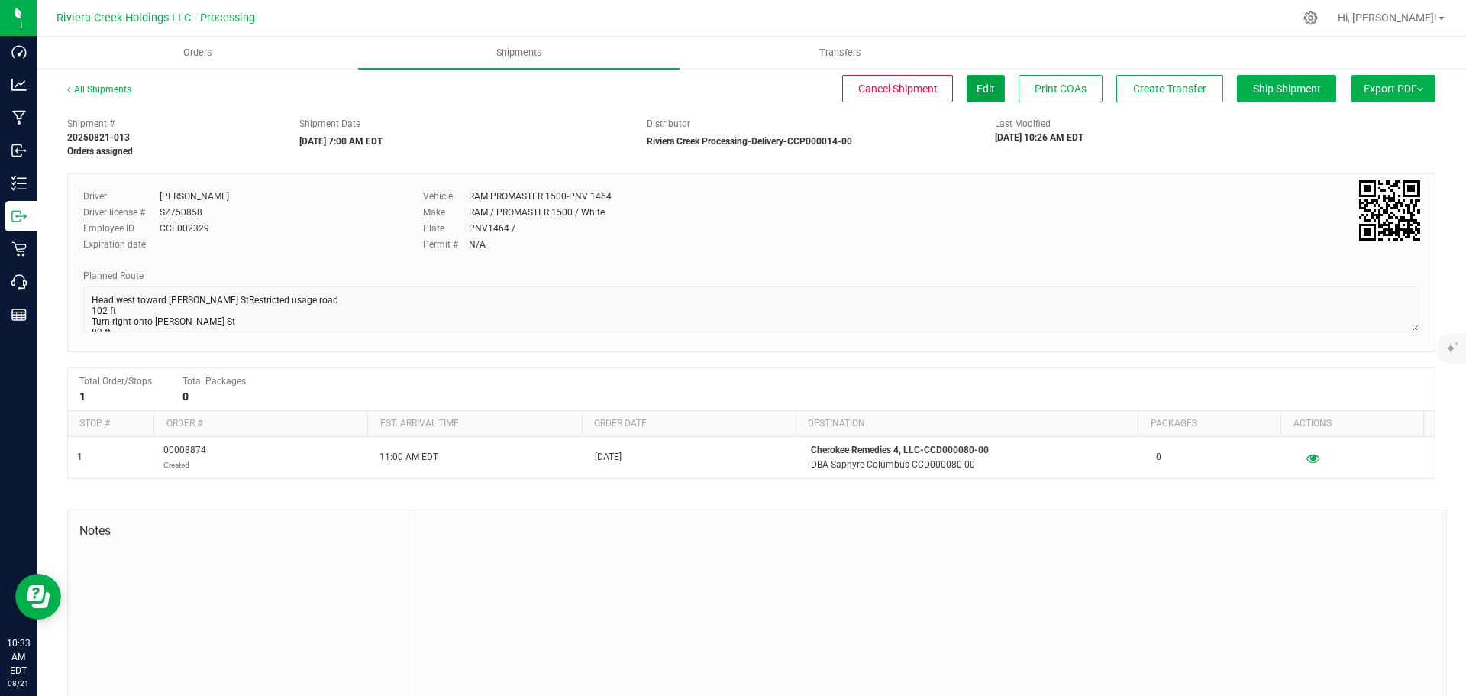
click at [967, 95] on button "Edit" at bounding box center [986, 88] width 38 height 27
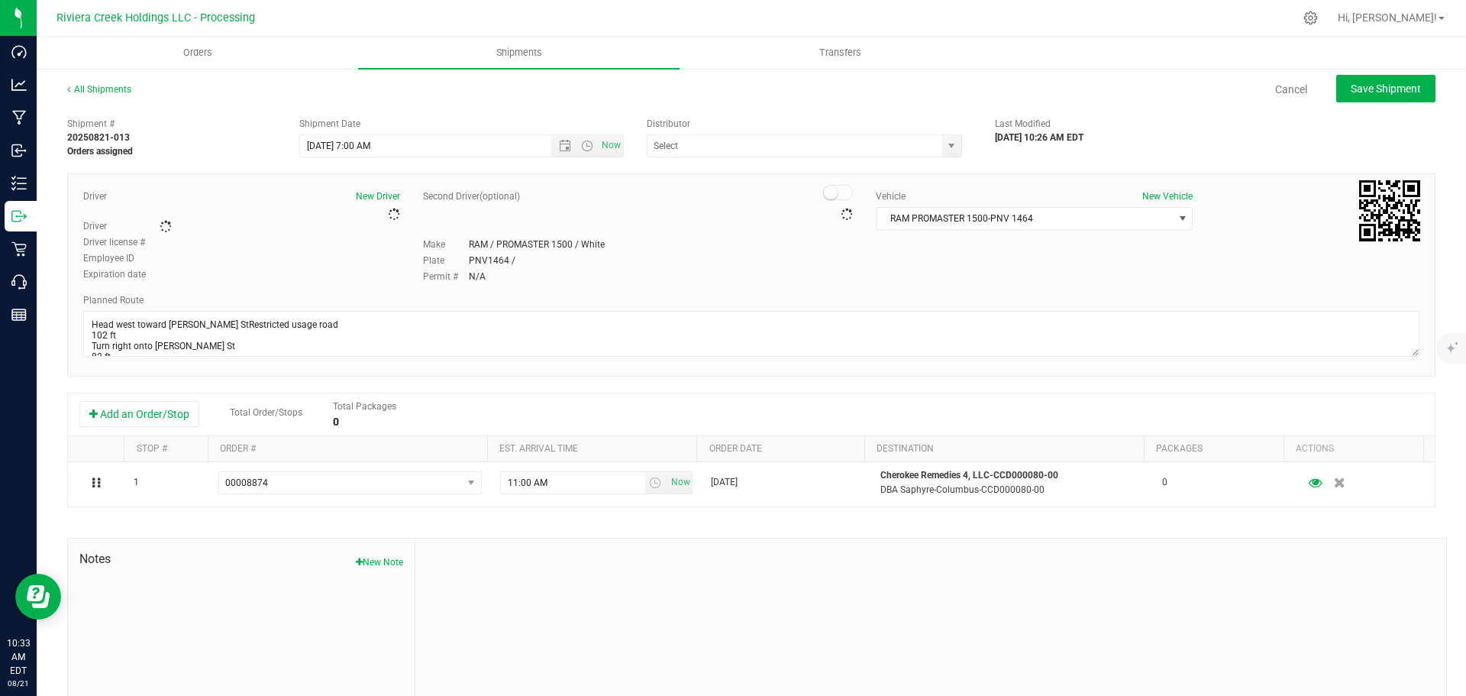
type input "Riviera Creek Processing-Delivery-CCP000014-00"
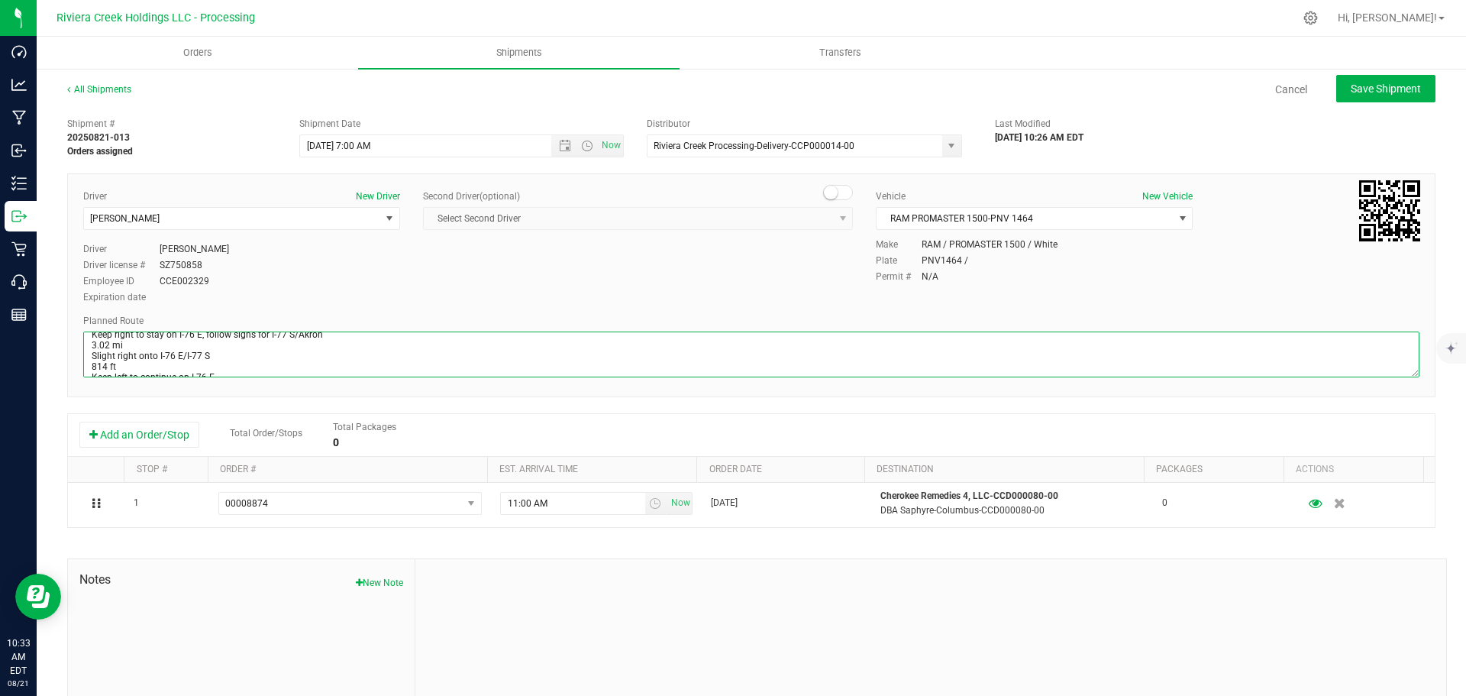
scroll to position [334, 0]
drag, startPoint x: 90, startPoint y: 348, endPoint x: 533, endPoint y: 393, distance: 445.2
click at [533, 393] on div "Driver New Driver Taon Belcher Select Driver Matthew Andruswicz Miles Assion Ja…" at bounding box center [751, 285] width 1368 height 224
paste textarea "670 E 6.16 mi Continue onto US-62 E 1,243 ft Take the exit toward I-270 N 407 f…"
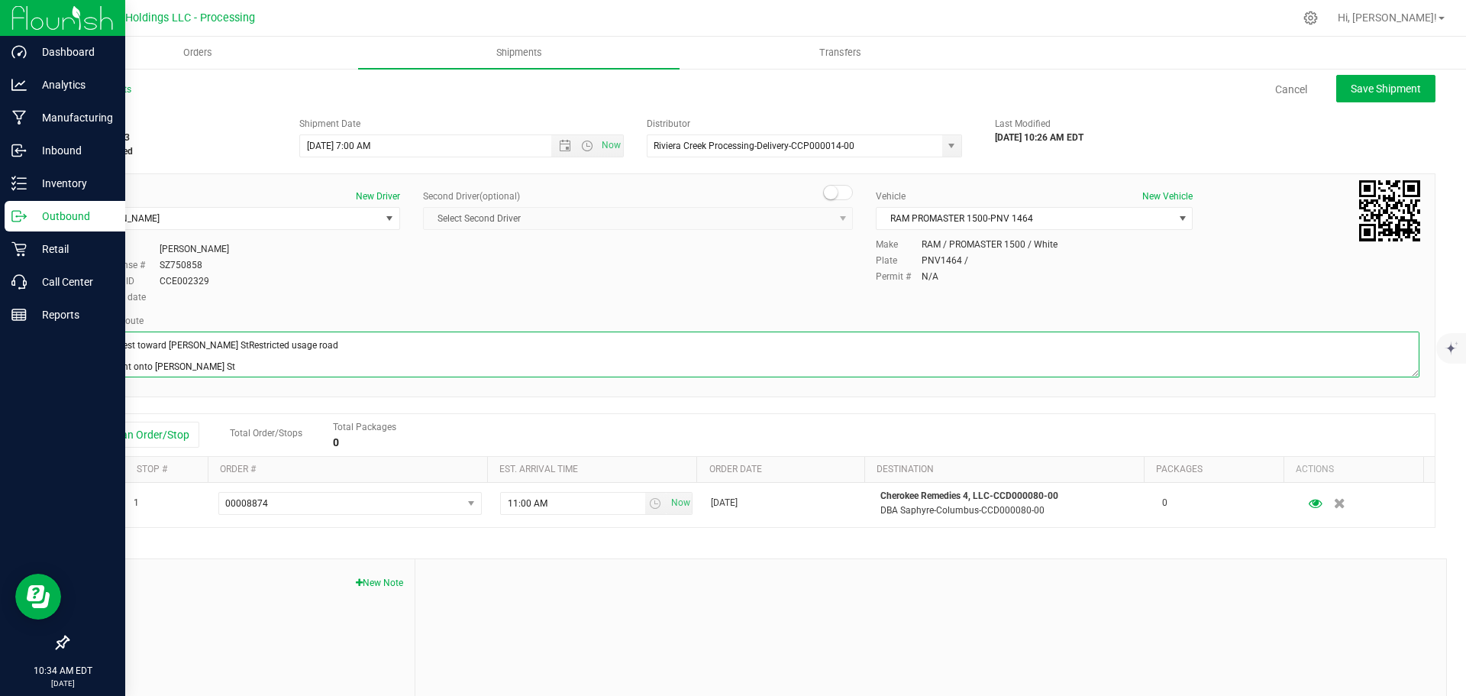
type textarea "Head west toward Armstrong StRestricted usage road 102 ft Turn right onto Armst…"
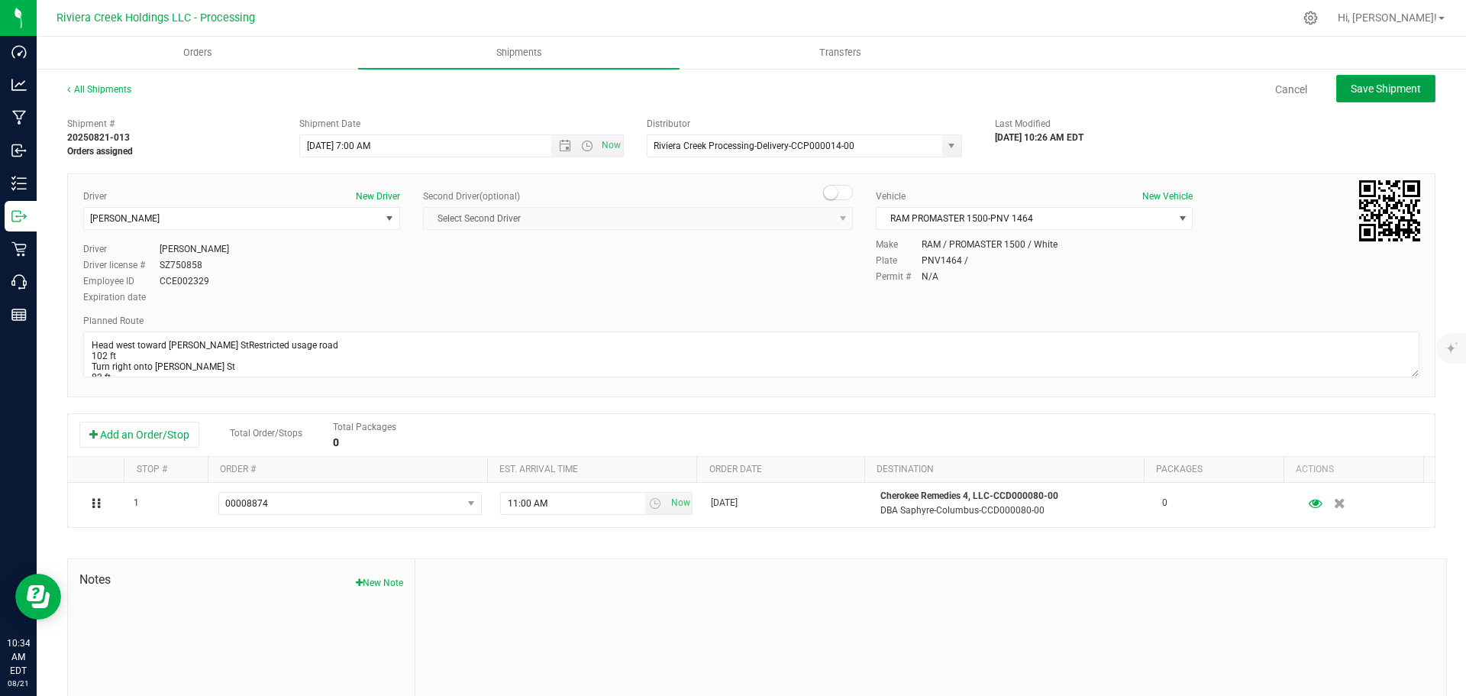
click at [1350, 96] on button "Save Shipment" at bounding box center [1385, 88] width 99 height 27
type input "8/22/2025 11:00 AM"
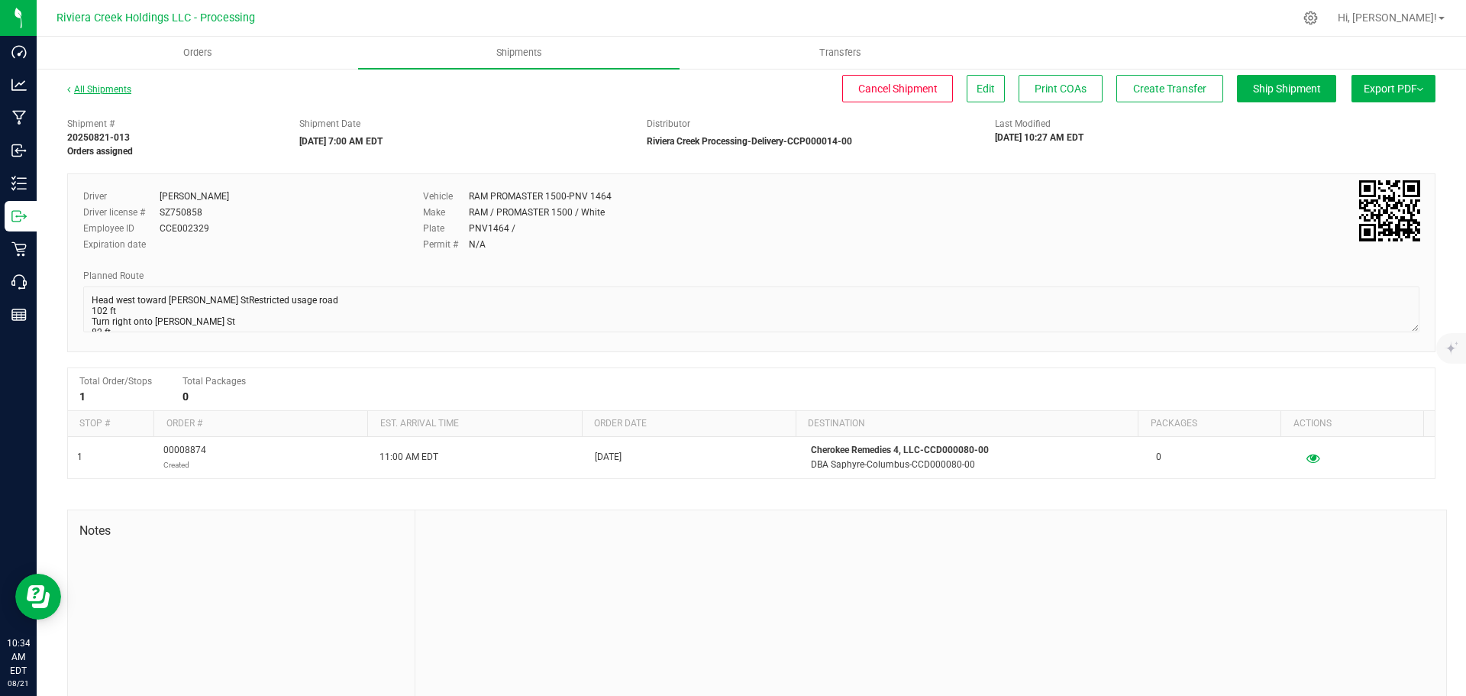
click at [96, 90] on link "All Shipments" at bounding box center [99, 89] width 64 height 11
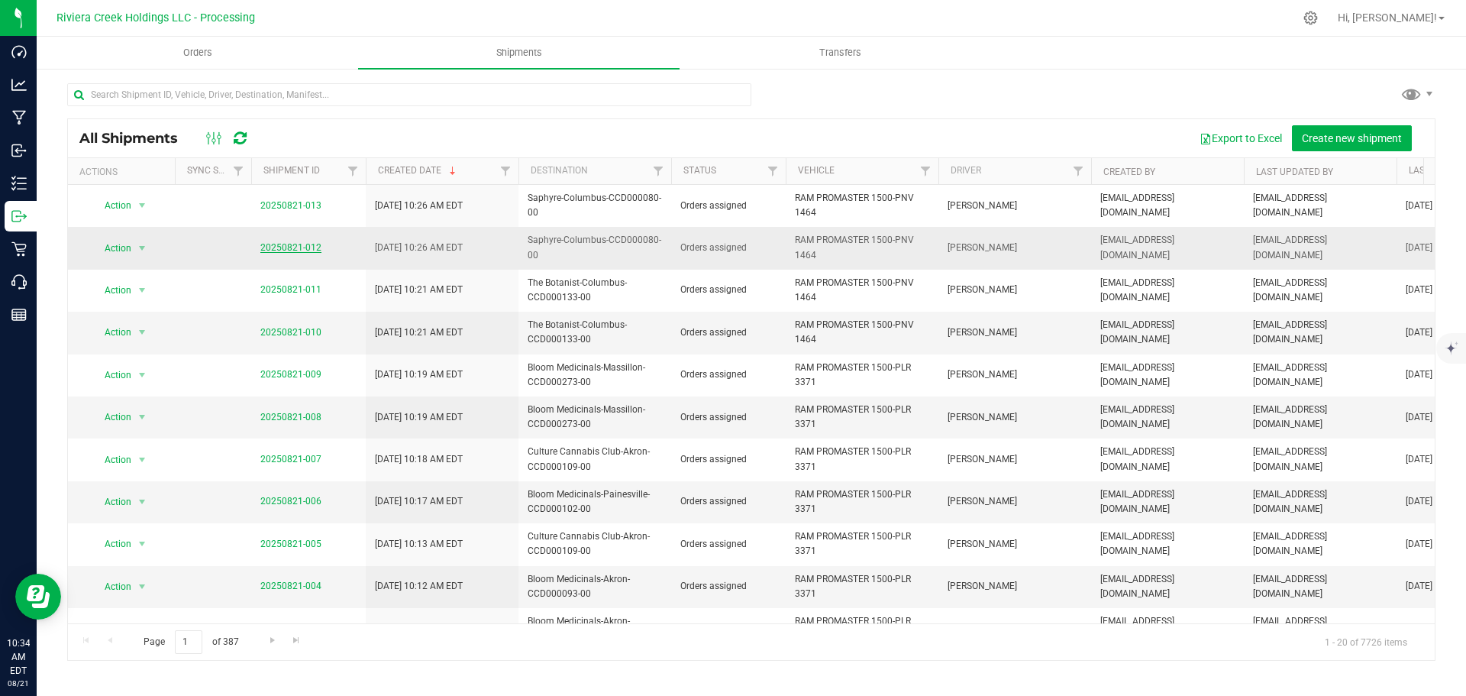
click at [282, 250] on link "20250821-012" at bounding box center [290, 247] width 61 height 11
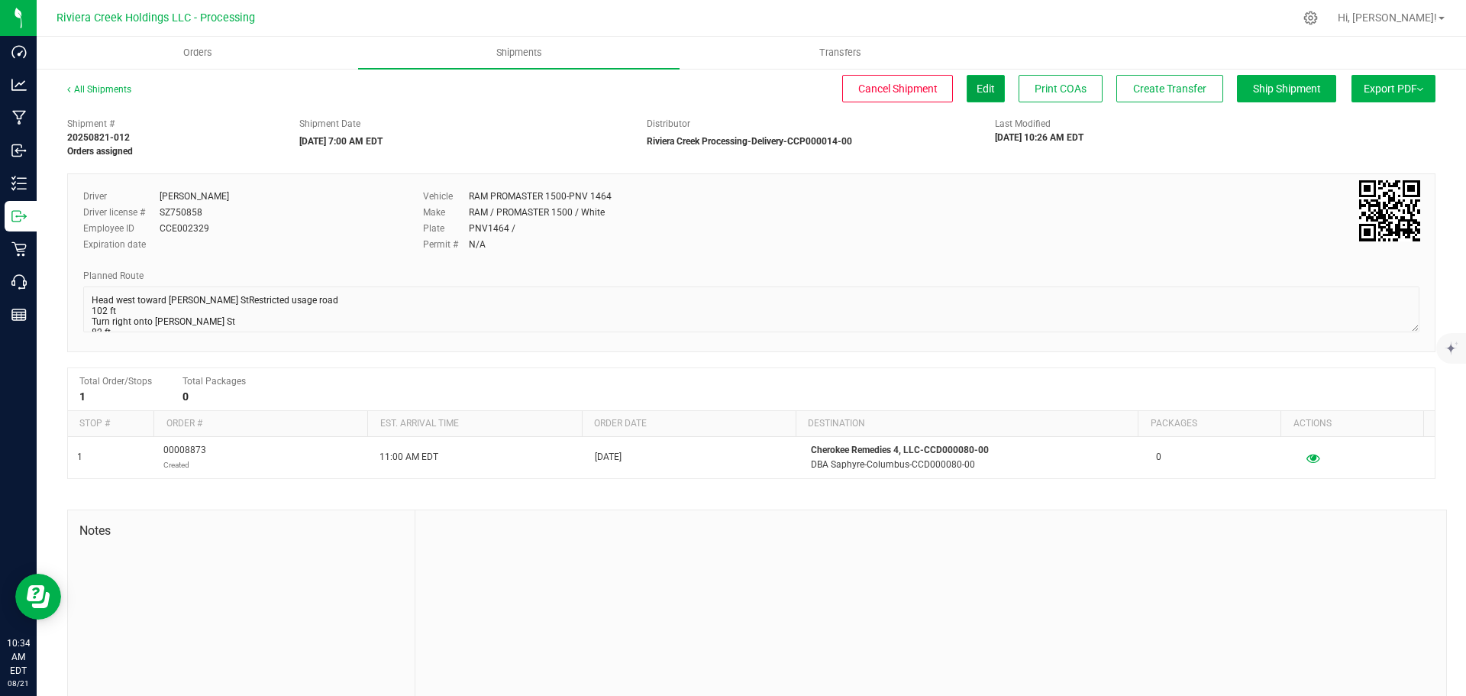
click at [975, 95] on button "Edit" at bounding box center [986, 88] width 38 height 27
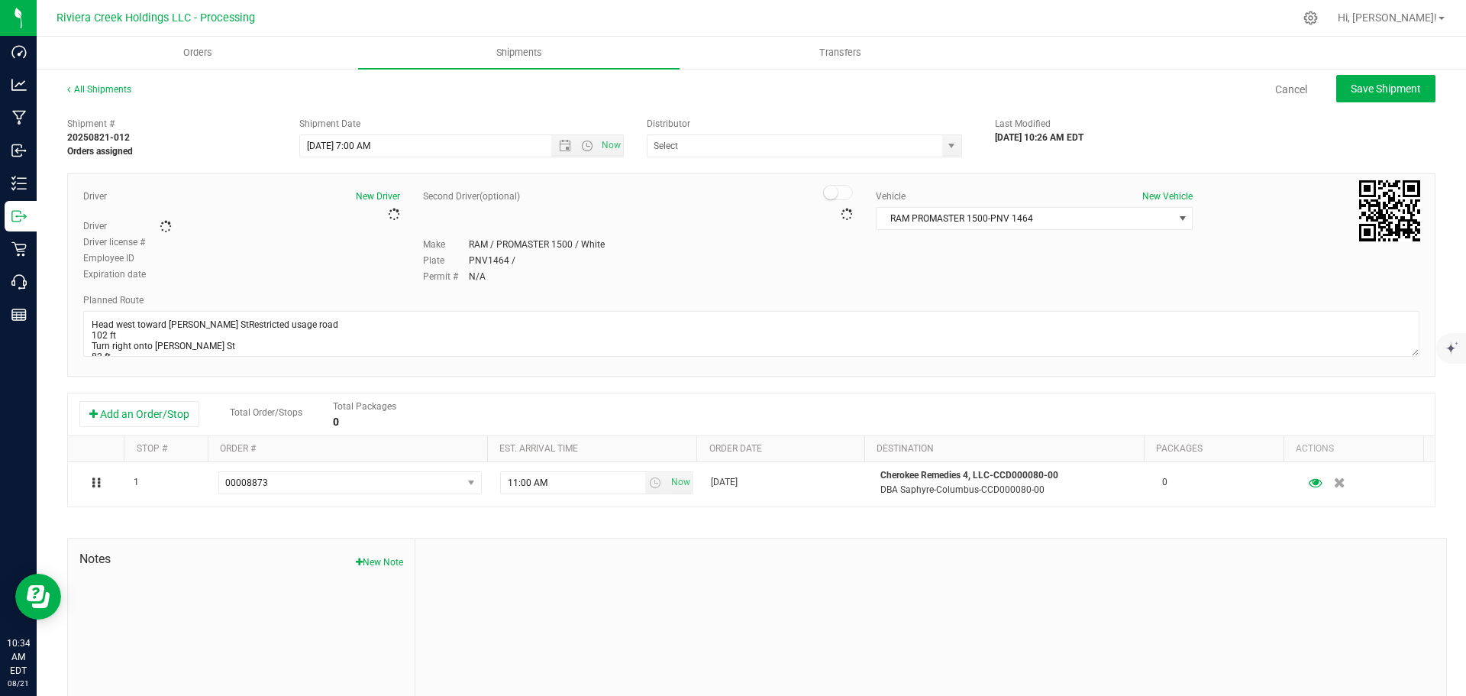
type input "Riviera Creek Processing-Delivery-CCP000014-00"
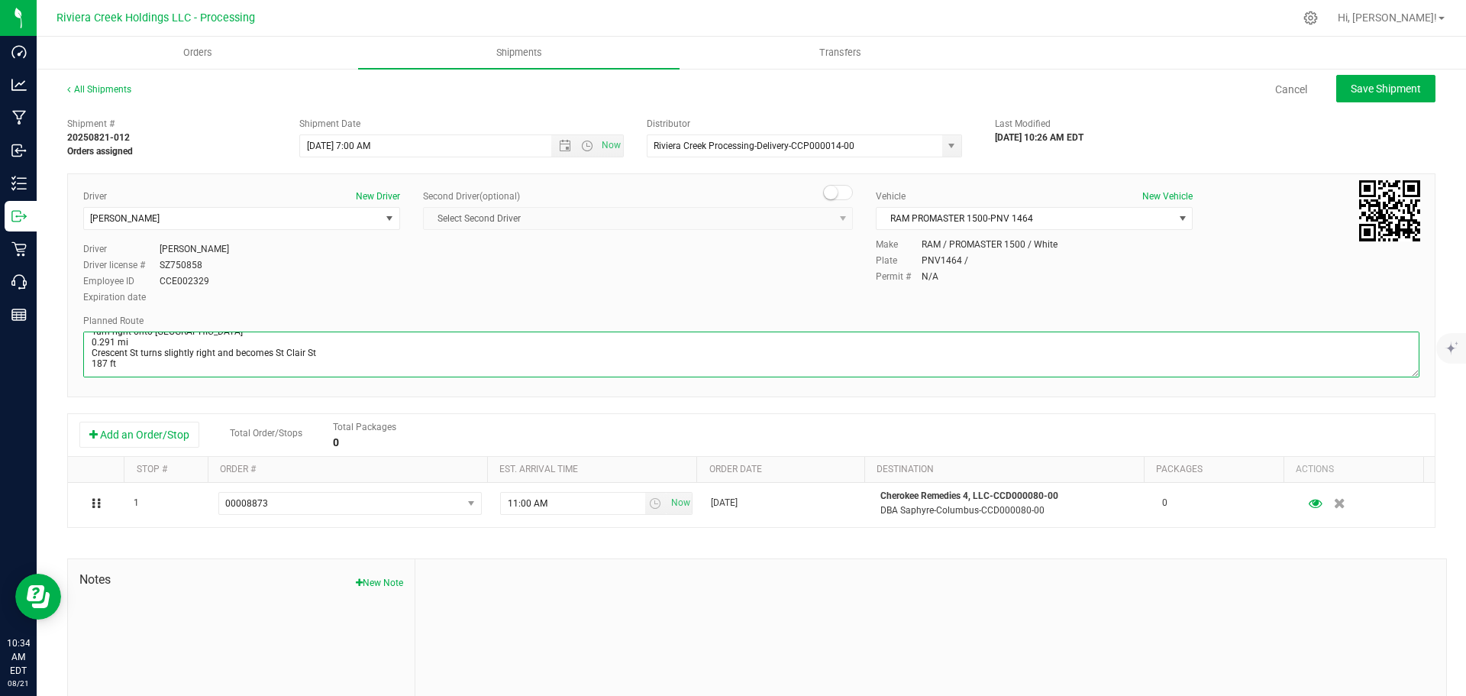
drag, startPoint x: 89, startPoint y: 344, endPoint x: 929, endPoint y: 448, distance: 846.4
click at [929, 448] on div "Shipment # 20250821-012 Orders assigned Shipment Date 8/22/2025 7:00 AM Now Dis…" at bounding box center [751, 437] width 1368 height 654
paste textarea "670 E 6.16 mi Continue onto US-62 E 1,243 ft Take the exit toward I-270 N 407 f…"
type textarea "Head west toward Armstrong StRestricted usage road 102 ft Turn right onto Armst…"
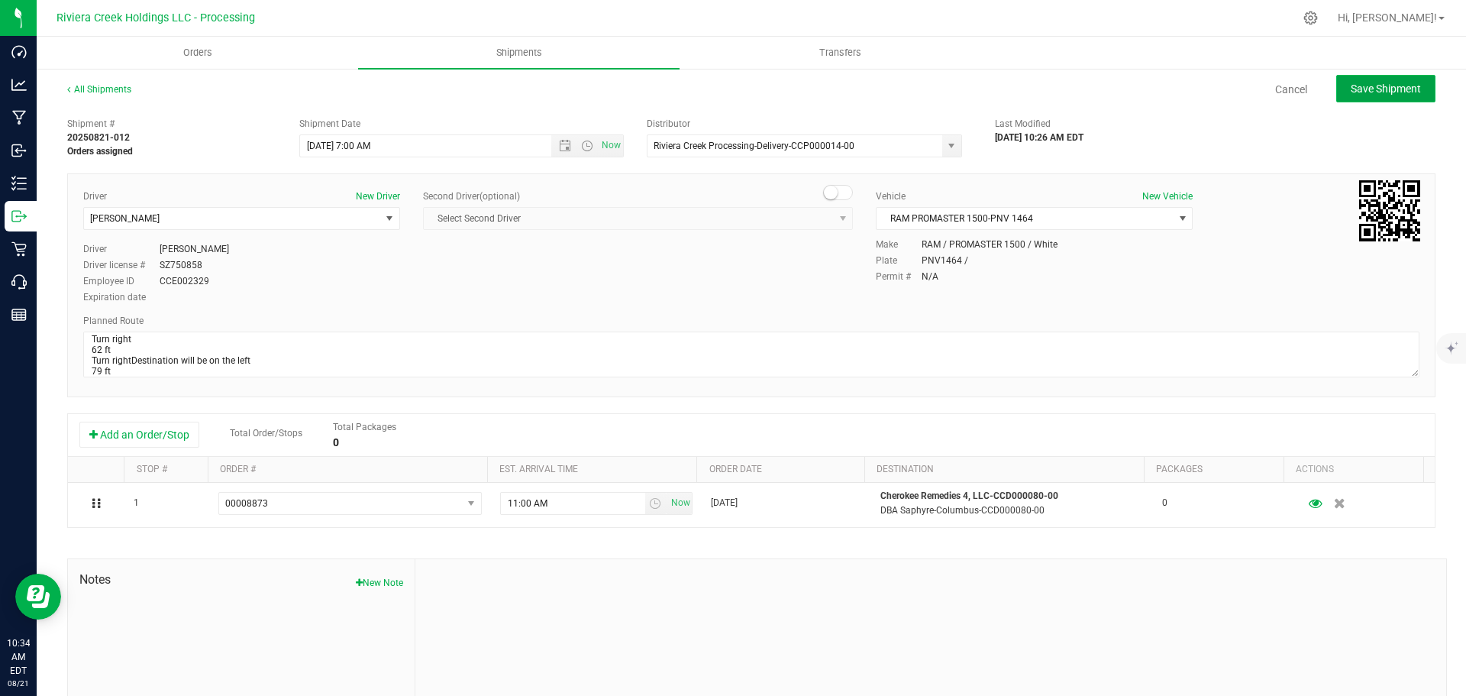
click at [1350, 95] on button "Save Shipment" at bounding box center [1385, 88] width 99 height 27
type input "8/22/2025 11:00 AM"
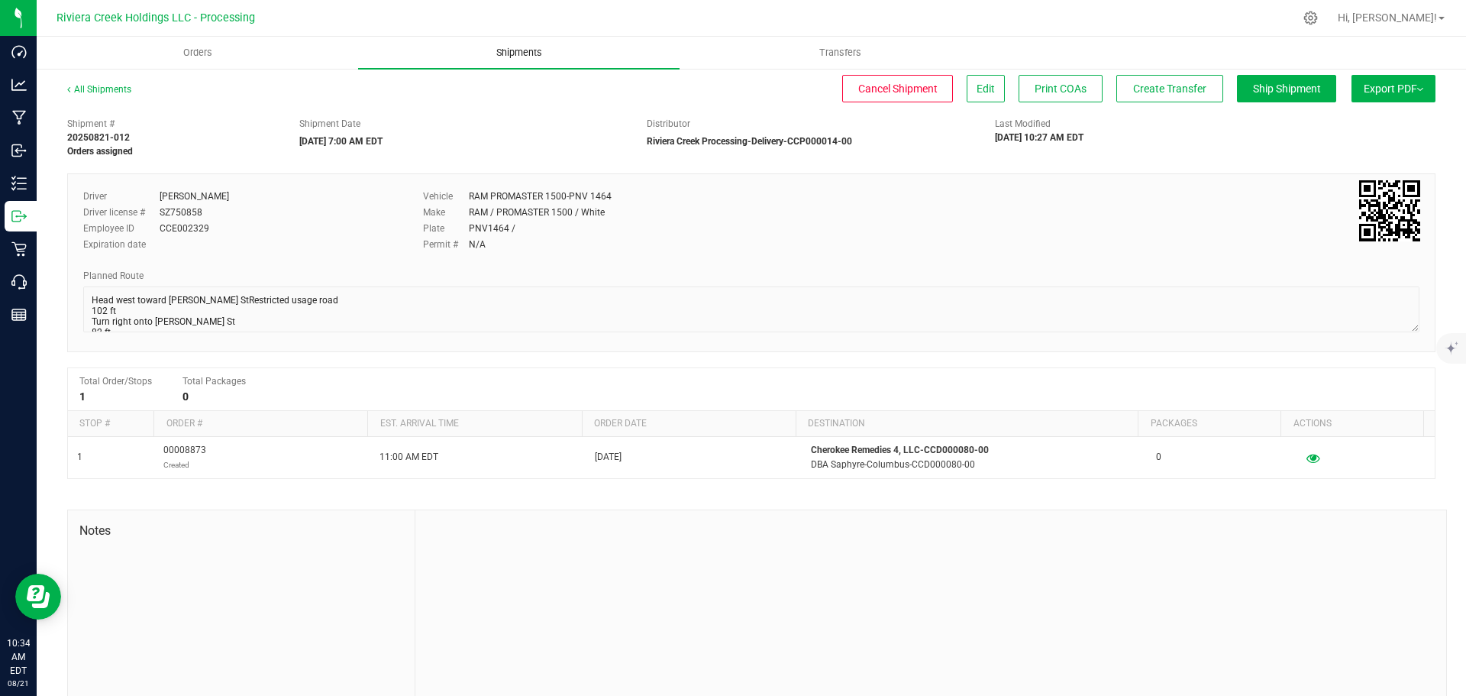
click at [511, 50] on span "Shipments" at bounding box center [519, 53] width 87 height 14
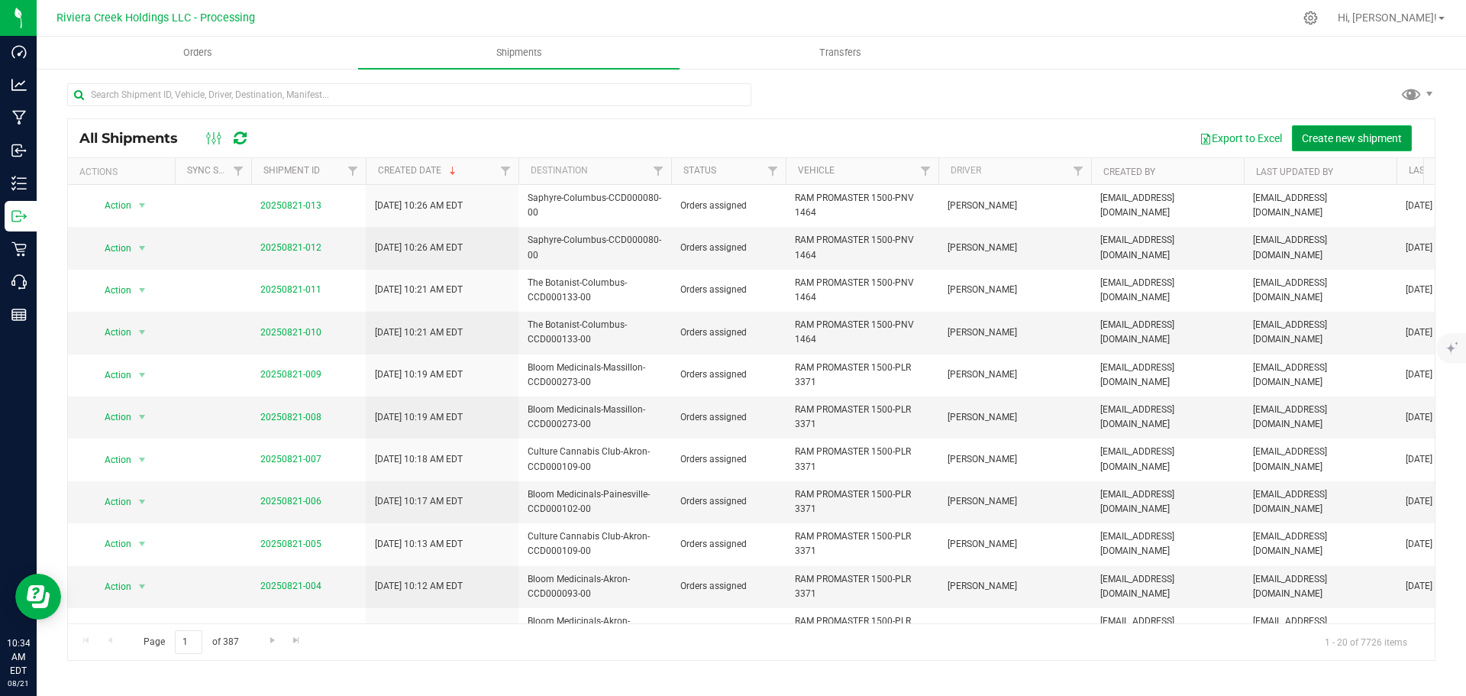
click at [1353, 132] on span "Create new shipment" at bounding box center [1352, 138] width 100 height 12
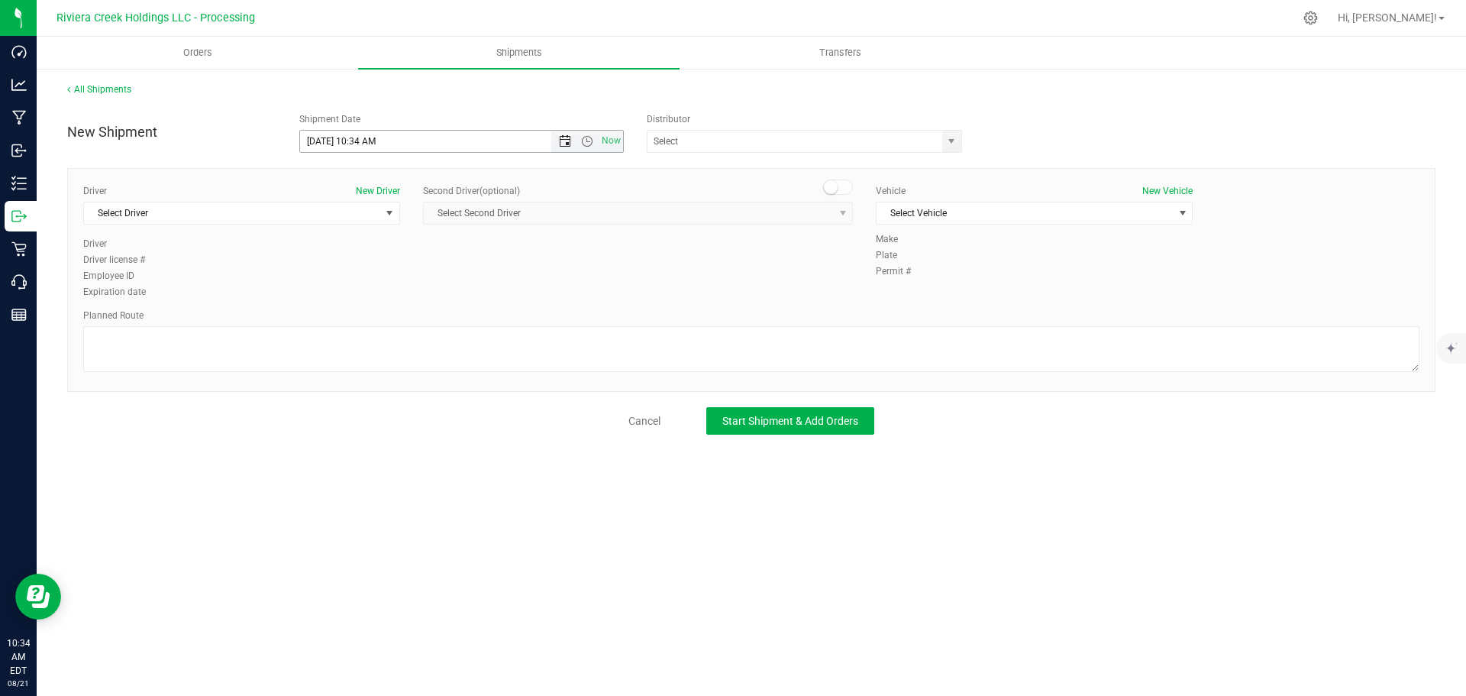
click at [567, 145] on span "Open the date view" at bounding box center [565, 141] width 12 height 12
click at [425, 295] on link "22" at bounding box center [424, 297] width 22 height 24
click at [583, 140] on span "Open the time view" at bounding box center [587, 141] width 12 height 12
click at [335, 283] on li "7:00 AM" at bounding box center [461, 288] width 322 height 20
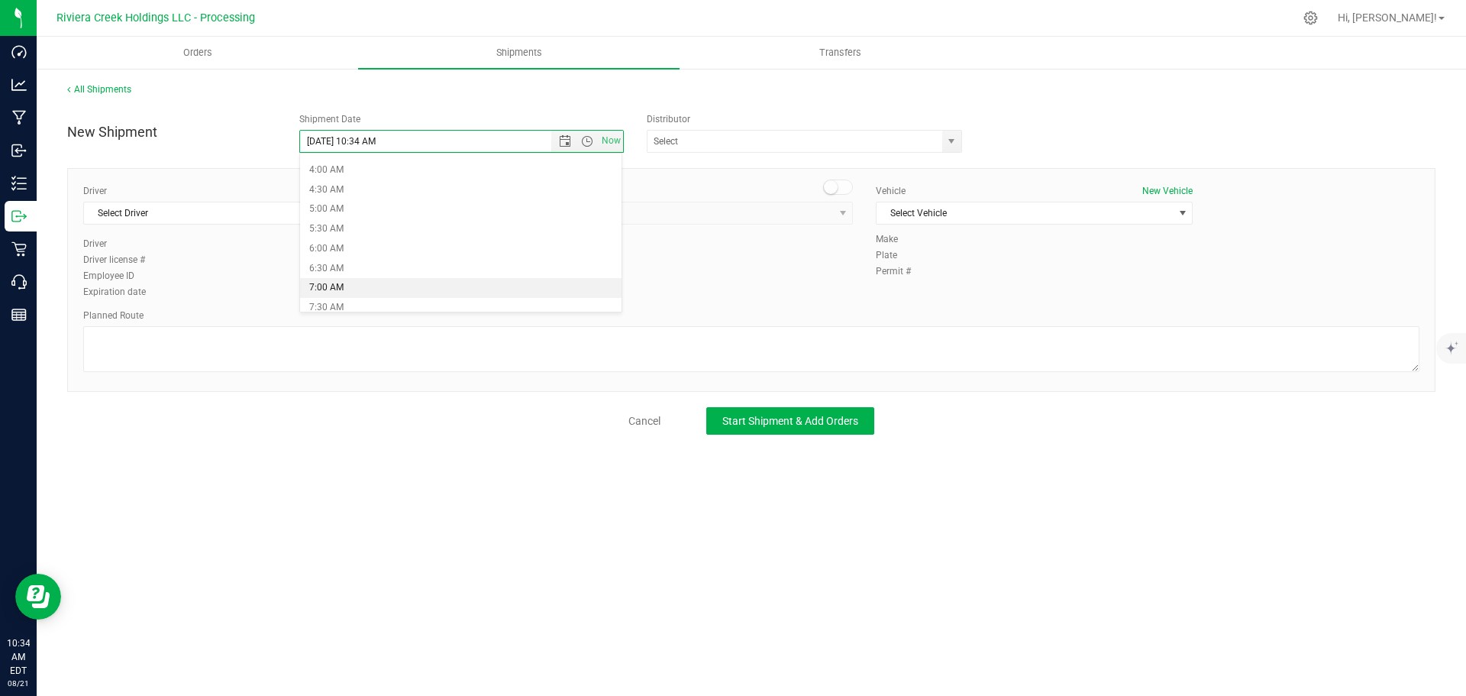
type input "8/22/2025 7:00 AM"
click at [949, 140] on span "select" at bounding box center [951, 141] width 12 height 12
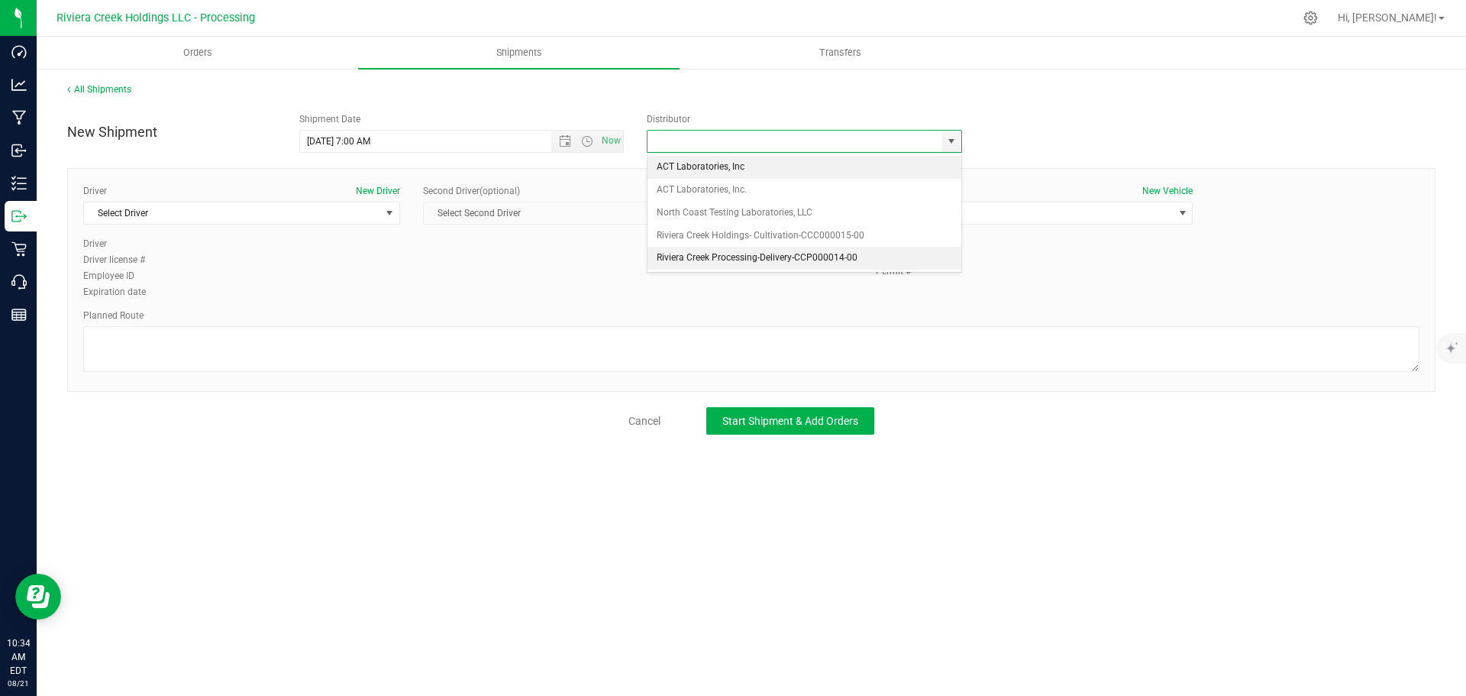
click at [659, 260] on li "Riviera Creek Processing-Delivery-CCP000014-00" at bounding box center [805, 258] width 314 height 23
type input "Riviera Creek Processing-Delivery-CCP000014-00"
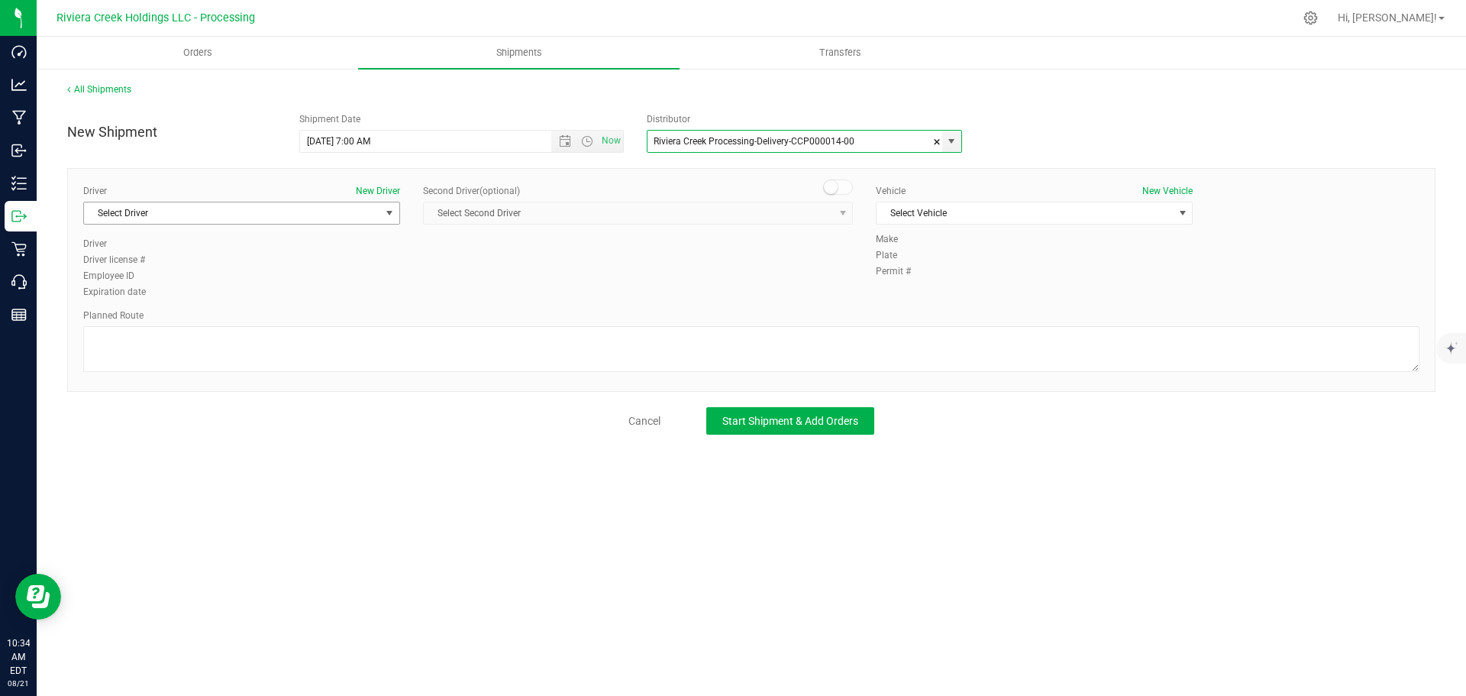
click at [137, 218] on span "Select Driver" at bounding box center [232, 212] width 296 height 21
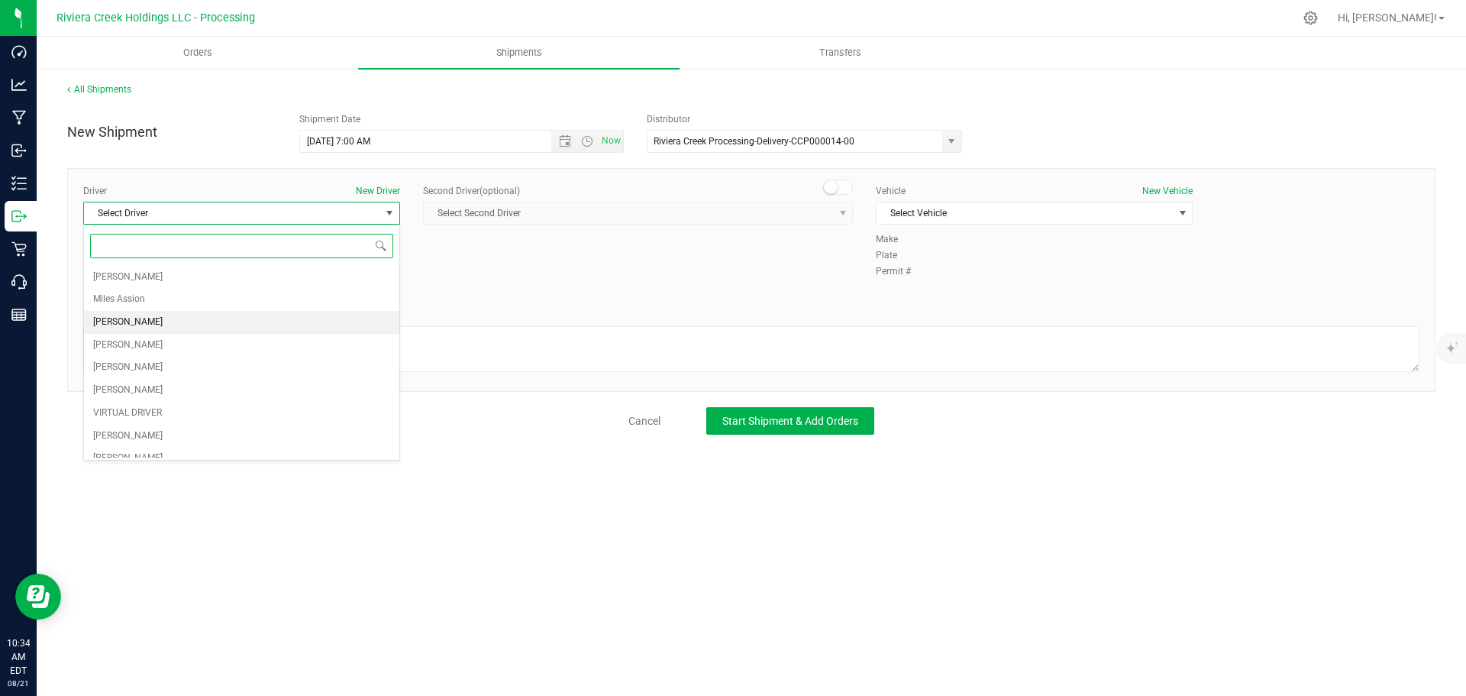
click at [166, 324] on li "James Bednar Jr." at bounding box center [241, 322] width 315 height 23
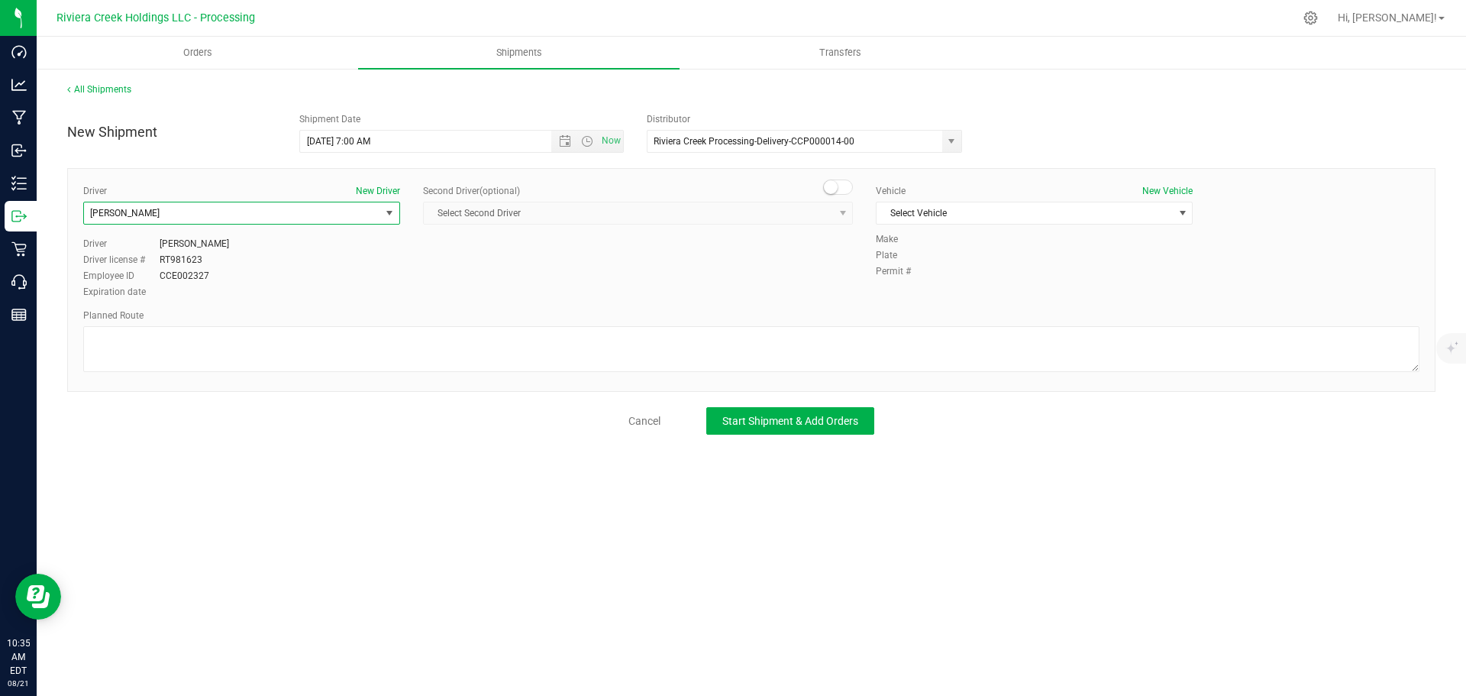
click at [260, 213] on span "James Bednar Jr." at bounding box center [232, 212] width 296 height 21
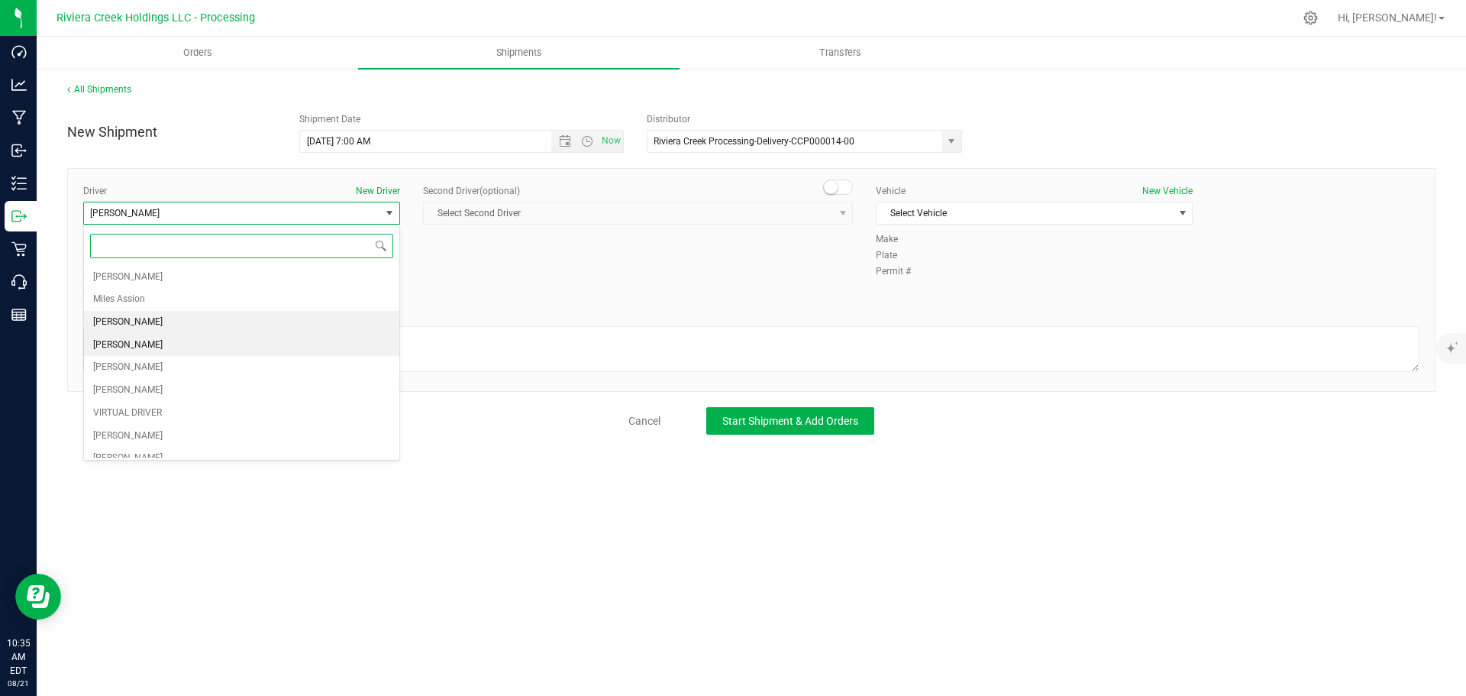
click at [112, 343] on span "Taon Belcher" at bounding box center [127, 345] width 69 height 20
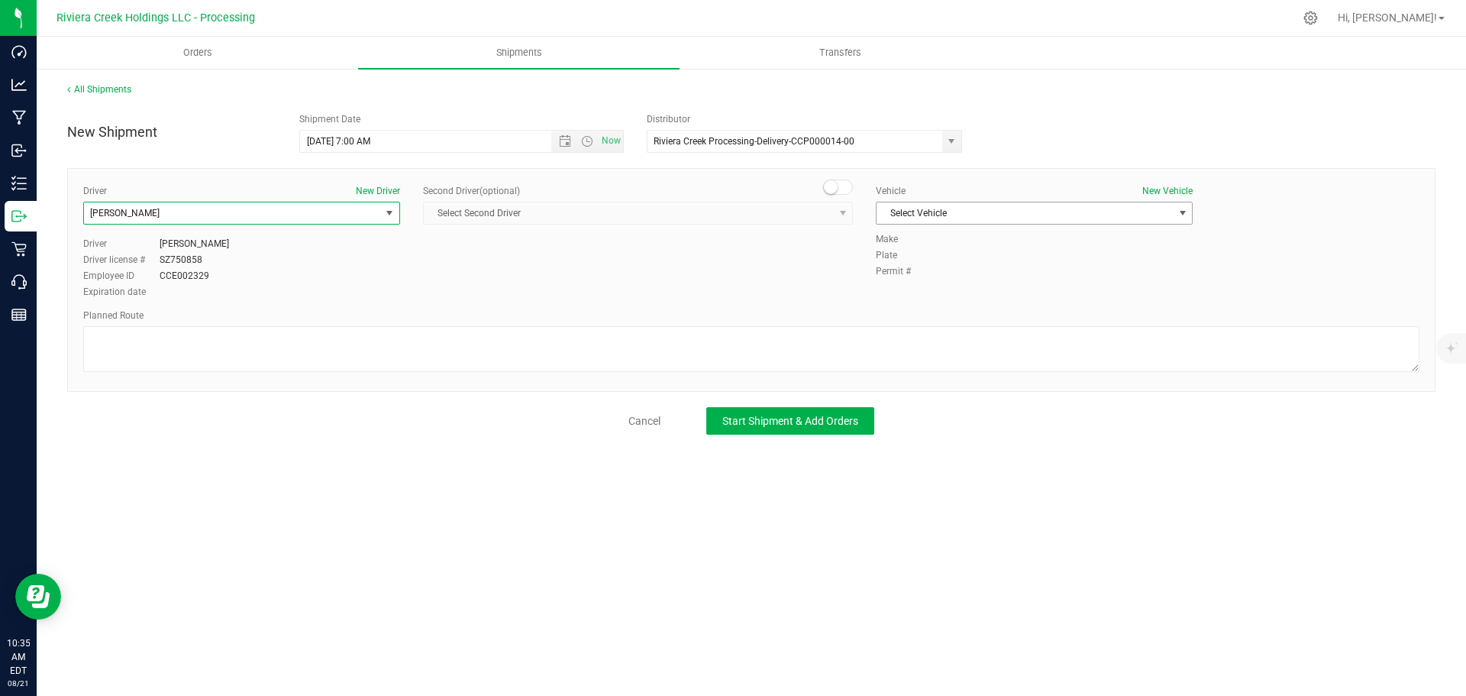
click at [920, 214] on span "Select Vehicle" at bounding box center [1025, 212] width 296 height 21
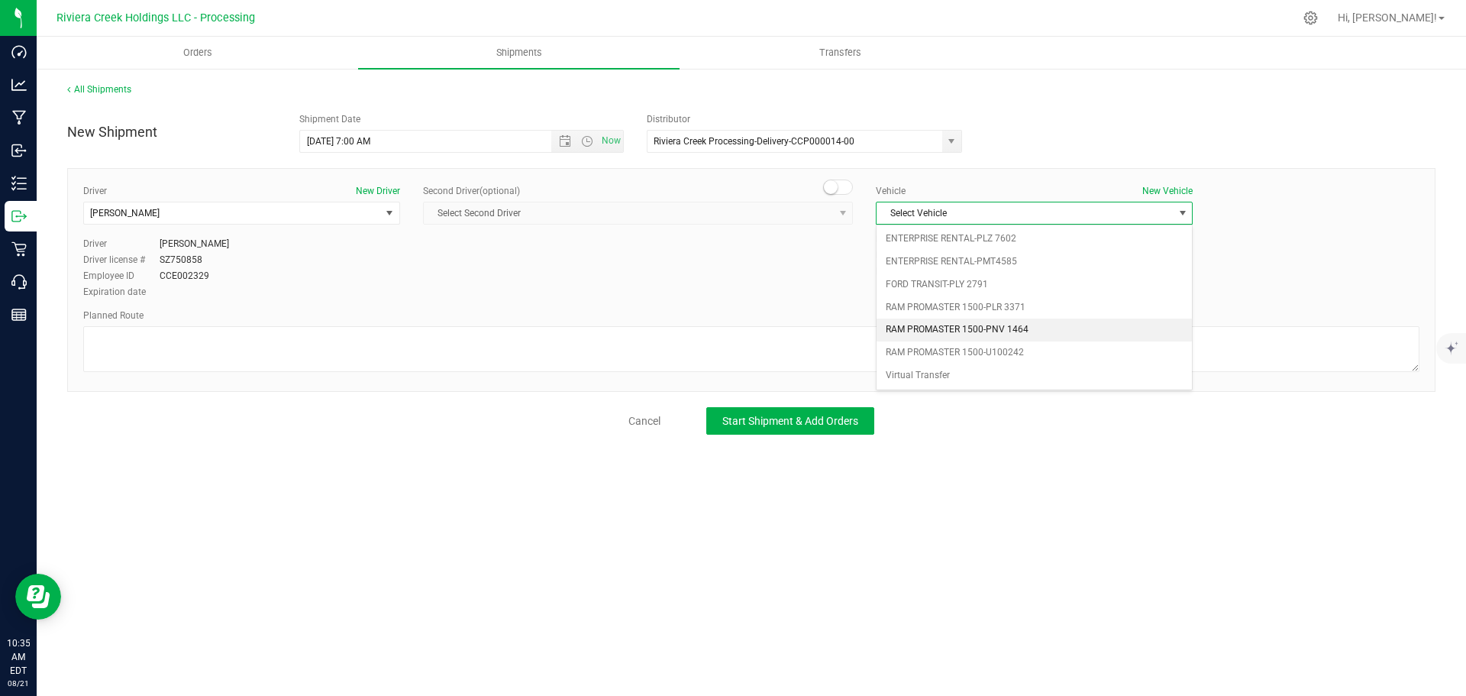
click at [1032, 325] on li "RAM PROMASTER 1500-PNV 1464" at bounding box center [1034, 329] width 315 height 23
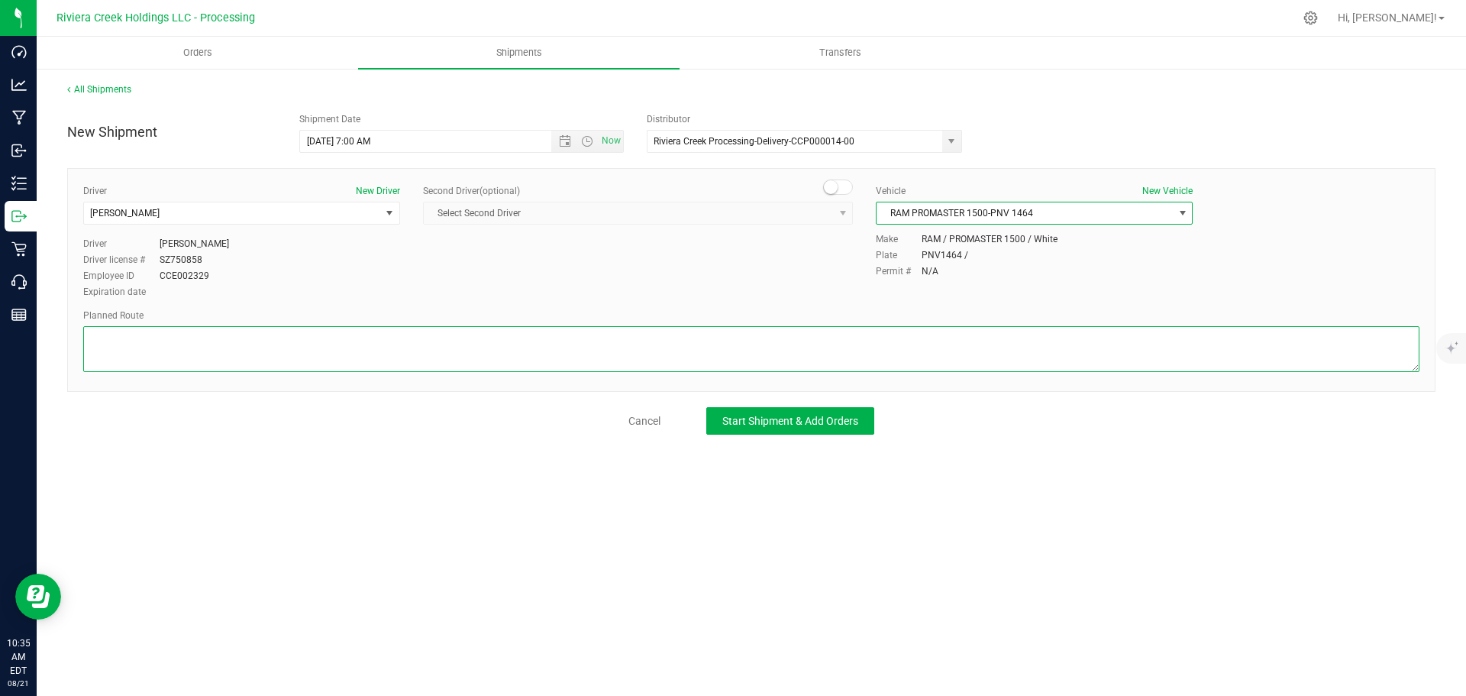
click at [126, 346] on textarea at bounding box center [751, 349] width 1336 height 46
paste textarea "Head east 79 ft Turn right toward Service Rd 7A 279 ft Turn right toward Servic…"
type textarea "Head east 79 ft Turn right toward Service Rd 7A 279 ft Turn right toward Servic…"
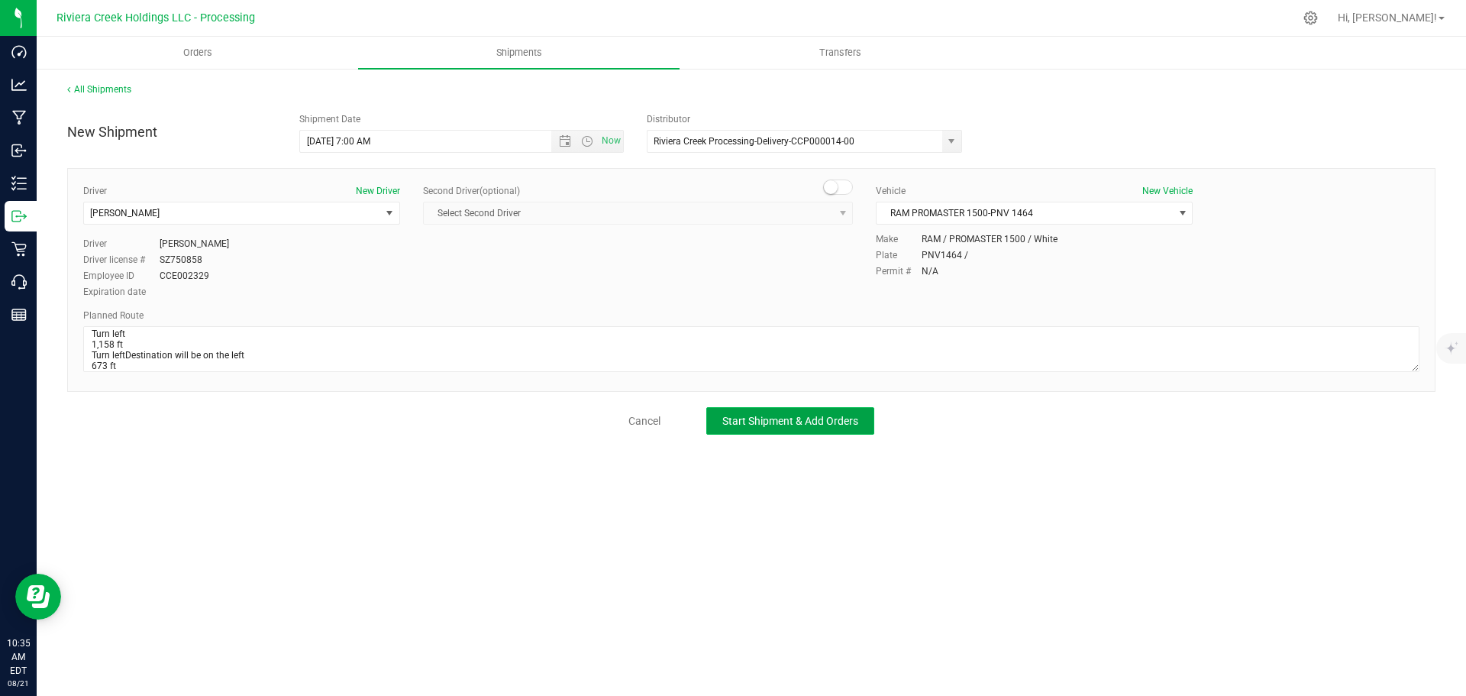
click at [737, 410] on button "Start Shipment & Add Orders" at bounding box center [790, 420] width 168 height 27
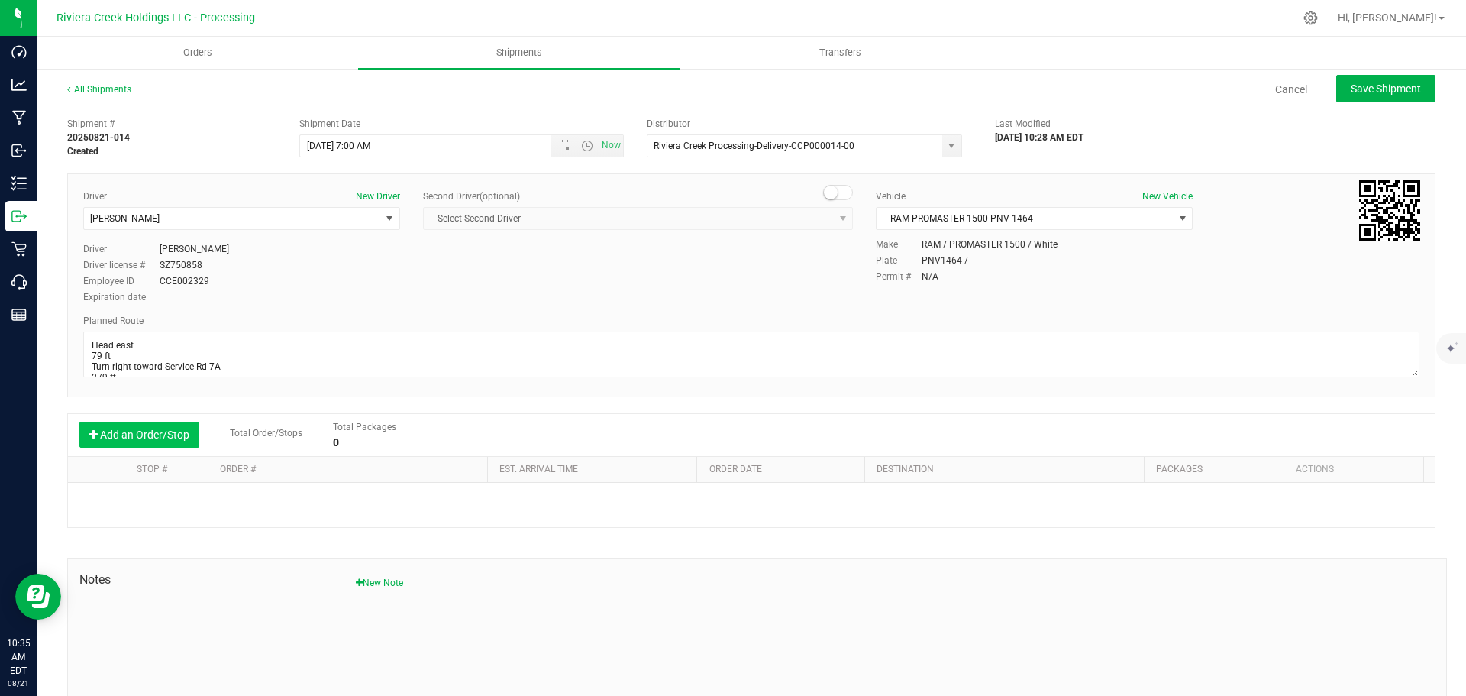
click at [165, 432] on button "Add an Order/Stop" at bounding box center [139, 434] width 120 height 26
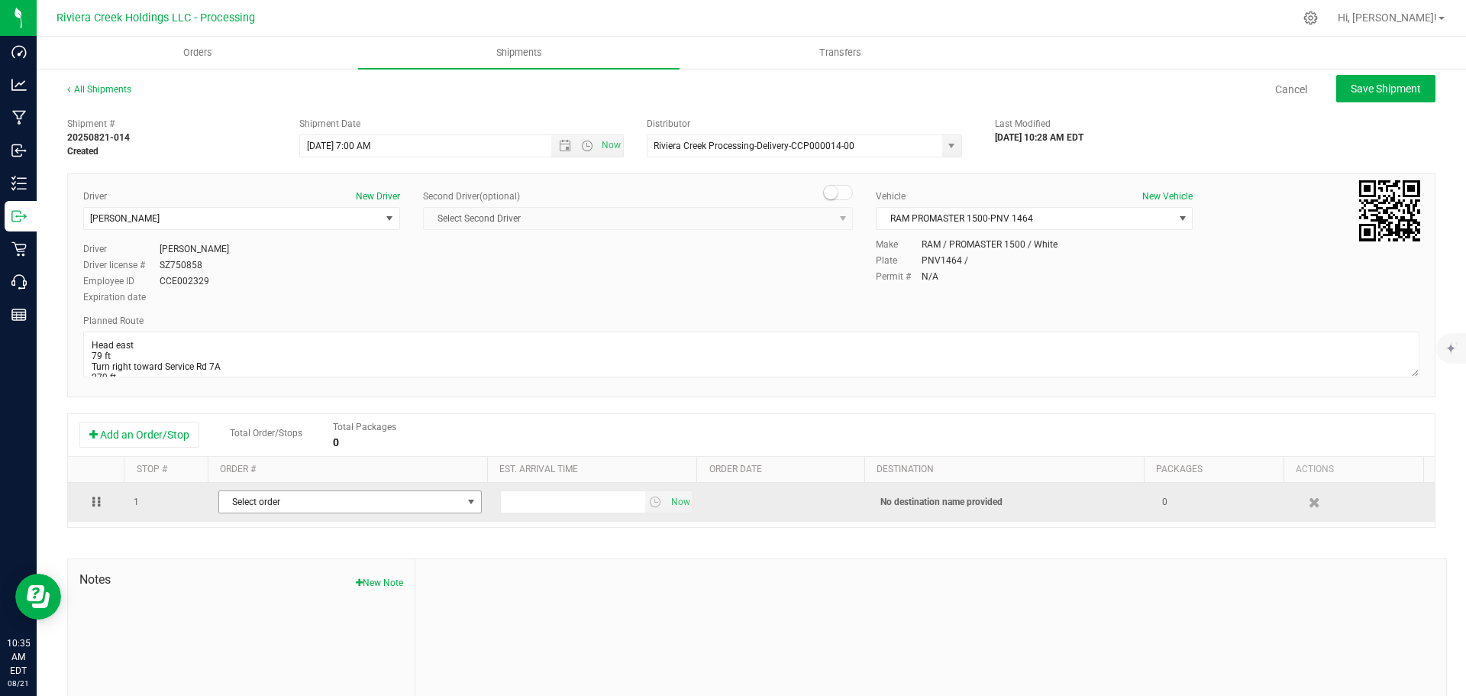
click at [362, 504] on span "Select order" at bounding box center [340, 501] width 243 height 21
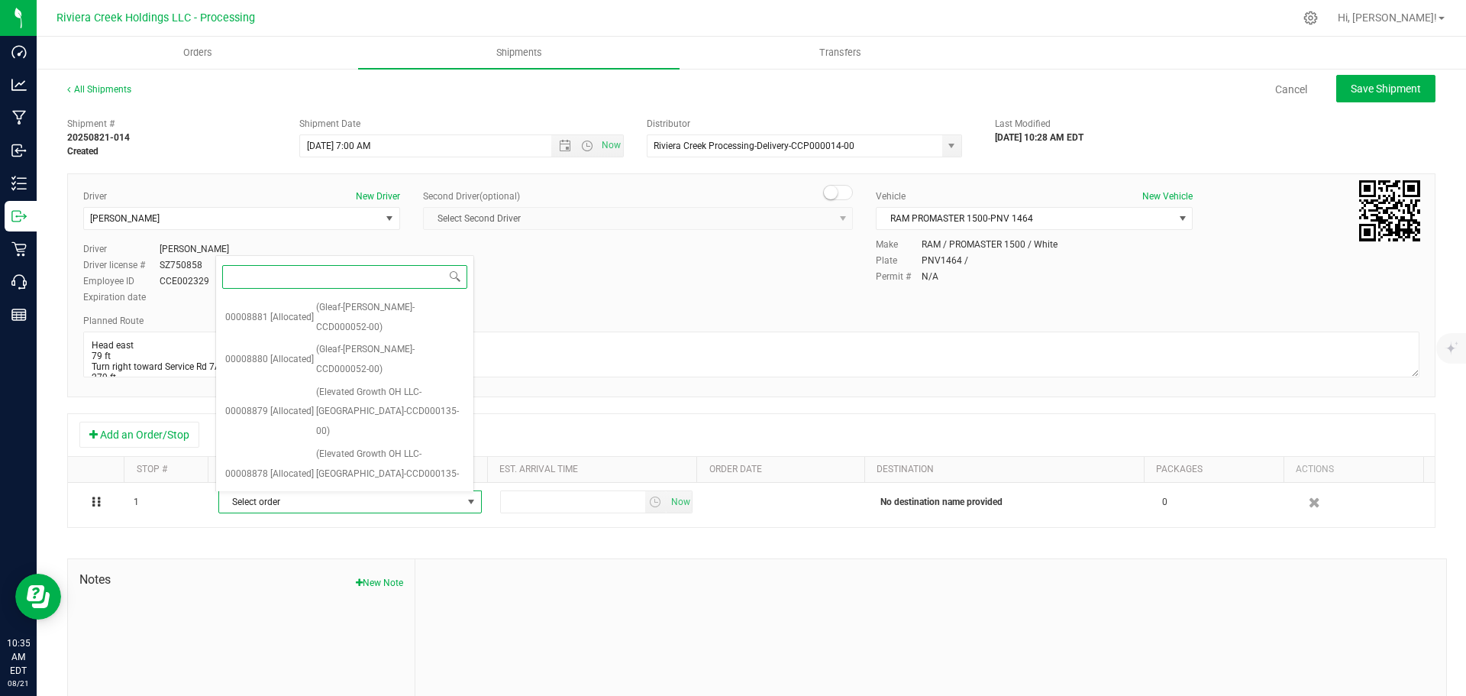
scroll to position [66, 0]
click at [364, 525] on span "(Bloom Medicinals-Columbus Georgesville-CCD000100-00)" at bounding box center [390, 544] width 148 height 39
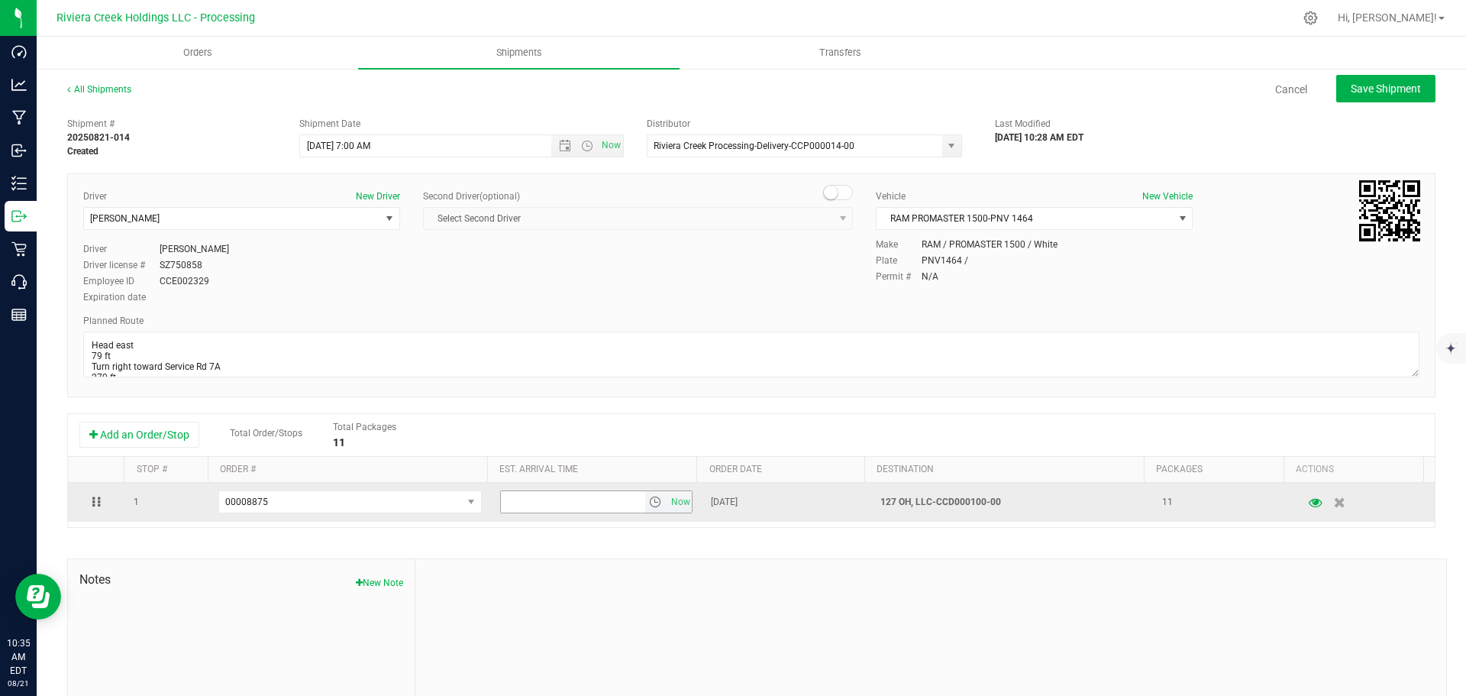
click at [649, 508] on span "select" at bounding box center [655, 502] width 12 height 12
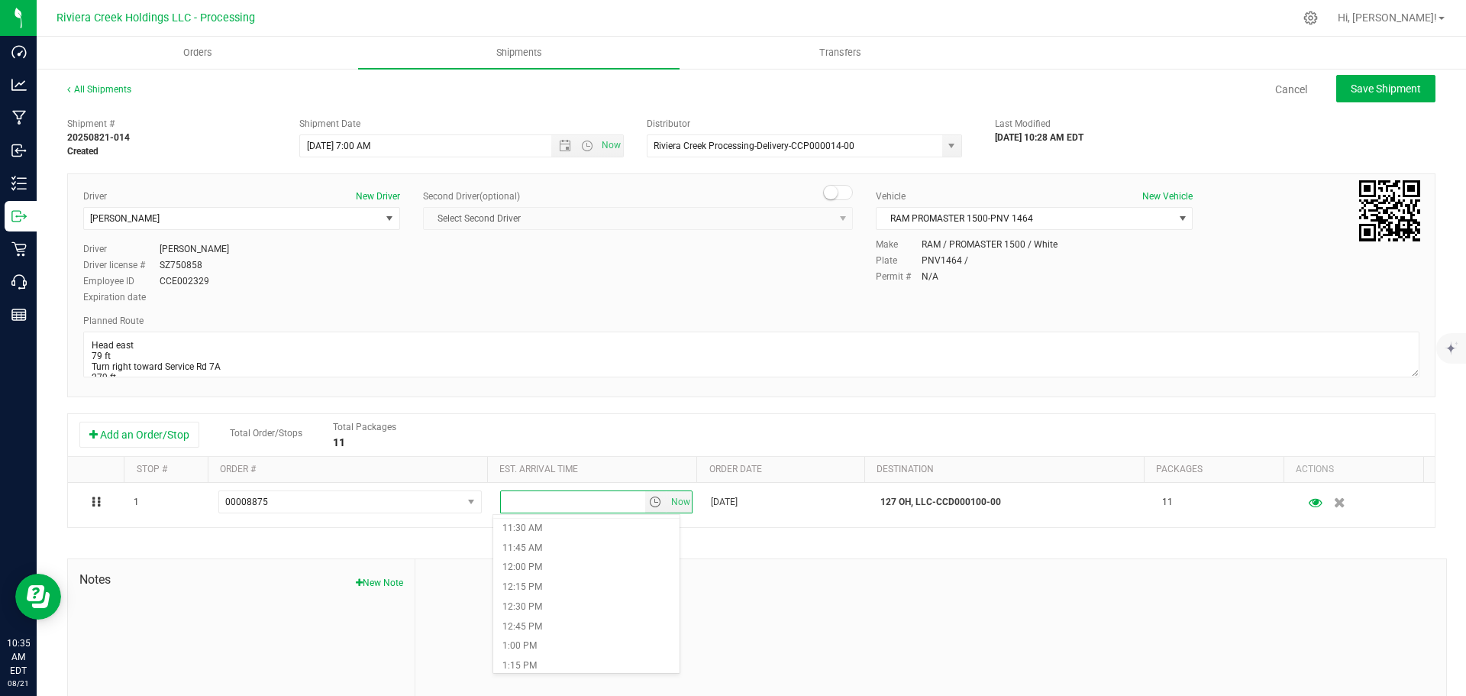
scroll to position [916, 0]
click at [554, 589] on li "12:30 PM" at bounding box center [586, 593] width 186 height 20
click at [1351, 89] on span "Save Shipment" at bounding box center [1386, 88] width 70 height 12
type input "8/22/2025 11:00 AM"
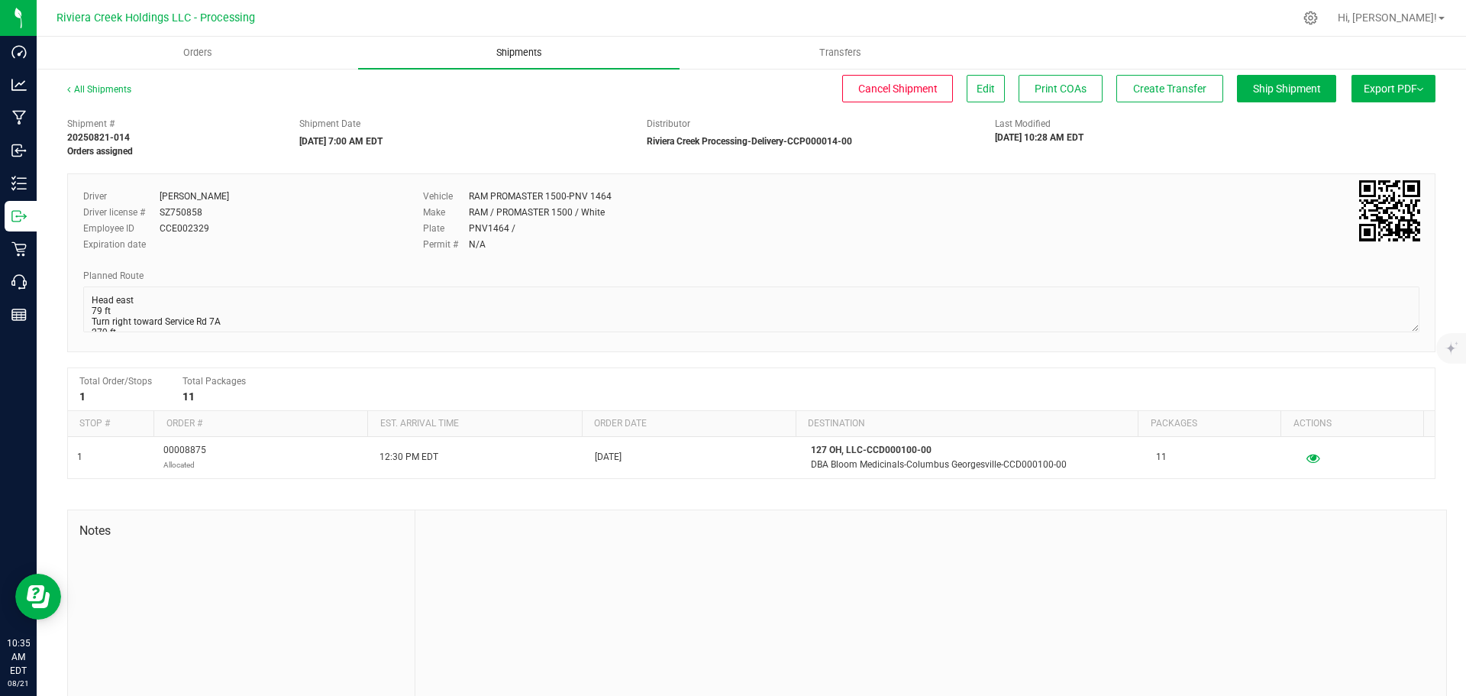
click at [522, 56] on span "Shipments" at bounding box center [519, 53] width 87 height 14
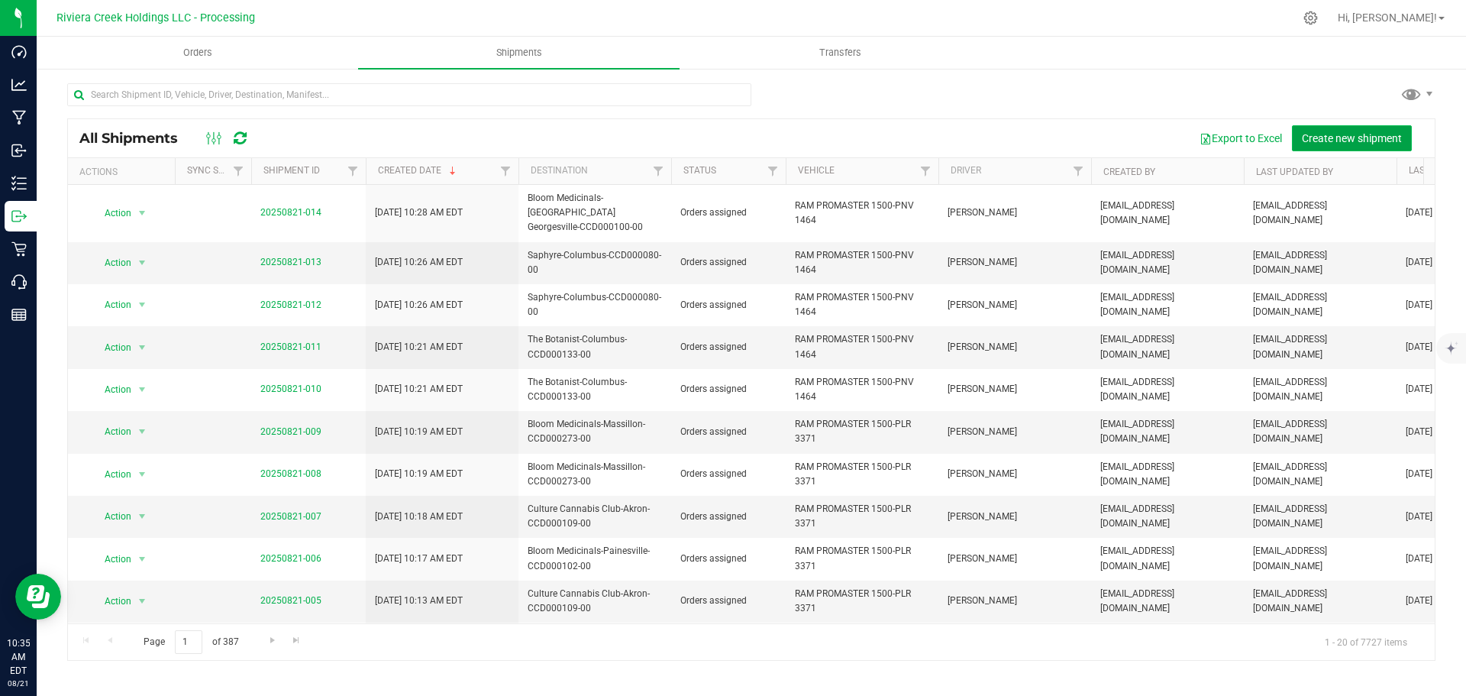
click at [1331, 136] on span "Create new shipment" at bounding box center [1352, 138] width 100 height 12
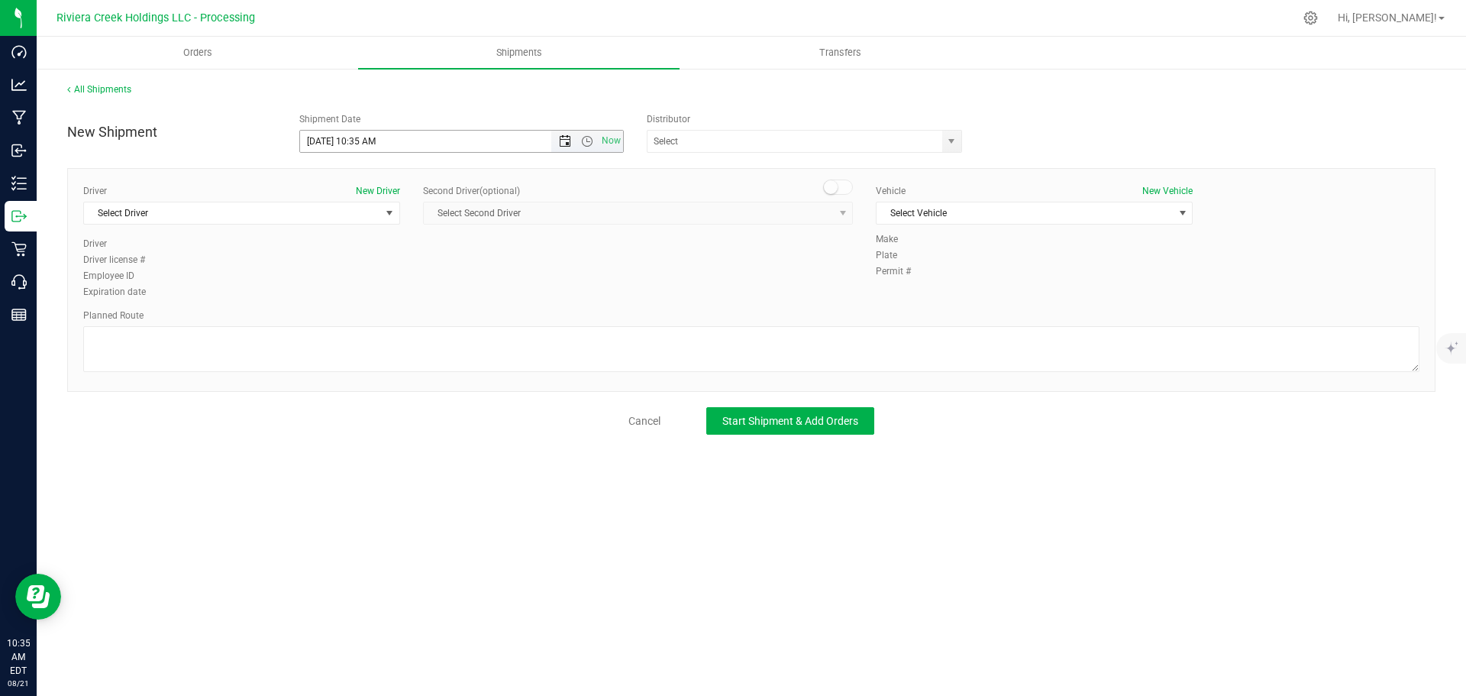
click at [559, 141] on span "Open the date view" at bounding box center [565, 141] width 12 height 12
click at [421, 295] on link "22" at bounding box center [424, 297] width 22 height 24
click at [586, 140] on span "Open the time view" at bounding box center [587, 141] width 12 height 12
click at [350, 287] on li "7:00 AM" at bounding box center [461, 288] width 322 height 20
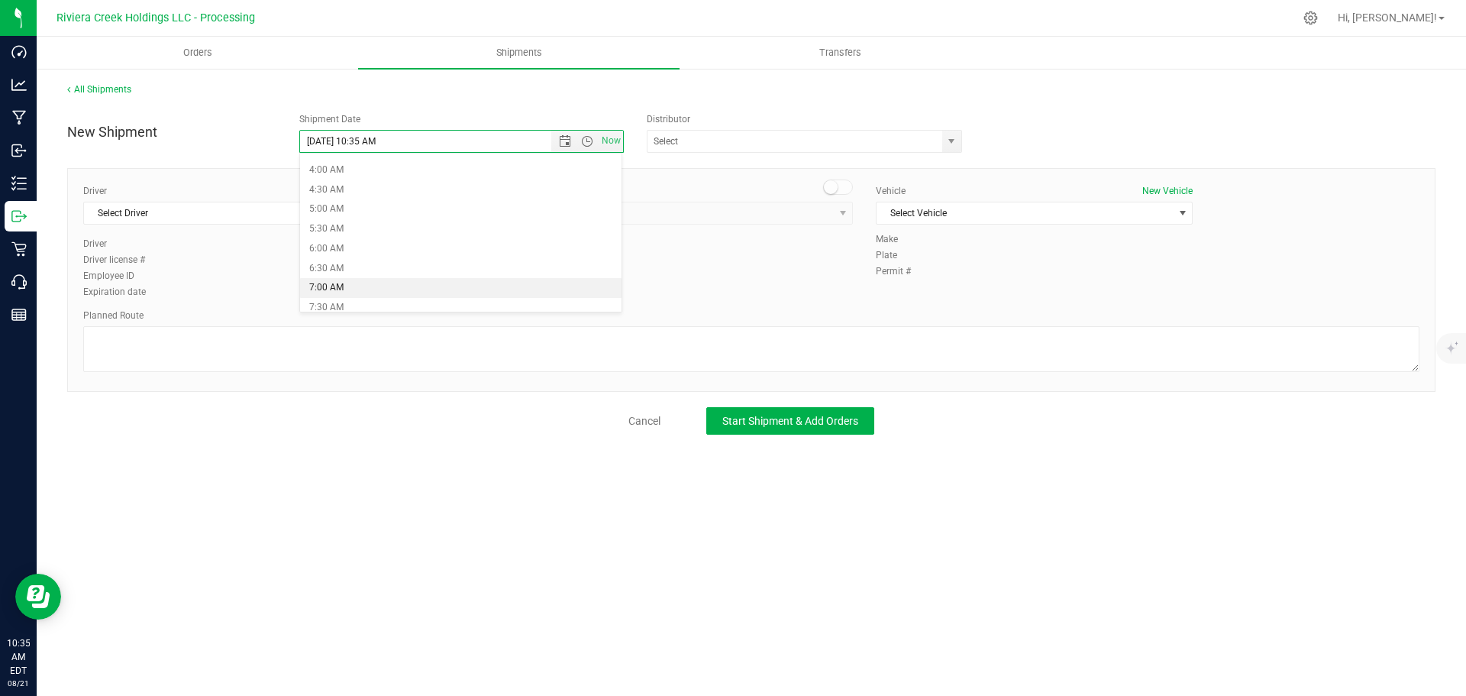
type input "8/22/2025 7:00 AM"
click at [958, 141] on span "select" at bounding box center [951, 141] width 19 height 21
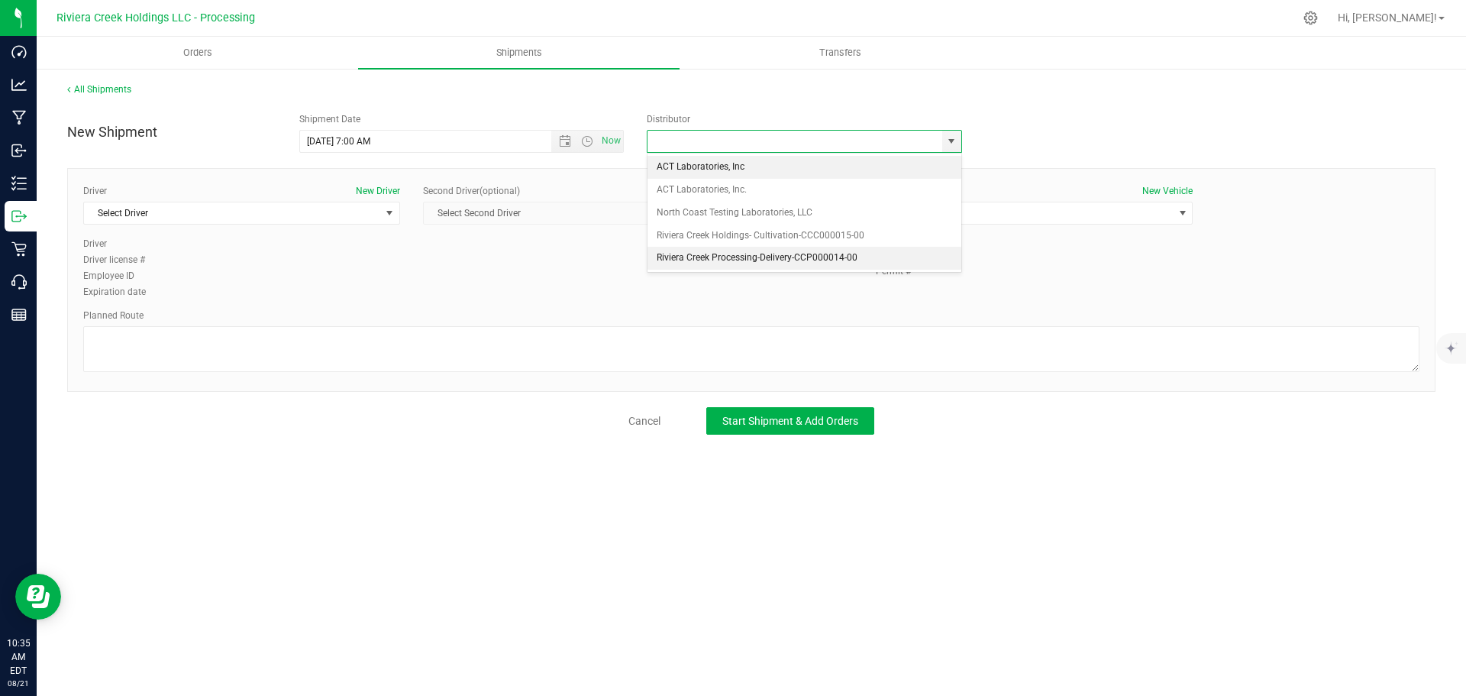
click at [676, 257] on li "Riviera Creek Processing-Delivery-CCP000014-00" at bounding box center [805, 258] width 314 height 23
type input "Riviera Creek Processing-Delivery-CCP000014-00"
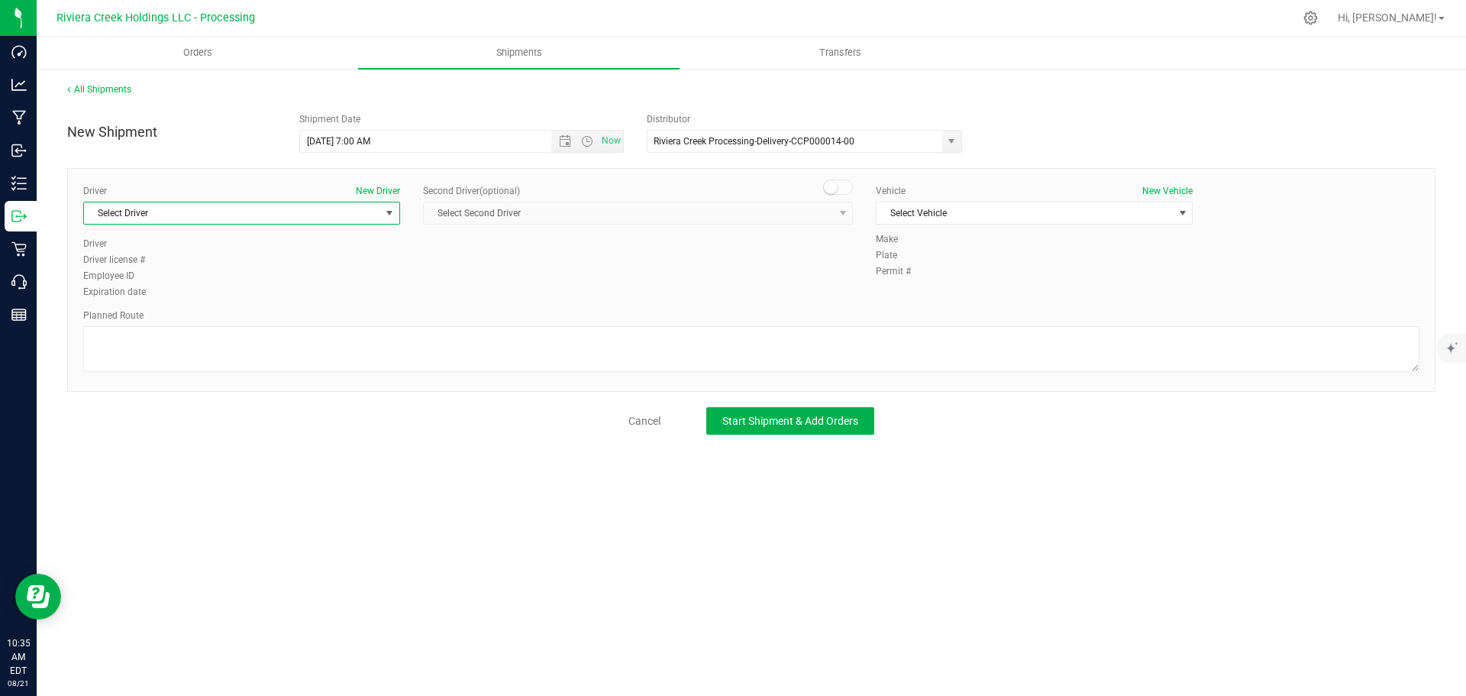
click at [192, 221] on span "Select Driver" at bounding box center [232, 212] width 296 height 21
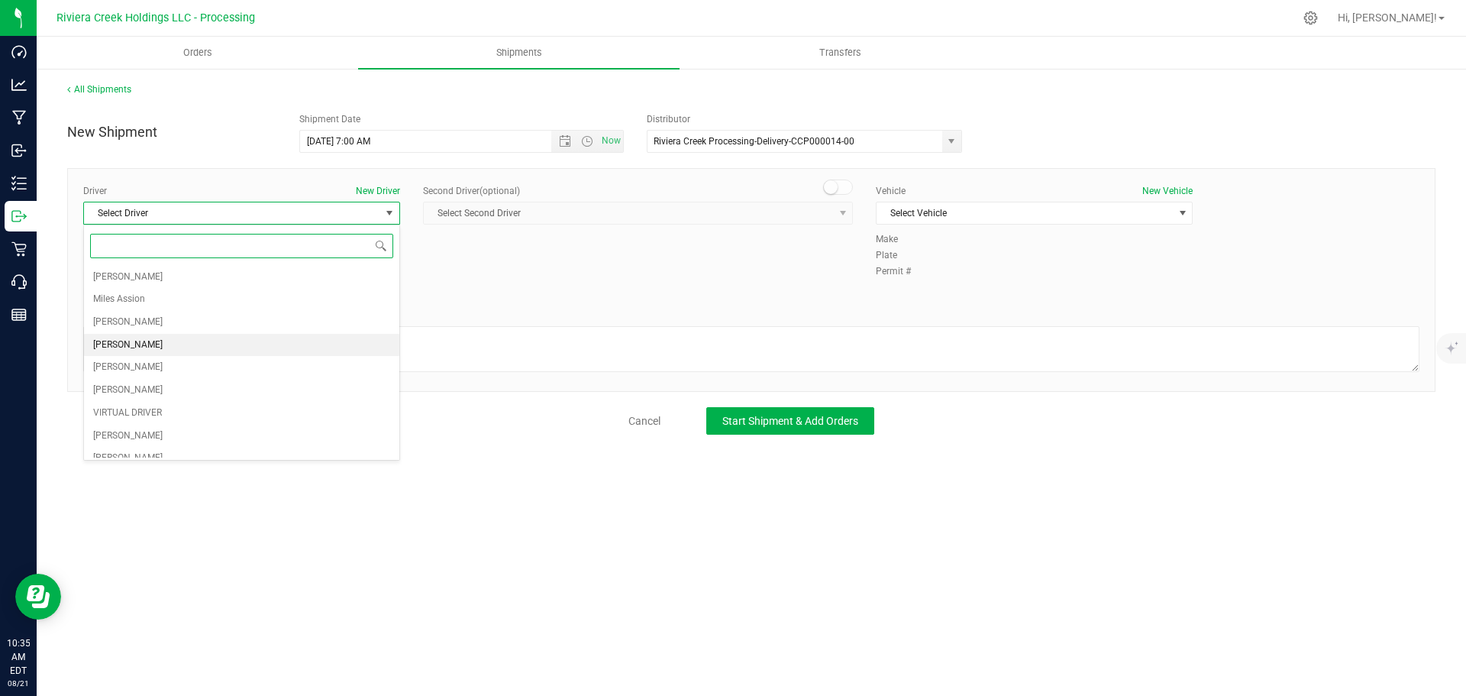
click at [144, 341] on span "Taon Belcher" at bounding box center [127, 345] width 69 height 20
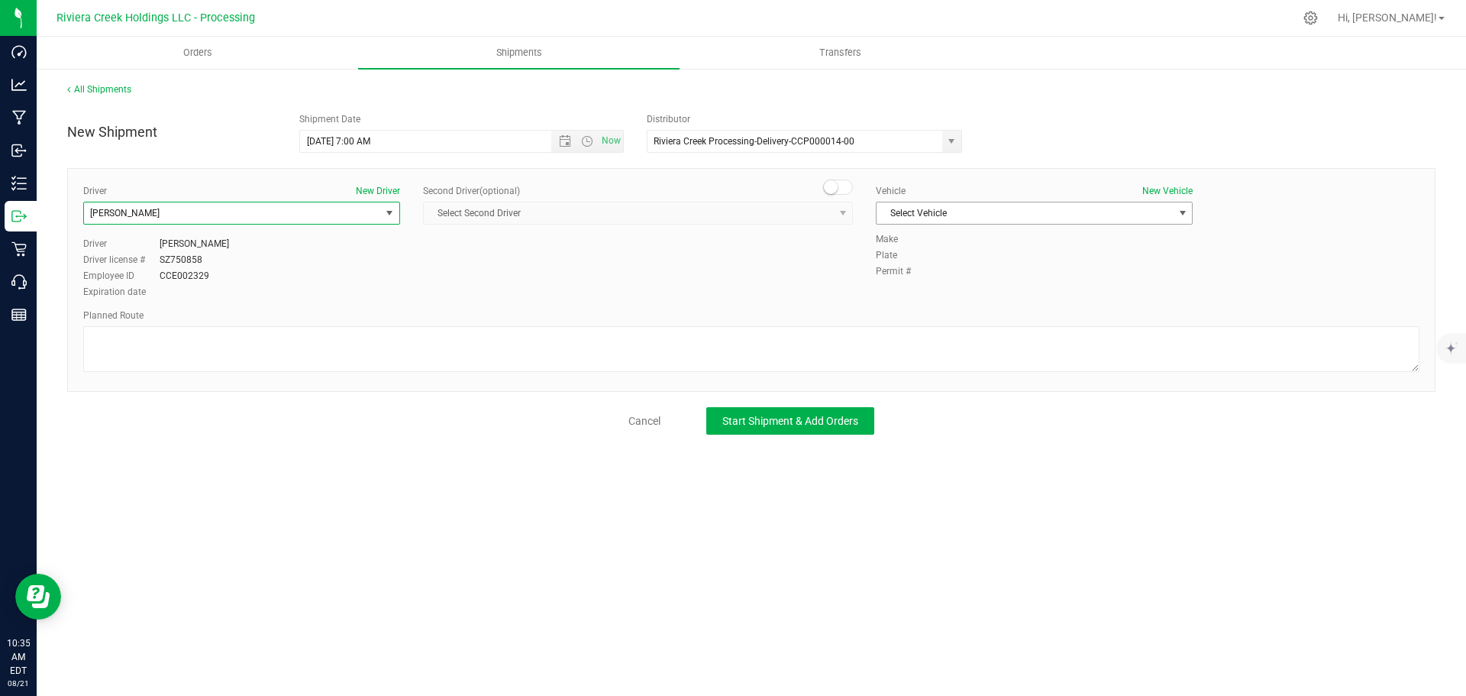
click at [955, 212] on span "Select Vehicle" at bounding box center [1025, 212] width 296 height 21
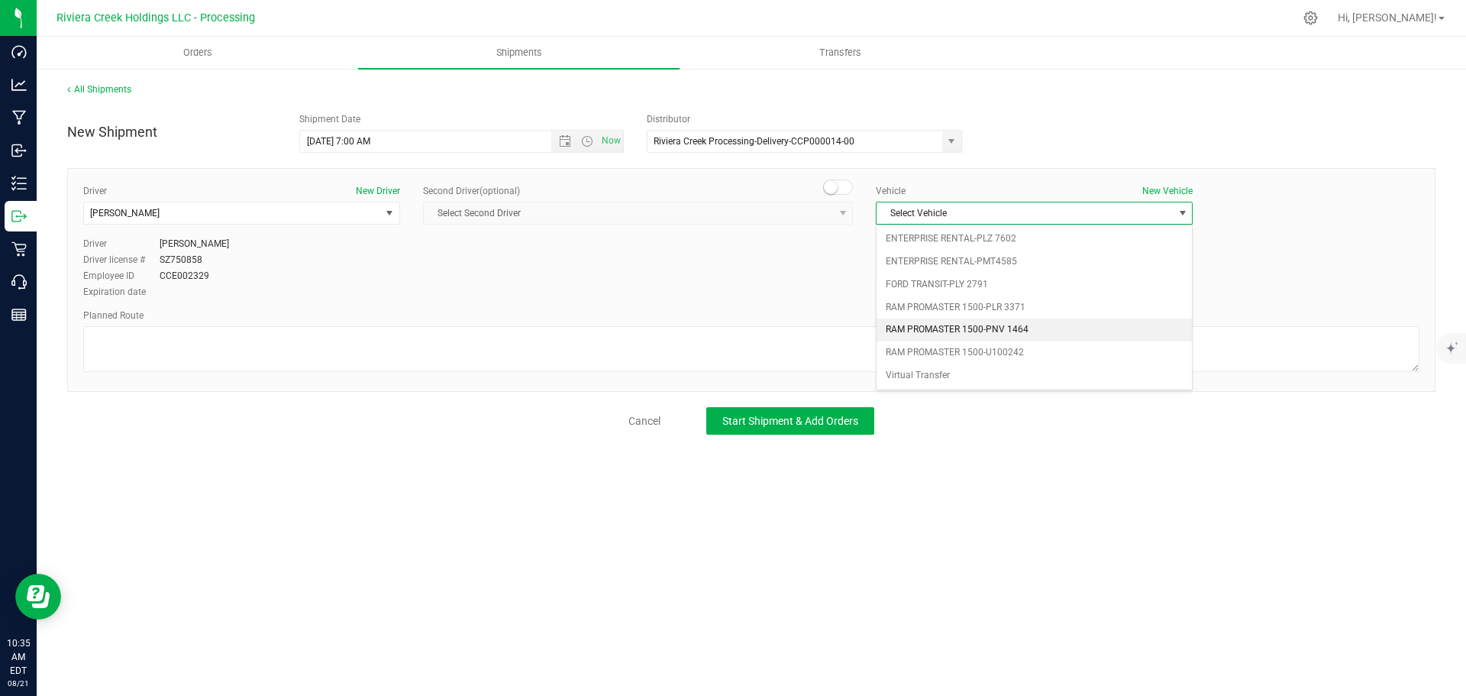
click at [1034, 324] on li "RAM PROMASTER 1500-PNV 1464" at bounding box center [1034, 329] width 315 height 23
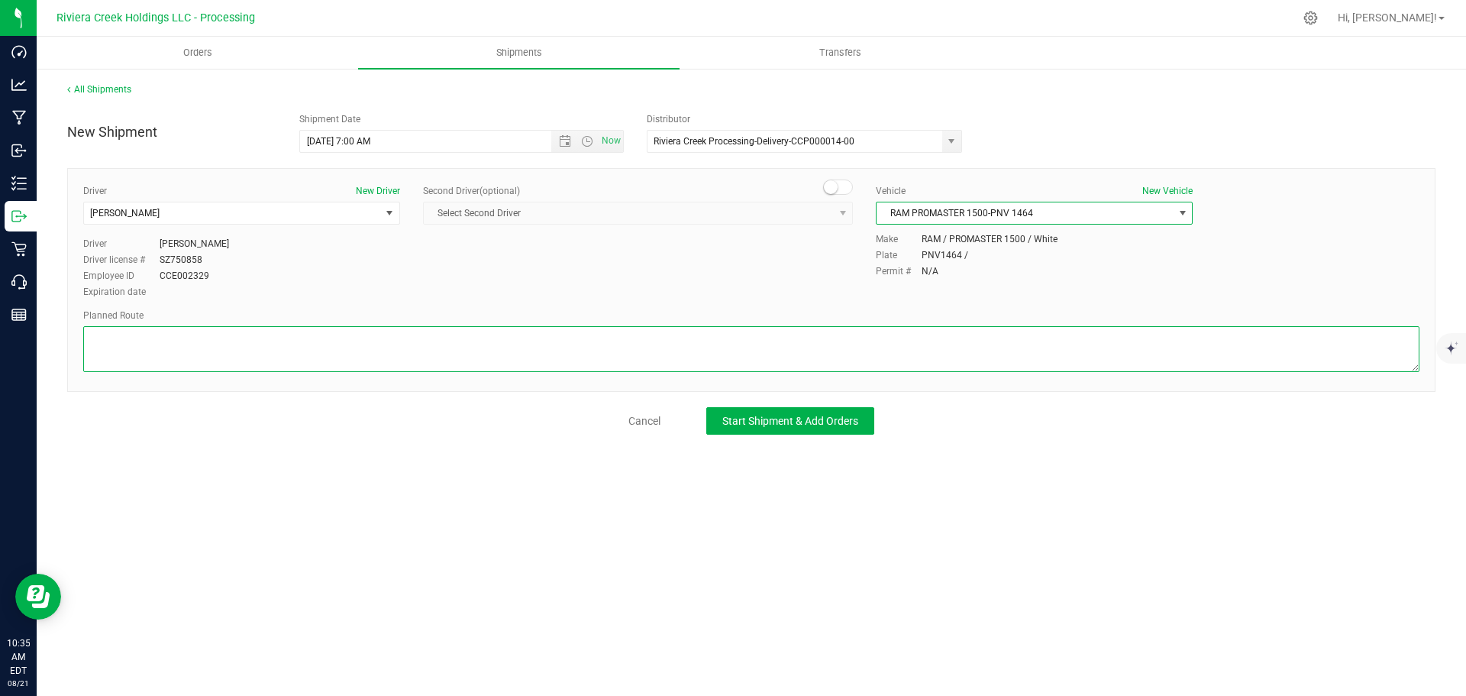
click at [494, 340] on textarea at bounding box center [751, 349] width 1336 height 46
paste textarea "Head east 79 ft Turn right toward Service Rd 7A 279 ft Turn right toward Servic…"
type textarea "Head east 79 ft Turn right toward Service Rd 7A 279 ft Turn right toward Servic…"
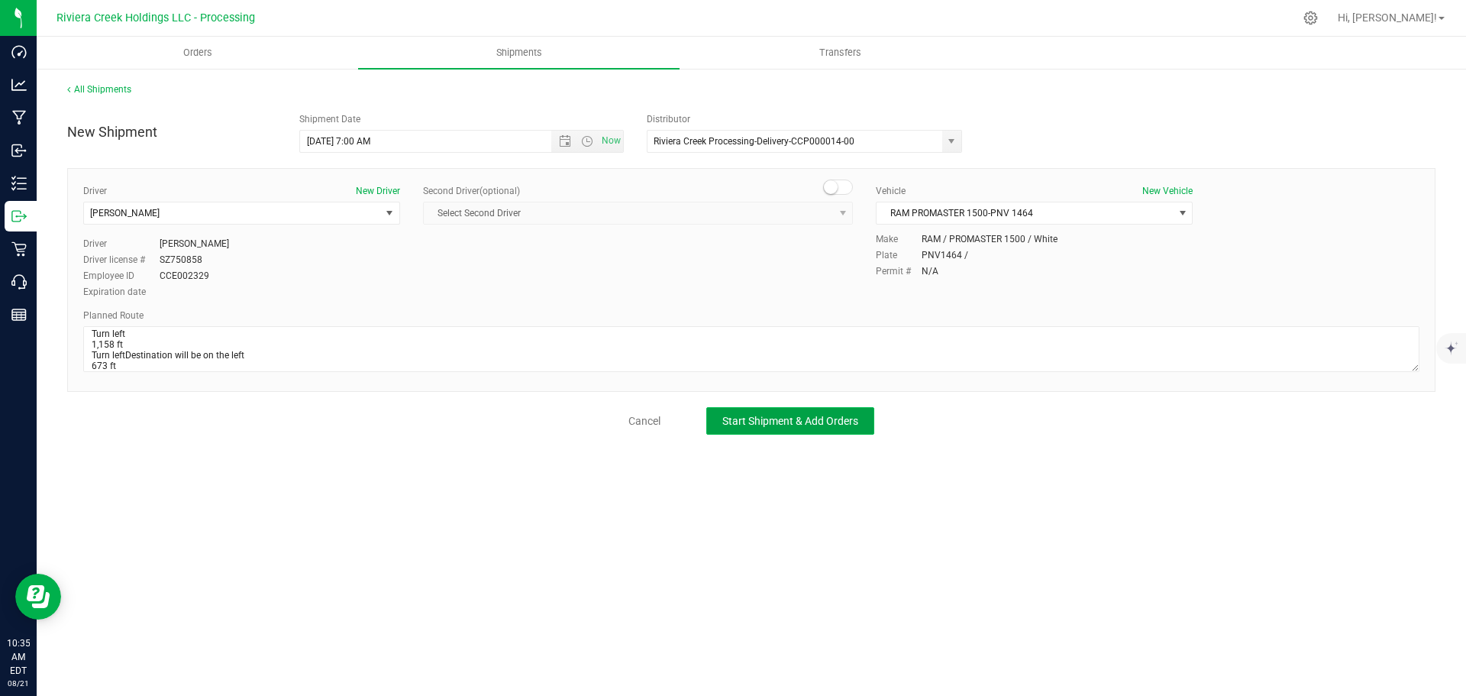
click at [751, 429] on button "Start Shipment & Add Orders" at bounding box center [790, 420] width 168 height 27
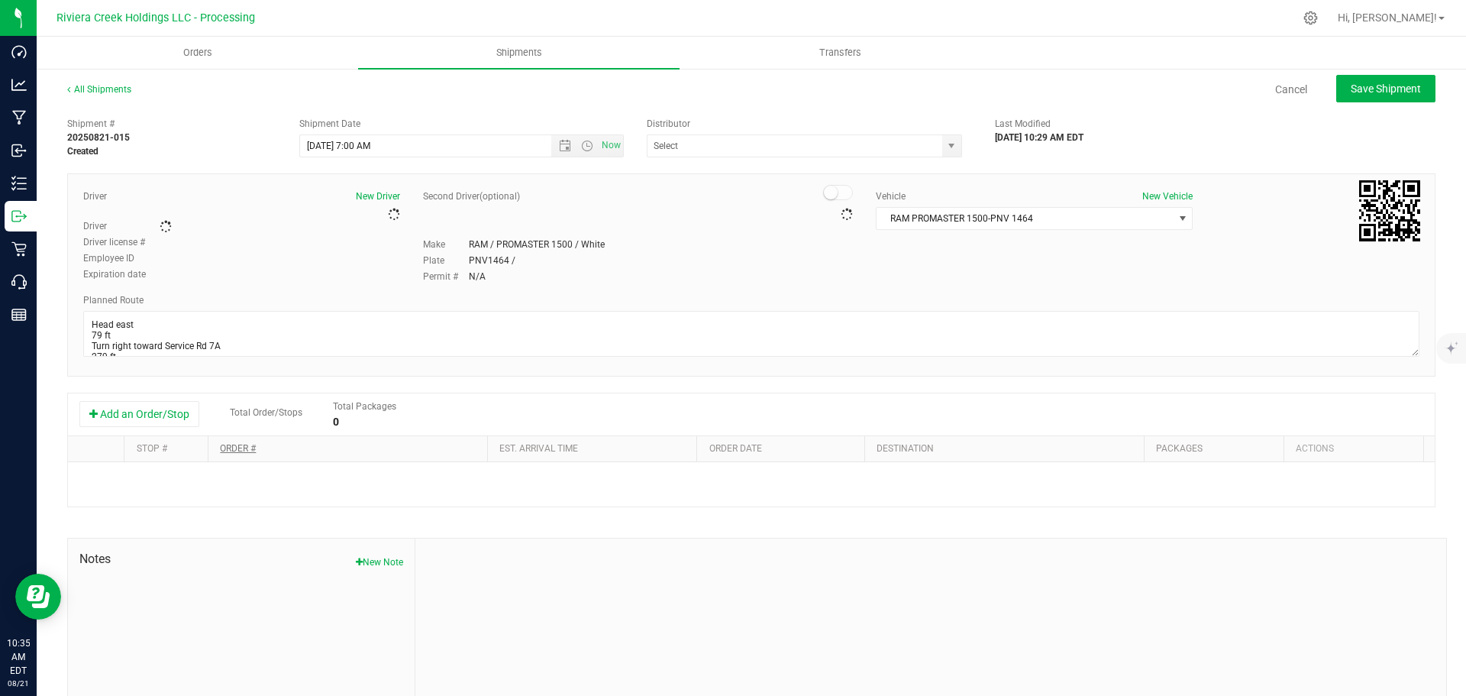
type input "Riviera Creek Processing-Delivery-CCP000014-00"
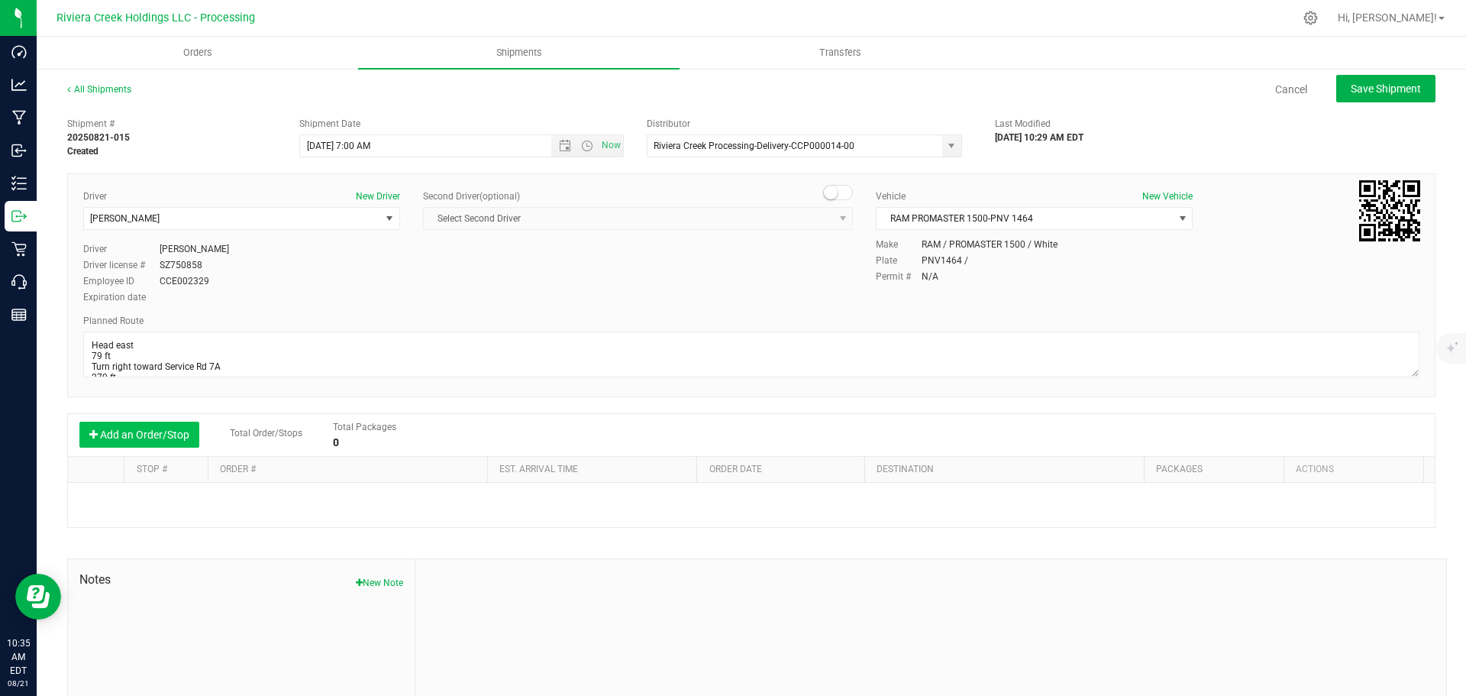
click at [144, 431] on button "Add an Order/Stop" at bounding box center [139, 434] width 120 height 26
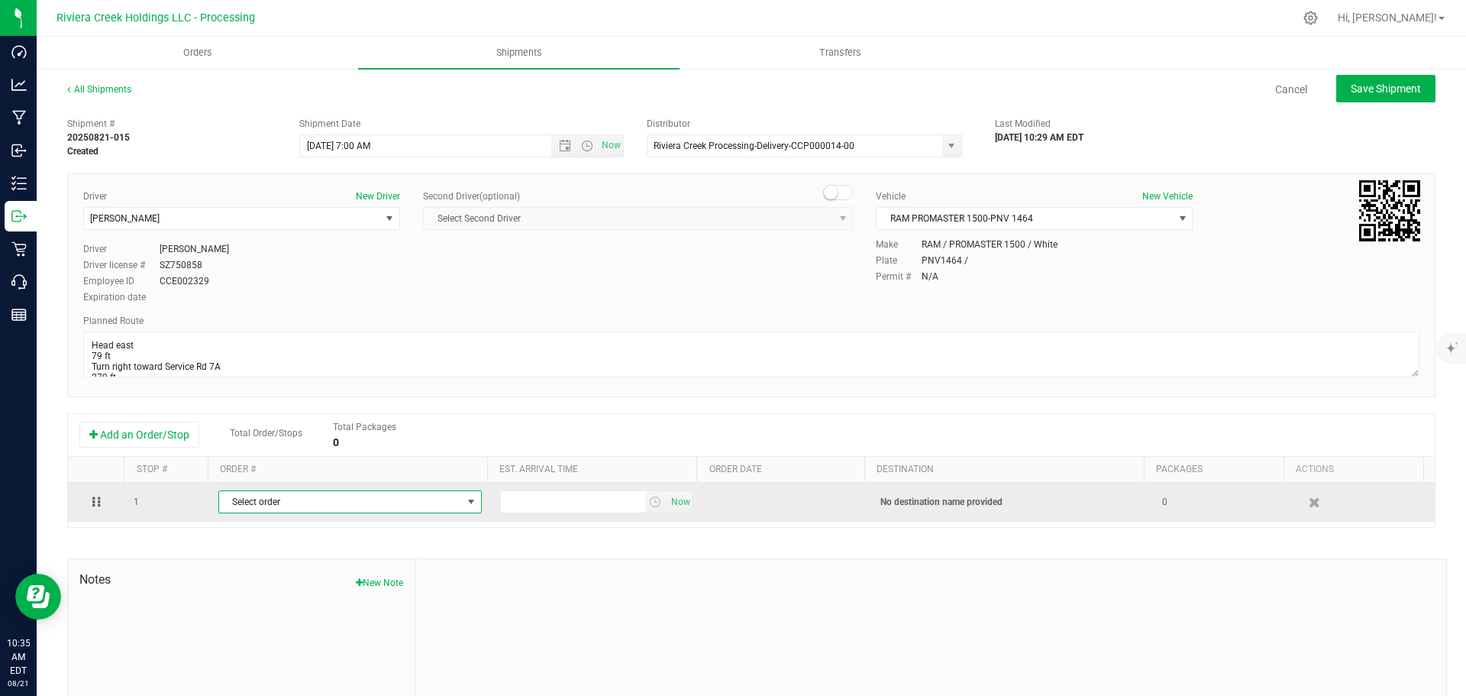
click at [254, 498] on span "Select order" at bounding box center [340, 501] width 243 height 21
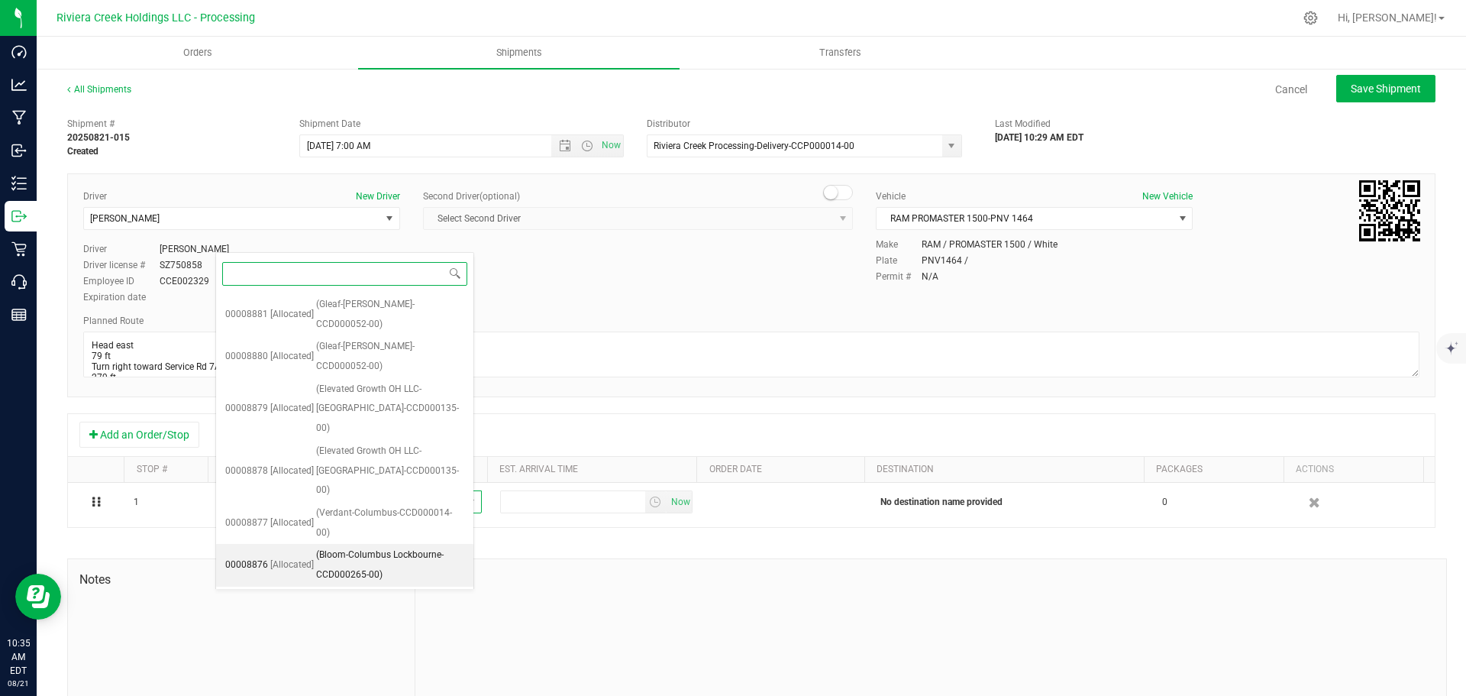
click at [358, 545] on span "(Bloom-Columbus Lockbourne-CCD000265-00)" at bounding box center [390, 564] width 148 height 39
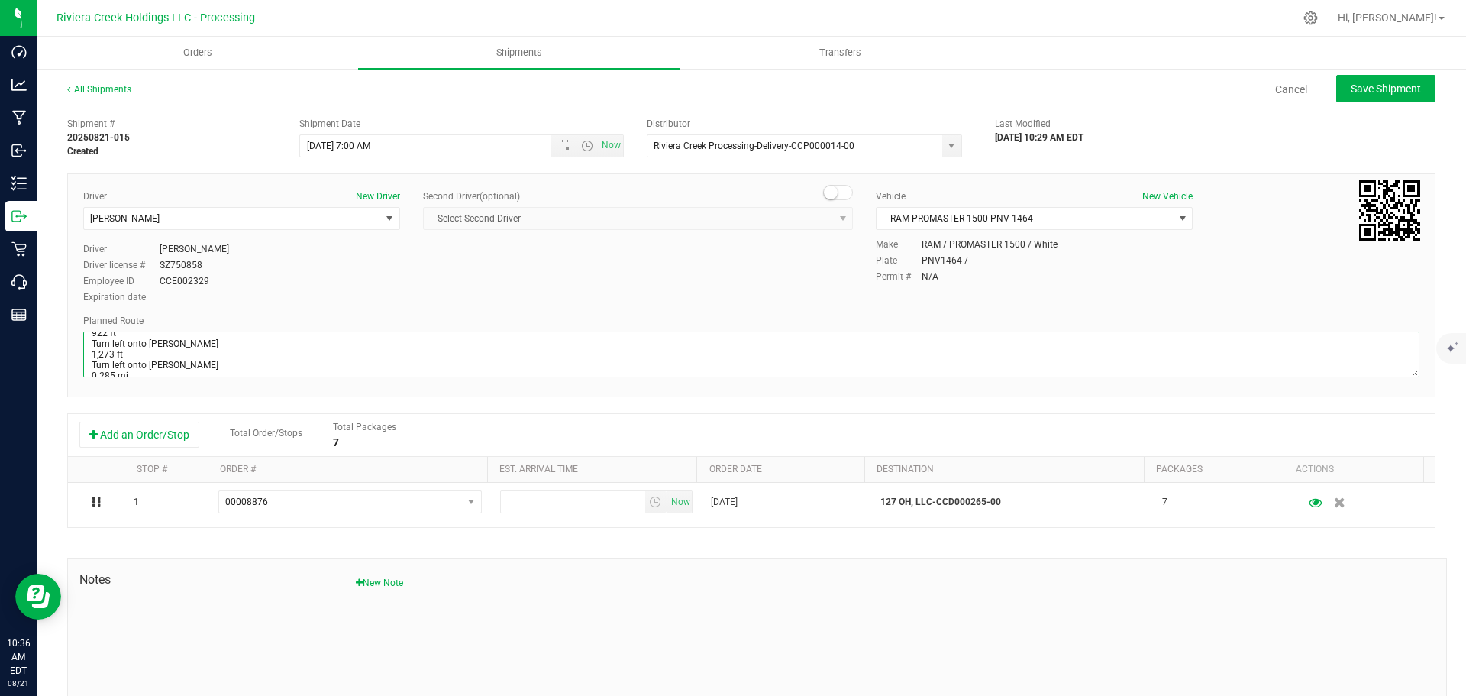
scroll to position [334, 0]
drag, startPoint x: 93, startPoint y: 344, endPoint x: 696, endPoint y: 426, distance: 608.0
click at [696, 426] on div "Shipment # 20250821-015 Created Shipment Date 8/22/2025 7:00 AM Now Distributor…" at bounding box center [751, 437] width 1368 height 654
paste textarea "northeast 230 ft Turn right 135 ft Turn right 112 ft Turn right 135 ft Turn lef…"
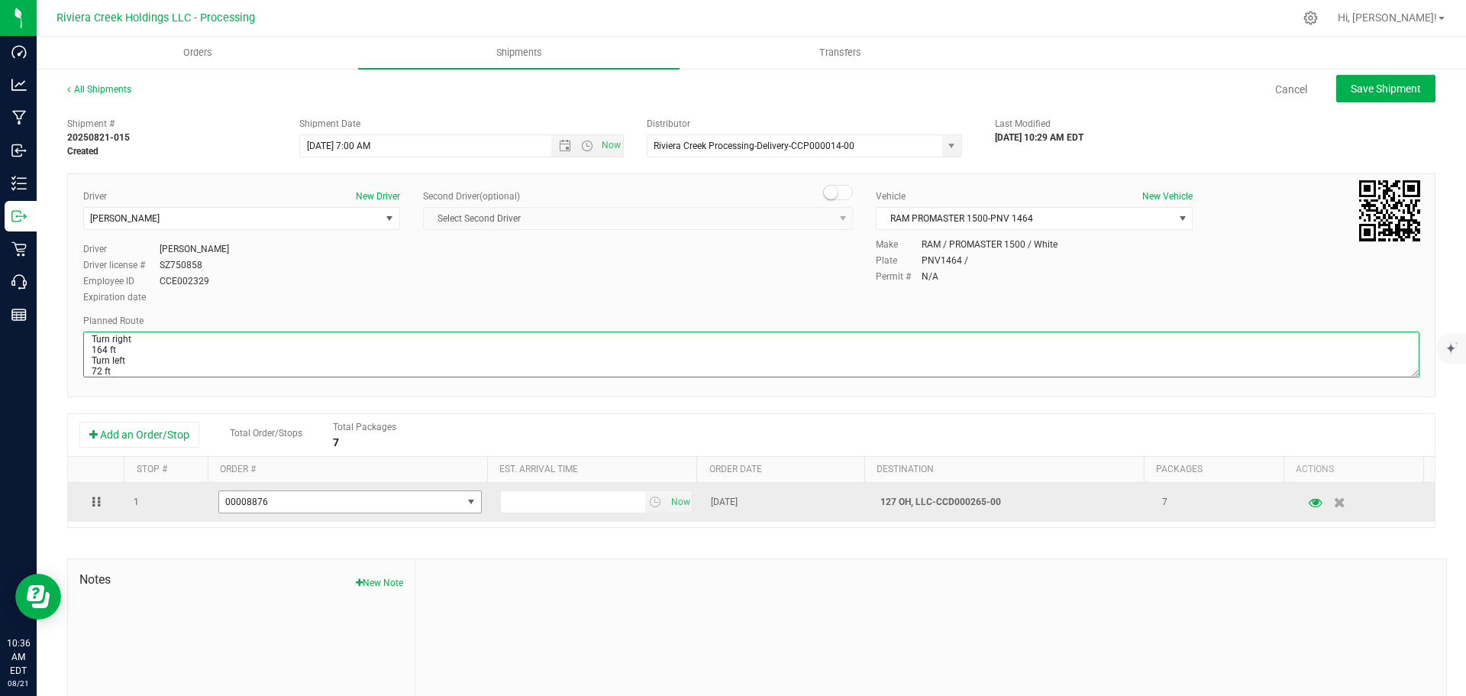
type textarea "Head northeast 230 ft Turn right 135 ft Turn right 112 ft Turn right 135 ft Tur…"
click at [465, 504] on span "select" at bounding box center [471, 502] width 12 height 12
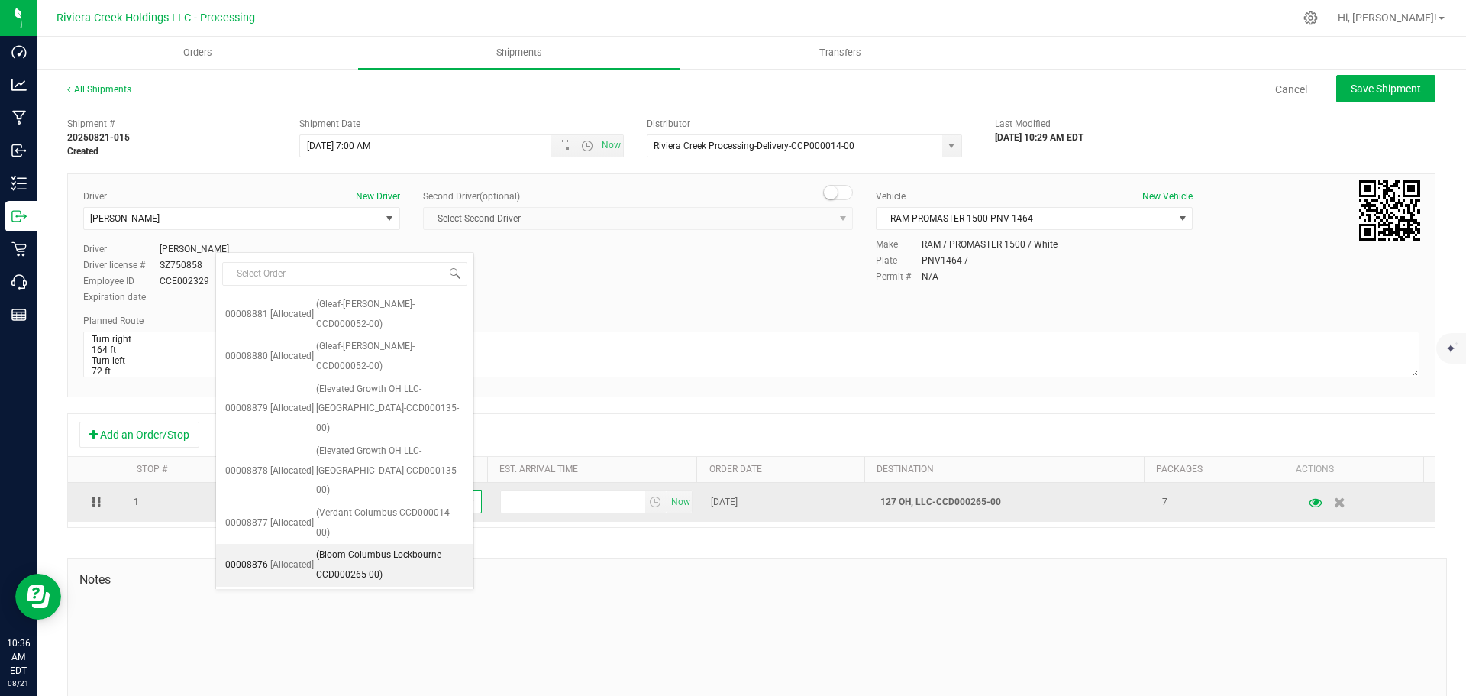
click at [465, 504] on span "select" at bounding box center [471, 502] width 12 height 12
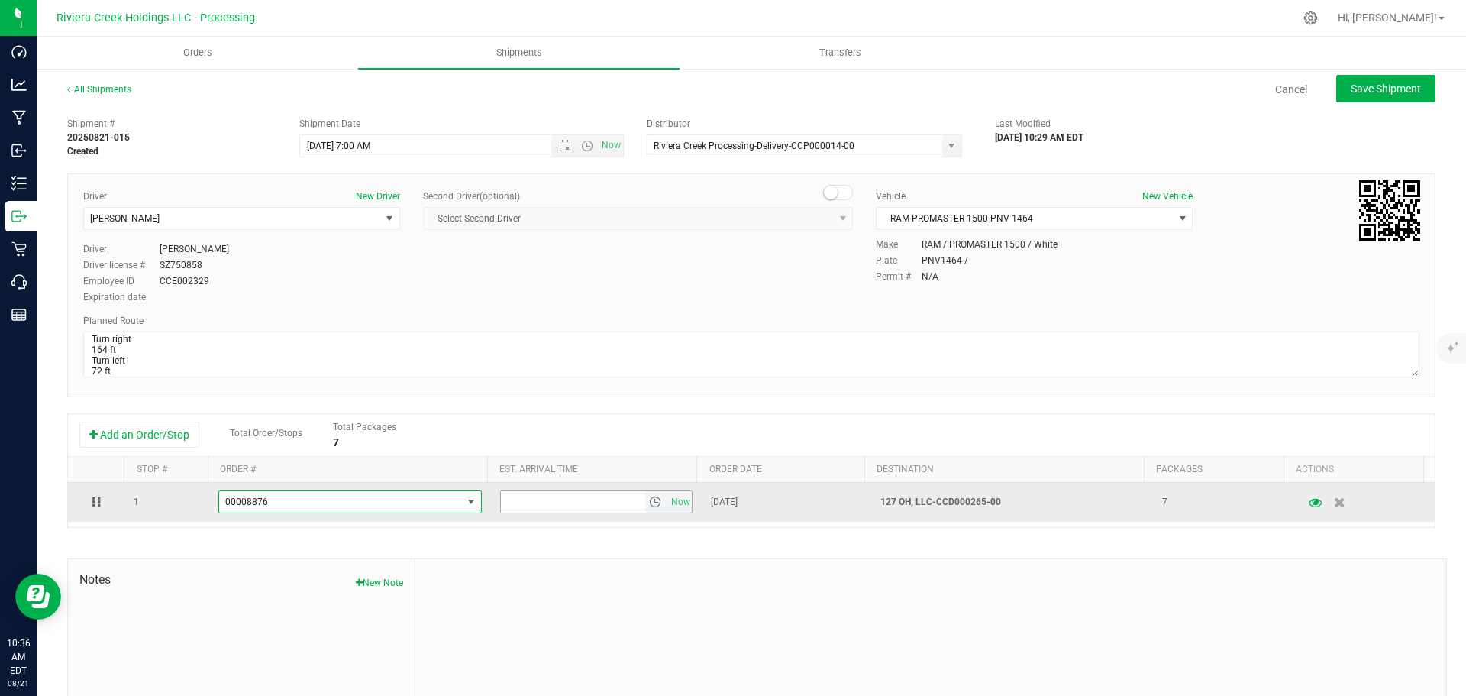
click at [649, 503] on span "select" at bounding box center [655, 502] width 12 height 12
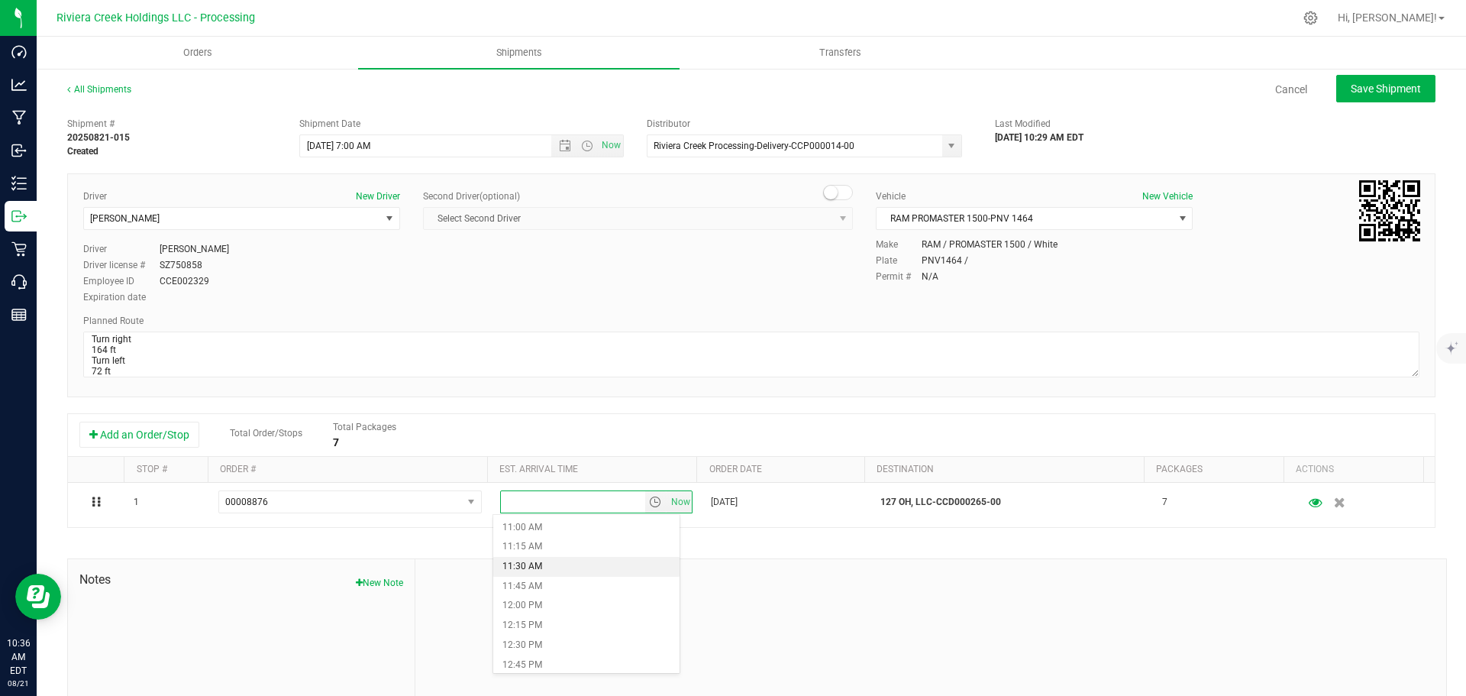
scroll to position [916, 0]
click at [538, 663] on li "1:30 PM" at bounding box center [586, 671] width 186 height 20
click at [1374, 98] on button "Save Shipment" at bounding box center [1385, 88] width 99 height 27
type input "8/22/2025 11:00 AM"
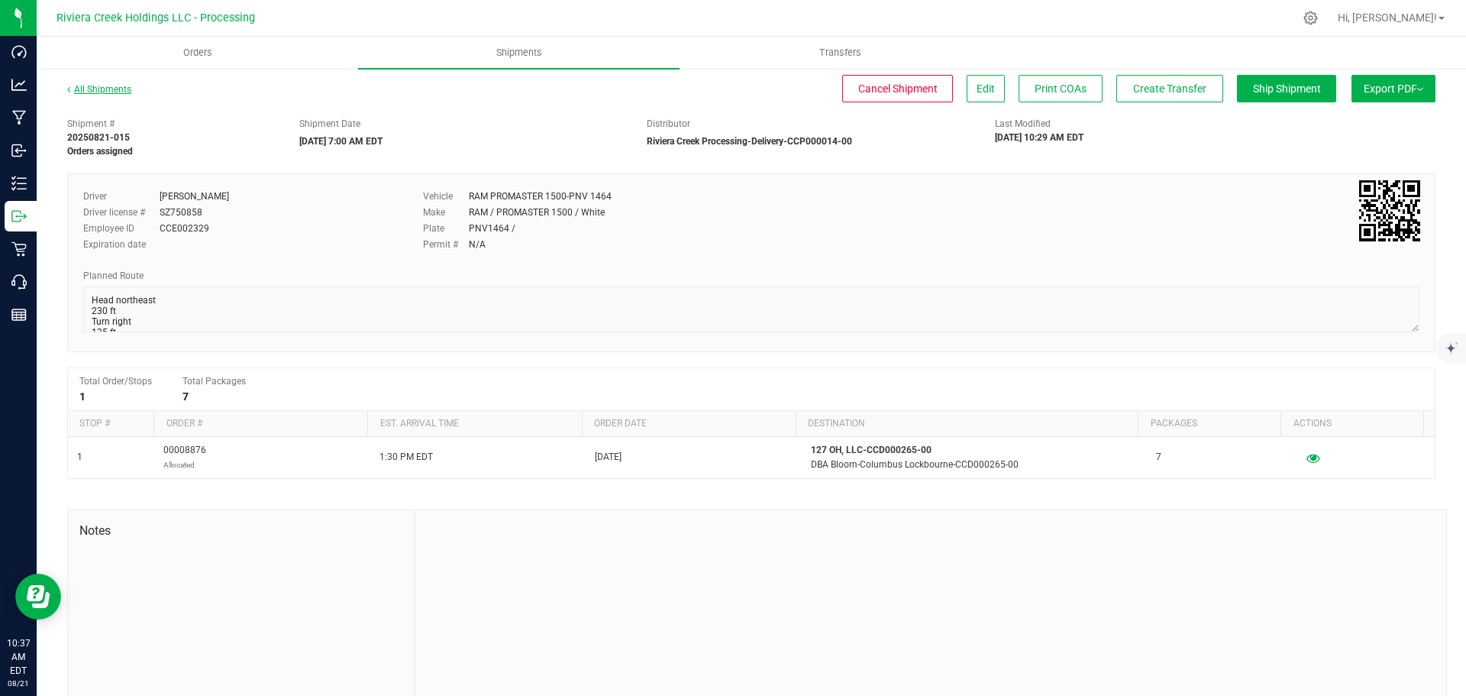
click at [117, 92] on link "All Shipments" at bounding box center [99, 89] width 64 height 11
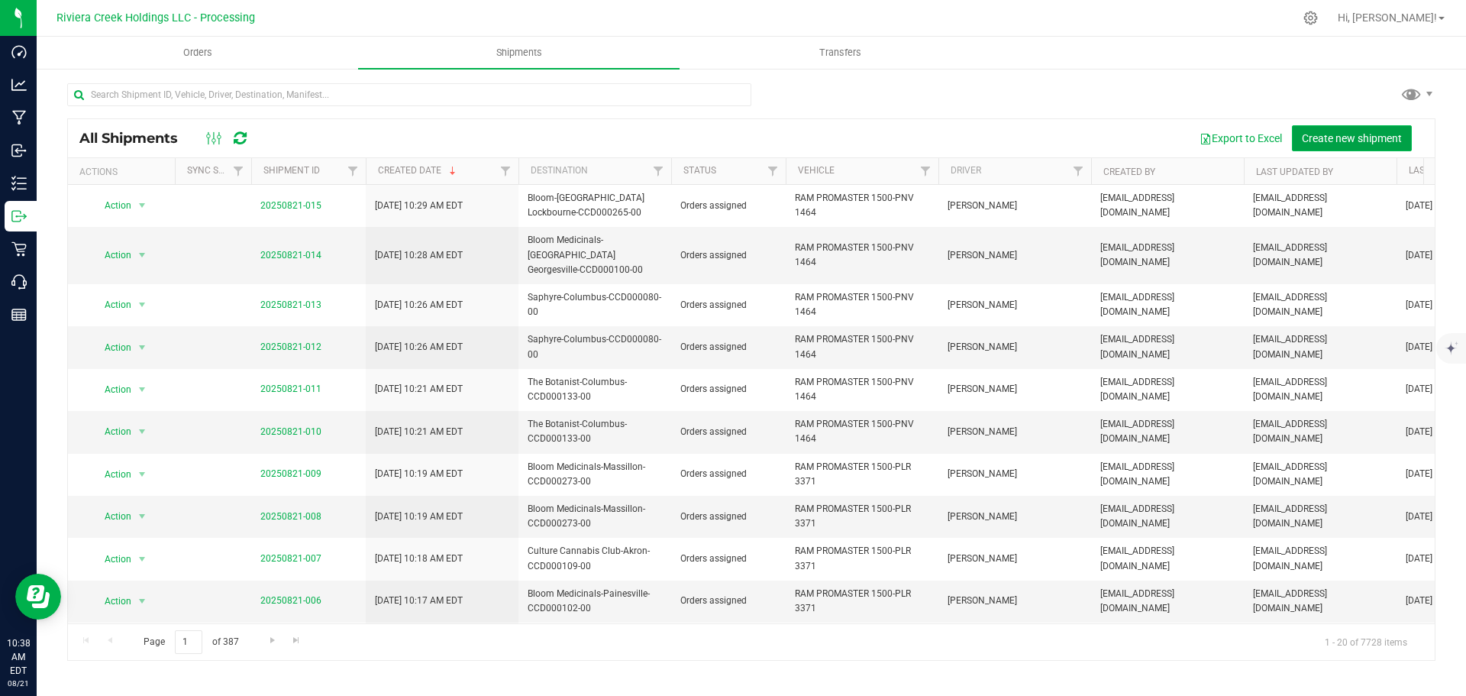
click at [1323, 133] on span "Create new shipment" at bounding box center [1352, 138] width 100 height 12
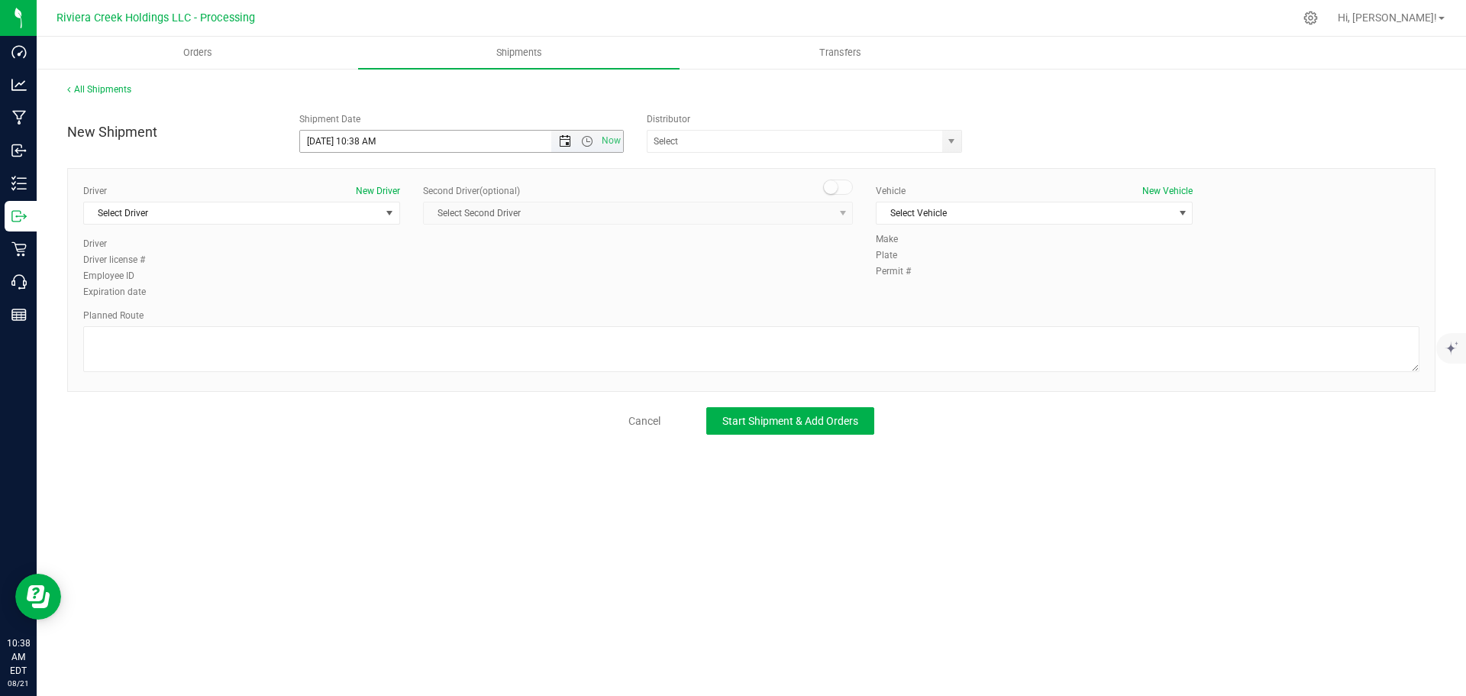
click at [564, 144] on span "Open the date view" at bounding box center [565, 141] width 12 height 12
click at [427, 297] on link "22" at bounding box center [424, 297] width 22 height 24
click at [586, 147] on span "Open the time view" at bounding box center [587, 141] width 12 height 12
click at [354, 256] on li "10:00 AM" at bounding box center [461, 253] width 322 height 20
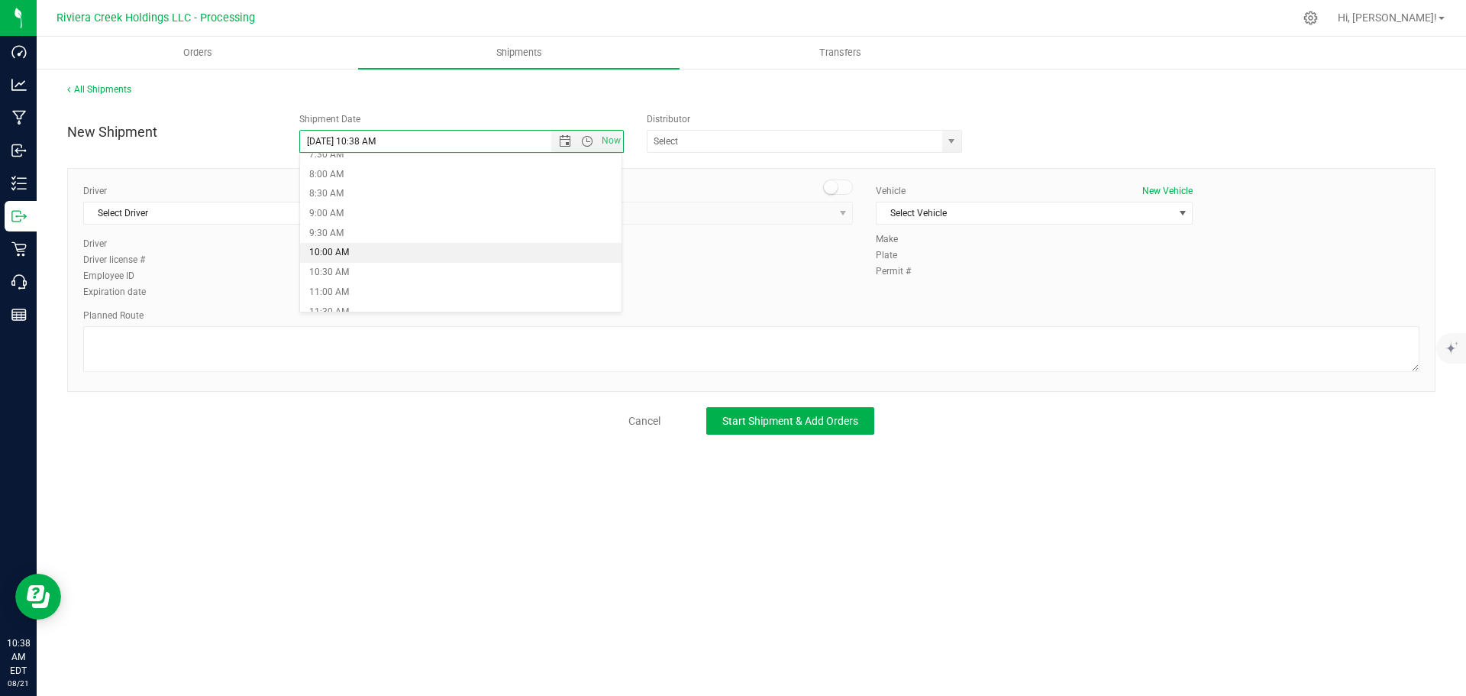
type input "8/22/2025 10:00 AM"
click at [948, 140] on span "select" at bounding box center [951, 141] width 12 height 12
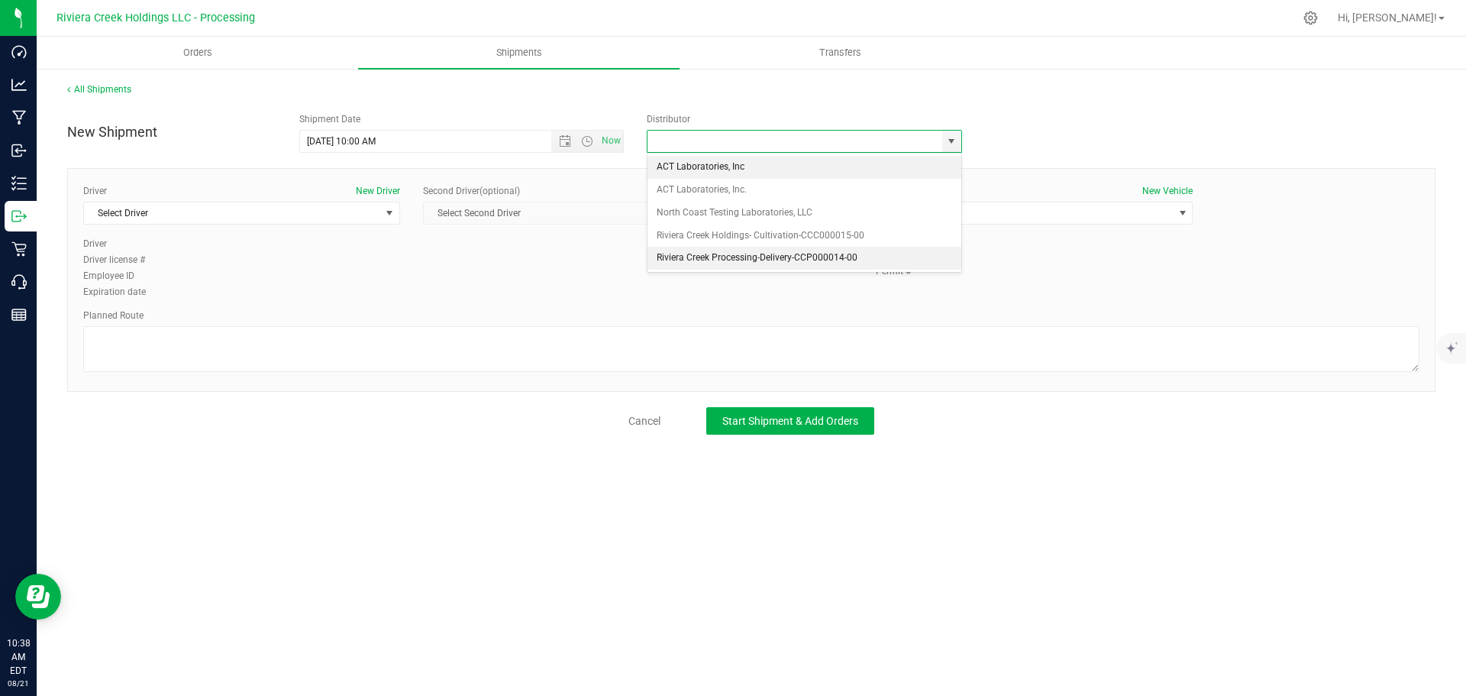
click at [660, 255] on li "Riviera Creek Processing-Delivery-CCP000014-00" at bounding box center [805, 258] width 314 height 23
type input "Riviera Creek Processing-Delivery-CCP000014-00"
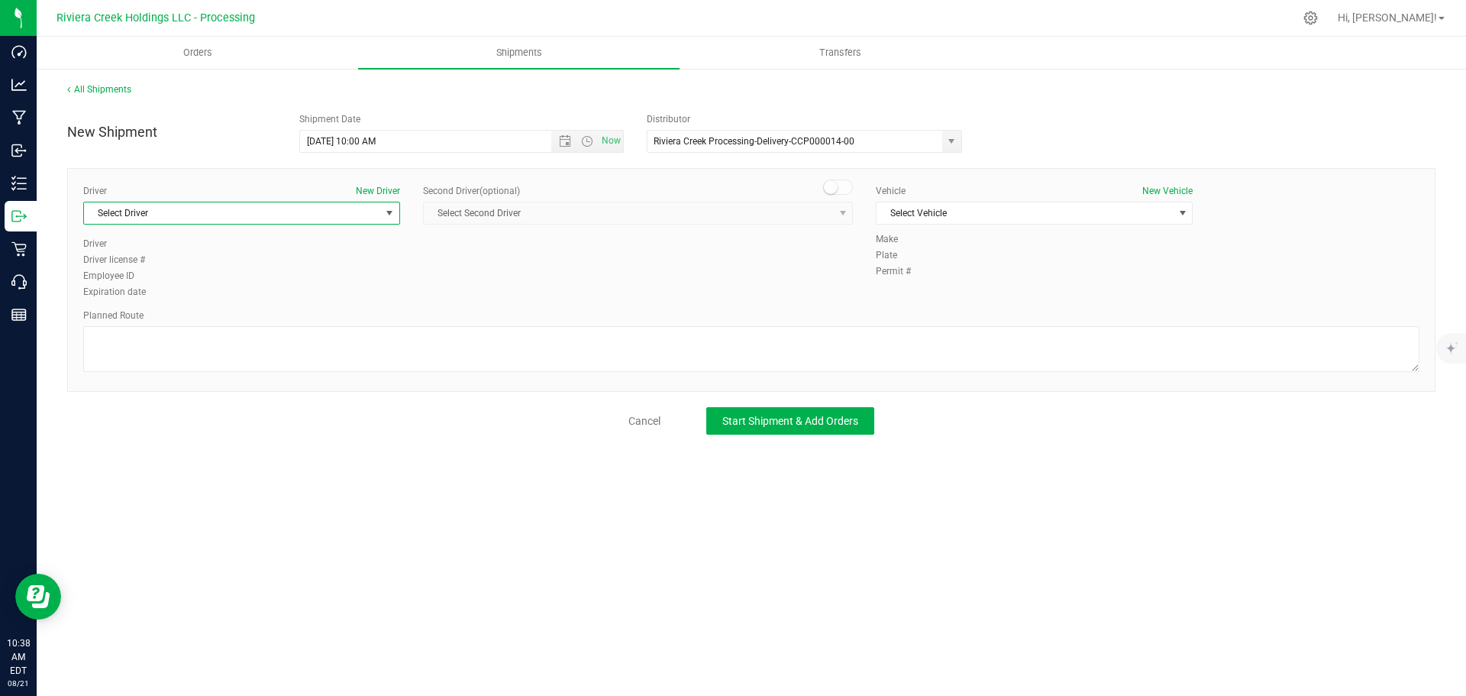
click at [165, 218] on span "Select Driver" at bounding box center [232, 212] width 296 height 21
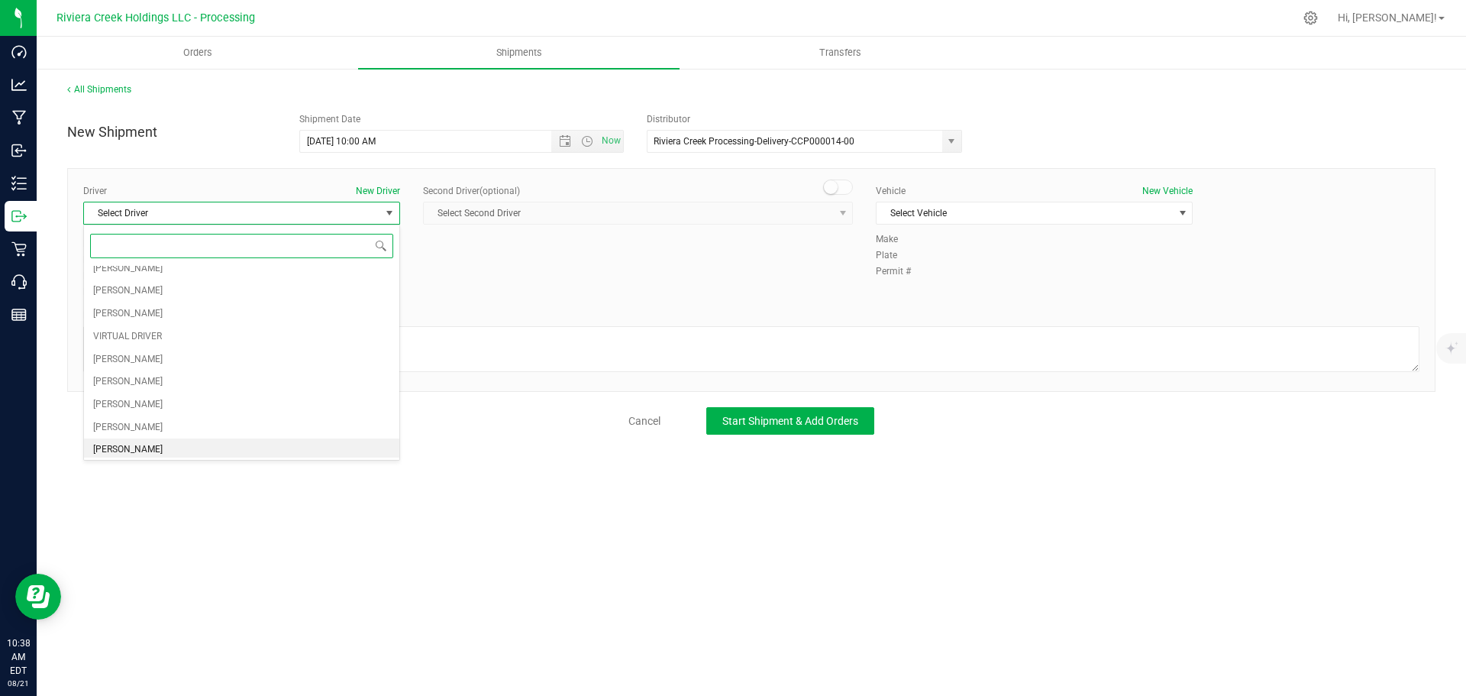
click at [115, 446] on span "Gary Jones" at bounding box center [127, 450] width 69 height 20
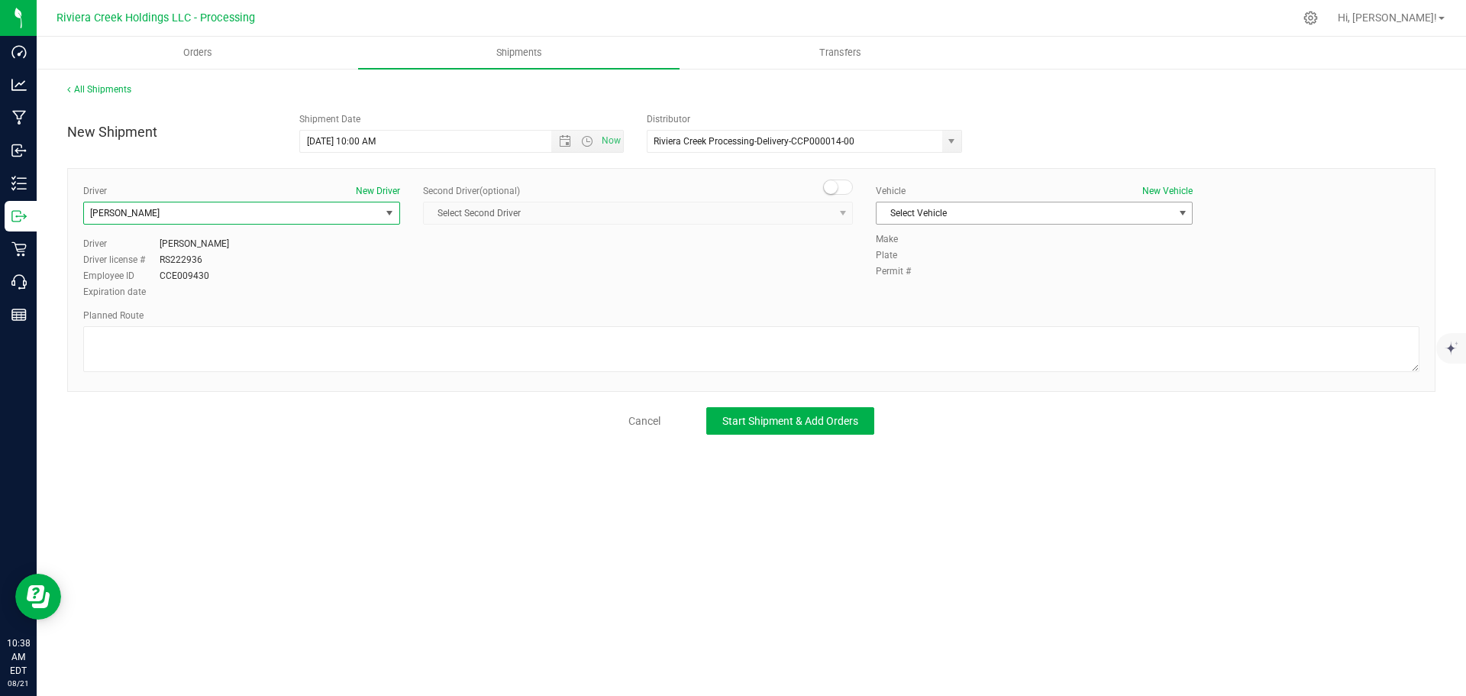
click at [900, 210] on span "Select Vehicle" at bounding box center [1025, 212] width 296 height 21
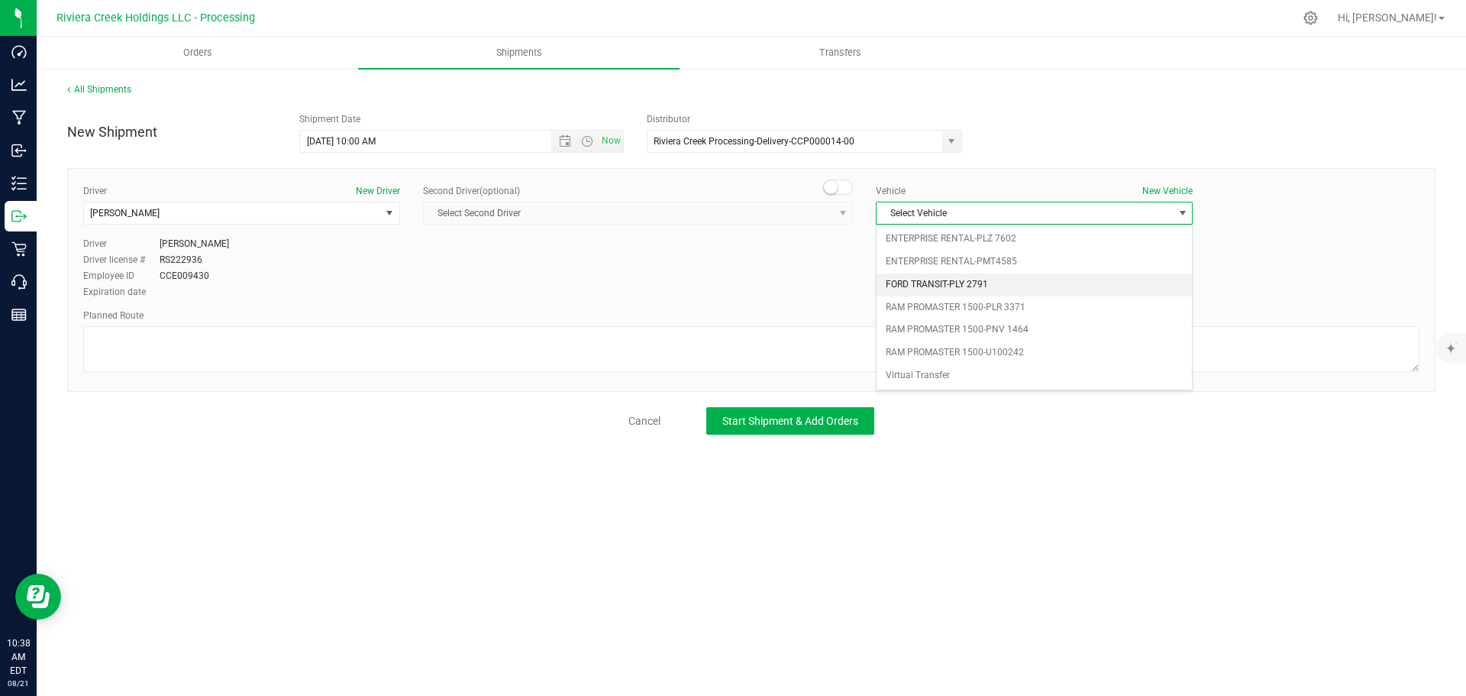
click at [907, 284] on li "FORD TRANSIT-PLY 2791" at bounding box center [1034, 284] width 315 height 23
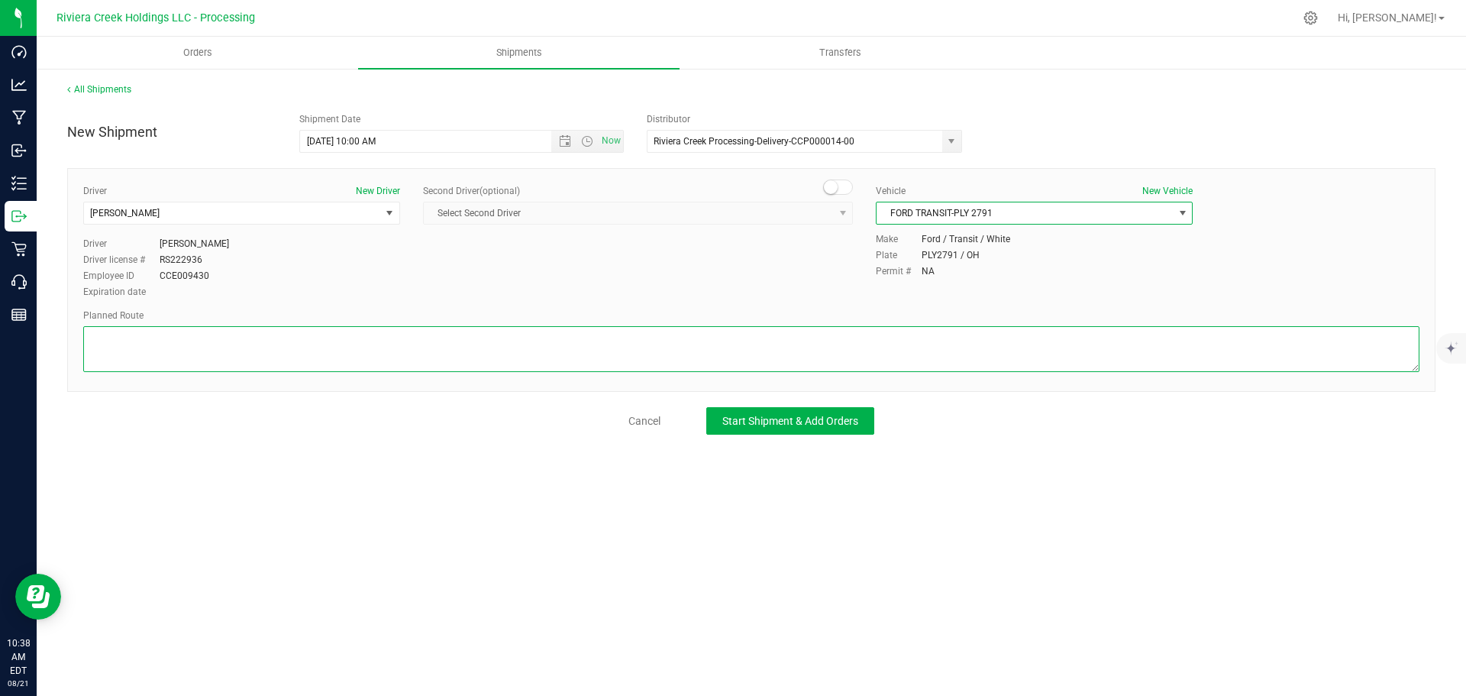
click at [599, 352] on textarea at bounding box center [751, 349] width 1336 height 46
paste textarea "Head west on St Clair St toward Crescent St 187 ft St Clair St turns slightly l…"
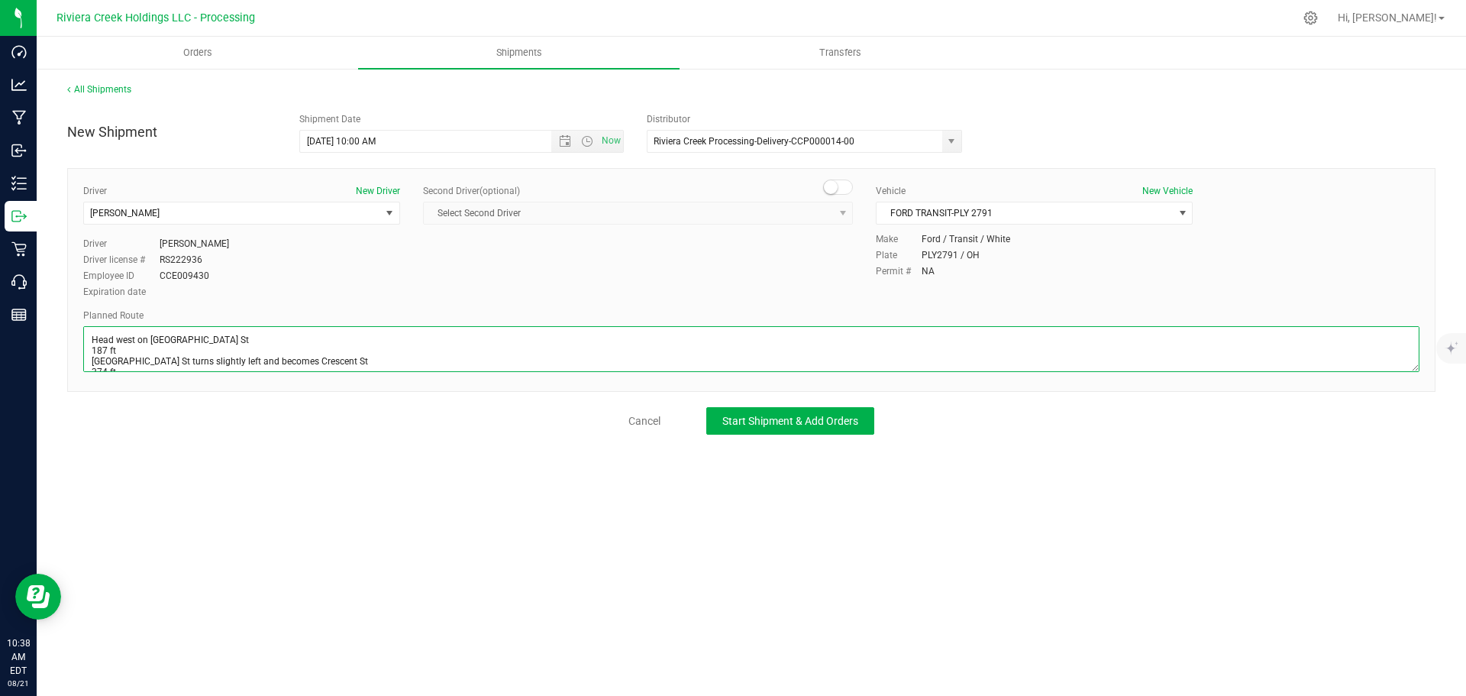
scroll to position [327, 0]
type textarea "Head west on St Clair St toward Crescent St 187 ft St Clair St turns slightly l…"
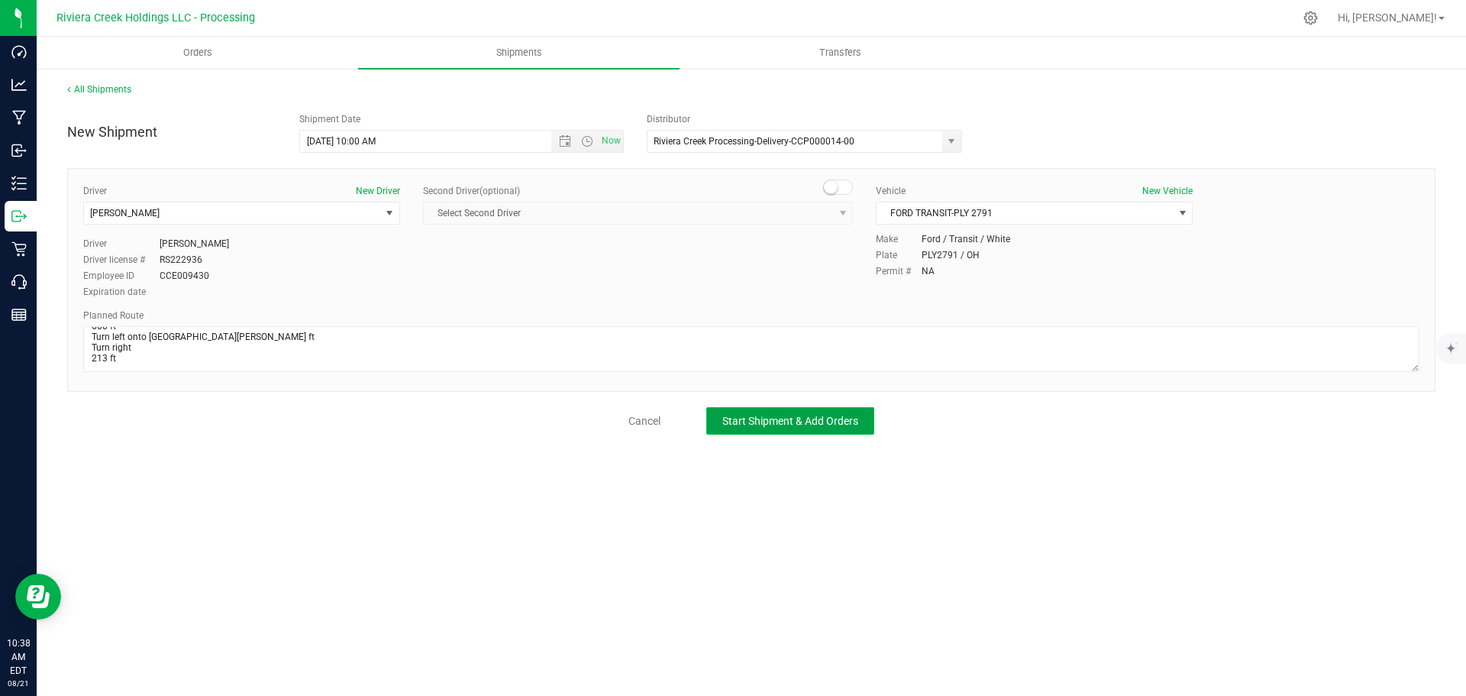
click at [723, 421] on span "Start Shipment & Add Orders" at bounding box center [790, 421] width 136 height 12
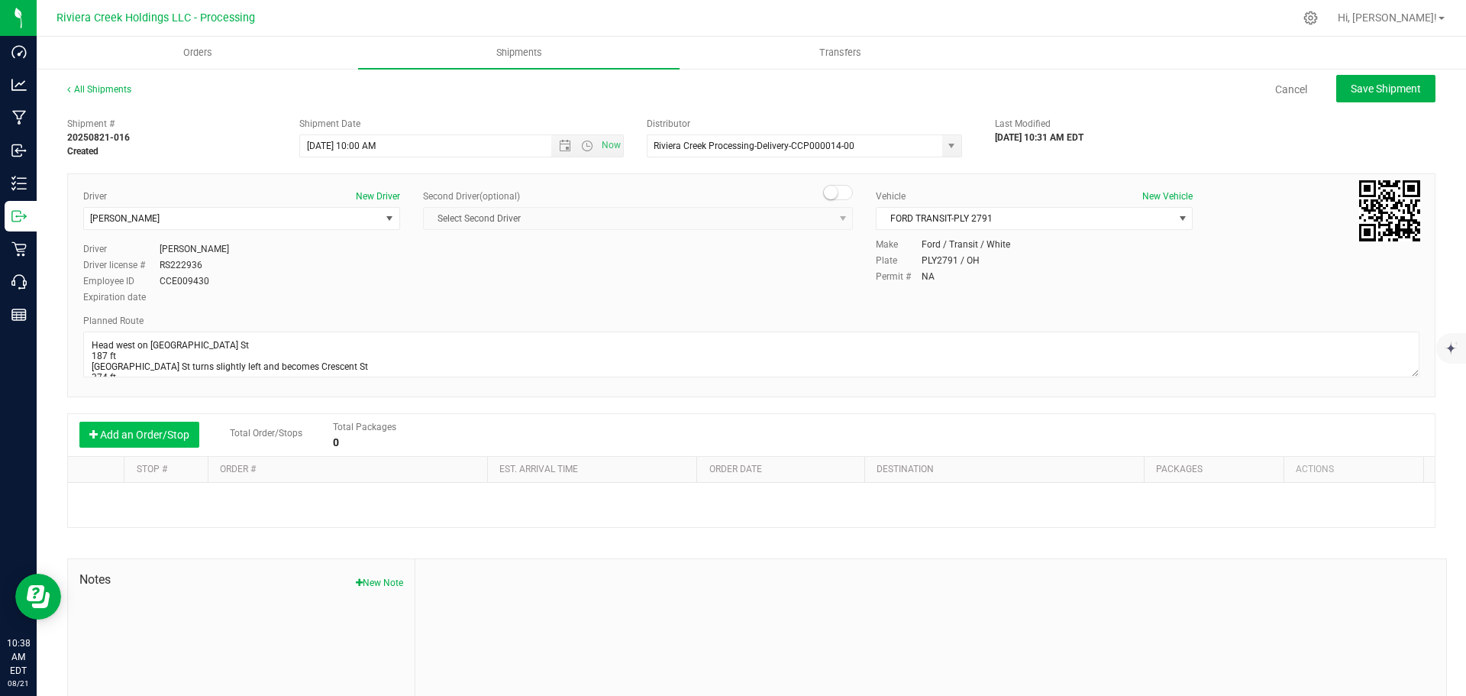
click at [122, 435] on button "Add an Order/Stop" at bounding box center [139, 434] width 120 height 26
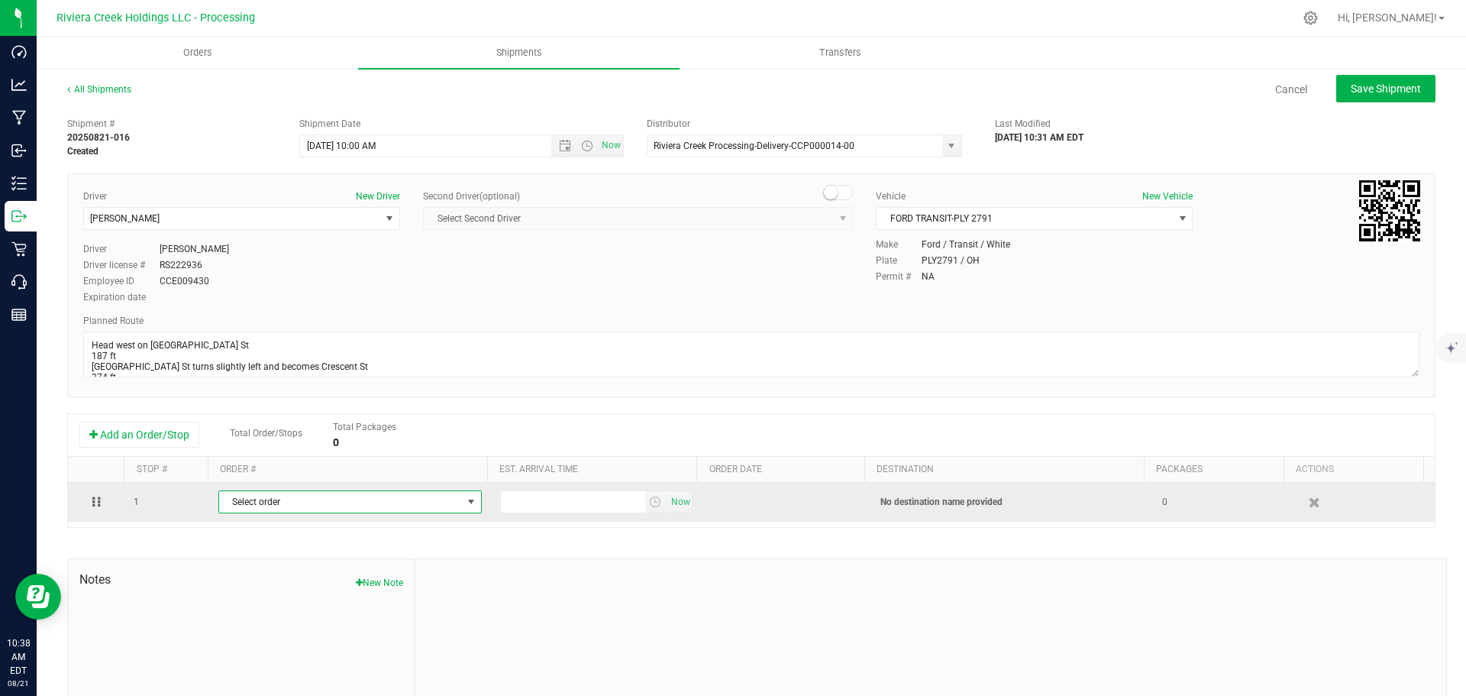
click at [291, 507] on span "Select order" at bounding box center [340, 501] width 243 height 21
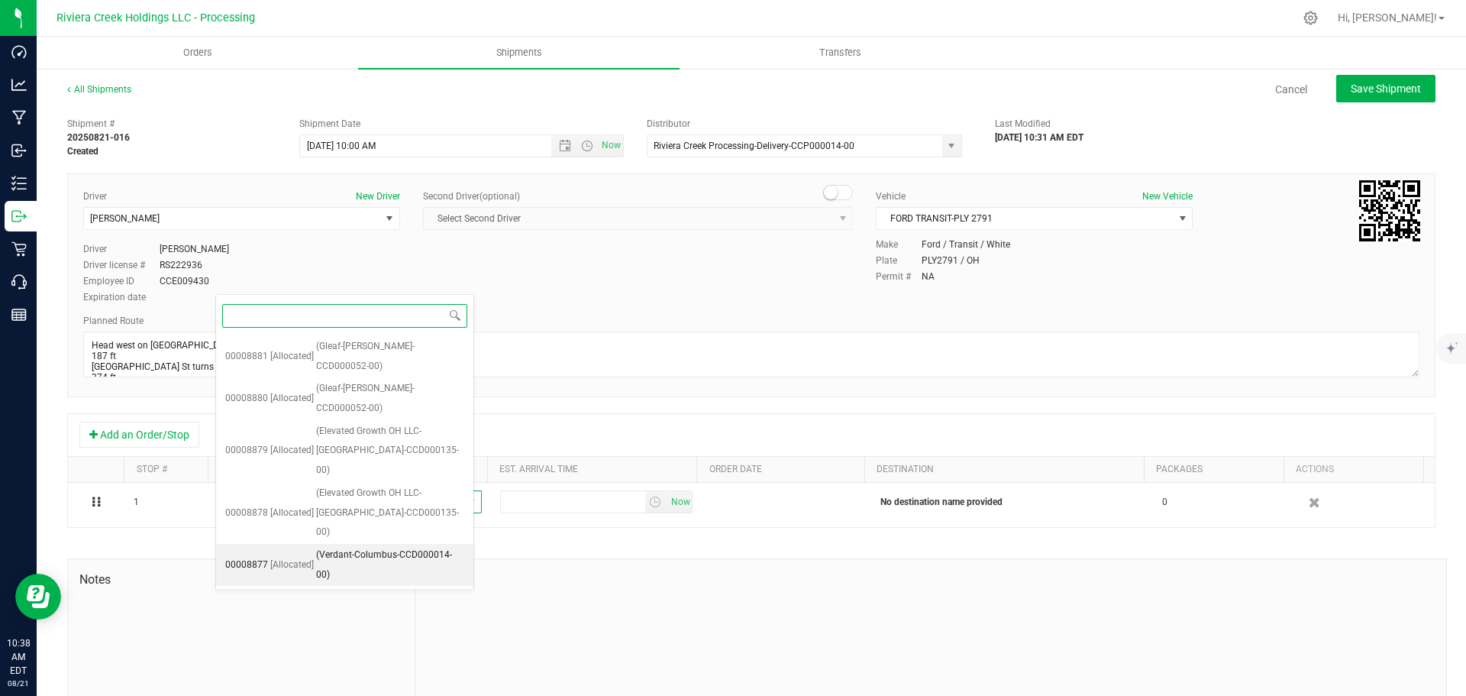
click at [312, 544] on li "00008877 [Allocated] (Verdant-Columbus-CCD000014-00)" at bounding box center [344, 565] width 257 height 42
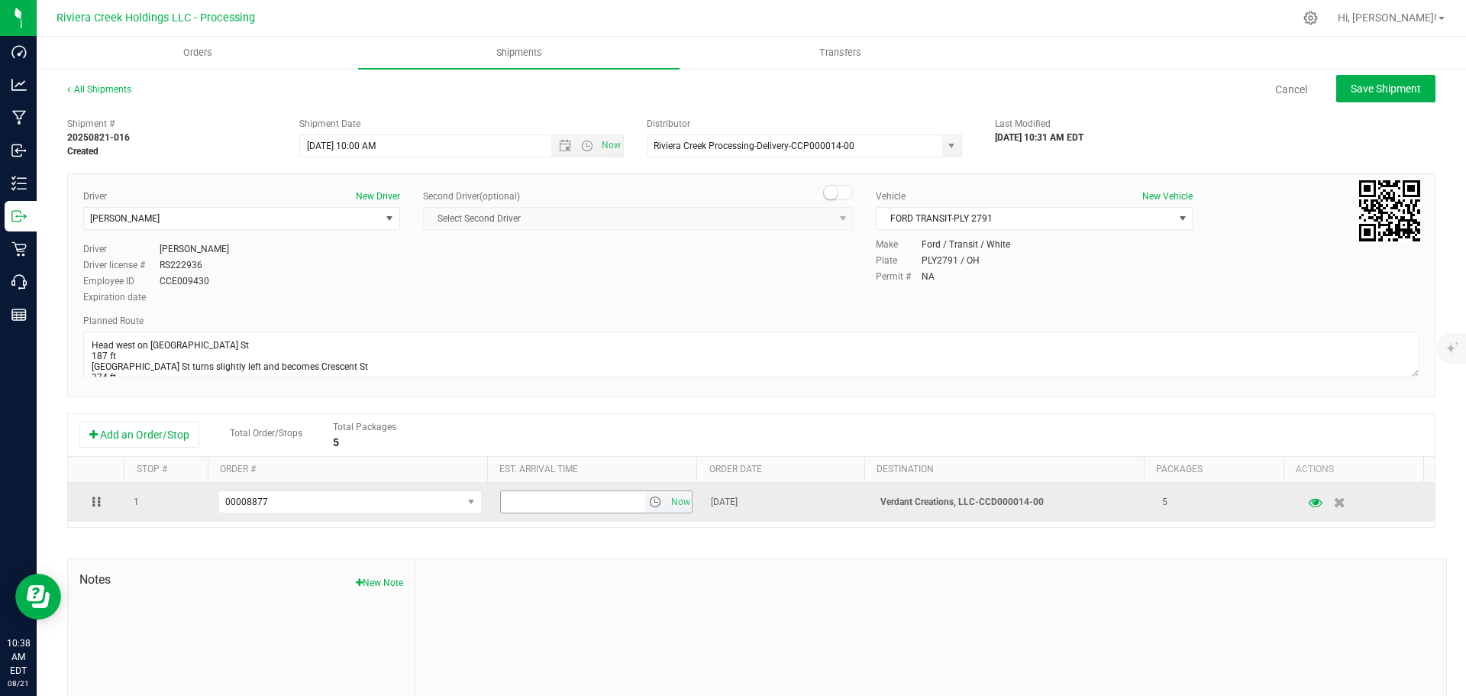
click at [649, 507] on span "select" at bounding box center [655, 502] width 12 height 12
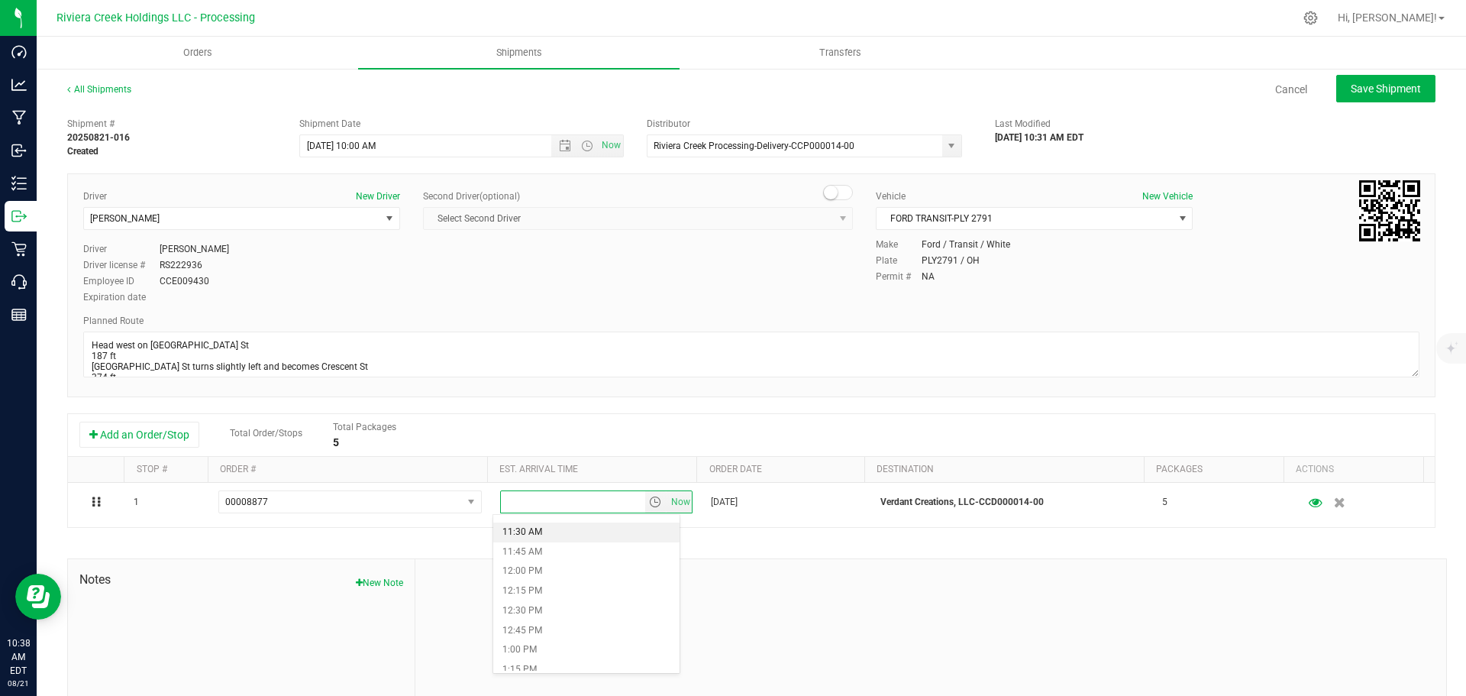
scroll to position [916, 0]
click at [531, 626] on li "1:00 PM" at bounding box center [586, 632] width 186 height 20
click at [1366, 88] on span "Save Shipment" at bounding box center [1386, 88] width 70 height 12
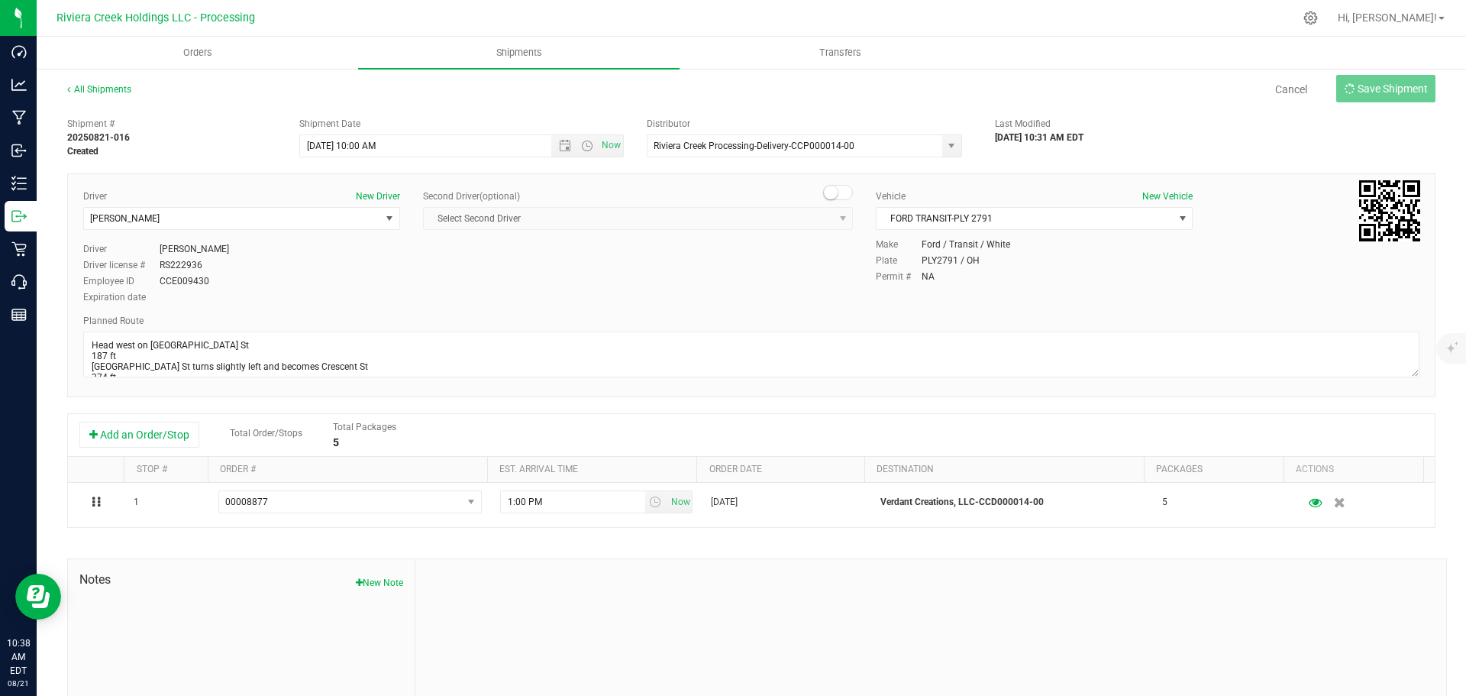
type input "8/22/2025 2:00 PM"
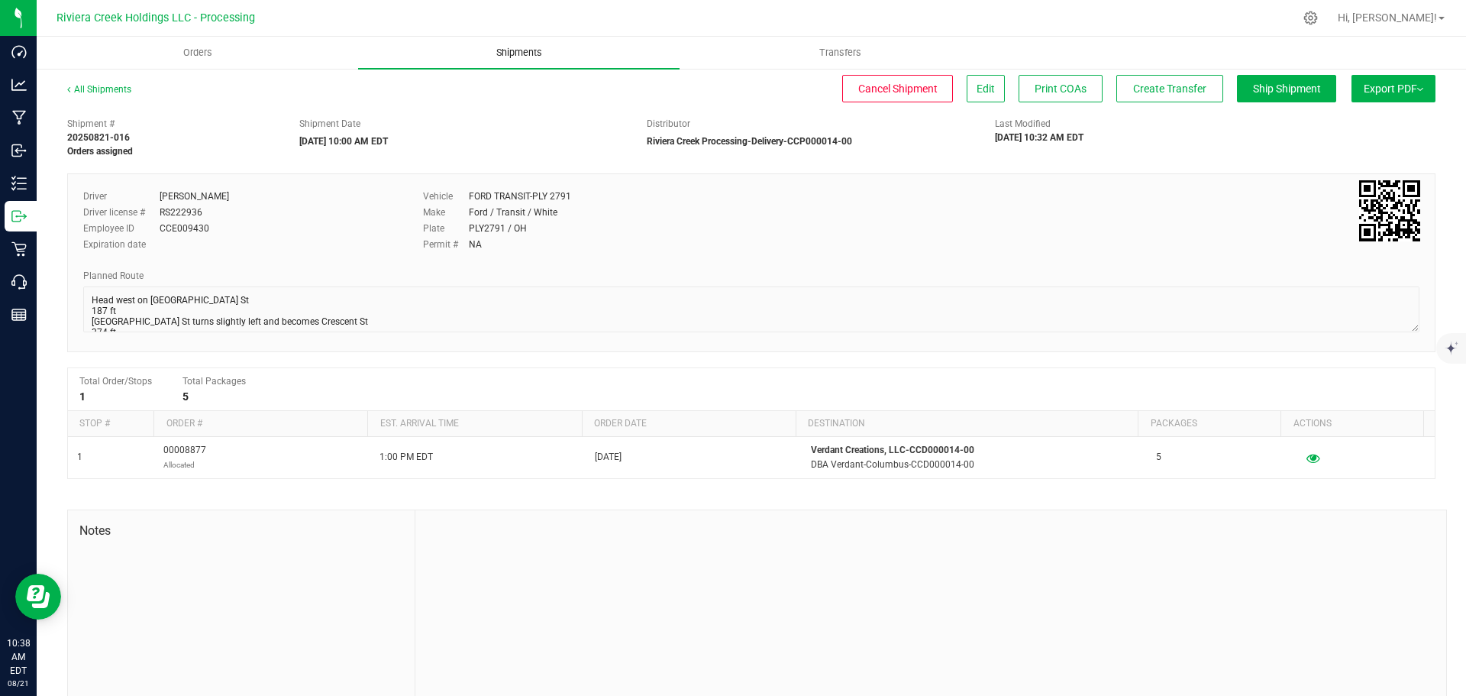
click at [515, 52] on span "Shipments" at bounding box center [519, 53] width 87 height 14
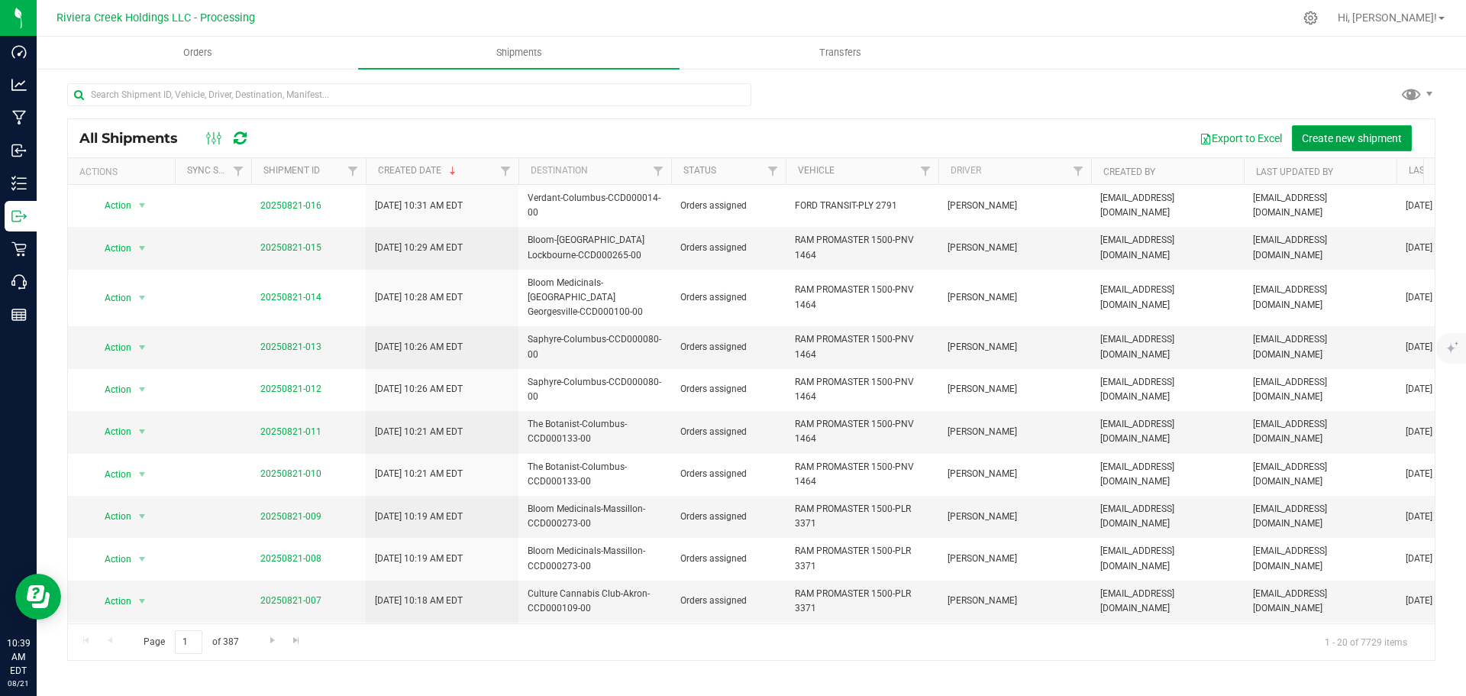
click at [1314, 147] on button "Create new shipment" at bounding box center [1352, 138] width 120 height 26
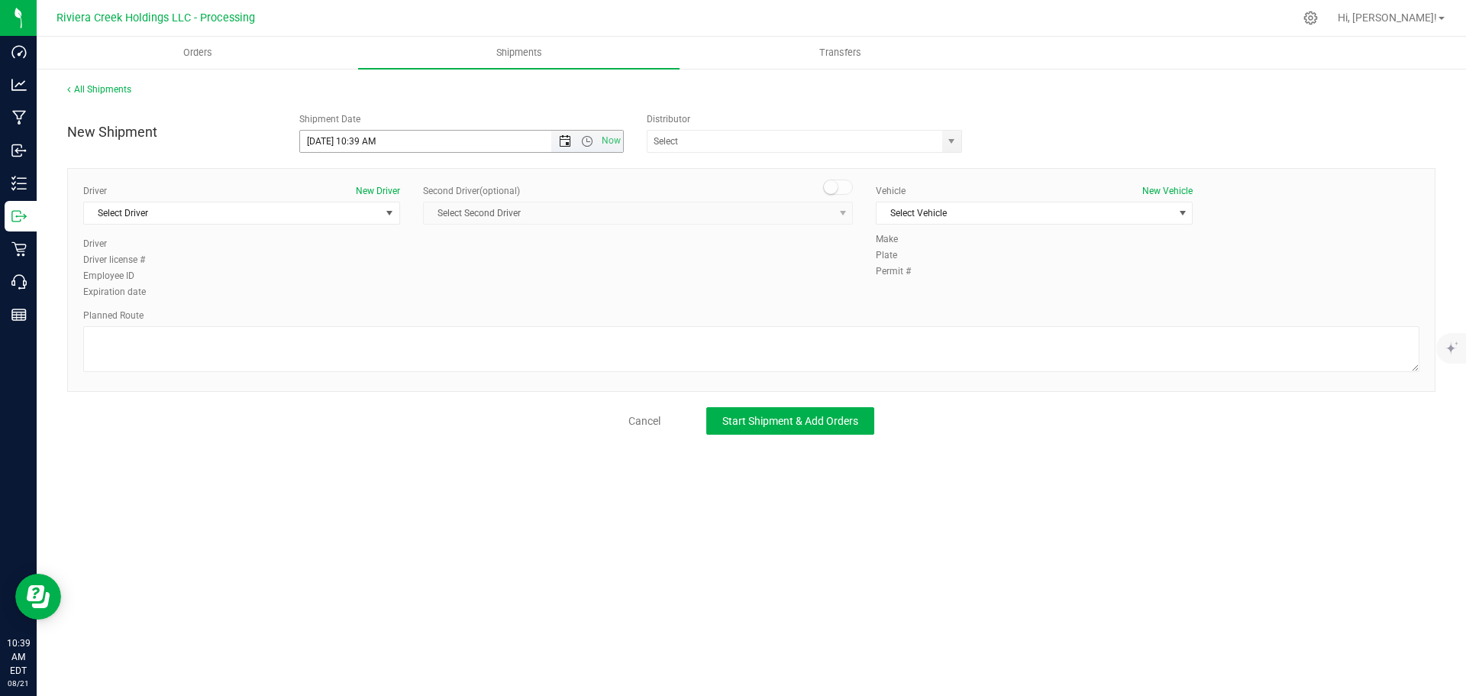
click at [561, 143] on span "Open the date view" at bounding box center [565, 141] width 12 height 12
click at [425, 298] on link "22" at bounding box center [424, 297] width 22 height 24
click at [590, 140] on span "Open the time view" at bounding box center [587, 141] width 12 height 12
click at [377, 253] on li "10:00 AM" at bounding box center [461, 253] width 322 height 20
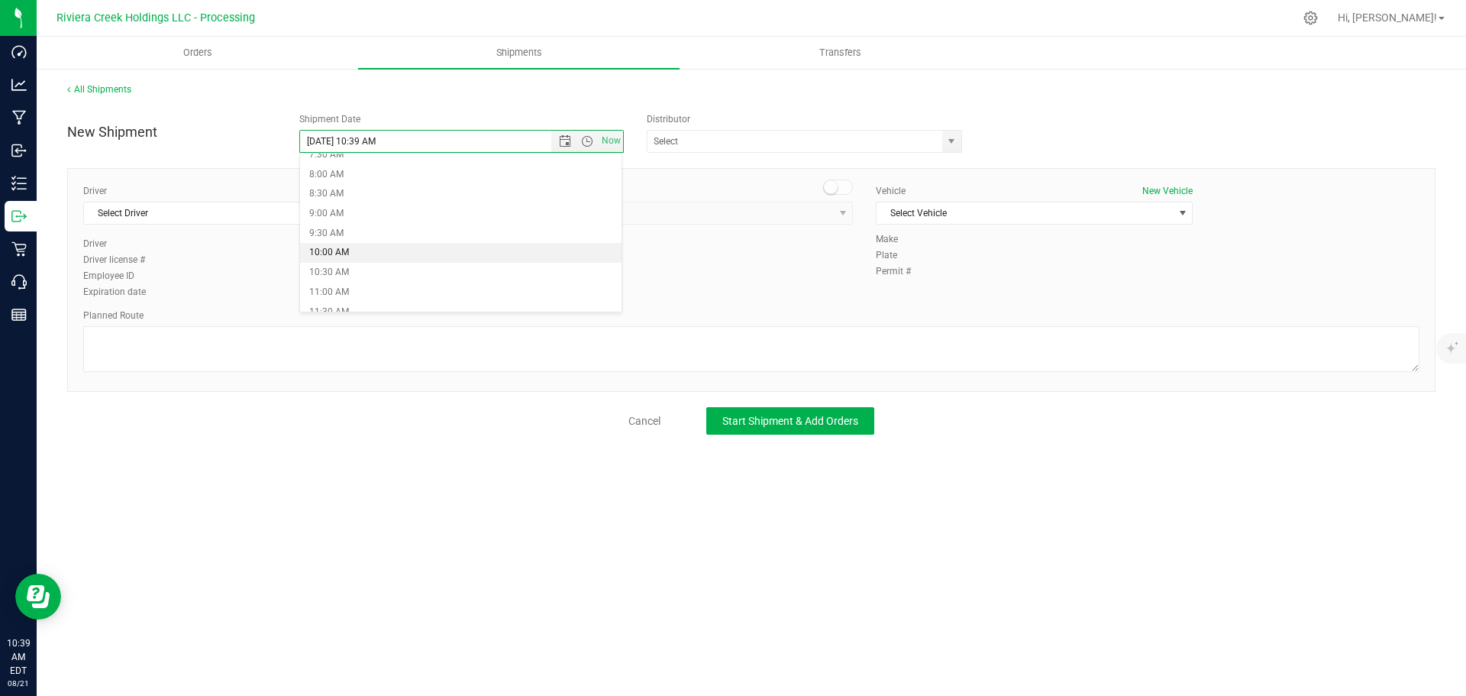
type input "8/22/2025 10:00 AM"
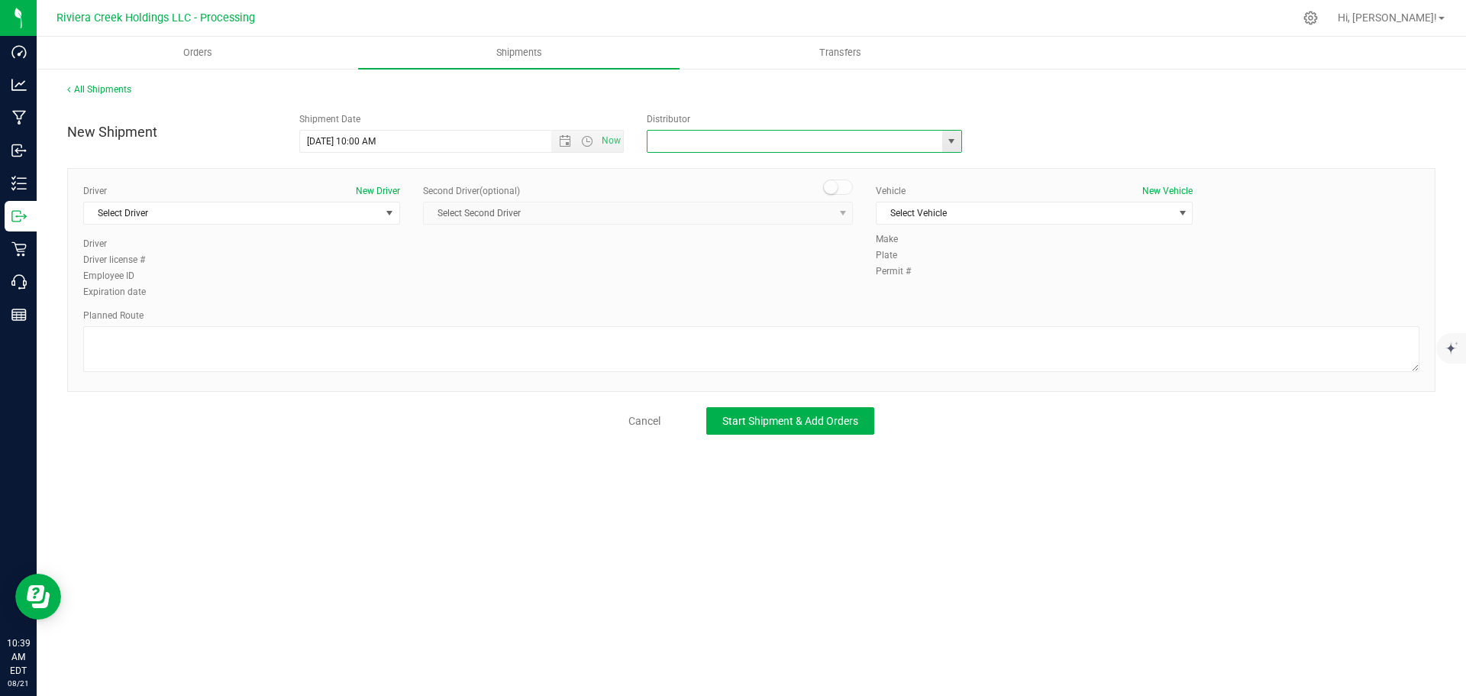
click at [721, 144] on input "text" at bounding box center [791, 141] width 286 height 21
click at [948, 140] on span "select" at bounding box center [951, 141] width 12 height 12
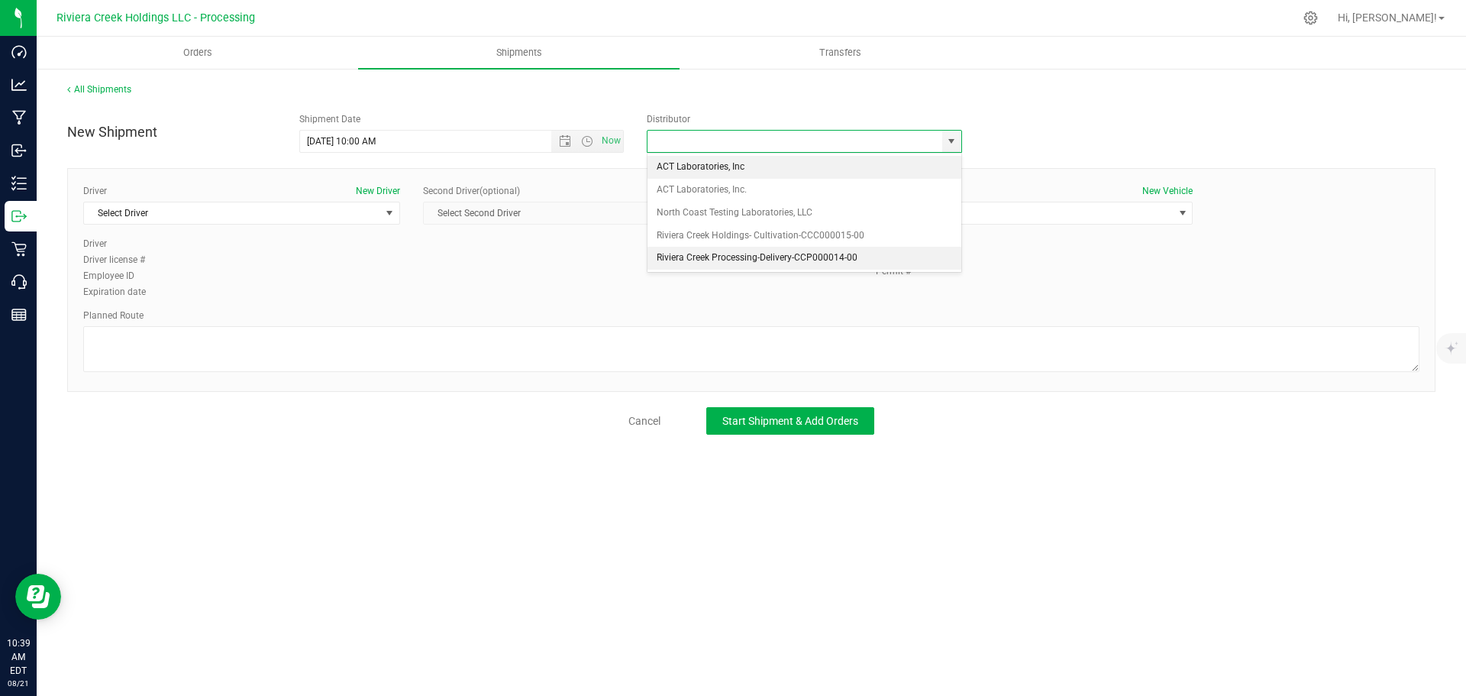
click at [765, 254] on li "Riviera Creek Processing-Delivery-CCP000014-00" at bounding box center [805, 258] width 314 height 23
type input "Riviera Creek Processing-Delivery-CCP000014-00"
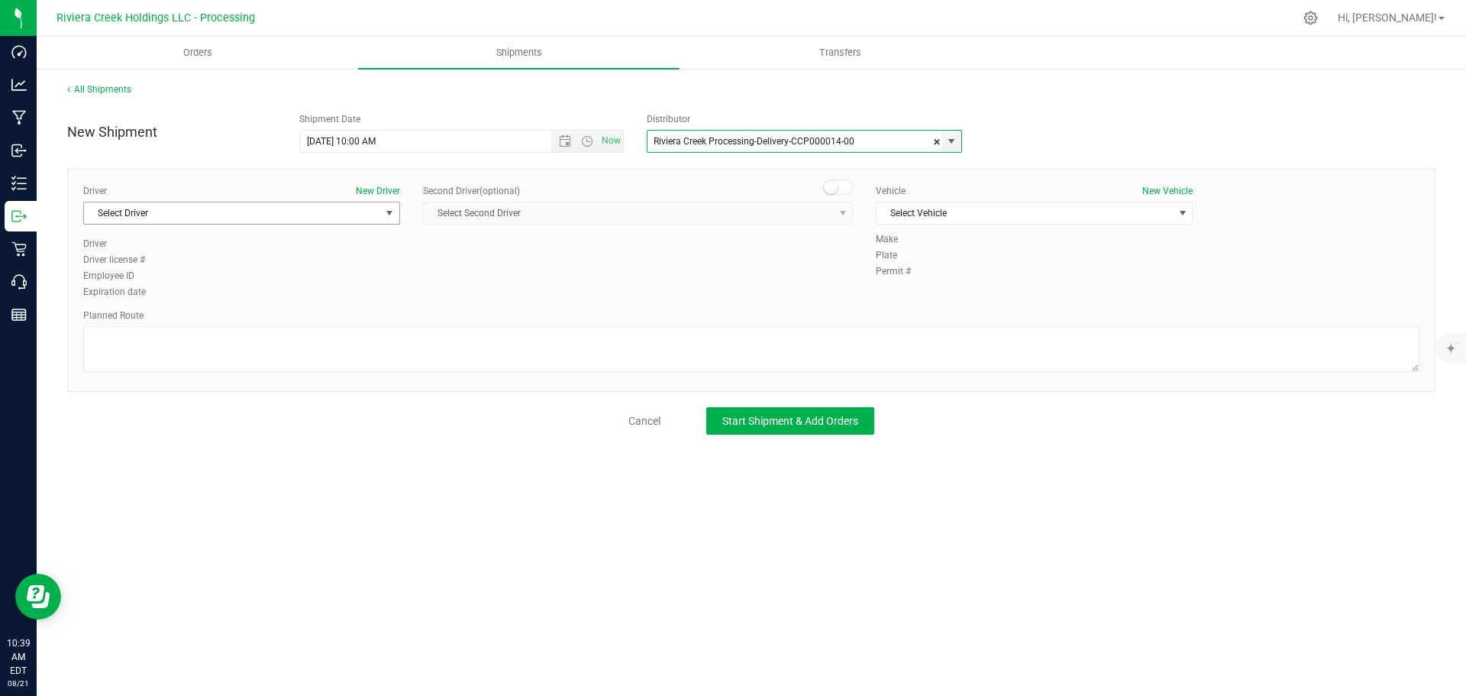
click at [159, 217] on span "Select Driver" at bounding box center [232, 212] width 296 height 21
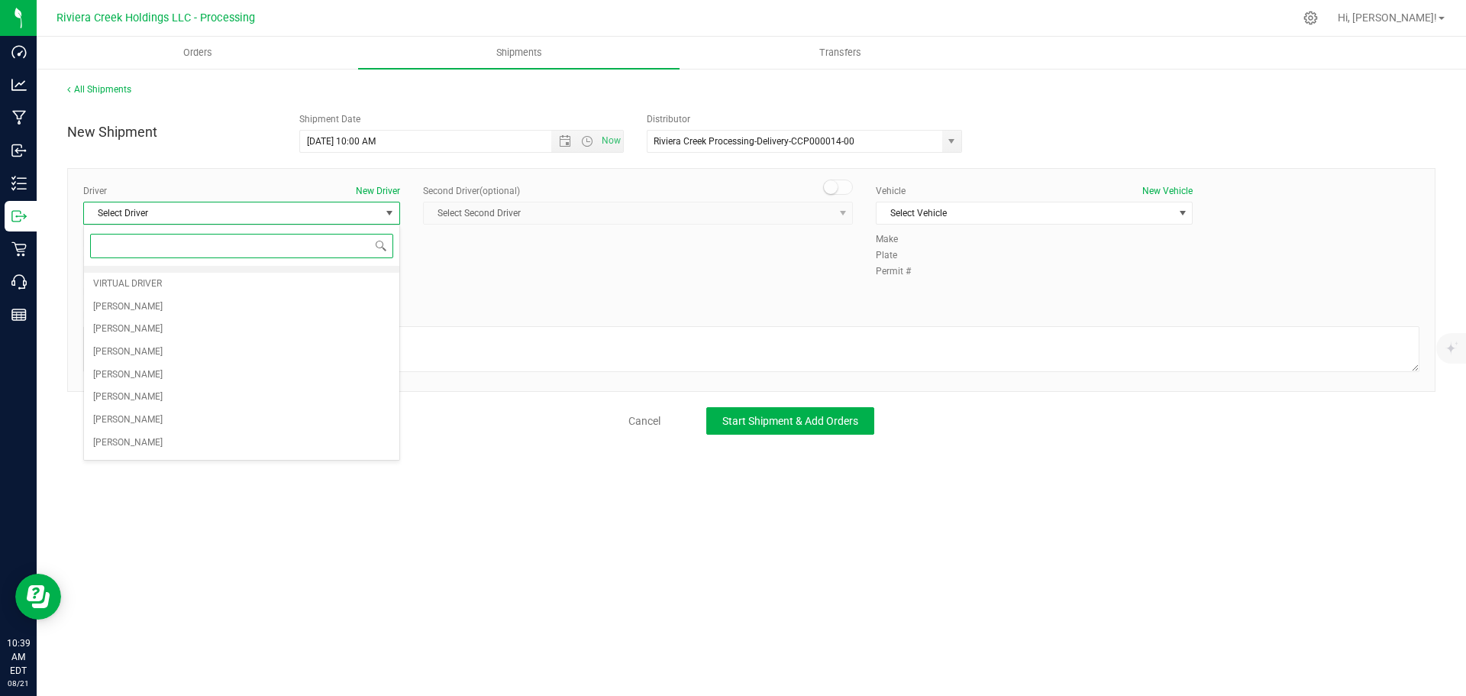
scroll to position [153, 0]
click at [144, 378] on li "Gary Jones" at bounding box center [241, 373] width 315 height 23
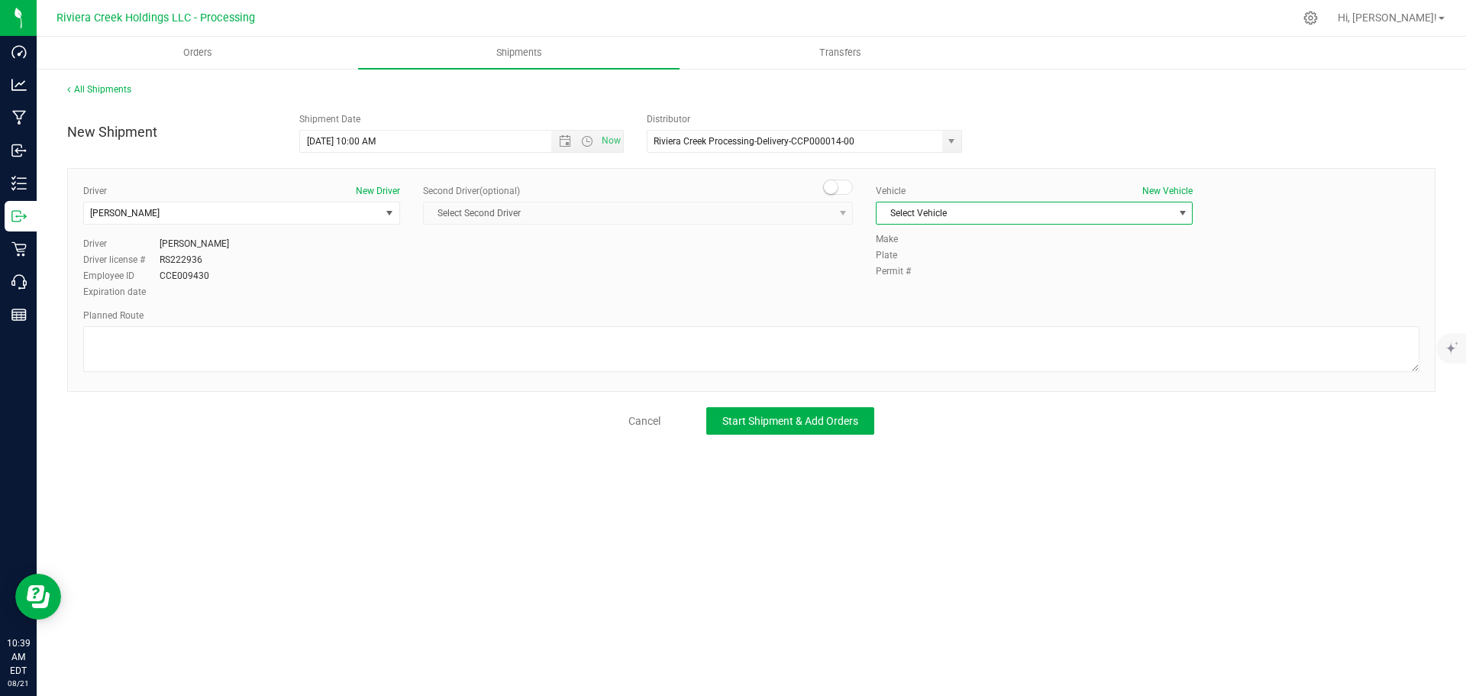
click at [935, 218] on span "Select Vehicle" at bounding box center [1025, 212] width 296 height 21
click at [946, 288] on li "FORD TRANSIT-PLY 2791" at bounding box center [1034, 284] width 315 height 23
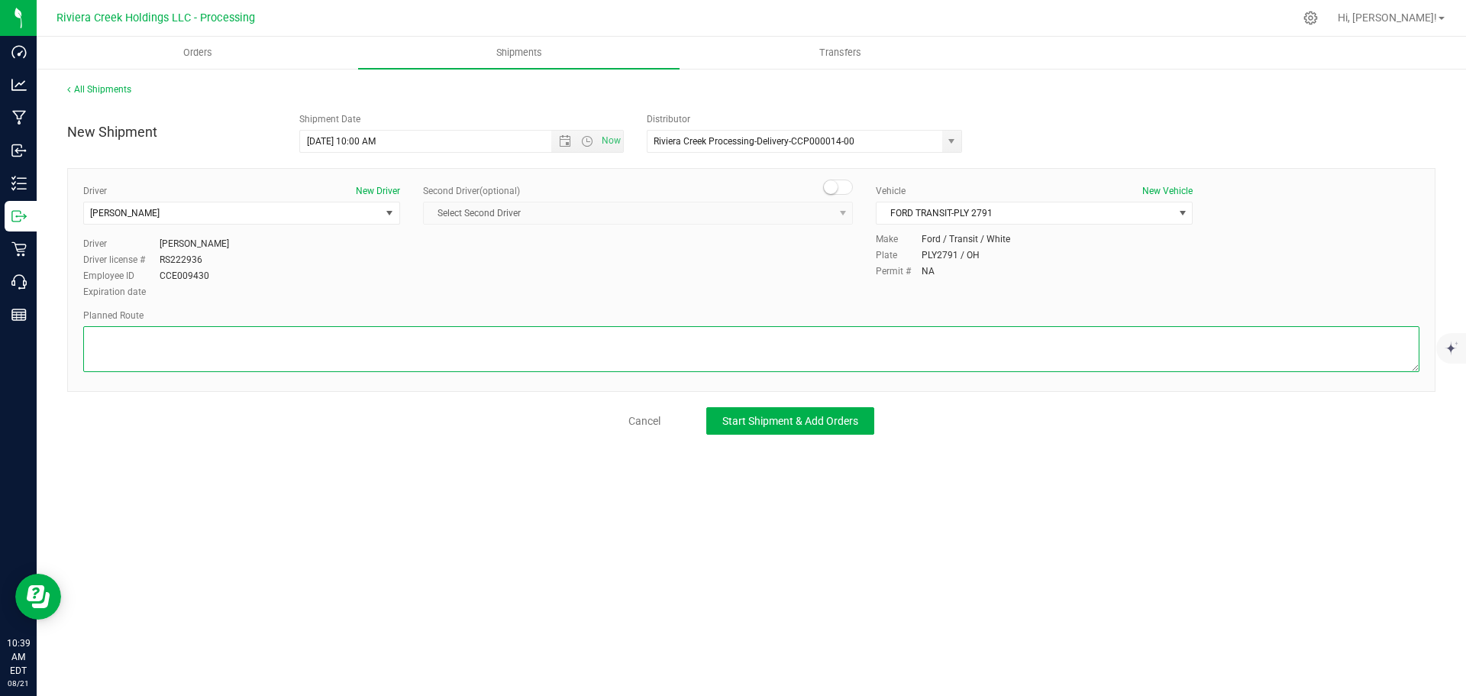
click at [279, 354] on textarea at bounding box center [751, 349] width 1336 height 46
paste textarea "Head east toward N Cassady Ave 203 ft Merge onto N Cassady Ave 92 ft Turn left …"
type textarea "Head east toward N Cassady Ave 203 ft Merge onto N Cassady Ave 92 ft Turn left …"
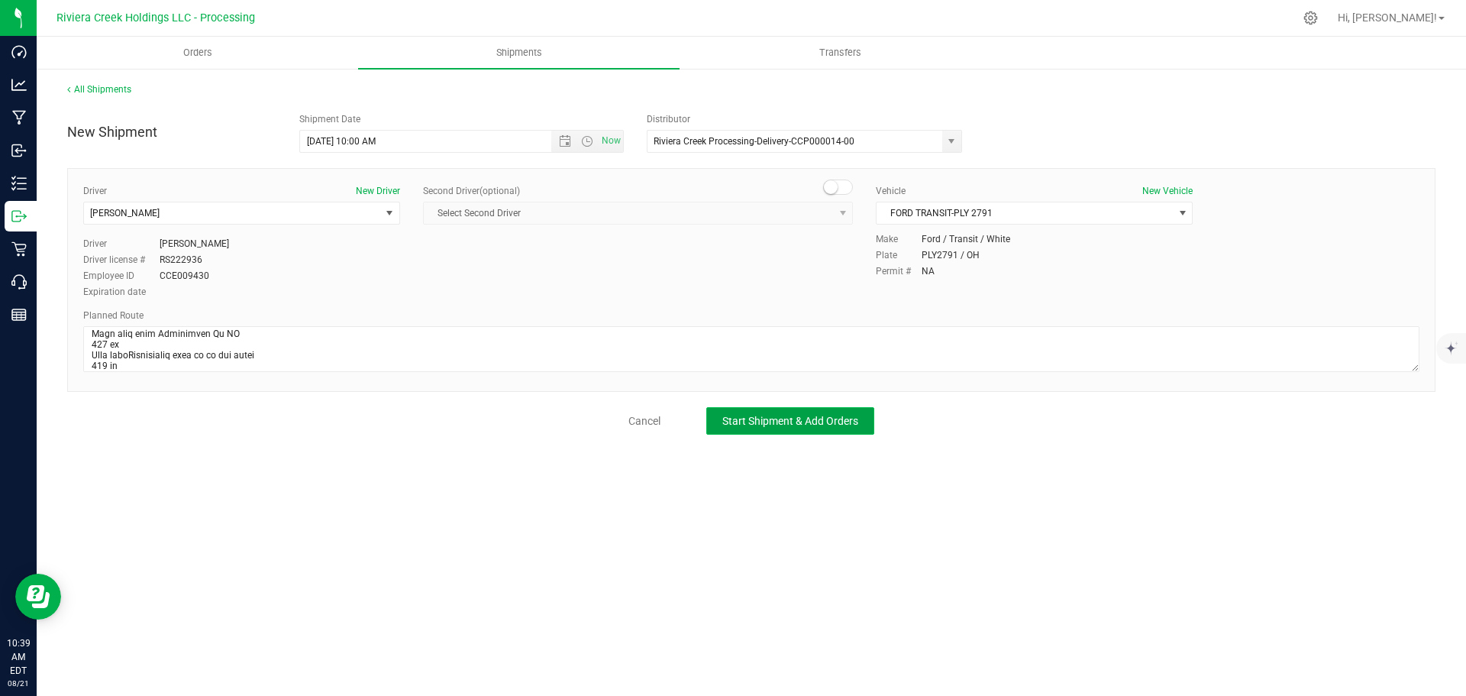
click at [725, 416] on span "Start Shipment & Add Orders" at bounding box center [790, 421] width 136 height 12
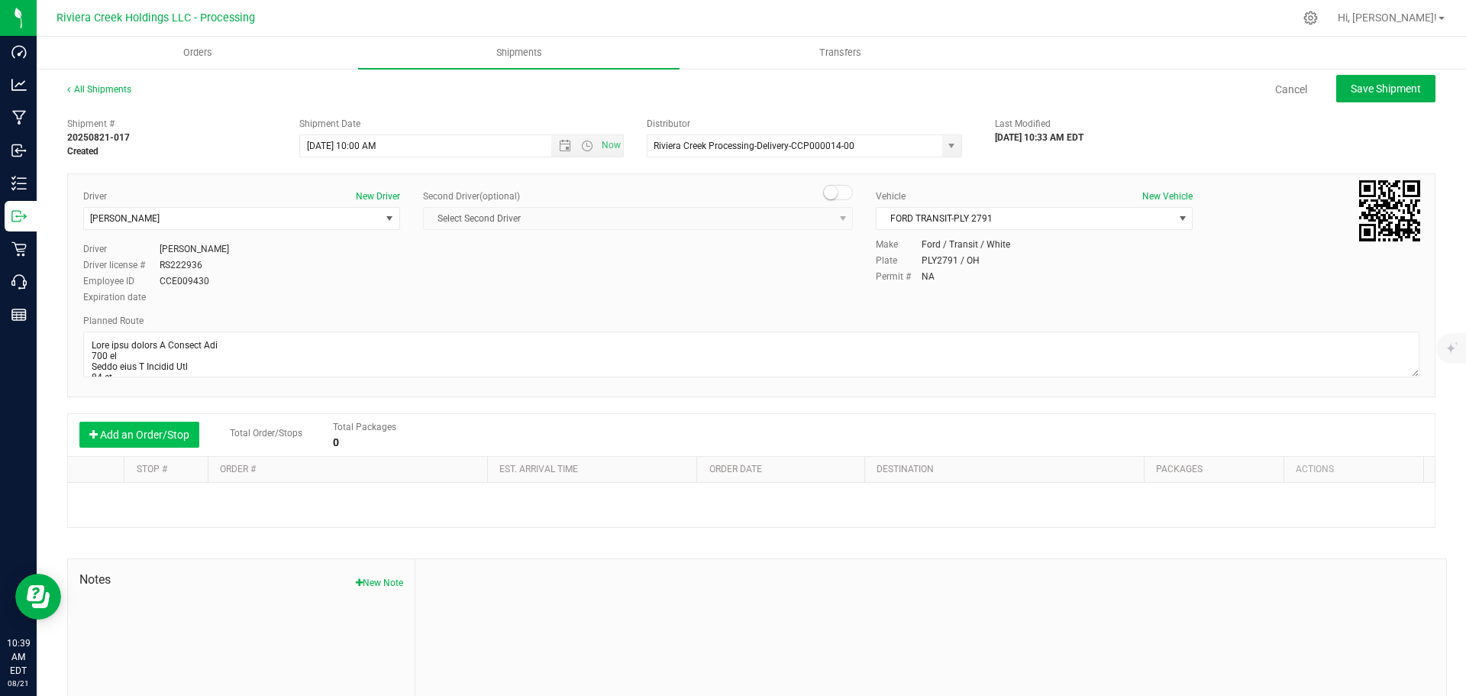
click at [152, 430] on button "Add an Order/Stop" at bounding box center [139, 434] width 120 height 26
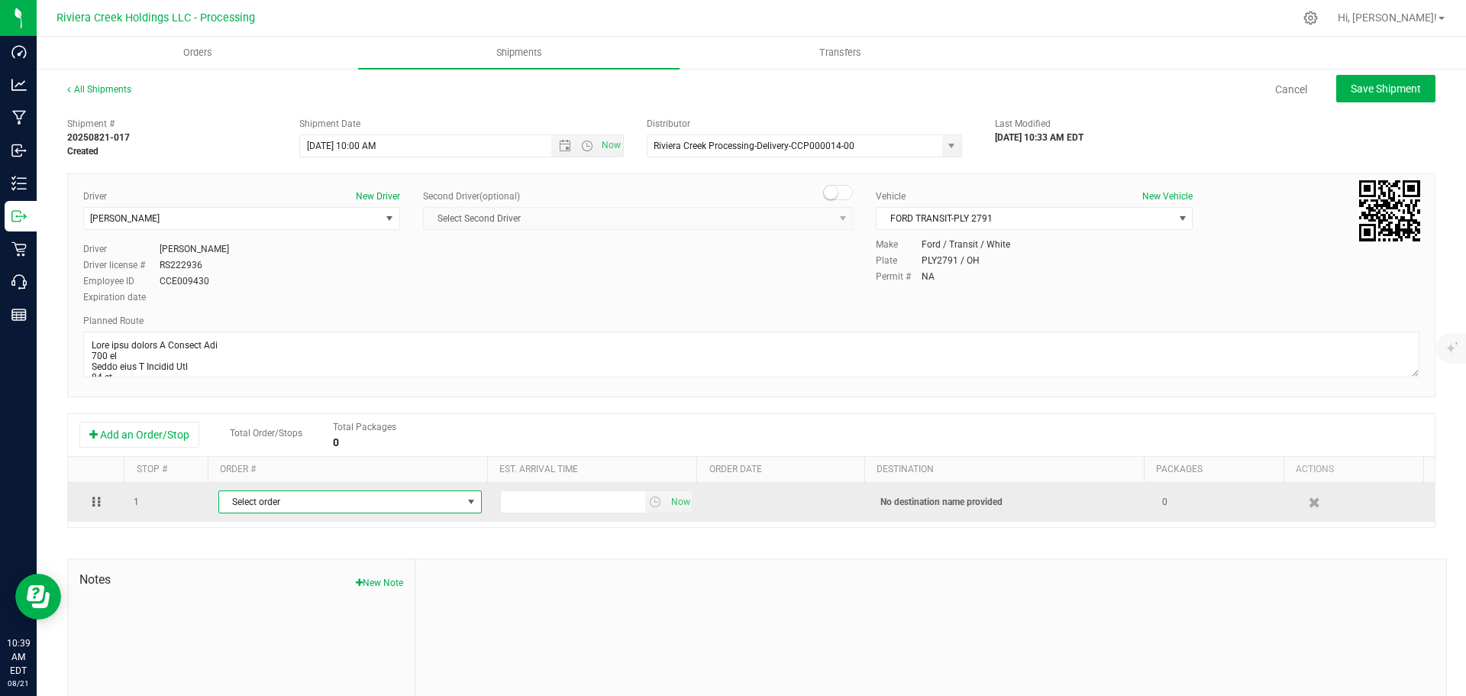
click at [269, 500] on span "Select order" at bounding box center [340, 501] width 243 height 21
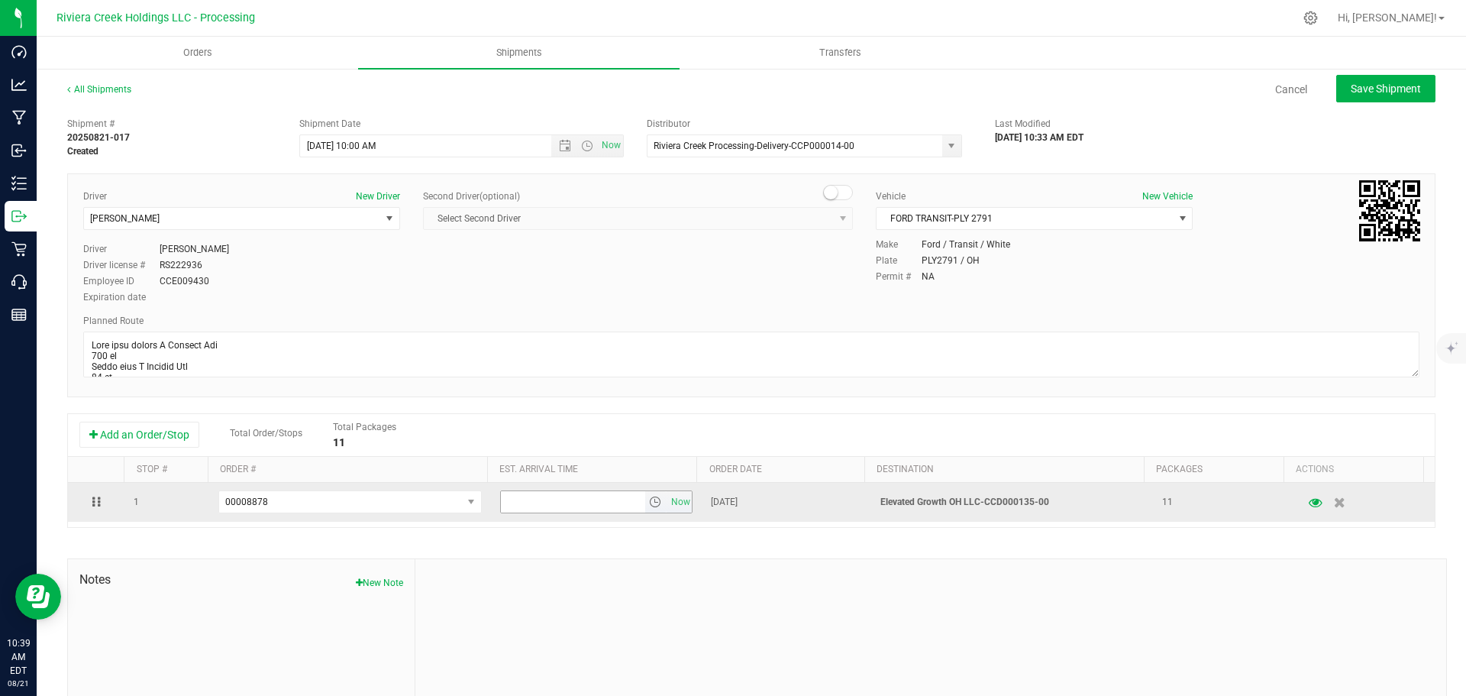
click at [649, 502] on span "select" at bounding box center [655, 502] width 12 height 12
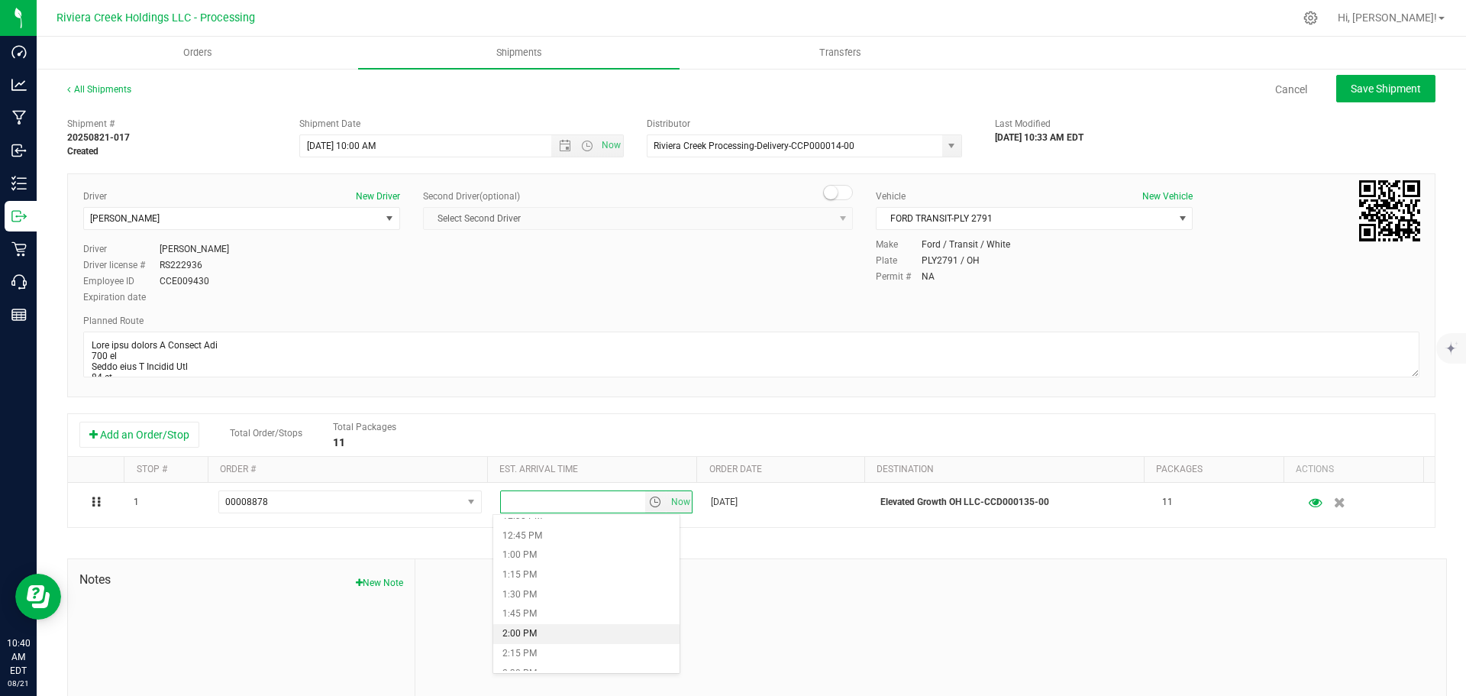
scroll to position [1069, 0]
click at [534, 599] on li "2:30 PM" at bounding box center [586, 597] width 186 height 20
click at [1348, 98] on button "Save Shipment" at bounding box center [1385, 88] width 99 height 27
type input "8/22/2025 2:00 PM"
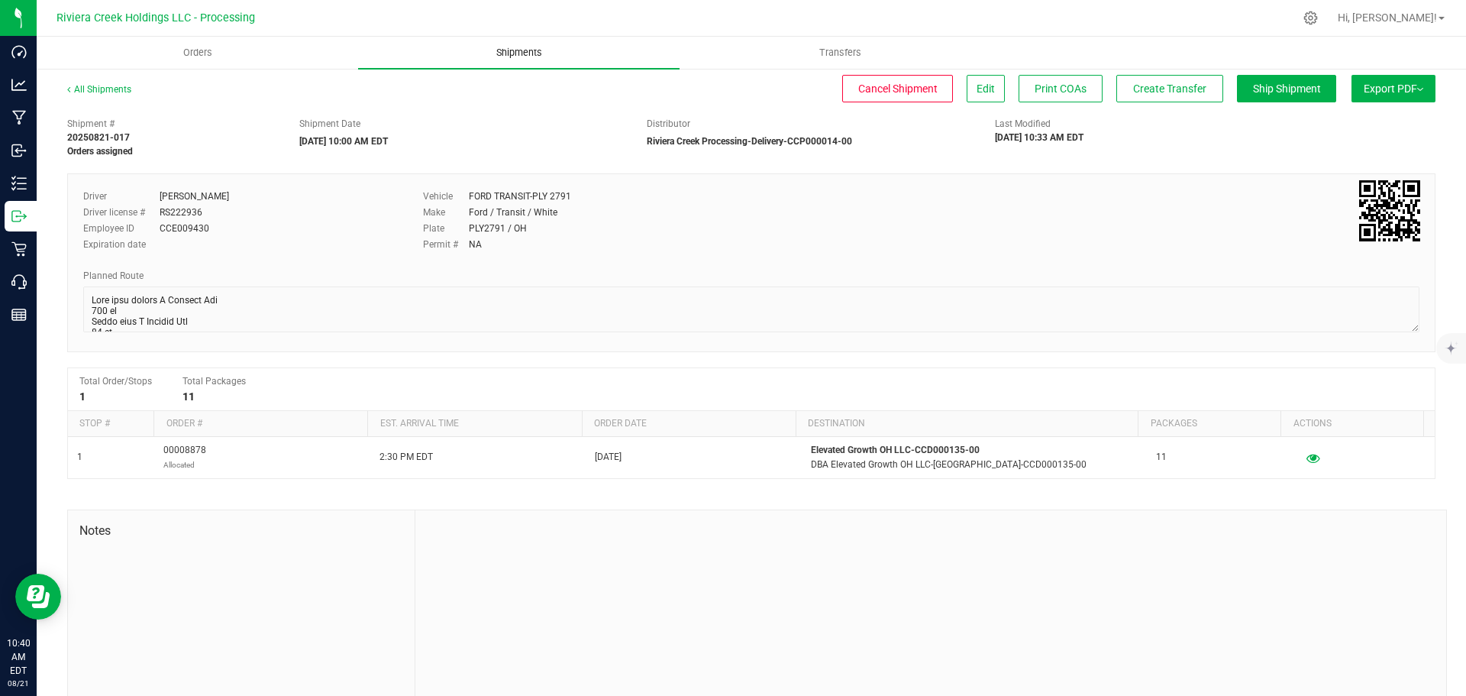
click at [508, 53] on span "Shipments" at bounding box center [519, 53] width 87 height 14
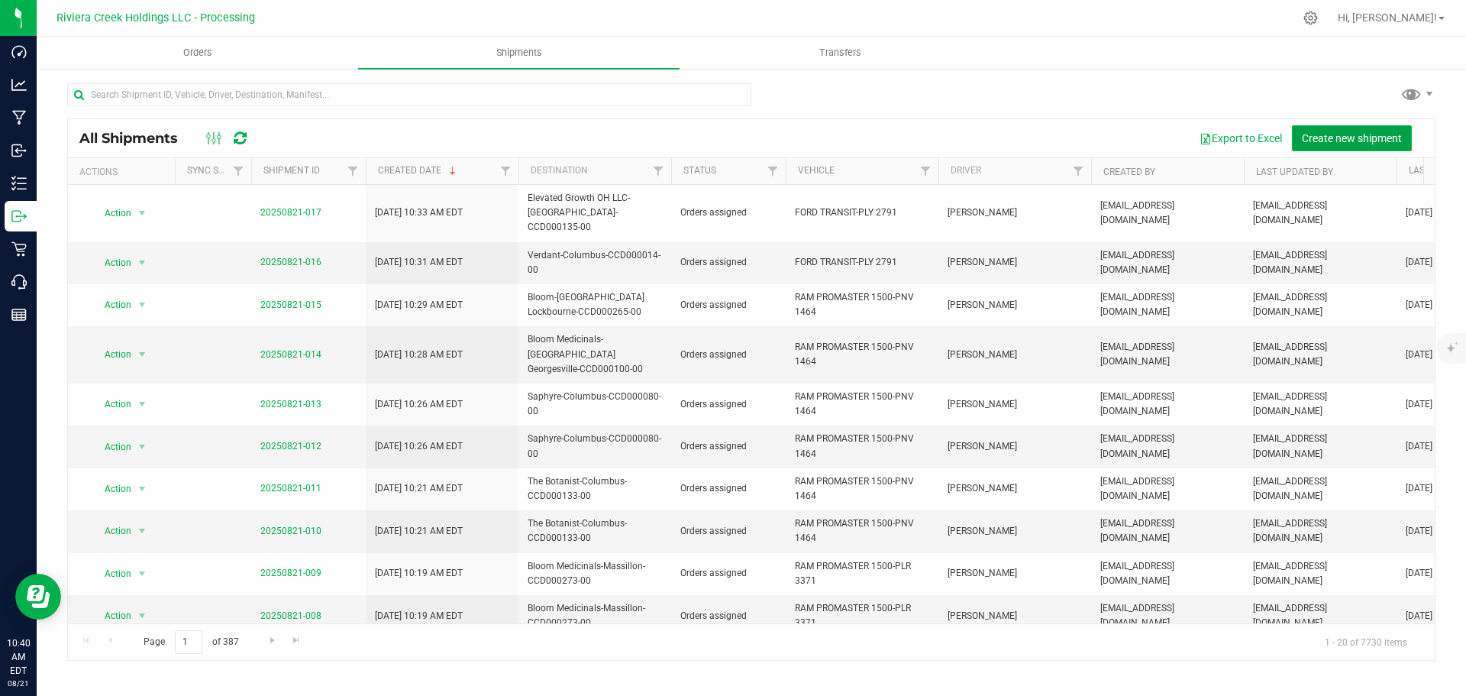
click at [1329, 135] on span "Create new shipment" at bounding box center [1352, 138] width 100 height 12
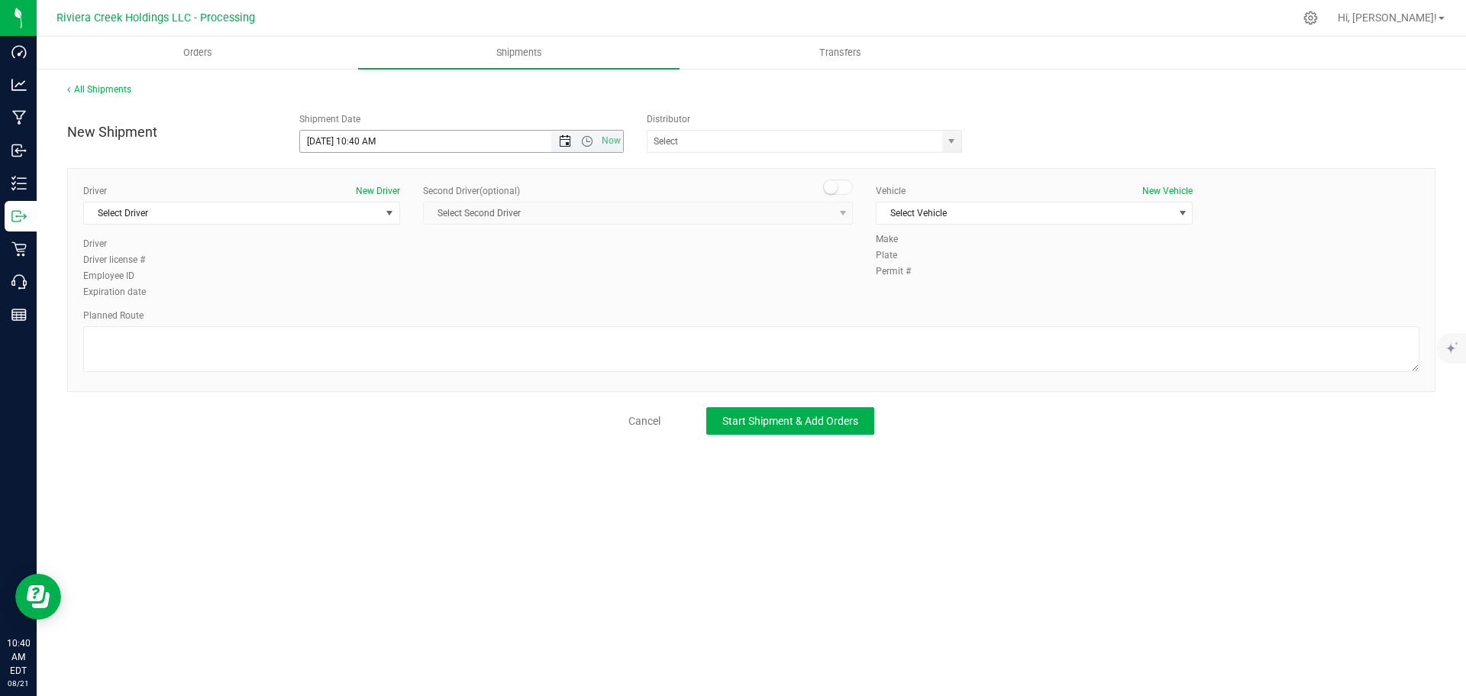
click at [561, 140] on span "Open the date view" at bounding box center [565, 141] width 12 height 12
click at [426, 296] on link "22" at bounding box center [424, 297] width 22 height 24
click at [581, 146] on span "Open the time view" at bounding box center [587, 141] width 12 height 12
click at [348, 249] on li "10:00 AM" at bounding box center [461, 253] width 322 height 20
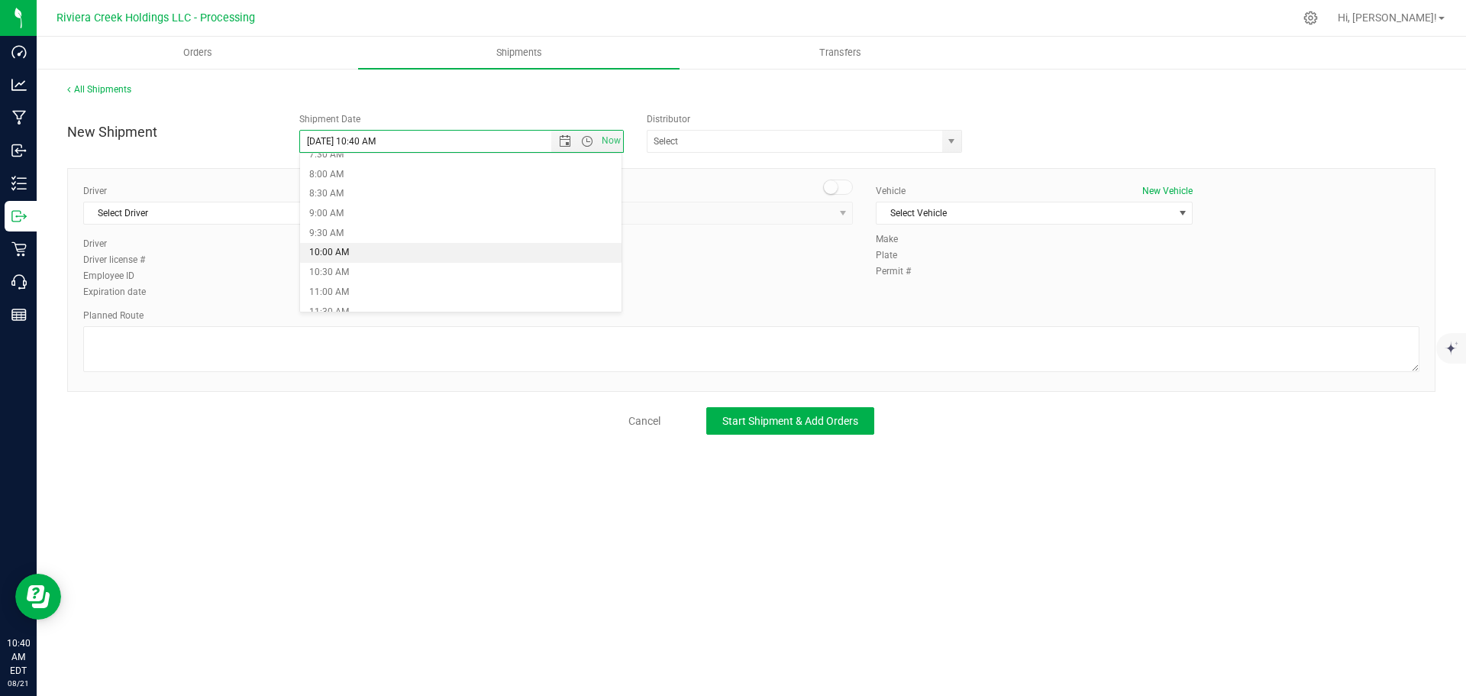
type input "8/22/2025 10:00 AM"
click at [952, 140] on span "select" at bounding box center [951, 141] width 12 height 12
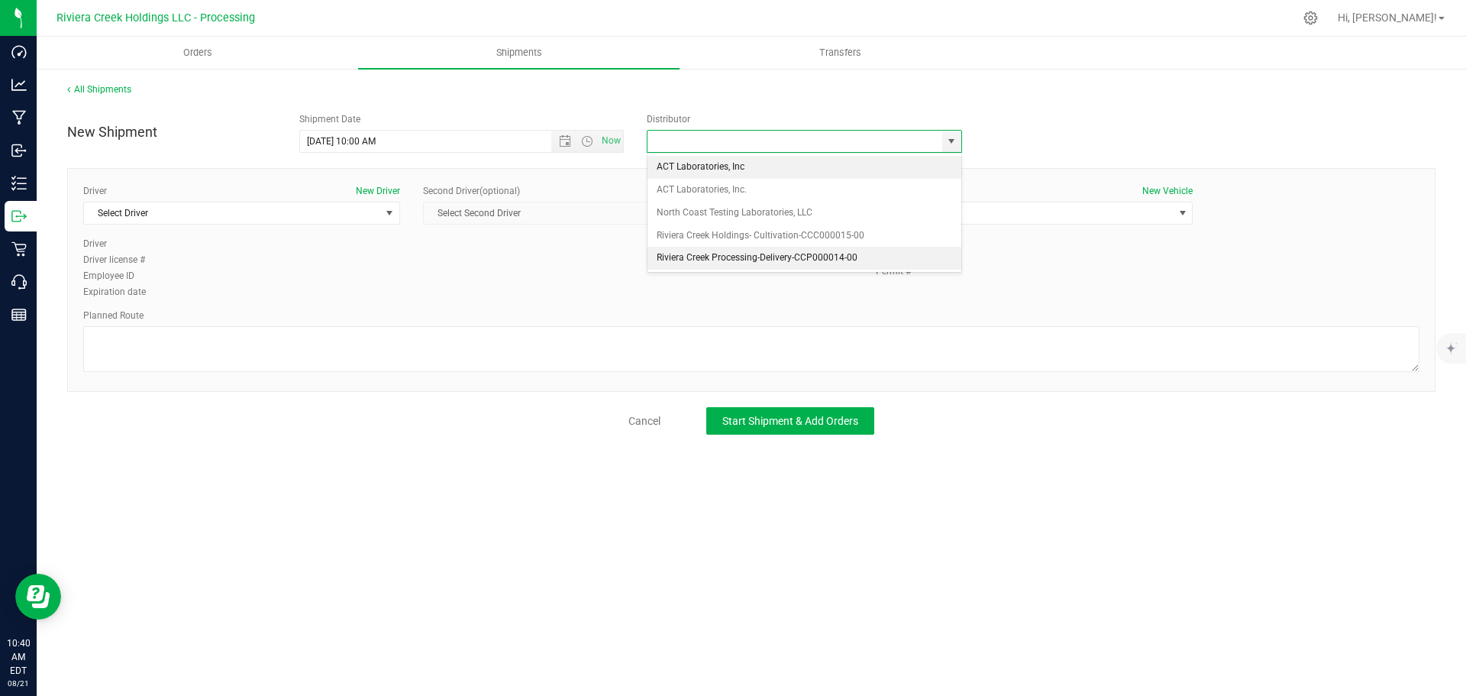
drag, startPoint x: 696, startPoint y: 253, endPoint x: 565, endPoint y: 260, distance: 131.5
click at [696, 253] on li "Riviera Creek Processing-Delivery-CCP000014-00" at bounding box center [805, 258] width 314 height 23
type input "Riviera Creek Processing-Delivery-CCP000014-00"
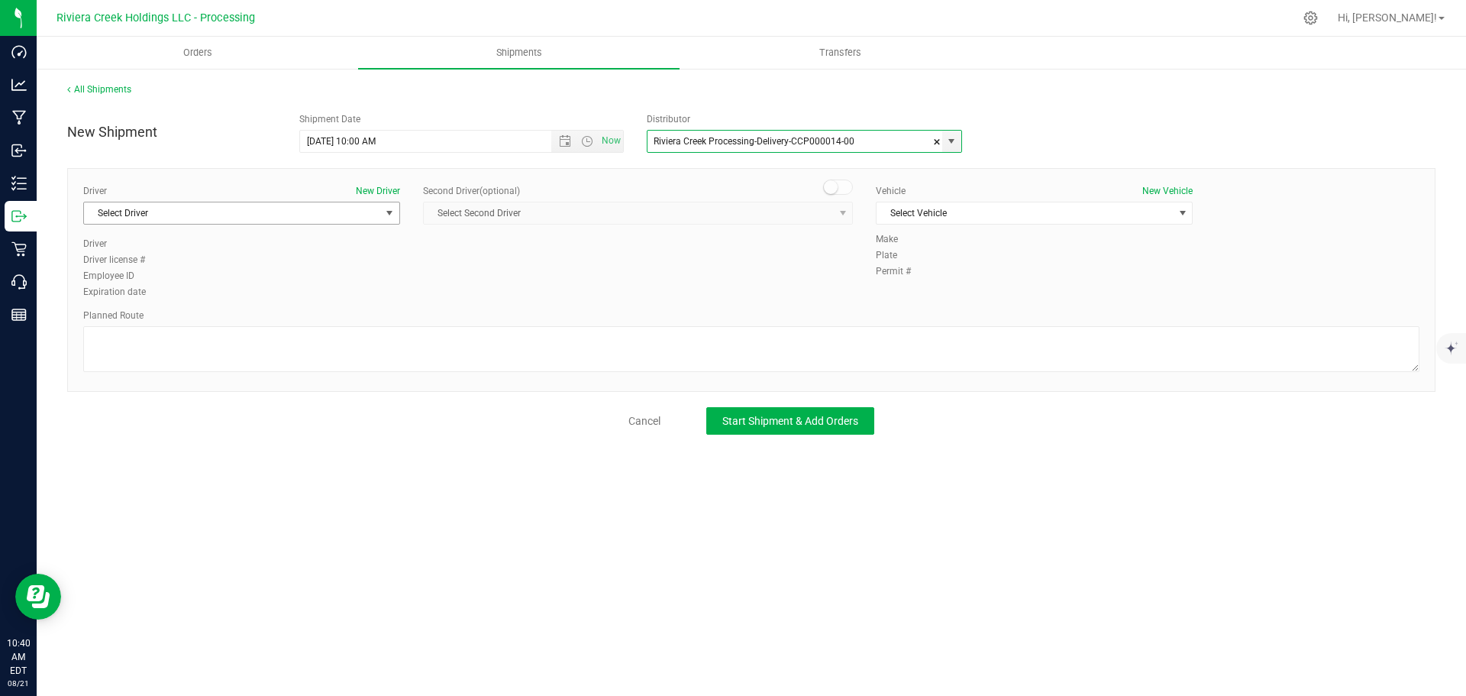
click at [247, 214] on span "Select Driver" at bounding box center [232, 212] width 296 height 21
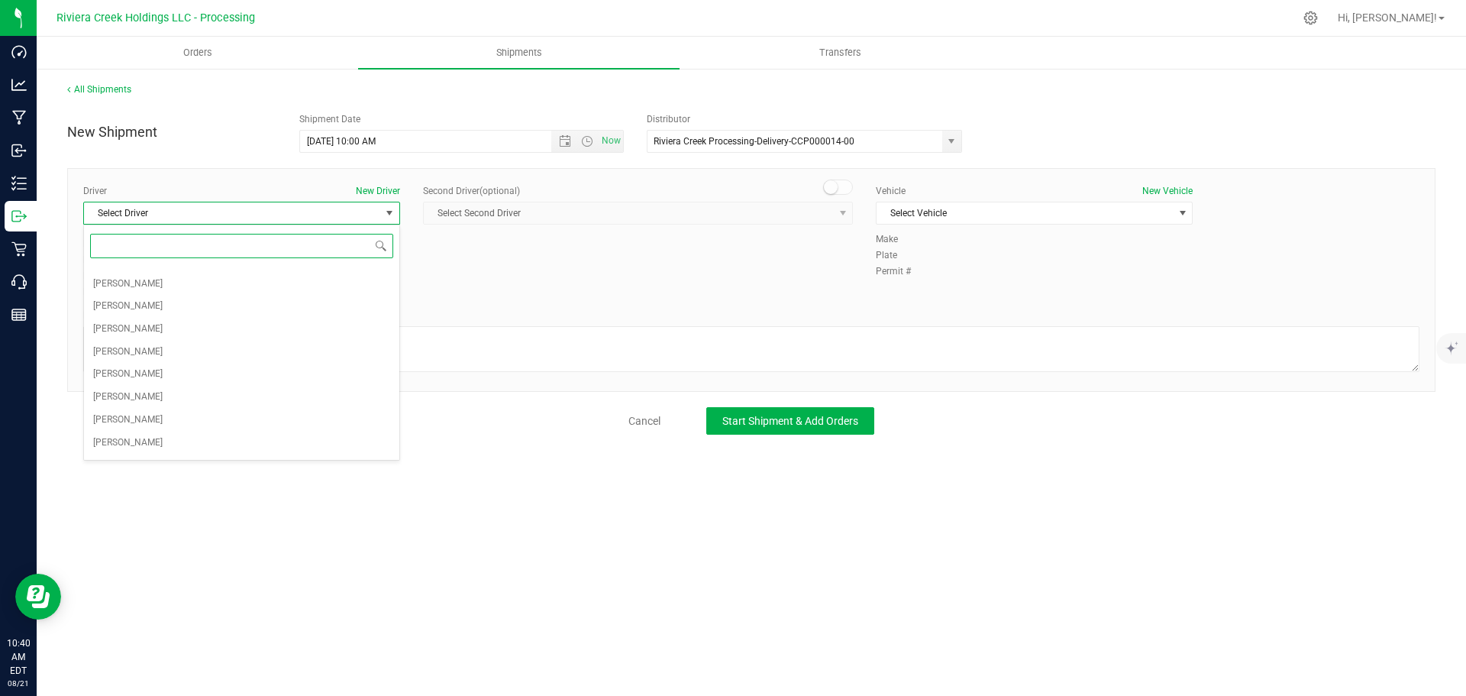
scroll to position [153, 0]
click at [127, 368] on span "Gary Jones" at bounding box center [127, 373] width 69 height 20
click at [944, 220] on span "Select Vehicle" at bounding box center [1025, 212] width 296 height 21
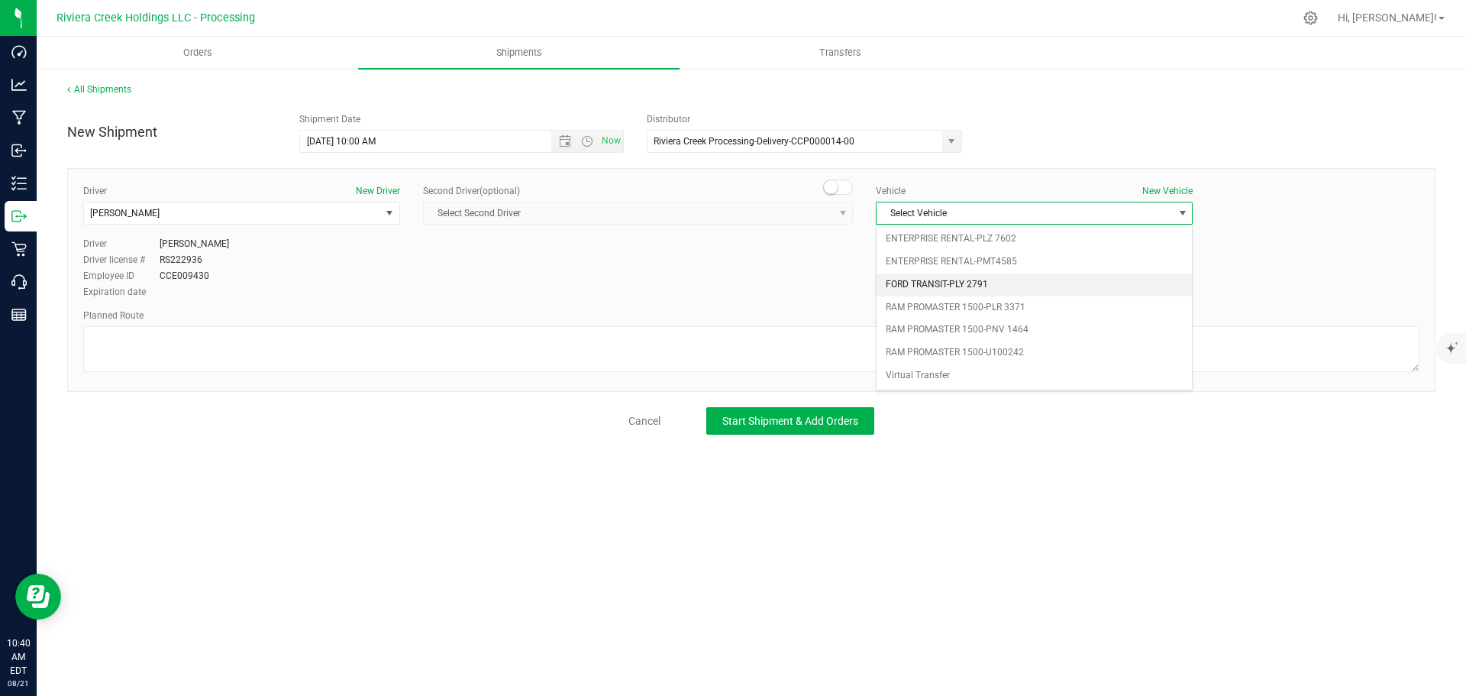
click at [1040, 289] on li "FORD TRANSIT-PLY 2791" at bounding box center [1034, 284] width 315 height 23
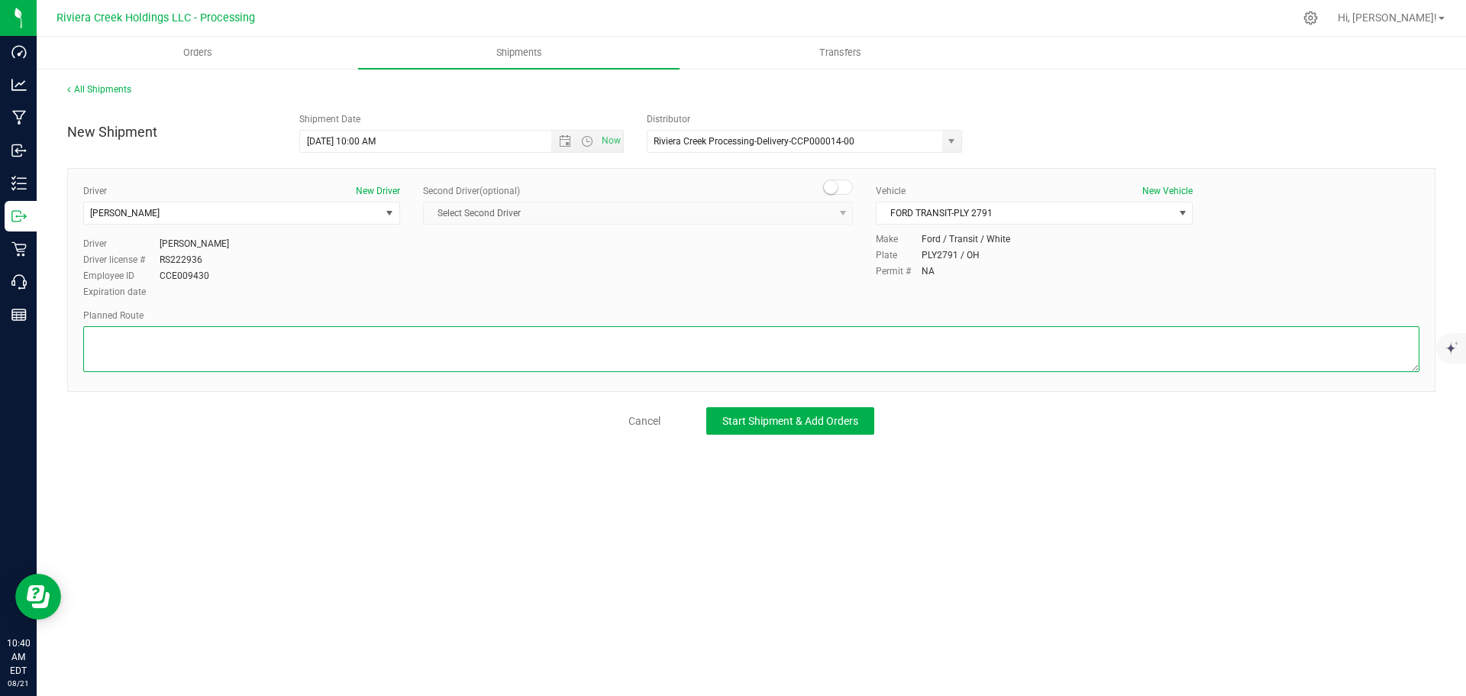
click at [502, 347] on textarea at bounding box center [751, 349] width 1336 height 46
paste textarea "Head east toward N Cassady Ave 203 ft Merge onto N Cassady Ave 92 ft Turn left …"
type textarea "Head east toward N Cassady Ave 203 ft Merge onto N Cassady Ave 92 ft Turn left …"
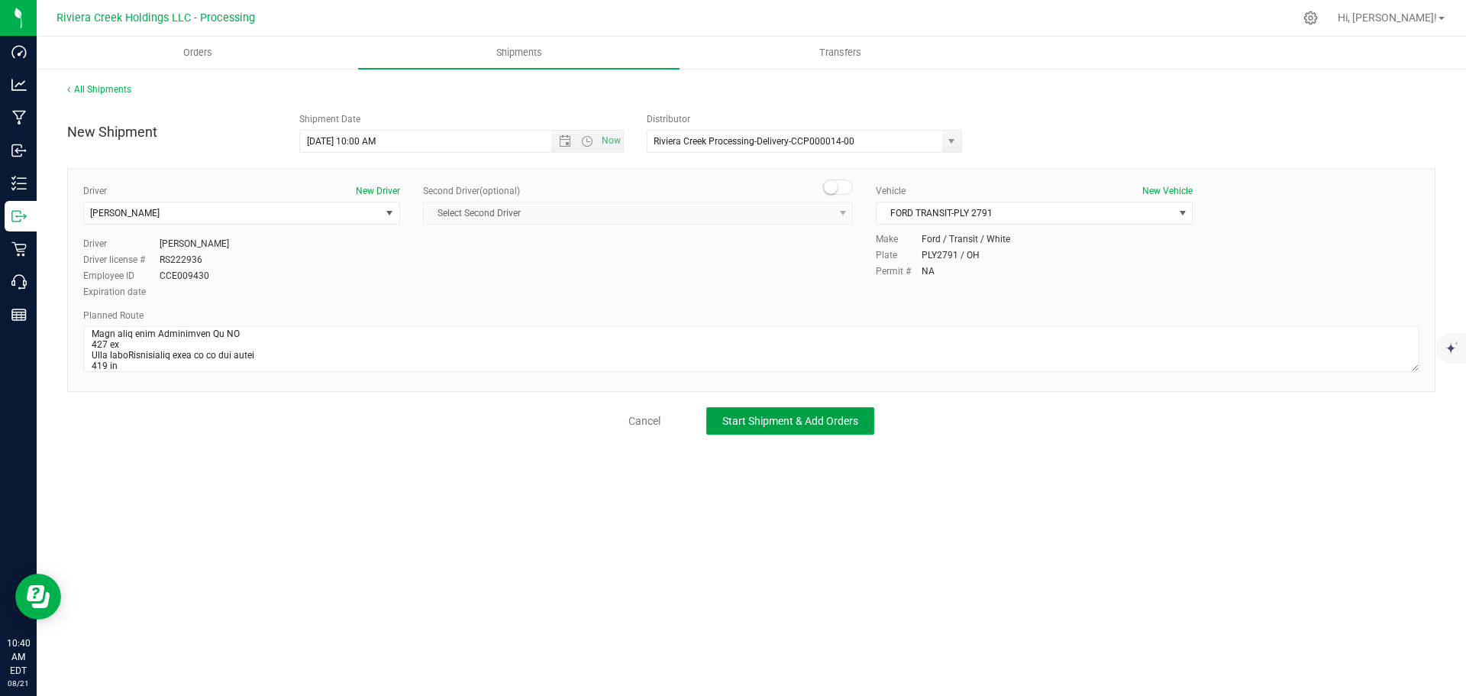
click at [743, 425] on span "Start Shipment & Add Orders" at bounding box center [790, 421] width 136 height 12
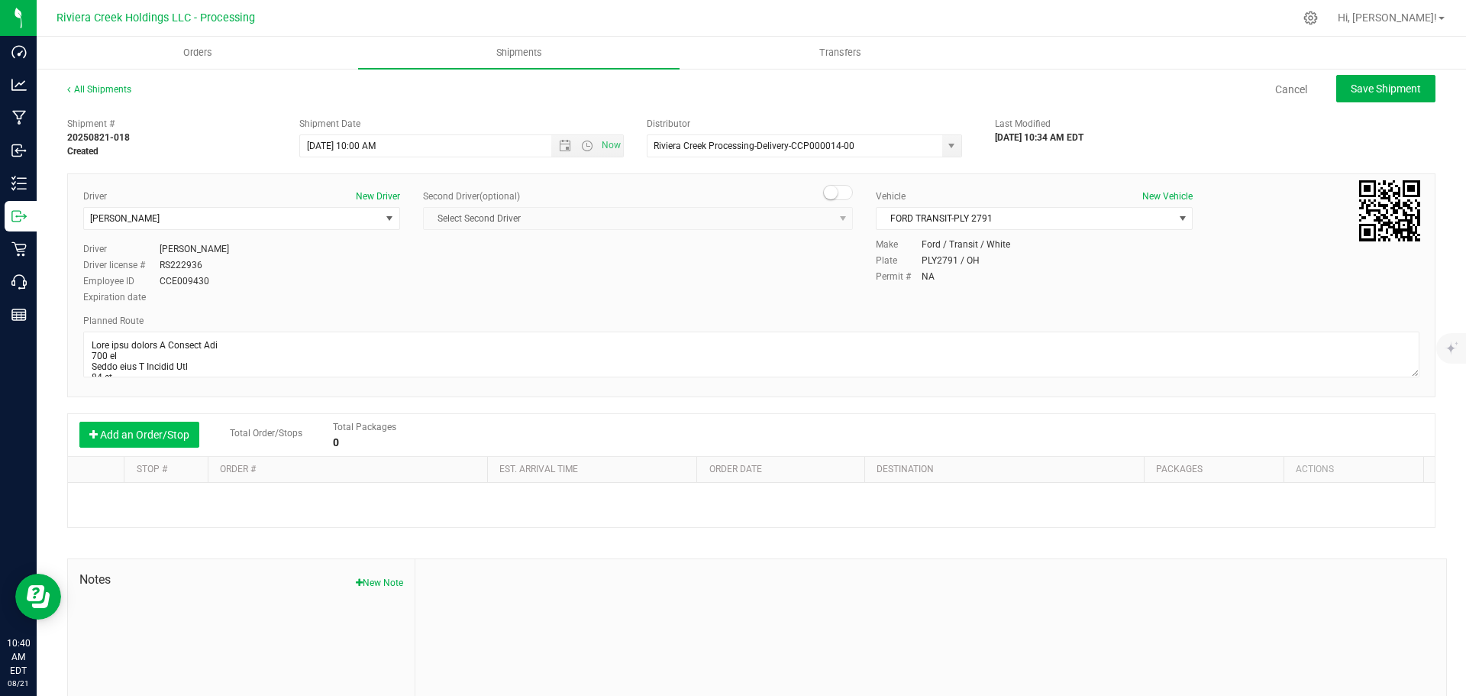
click at [167, 438] on button "Add an Order/Stop" at bounding box center [139, 434] width 120 height 26
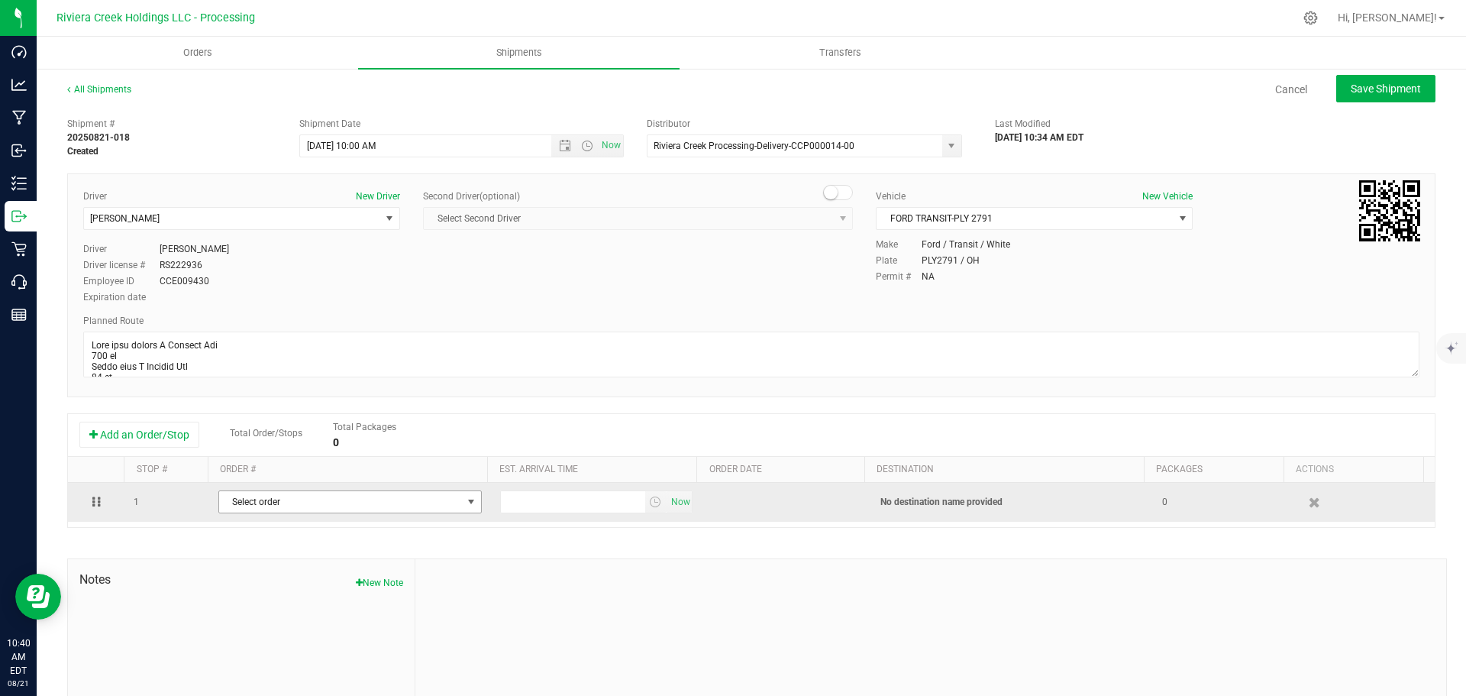
click at [280, 501] on span "Select order" at bounding box center [340, 501] width 243 height 21
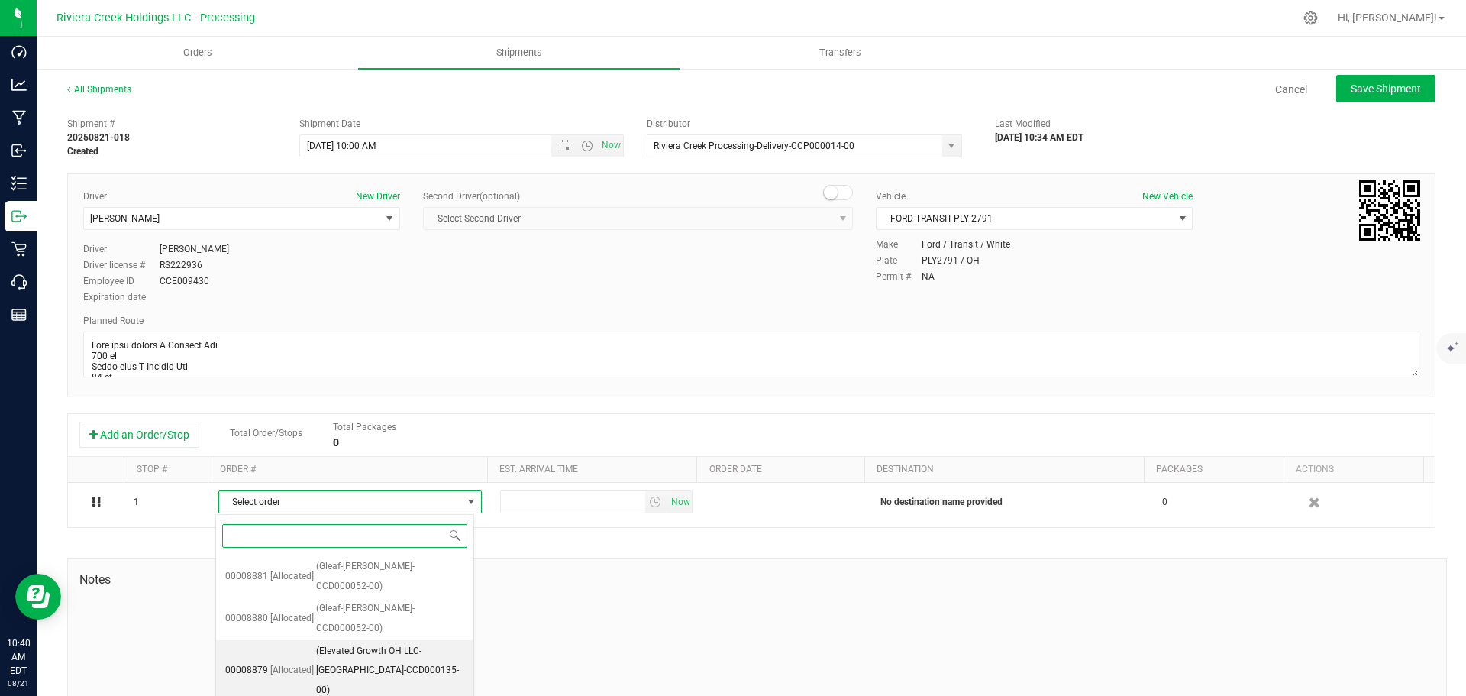
click at [324, 641] on span "(Elevated Growth OH LLC-Columbus-CCD000135-00)" at bounding box center [390, 670] width 148 height 59
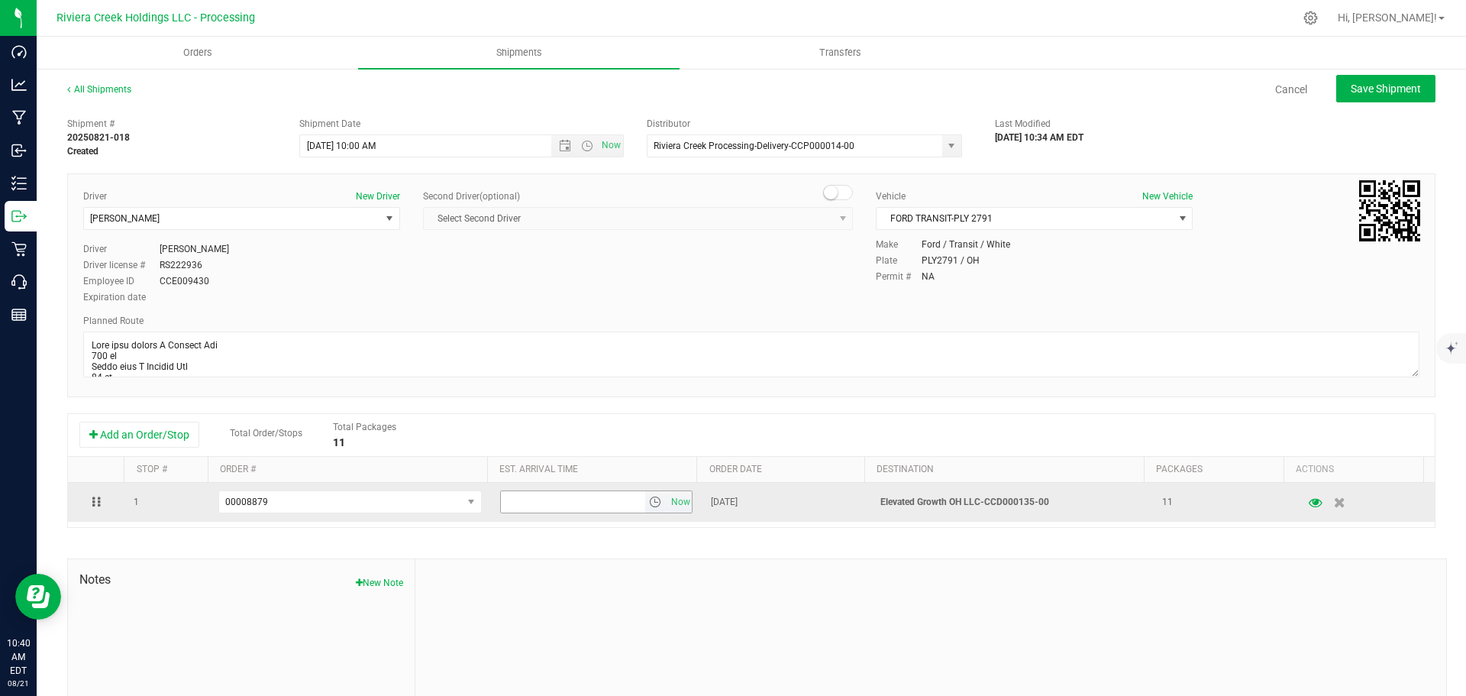
click at [649, 504] on span "select" at bounding box center [655, 502] width 12 height 12
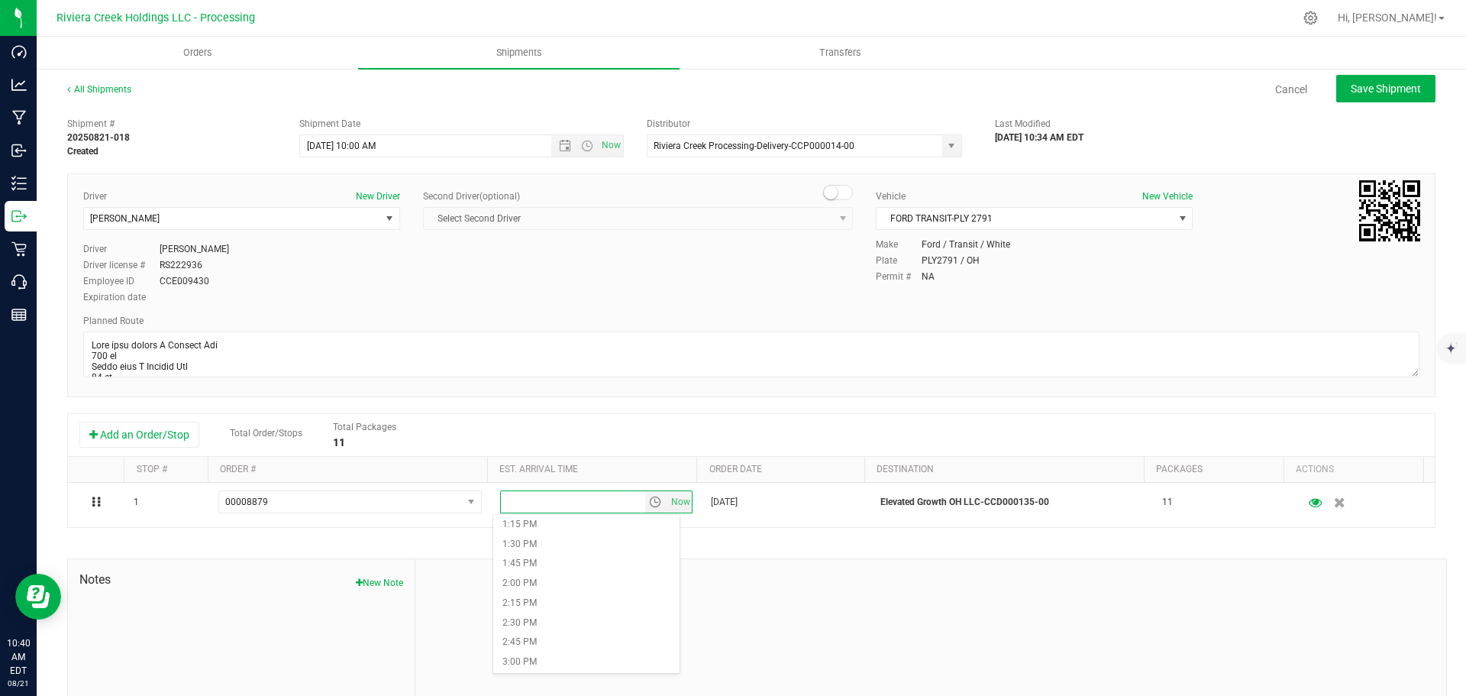
scroll to position [1069, 0]
click at [541, 598] on li "2:30 PM" at bounding box center [586, 597] width 186 height 20
click at [1373, 94] on span "Save Shipment" at bounding box center [1386, 88] width 70 height 12
type input "8/22/2025 2:00 PM"
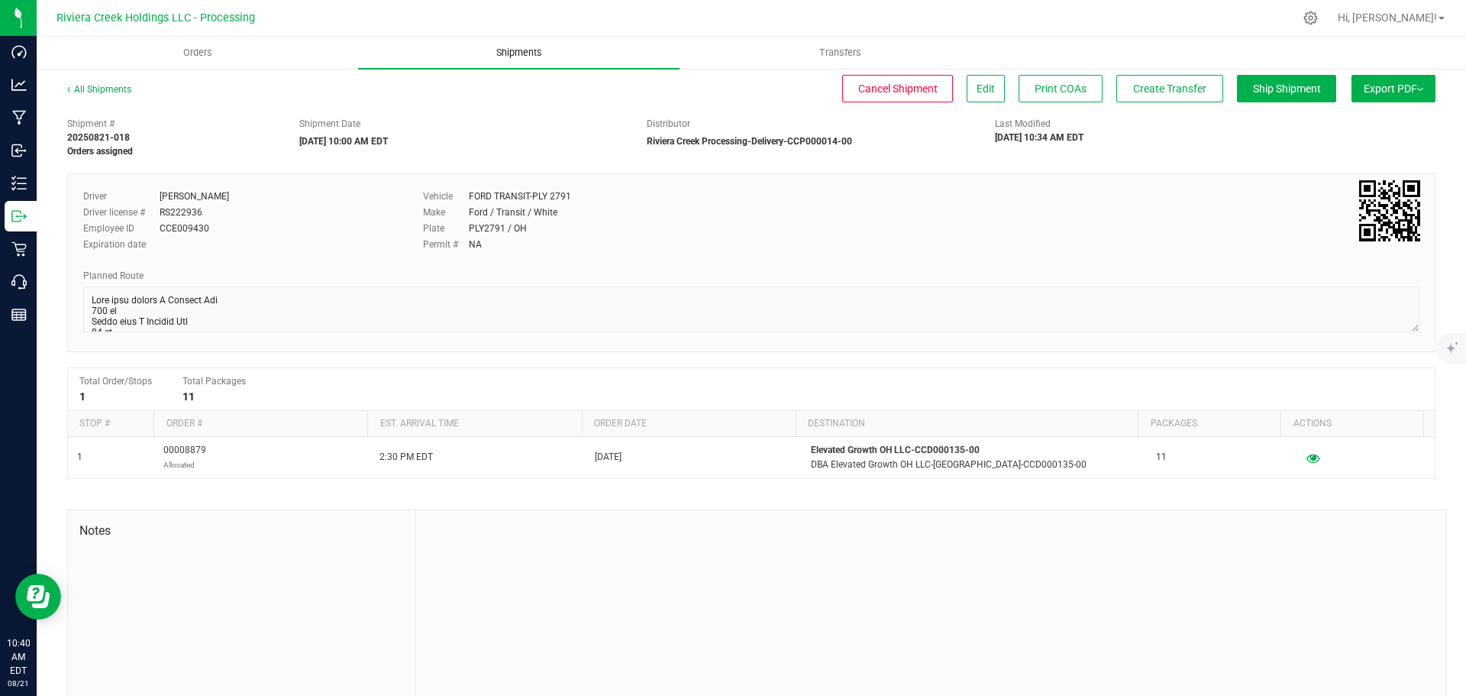
click at [509, 55] on span "Shipments" at bounding box center [519, 53] width 87 height 14
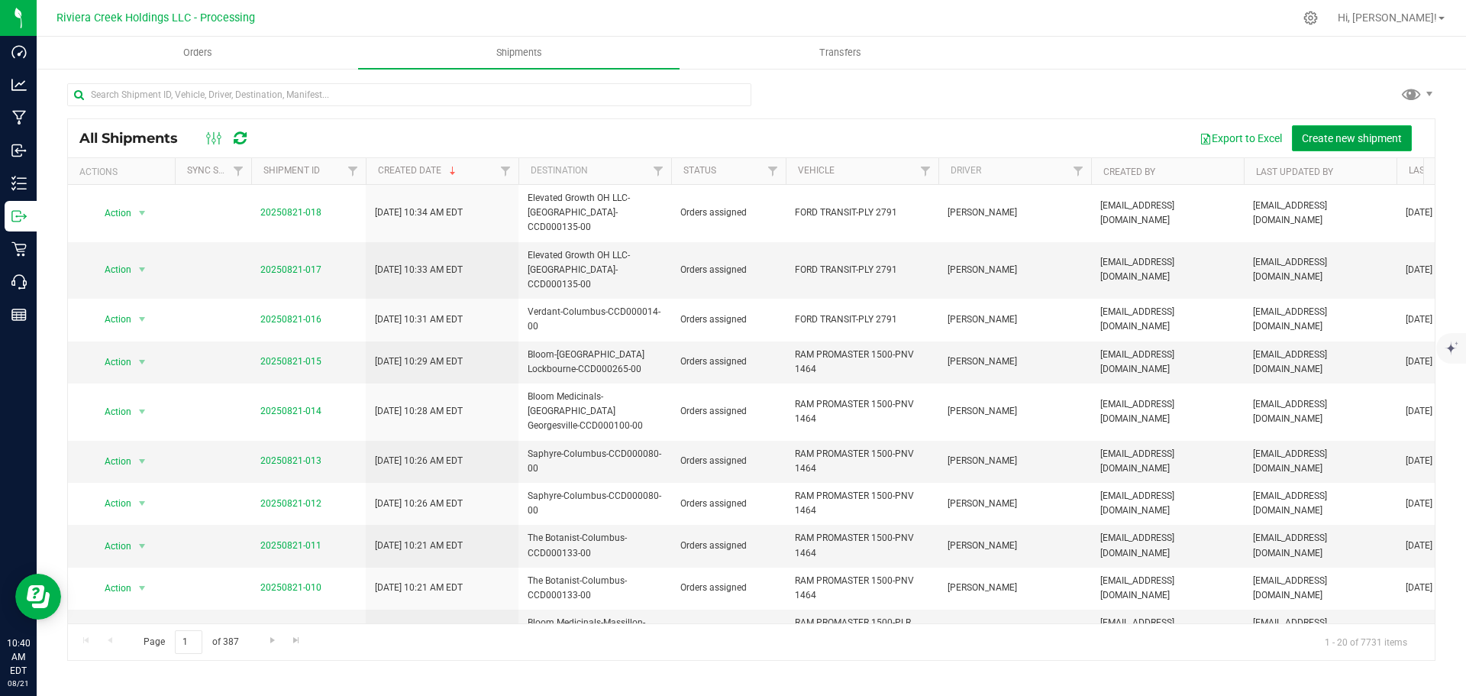
click at [1331, 137] on span "Create new shipment" at bounding box center [1352, 138] width 100 height 12
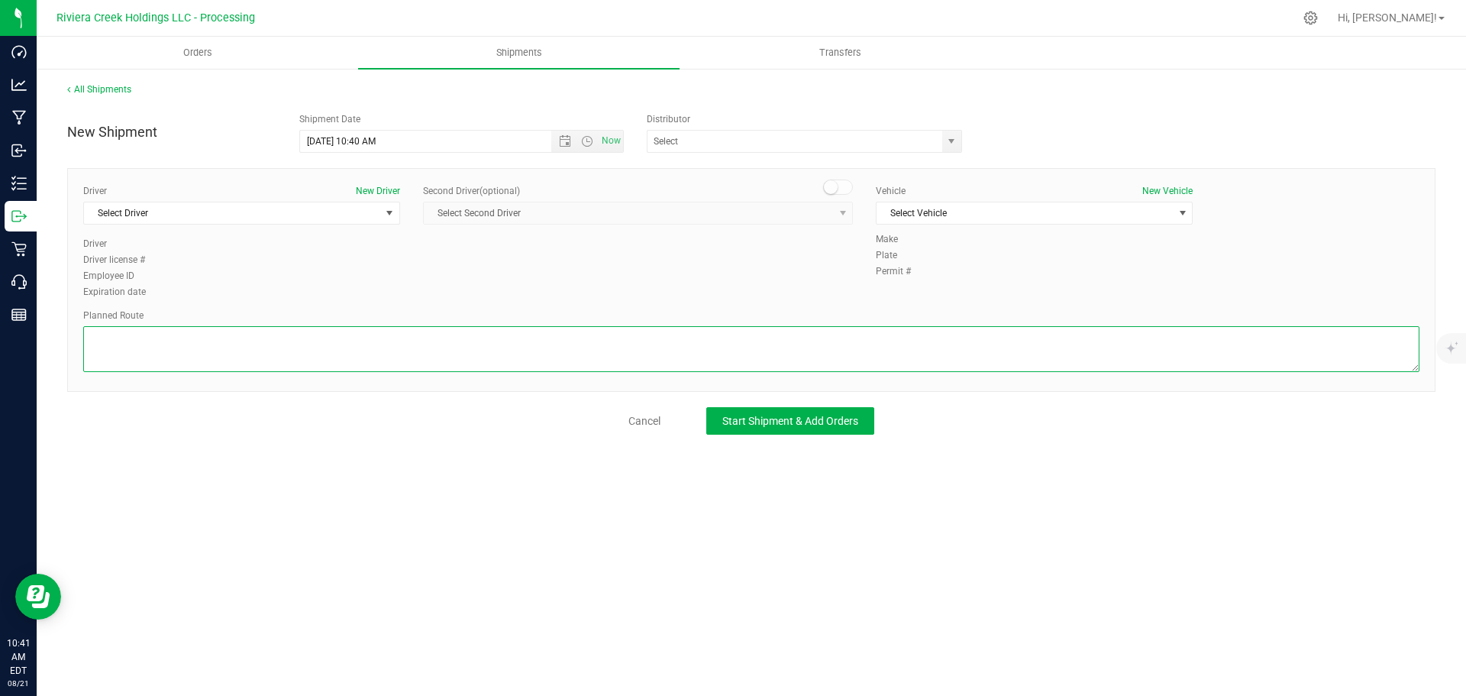
click at [205, 350] on textarea at bounding box center [751, 349] width 1336 height 46
paste textarea "Head east on St Clair St toward W Rayen Ave 610 ft Turn left onto W Rayen Ave 1…"
click at [564, 140] on span "Open the date view" at bounding box center [565, 141] width 12 height 12
type textarea "Head east on St Clair St toward W Rayen Ave 610 ft Turn left onto W Rayen Ave 1…"
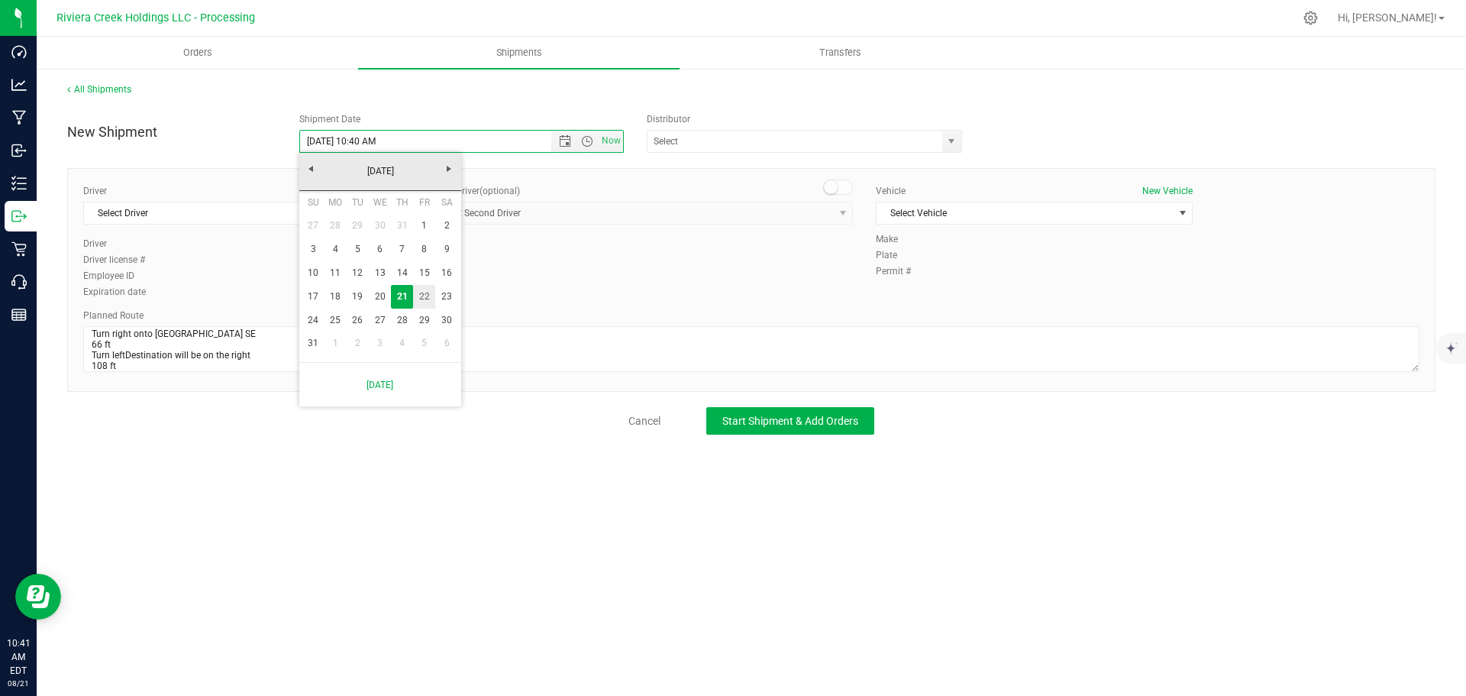
click at [422, 296] on link "22" at bounding box center [424, 297] width 22 height 24
click at [583, 142] on span "Open the time view" at bounding box center [587, 141] width 12 height 12
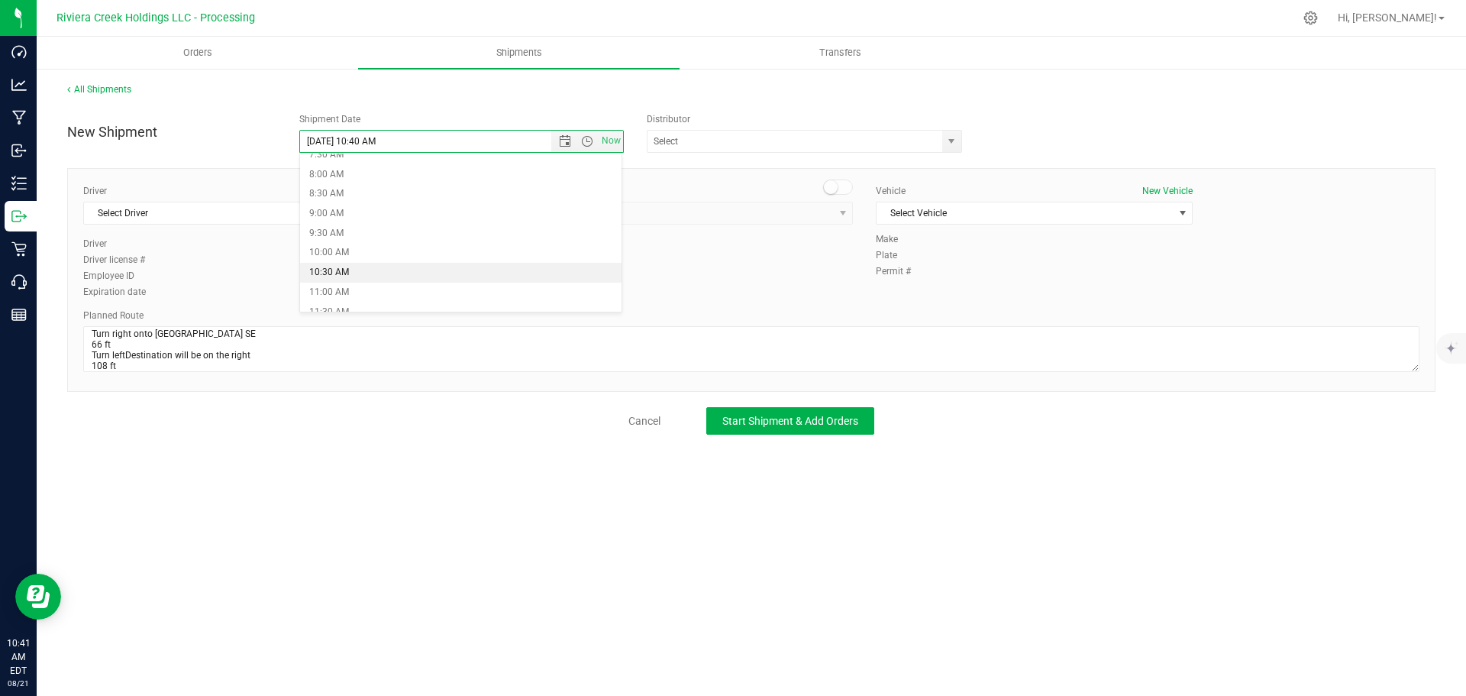
scroll to position [382, 0]
click at [355, 279] on li "12:30 PM" at bounding box center [461, 275] width 322 height 20
type input "8/22/2025 12:30 PM"
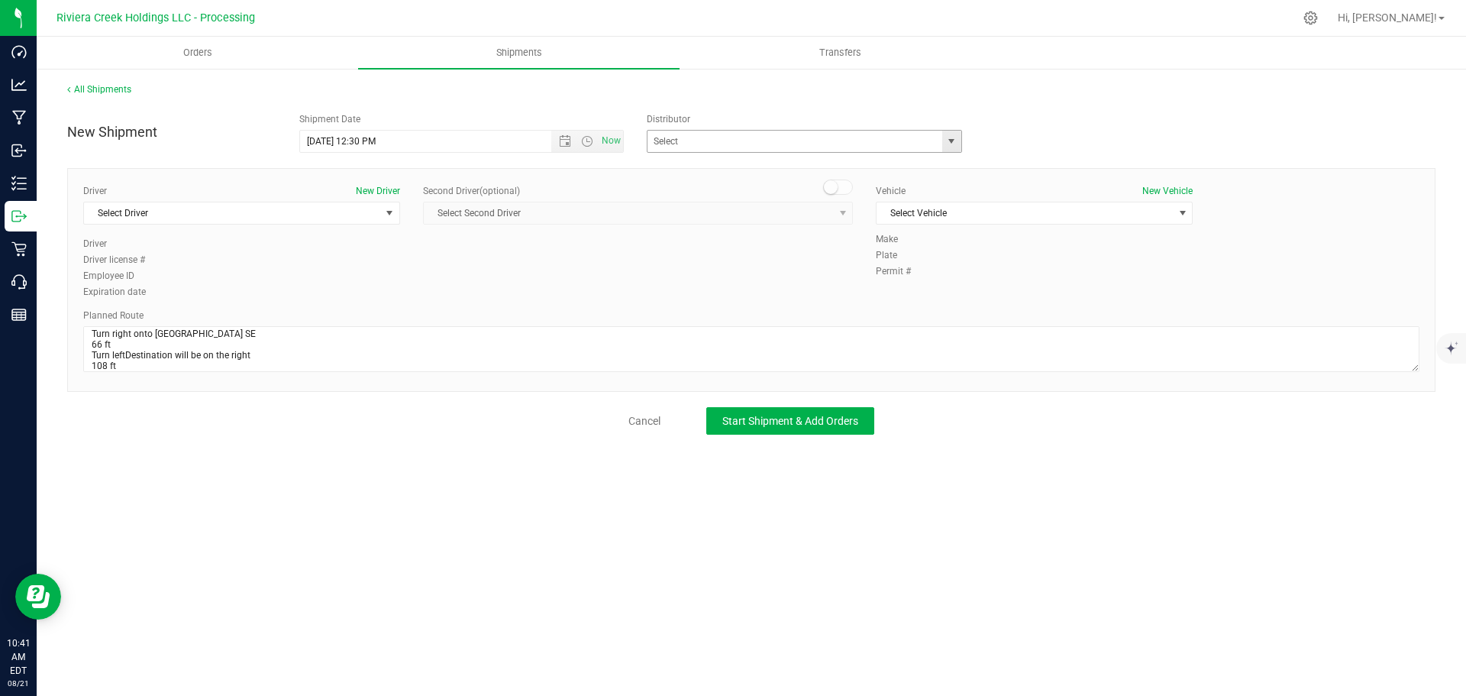
click at [958, 148] on div "ACT Laboratories, Inc ACT Laboratories, Inc. North Coast Testing Laboratories, …" at bounding box center [809, 141] width 325 height 23
click at [945, 144] on span "select" at bounding box center [951, 141] width 12 height 12
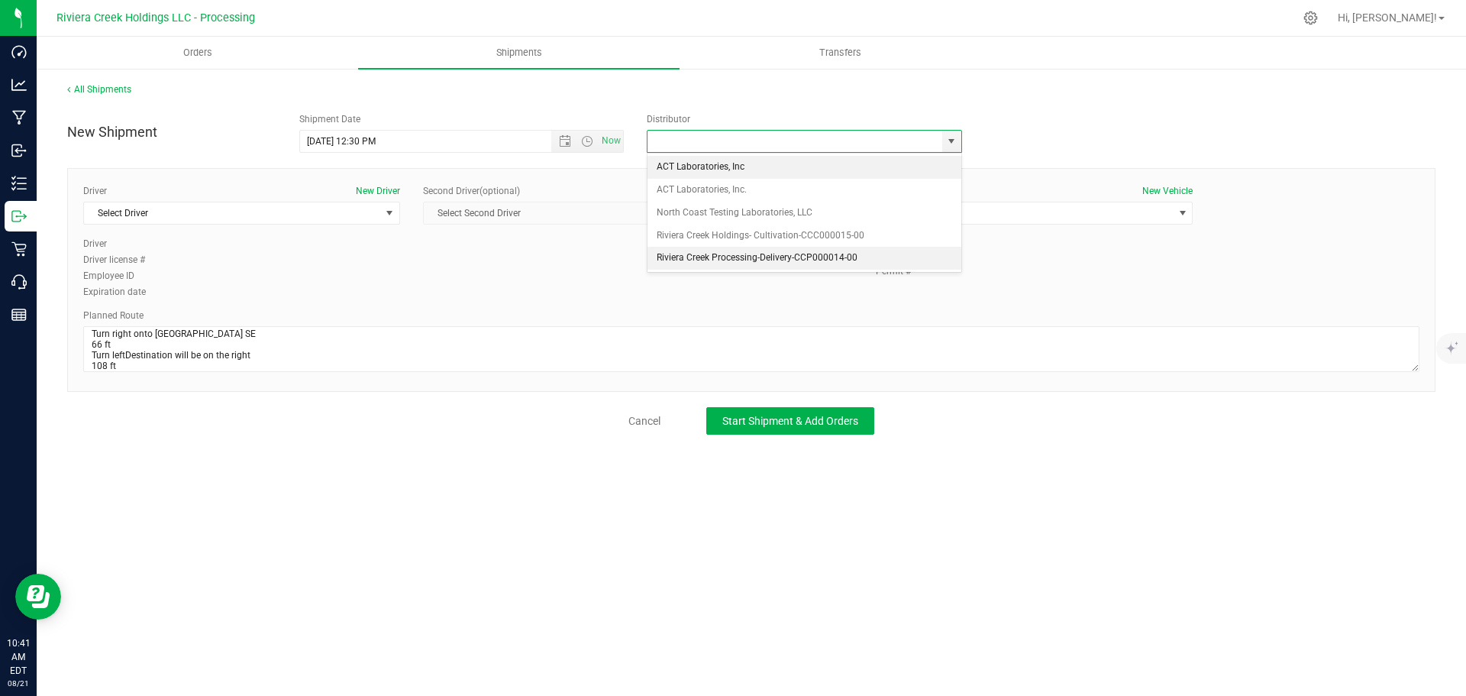
click at [696, 263] on li "Riviera Creek Processing-Delivery-CCP000014-00" at bounding box center [805, 258] width 314 height 23
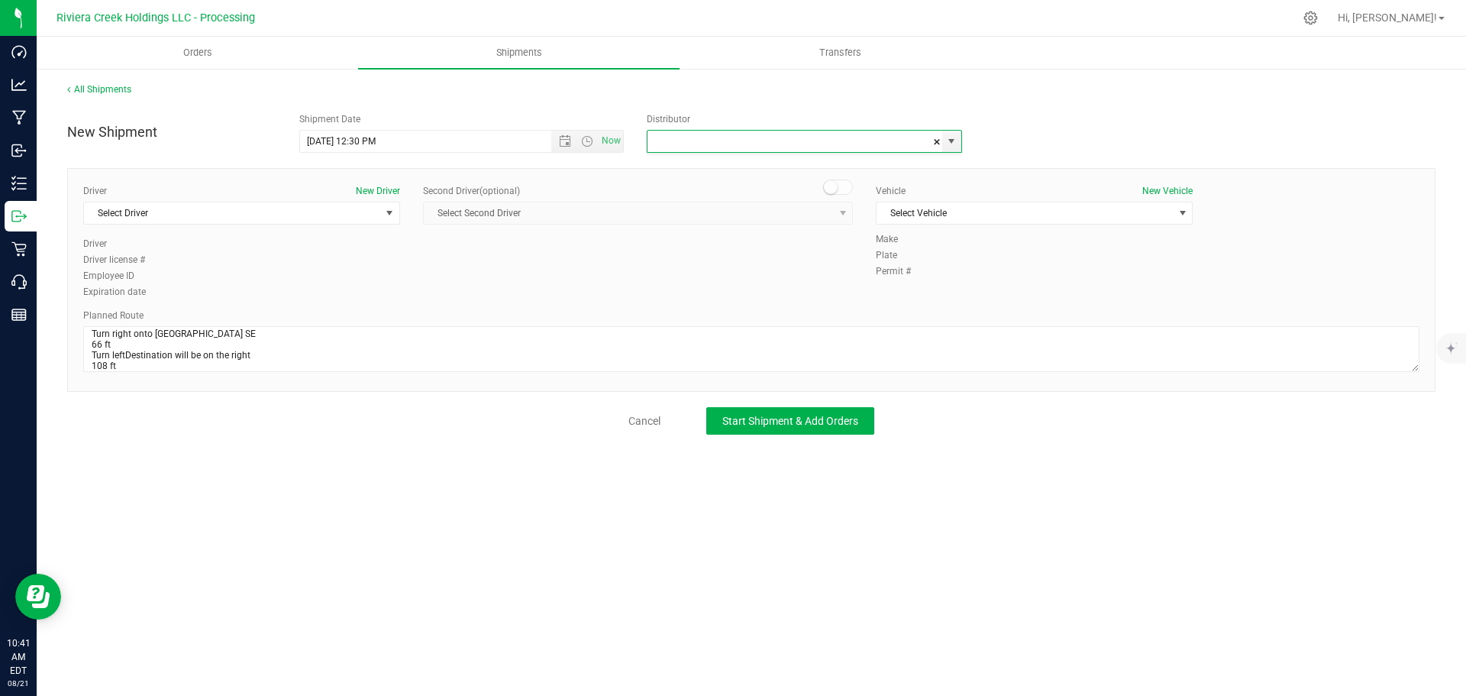
type input "Riviera Creek Processing-Delivery-CCP000014-00"
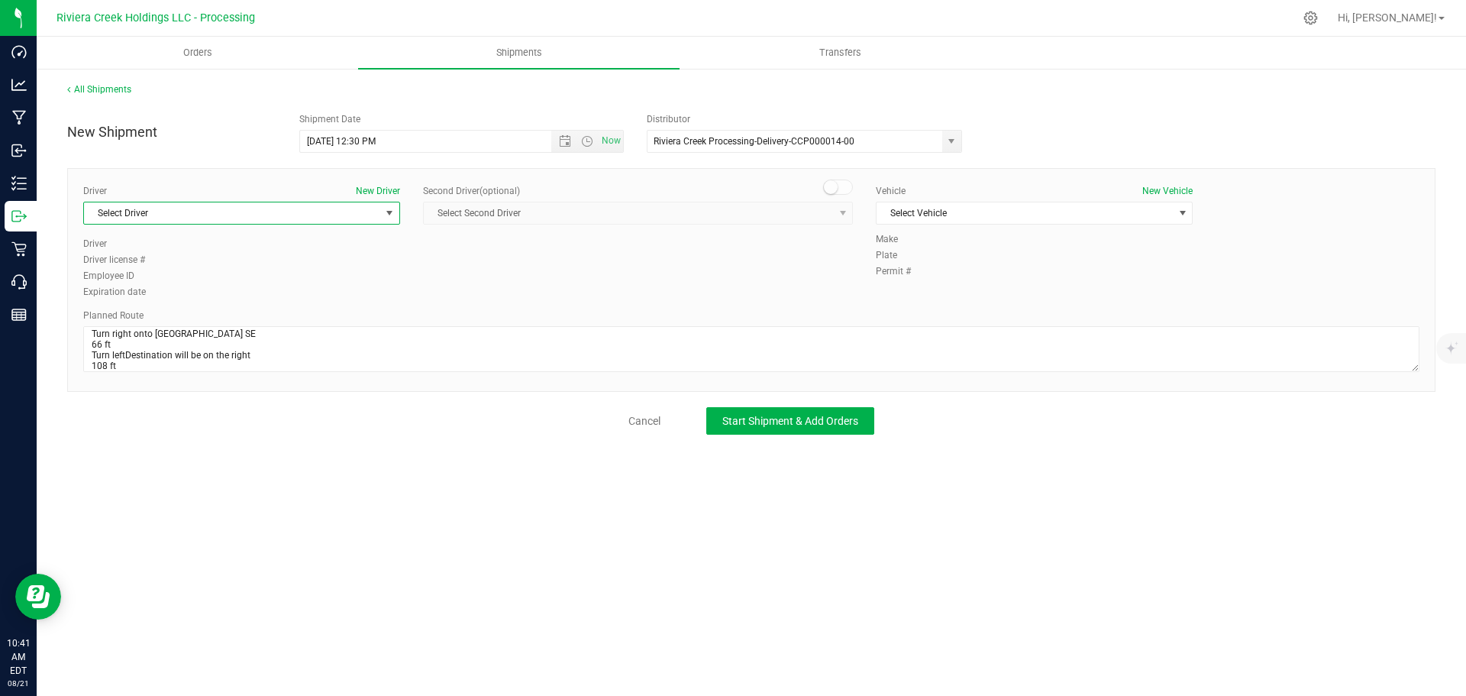
click at [163, 215] on span "Select Driver" at bounding box center [232, 212] width 296 height 21
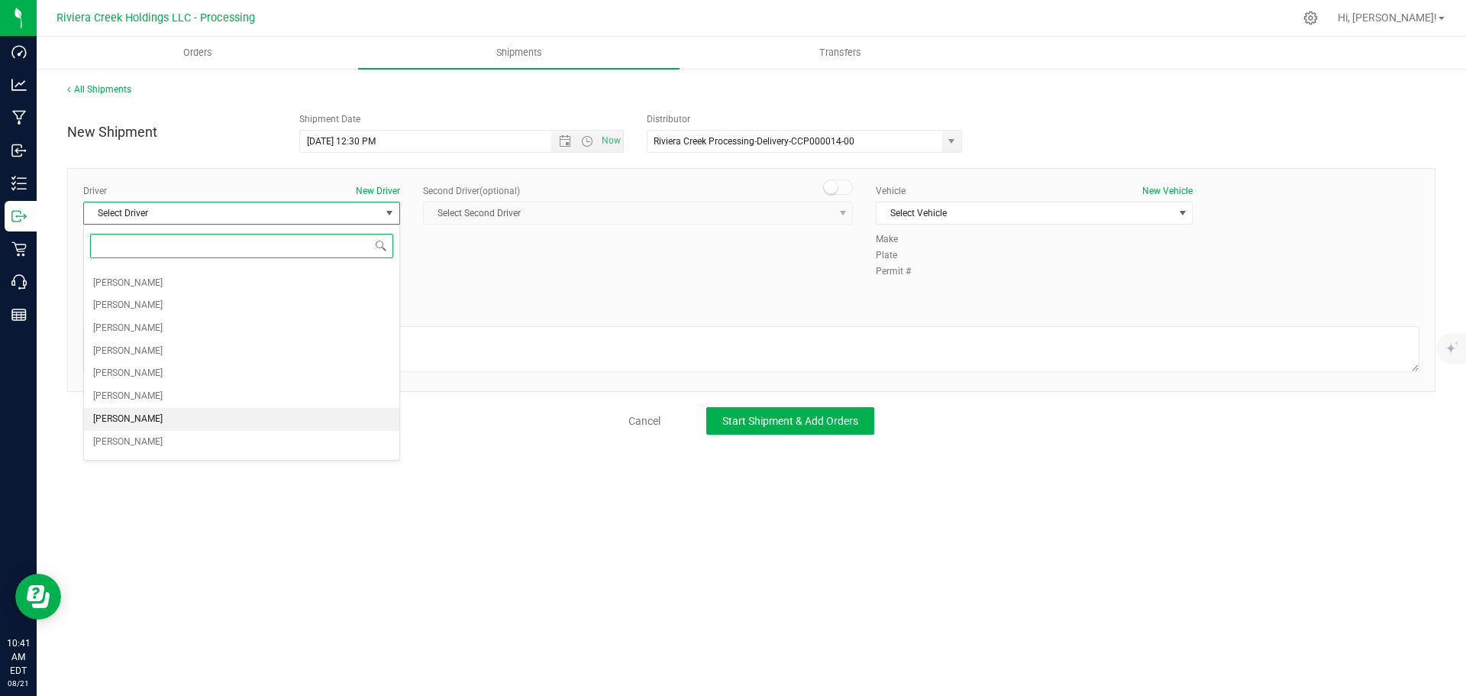
click at [161, 417] on span "Tamra Pegues-Brooks" at bounding box center [127, 419] width 69 height 20
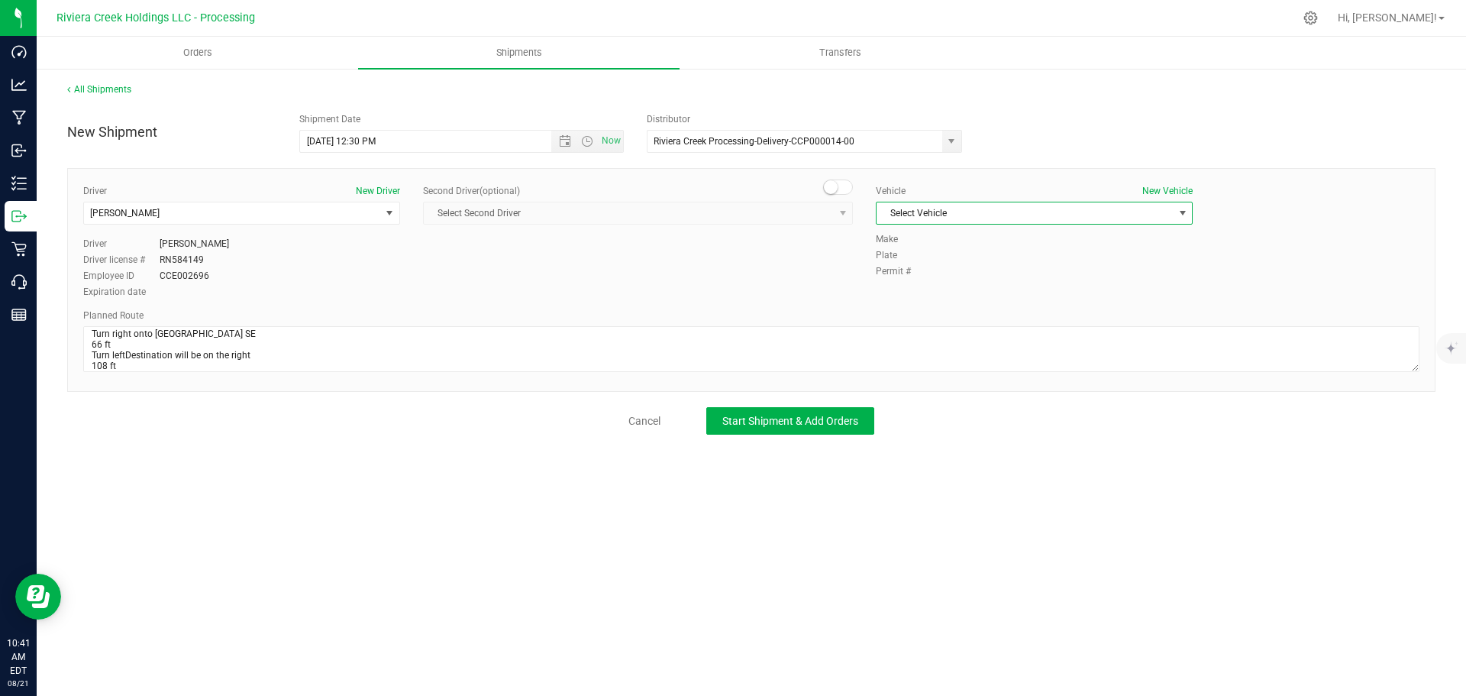
click at [951, 213] on span "Select Vehicle" at bounding box center [1025, 212] width 296 height 21
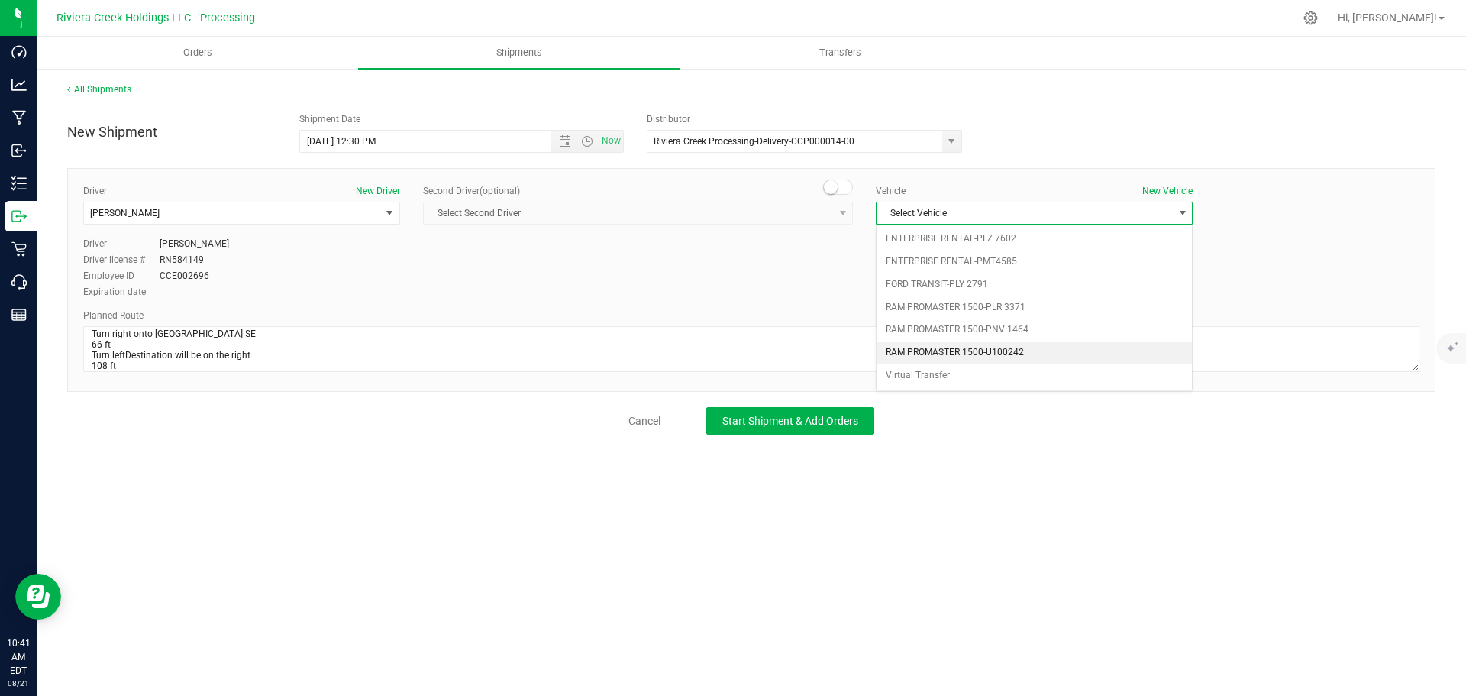
click at [927, 347] on li "RAM PROMASTER 1500-U100242" at bounding box center [1034, 352] width 315 height 23
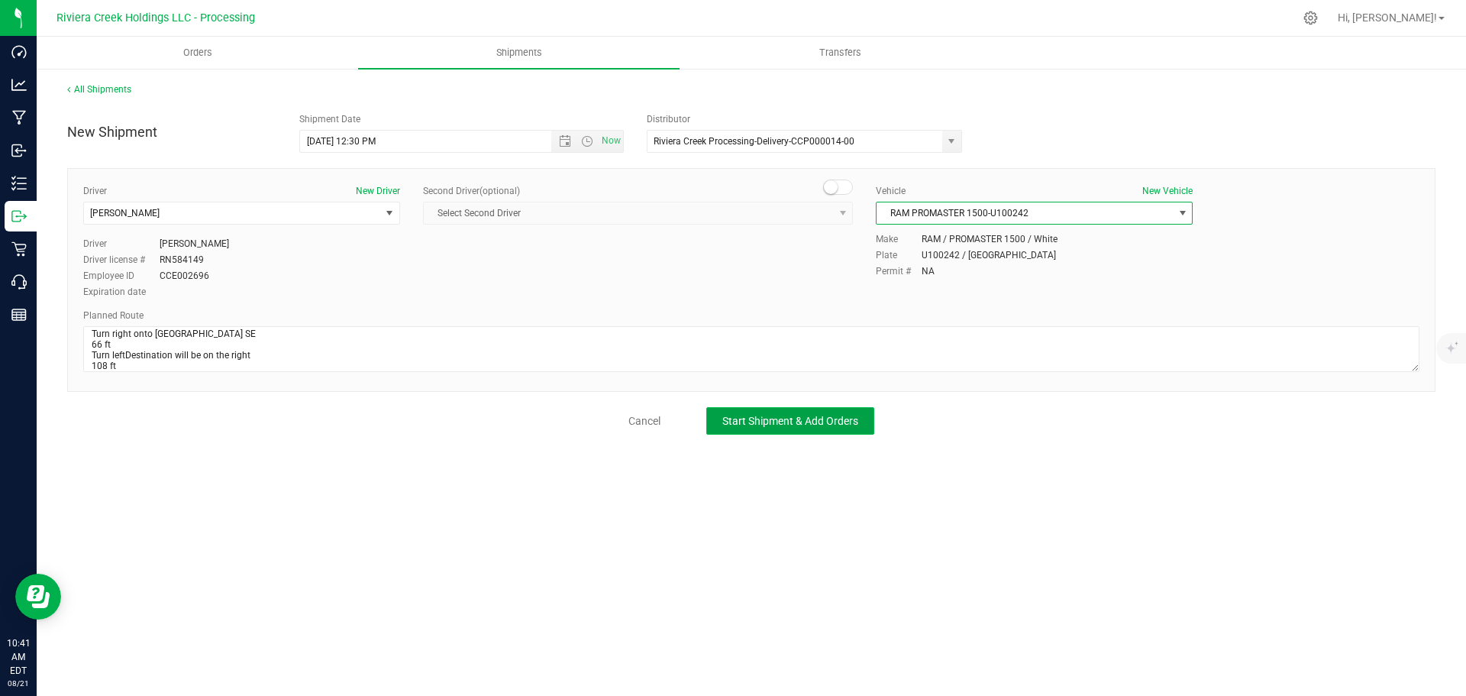
click at [751, 418] on span "Start Shipment & Add Orders" at bounding box center [790, 421] width 136 height 12
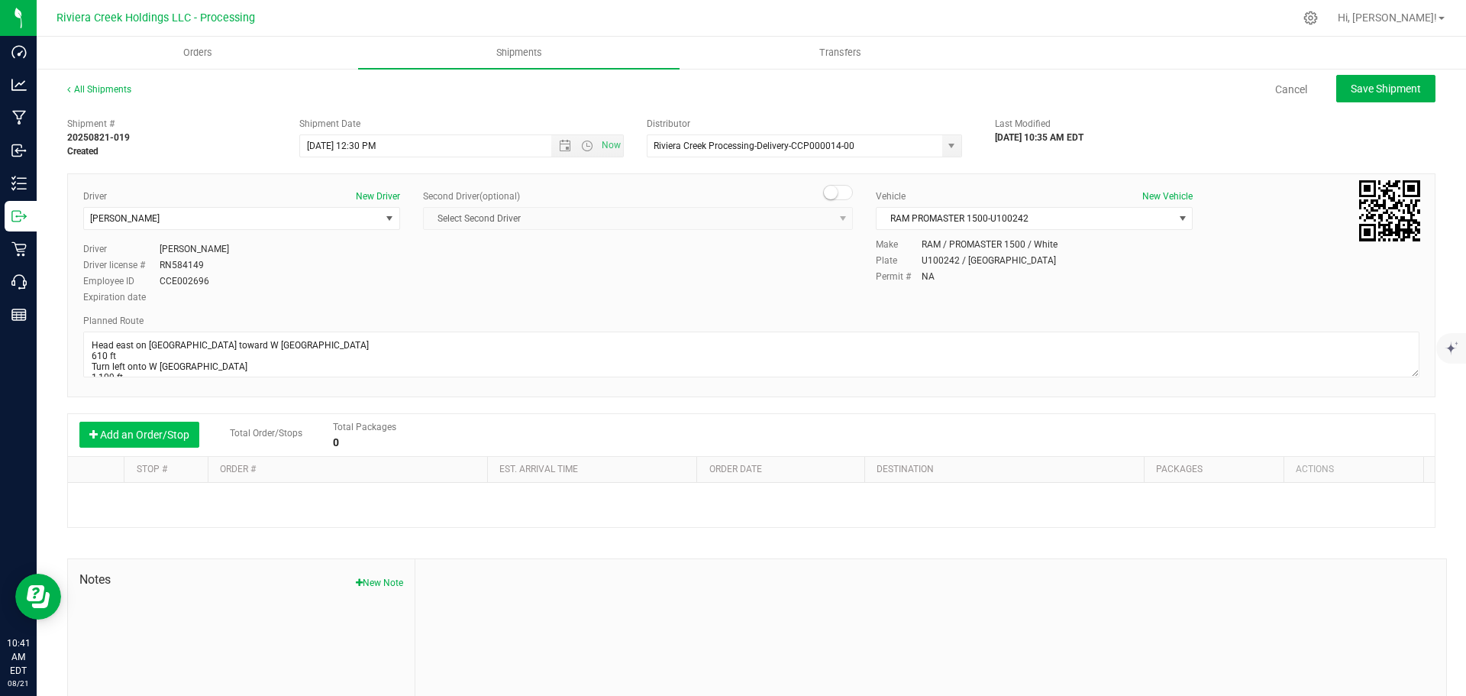
click at [138, 434] on button "Add an Order/Stop" at bounding box center [139, 434] width 120 height 26
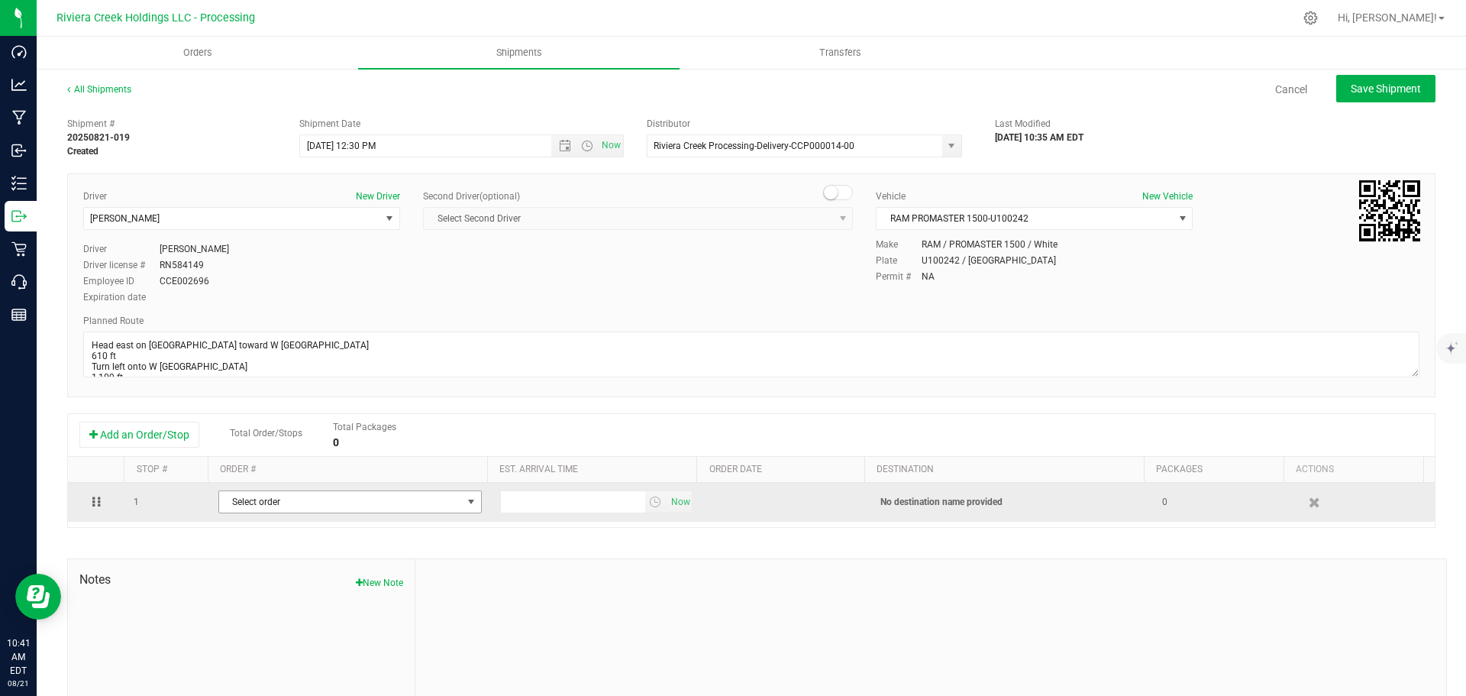
click at [415, 508] on span "Select order" at bounding box center [340, 501] width 243 height 21
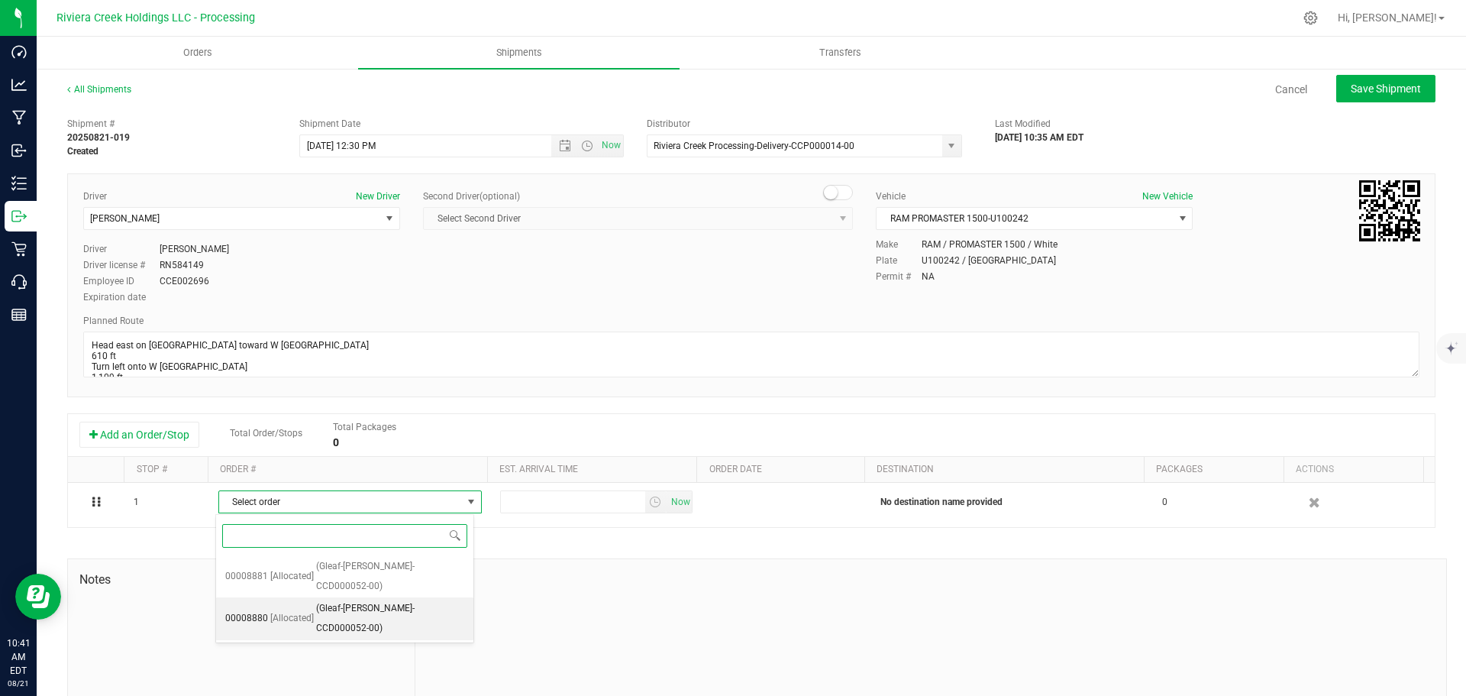
click at [392, 599] on span "(Gleaf-Warren-CCD000052-00)" at bounding box center [390, 618] width 148 height 39
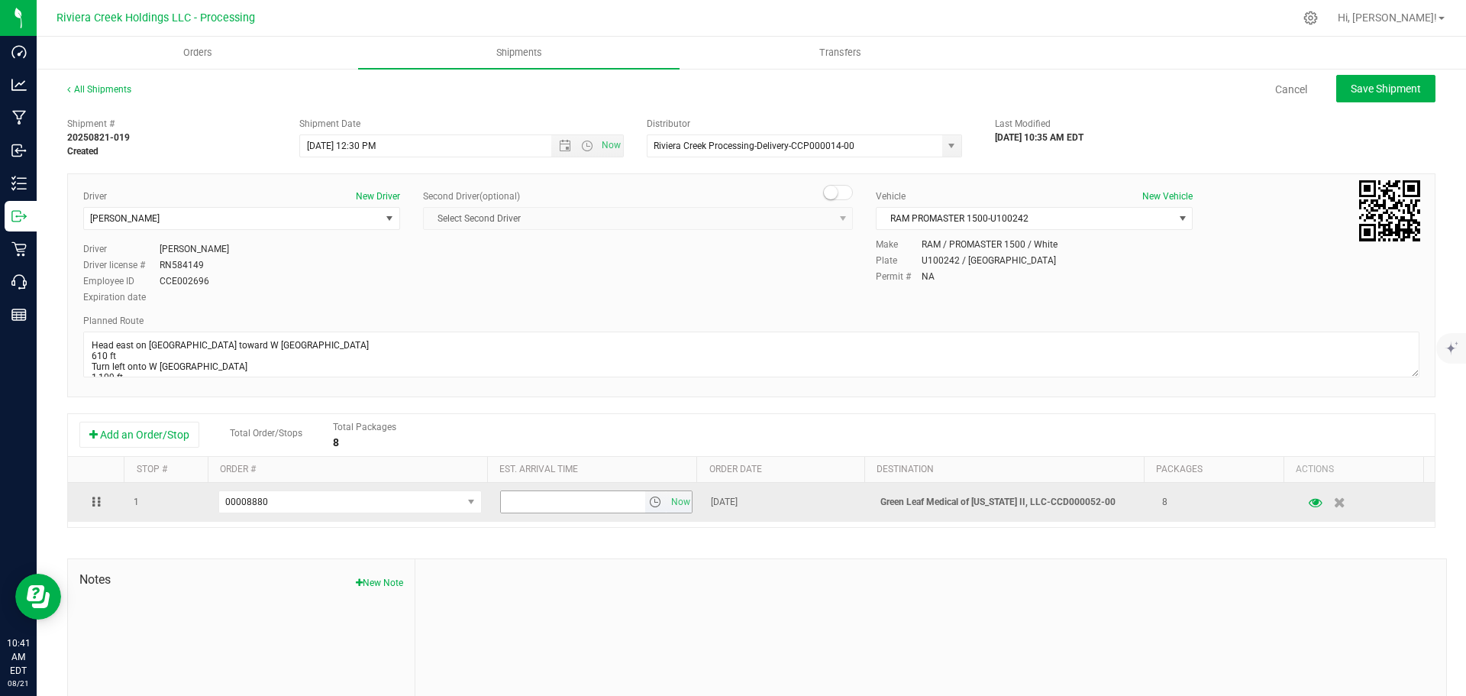
click at [649, 505] on span "select" at bounding box center [655, 502] width 12 height 12
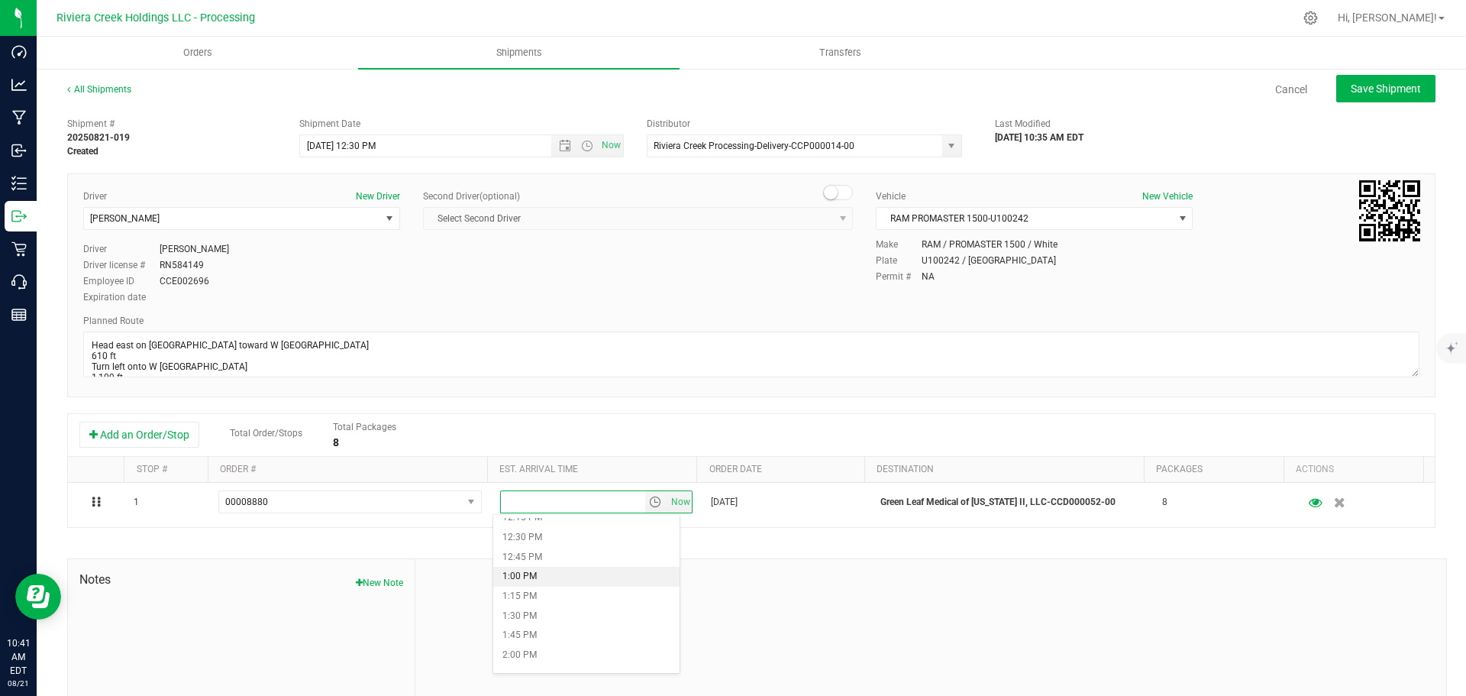
scroll to position [993, 0]
click at [554, 559] on li "1:00 PM" at bounding box center [586, 555] width 186 height 20
click at [1365, 82] on span "Save Shipment" at bounding box center [1386, 88] width 70 height 12
type input "8/22/2025 4:30 PM"
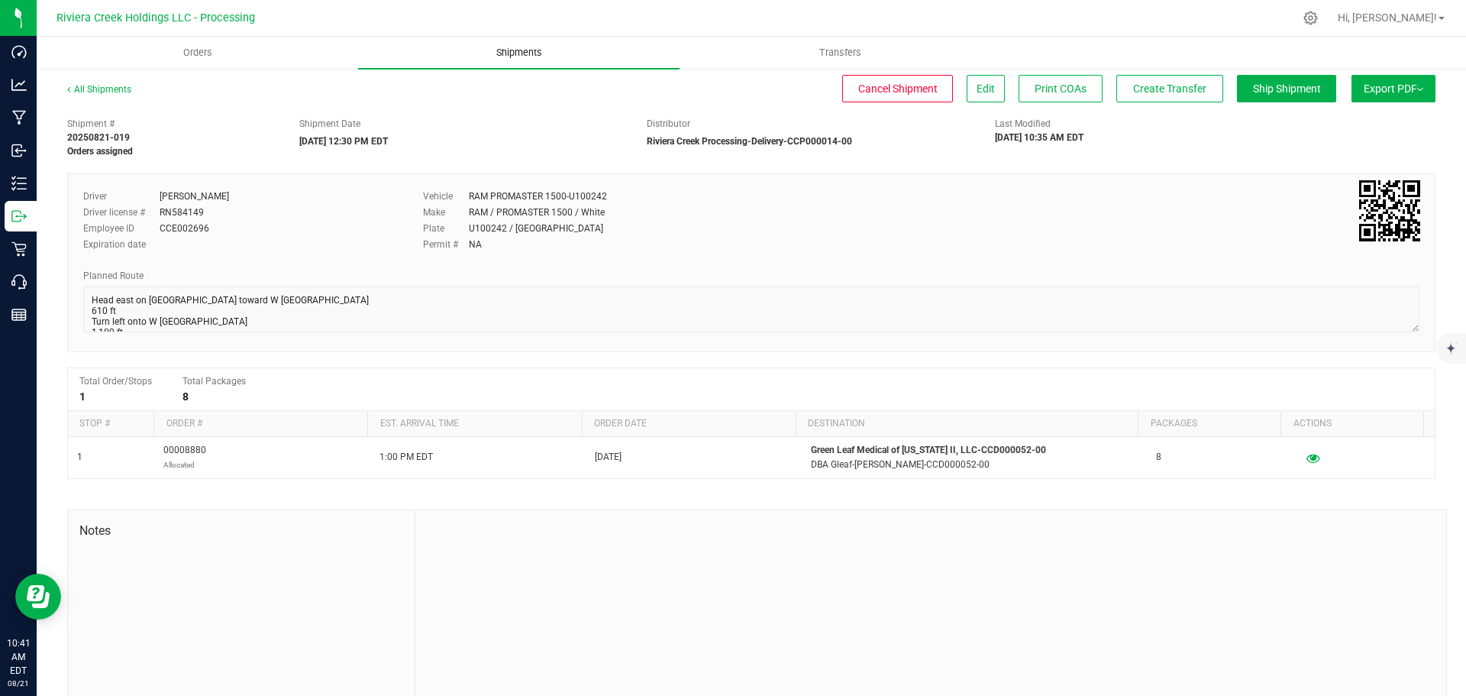
click at [521, 56] on span "Shipments" at bounding box center [519, 53] width 87 height 14
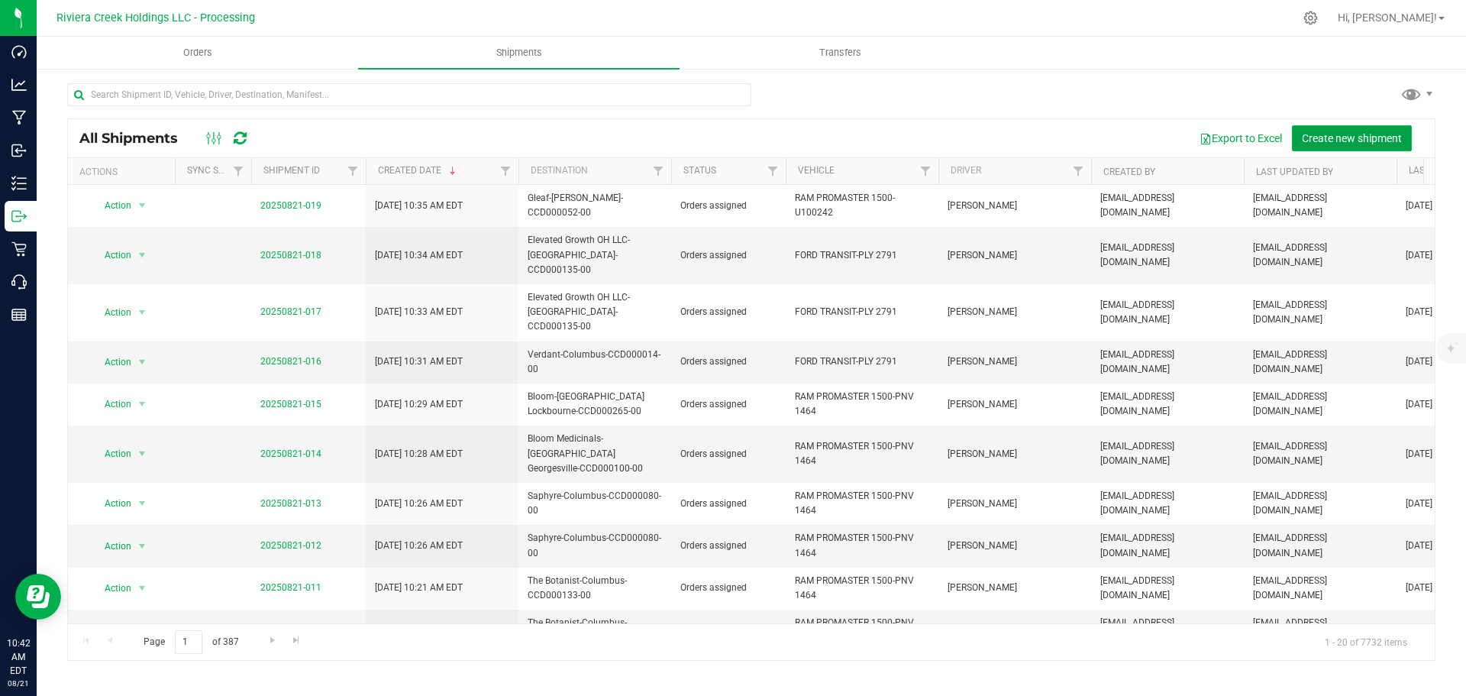
click at [1339, 140] on span "Create new shipment" at bounding box center [1352, 138] width 100 height 12
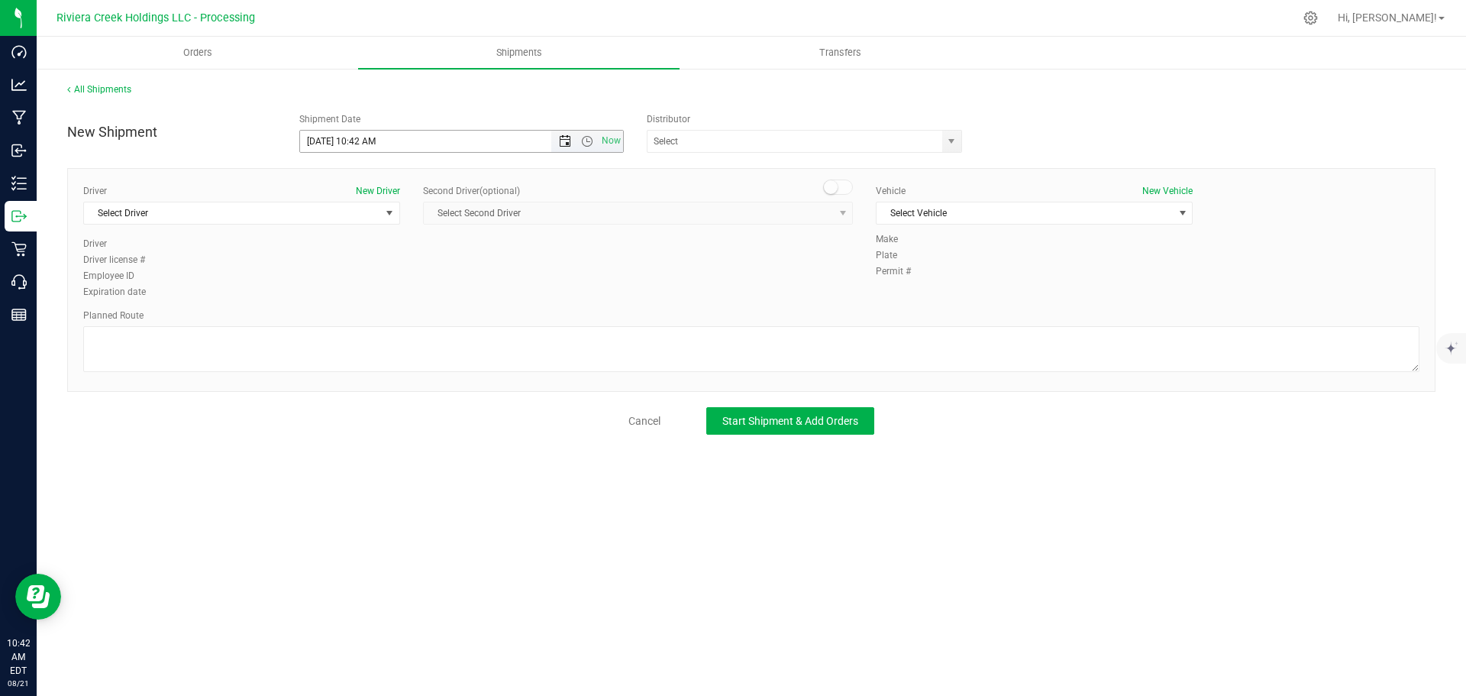
click at [564, 142] on span "Open the date view" at bounding box center [565, 141] width 12 height 12
click at [425, 303] on link "22" at bounding box center [424, 297] width 22 height 24
click at [592, 145] on span "Open the time view" at bounding box center [587, 141] width 12 height 12
click at [353, 276] on li "12:30 PM" at bounding box center [461, 275] width 322 height 20
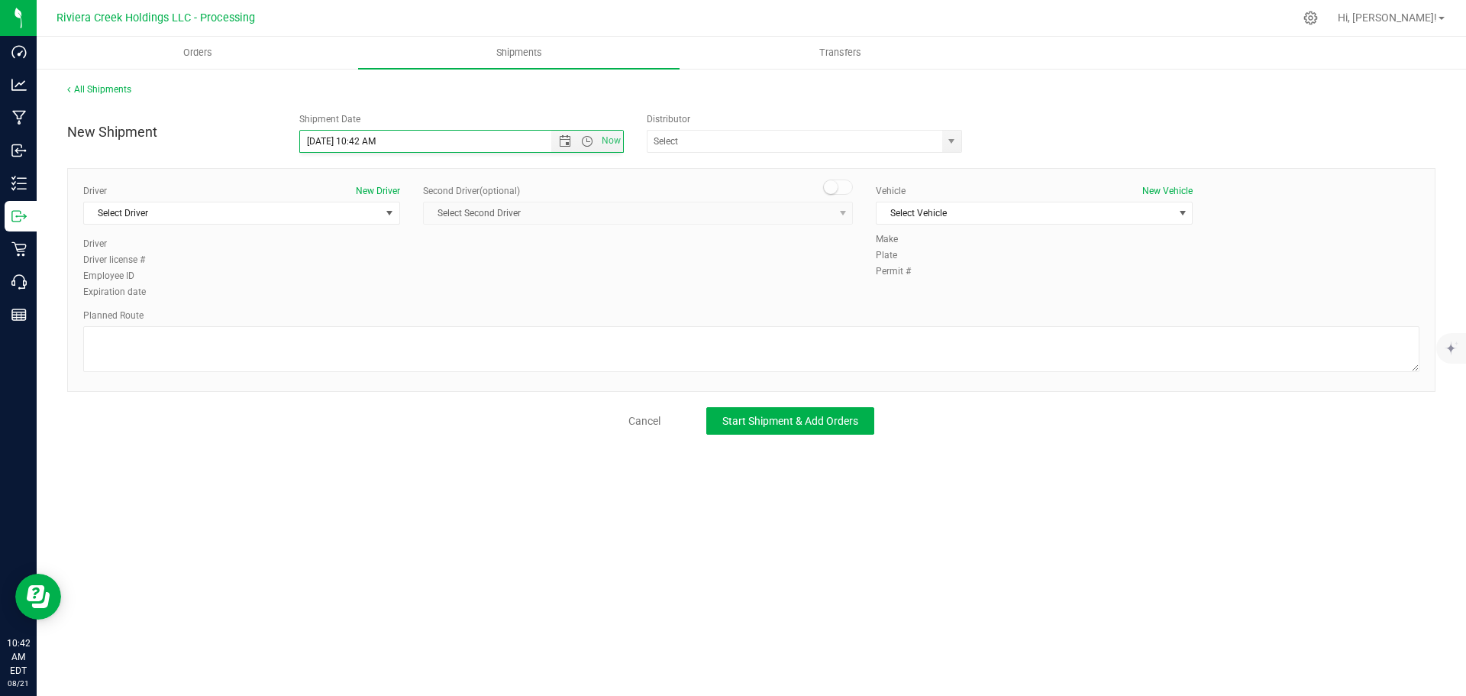
type input "8/22/2025 12:30 PM"
click at [949, 144] on span "select" at bounding box center [951, 141] width 12 height 12
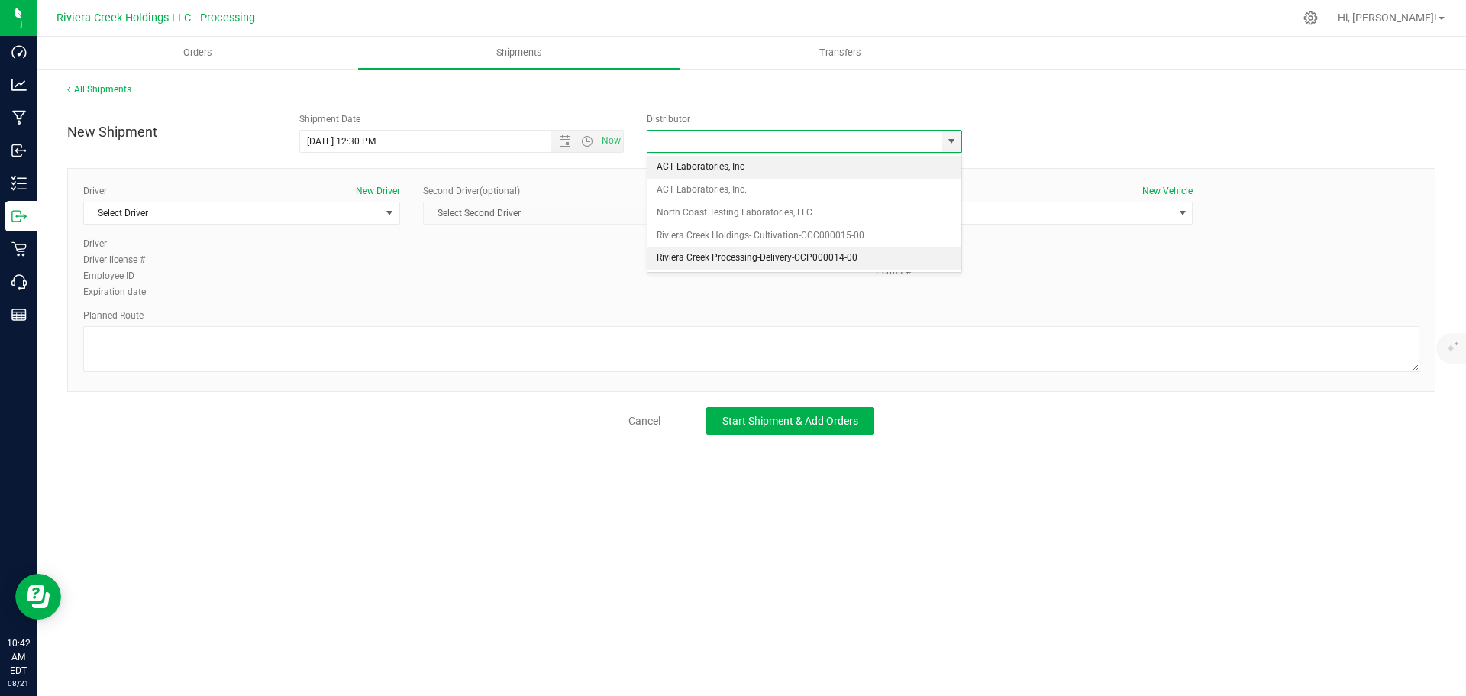
click at [686, 261] on li "Riviera Creek Processing-Delivery-CCP000014-00" at bounding box center [805, 258] width 314 height 23
type input "Riviera Creek Processing-Delivery-CCP000014-00"
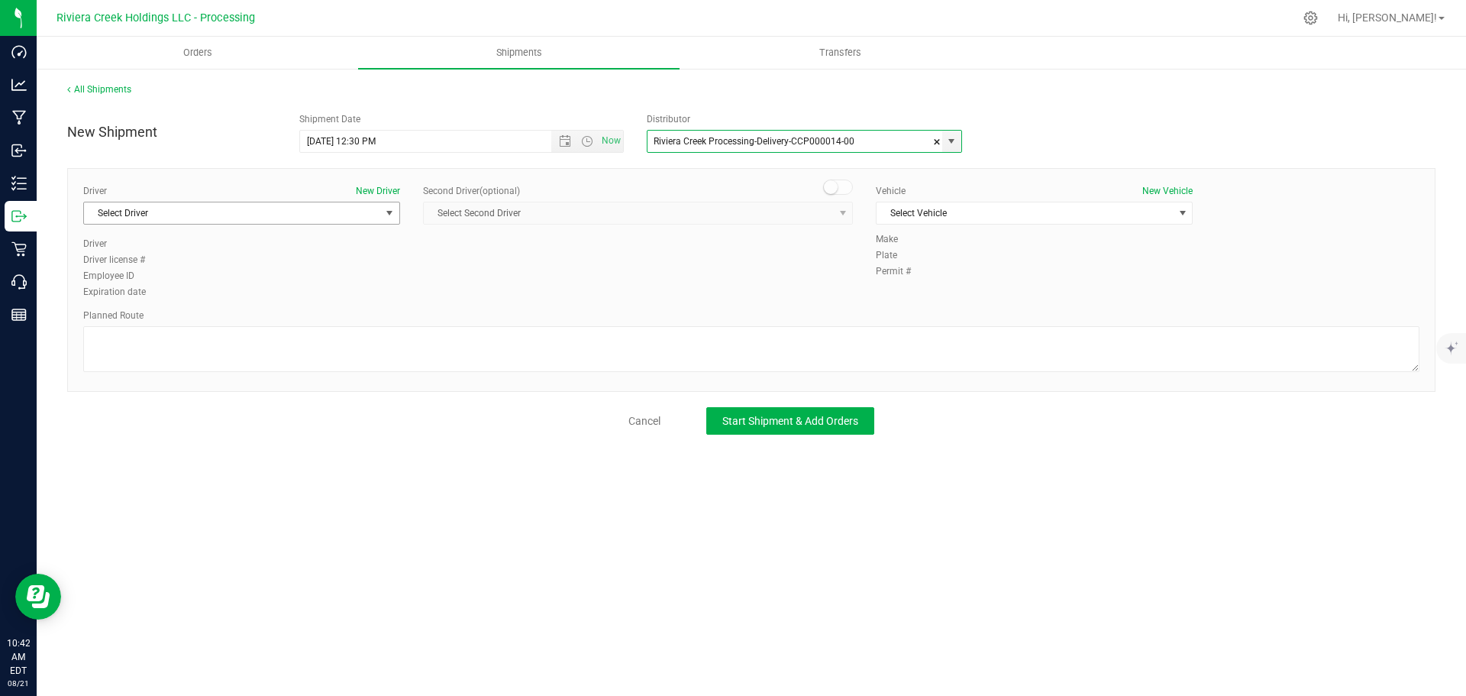
click at [234, 211] on span "Select Driver" at bounding box center [232, 212] width 296 height 21
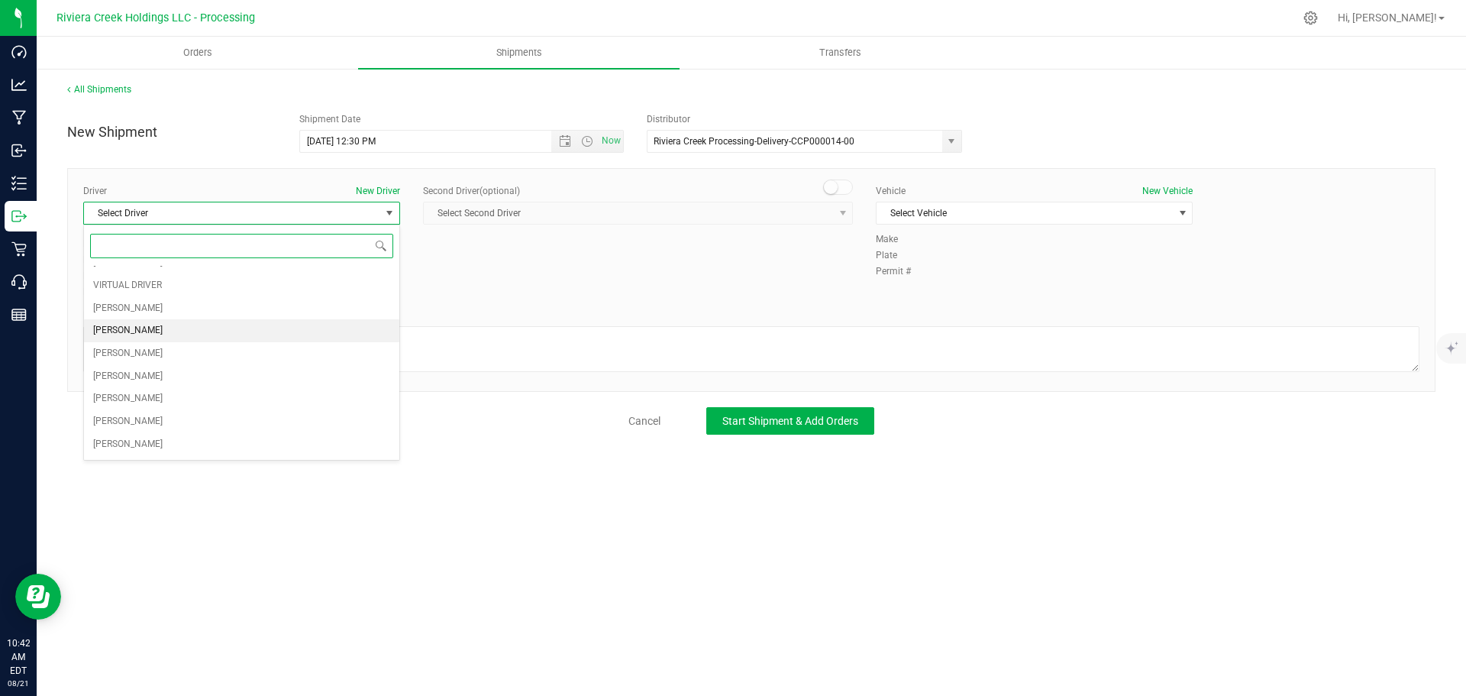
scroll to position [153, 0]
click at [163, 413] on span "Tamra Pegues-Brooks" at bounding box center [127, 419] width 69 height 20
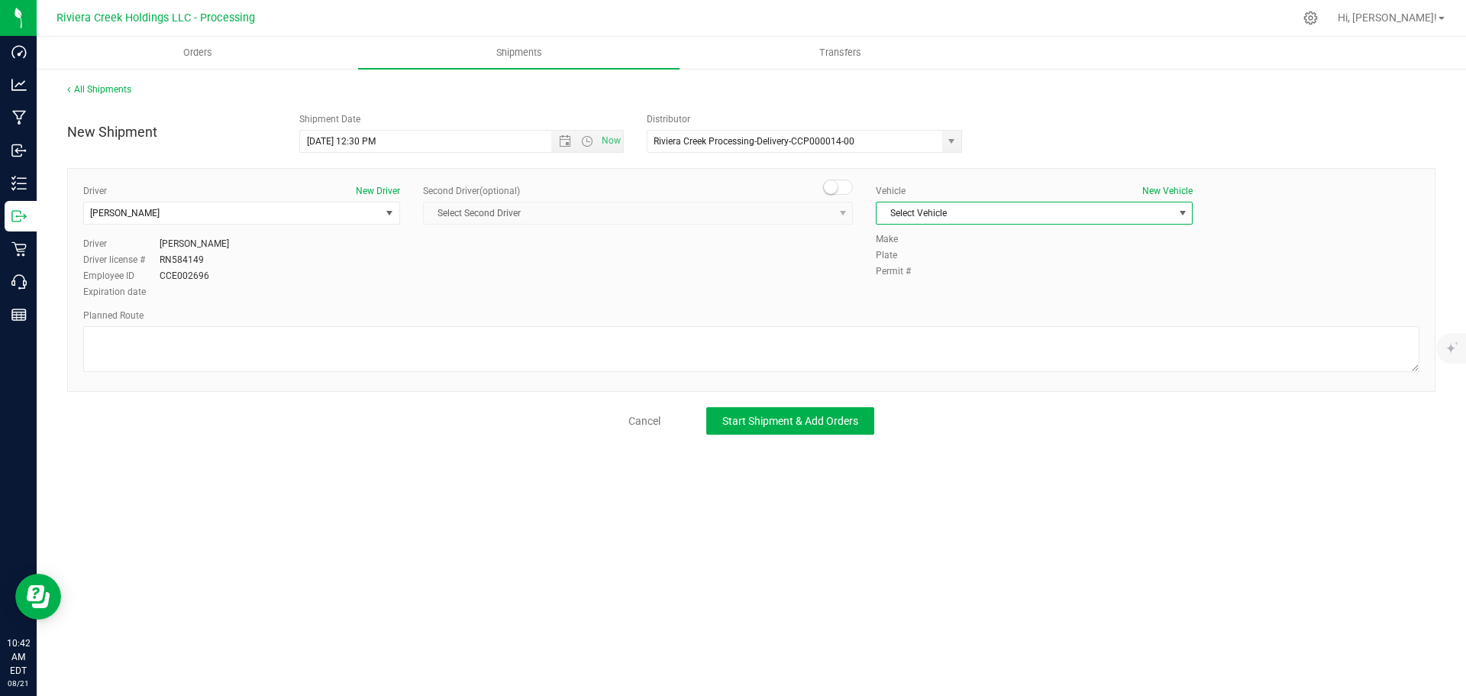
click at [1057, 212] on span "Select Vehicle" at bounding box center [1025, 212] width 296 height 21
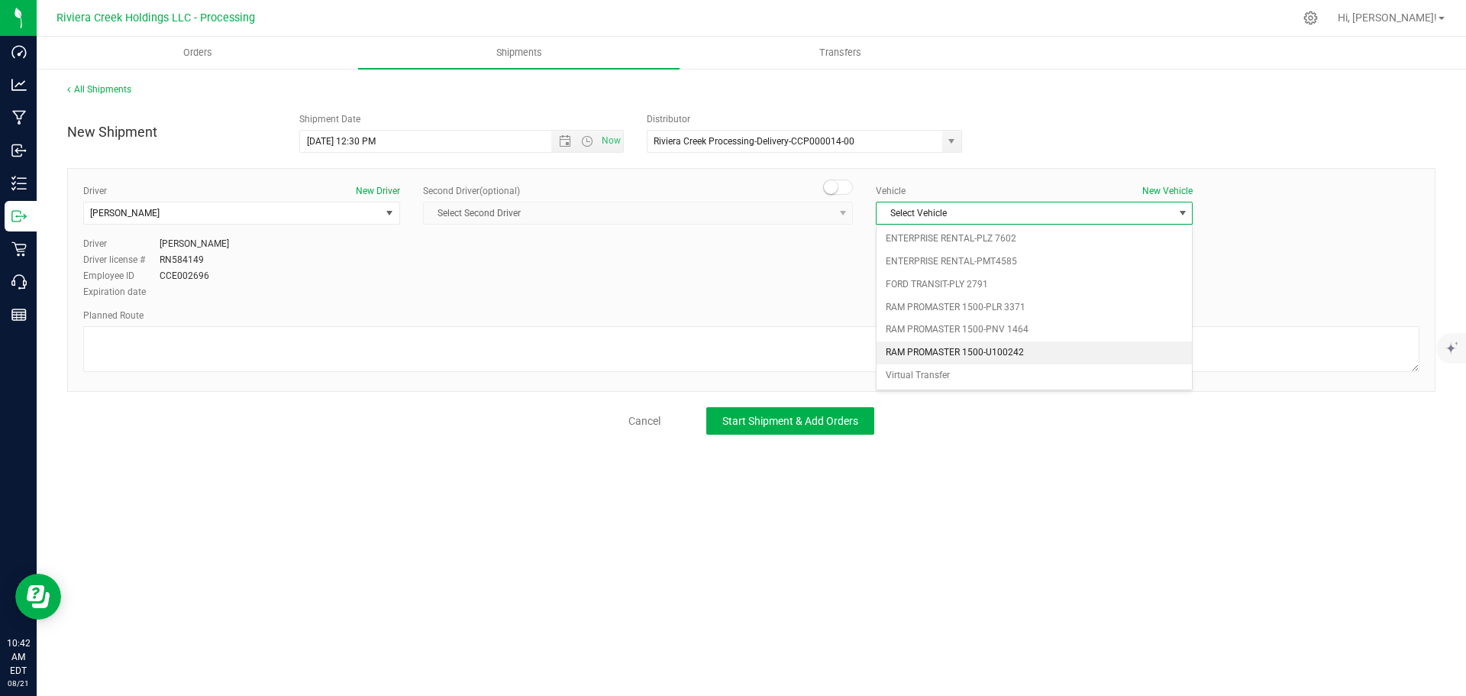
click at [1035, 342] on li "RAM PROMASTER 1500-U100242" at bounding box center [1034, 352] width 315 height 23
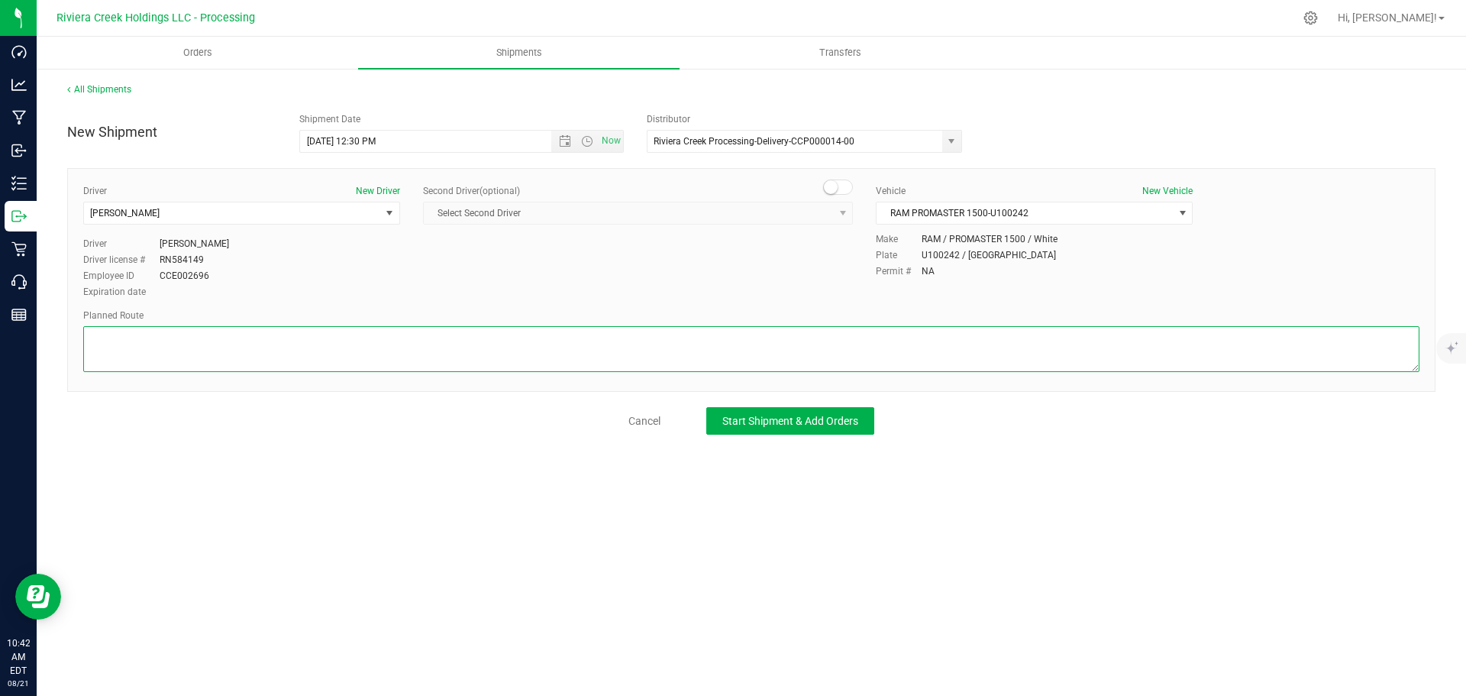
click at [238, 335] on textarea at bounding box center [751, 349] width 1336 height 46
paste textarea "Head east on St Clair St toward W Rayen Ave 610 ft Turn left onto W Rayen Ave 1…"
type textarea "Head east on St Clair St toward W Rayen Ave 610 ft Turn left onto W Rayen Ave 1…"
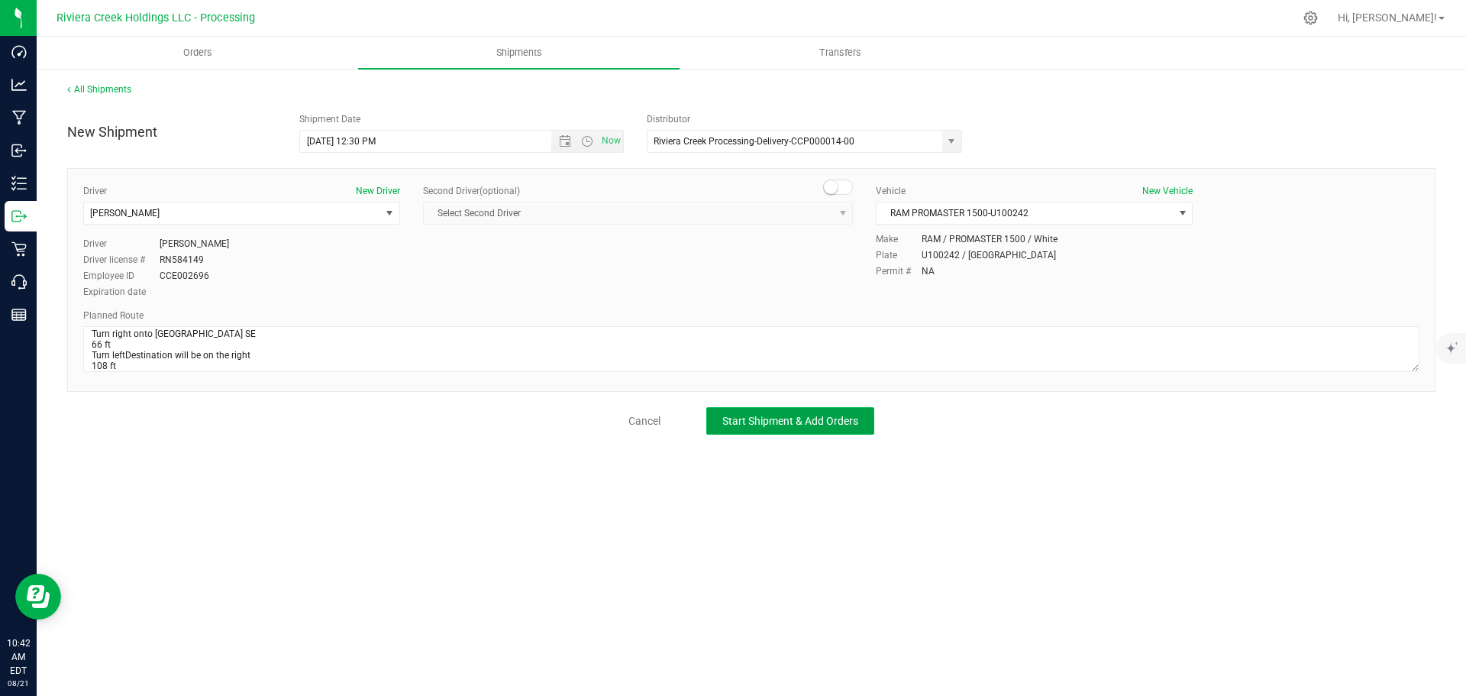
click at [786, 428] on button "Start Shipment & Add Orders" at bounding box center [790, 420] width 168 height 27
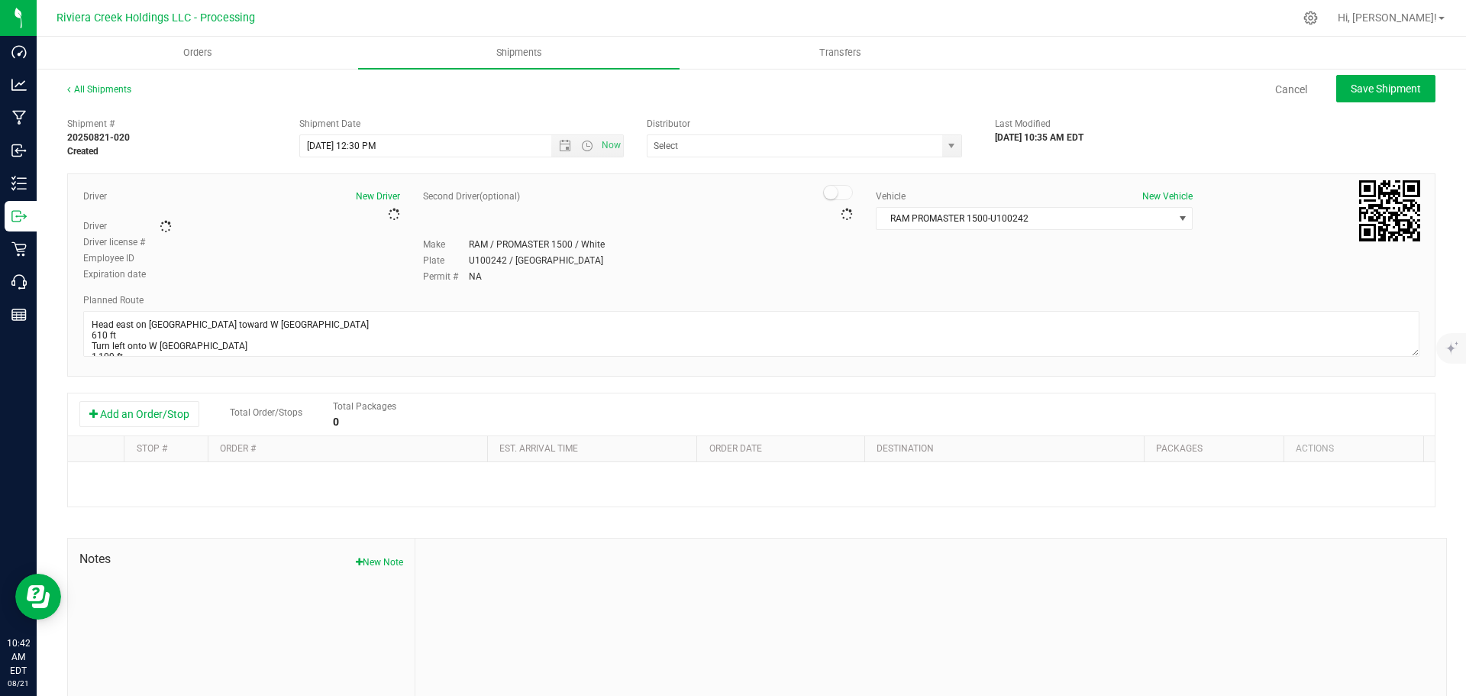
type input "Riviera Creek Processing-Delivery-CCP000014-00"
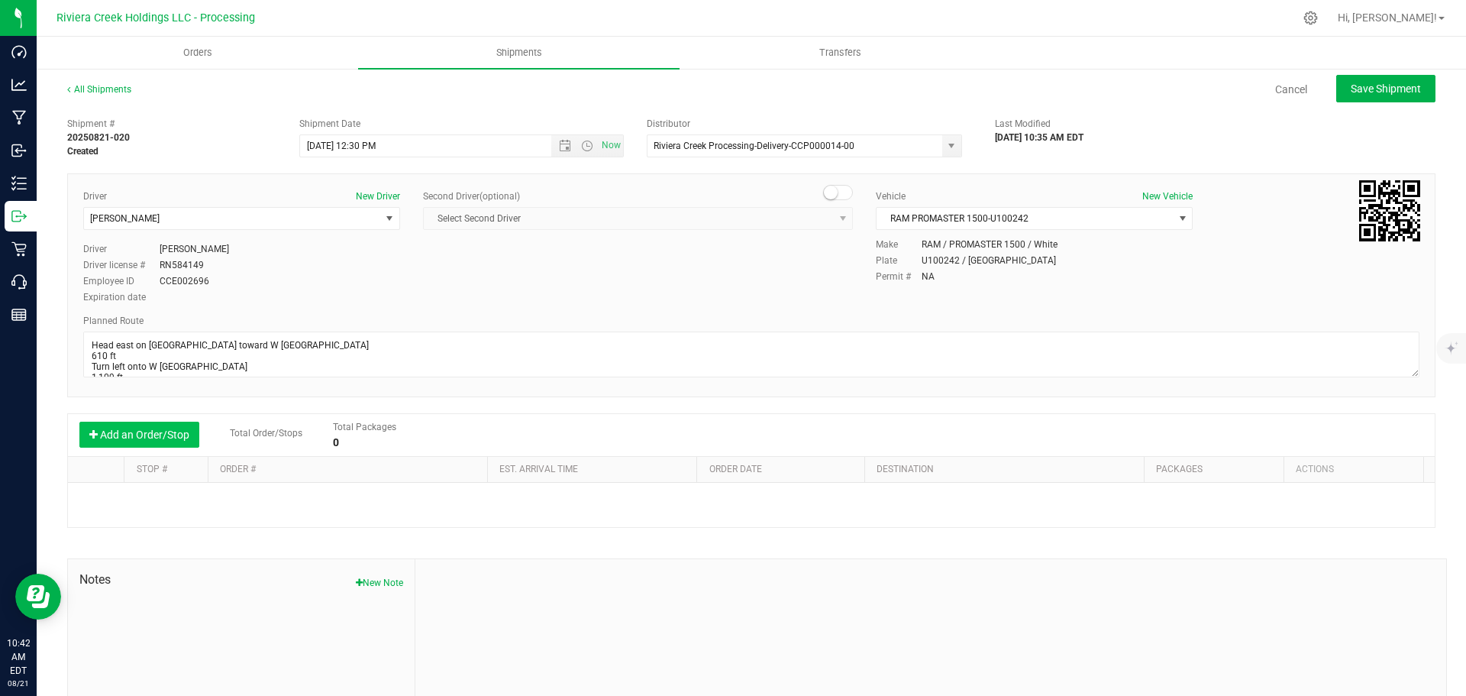
click at [176, 438] on button "Add an Order/Stop" at bounding box center [139, 434] width 120 height 26
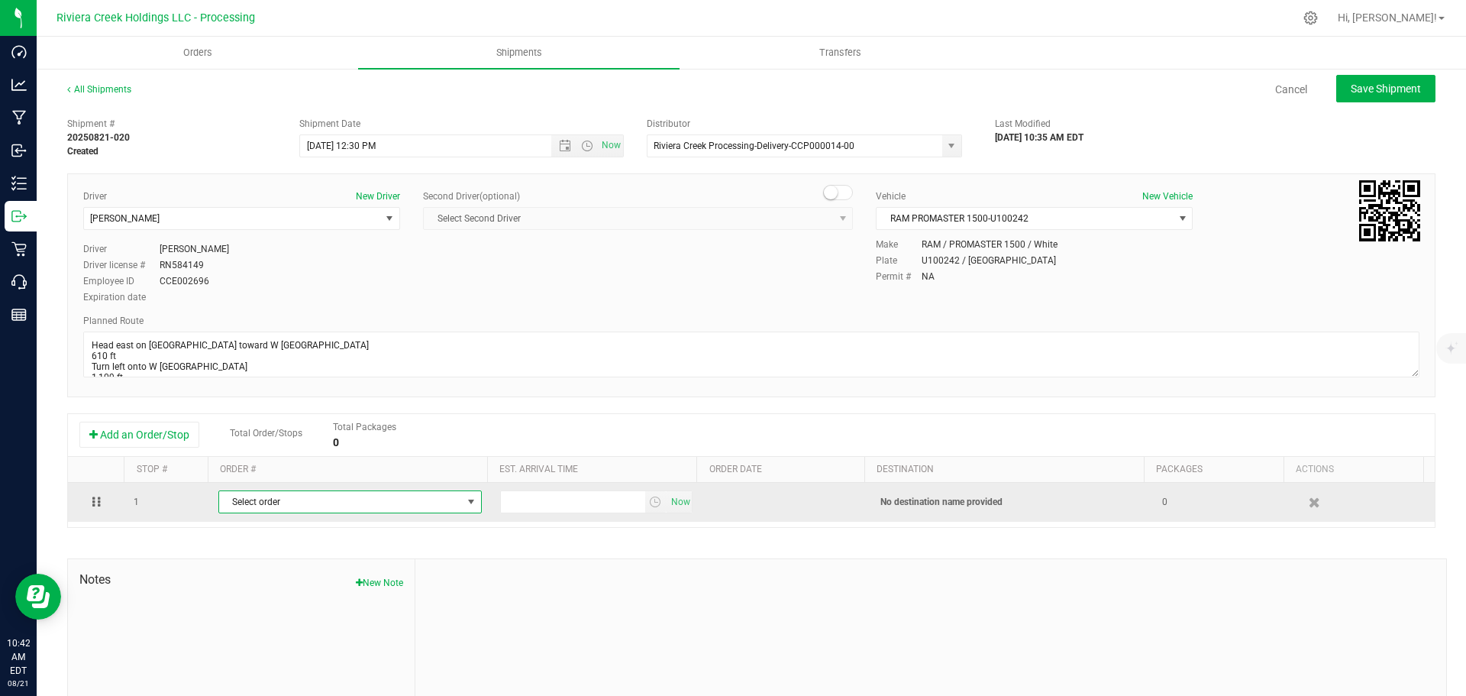
click at [294, 505] on span "Select order" at bounding box center [340, 501] width 243 height 21
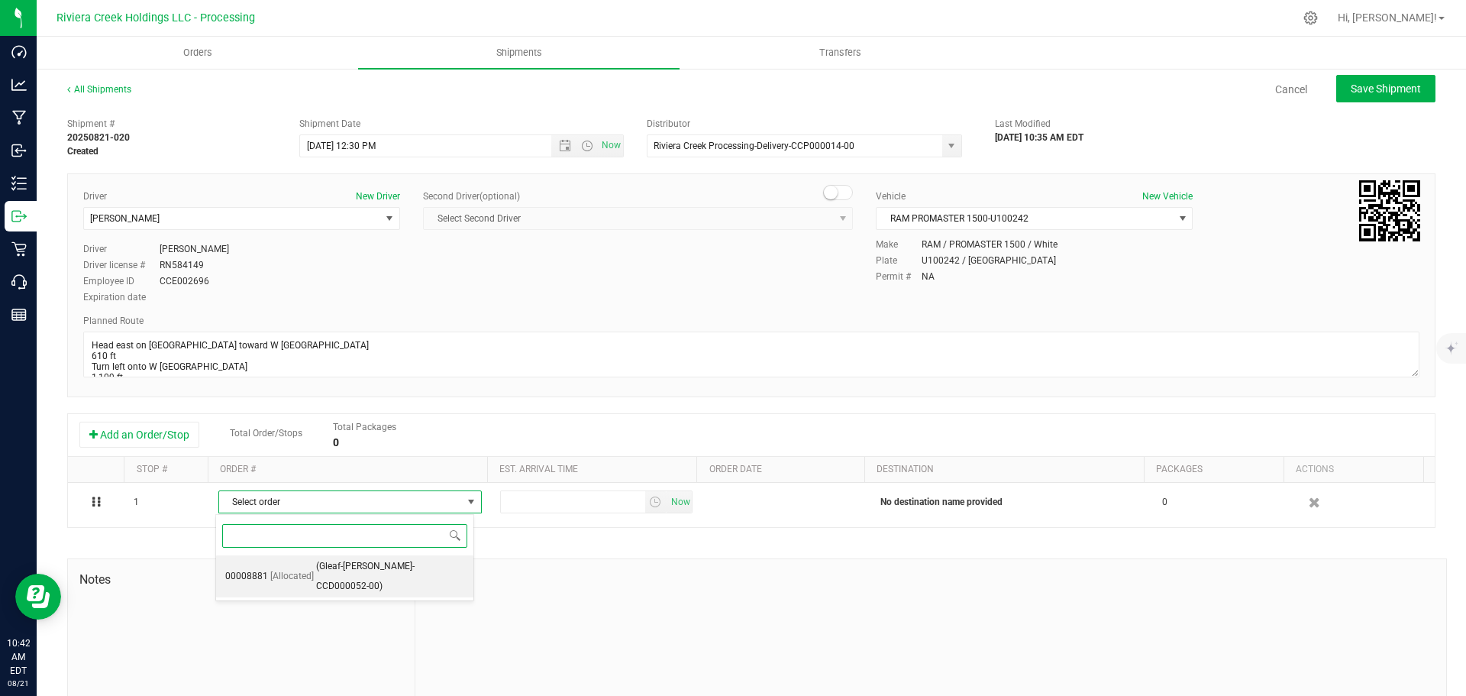
click at [337, 564] on span "(Gleaf-Warren-CCD000052-00)" at bounding box center [390, 576] width 148 height 39
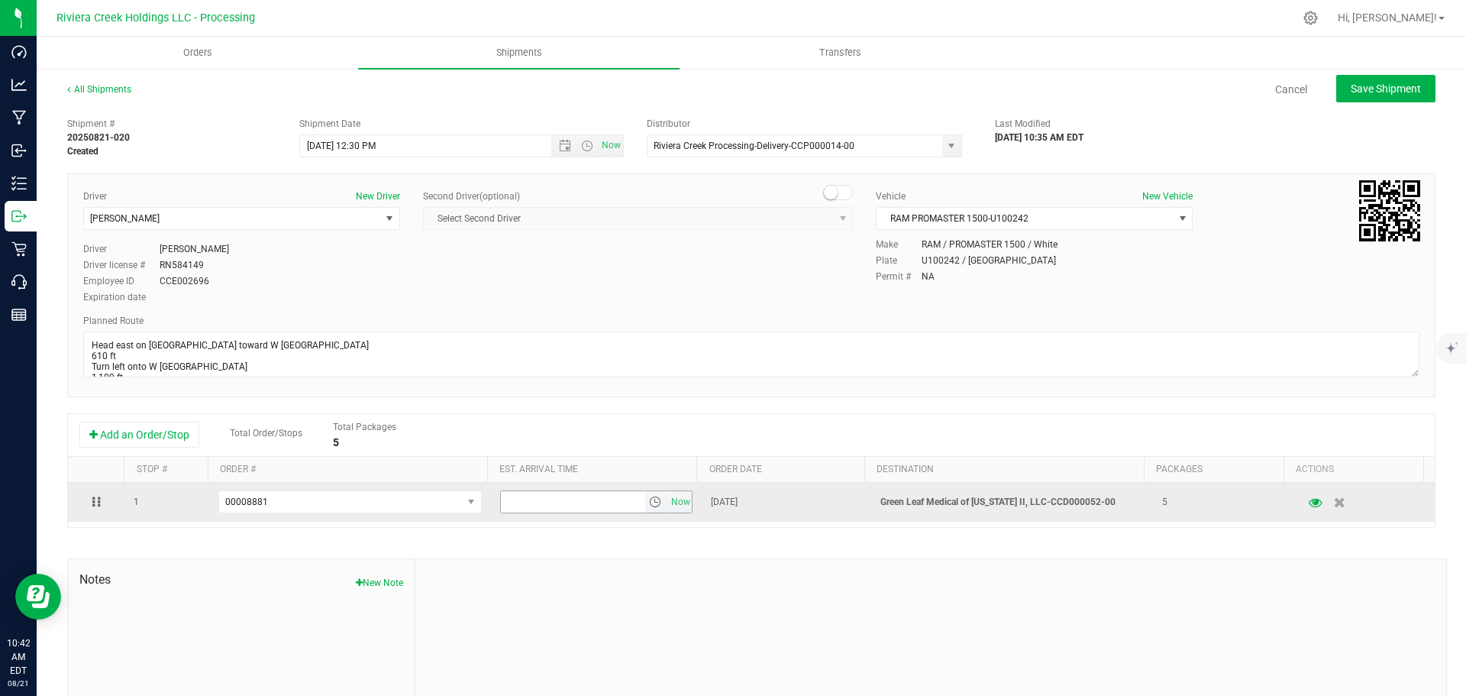
click at [649, 508] on span "select" at bounding box center [655, 502] width 12 height 12
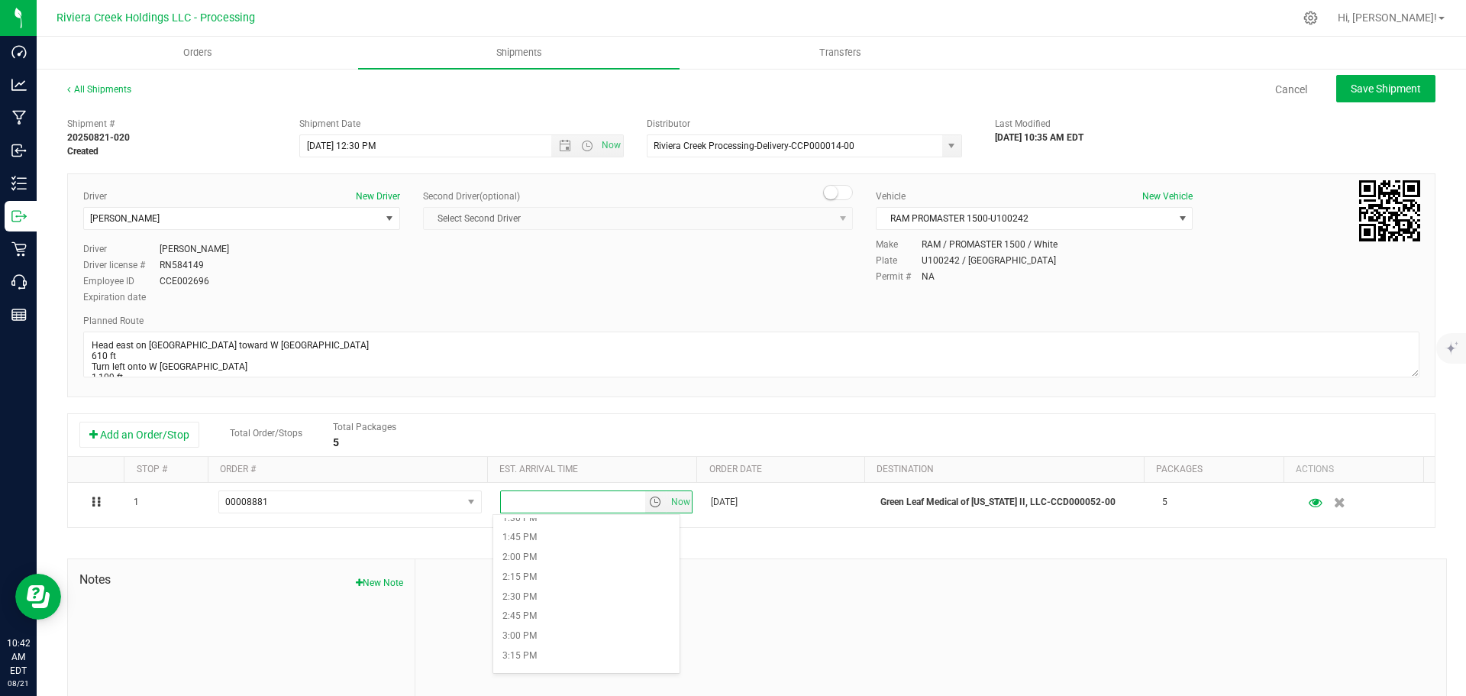
scroll to position [993, 0]
click at [554, 556] on li "1:00 PM" at bounding box center [586, 555] width 186 height 20
drag, startPoint x: 1372, startPoint y: 86, endPoint x: 1363, endPoint y: 86, distance: 9.2
click at [1371, 86] on span "Save Shipment" at bounding box center [1386, 88] width 70 height 12
type input "8/22/2025 4:30 PM"
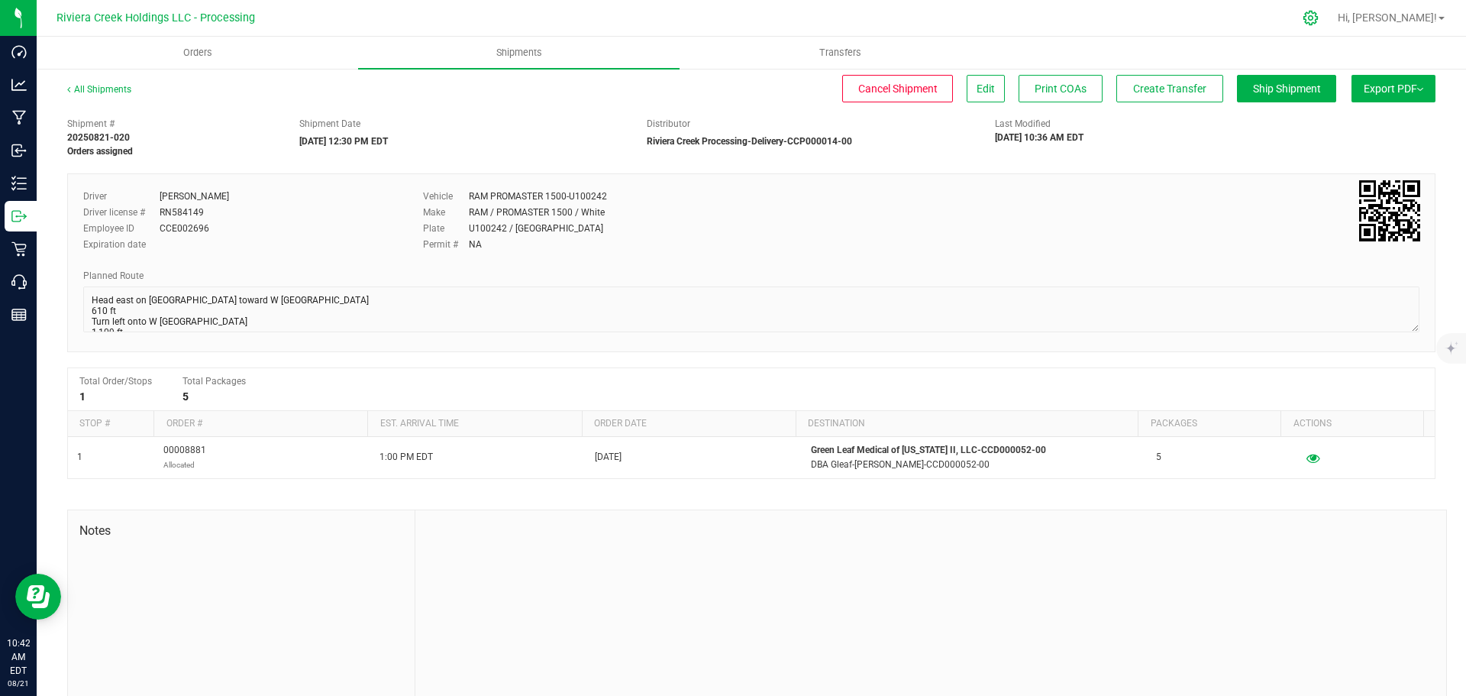
click at [1318, 17] on icon at bounding box center [1310, 18] width 15 height 15
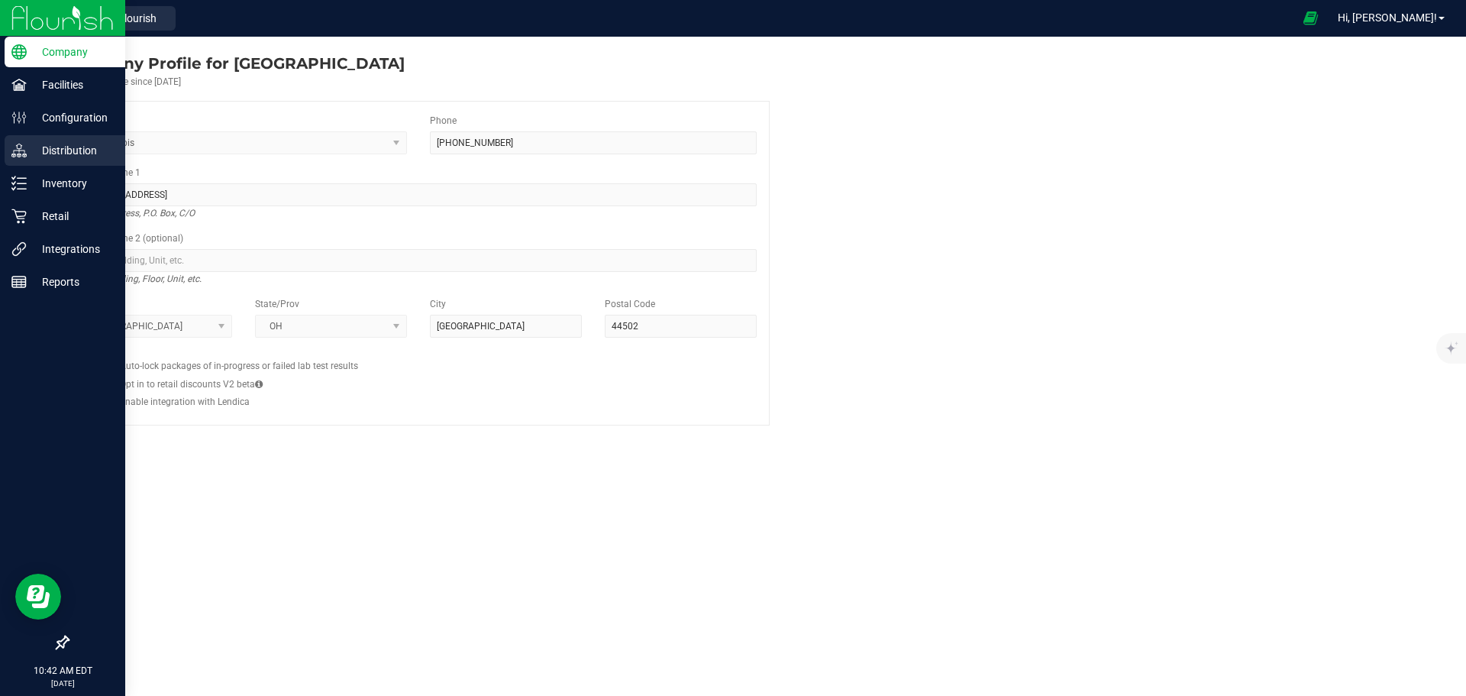
click at [68, 157] on p "Distribution" at bounding box center [73, 150] width 92 height 18
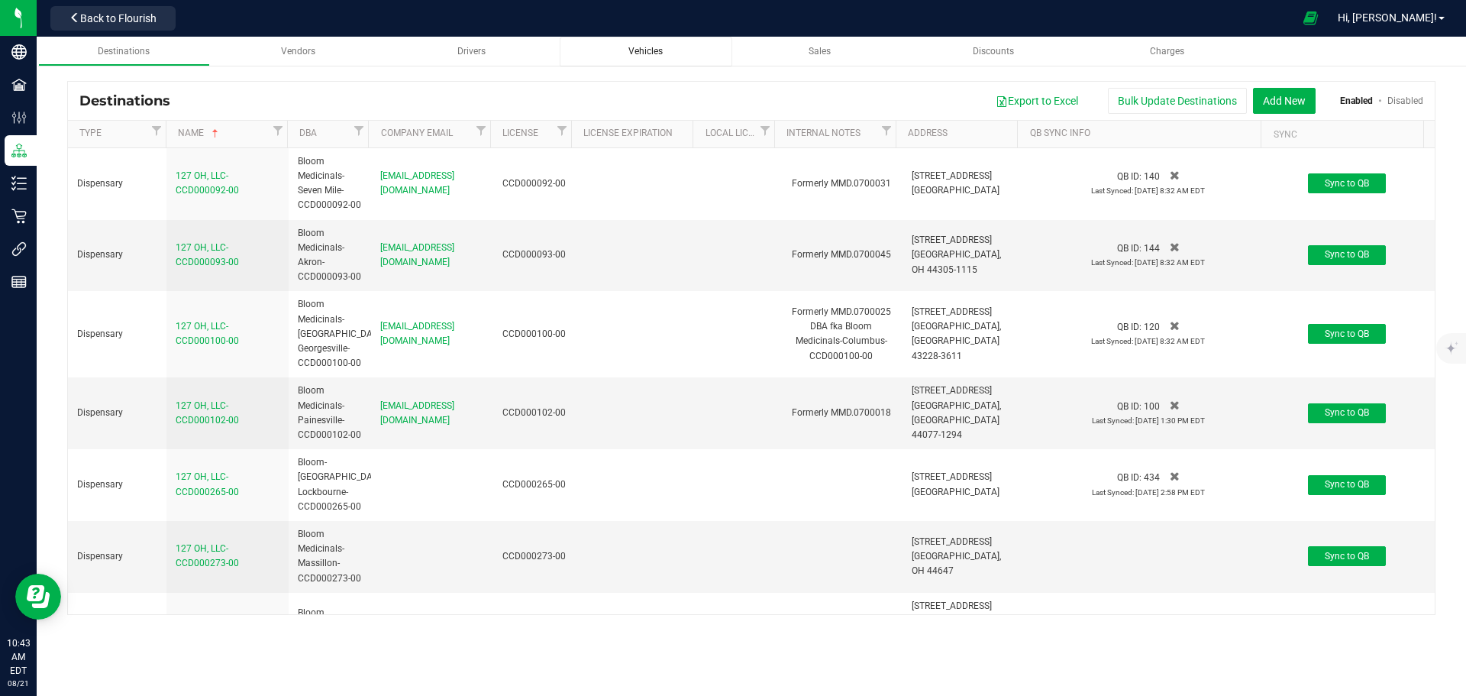
click at [645, 45] on div "Vehicles" at bounding box center [646, 51] width 148 height 13
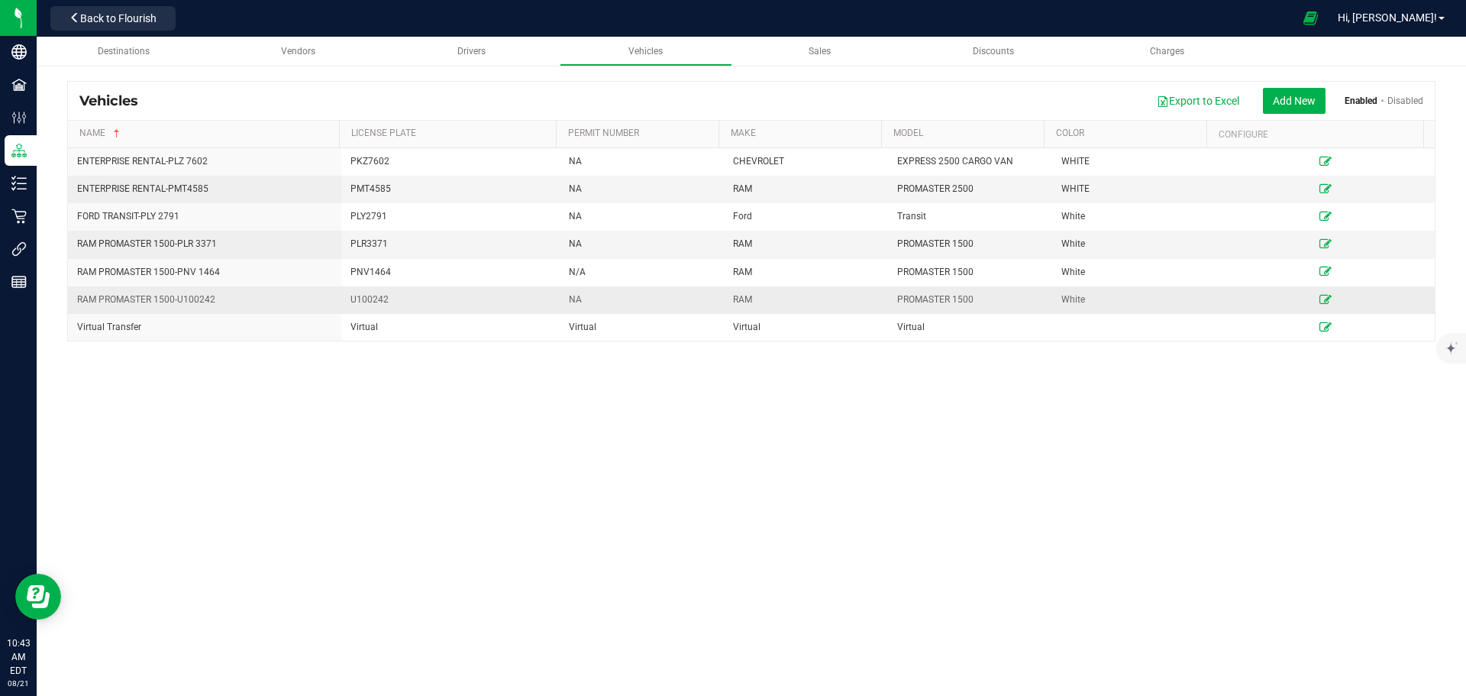
click at [1319, 300] on icon at bounding box center [1325, 299] width 12 height 9
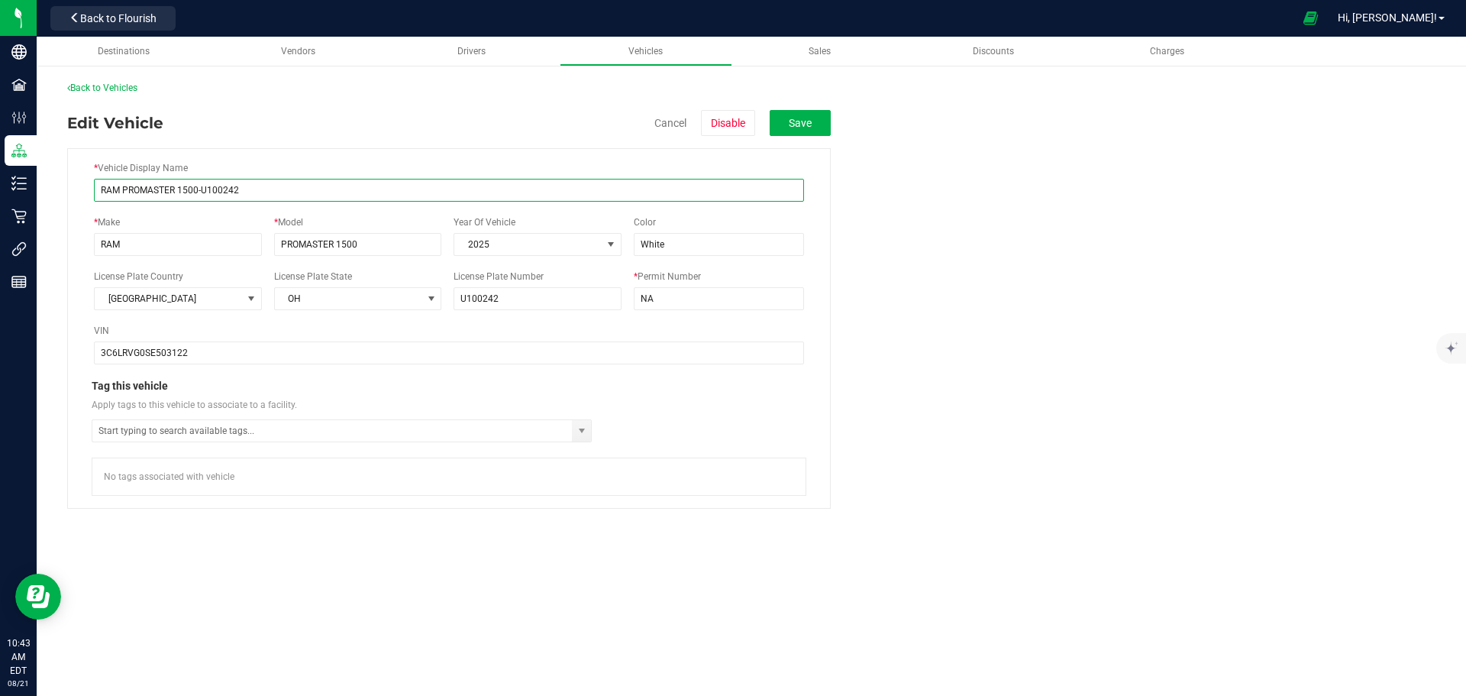
drag, startPoint x: 247, startPoint y: 186, endPoint x: 179, endPoint y: 195, distance: 68.7
click at [179, 195] on input "RAM PROMASTER 1500-U100242" at bounding box center [449, 190] width 710 height 23
type input "RAM PROMASTER PNX 9575"
drag, startPoint x: 518, startPoint y: 300, endPoint x: 456, endPoint y: 298, distance: 61.9
click at [456, 298] on input "U100242" at bounding box center [538, 298] width 168 height 23
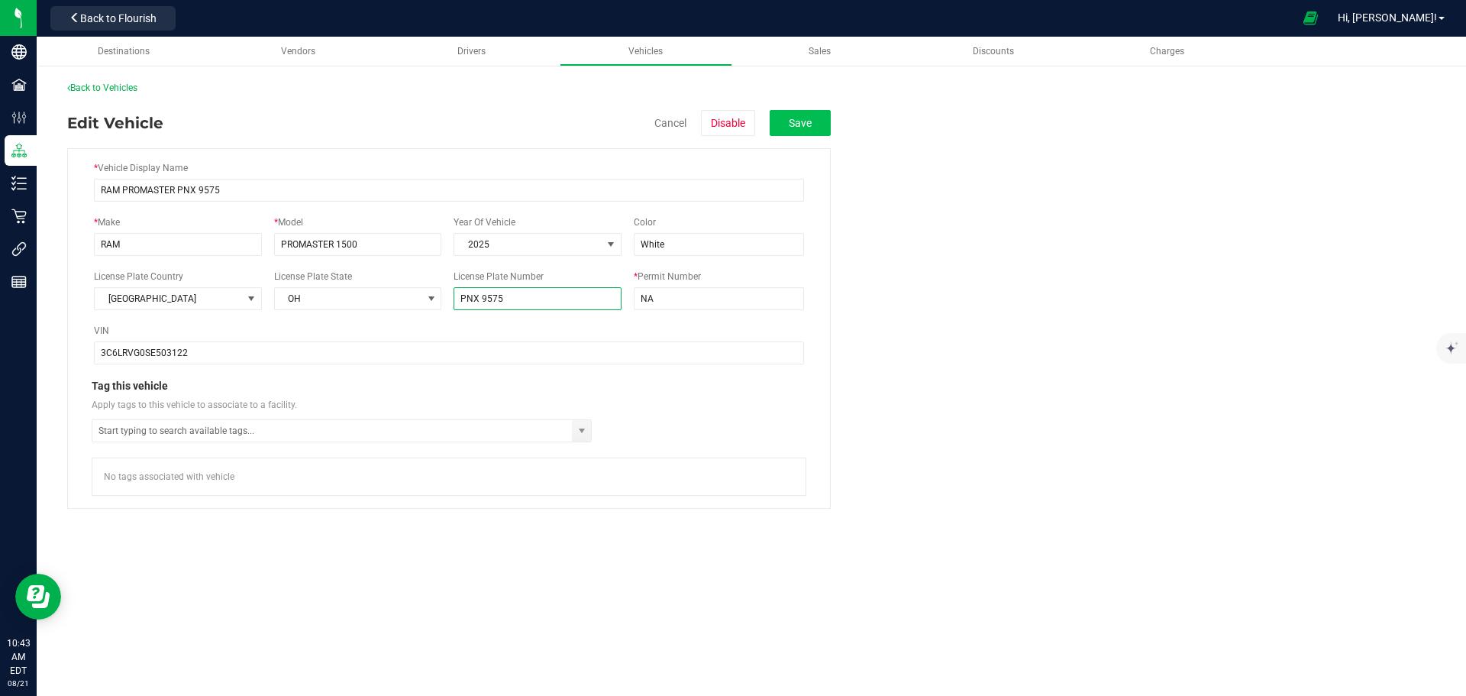
type input "PNX 9575"
click at [819, 119] on button "Save" at bounding box center [800, 123] width 61 height 26
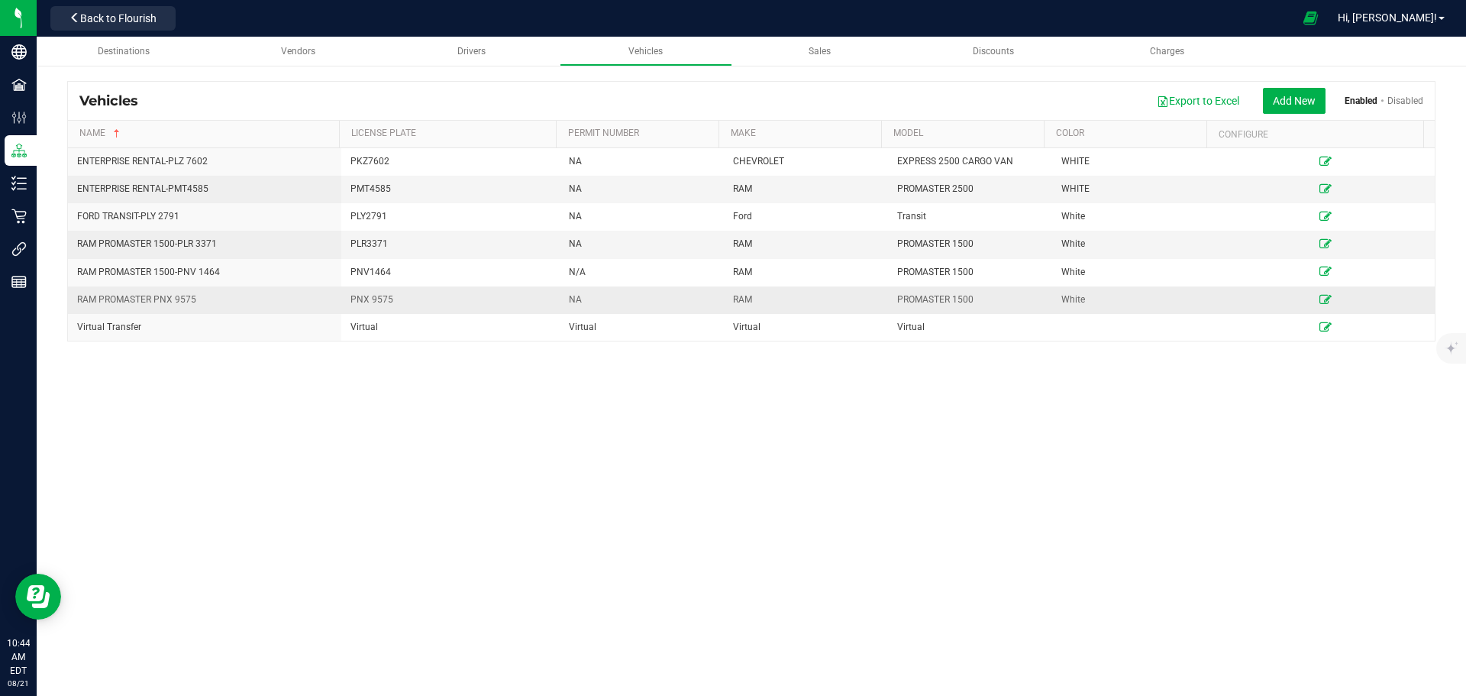
click at [1308, 299] on td at bounding box center [1325, 299] width 218 height 27
click at [1319, 299] on icon at bounding box center [1325, 299] width 12 height 9
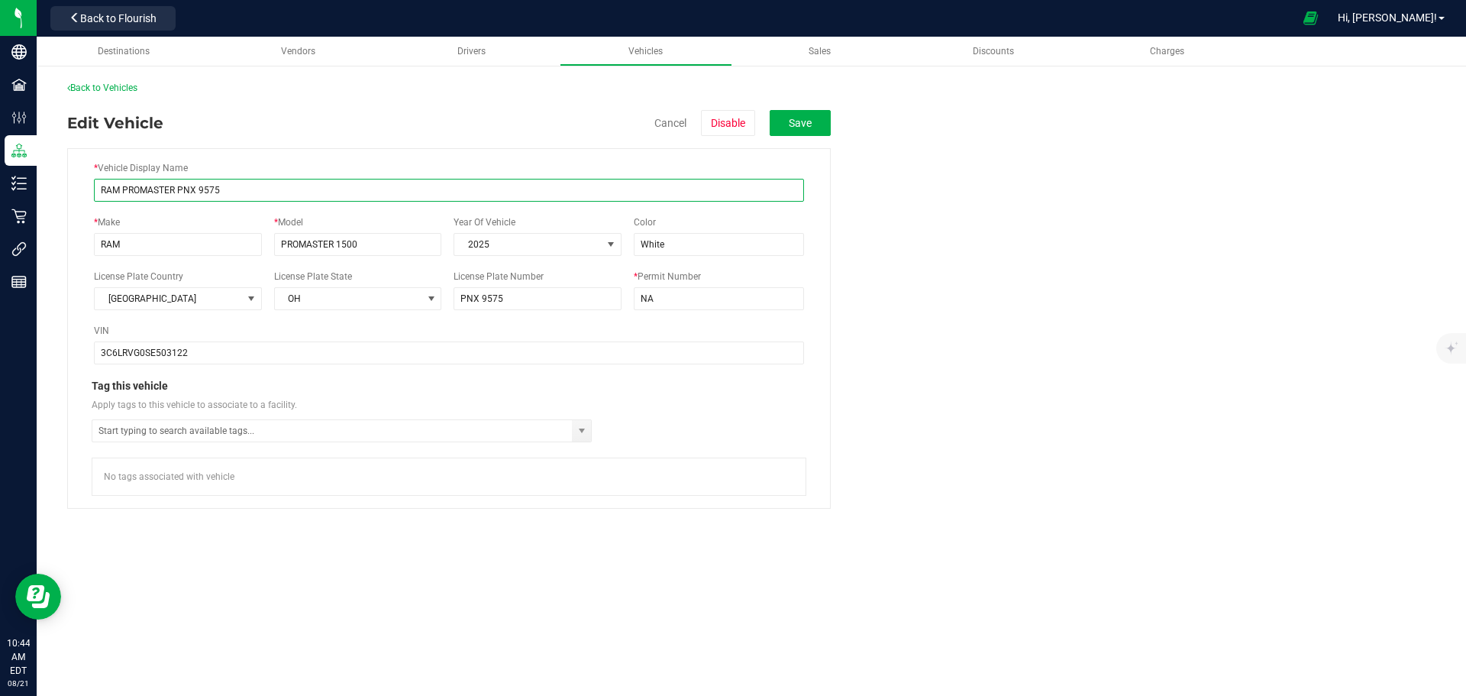
click at [179, 192] on input "RAM PROMASTER PNX 9575" at bounding box center [449, 190] width 710 height 23
type input "RAM PROMASTER - PNX 9575"
click at [811, 121] on button "Save" at bounding box center [800, 123] width 61 height 26
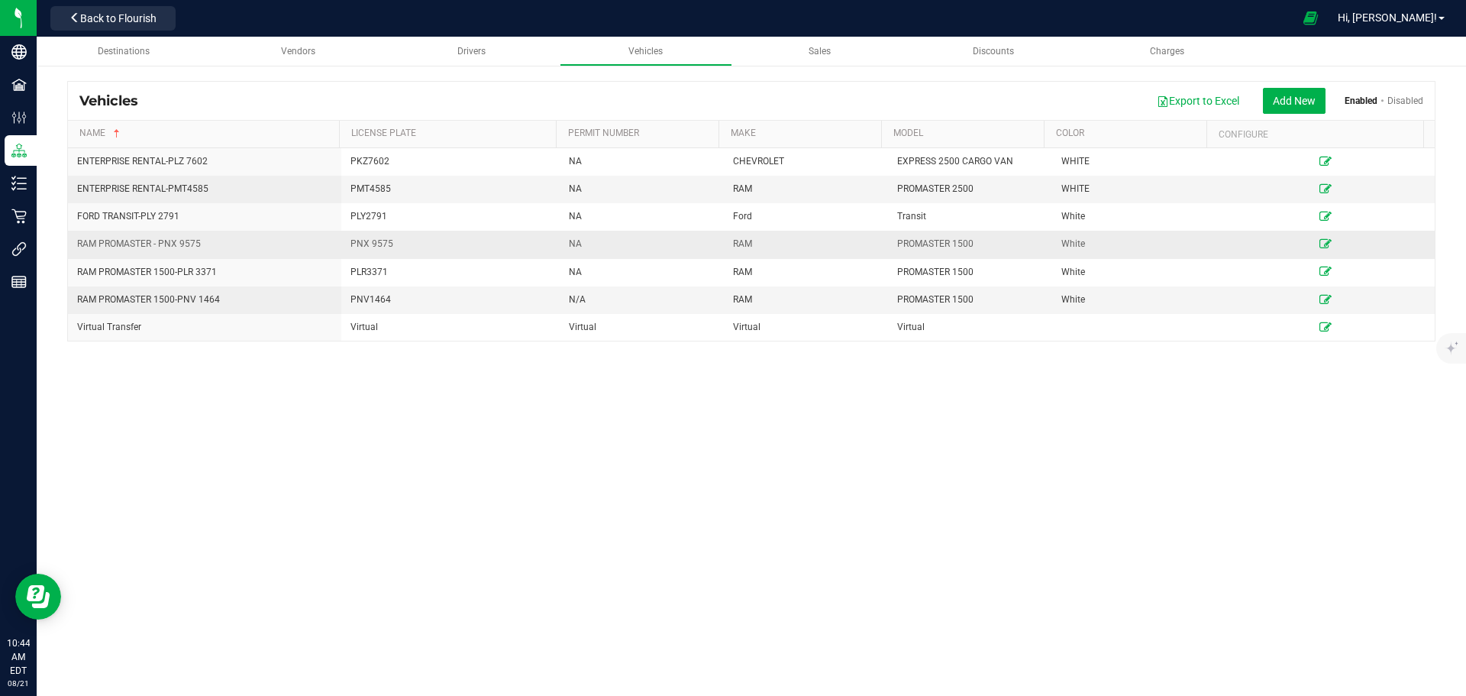
click at [1319, 244] on icon at bounding box center [1325, 243] width 12 height 9
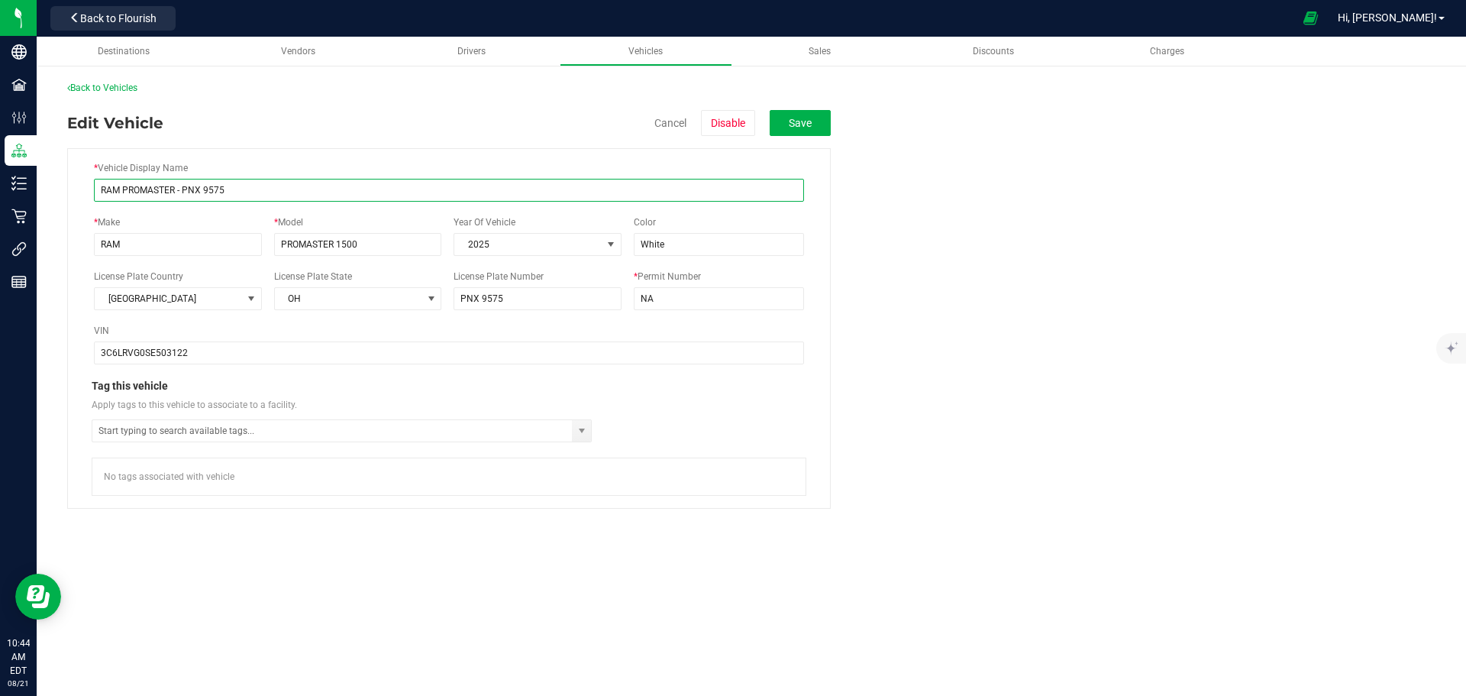
click at [178, 192] on input "RAM PROMASTER - PNX 9575" at bounding box center [449, 190] width 710 height 23
type input "RAM PROMASTER-PNX 9575"
click at [793, 128] on button "Save" at bounding box center [800, 123] width 61 height 26
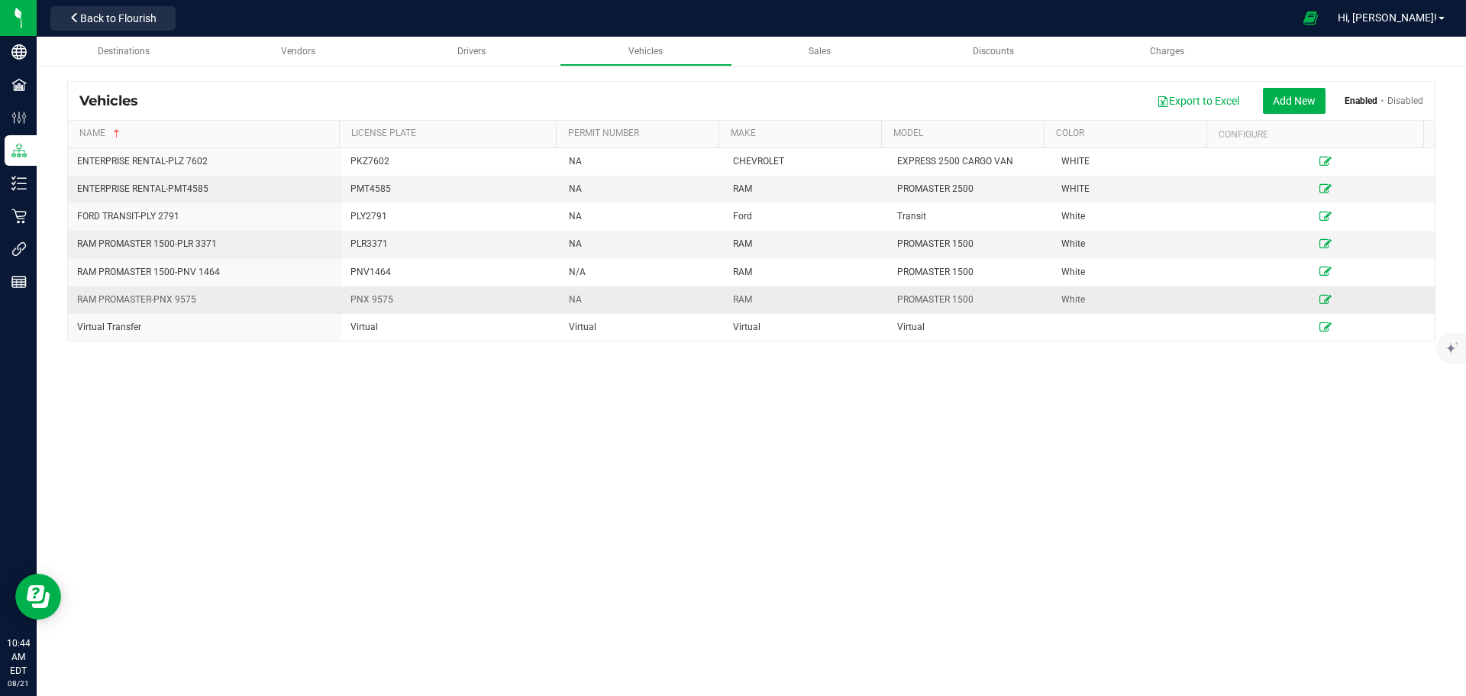
click at [1319, 301] on icon at bounding box center [1325, 299] width 12 height 9
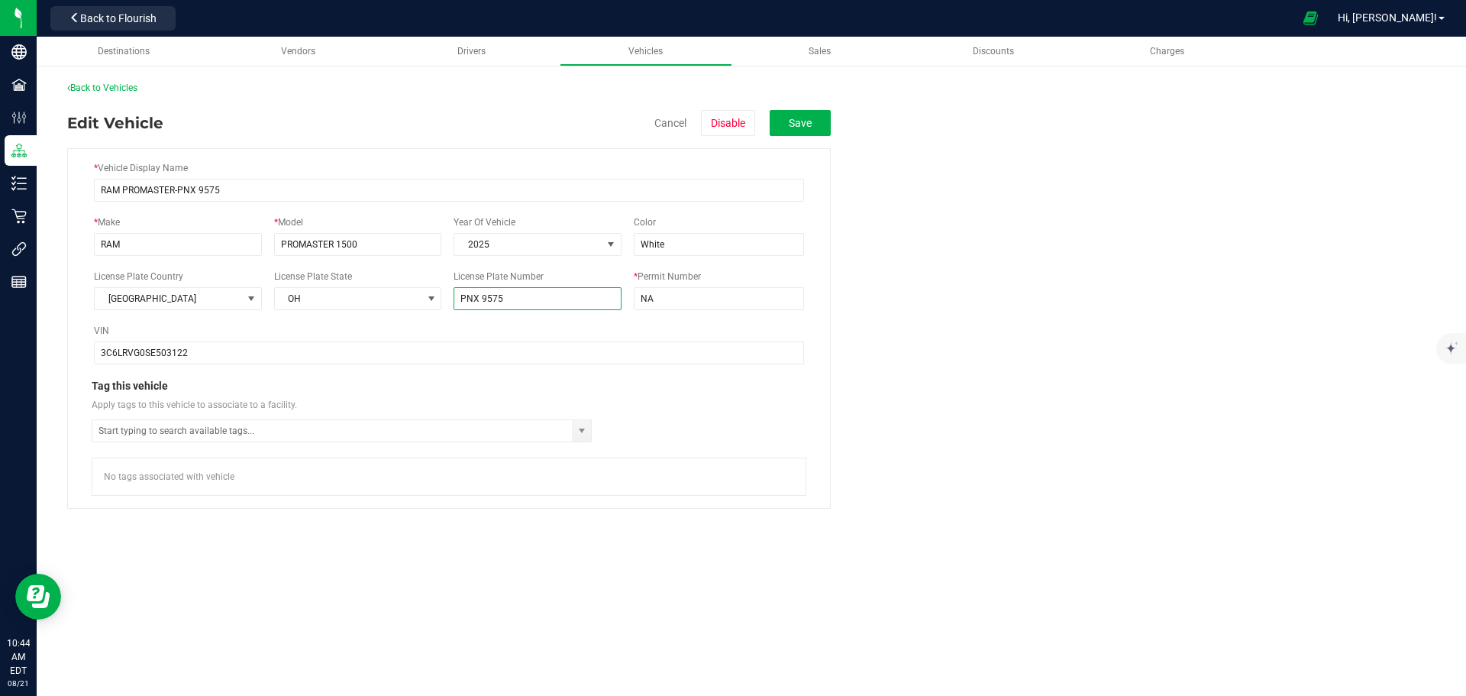
click at [483, 298] on input "PNX 9575" at bounding box center [538, 298] width 168 height 23
type input "PNX9575"
click at [813, 121] on button "Save" at bounding box center [800, 123] width 61 height 26
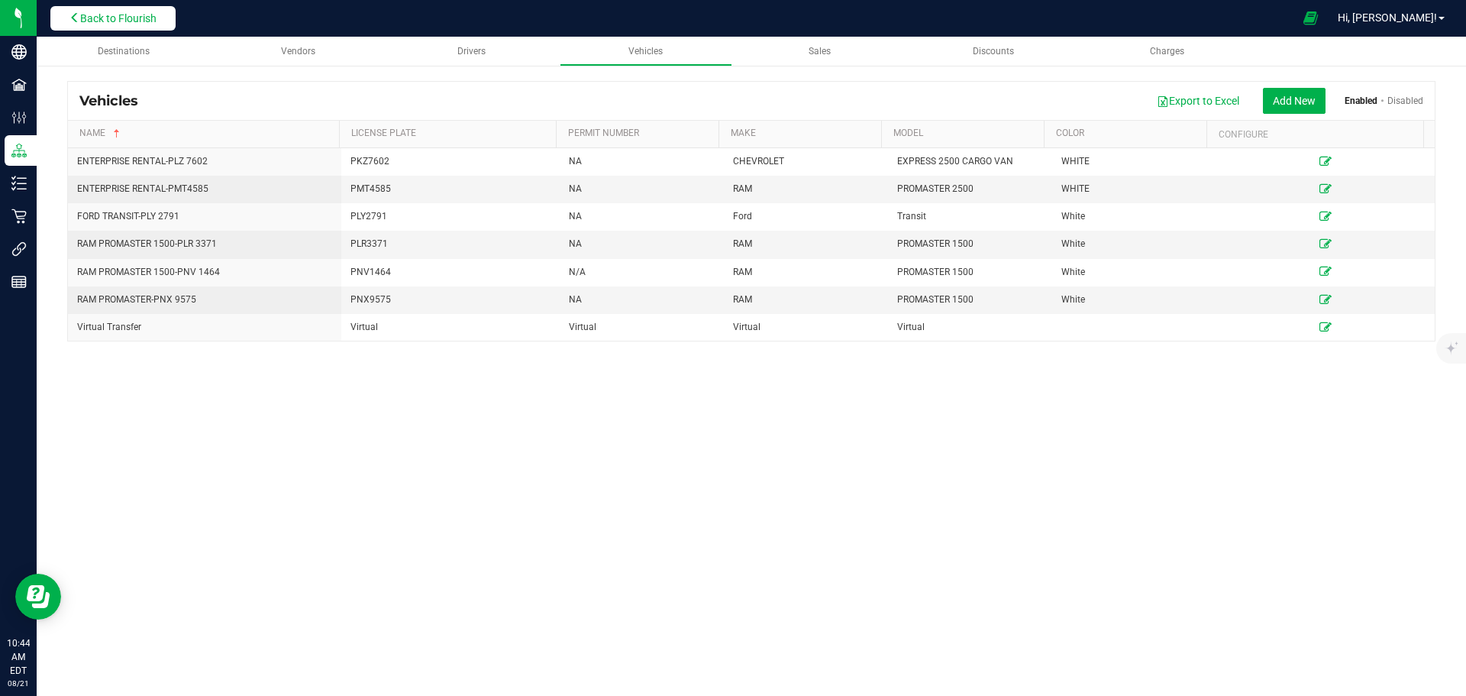
click at [127, 19] on span "Back to Flourish" at bounding box center [118, 18] width 76 height 12
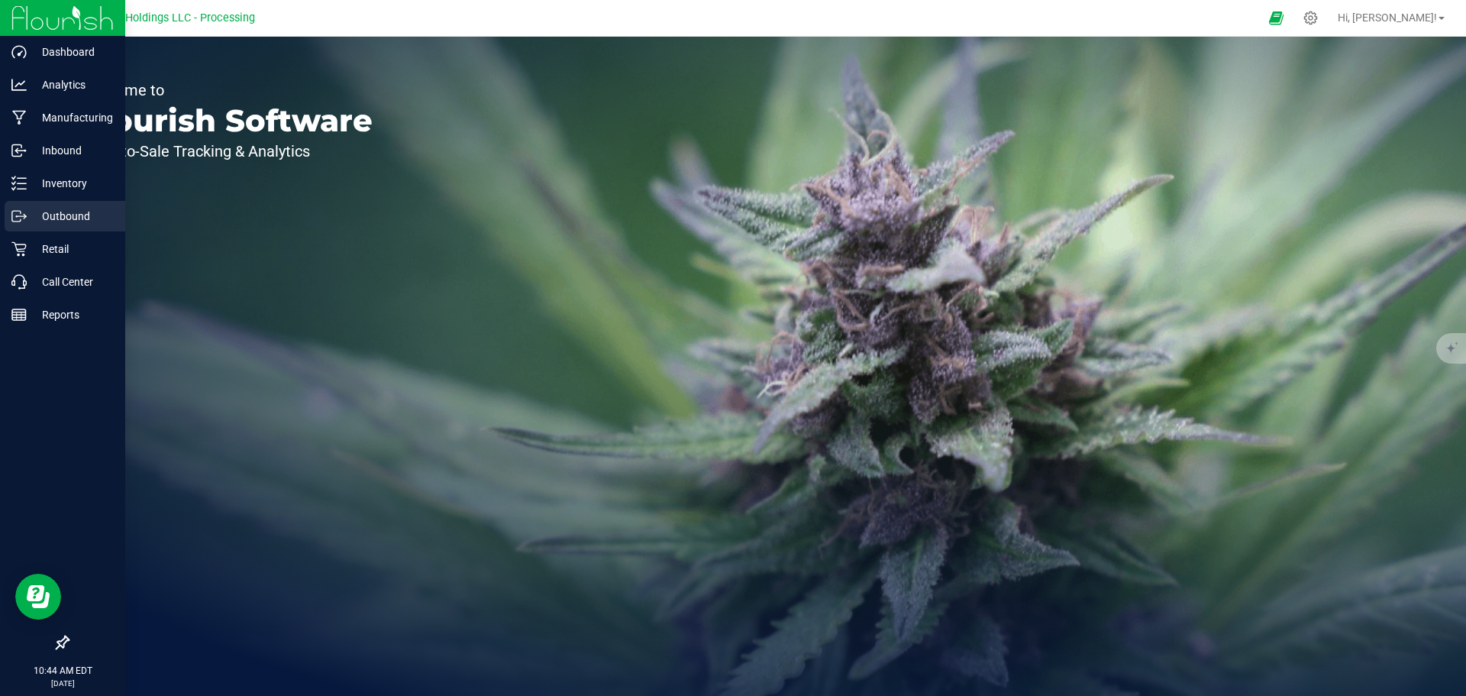
click at [53, 217] on p "Outbound" at bounding box center [73, 216] width 92 height 18
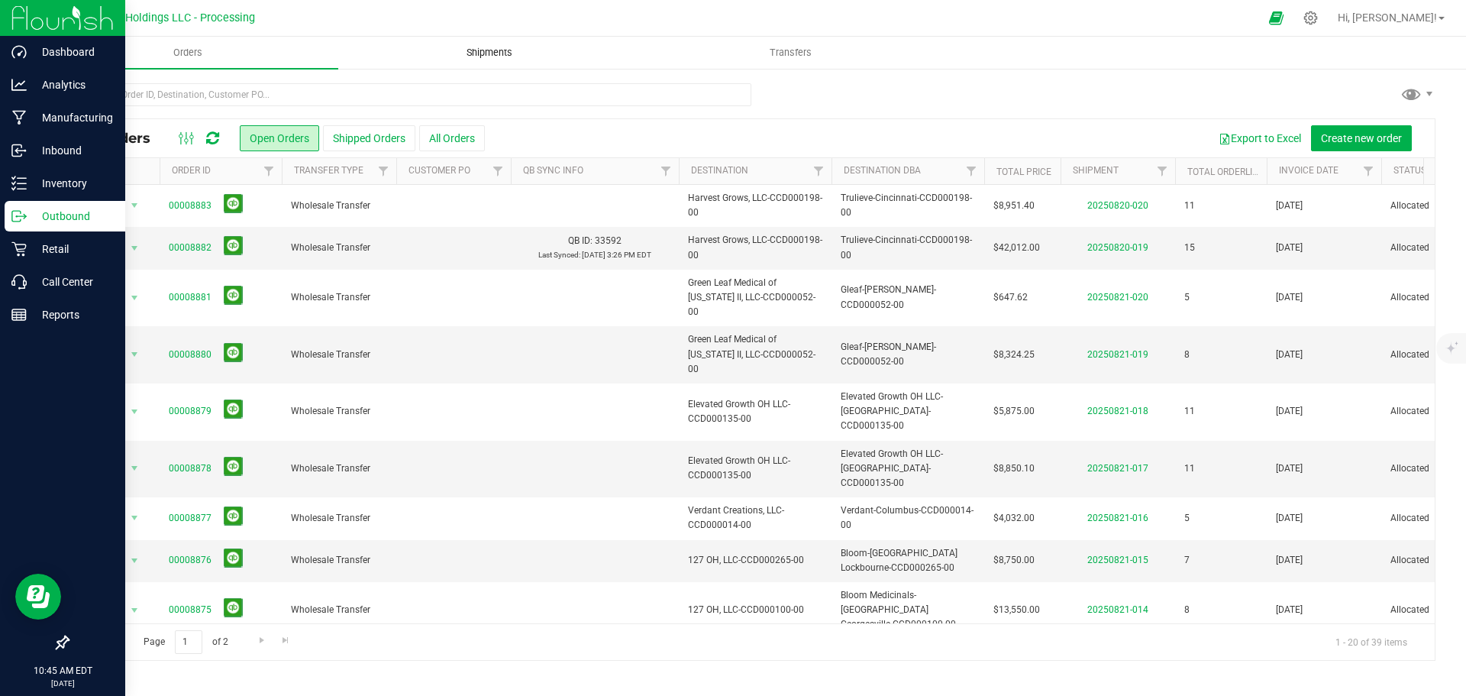
click at [485, 52] on span "Shipments" at bounding box center [489, 53] width 87 height 14
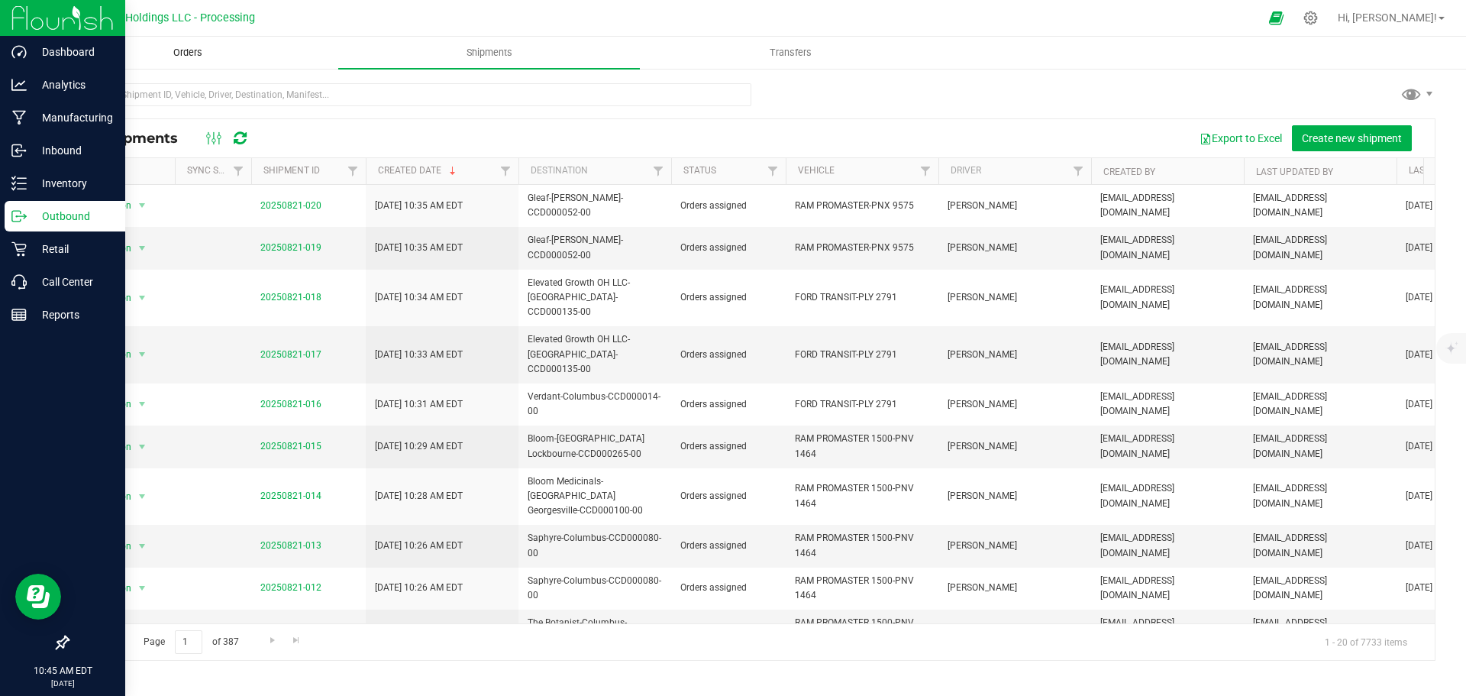
click at [189, 54] on span "Orders" at bounding box center [188, 53] width 70 height 14
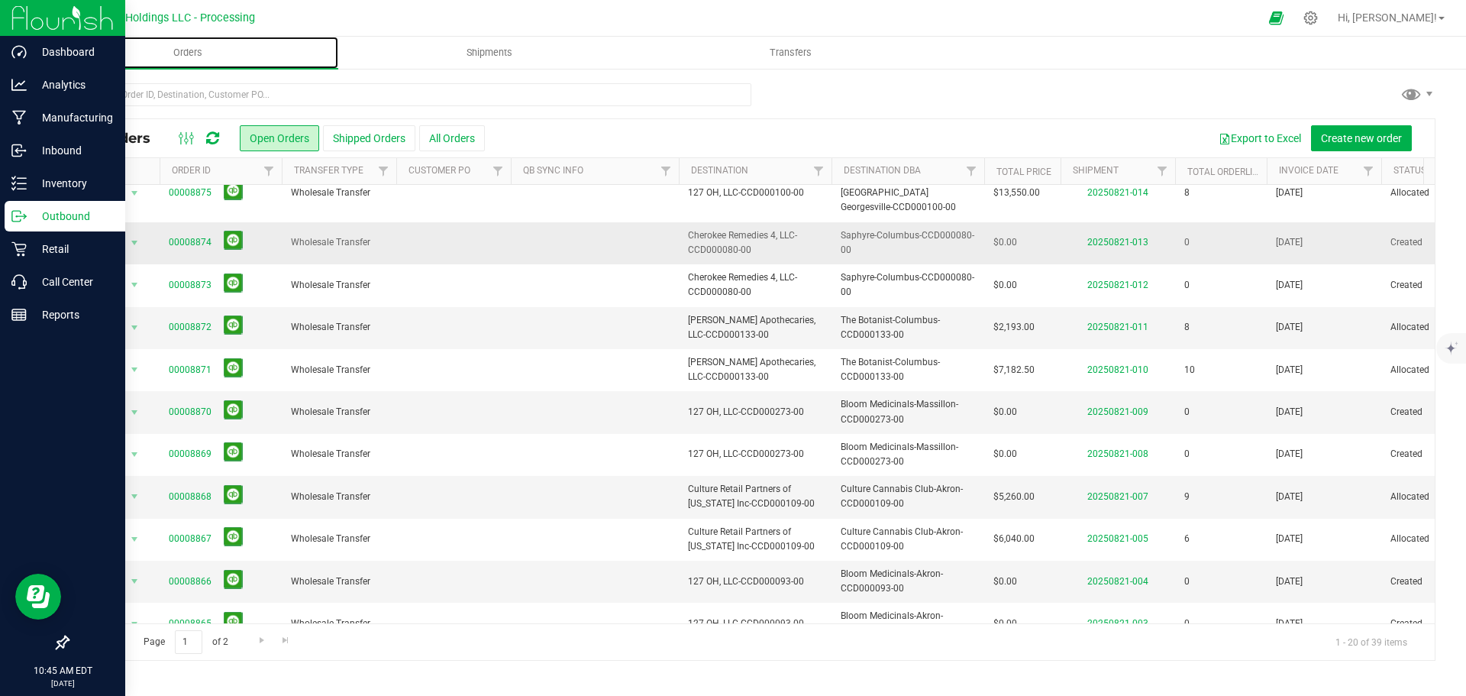
scroll to position [418, 0]
click at [257, 641] on span "Go to the next page" at bounding box center [262, 640] width 12 height 12
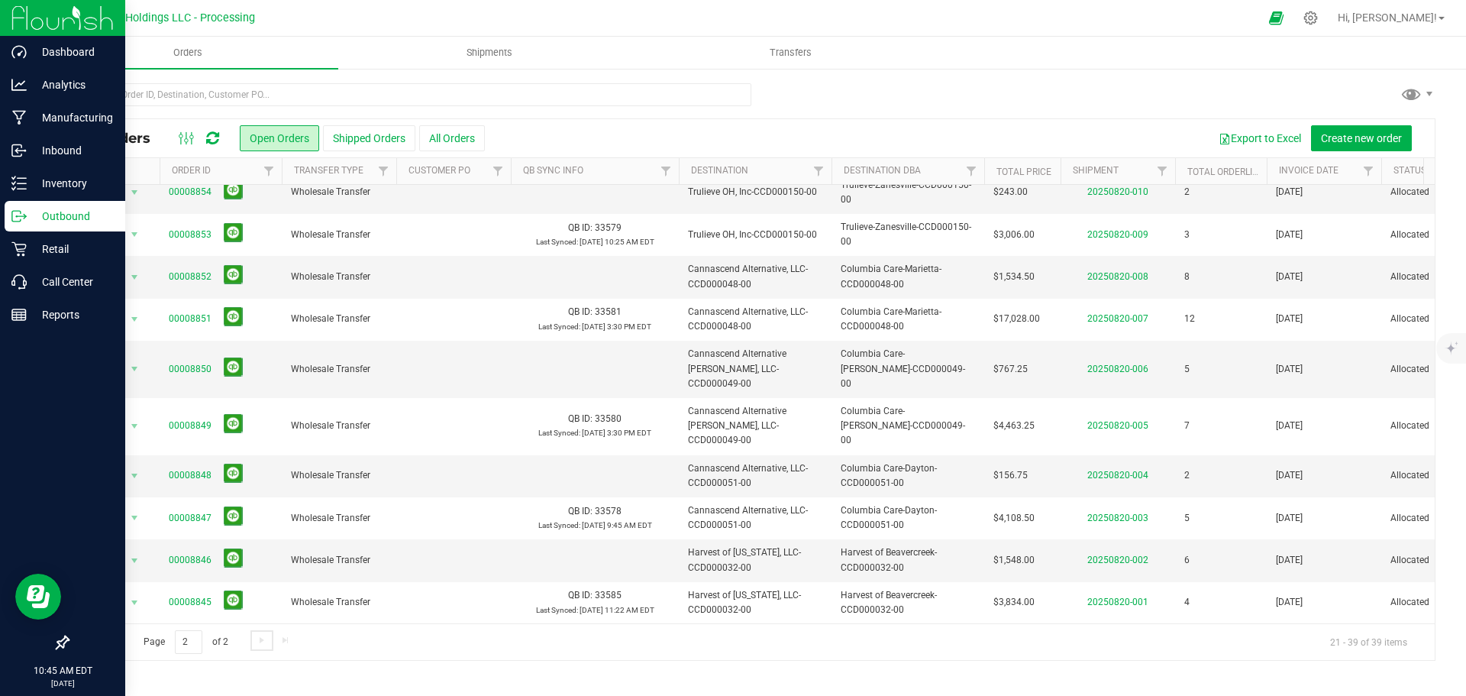
scroll to position [0, 0]
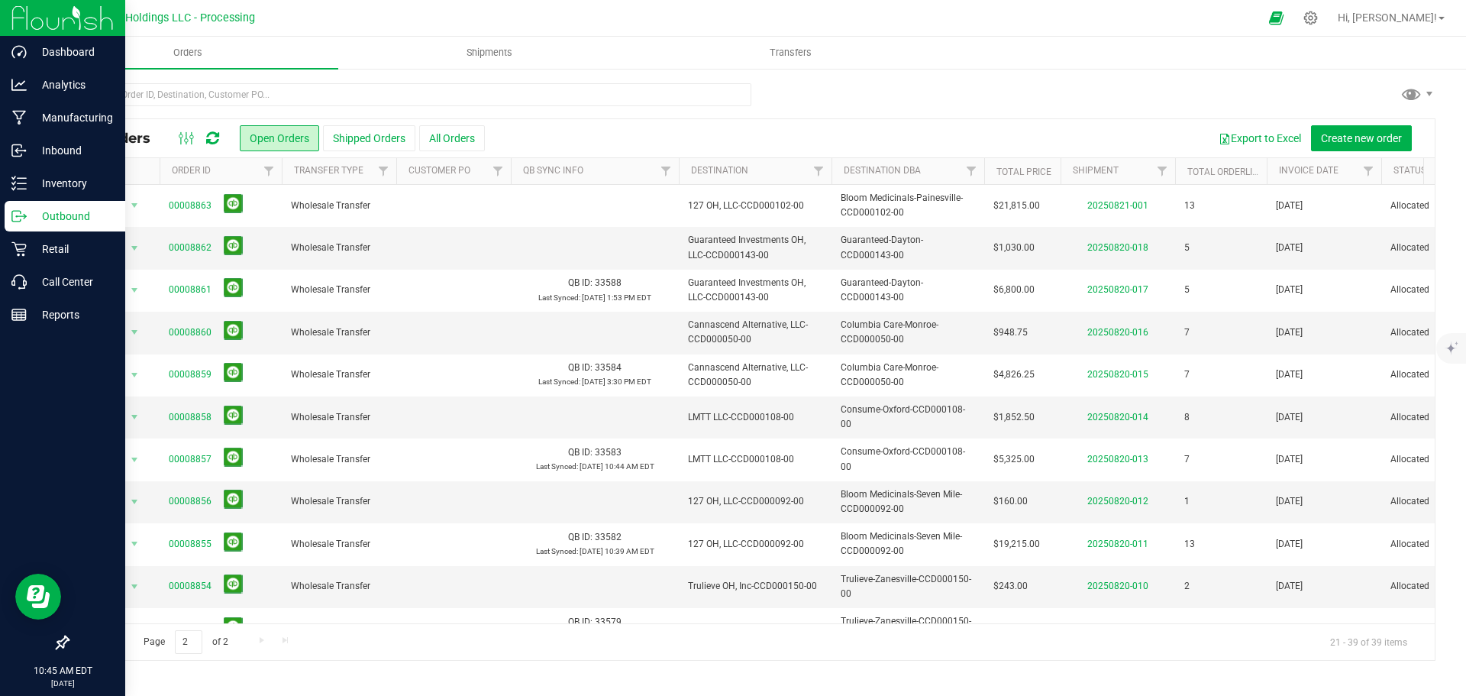
click at [114, 643] on span "Go to the previous page" at bounding box center [110, 640] width 12 height 12
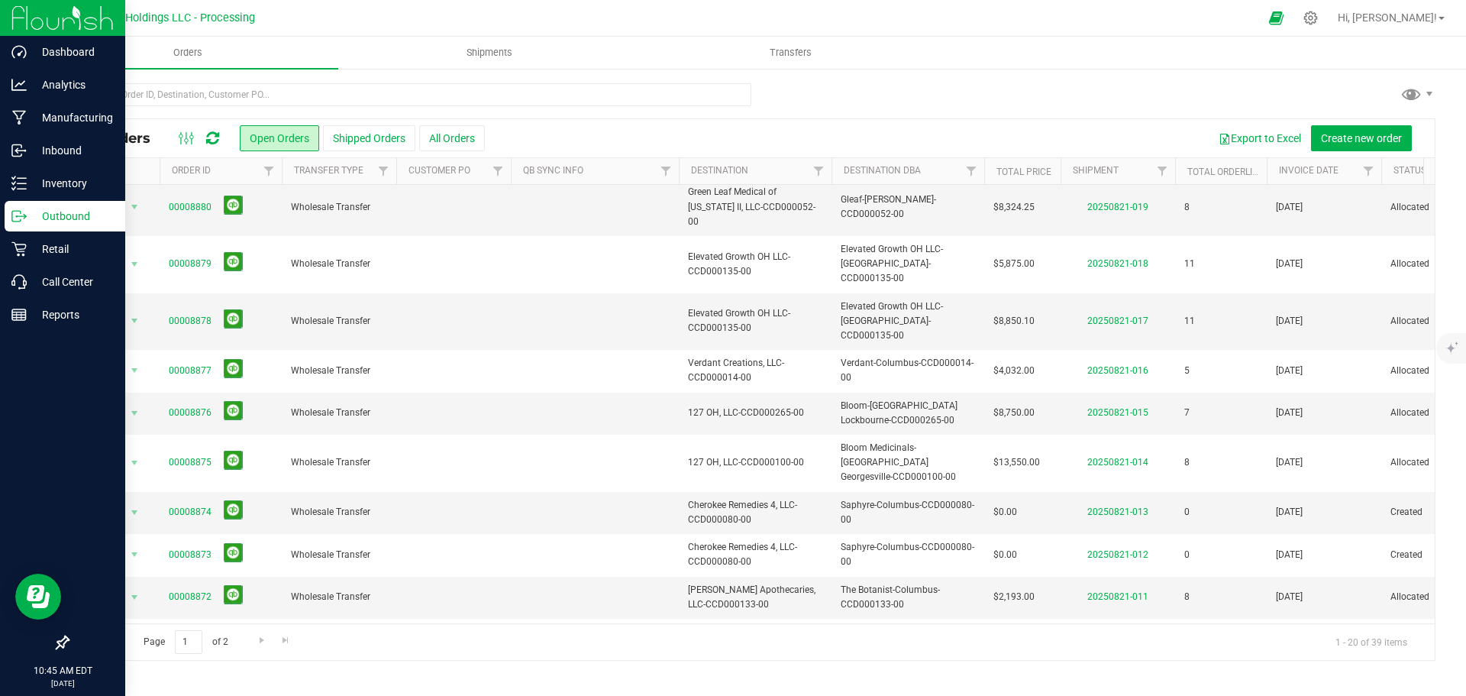
scroll to position [418, 0]
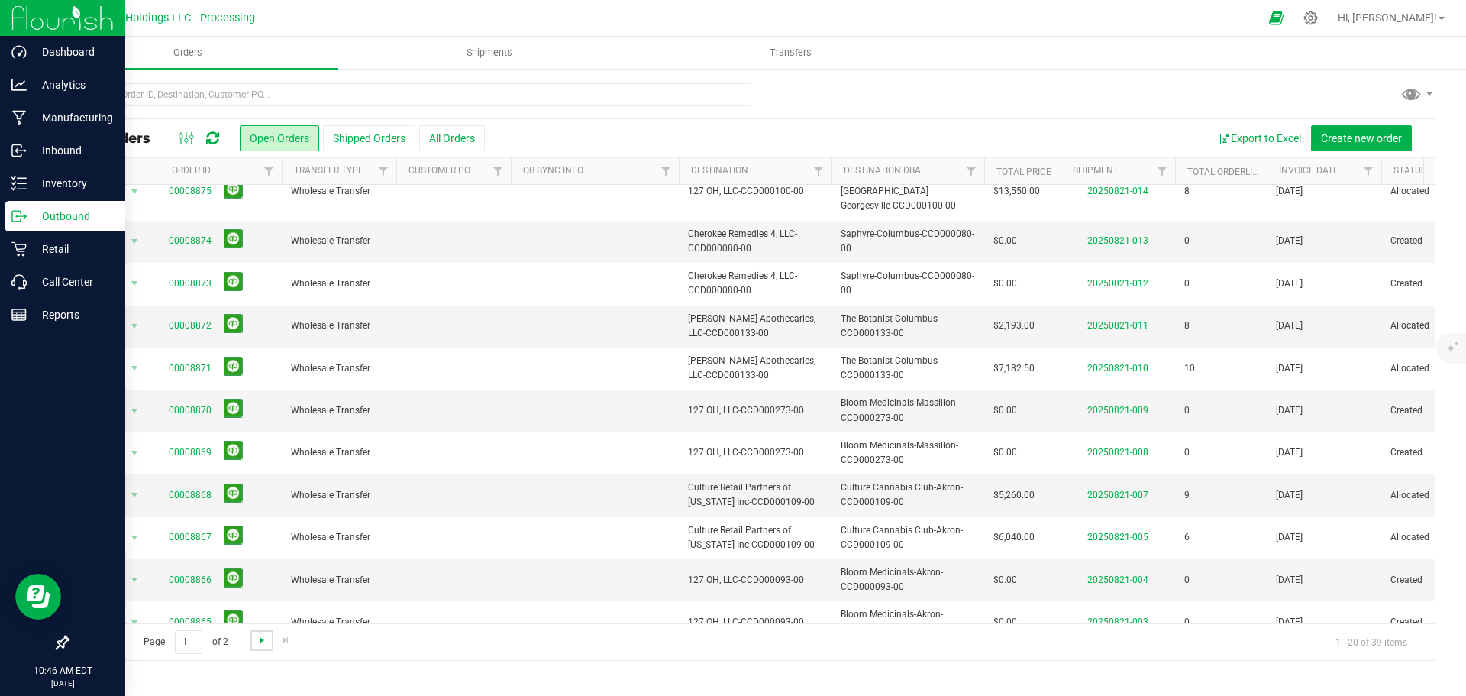
click at [259, 640] on span "Go to the next page" at bounding box center [262, 640] width 12 height 12
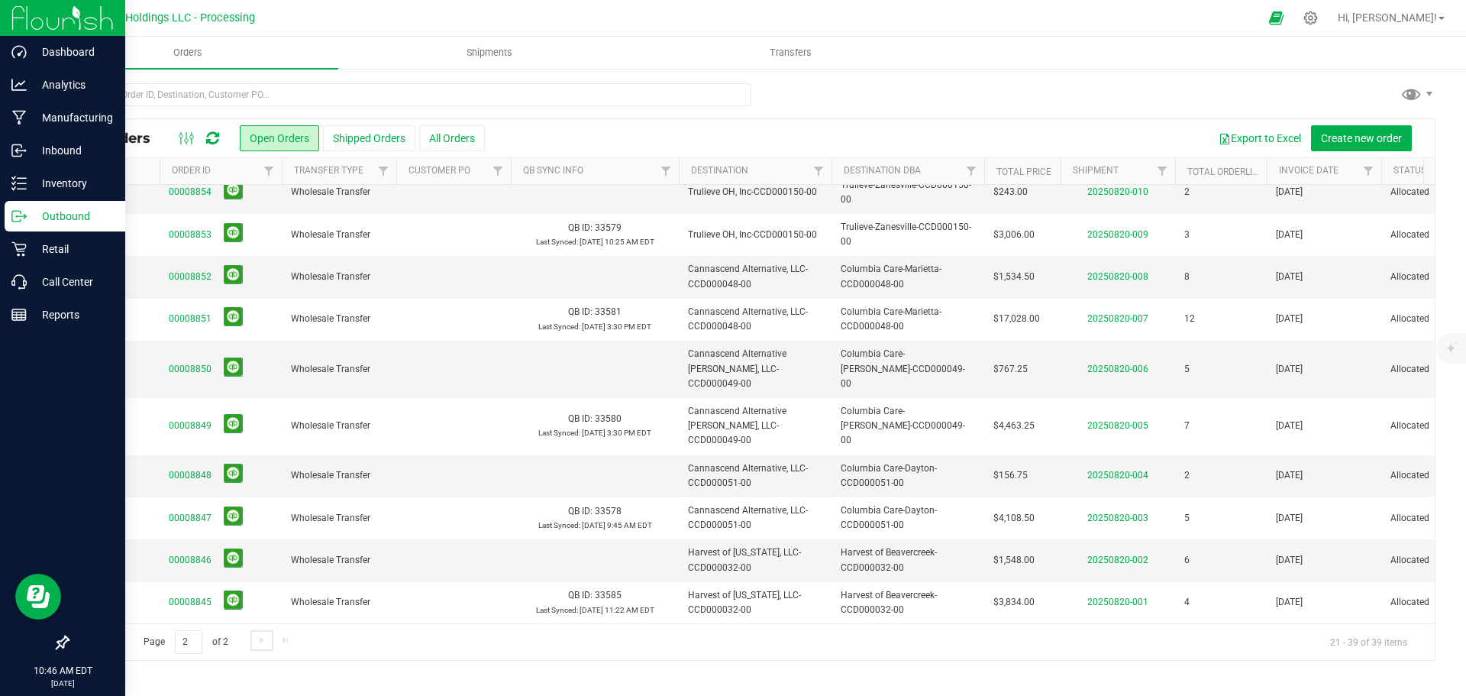
scroll to position [0, 0]
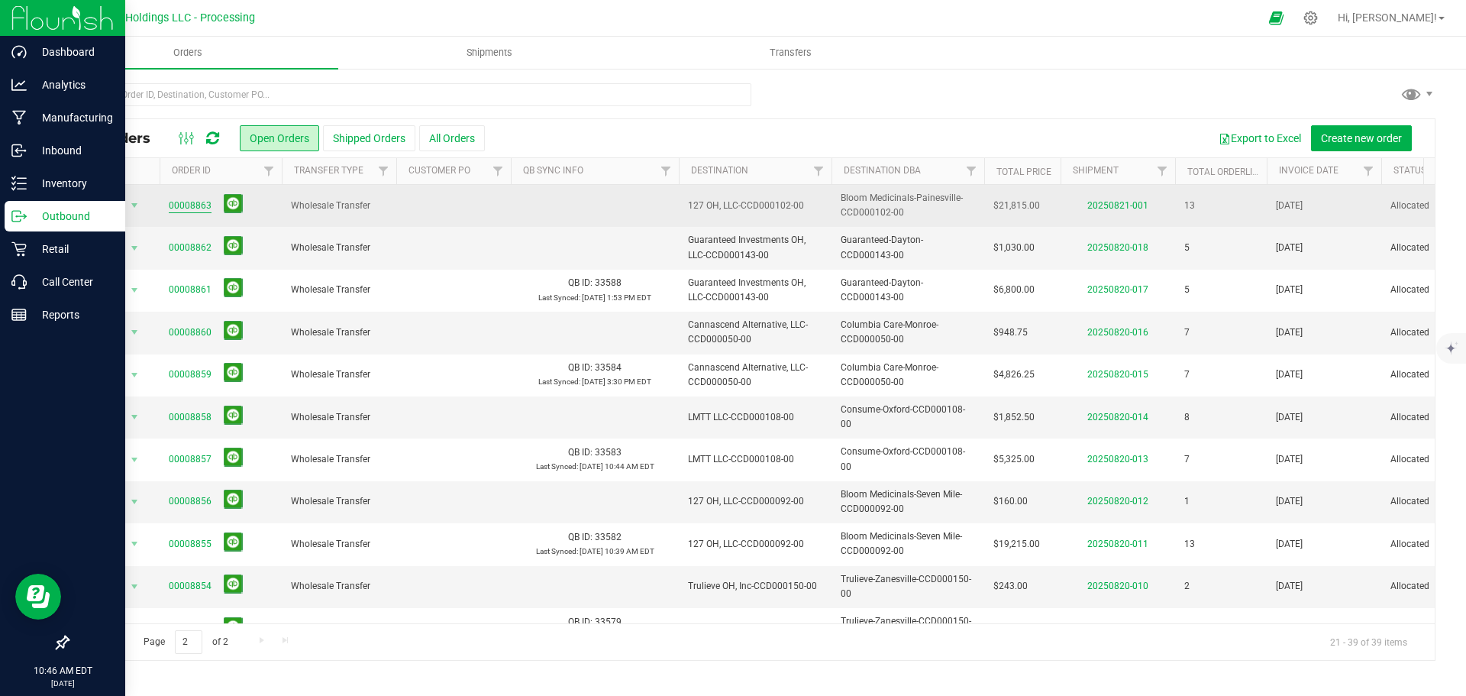
click at [193, 208] on link "00008863" at bounding box center [190, 206] width 43 height 15
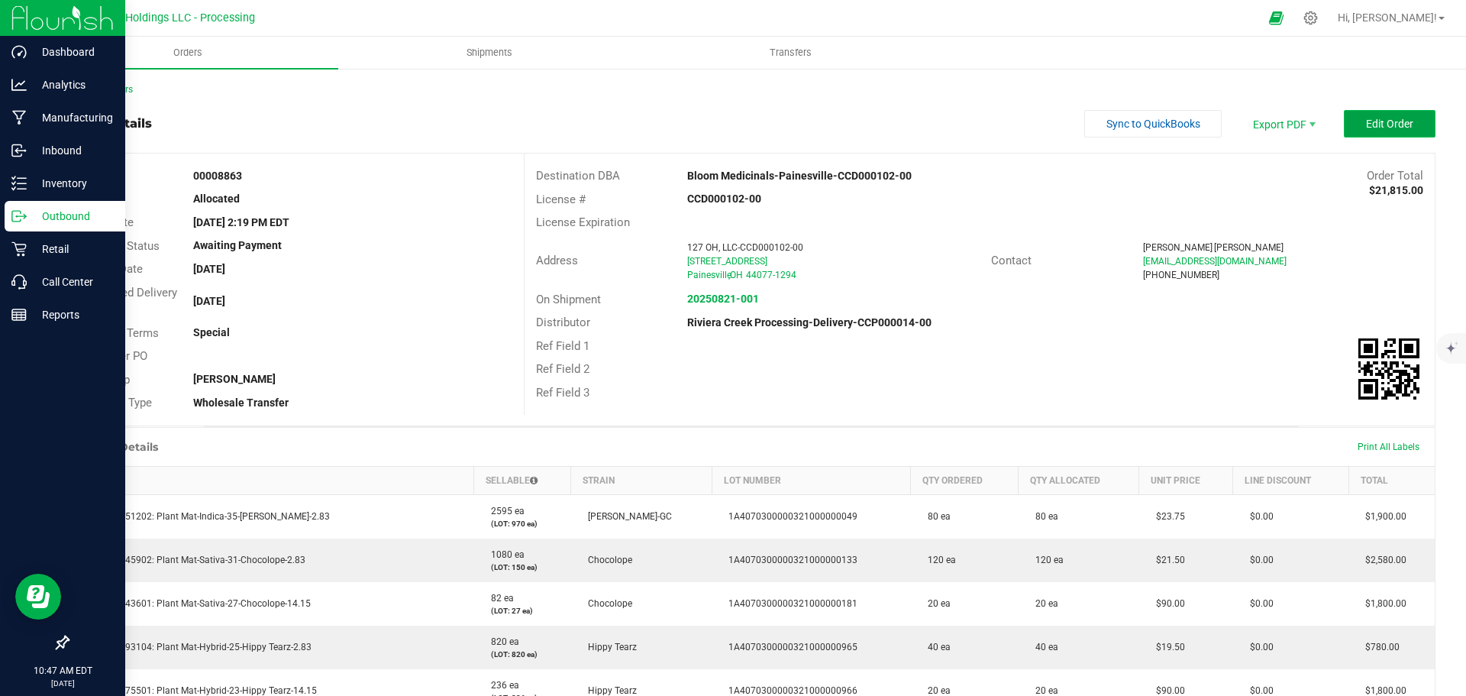
click at [1366, 128] on span "Edit Order" at bounding box center [1389, 124] width 47 height 12
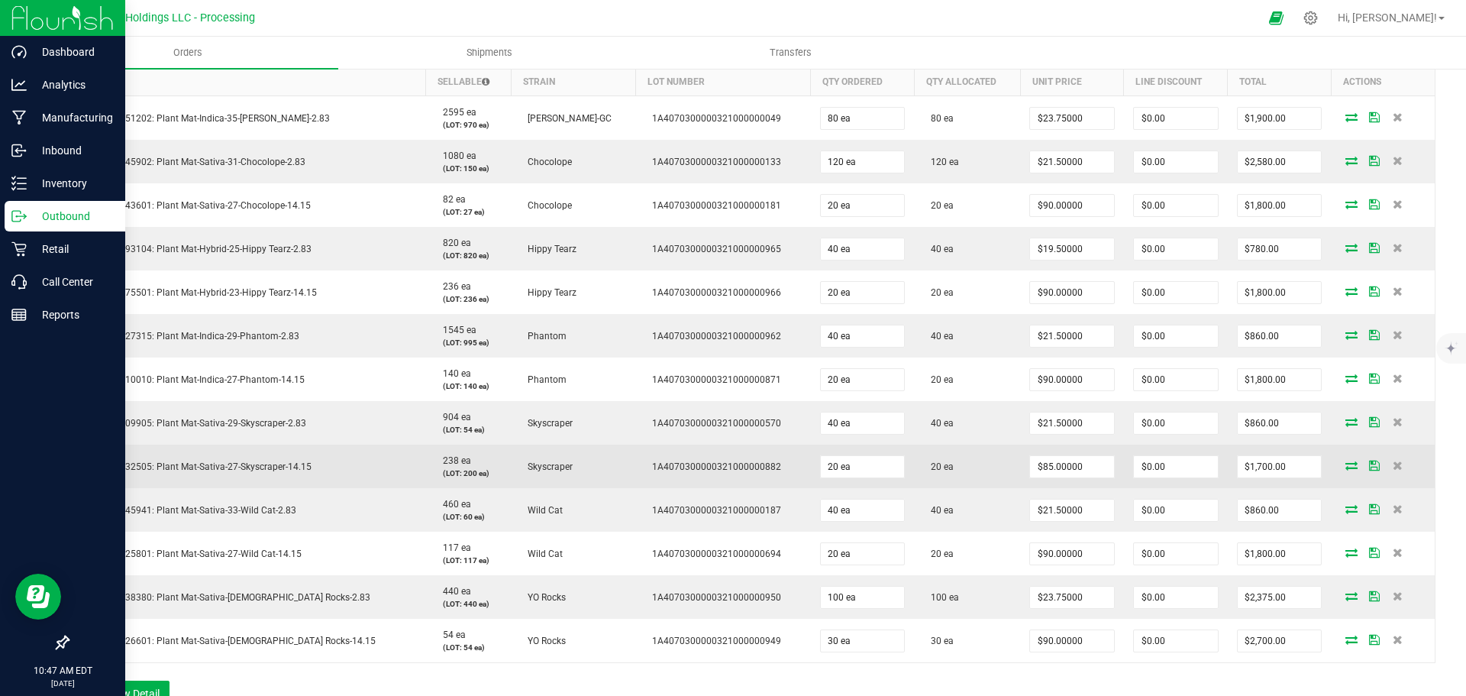
scroll to position [534, 0]
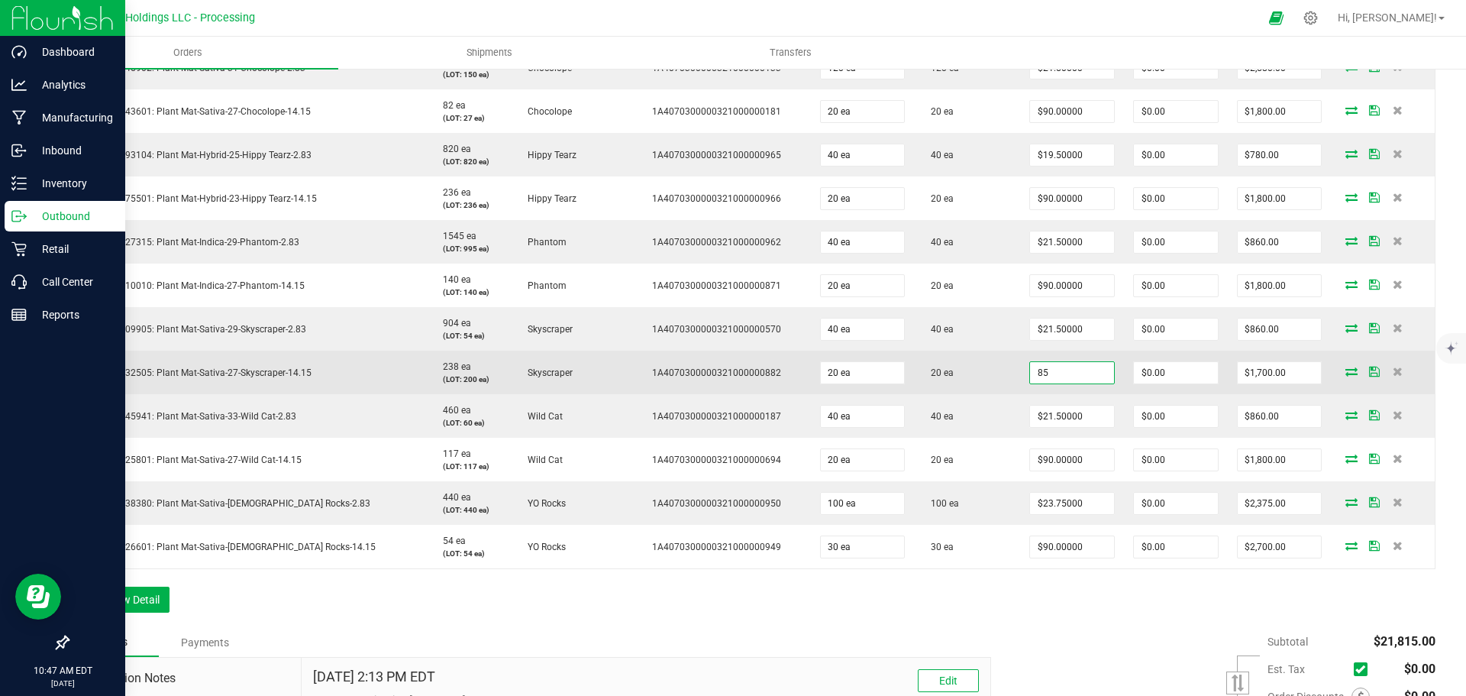
click at [1030, 367] on input "85" at bounding box center [1072, 372] width 84 height 21
type input "$90.00000"
type input "0"
type input "$1,800.00"
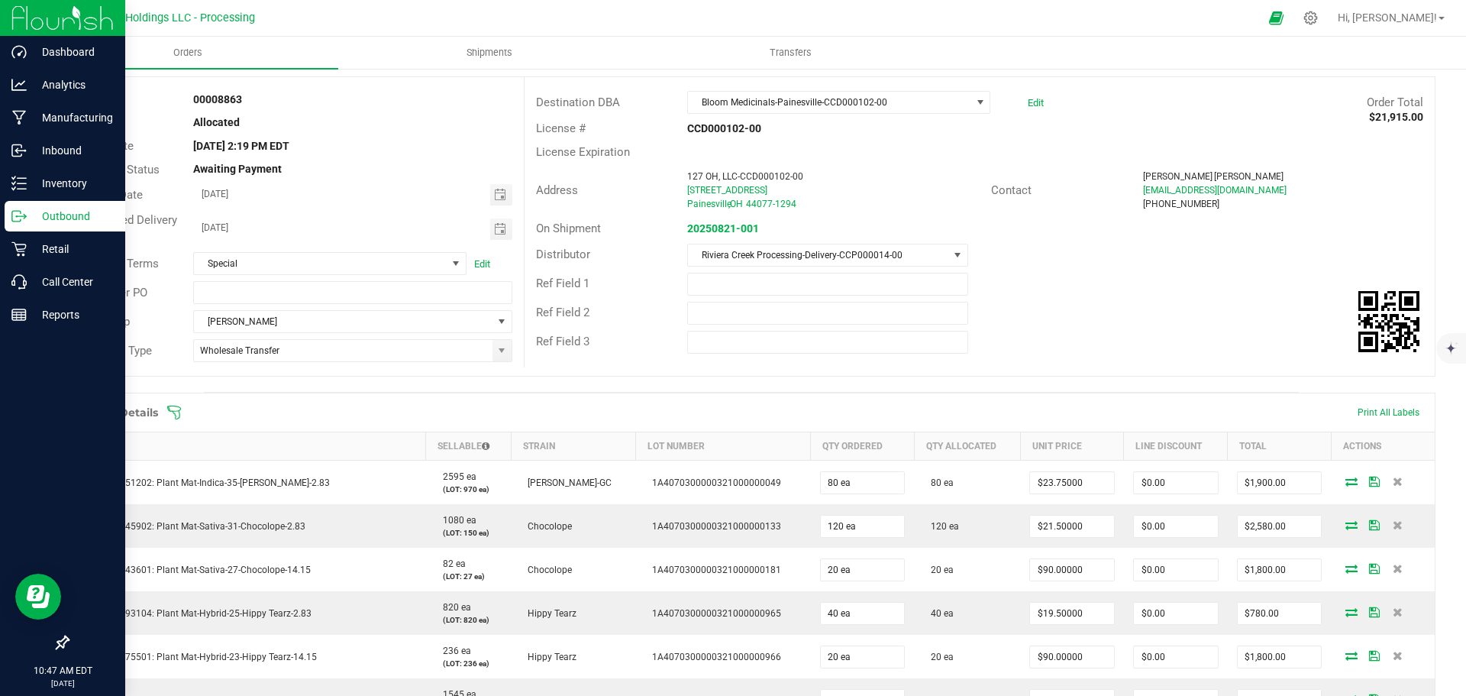
scroll to position [0, 0]
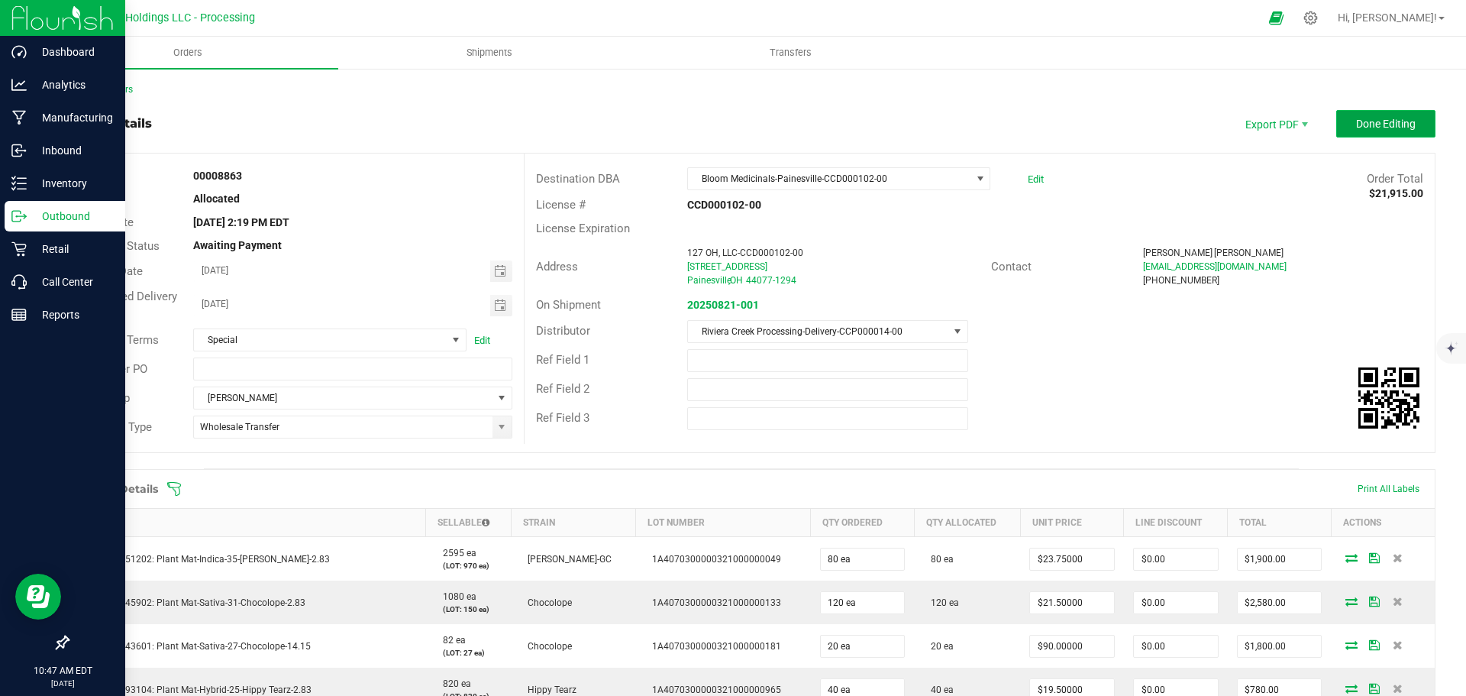
click at [1356, 127] on span "Done Editing" at bounding box center [1386, 124] width 60 height 12
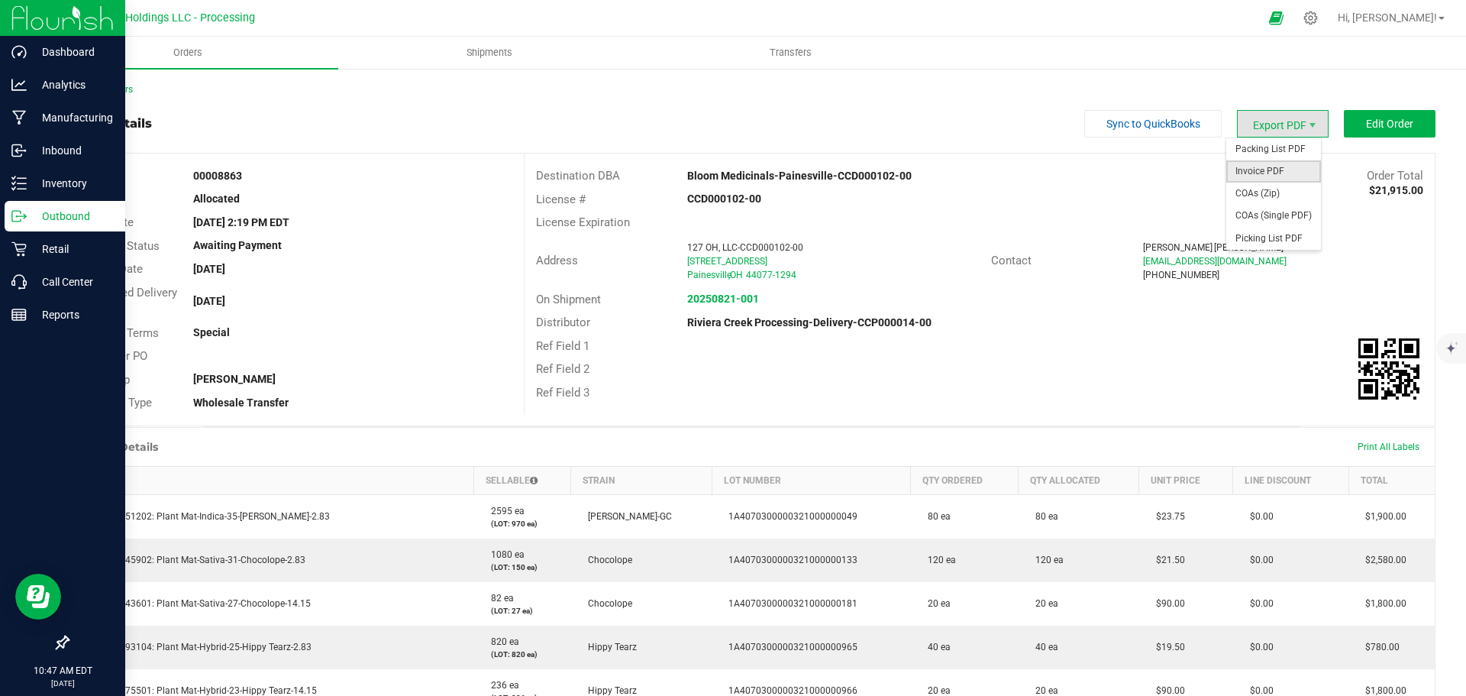
click at [1258, 167] on span "Invoice PDF" at bounding box center [1273, 171] width 95 height 22
click at [131, 90] on link "Back to Orders" at bounding box center [100, 89] width 66 height 11
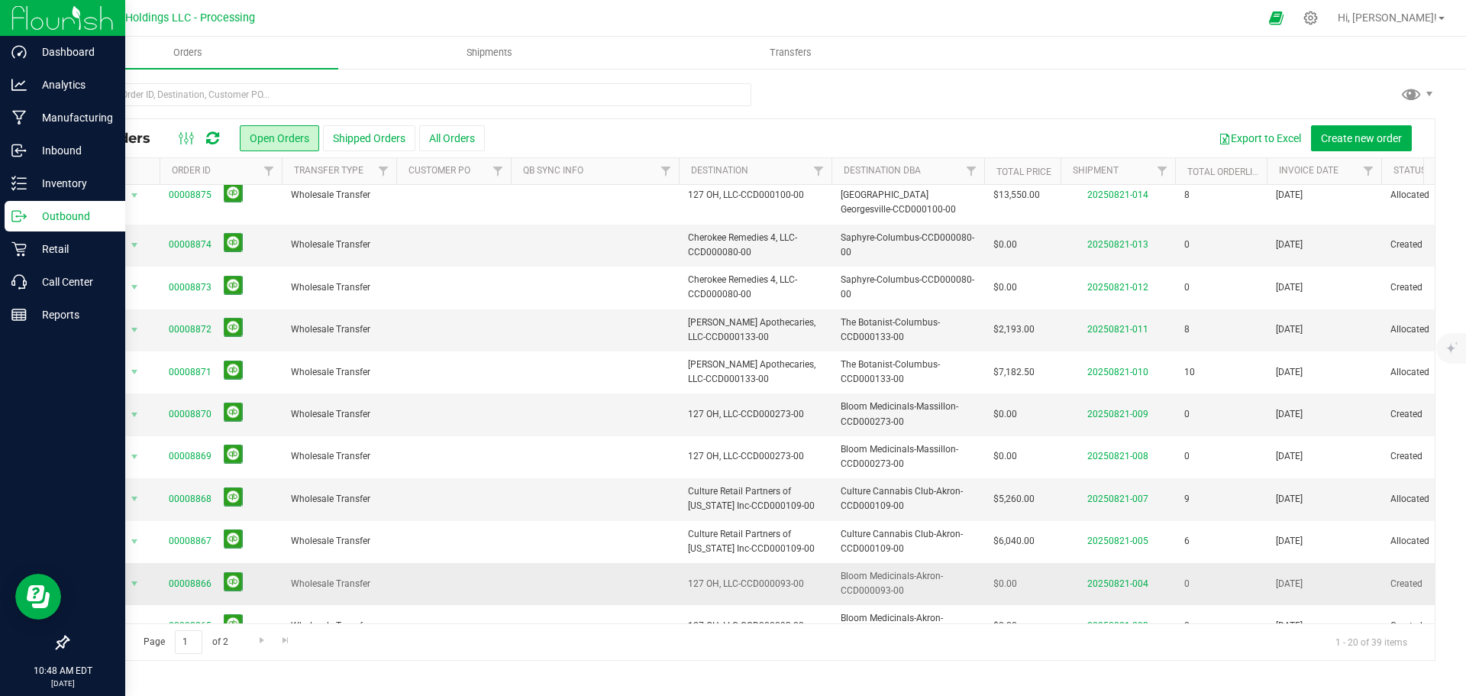
scroll to position [418, 0]
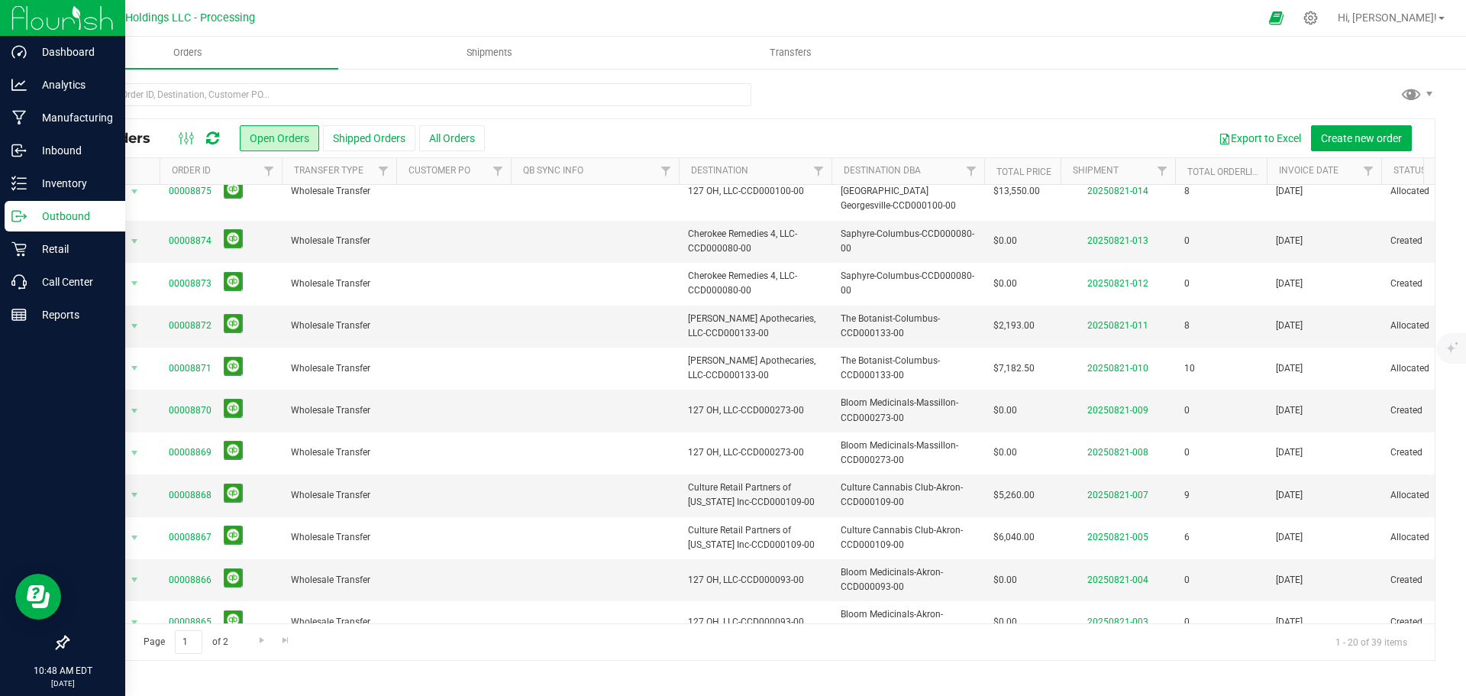
click at [183, 657] on link "00008864" at bounding box center [190, 664] width 43 height 15
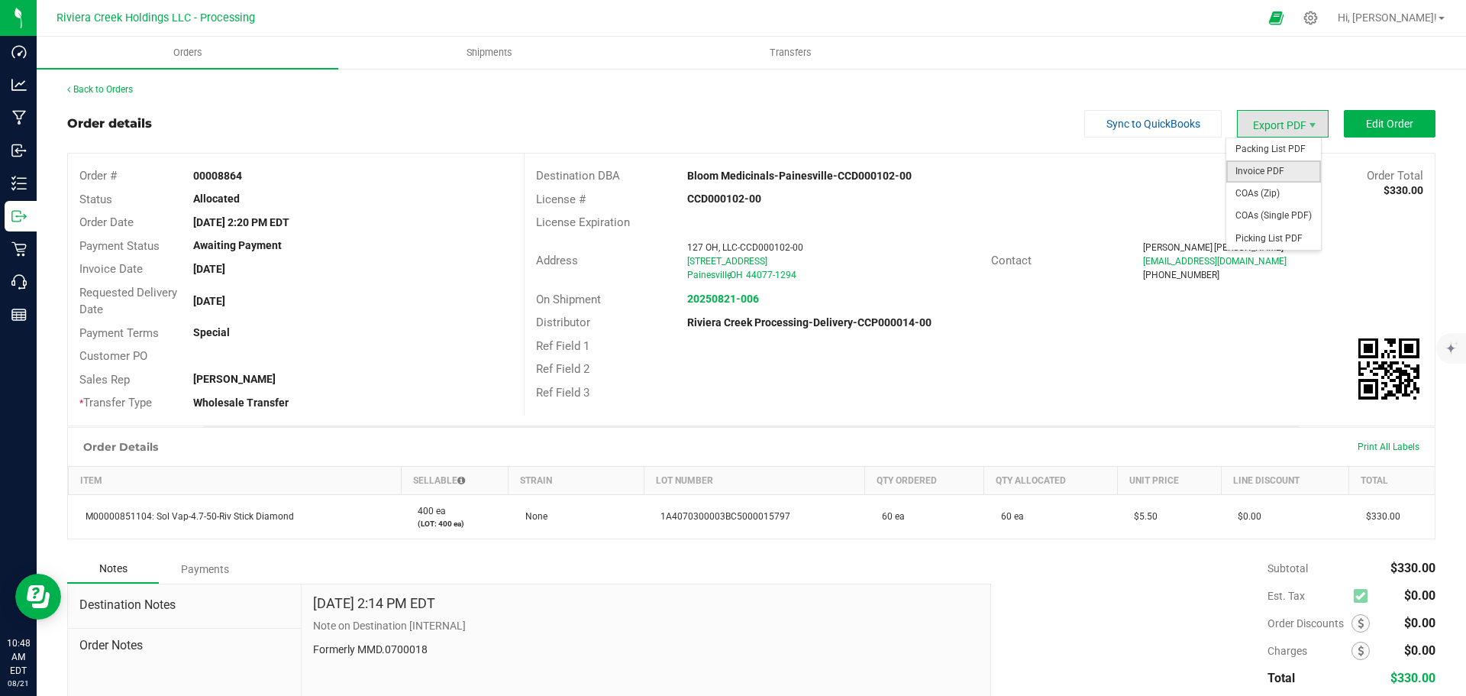
click at [1268, 168] on span "Invoice PDF" at bounding box center [1273, 171] width 95 height 22
click at [114, 91] on link "Back to Orders" at bounding box center [100, 89] width 66 height 11
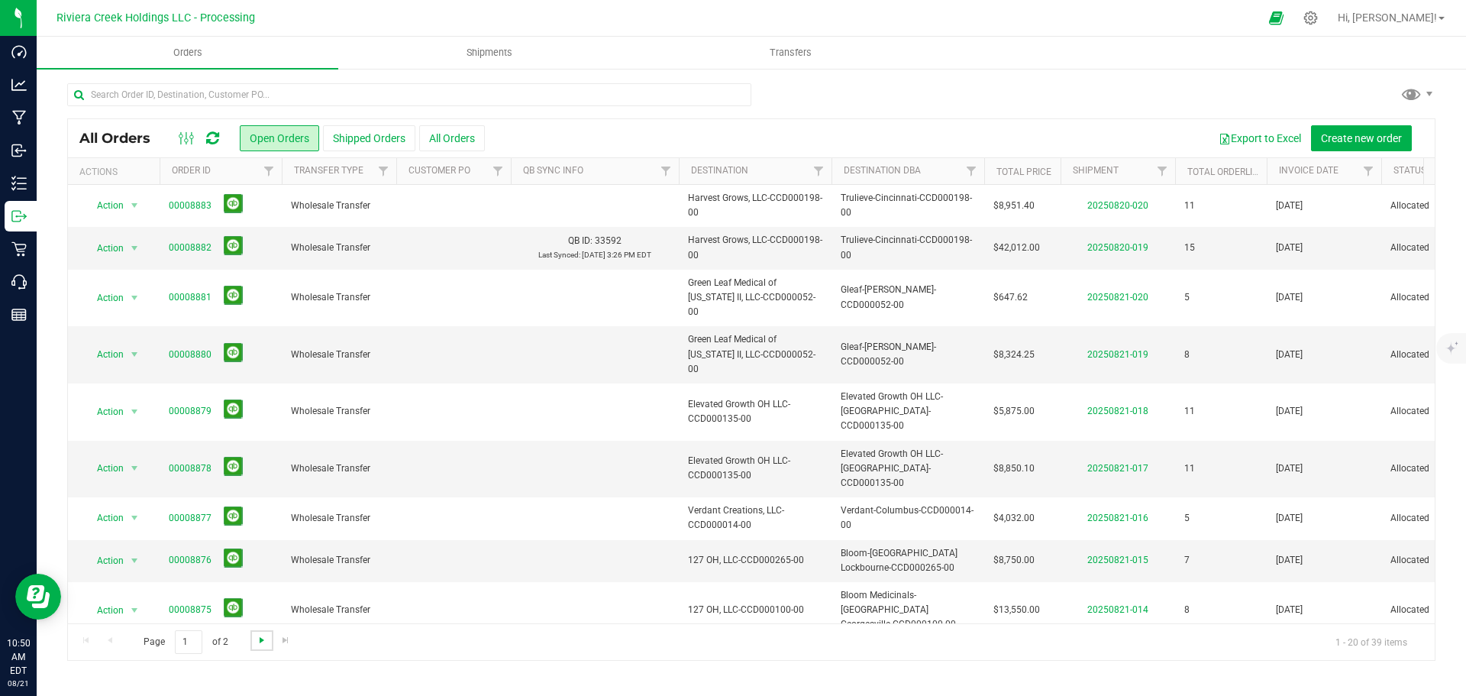
click at [262, 635] on span "Go to the next page" at bounding box center [262, 640] width 12 height 12
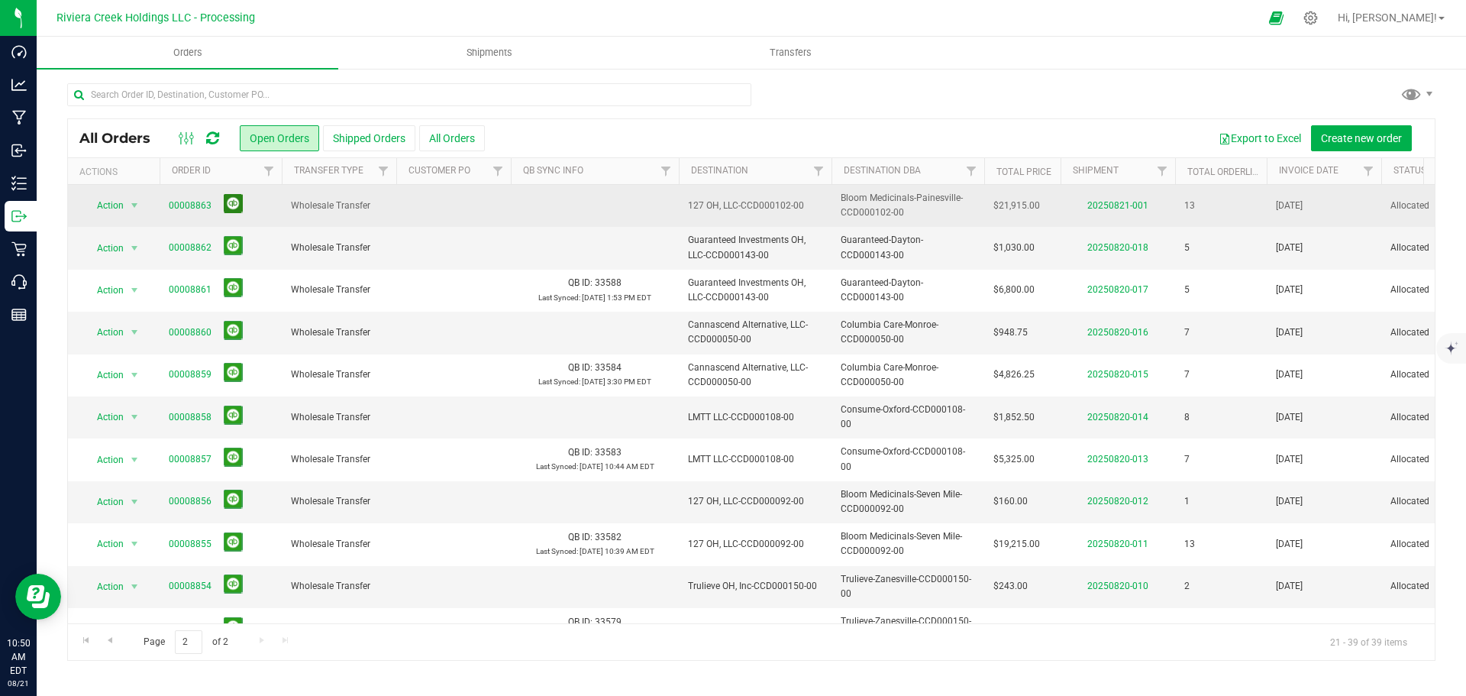
click at [231, 205] on button at bounding box center [233, 203] width 19 height 19
click at [190, 53] on span "Orders" at bounding box center [188, 53] width 70 height 14
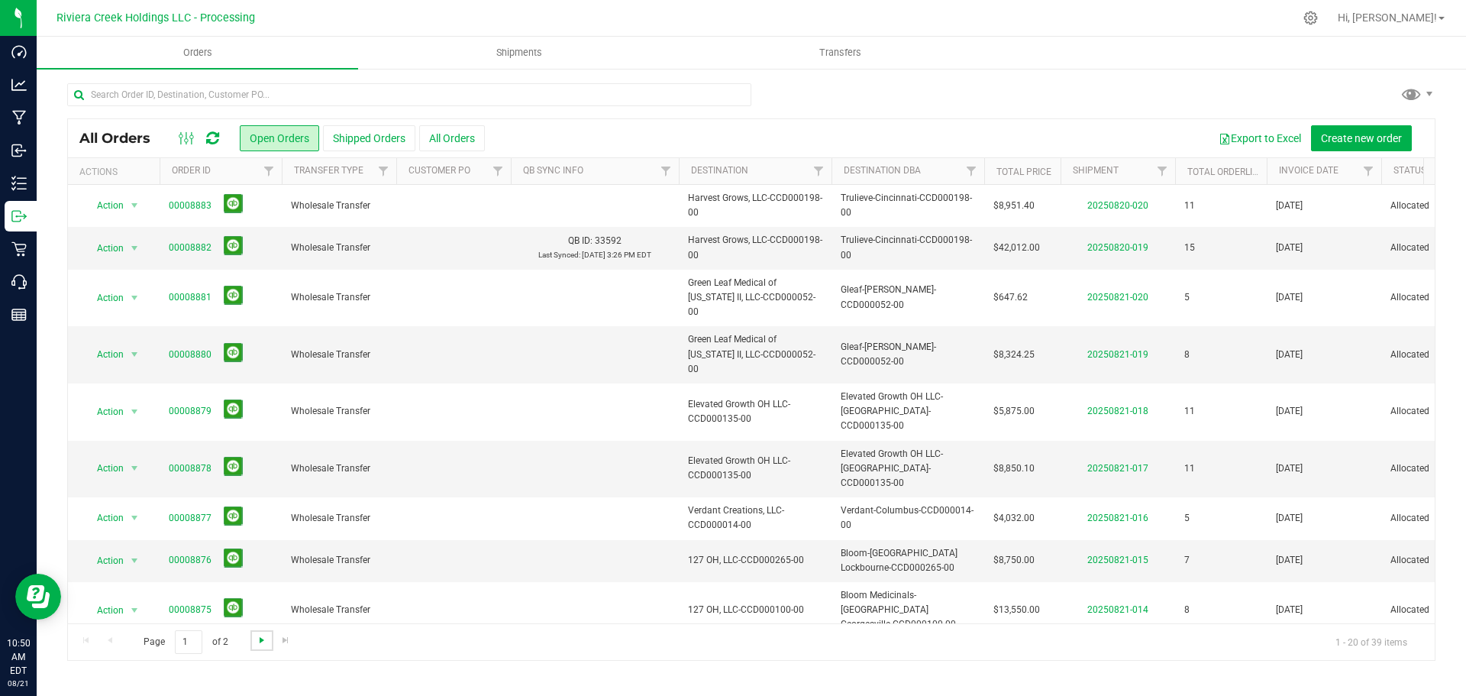
click at [258, 642] on span "Go to the next page" at bounding box center [262, 640] width 12 height 12
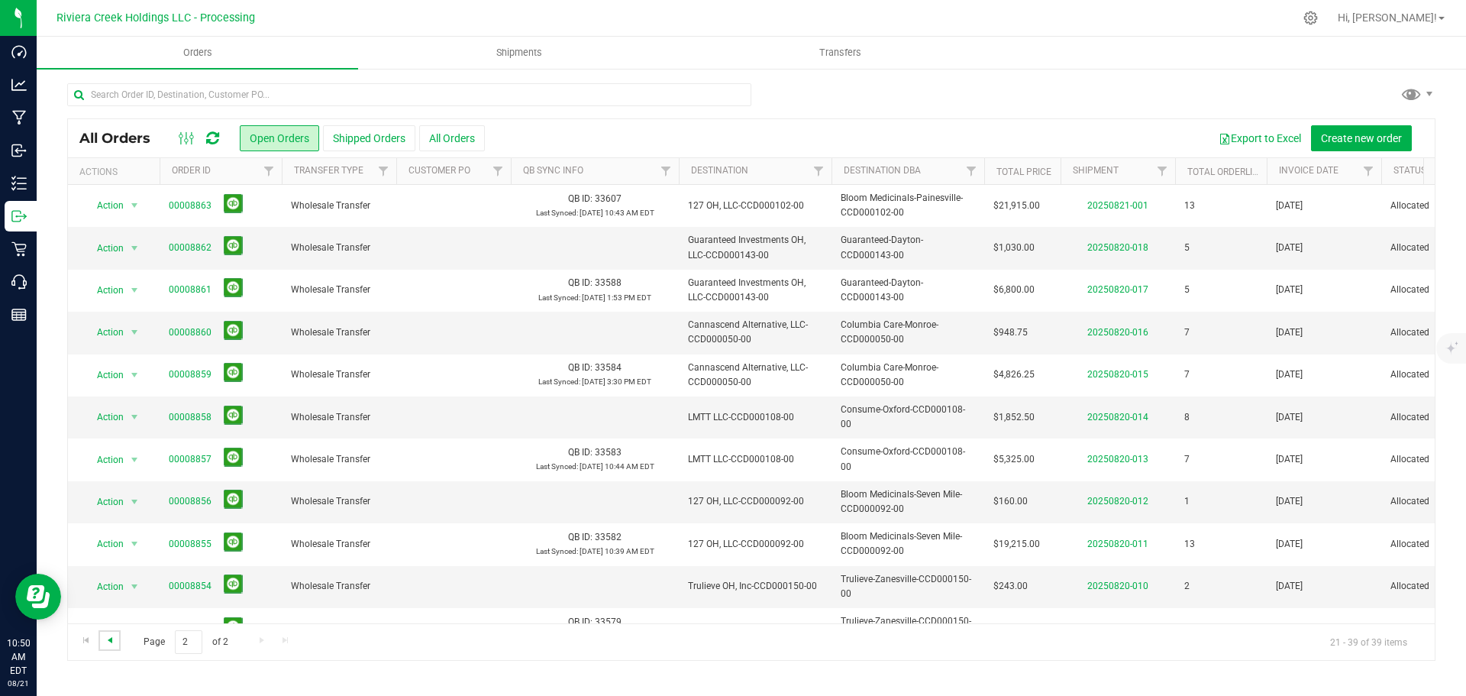
click at [108, 640] on span "Go to the previous page" at bounding box center [110, 640] width 12 height 12
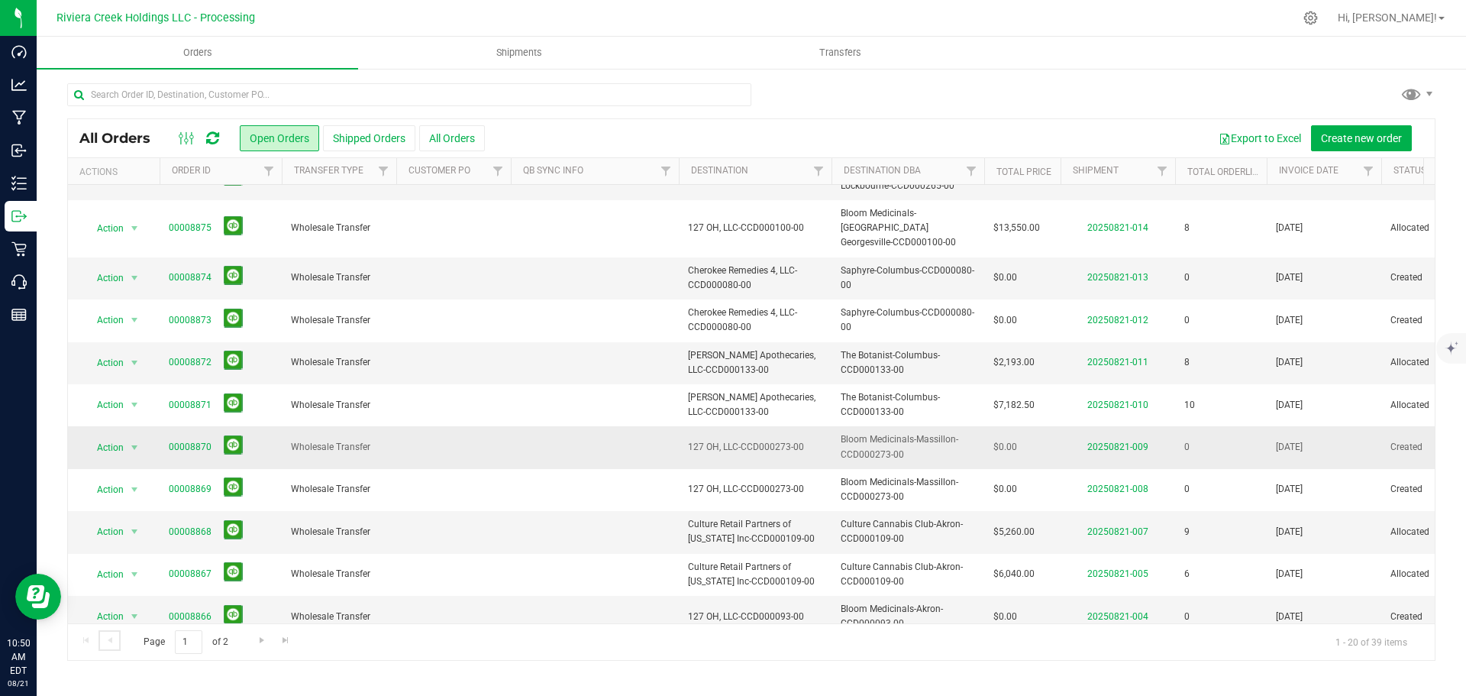
scroll to position [418, 0]
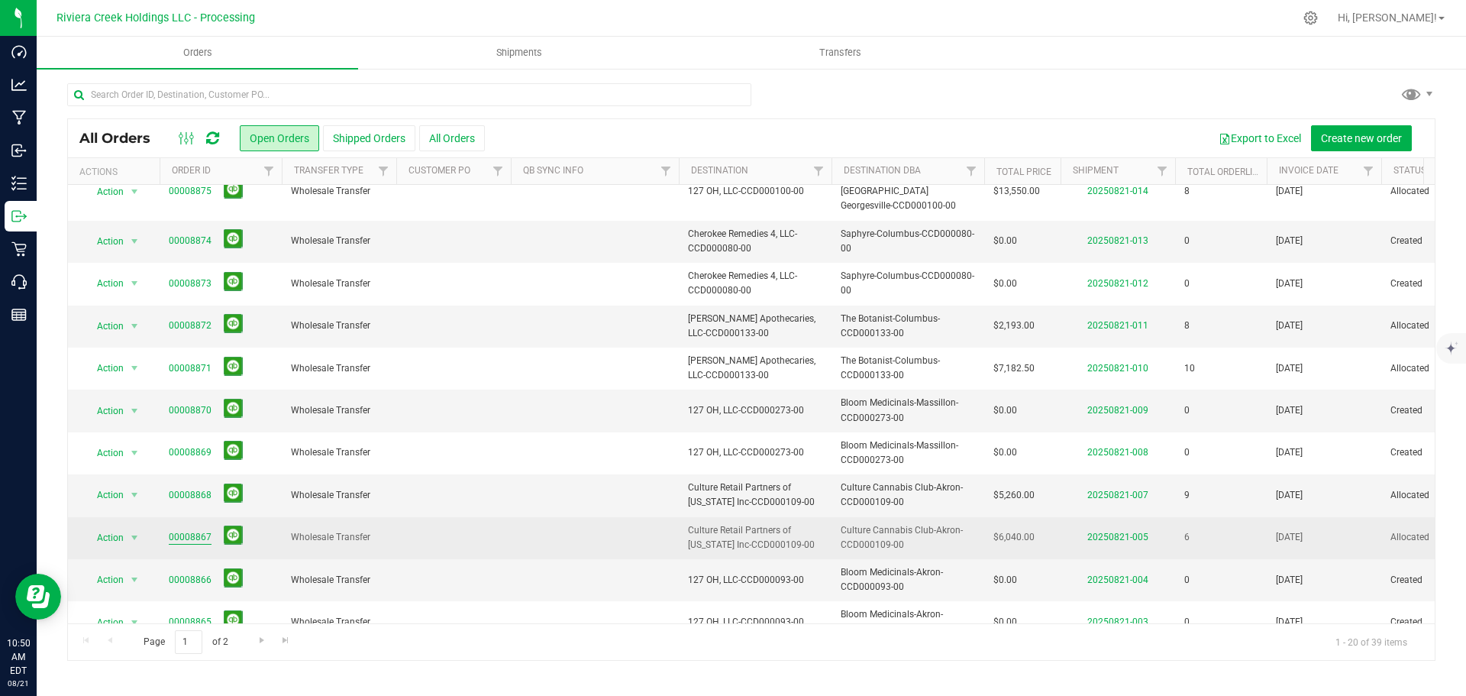
click at [192, 530] on link "00008867" at bounding box center [190, 537] width 43 height 15
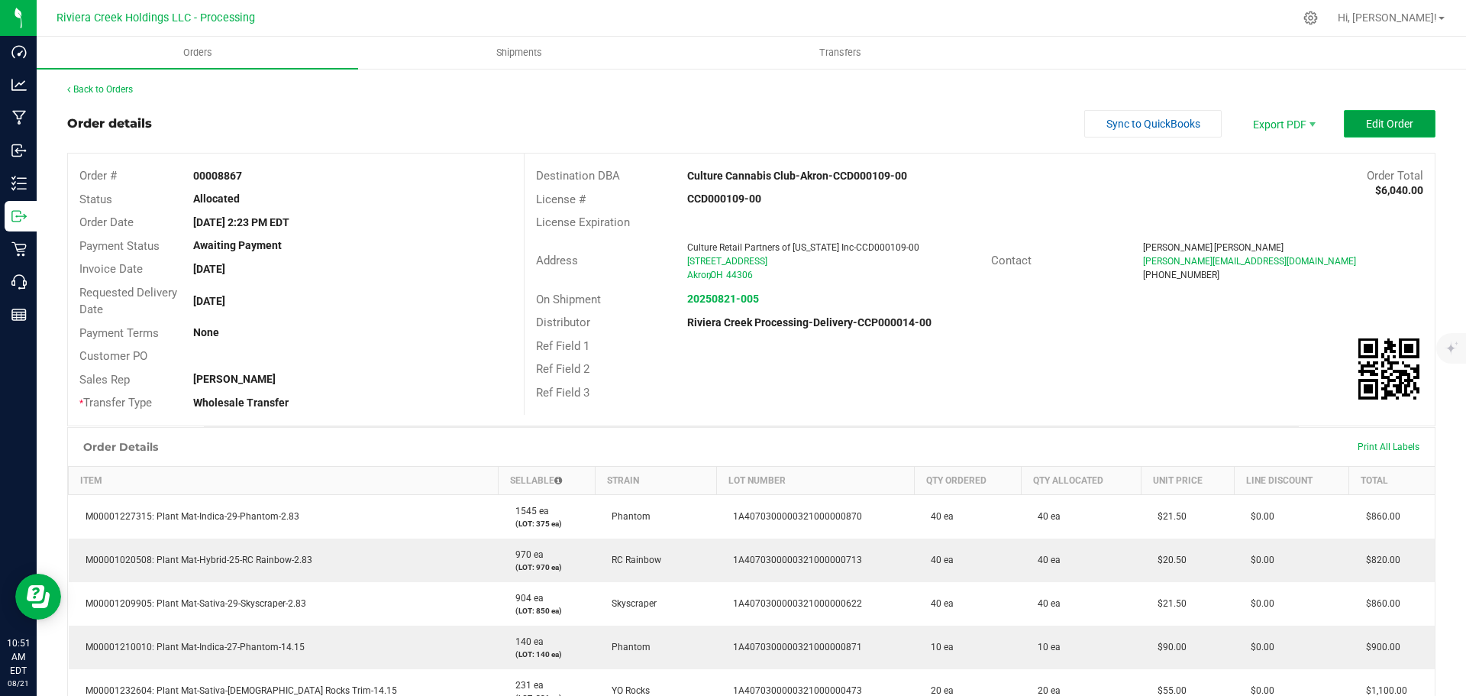
click at [1345, 118] on button "Edit Order" at bounding box center [1390, 123] width 92 height 27
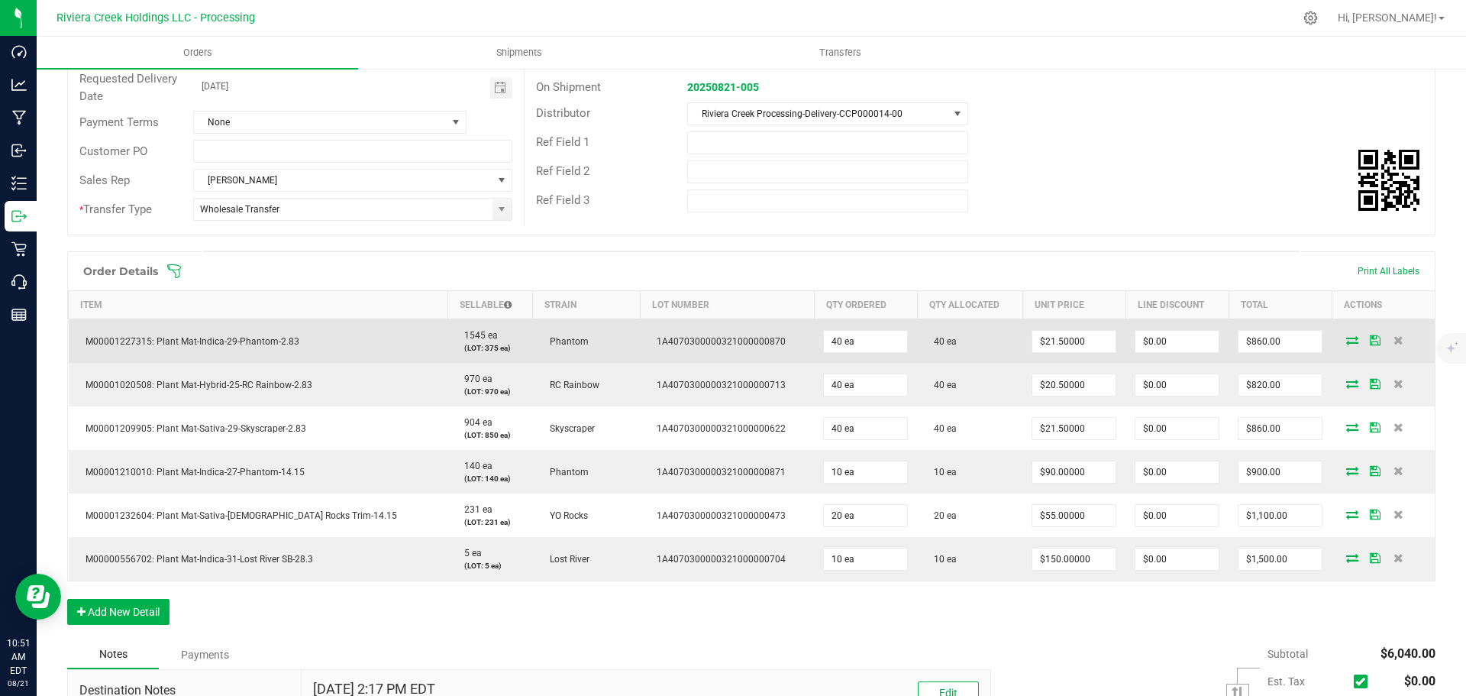
scroll to position [305, 0]
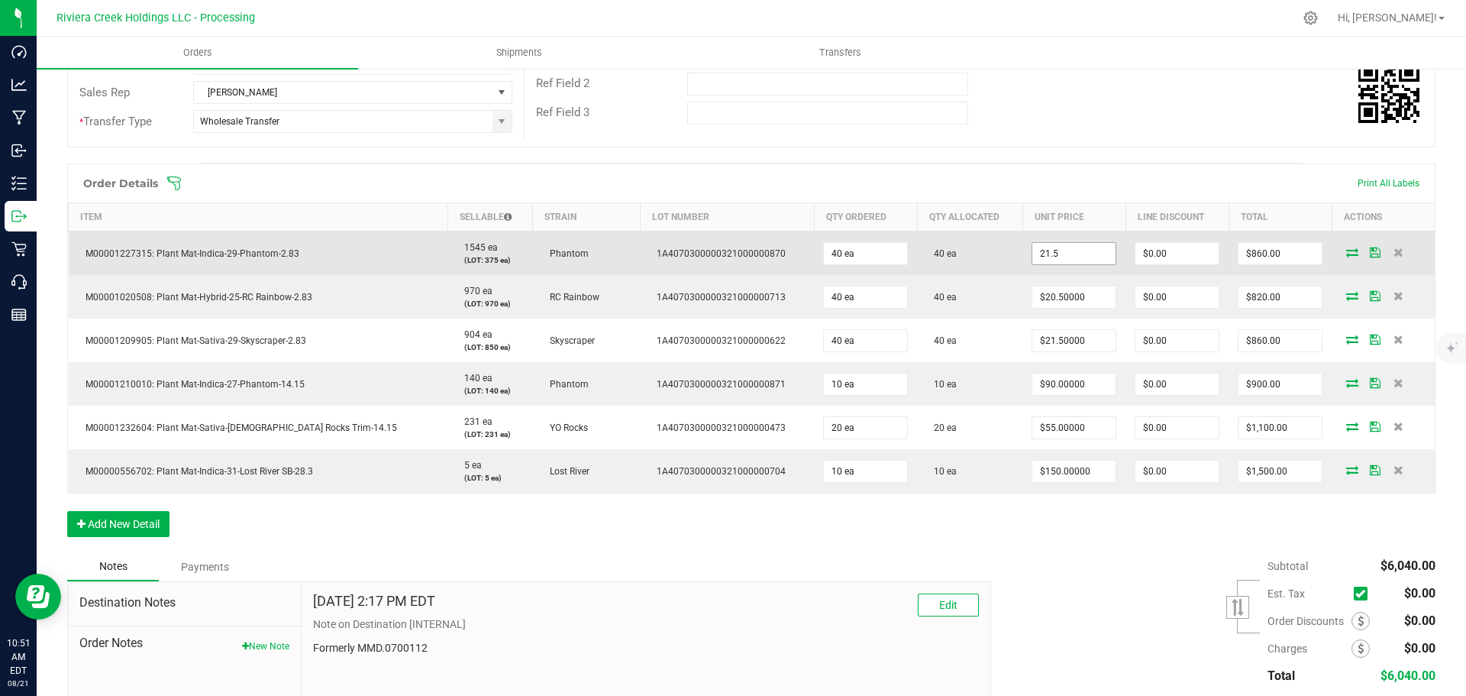
click at [1035, 250] on input "21.5" at bounding box center [1073, 253] width 83 height 21
type input "$20.00000"
type input "0"
type input "$800.00"
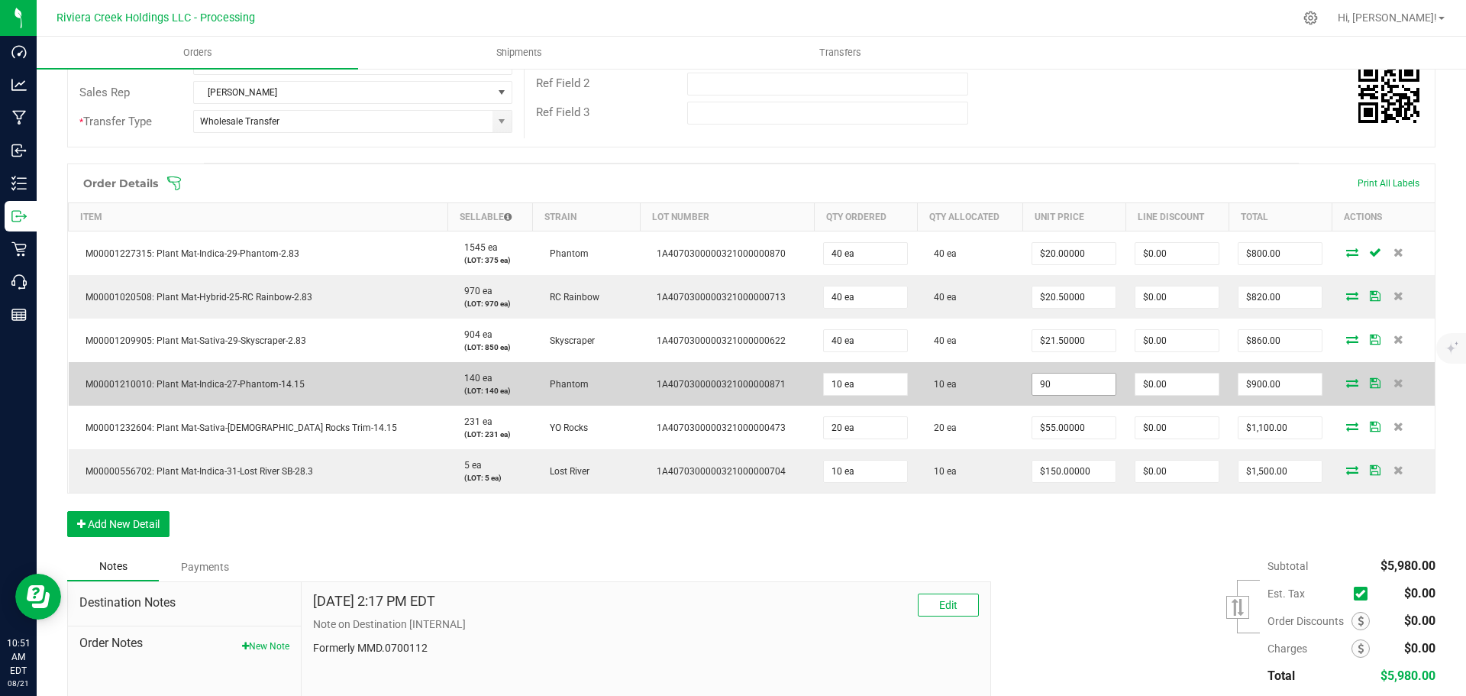
click at [1035, 383] on input "90" at bounding box center [1073, 383] width 83 height 21
type input "$85.00000"
type input "0"
type input "$850.00"
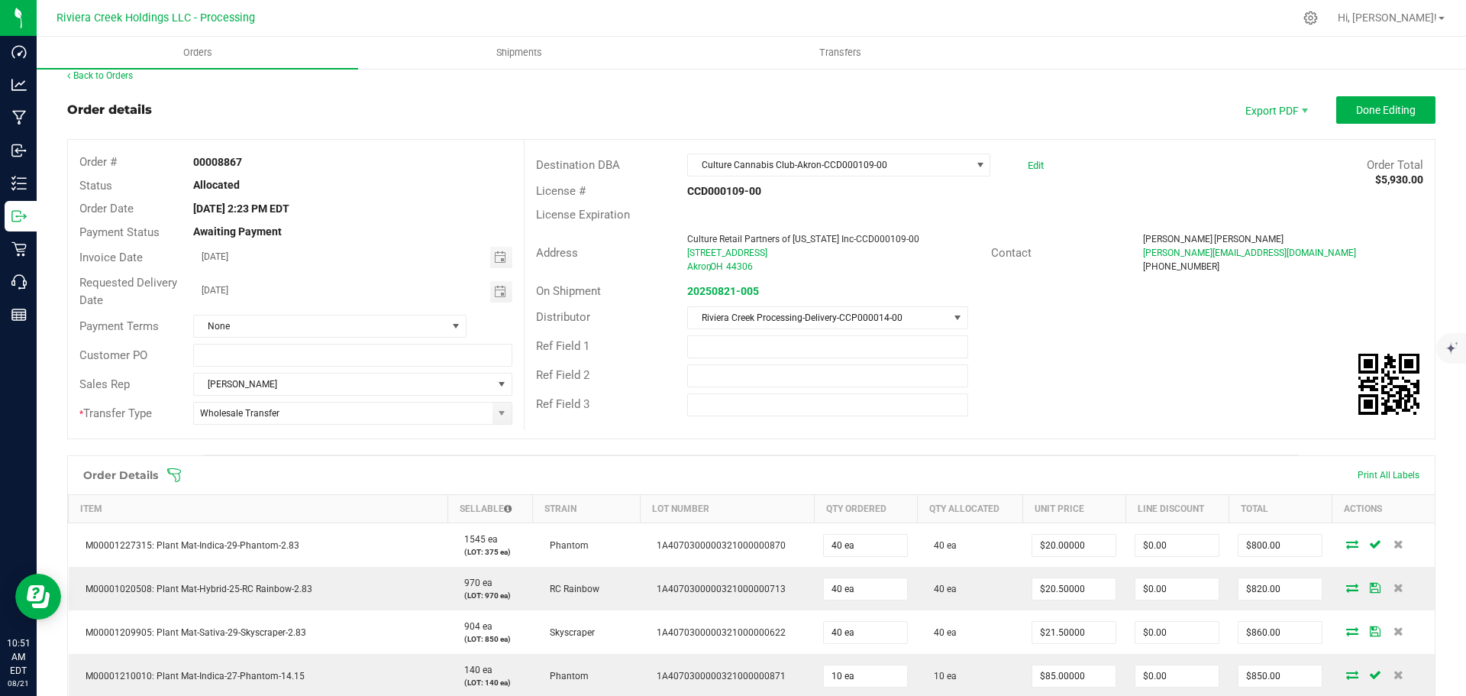
scroll to position [0, 0]
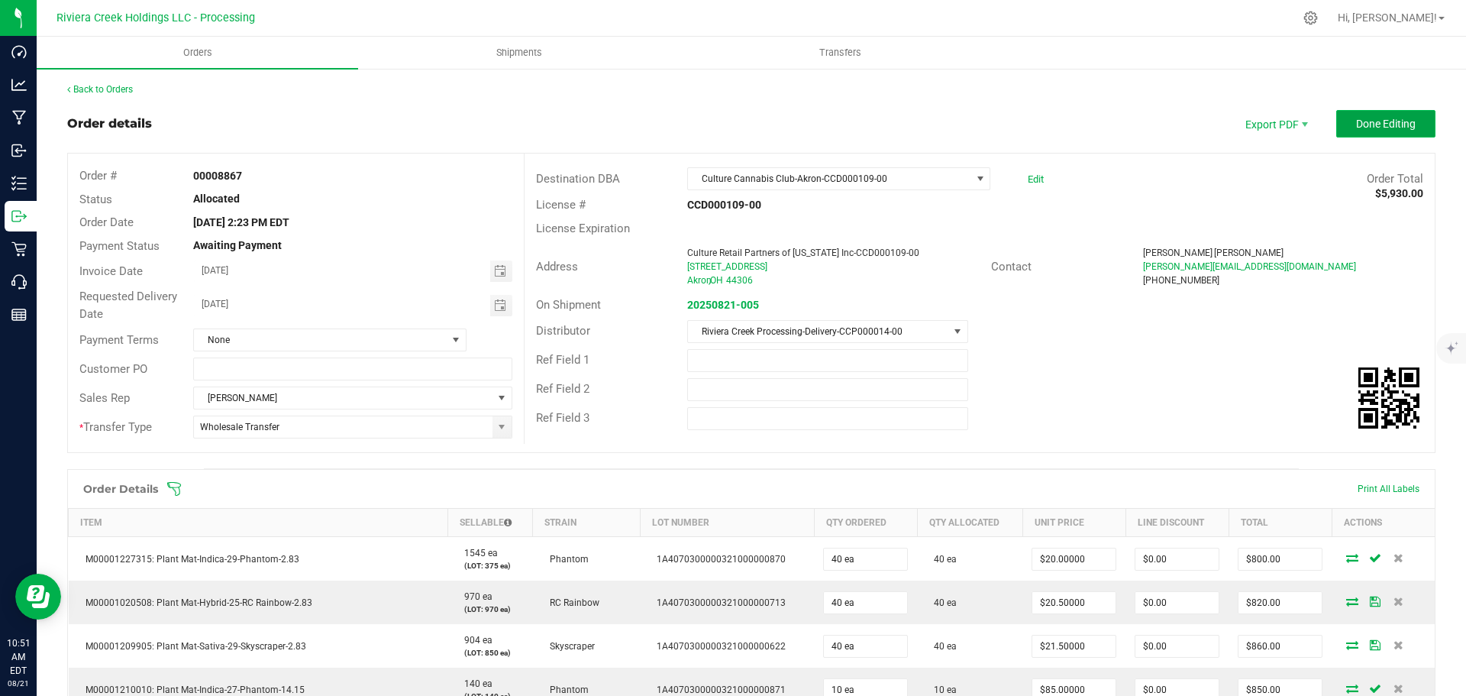
click at [1356, 125] on span "Done Editing" at bounding box center [1386, 124] width 60 height 12
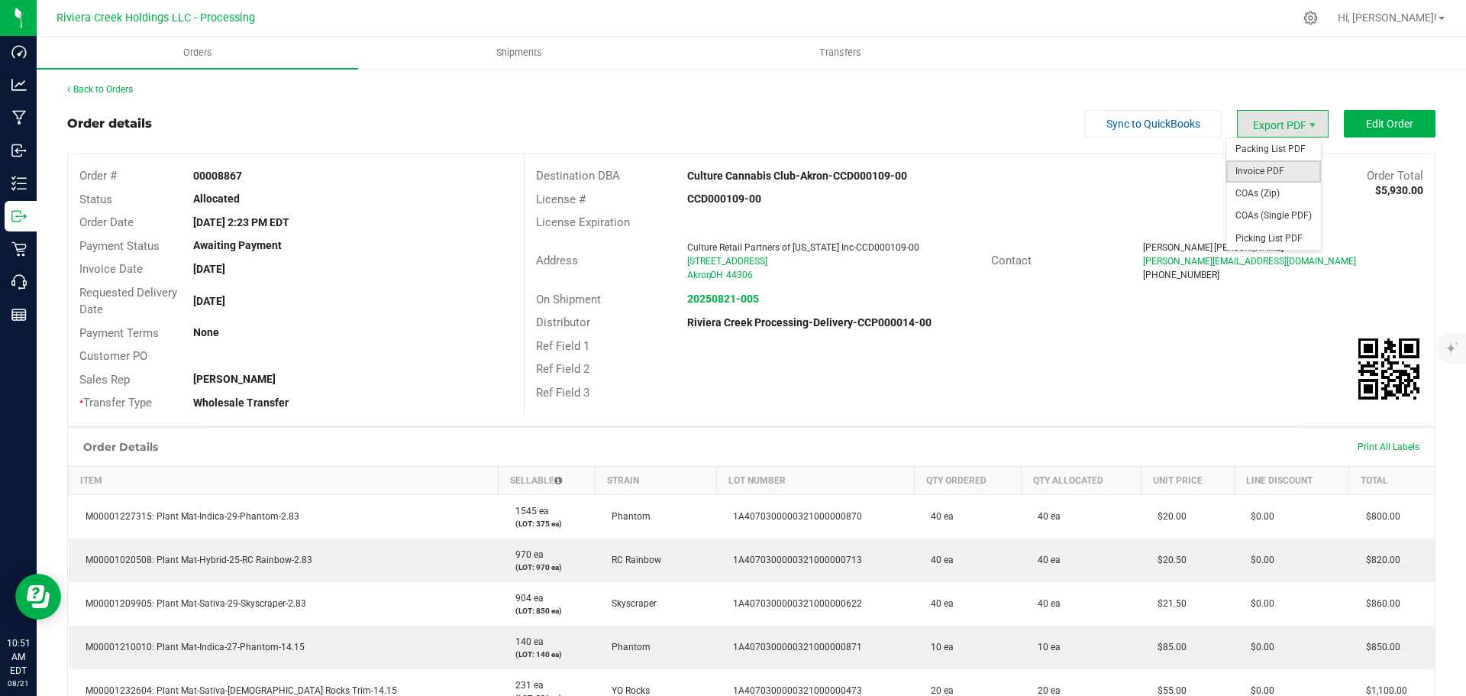
click at [1252, 164] on span "Invoice PDF" at bounding box center [1273, 171] width 95 height 22
click at [115, 89] on link "Back to Orders" at bounding box center [100, 89] width 66 height 11
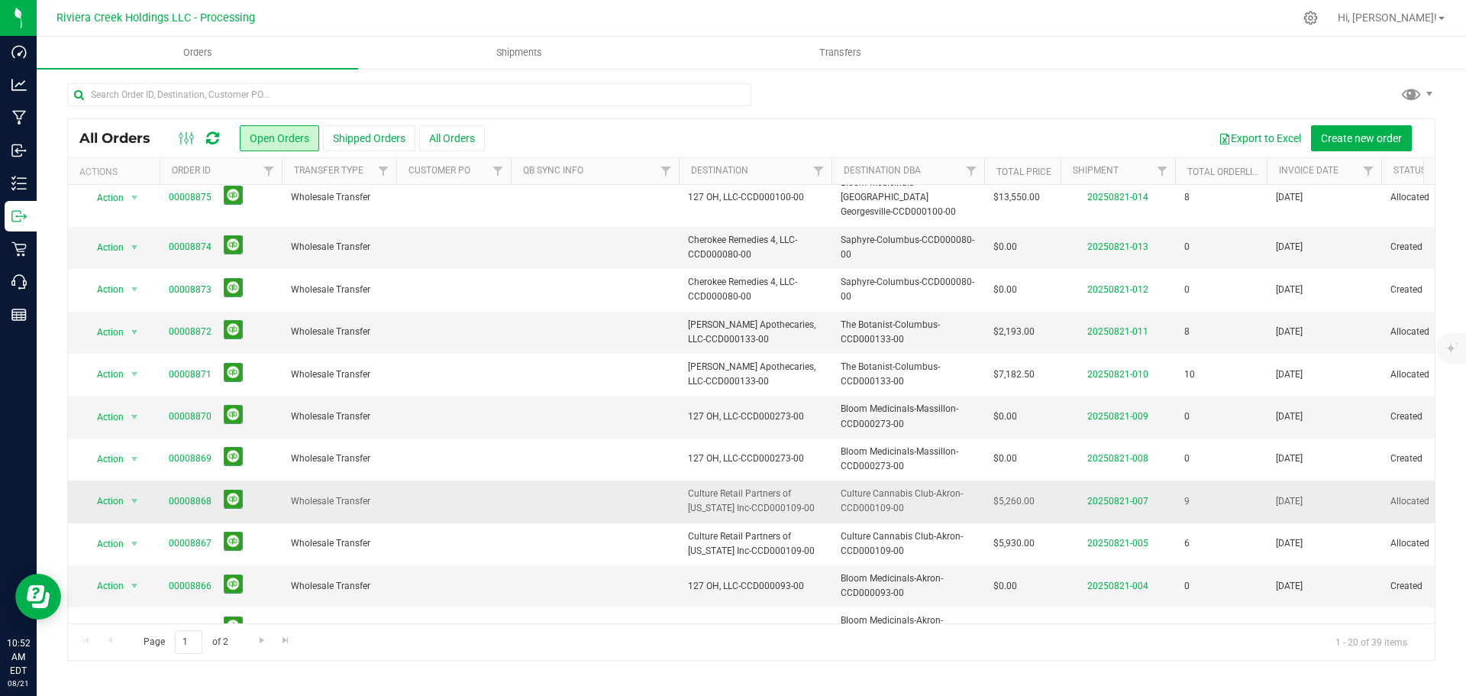
scroll to position [418, 0]
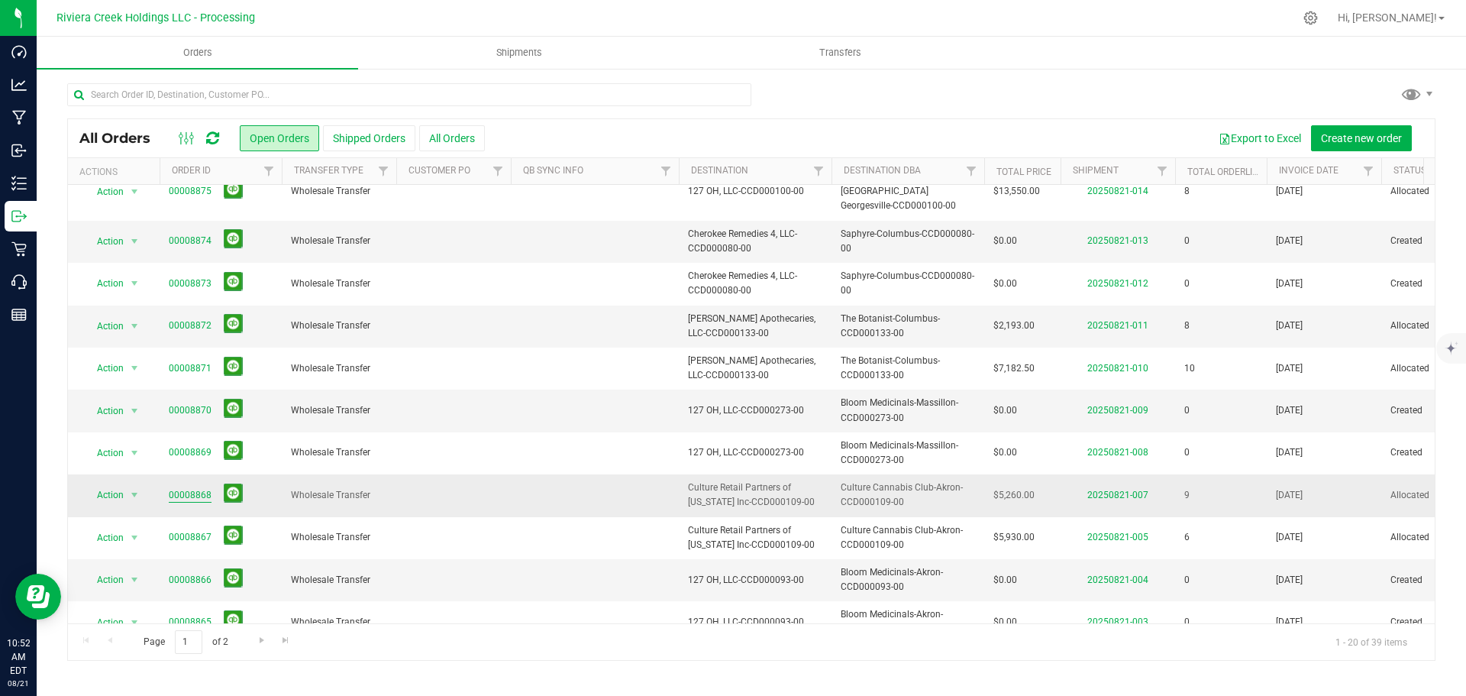
click at [181, 488] on link "00008868" at bounding box center [190, 495] width 43 height 15
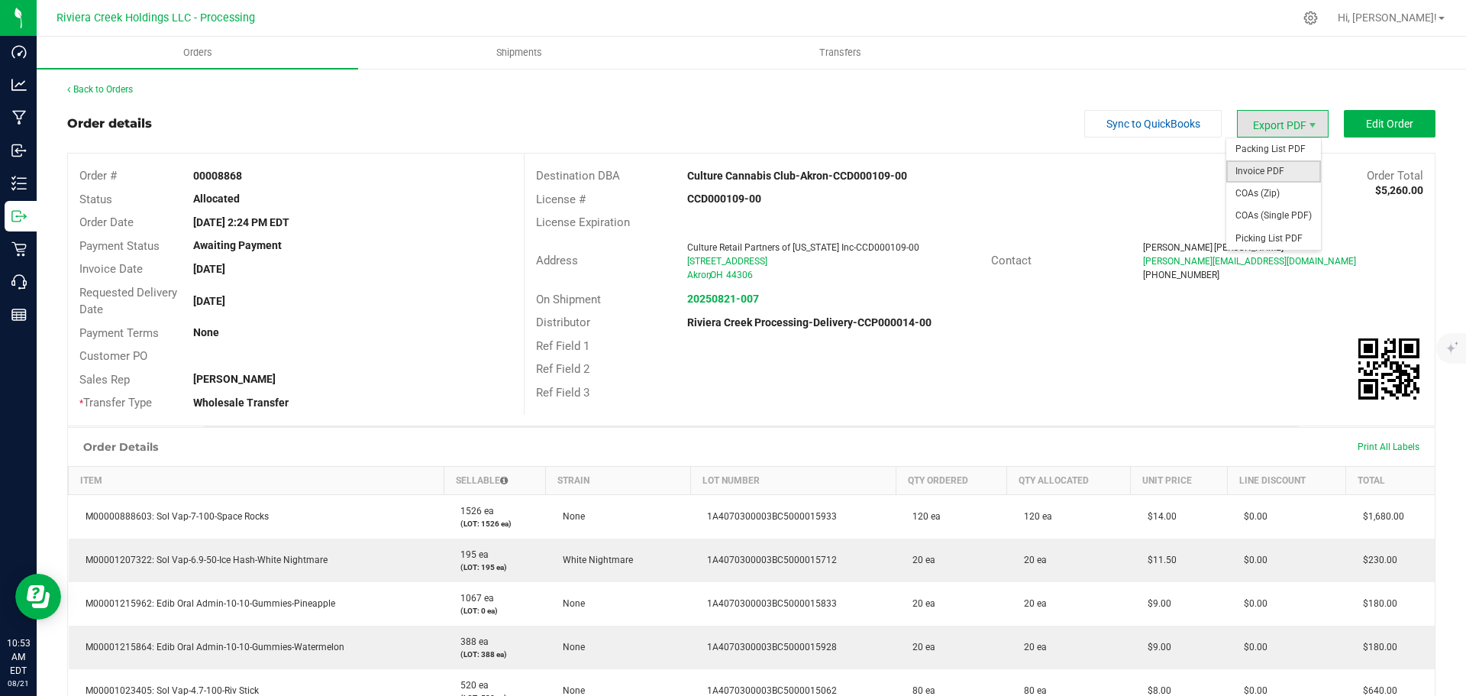
click at [1261, 166] on span "Invoice PDF" at bounding box center [1273, 171] width 95 height 22
click at [122, 91] on link "Back to Orders" at bounding box center [100, 89] width 66 height 11
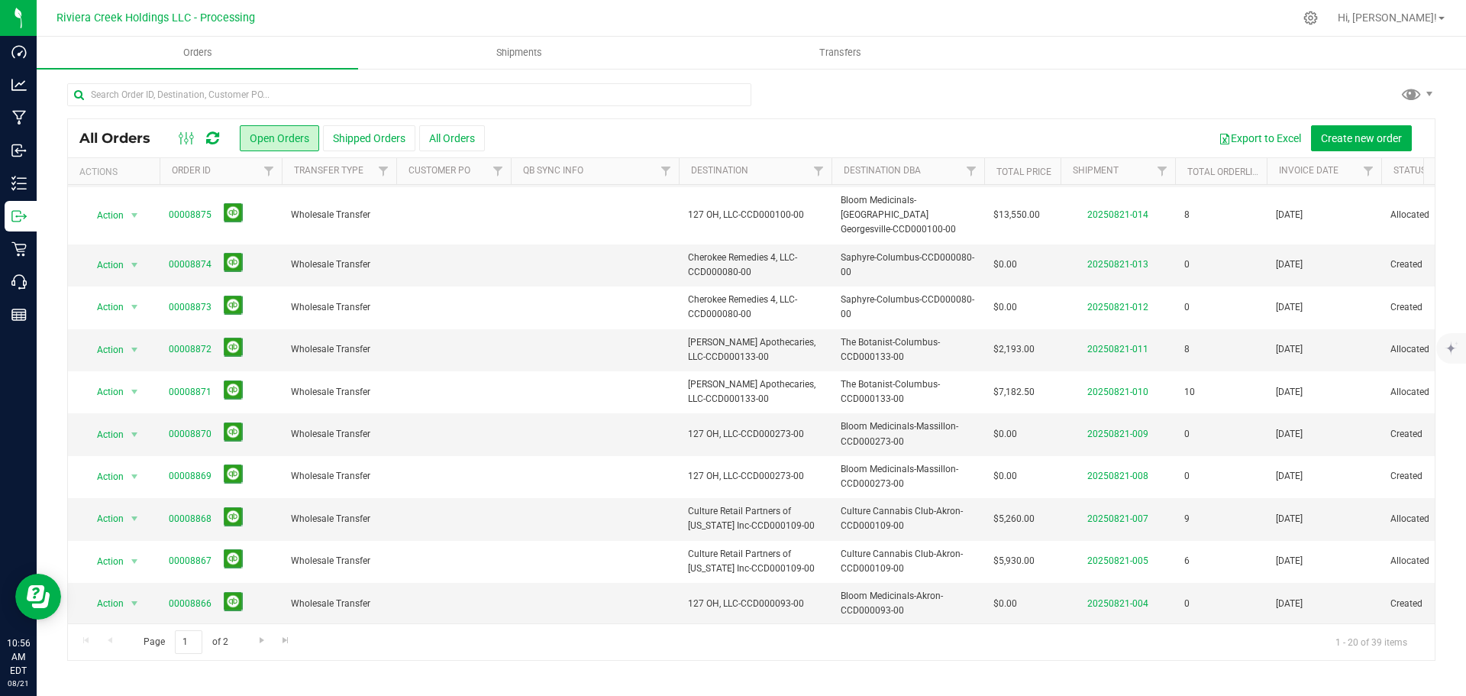
scroll to position [418, 0]
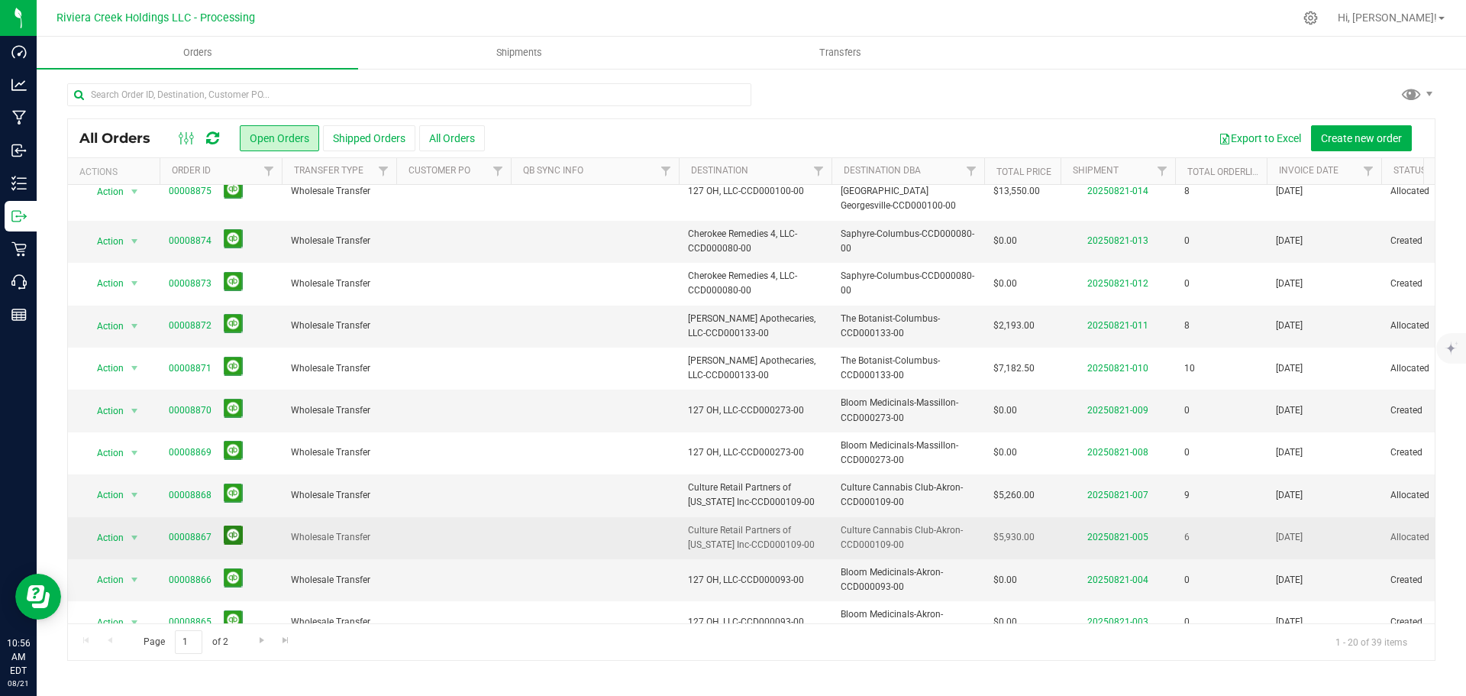
click at [230, 525] on button at bounding box center [233, 534] width 19 height 19
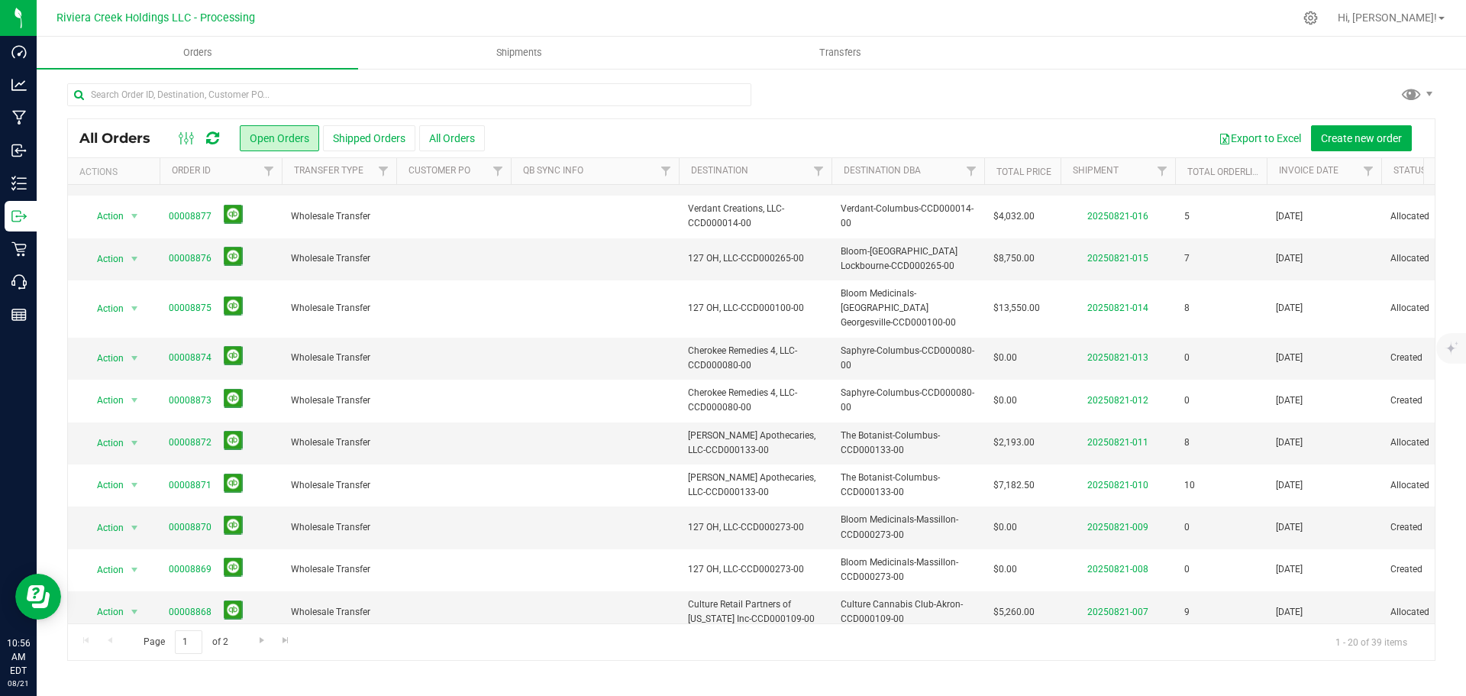
scroll to position [266, 0]
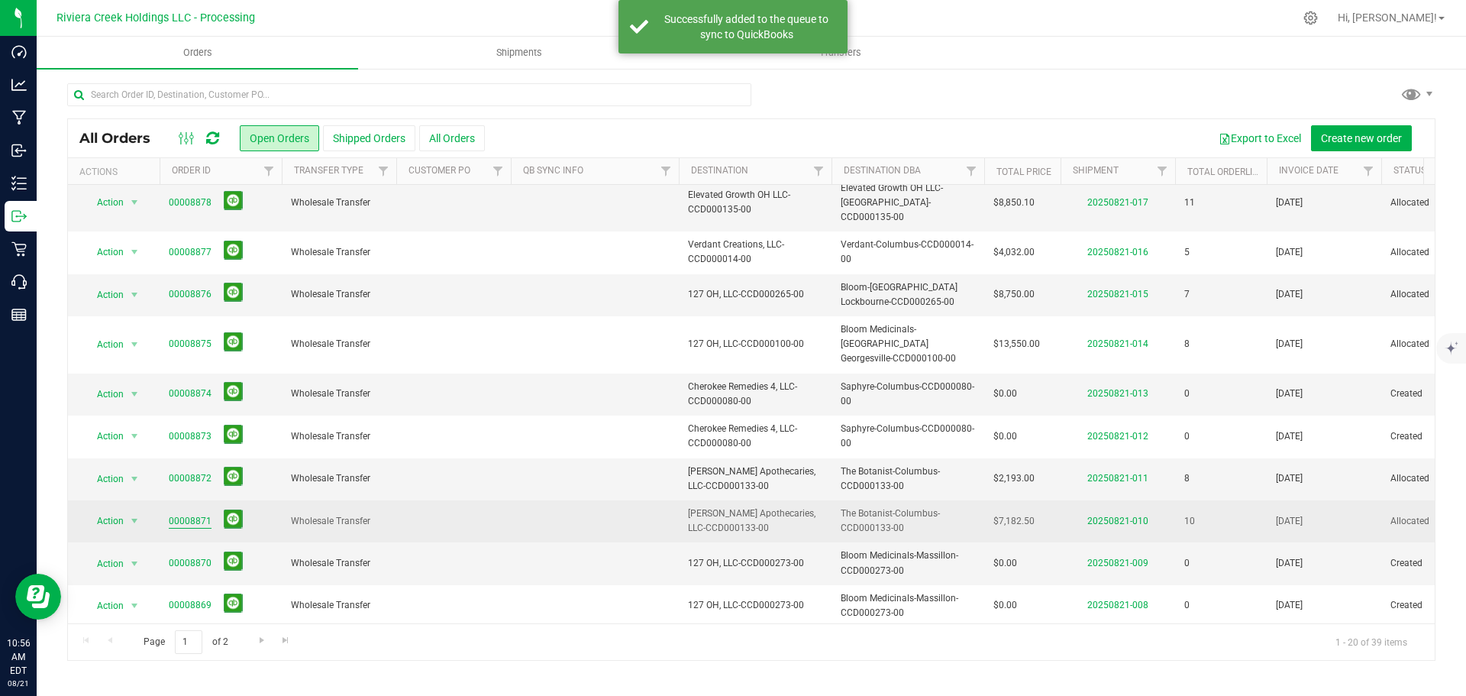
click at [185, 514] on link "00008871" at bounding box center [190, 521] width 43 height 15
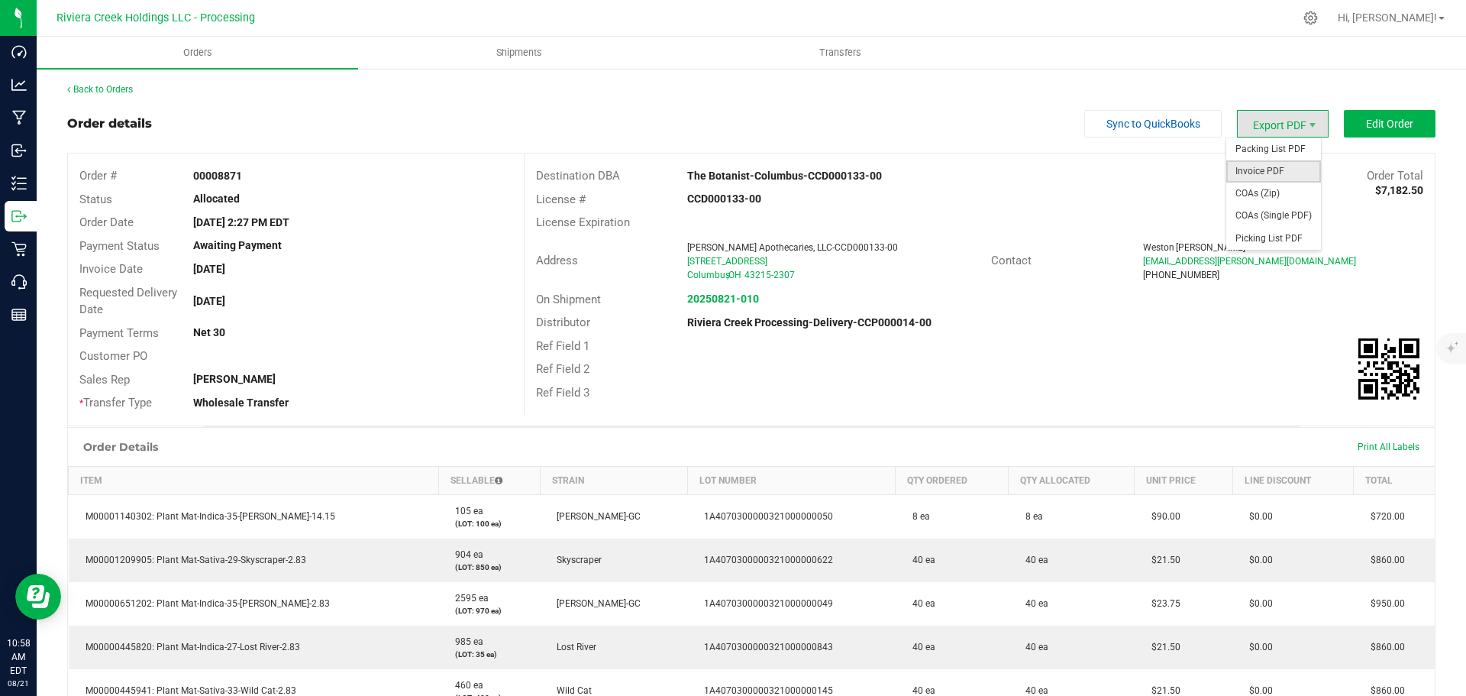
click at [1267, 175] on span "Invoice PDF" at bounding box center [1273, 171] width 95 height 22
click at [124, 92] on link "Back to Orders" at bounding box center [100, 89] width 66 height 11
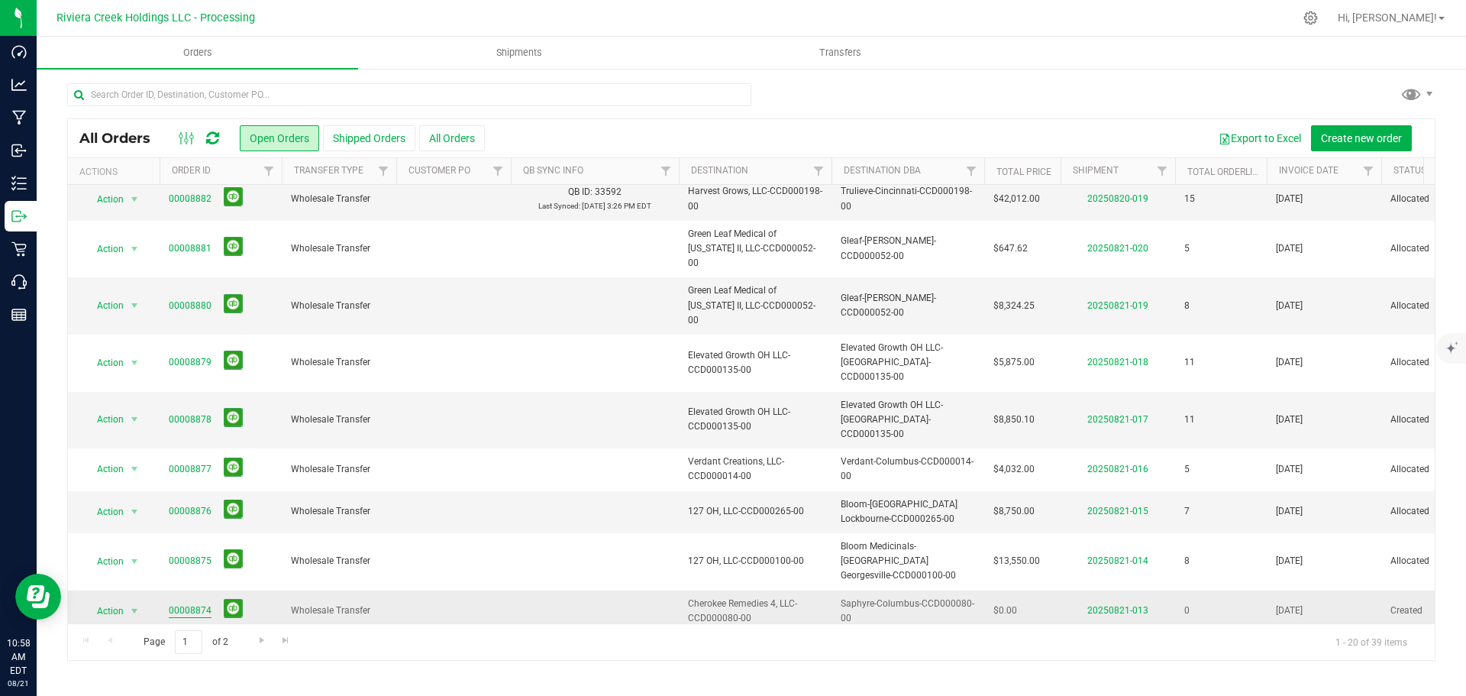
scroll to position [76, 0]
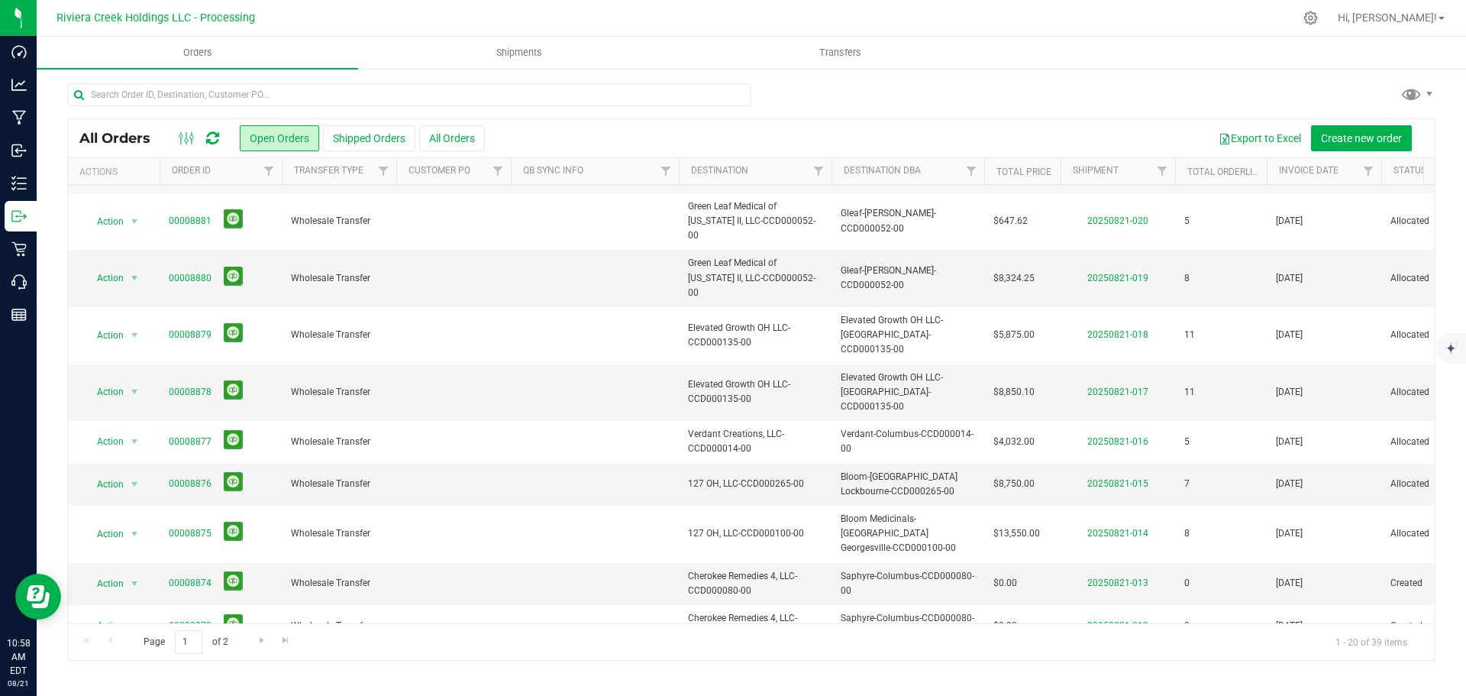
click at [194, 660] on link "00008872" at bounding box center [190, 667] width 43 height 15
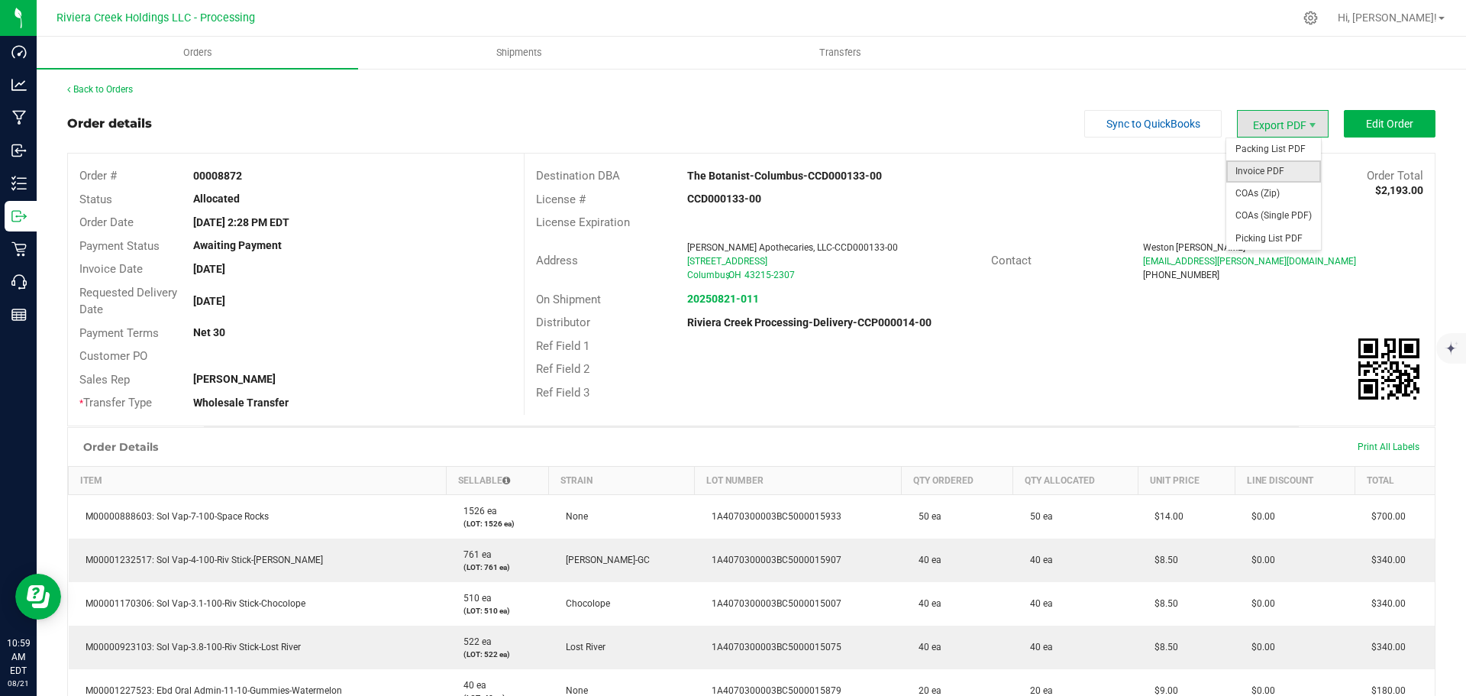
click at [1258, 167] on span "Invoice PDF" at bounding box center [1273, 171] width 95 height 22
click at [111, 94] on link "Back to Orders" at bounding box center [100, 89] width 66 height 11
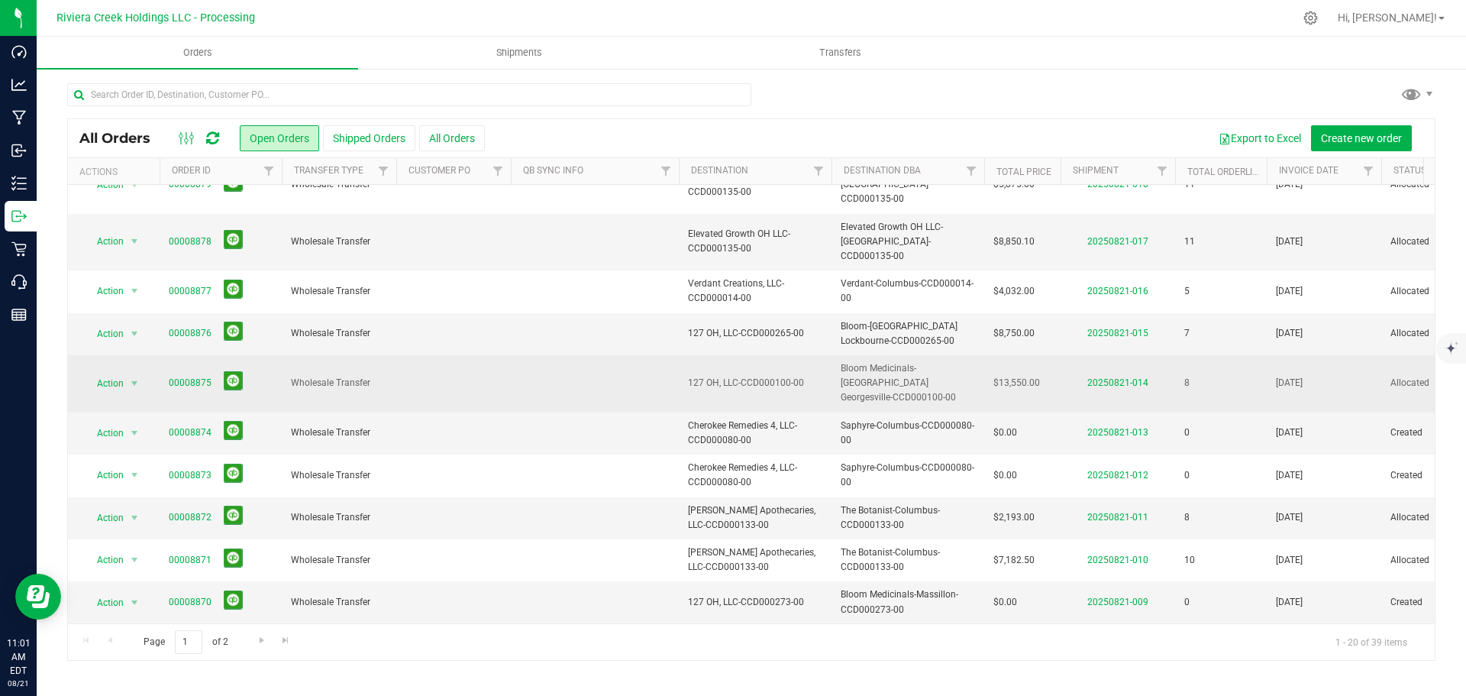
scroll to position [229, 0]
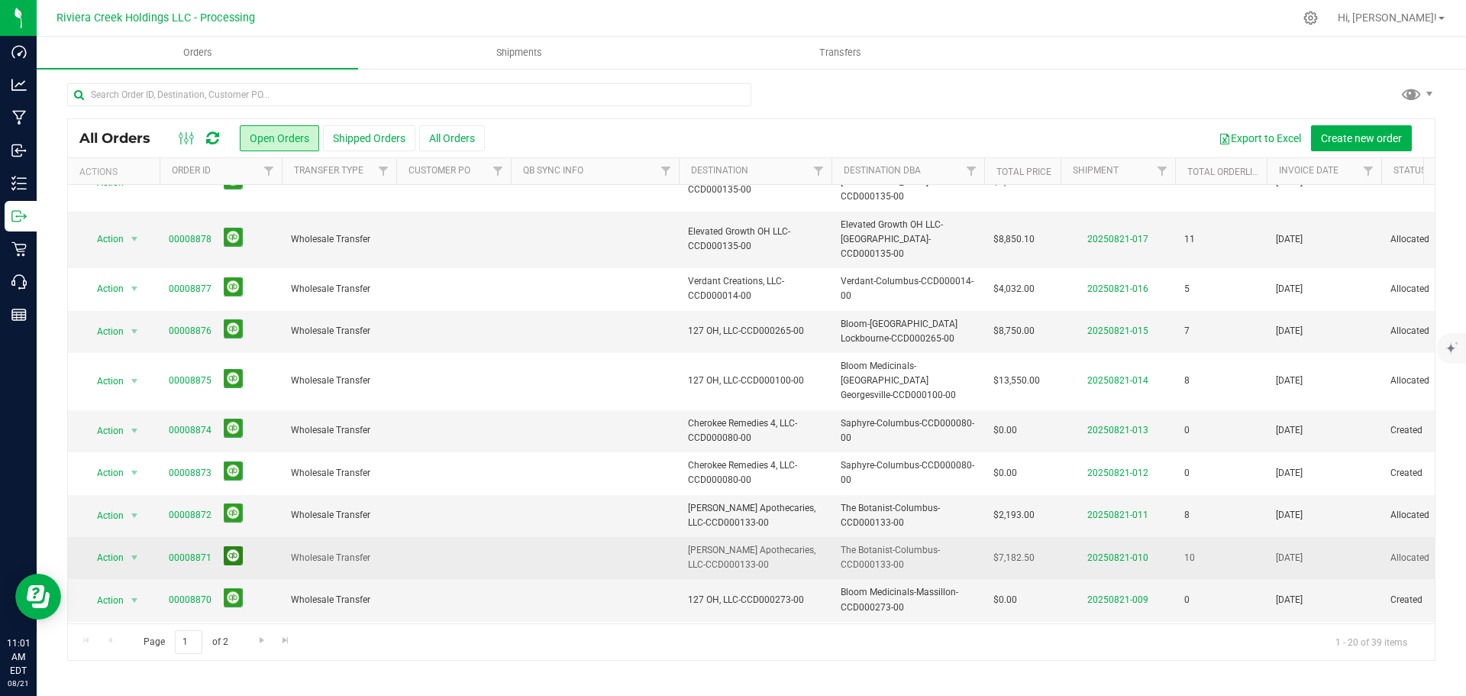
click at [231, 546] on button at bounding box center [233, 555] width 19 height 19
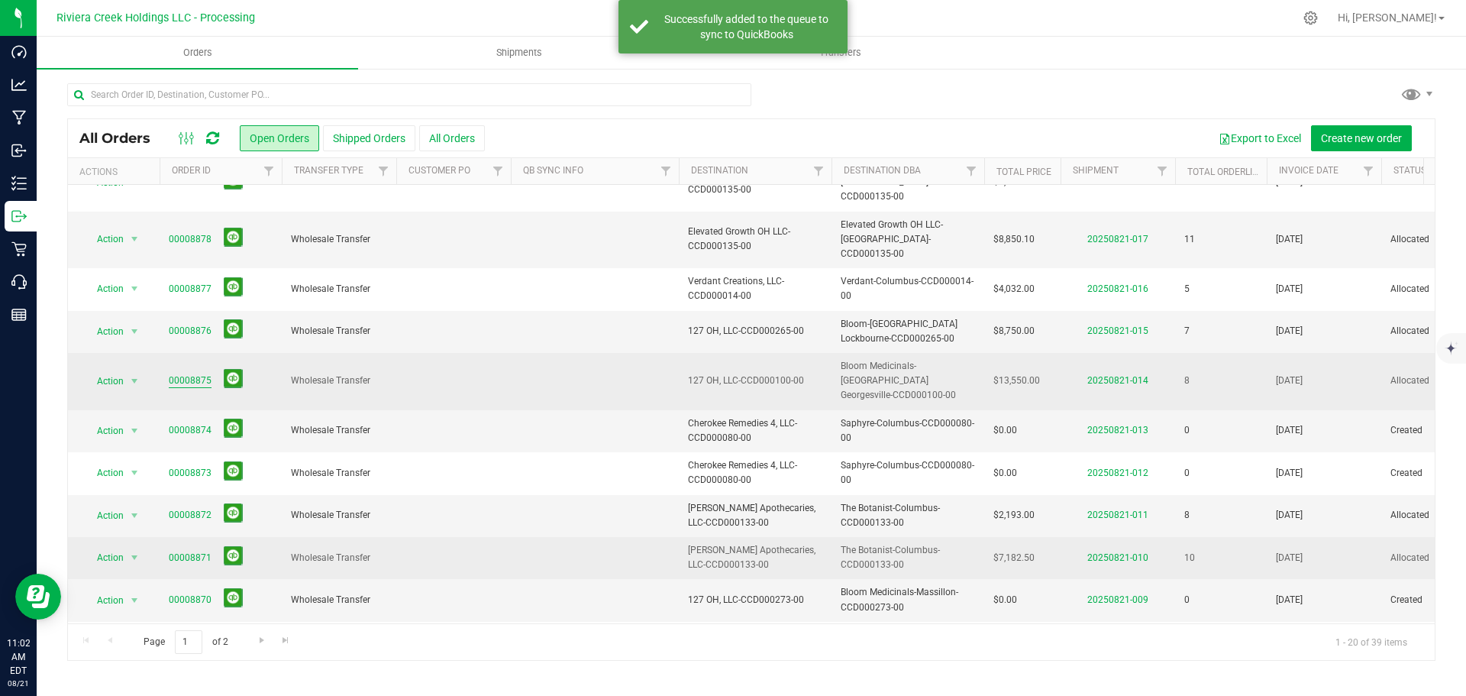
click at [200, 373] on link "00008875" at bounding box center [190, 380] width 43 height 15
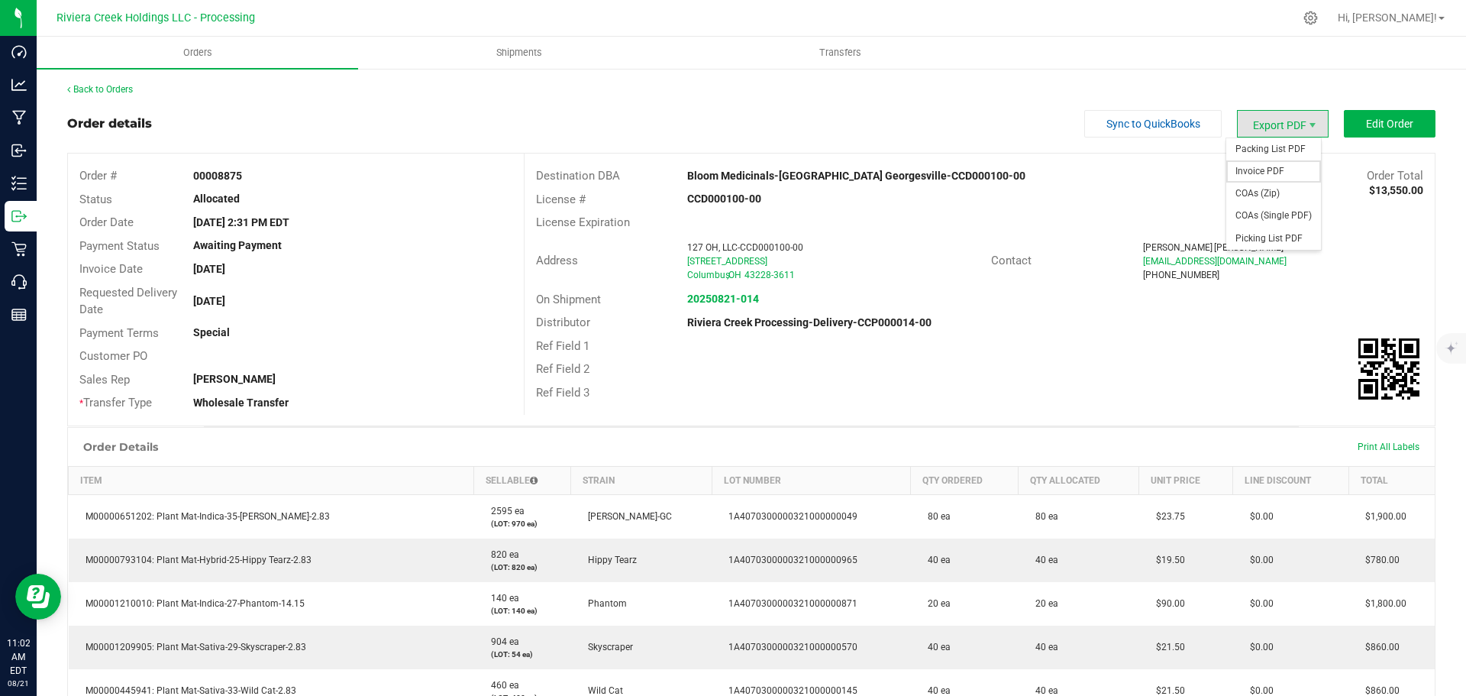
click at [1255, 167] on span "Invoice PDF" at bounding box center [1273, 171] width 95 height 22
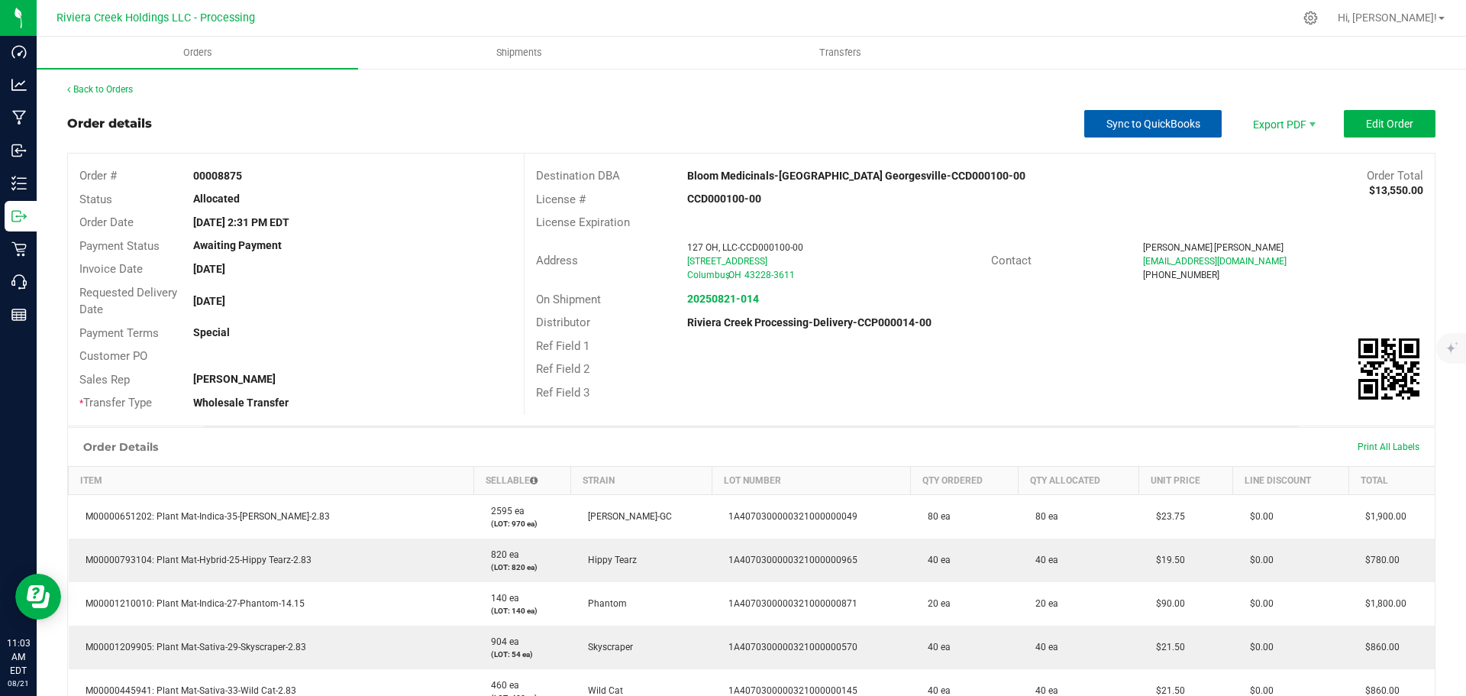
click at [1112, 129] on span "Sync to QuickBooks" at bounding box center [1153, 124] width 94 height 12
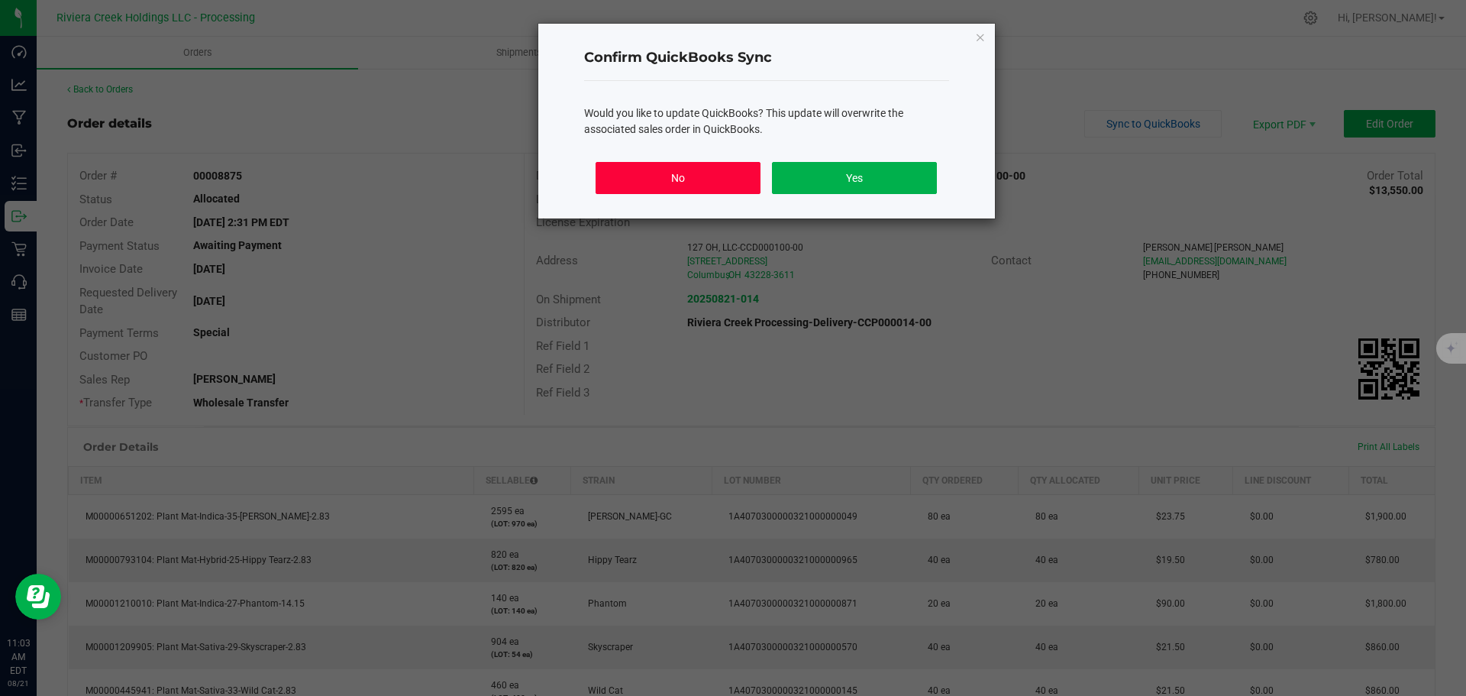
click at [674, 174] on button "No" at bounding box center [678, 178] width 164 height 32
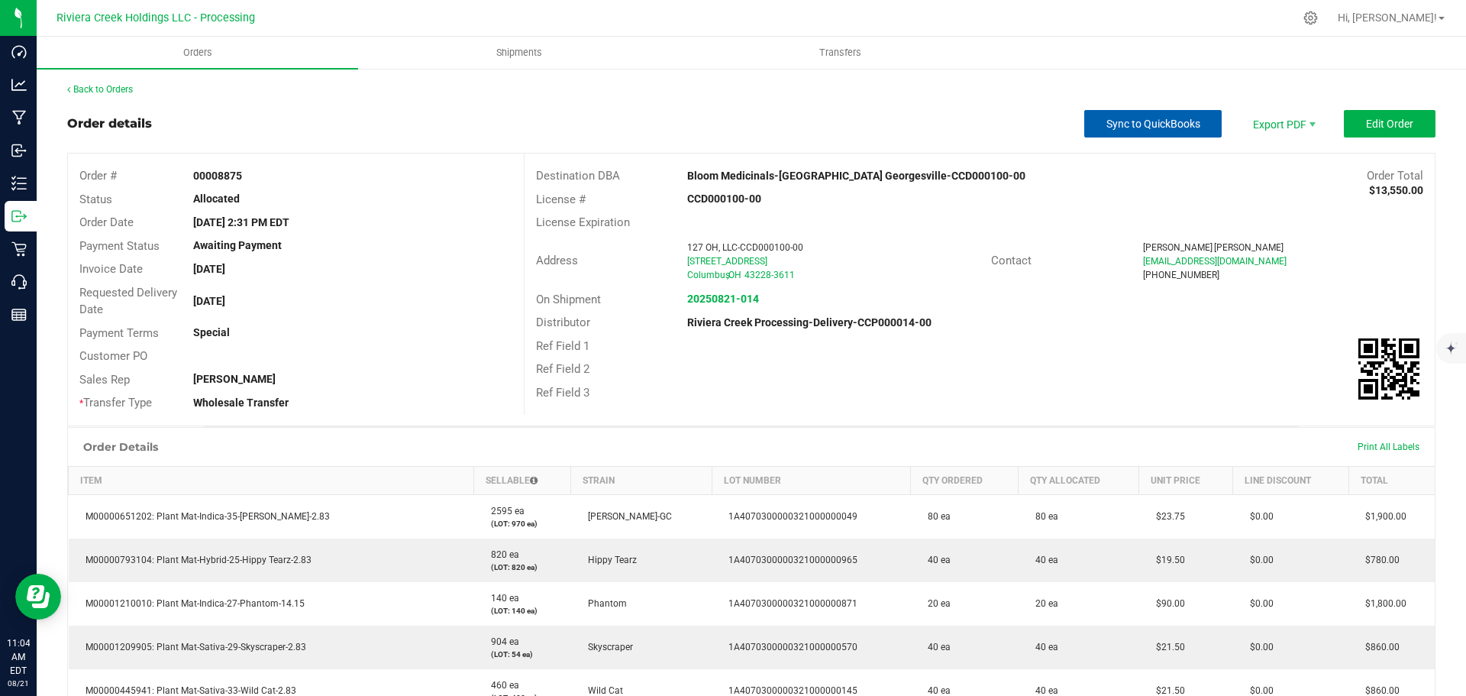
click at [1106, 125] on span "Sync to QuickBooks" at bounding box center [1153, 124] width 94 height 12
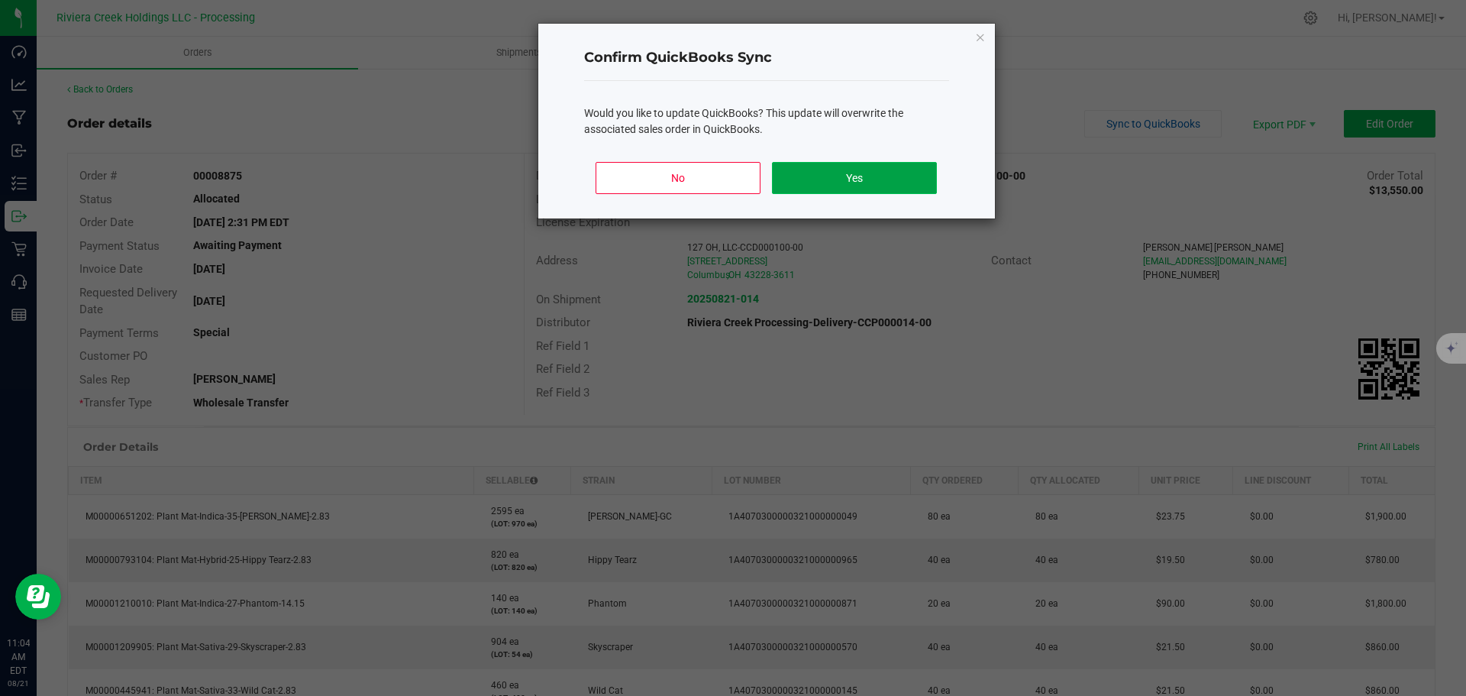
click at [879, 168] on button "Yes" at bounding box center [854, 178] width 164 height 32
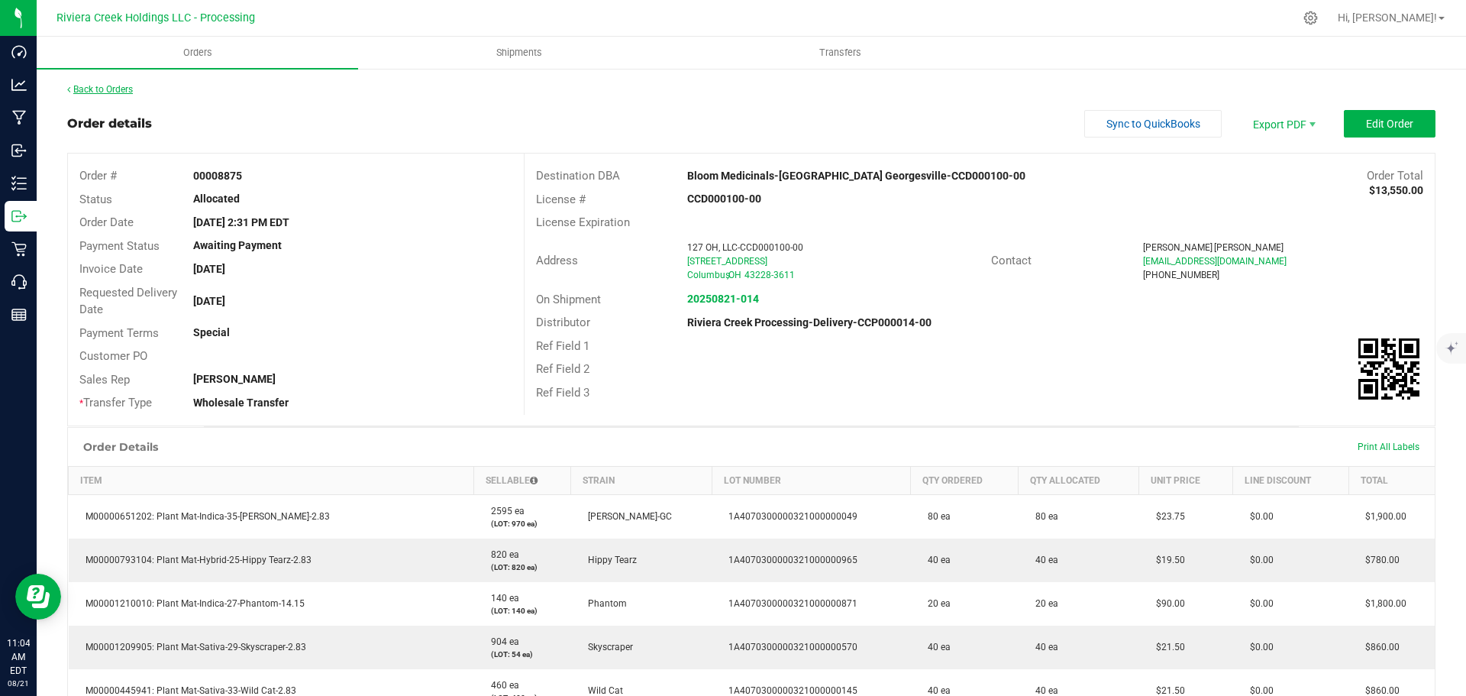
click at [125, 93] on link "Back to Orders" at bounding box center [100, 89] width 66 height 11
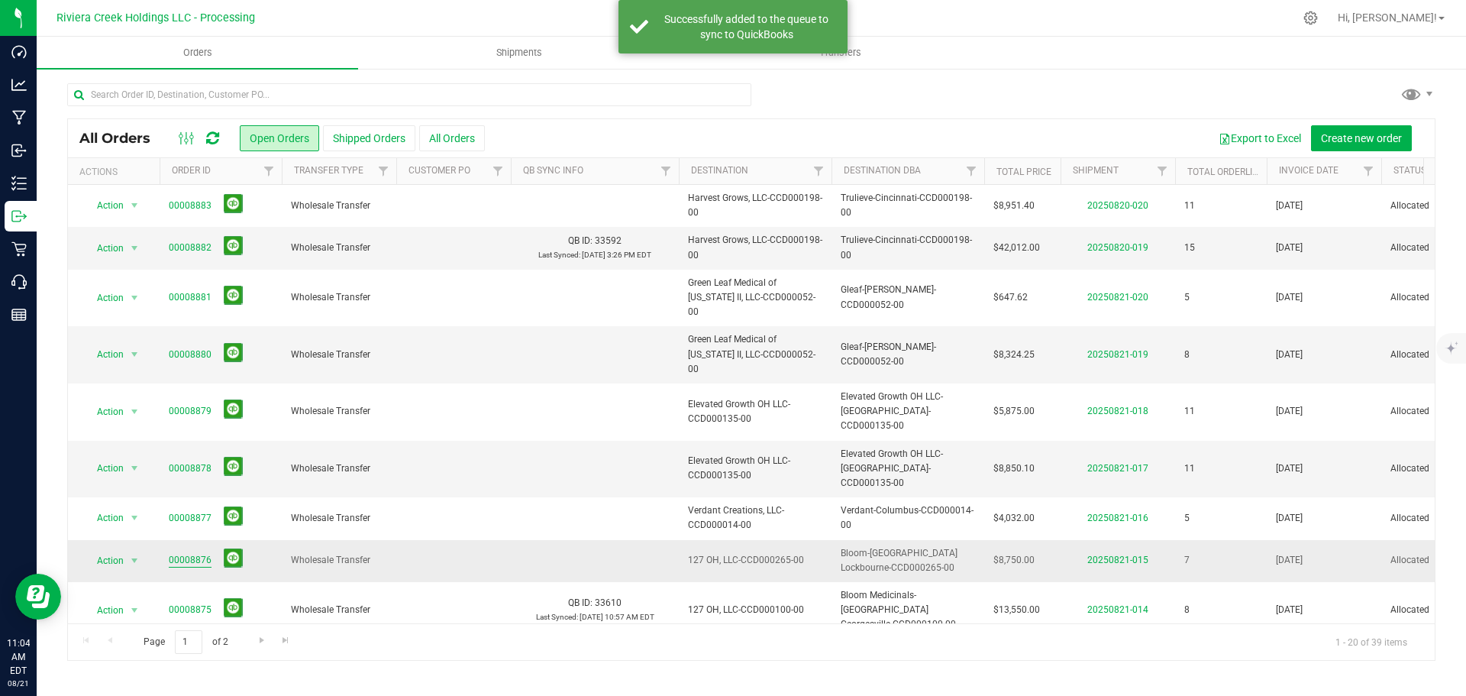
click at [191, 553] on link "00008876" at bounding box center [190, 560] width 43 height 15
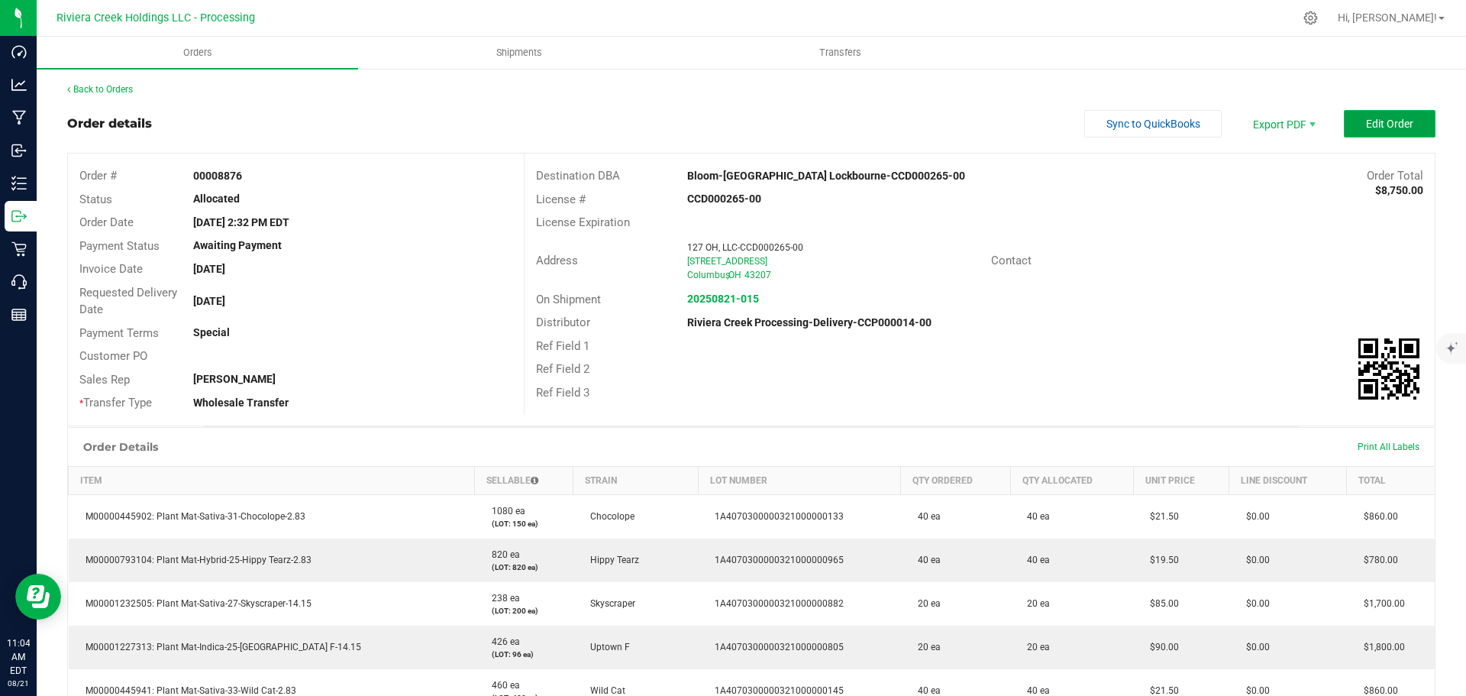
click at [1366, 128] on span "Edit Order" at bounding box center [1389, 124] width 47 height 12
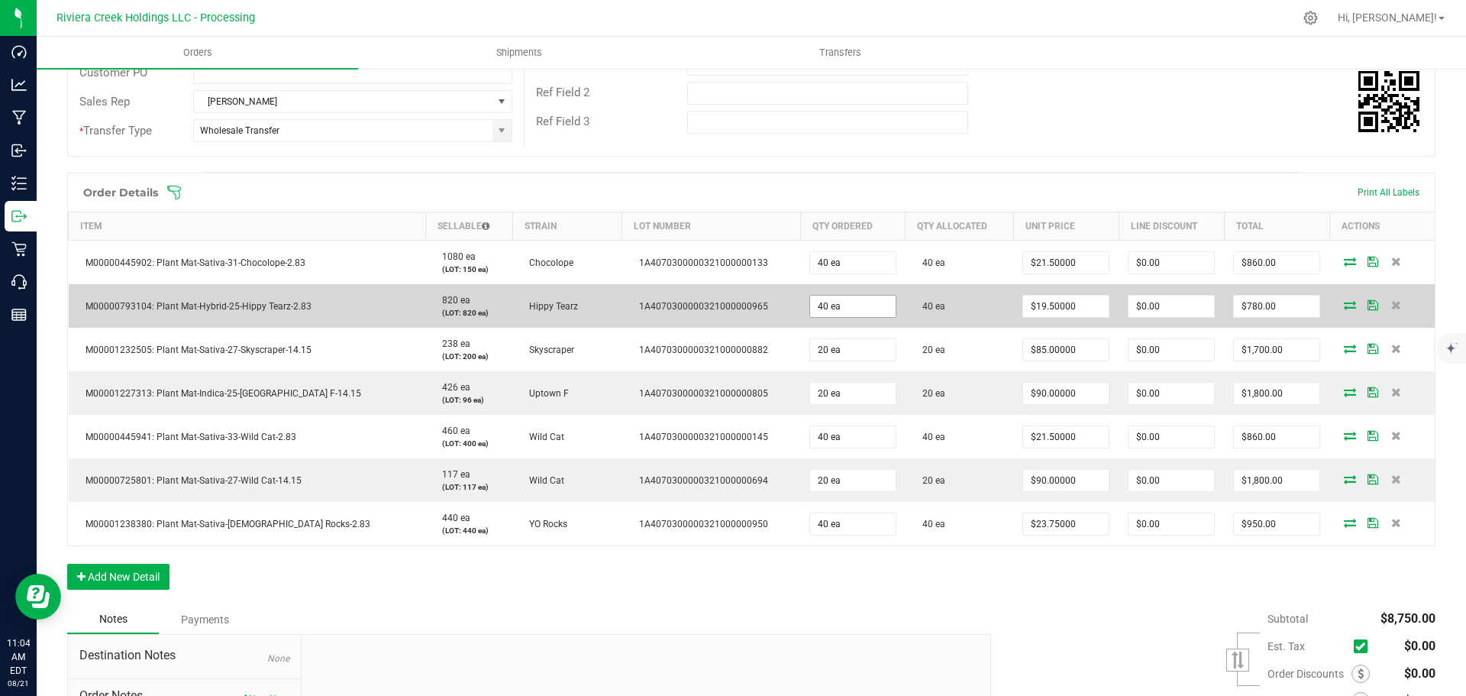
scroll to position [305, 0]
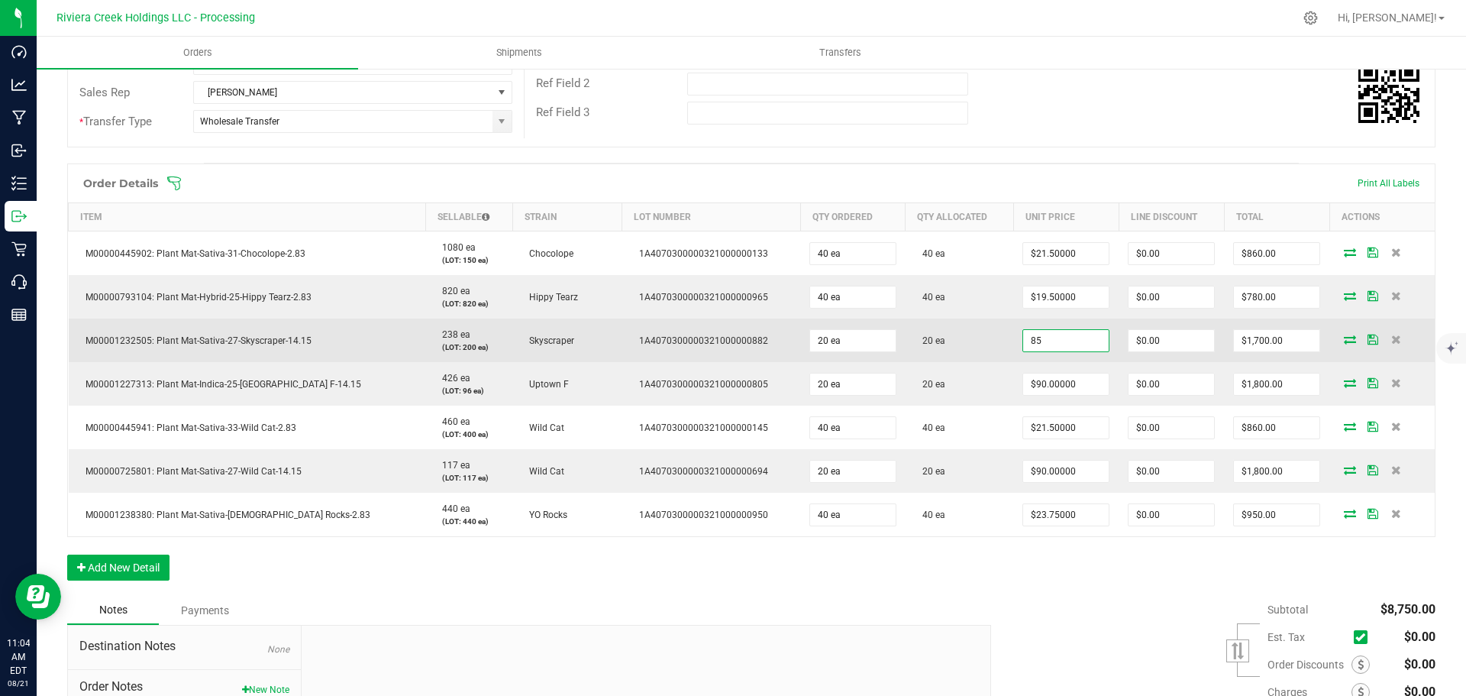
click at [1023, 337] on input "85" at bounding box center [1066, 340] width 86 height 21
type input "$90.00000"
type input "0"
type input "$1,800.00"
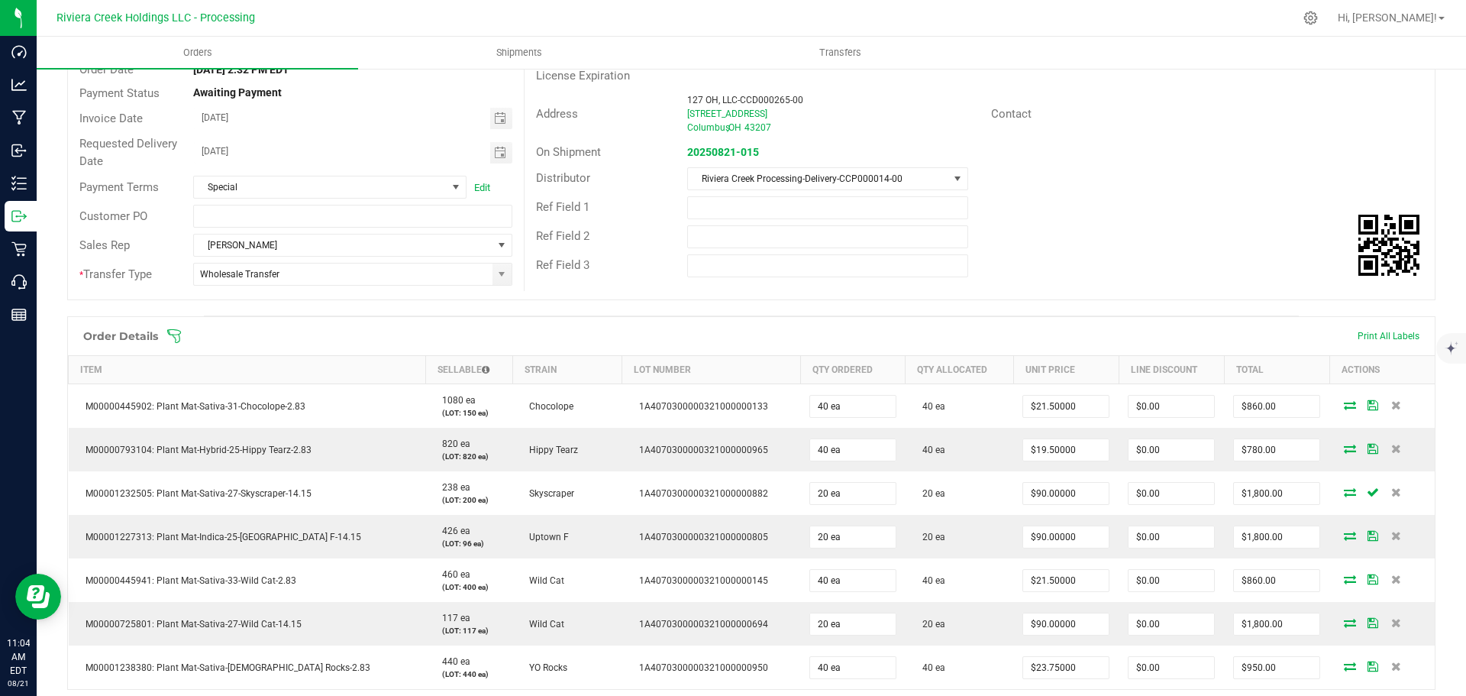
scroll to position [0, 0]
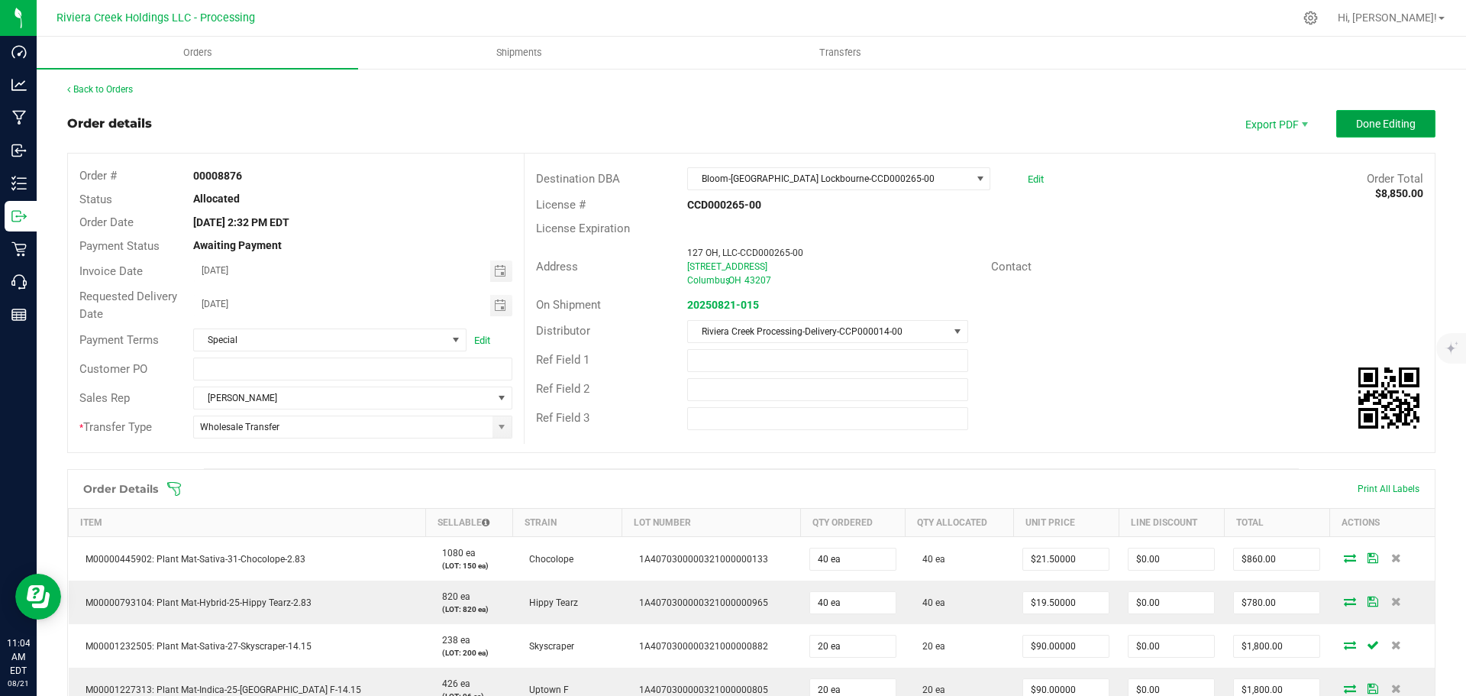
click at [1363, 130] on span "Done Editing" at bounding box center [1386, 124] width 60 height 12
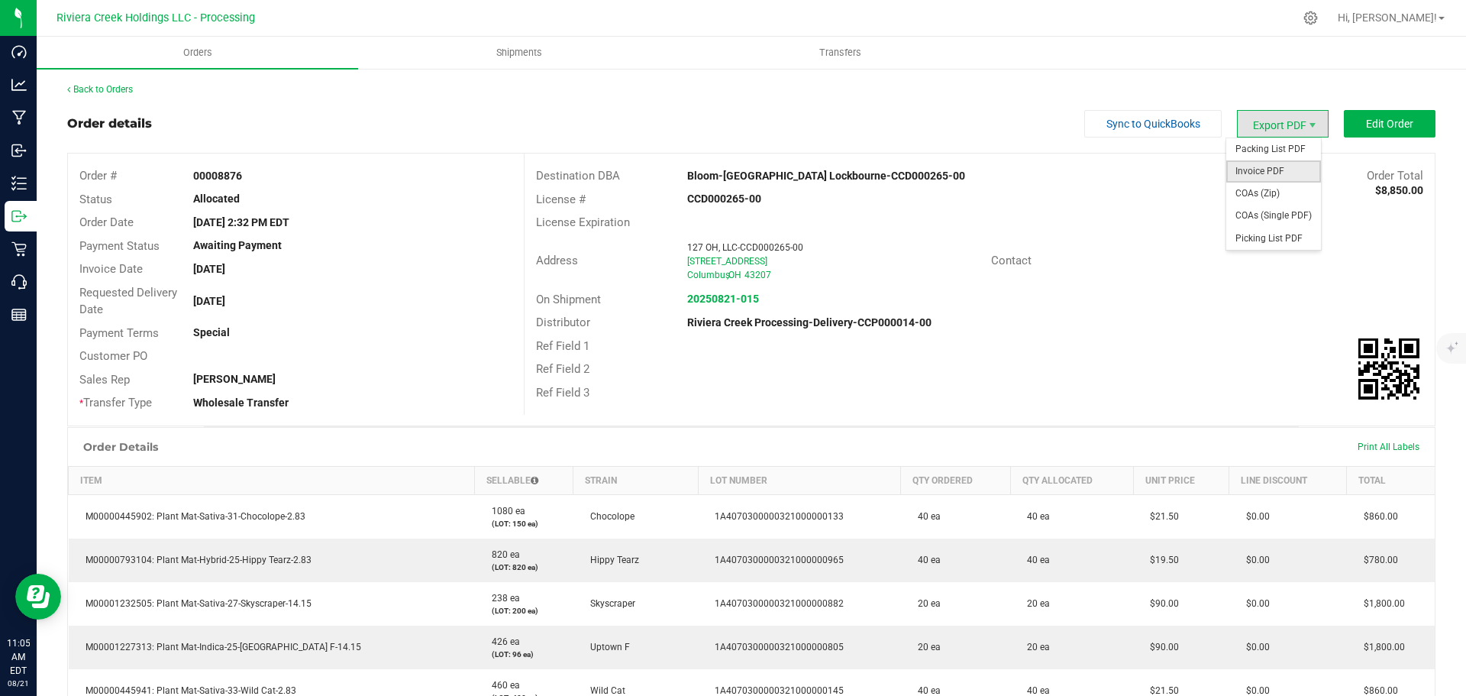
click at [1258, 170] on span "Invoice PDF" at bounding box center [1273, 171] width 95 height 22
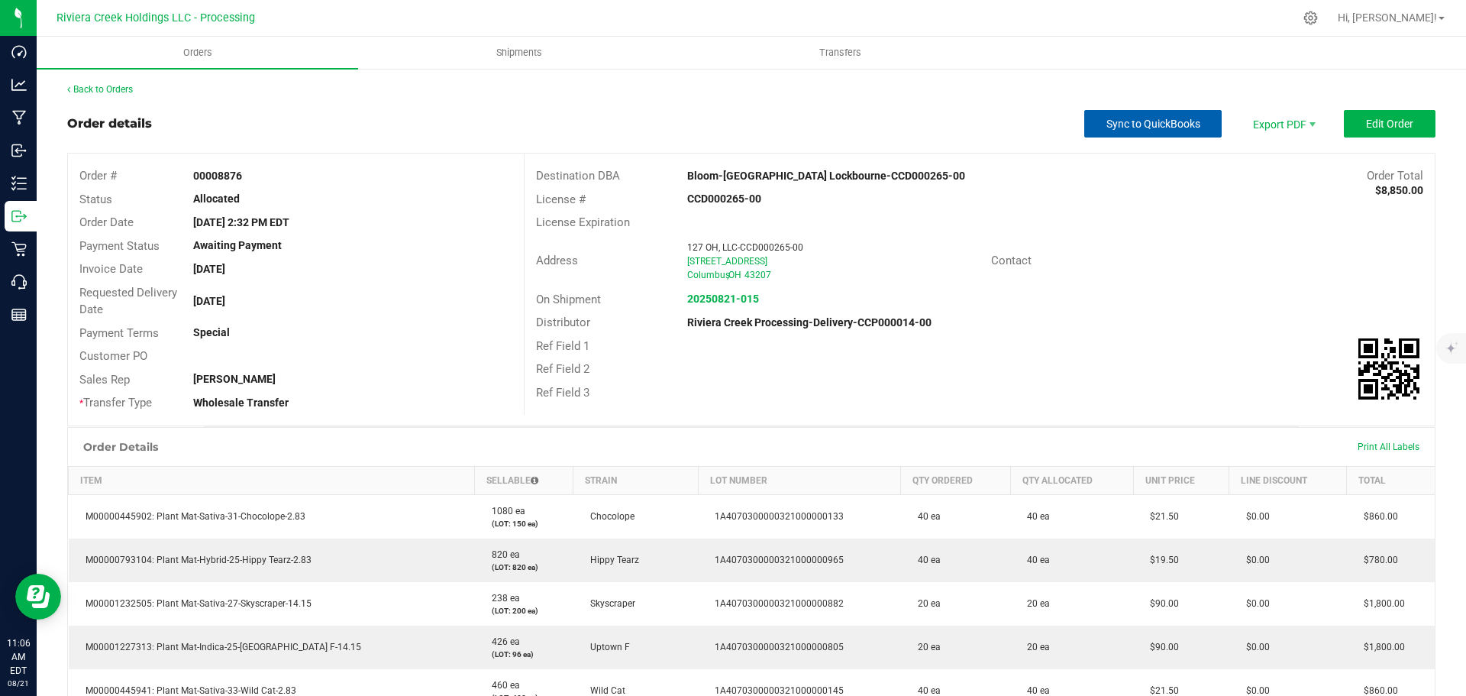
click at [1120, 122] on span "Sync to QuickBooks" at bounding box center [1153, 124] width 94 height 12
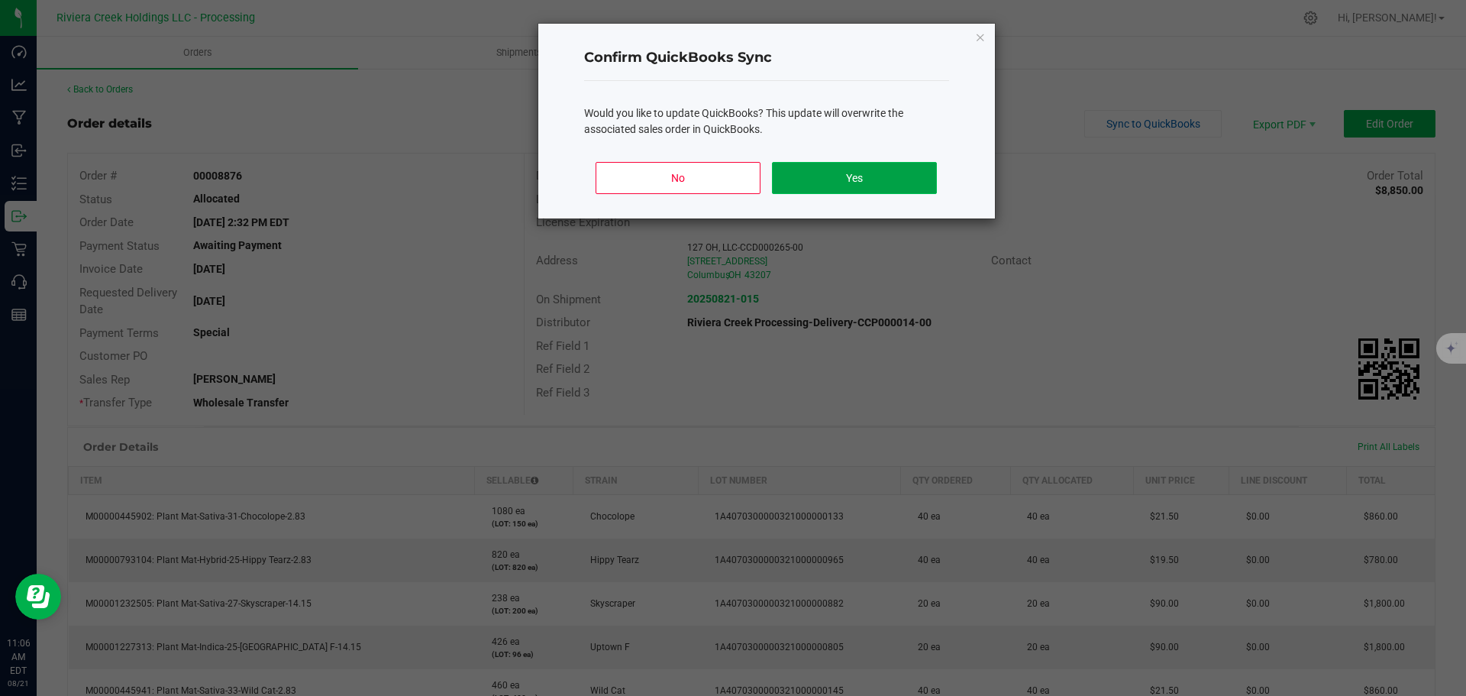
click at [808, 186] on button "Yes" at bounding box center [854, 178] width 164 height 32
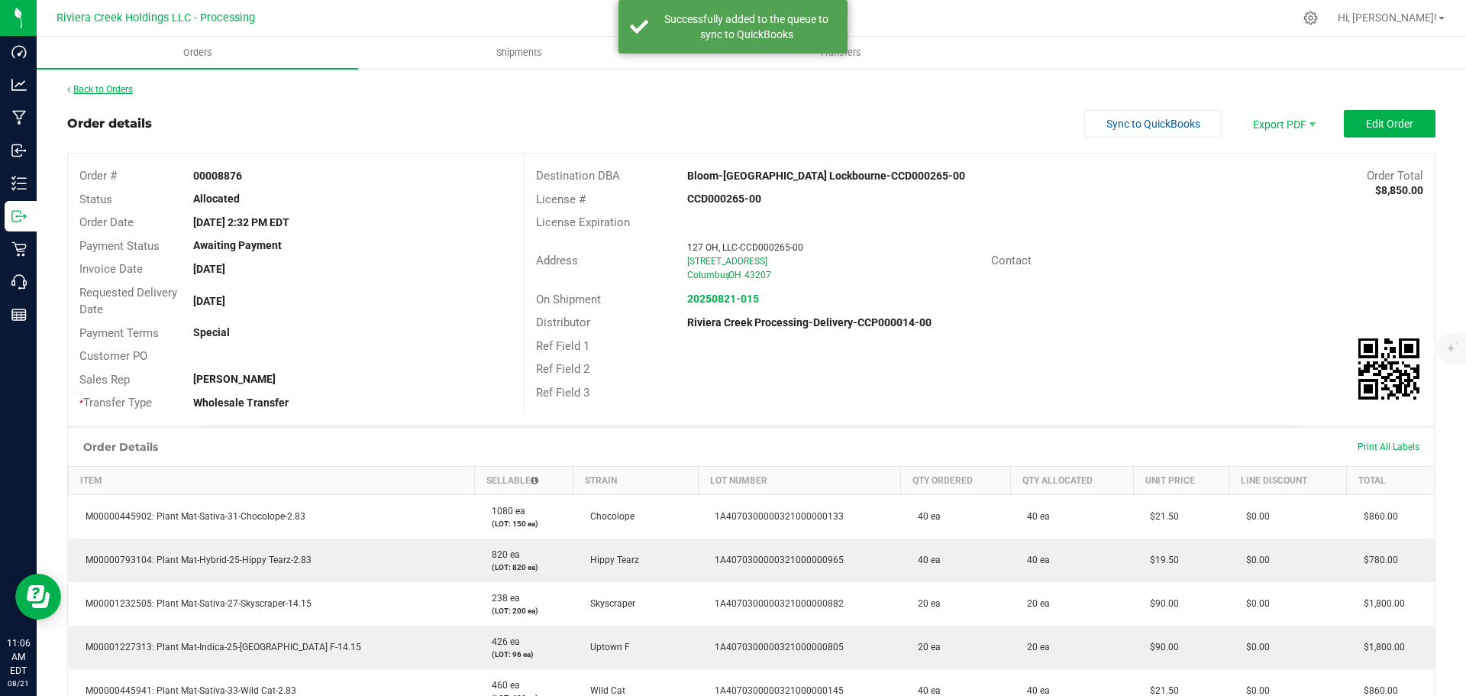
click at [121, 92] on link "Back to Orders" at bounding box center [100, 89] width 66 height 11
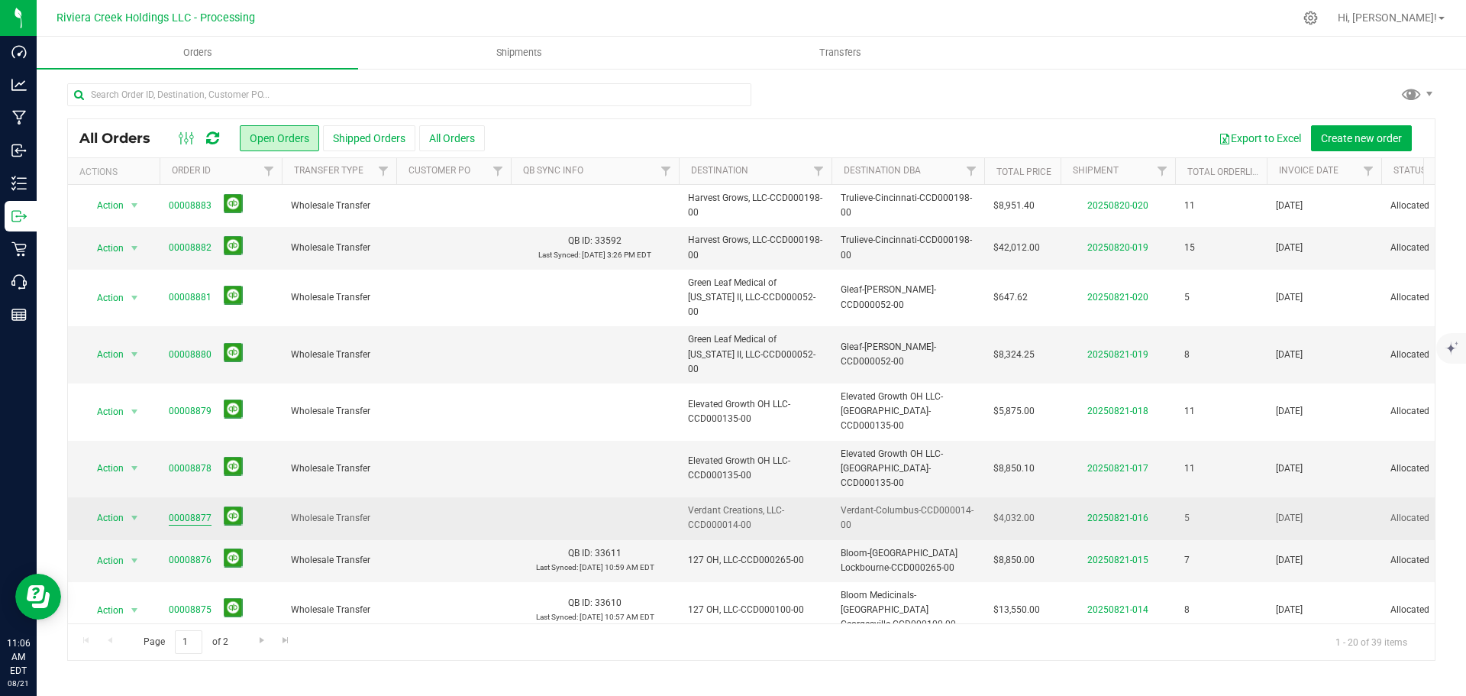
click at [176, 511] on link "00008877" at bounding box center [190, 518] width 43 height 15
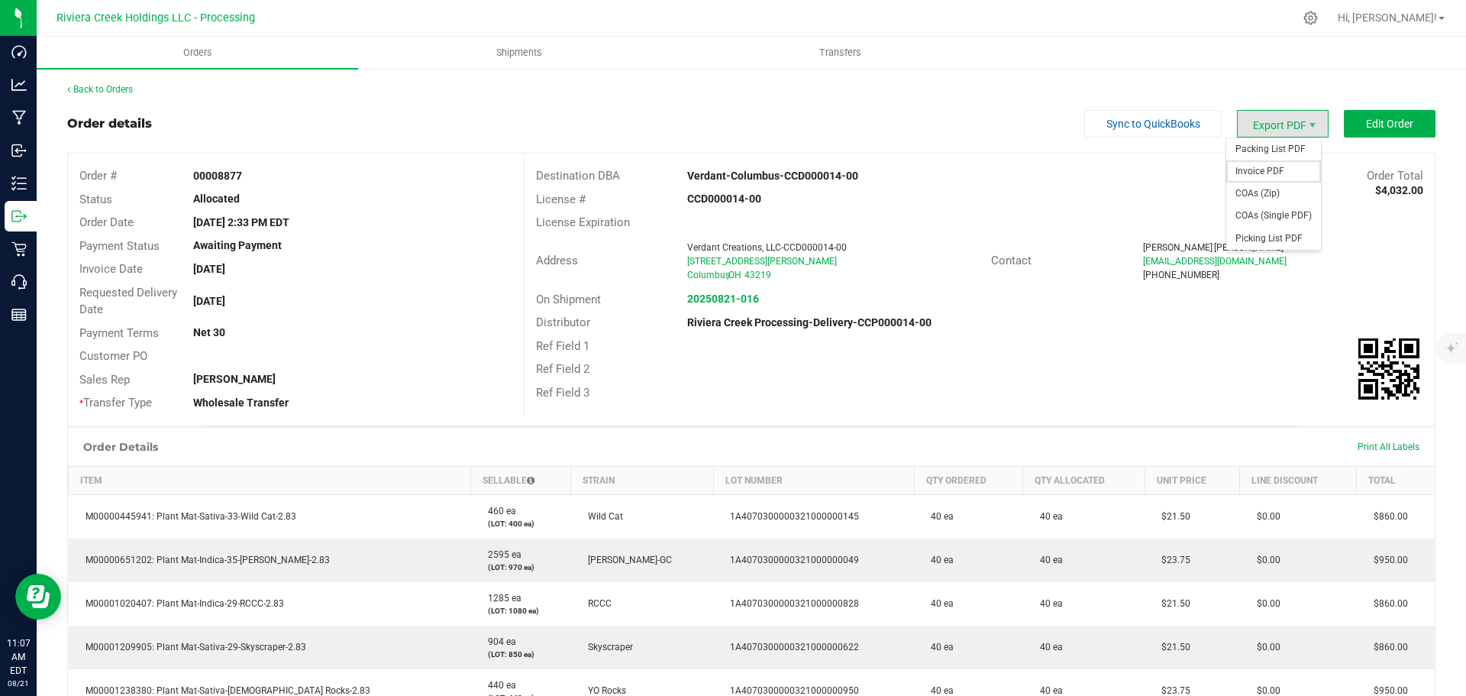
click at [1256, 165] on span "Invoice PDF" at bounding box center [1273, 171] width 95 height 22
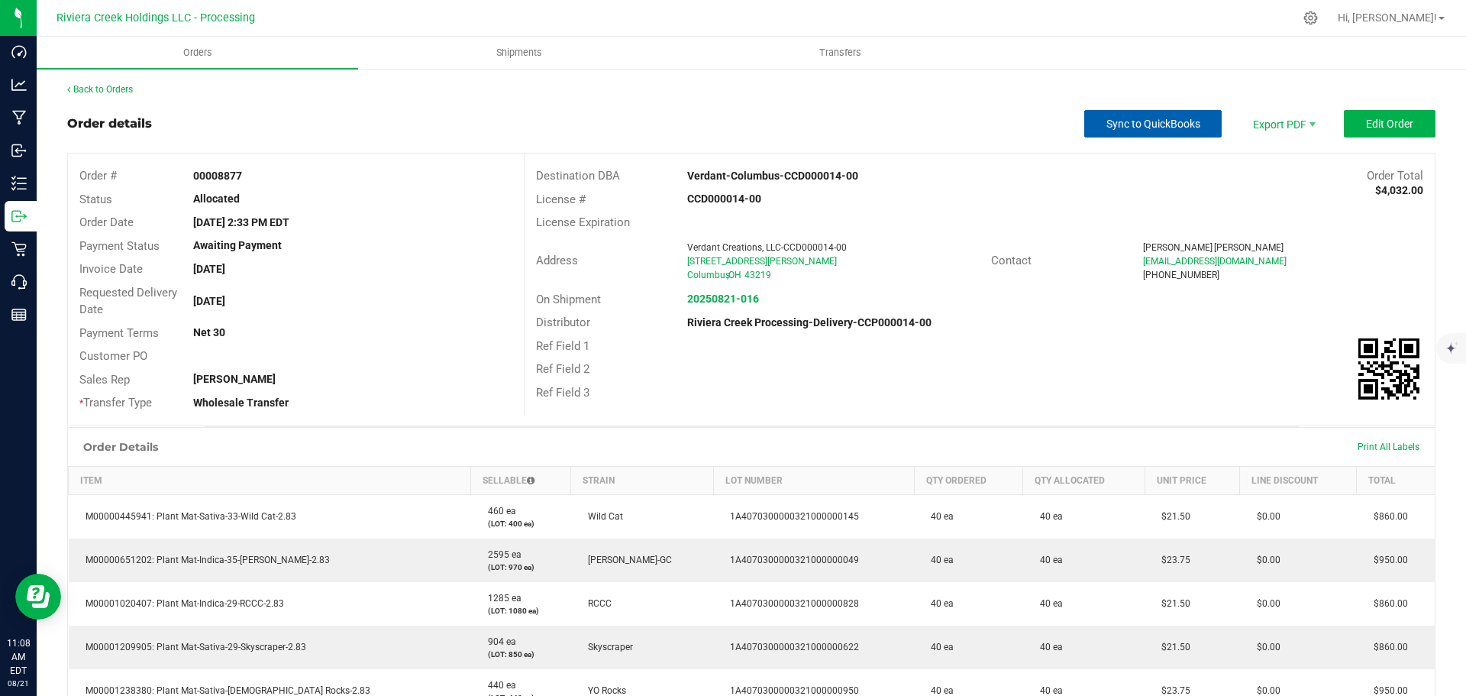
click at [1137, 121] on span "Sync to QuickBooks" at bounding box center [1153, 124] width 94 height 12
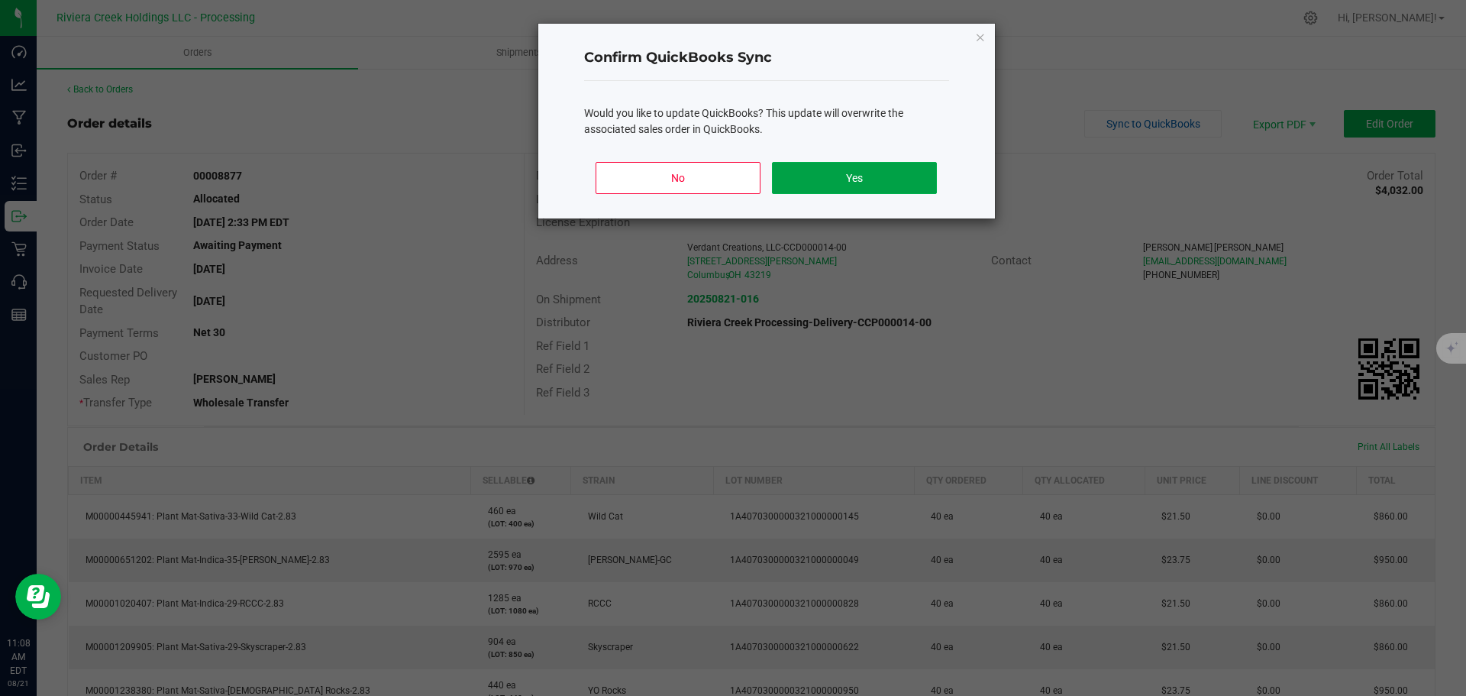
drag, startPoint x: 893, startPoint y: 186, endPoint x: 851, endPoint y: 200, distance: 44.2
click at [891, 185] on button "Yes" at bounding box center [854, 178] width 164 height 32
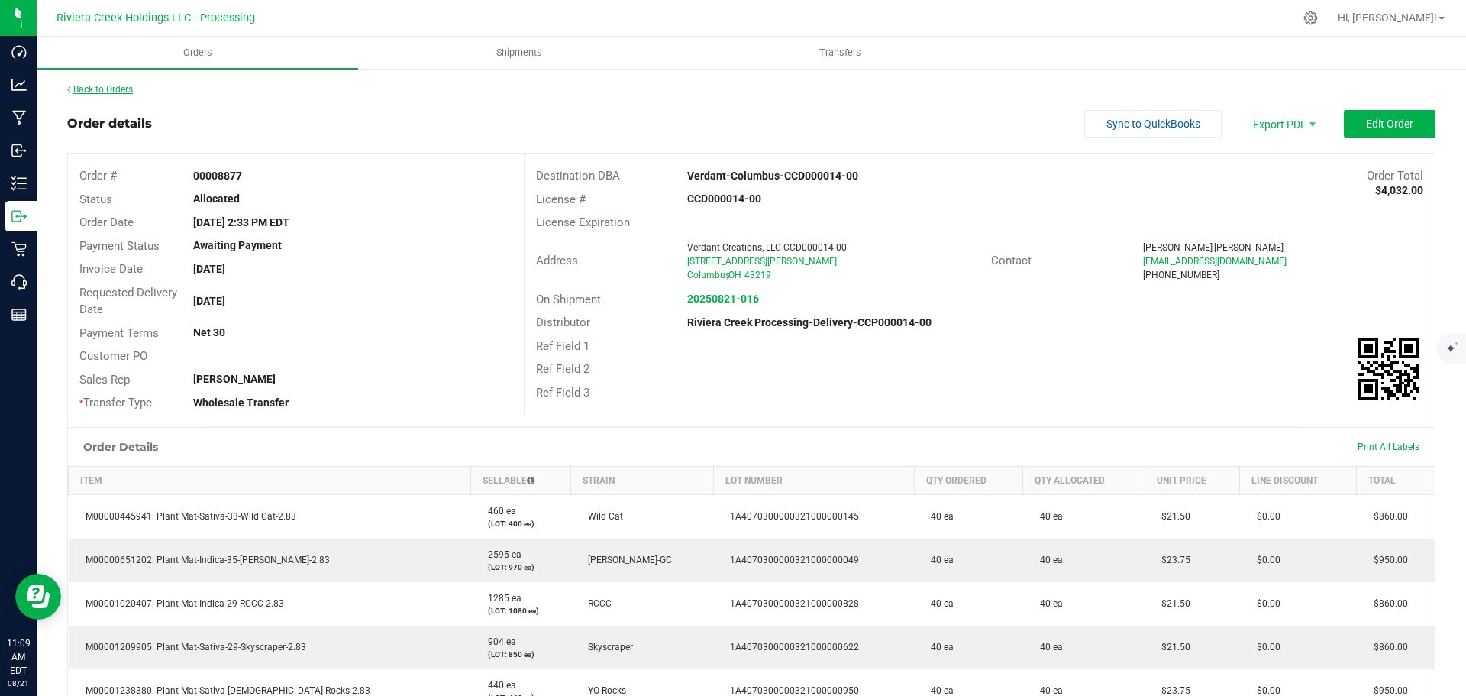
click at [125, 87] on link "Back to Orders" at bounding box center [100, 89] width 66 height 11
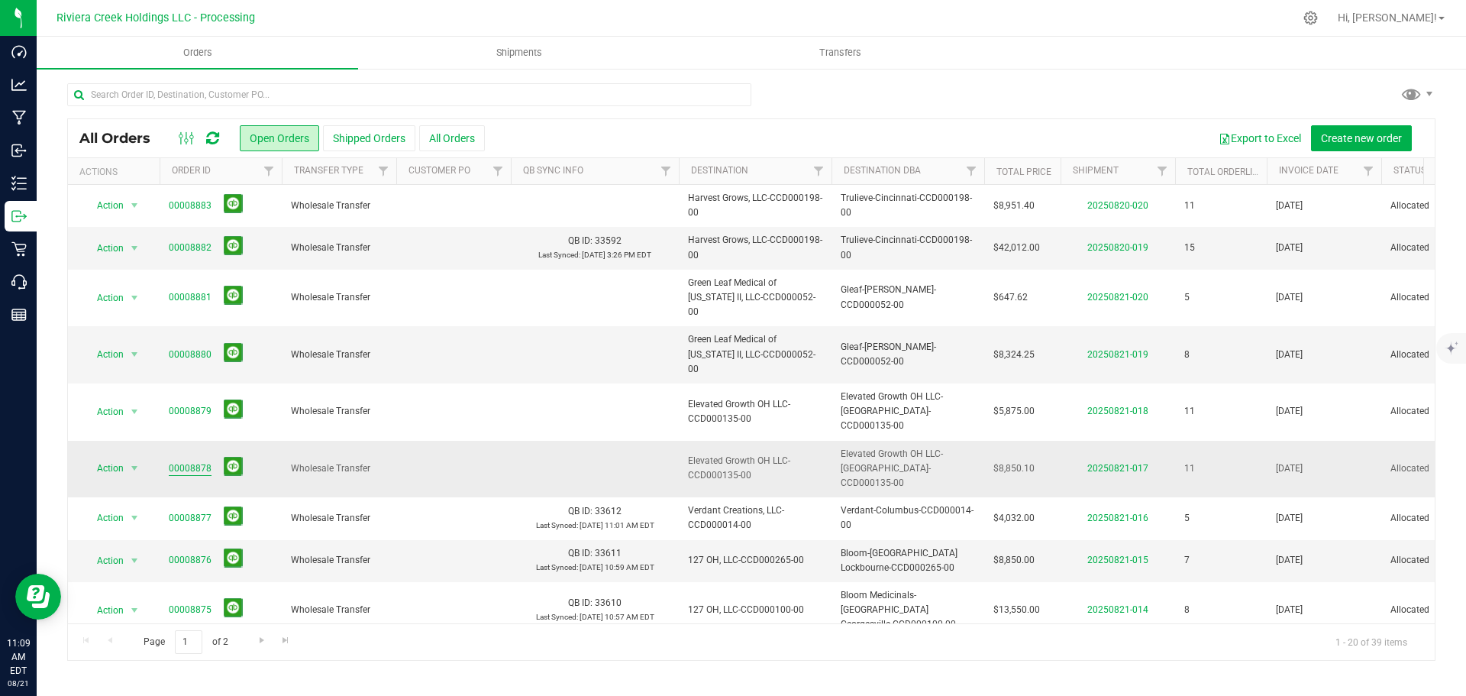
click at [202, 461] on link "00008878" at bounding box center [190, 468] width 43 height 15
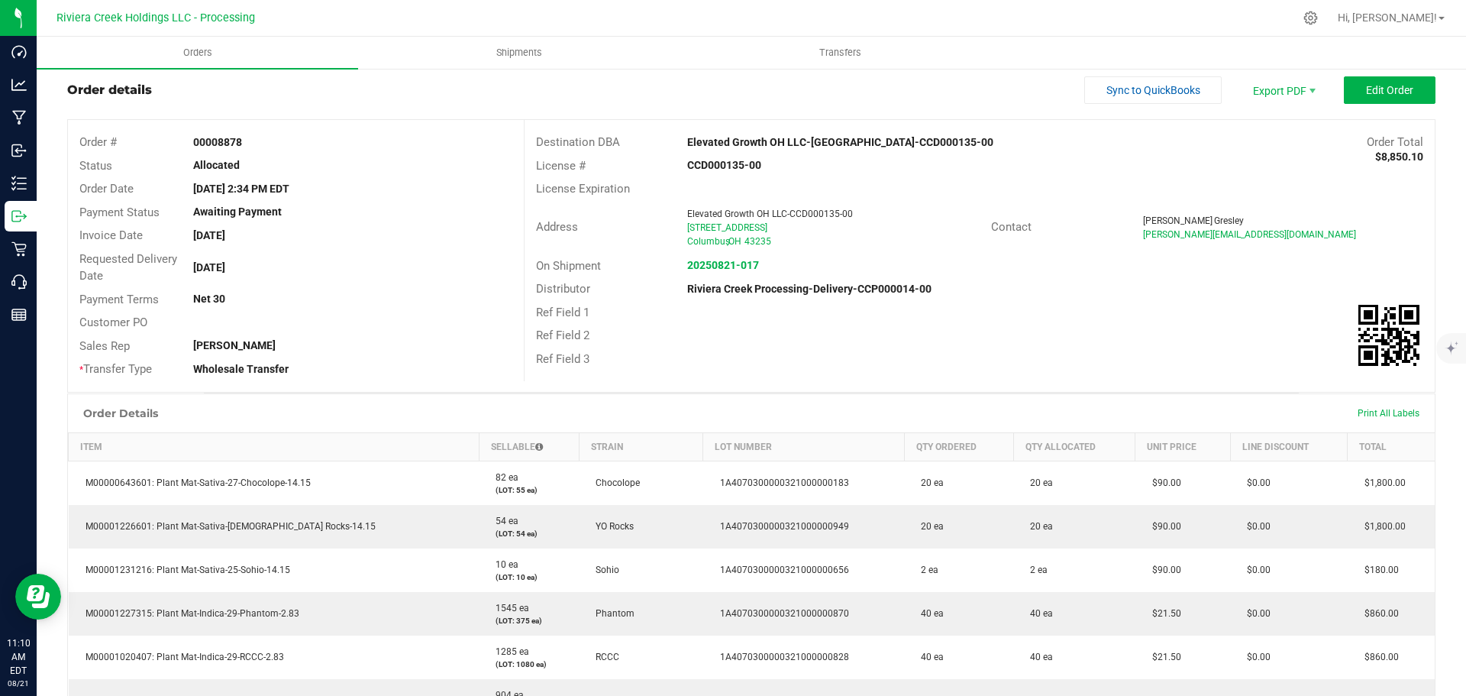
scroll to position [10, 0]
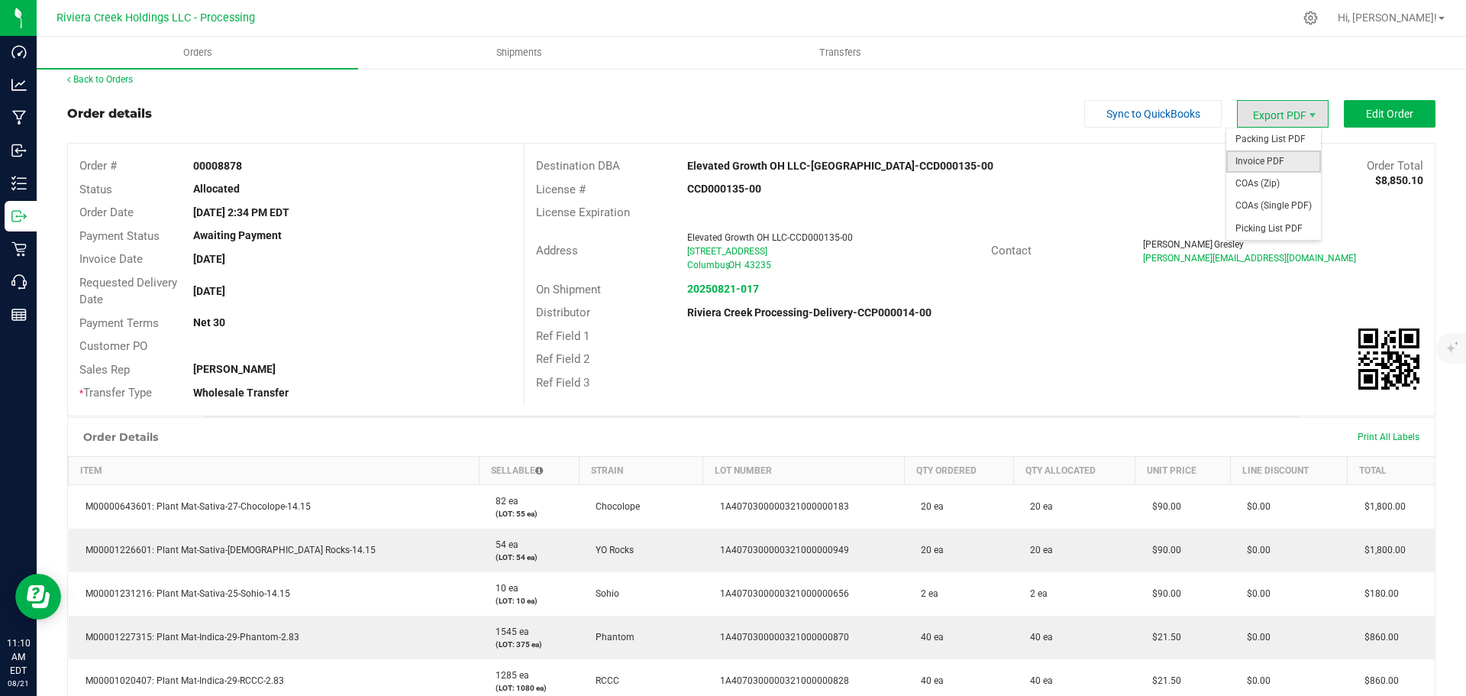
click at [1256, 157] on span "Invoice PDF" at bounding box center [1273, 161] width 95 height 22
click at [93, 82] on link "Back to Orders" at bounding box center [100, 79] width 66 height 11
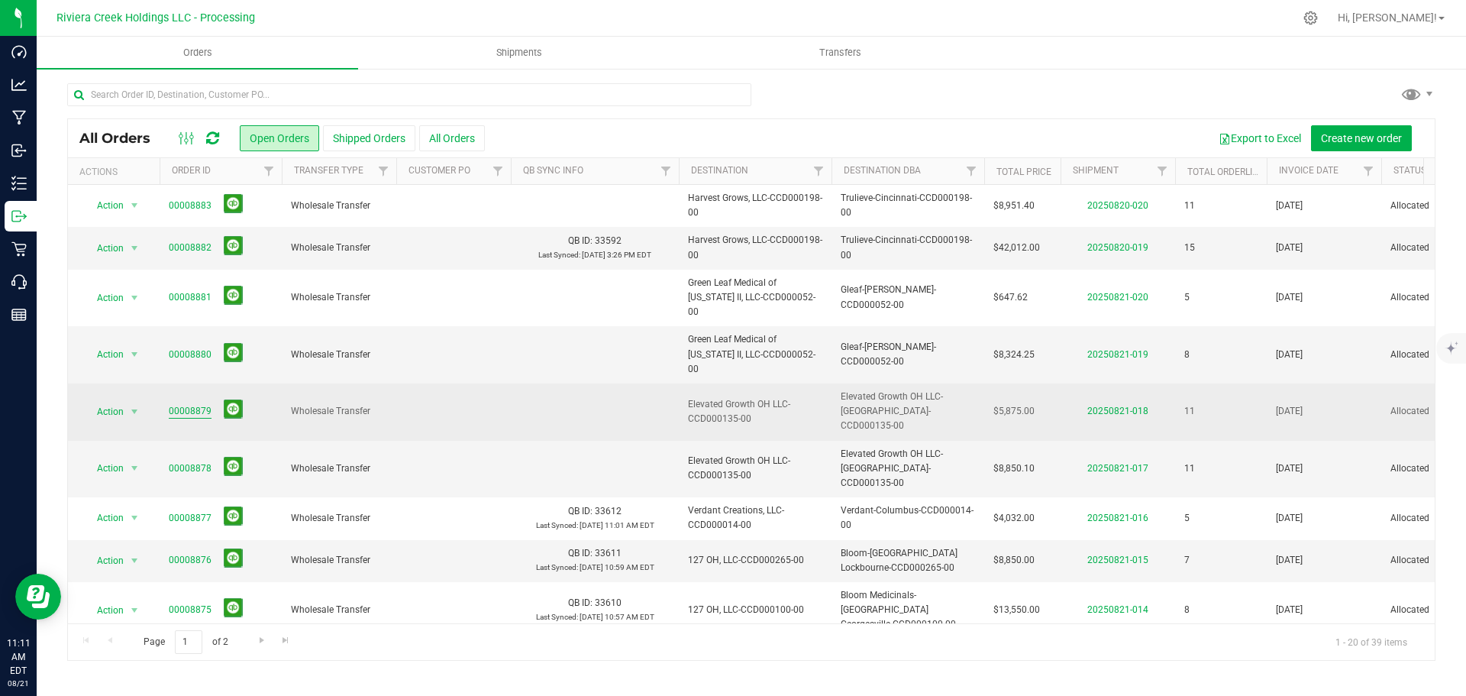
click at [176, 404] on link "00008879" at bounding box center [190, 411] width 43 height 15
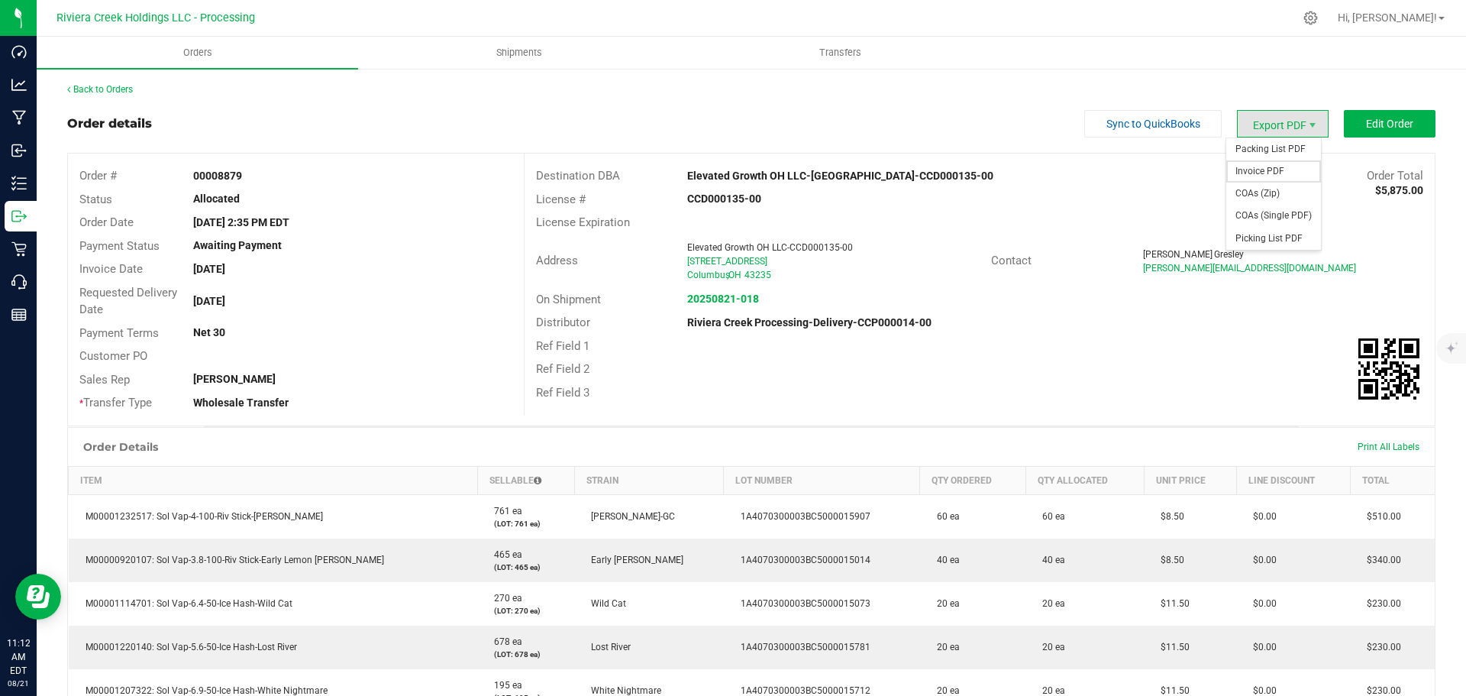
click at [1254, 168] on span "Invoice PDF" at bounding box center [1273, 171] width 95 height 22
click at [100, 92] on link "Back to Orders" at bounding box center [100, 89] width 66 height 11
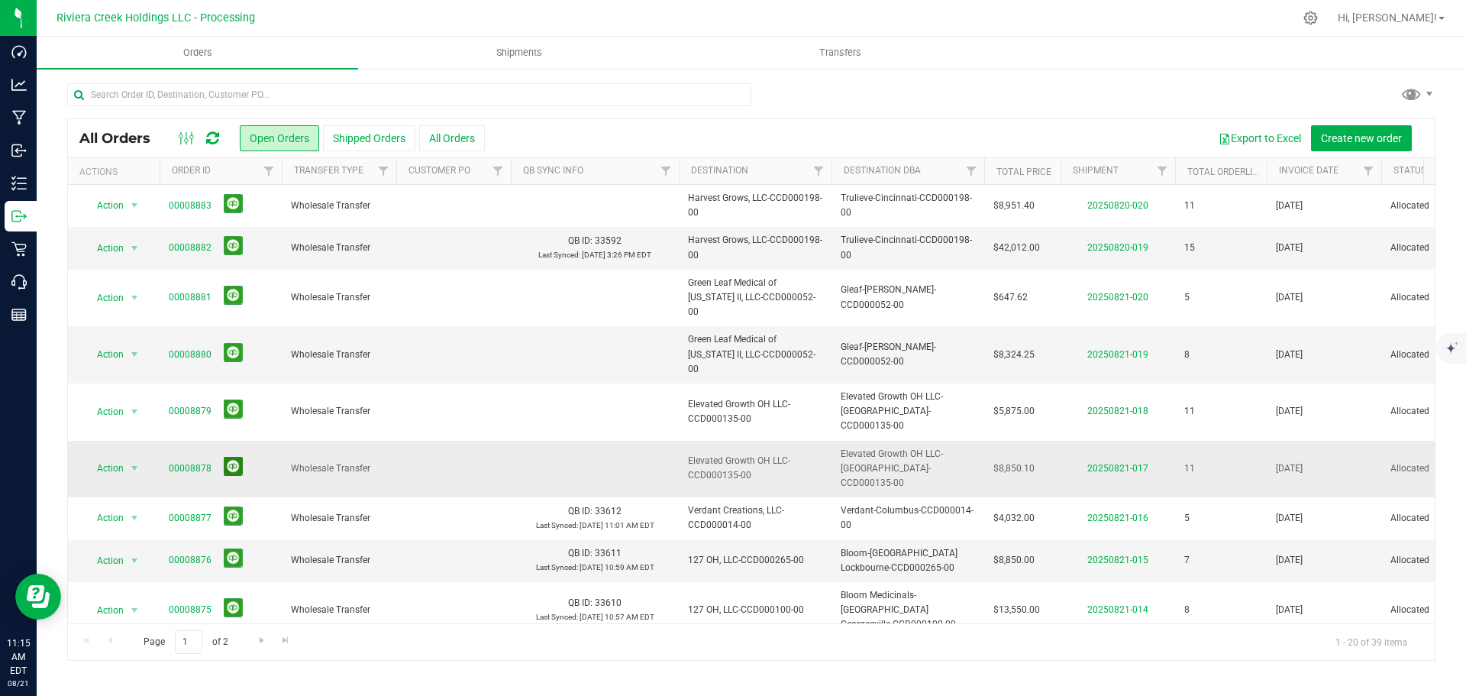
click at [232, 457] on button at bounding box center [233, 466] width 19 height 19
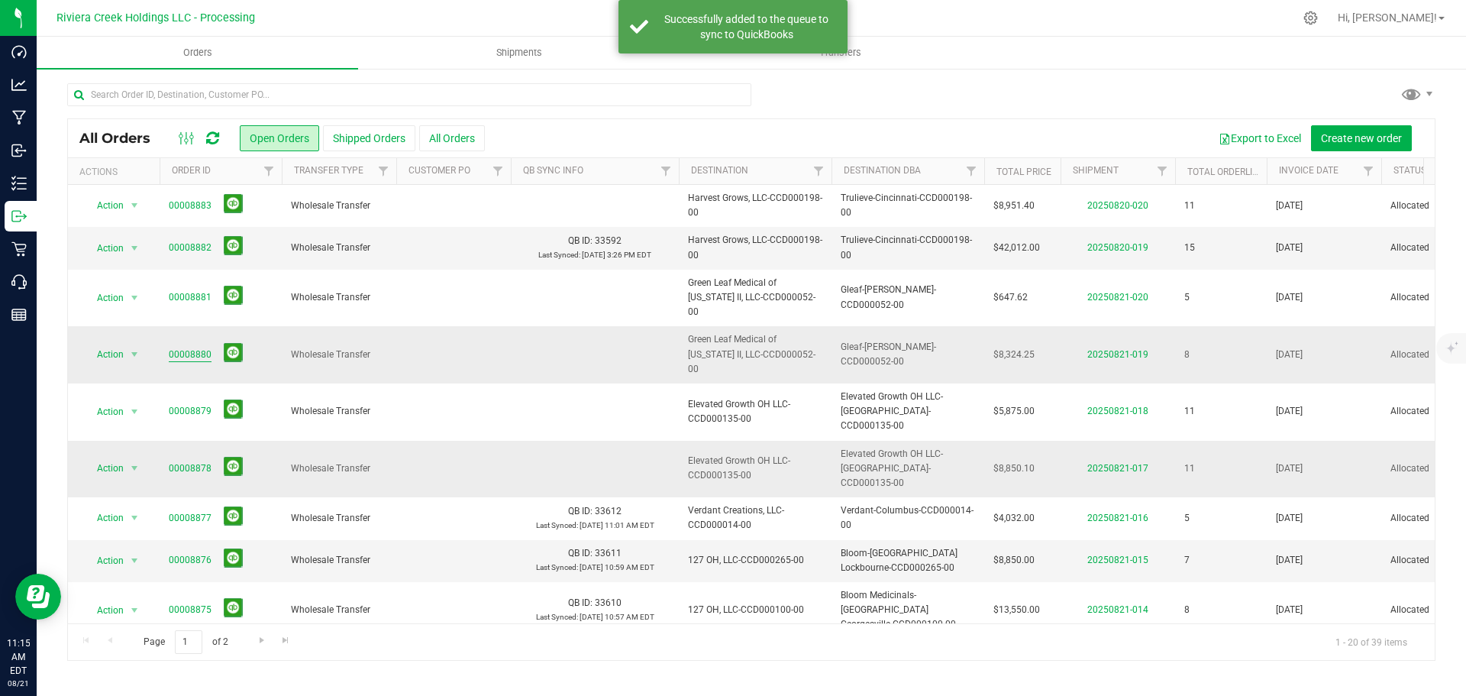
click at [192, 347] on link "00008880" at bounding box center [190, 354] width 43 height 15
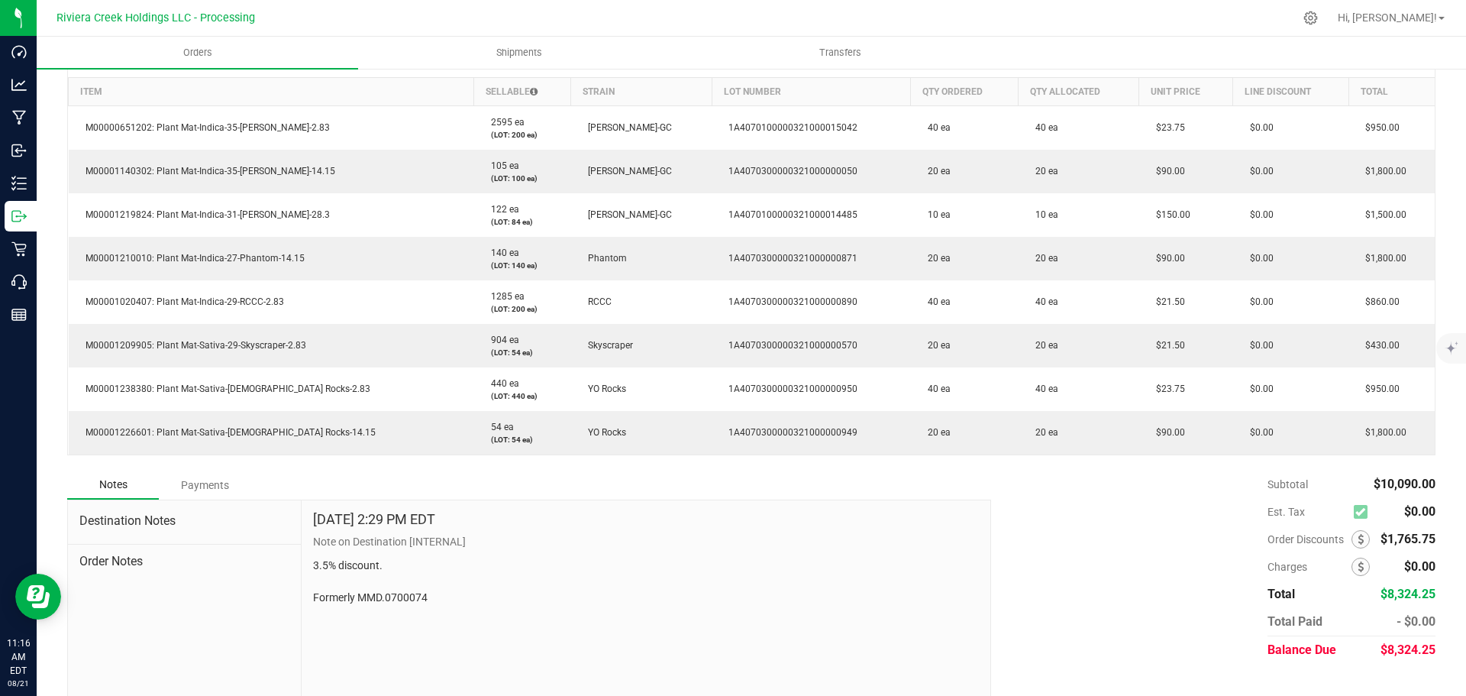
scroll to position [414, 0]
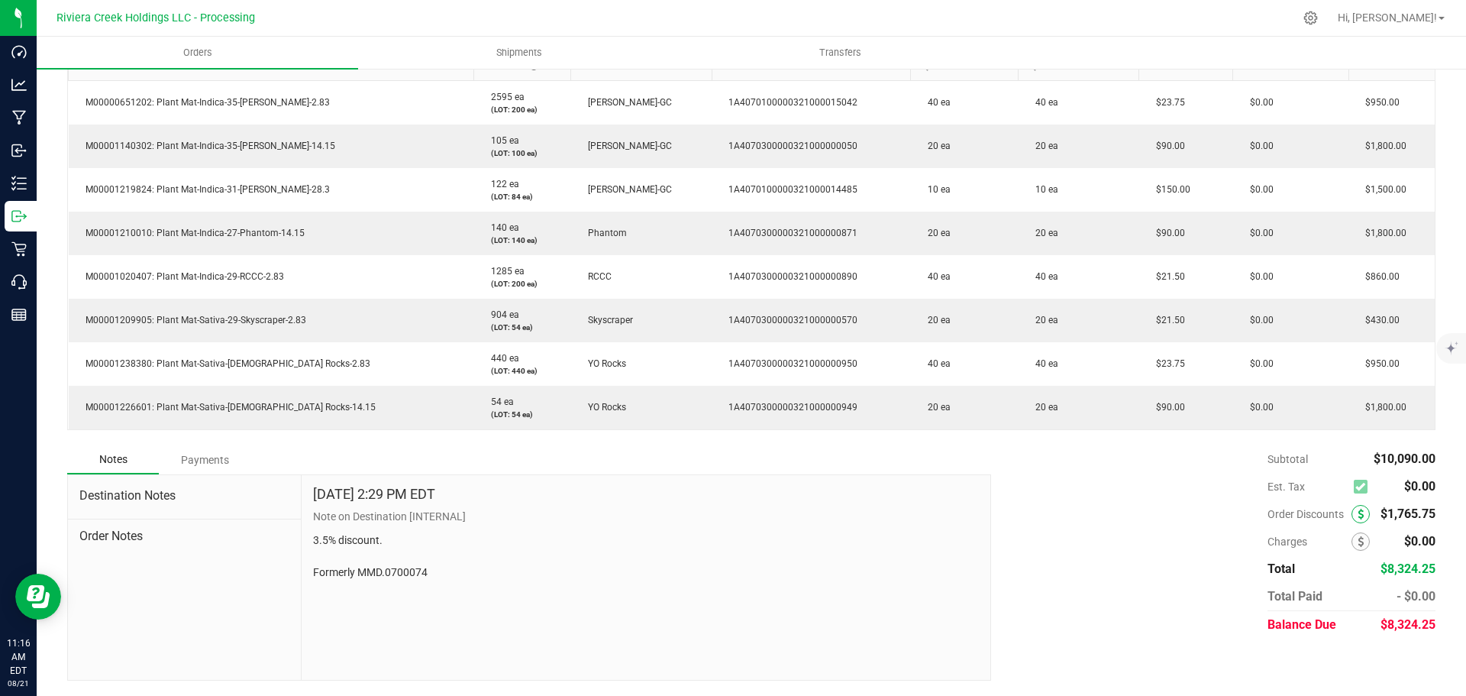
click at [1358, 516] on icon at bounding box center [1361, 514] width 6 height 11
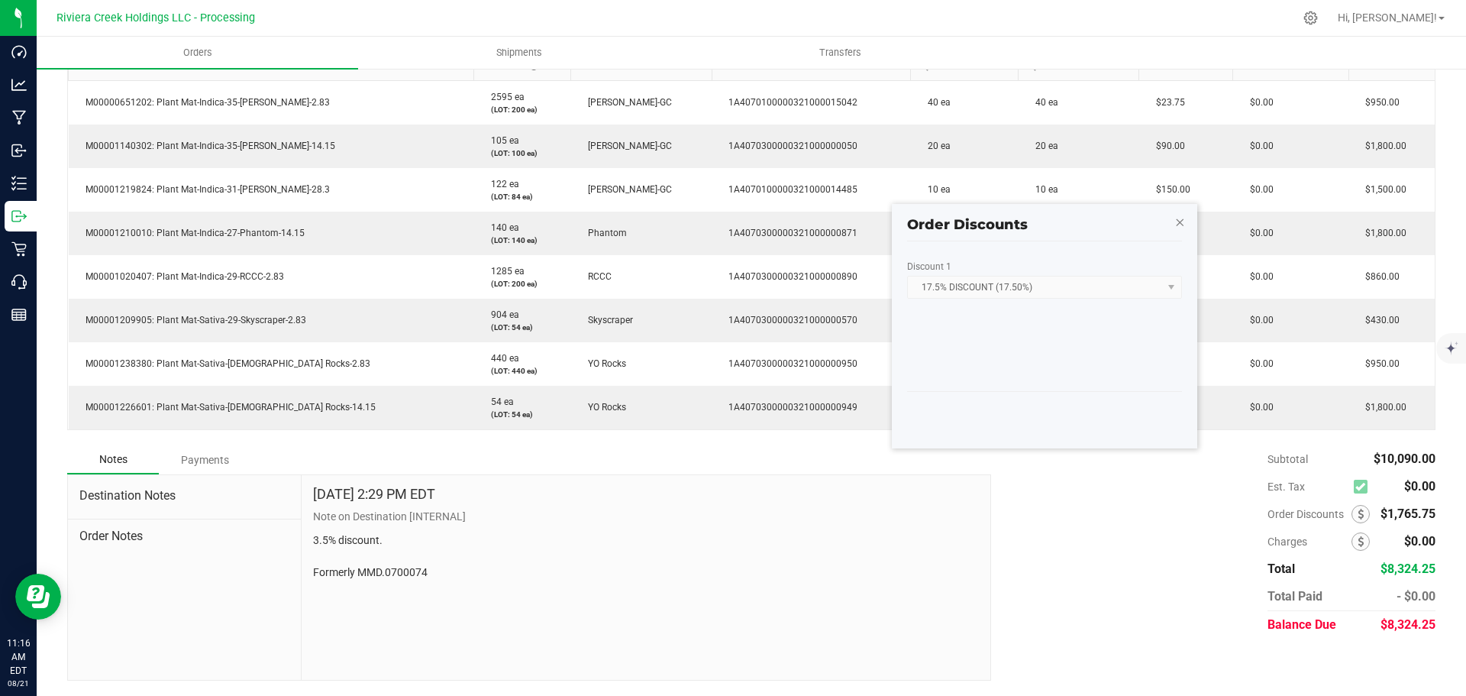
click at [1175, 224] on icon "button" at bounding box center [1179, 221] width 11 height 18
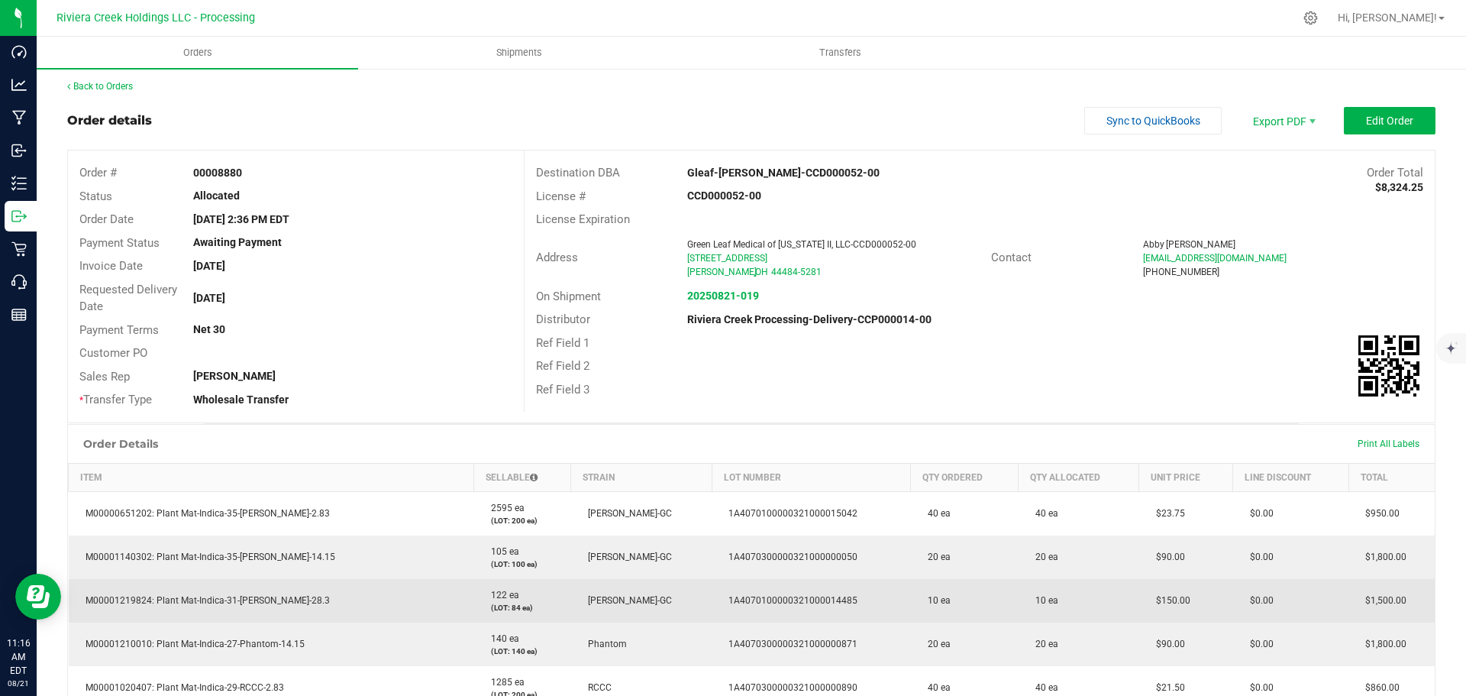
scroll to position [0, 0]
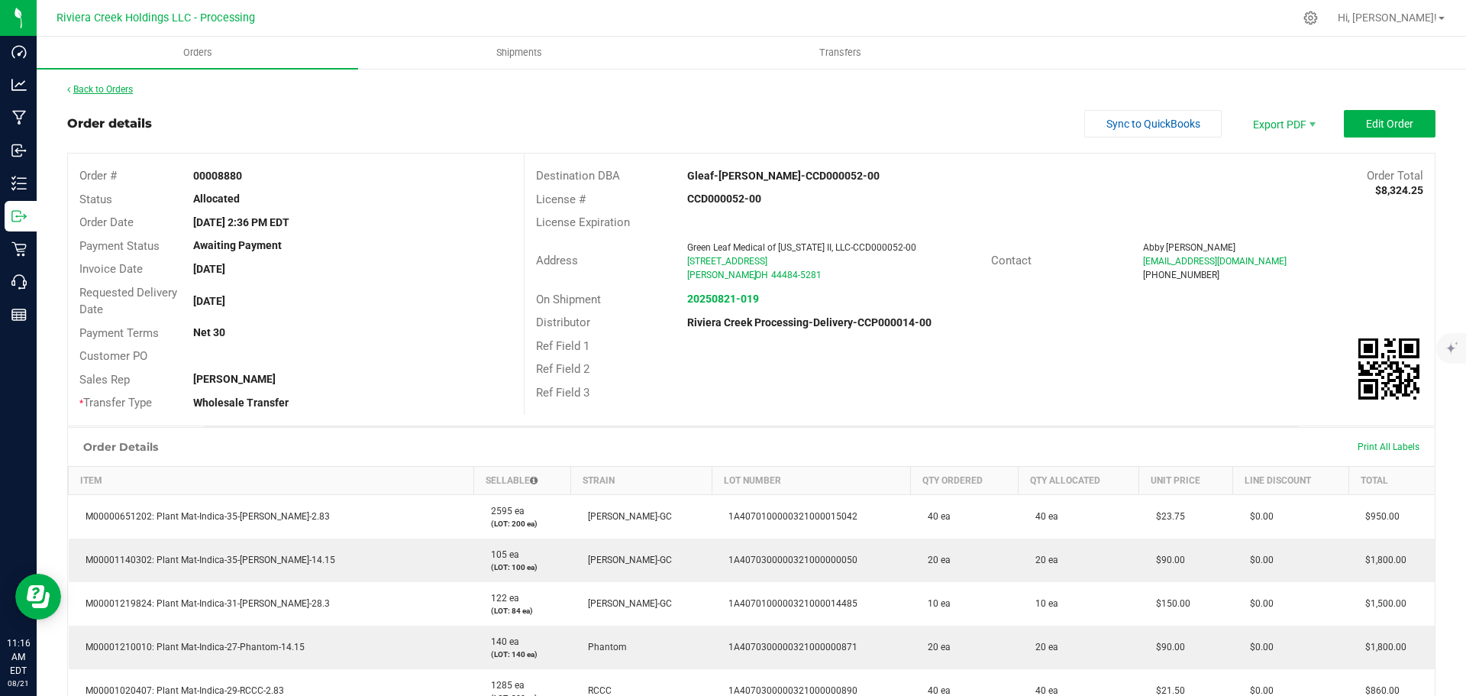
click at [117, 92] on link "Back to Orders" at bounding box center [100, 89] width 66 height 11
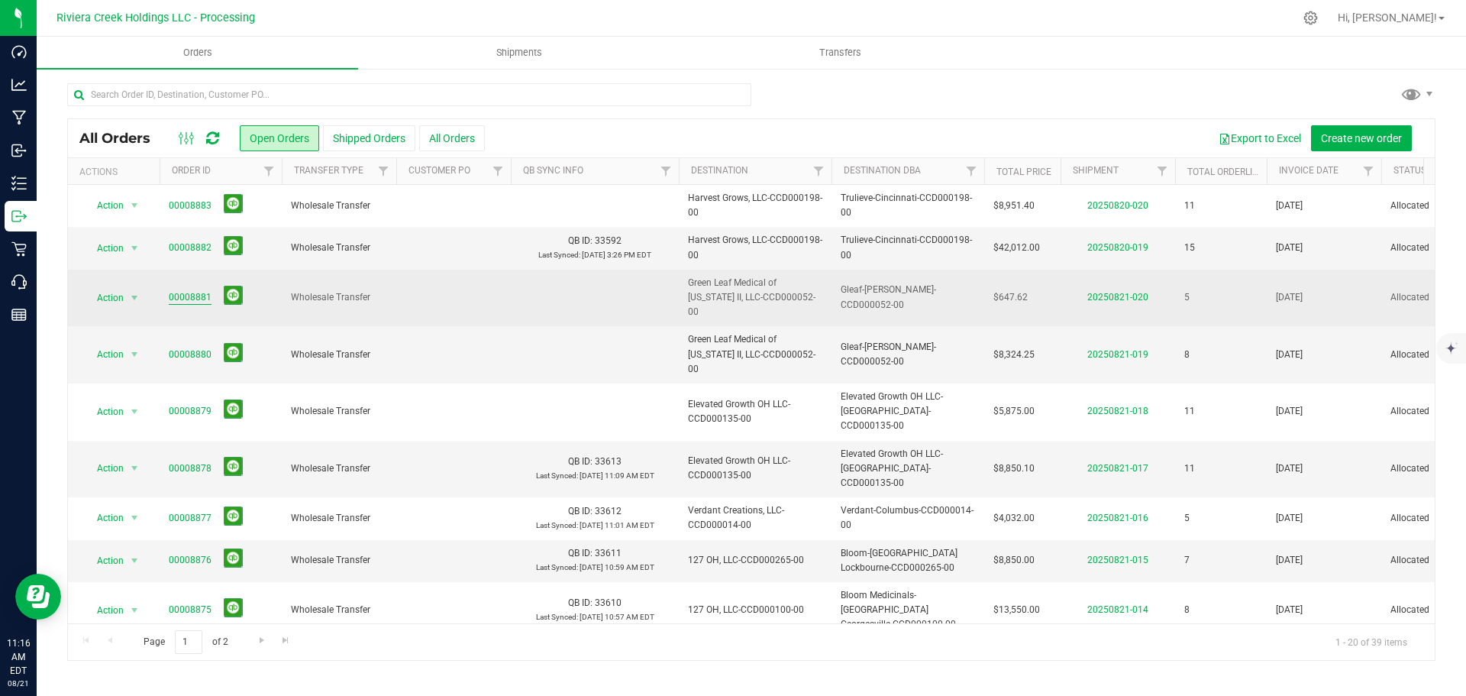
click at [194, 290] on link "00008881" at bounding box center [190, 297] width 43 height 15
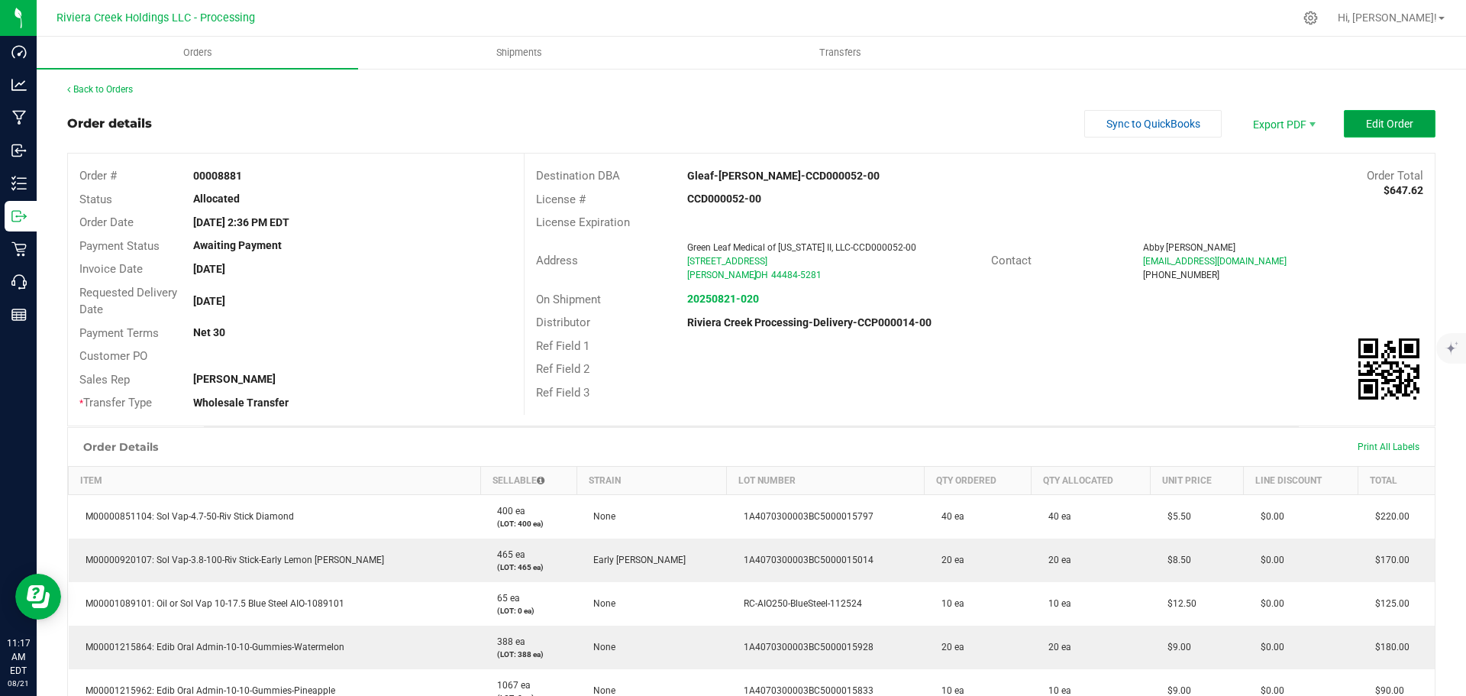
click at [1349, 124] on button "Edit Order" at bounding box center [1390, 123] width 92 height 27
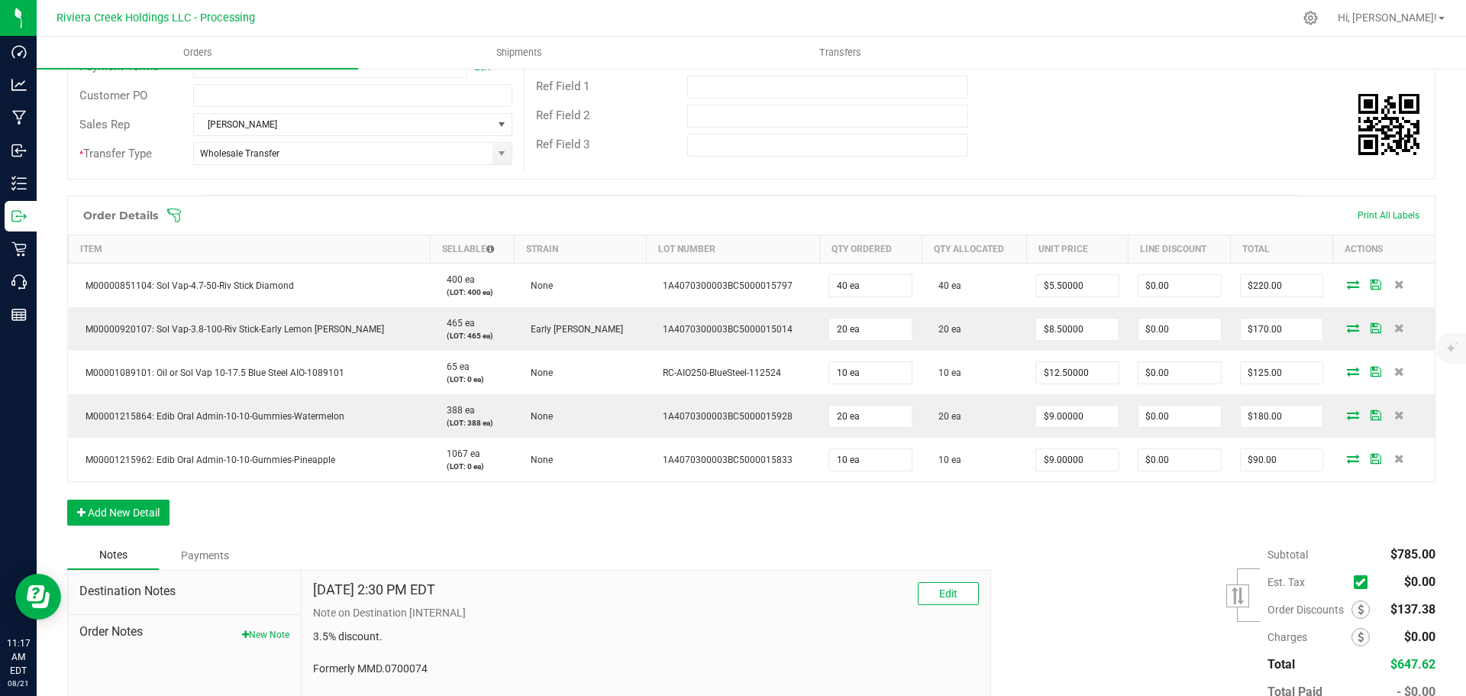
scroll to position [369, 0]
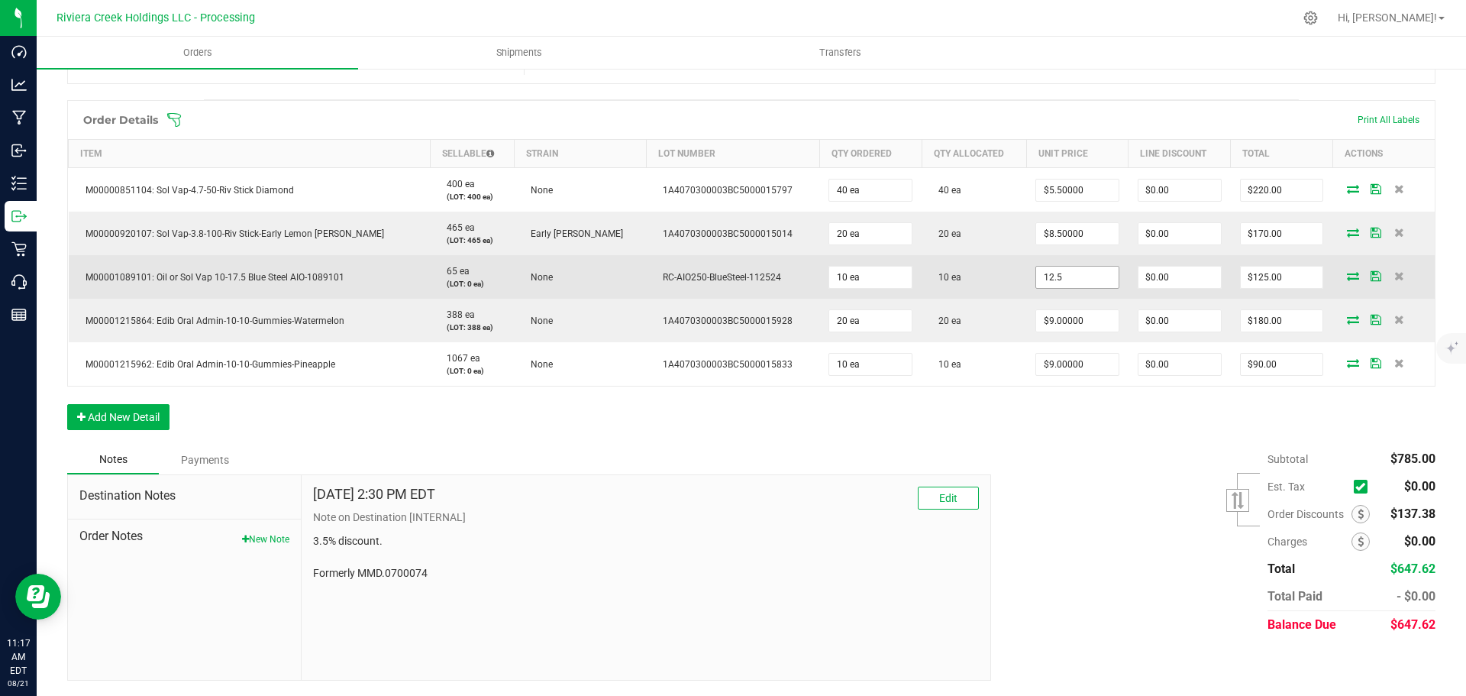
click at [1044, 276] on input "12.5" at bounding box center [1077, 276] width 82 height 21
type input "$9.50000"
type input "0"
type input "$95.00"
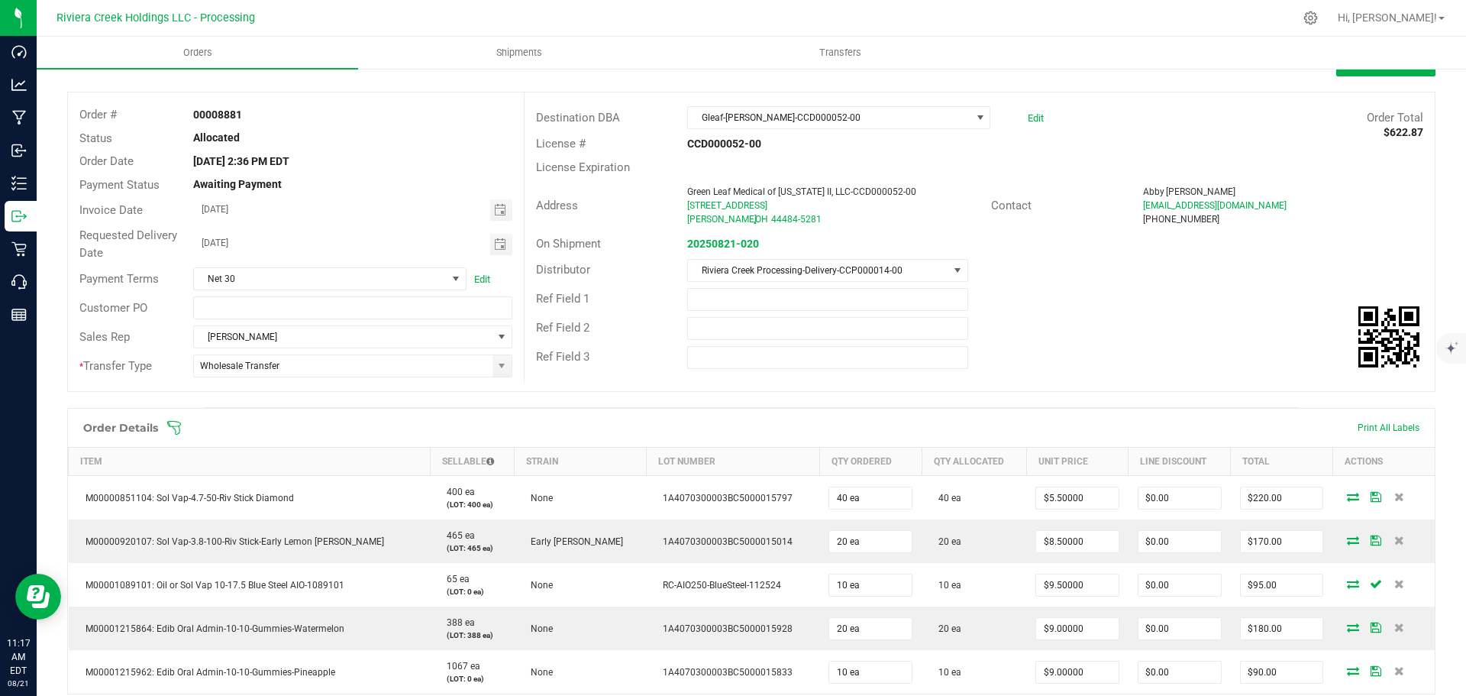
scroll to position [0, 0]
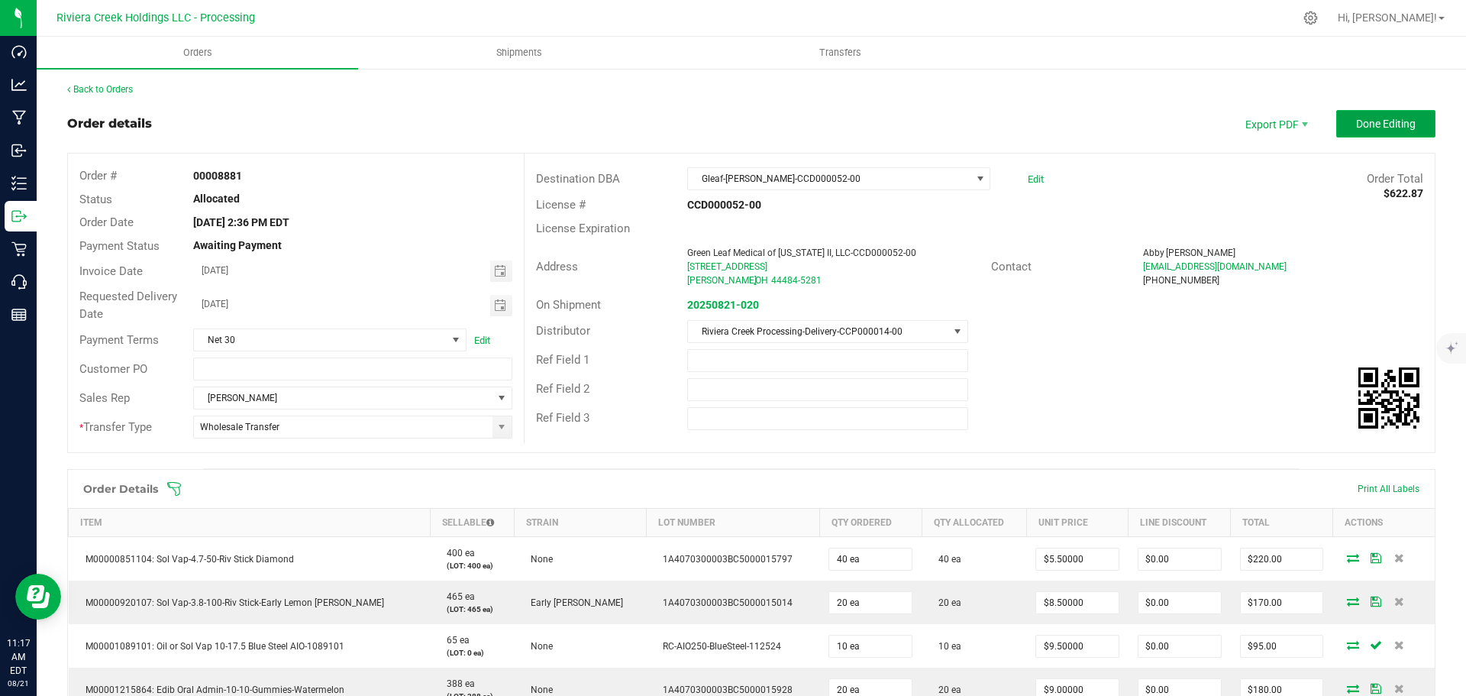
click at [1356, 125] on span "Done Editing" at bounding box center [1386, 124] width 60 height 12
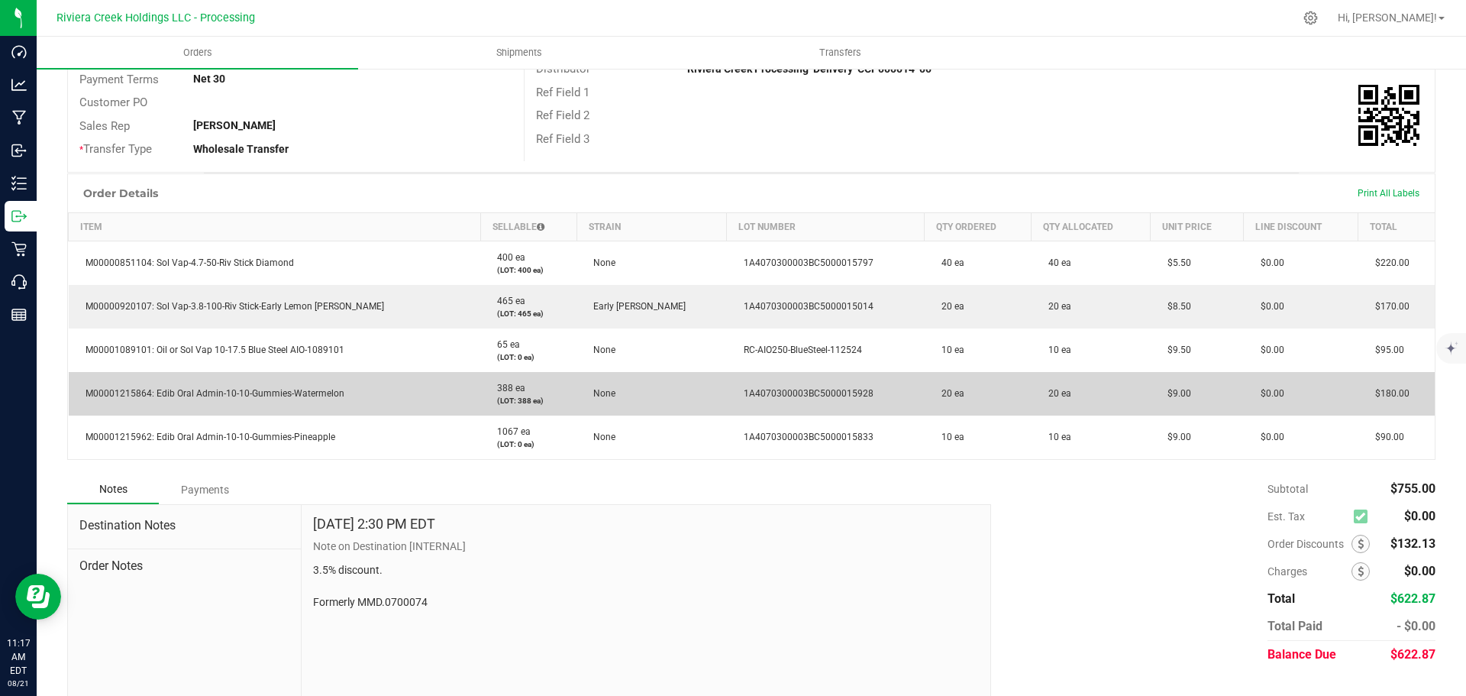
scroll to position [283, 0]
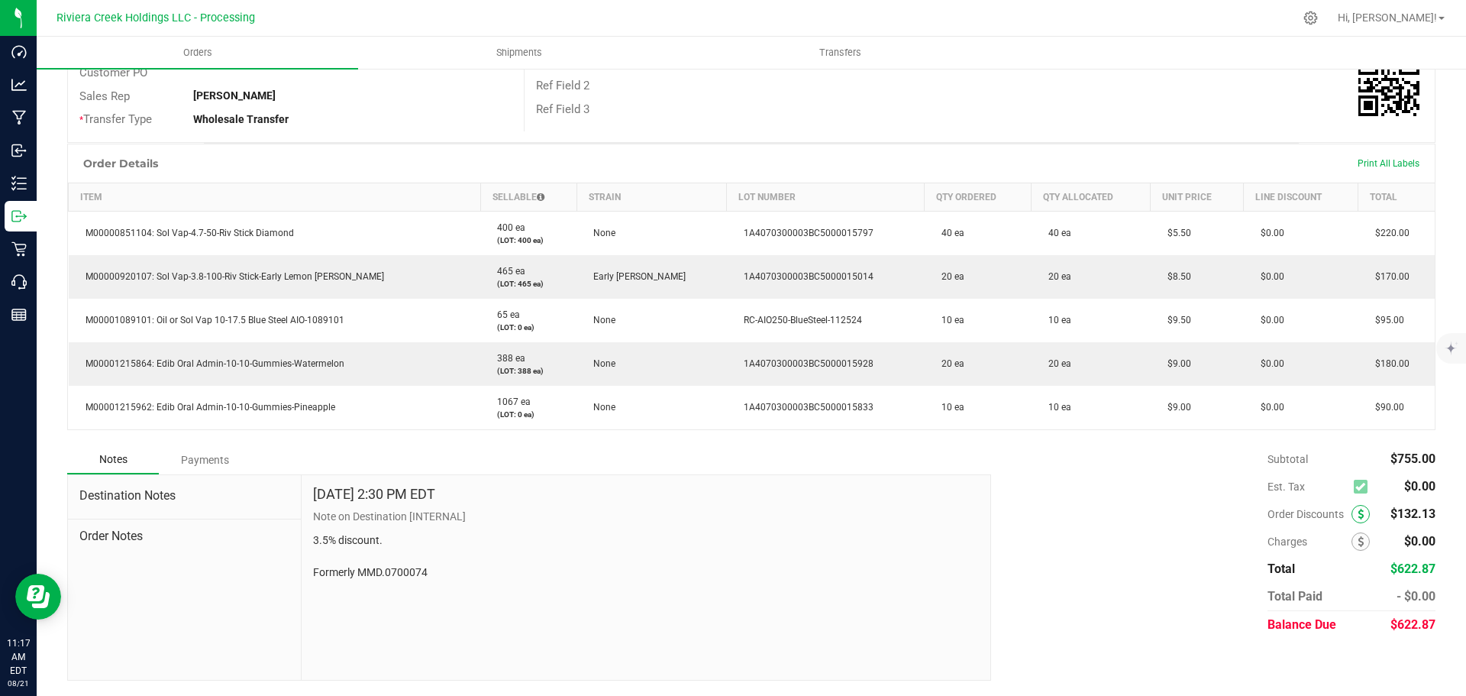
click at [1352, 512] on span at bounding box center [1361, 514] width 18 height 18
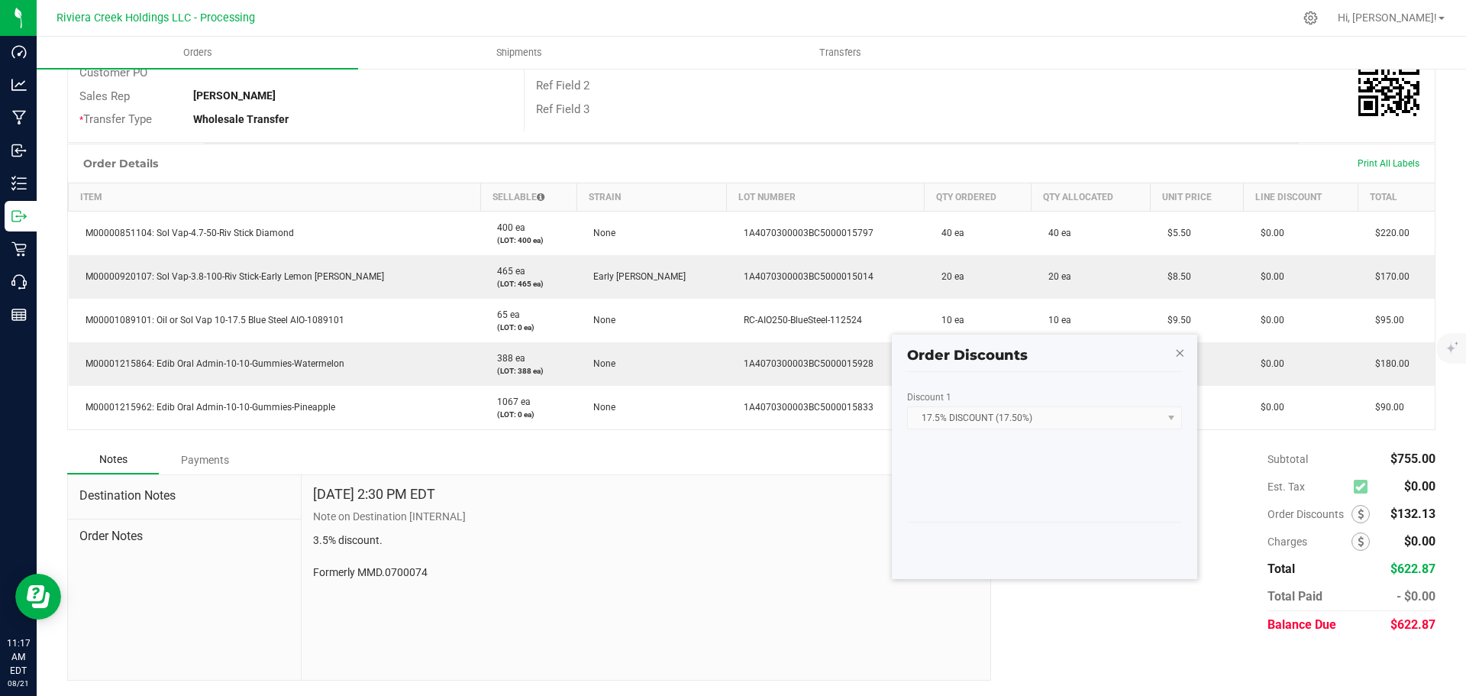
click at [1178, 360] on icon "button" at bounding box center [1179, 352] width 11 height 18
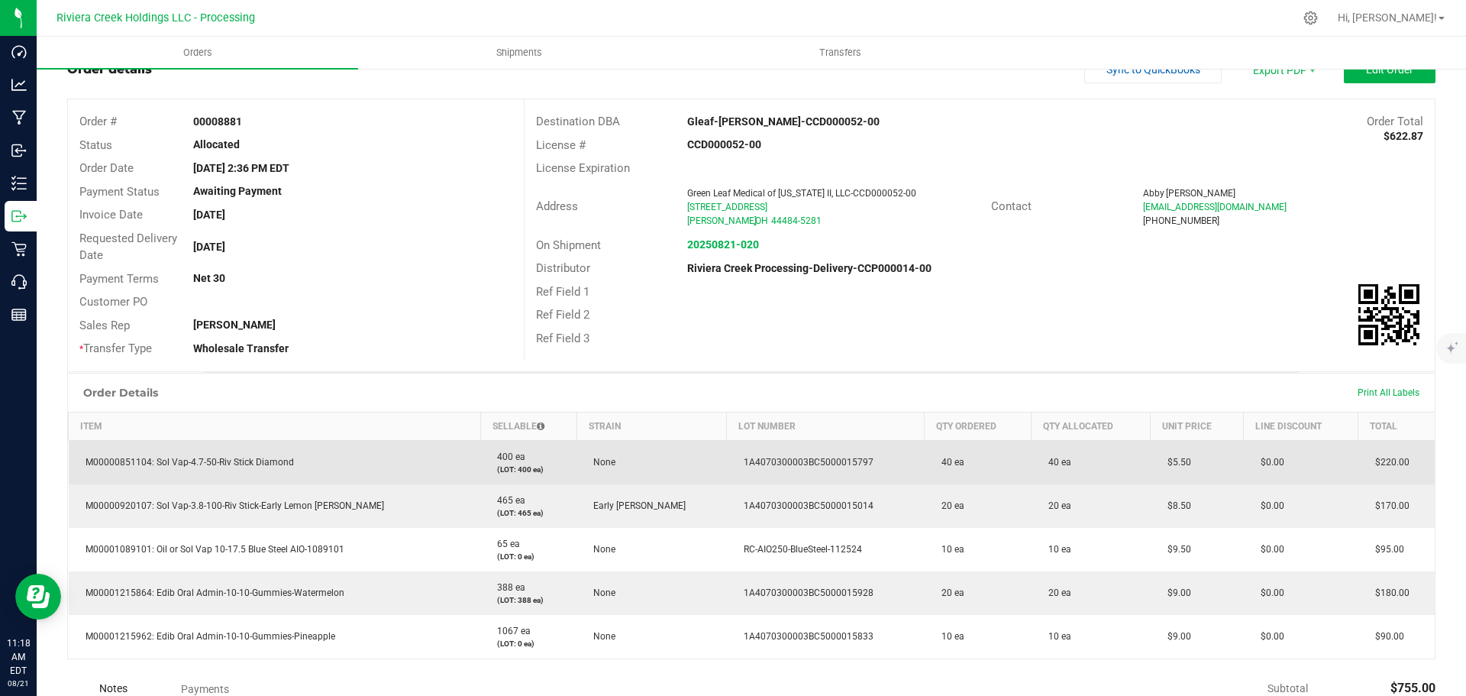
scroll to position [0, 0]
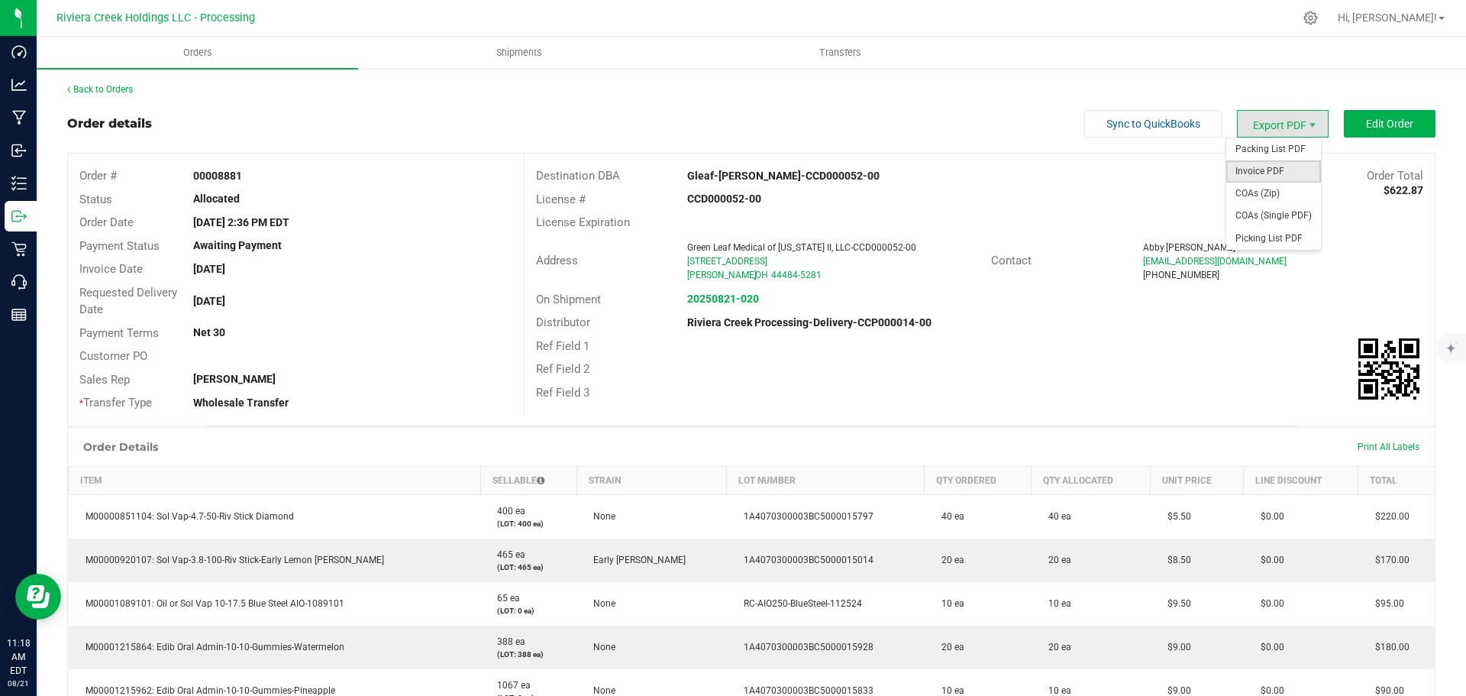
click at [1252, 165] on span "Invoice PDF" at bounding box center [1273, 171] width 95 height 22
click at [121, 84] on link "Back to Orders" at bounding box center [100, 89] width 66 height 11
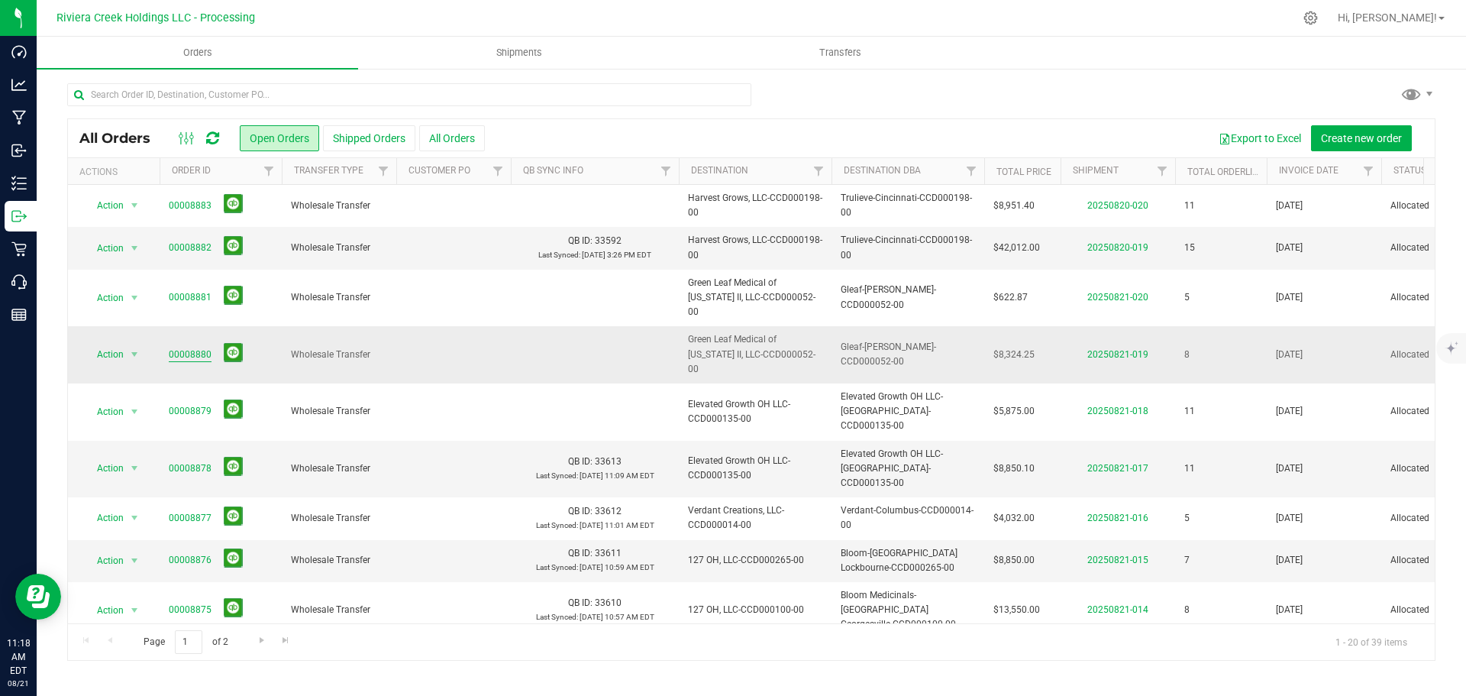
click at [186, 347] on link "00008880" at bounding box center [190, 354] width 43 height 15
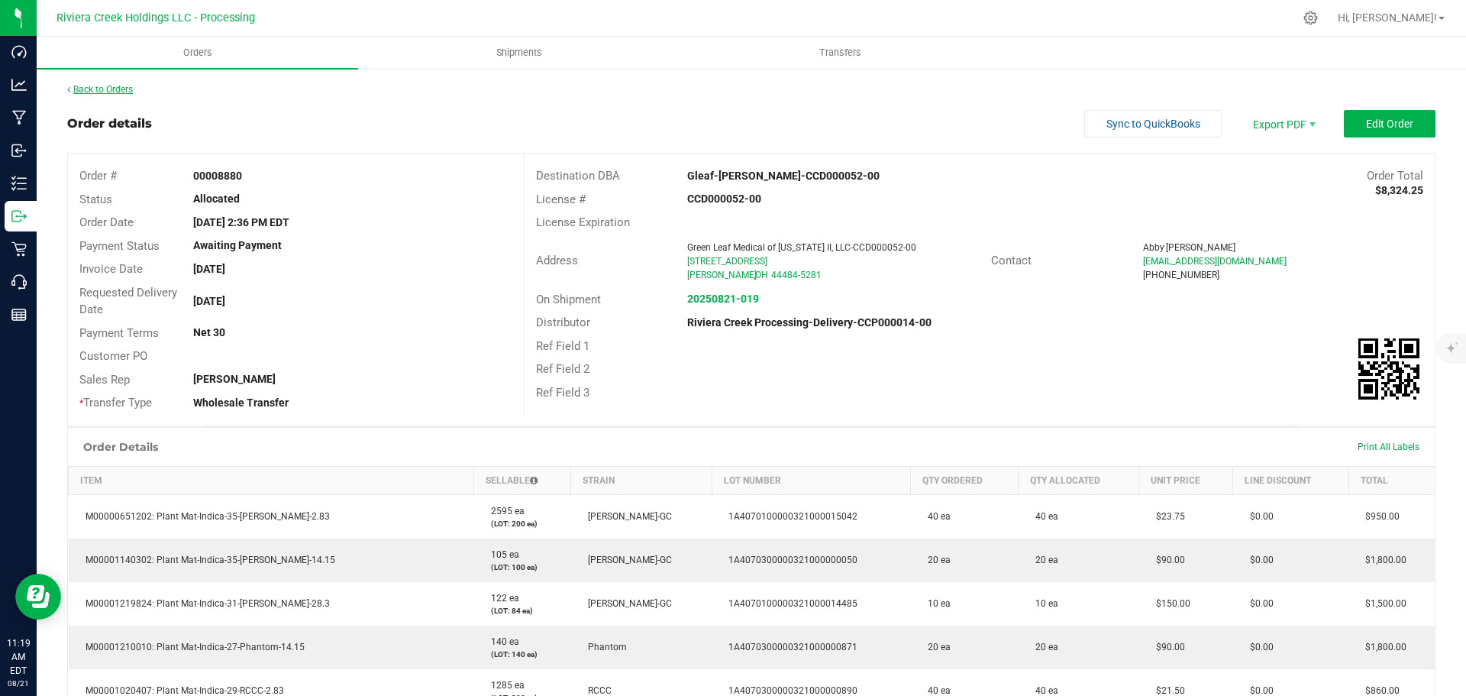
click at [117, 92] on link "Back to Orders" at bounding box center [100, 89] width 66 height 11
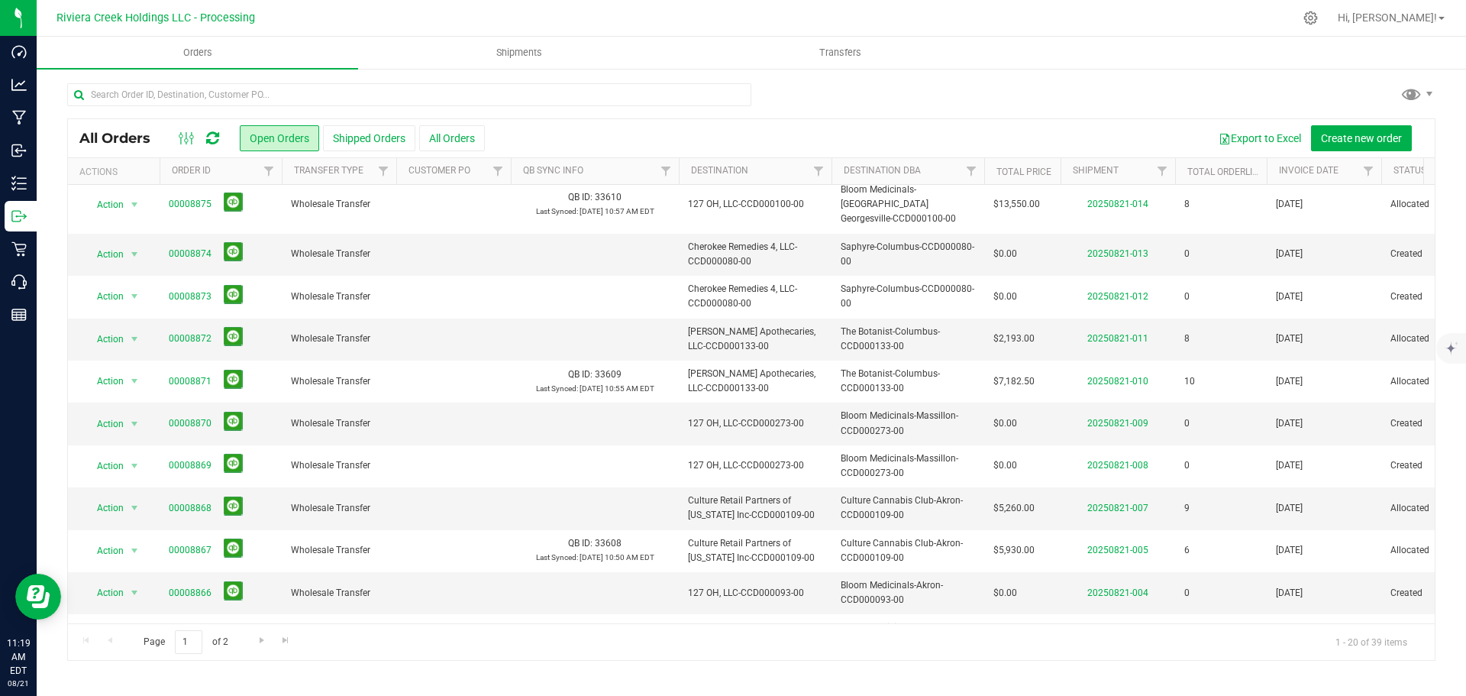
scroll to position [418, 0]
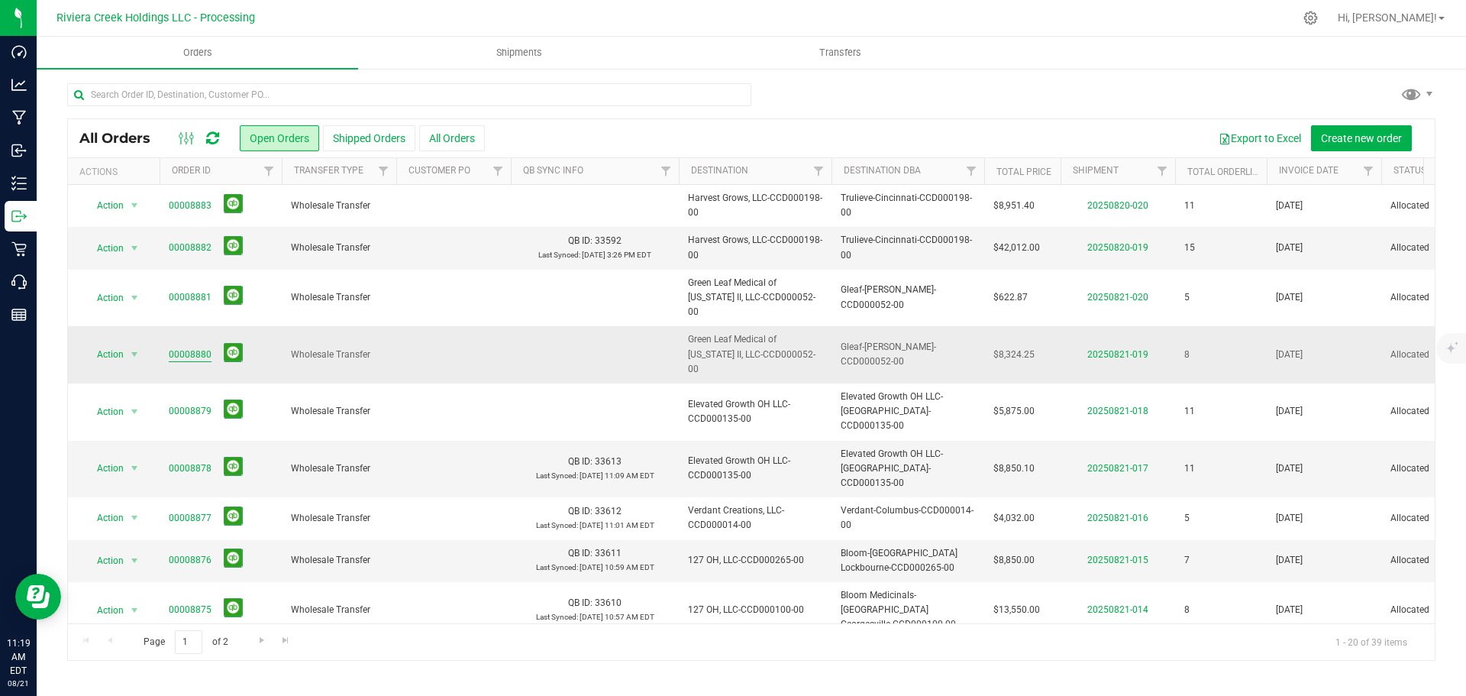
click at [194, 347] on link "00008880" at bounding box center [190, 354] width 43 height 15
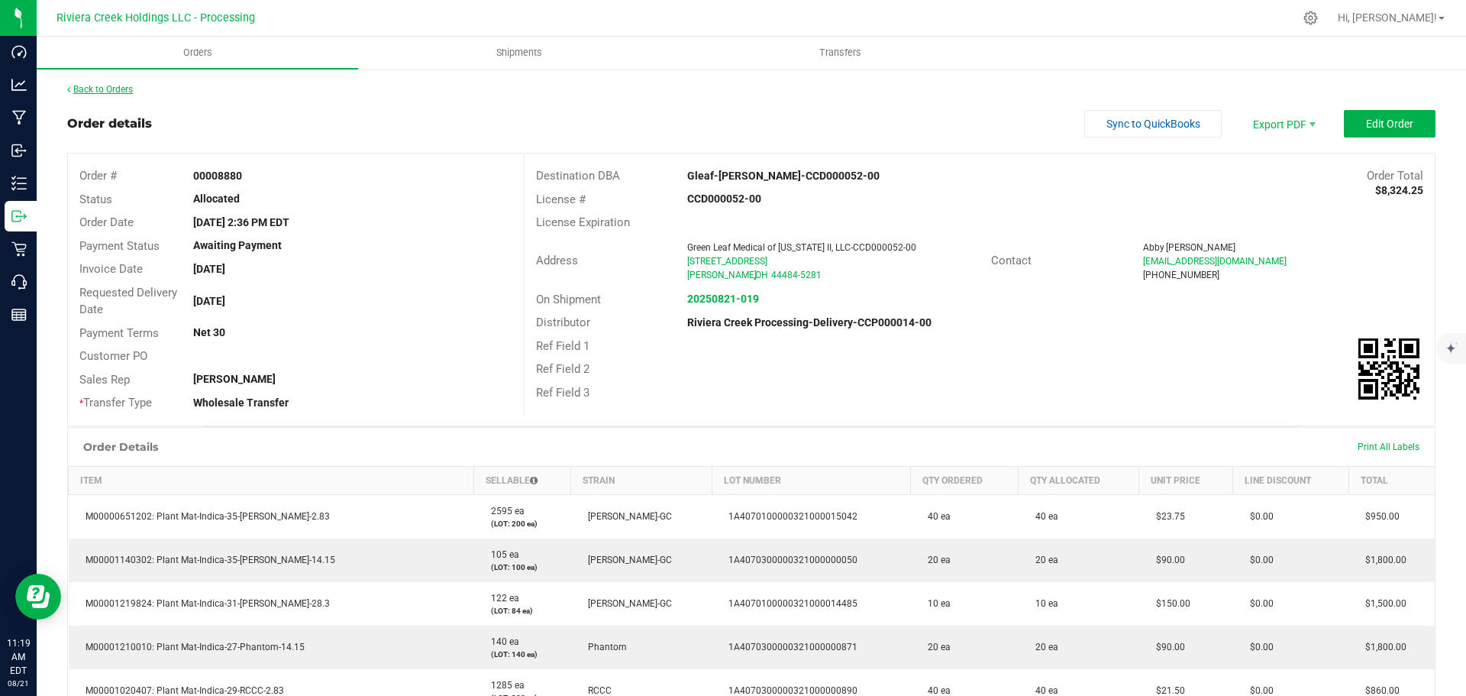
click at [112, 87] on link "Back to Orders" at bounding box center [100, 89] width 66 height 11
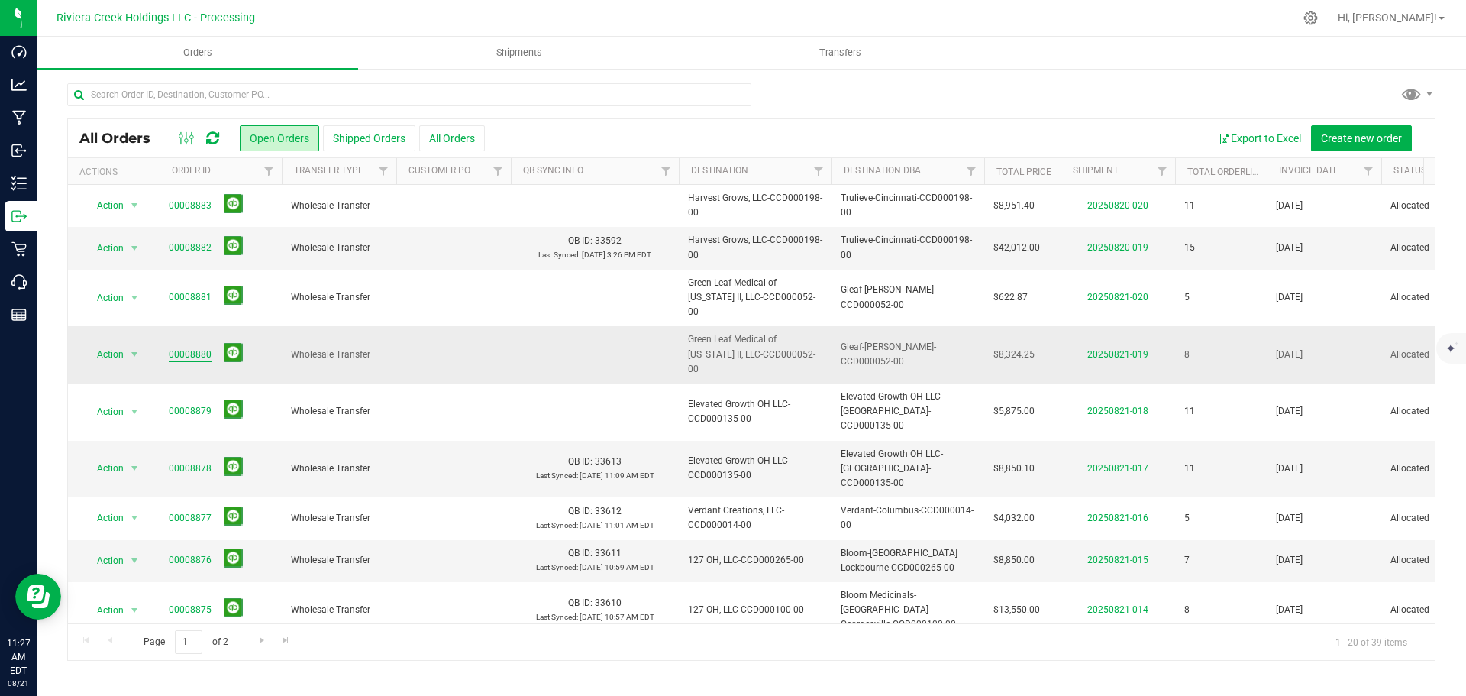
click at [173, 347] on link "00008880" at bounding box center [190, 354] width 43 height 15
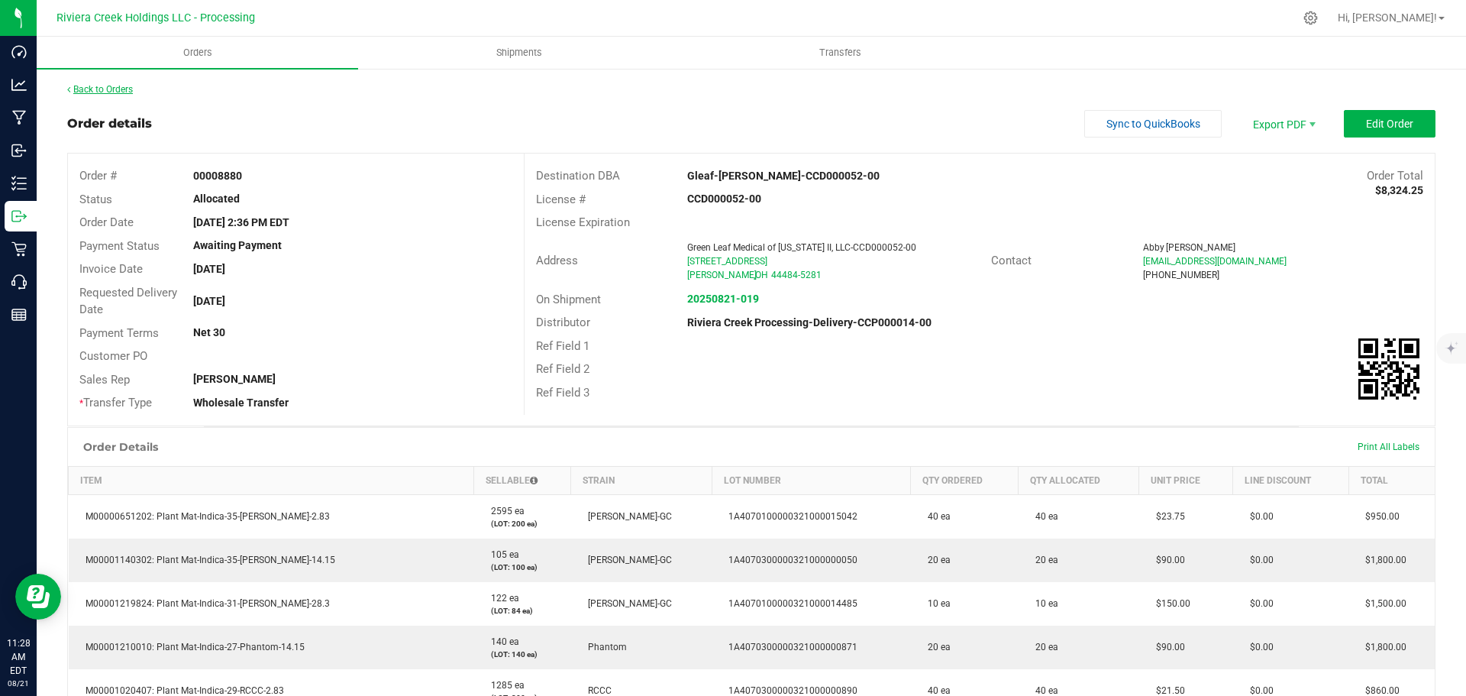
click at [119, 92] on link "Back to Orders" at bounding box center [100, 89] width 66 height 11
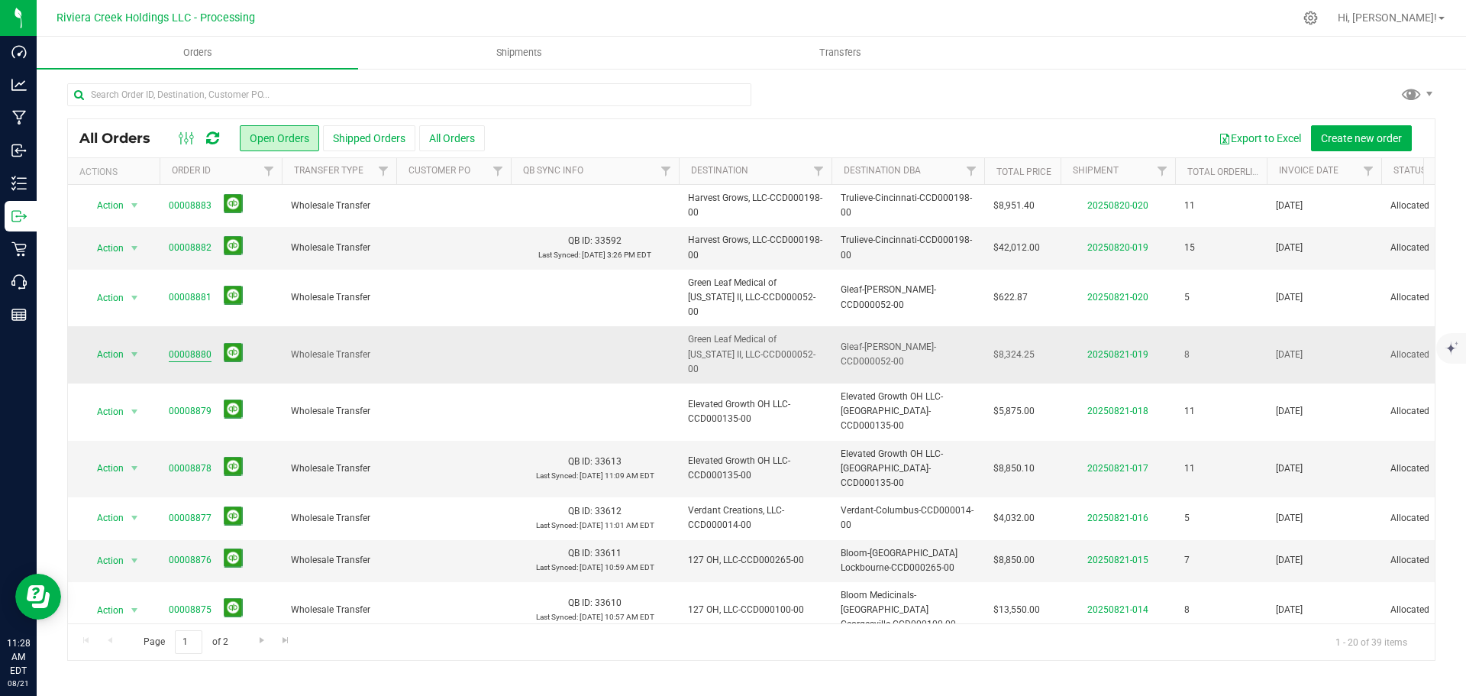
click at [198, 347] on link "00008880" at bounding box center [190, 354] width 43 height 15
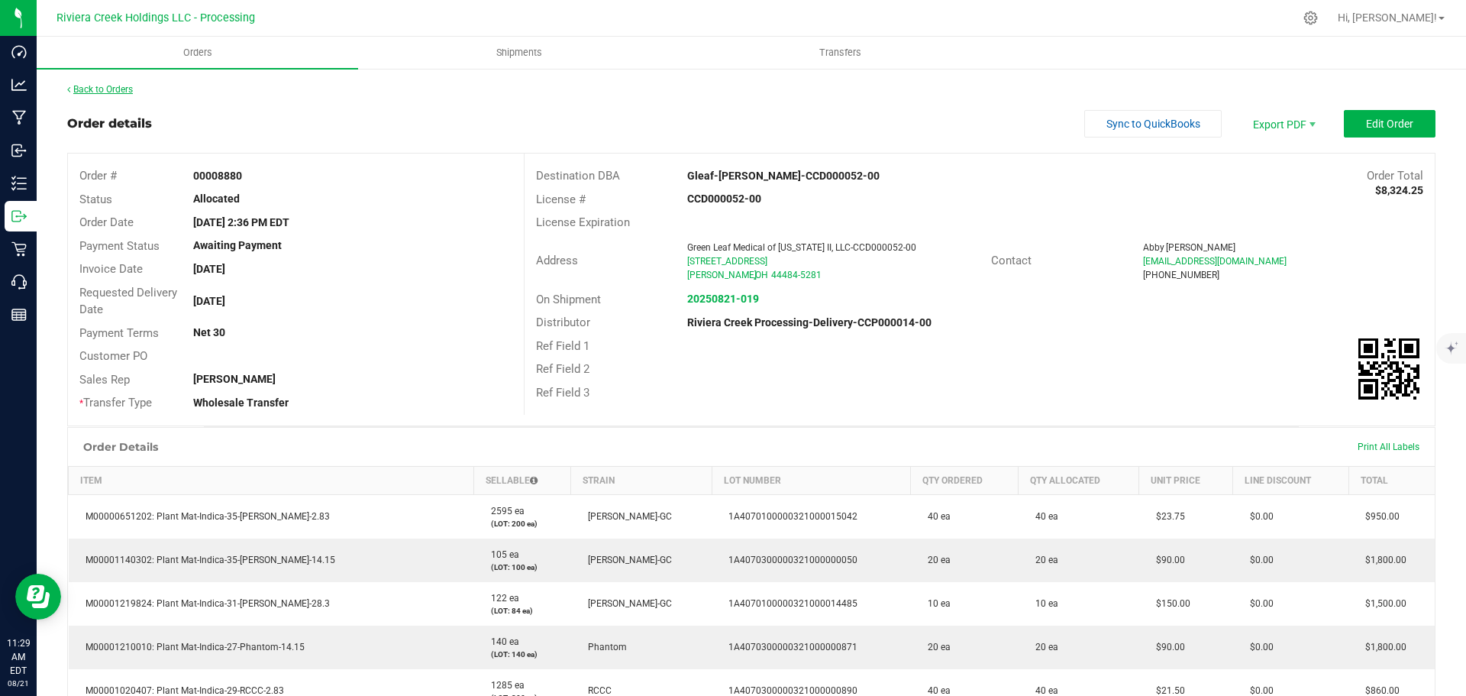
click at [108, 86] on link "Back to Orders" at bounding box center [100, 89] width 66 height 11
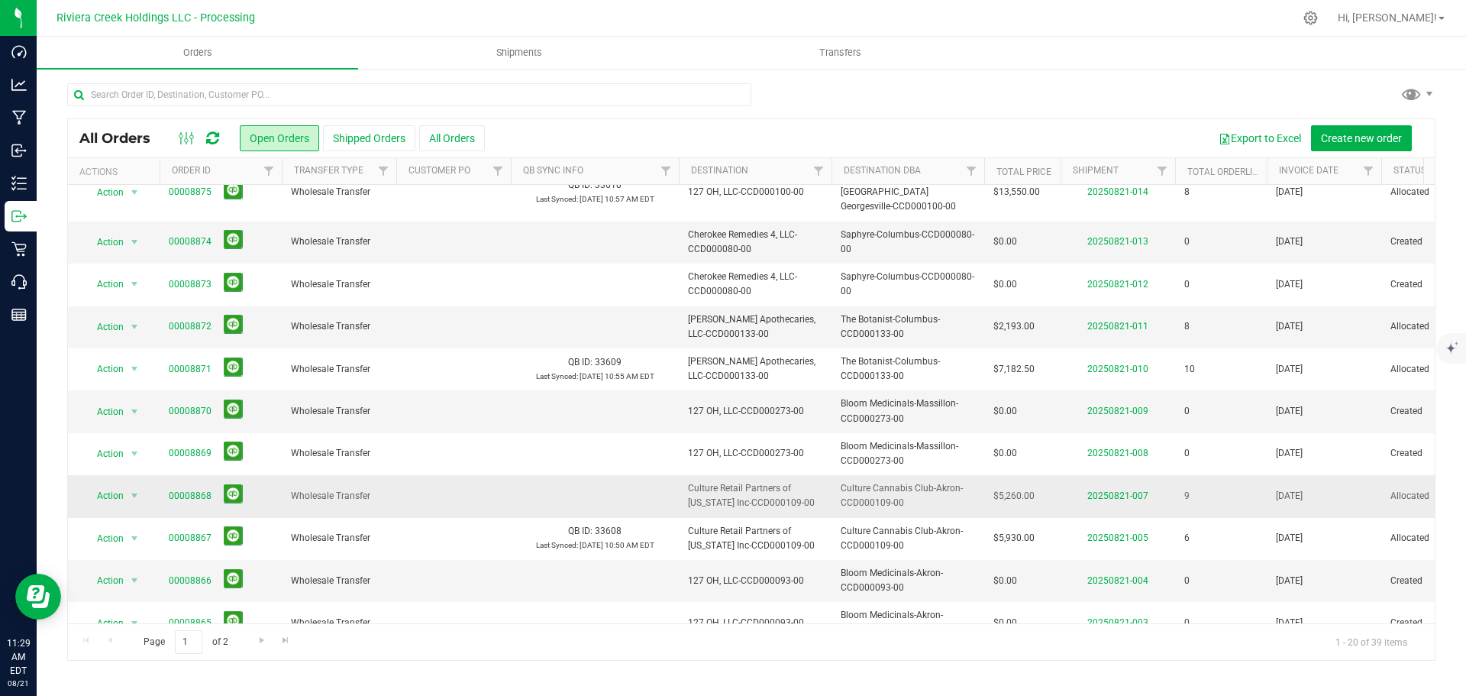
scroll to position [418, 0]
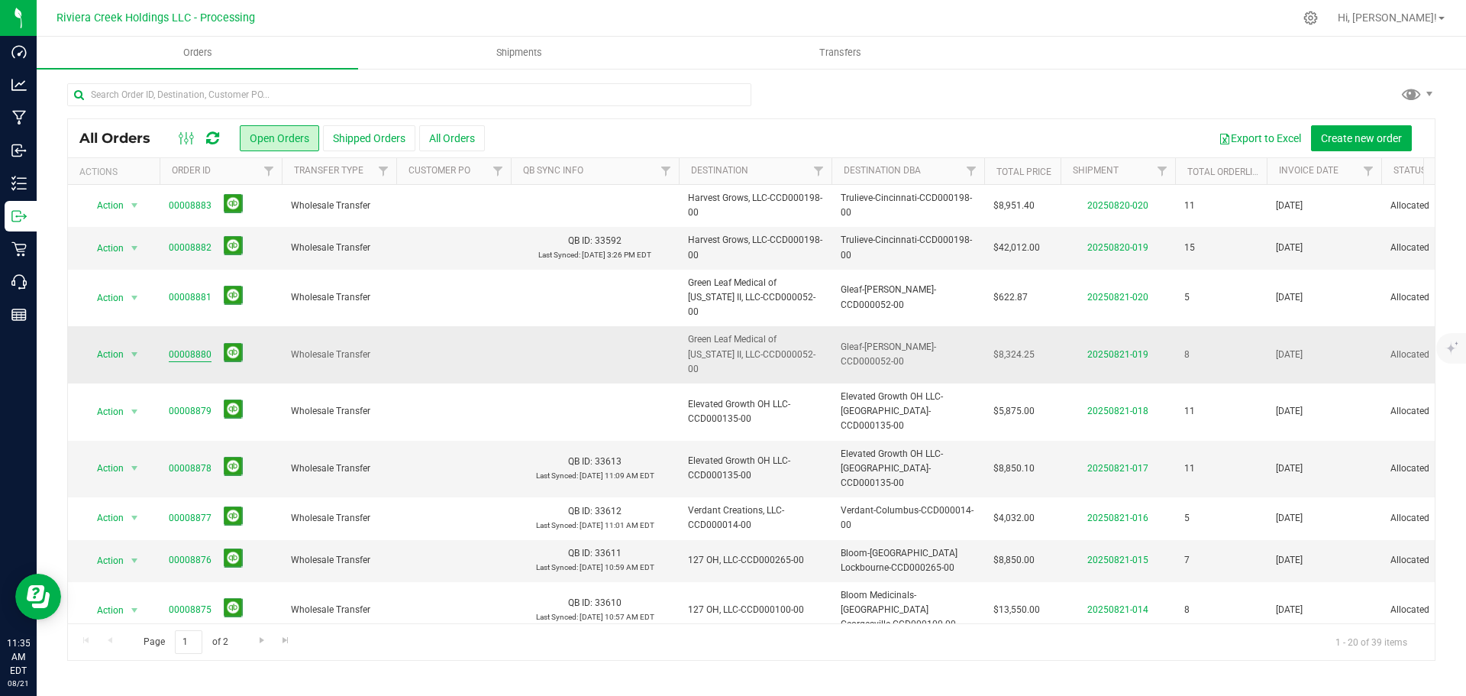
click at [183, 347] on link "00008880" at bounding box center [190, 354] width 43 height 15
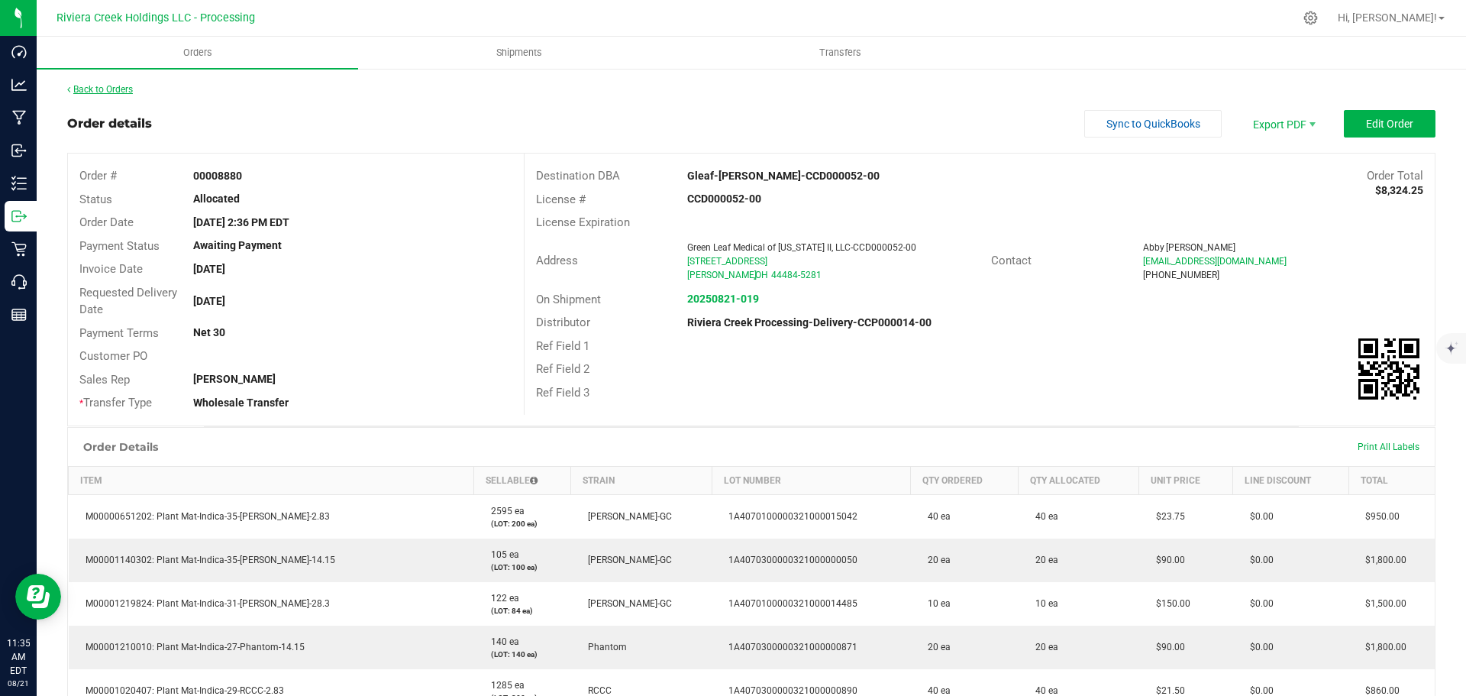
click at [118, 86] on link "Back to Orders" at bounding box center [100, 89] width 66 height 11
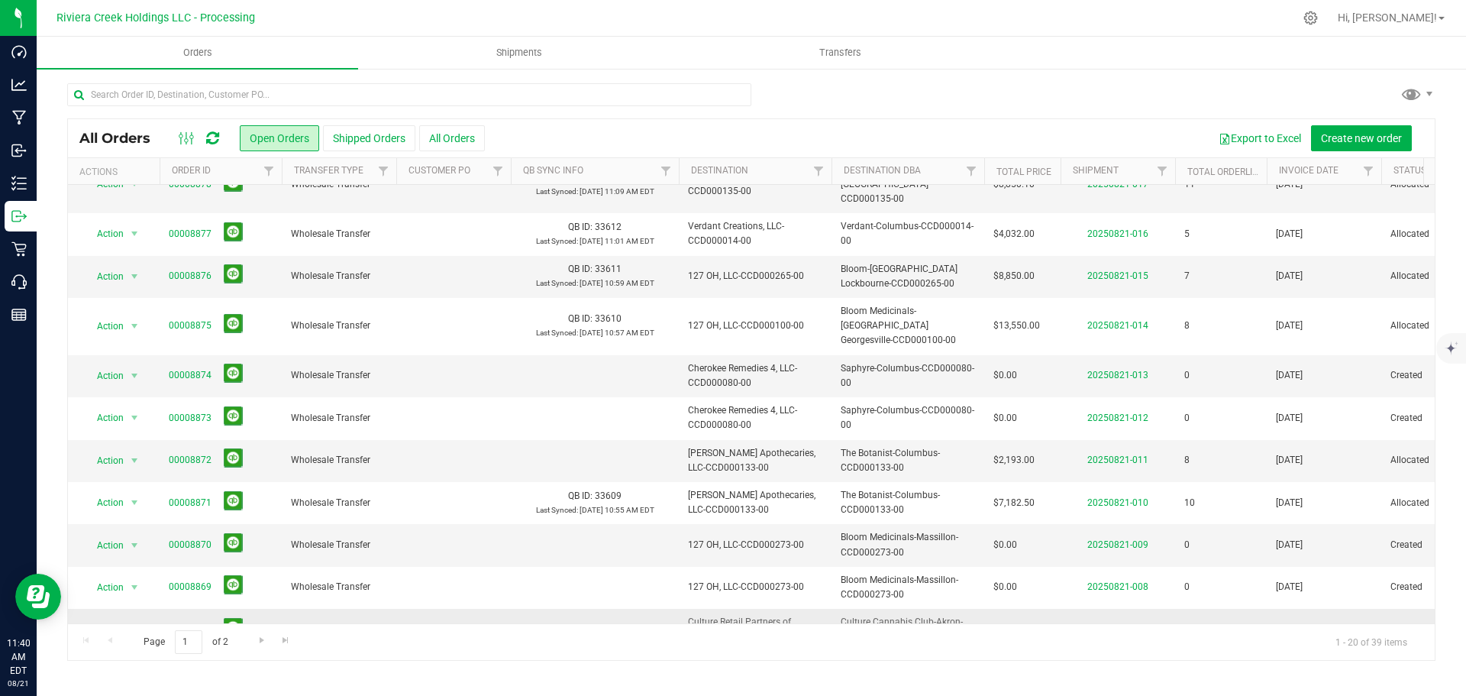
scroll to position [266, 0]
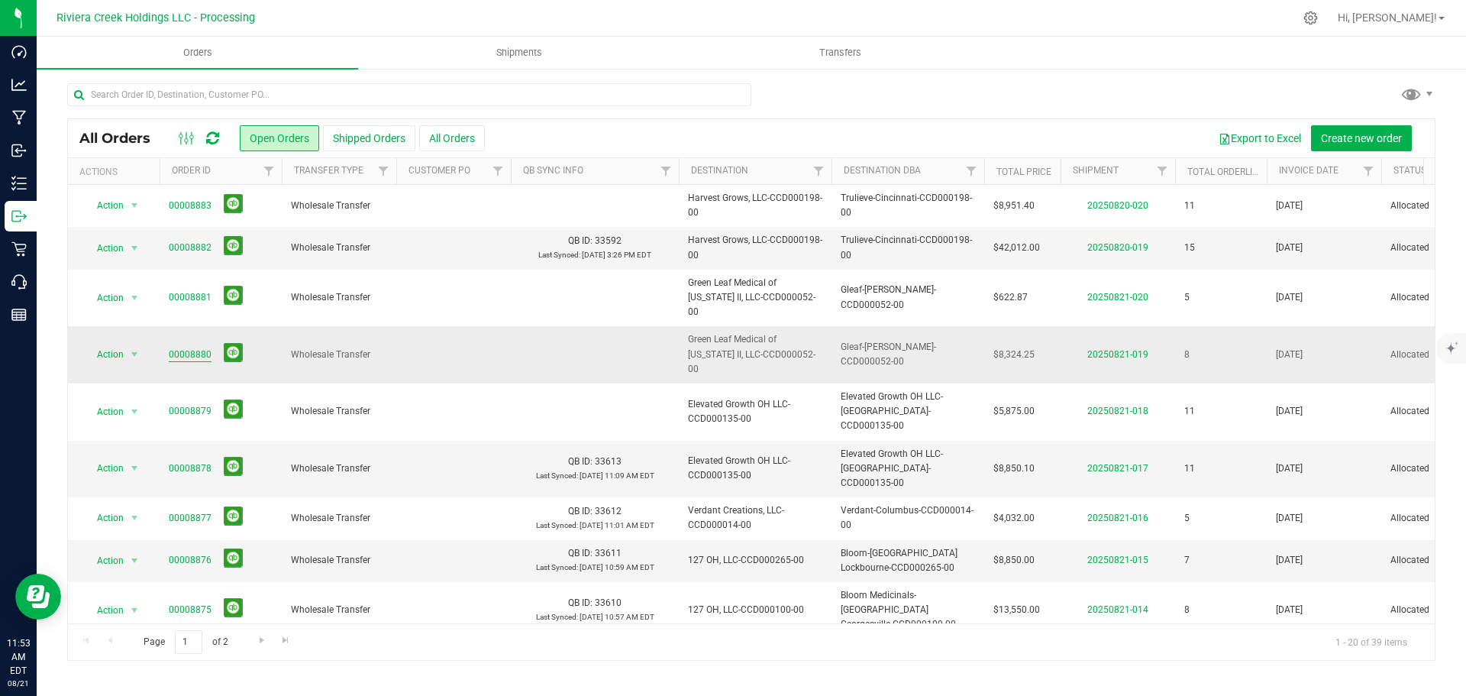
click at [193, 347] on link "00008880" at bounding box center [190, 354] width 43 height 15
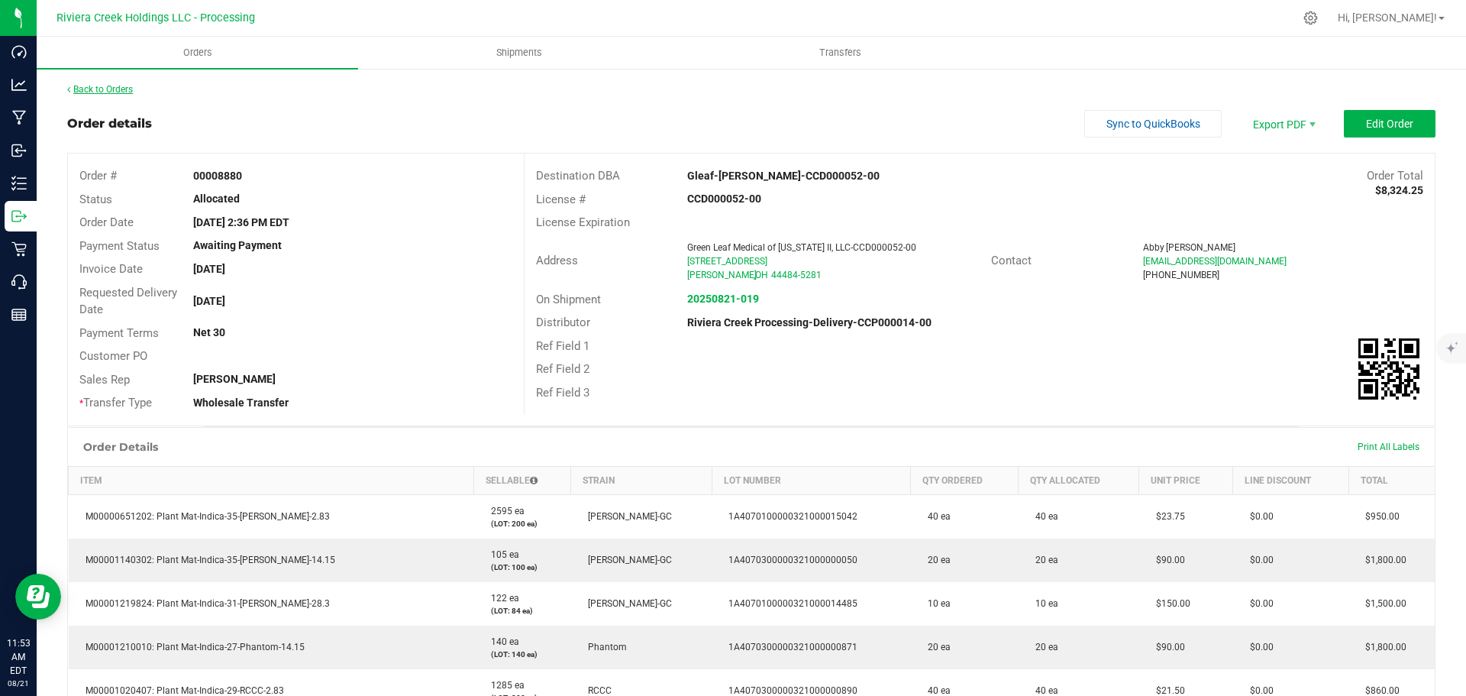
click at [121, 89] on link "Back to Orders" at bounding box center [100, 89] width 66 height 11
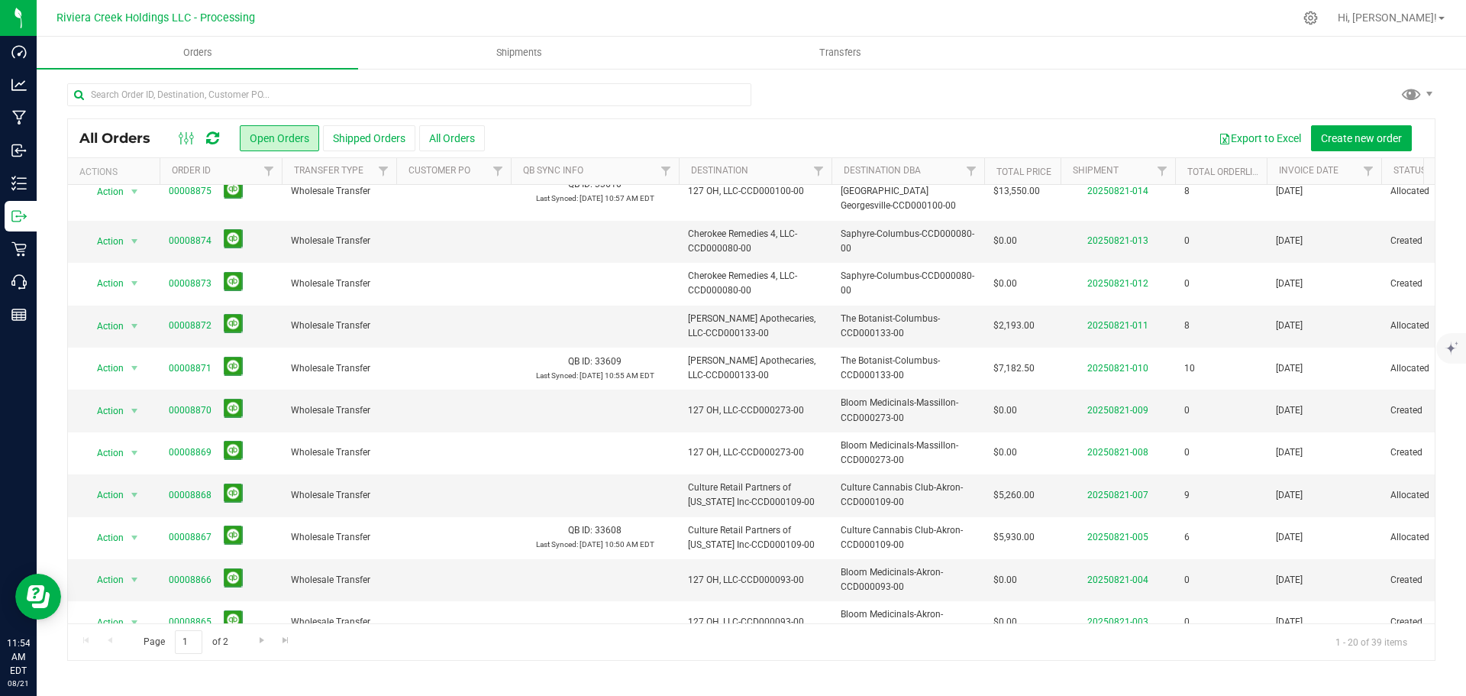
scroll to position [342, 0]
